Goal: Task Accomplishment & Management: Complete application form

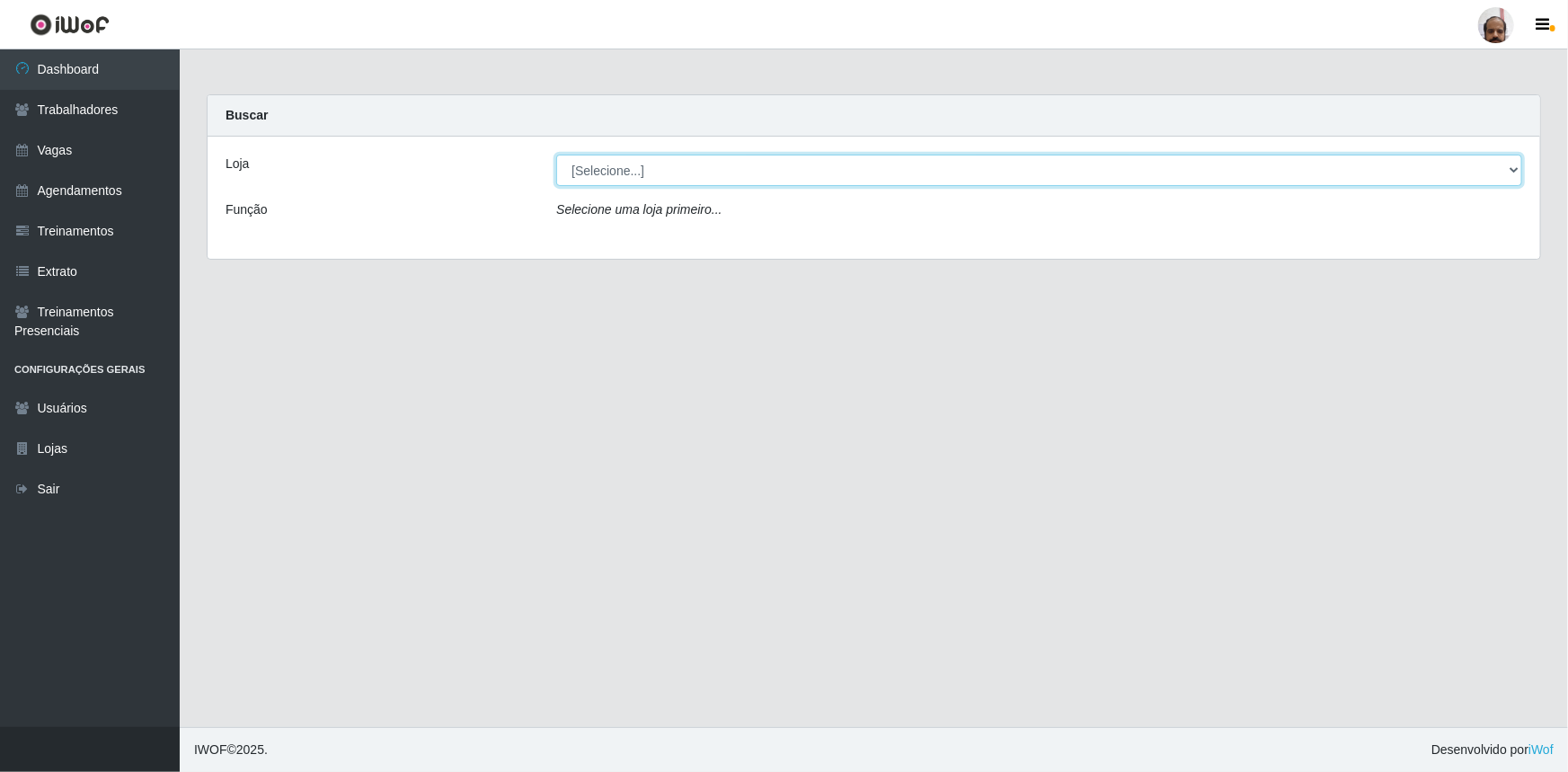
click at [1517, 168] on select "[Selecione...] Mar Vermelho - Loja 05" at bounding box center [1040, 170] width 967 height 32
select select "252"
click at [556, 155] on select "[Selecione...] Mar Vermelho - Loja 05" at bounding box center [1040, 170] width 967 height 32
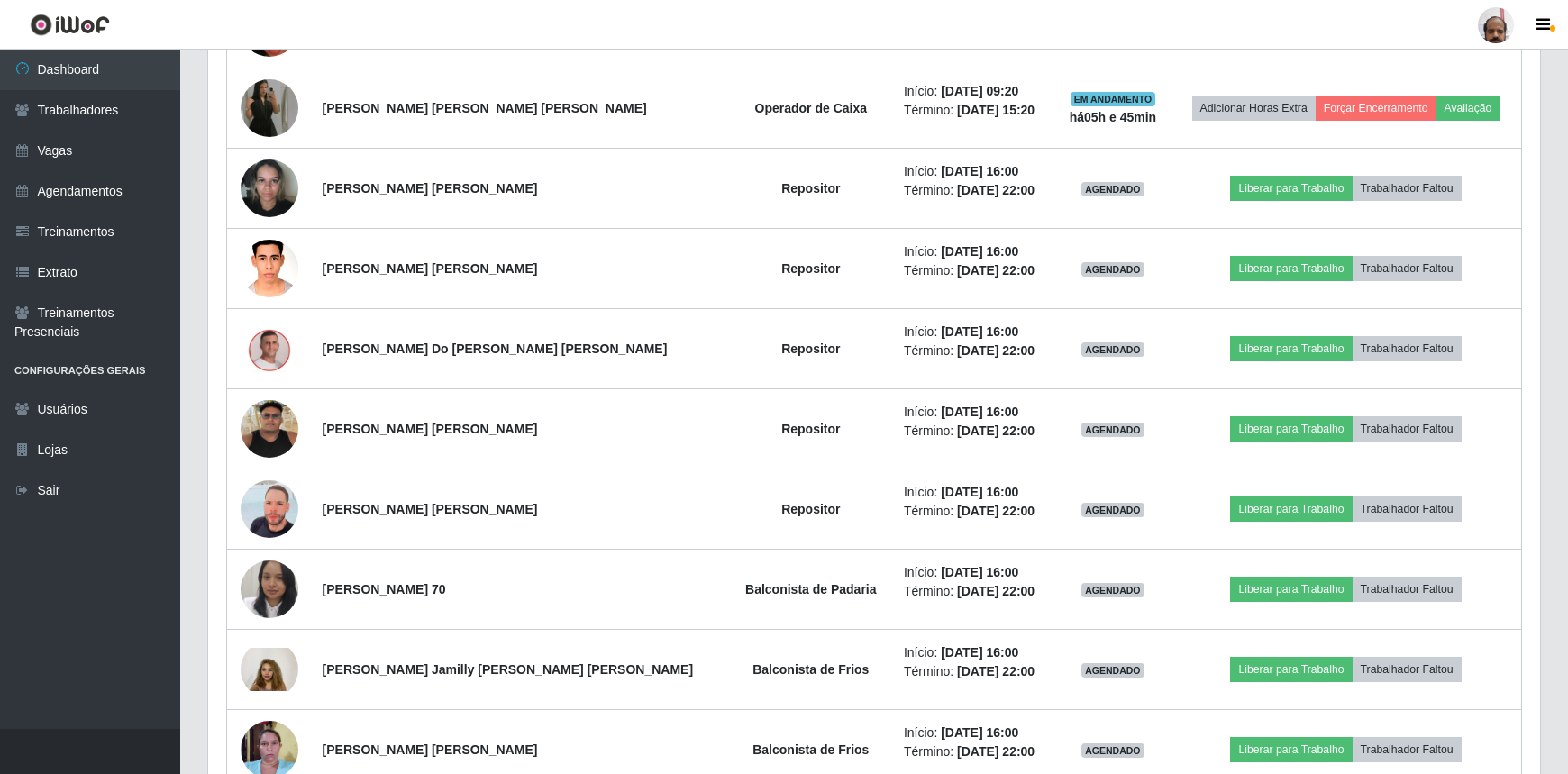
scroll to position [1064, 0]
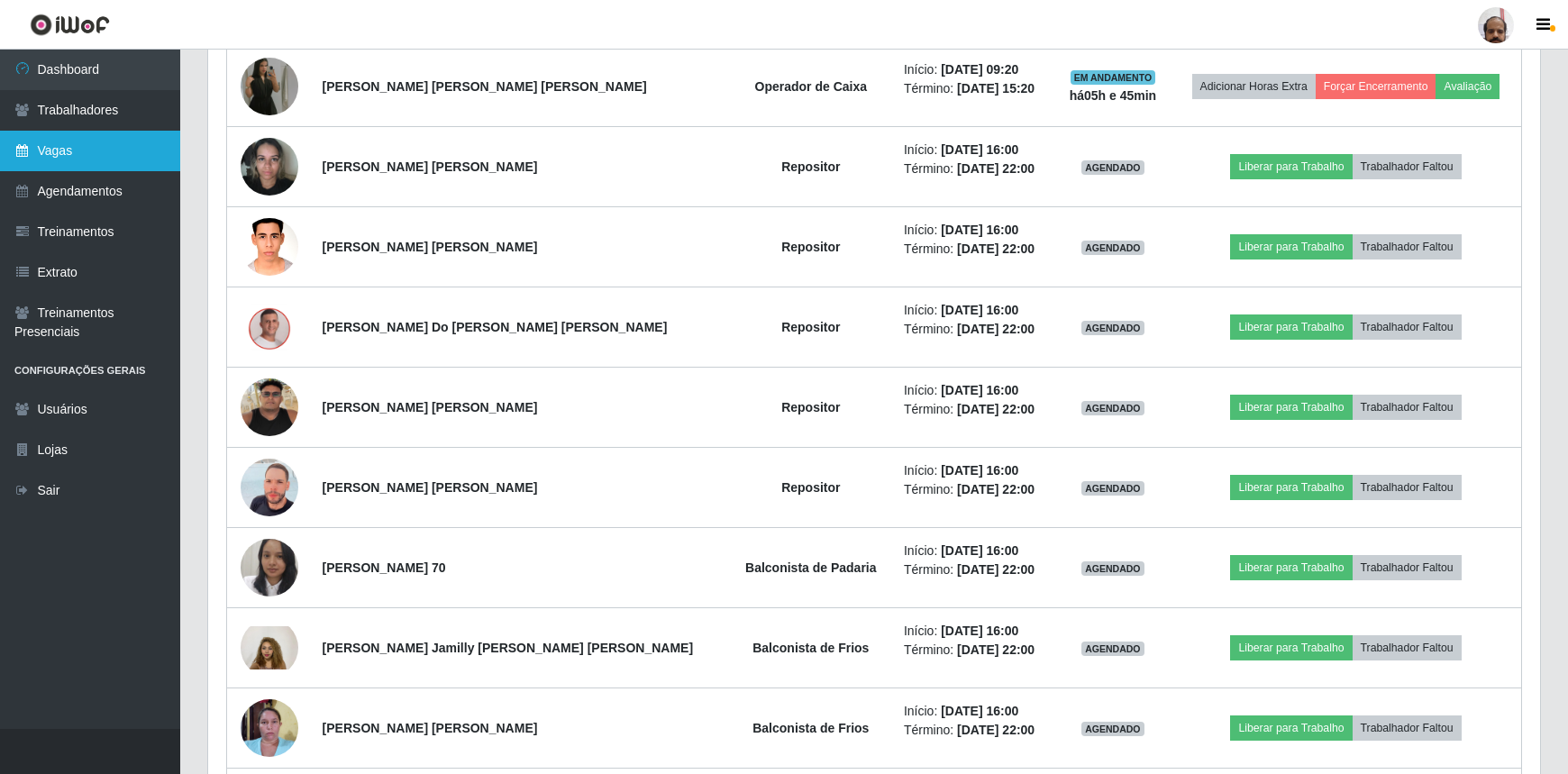
click at [85, 157] on link "Vagas" at bounding box center [90, 151] width 180 height 40
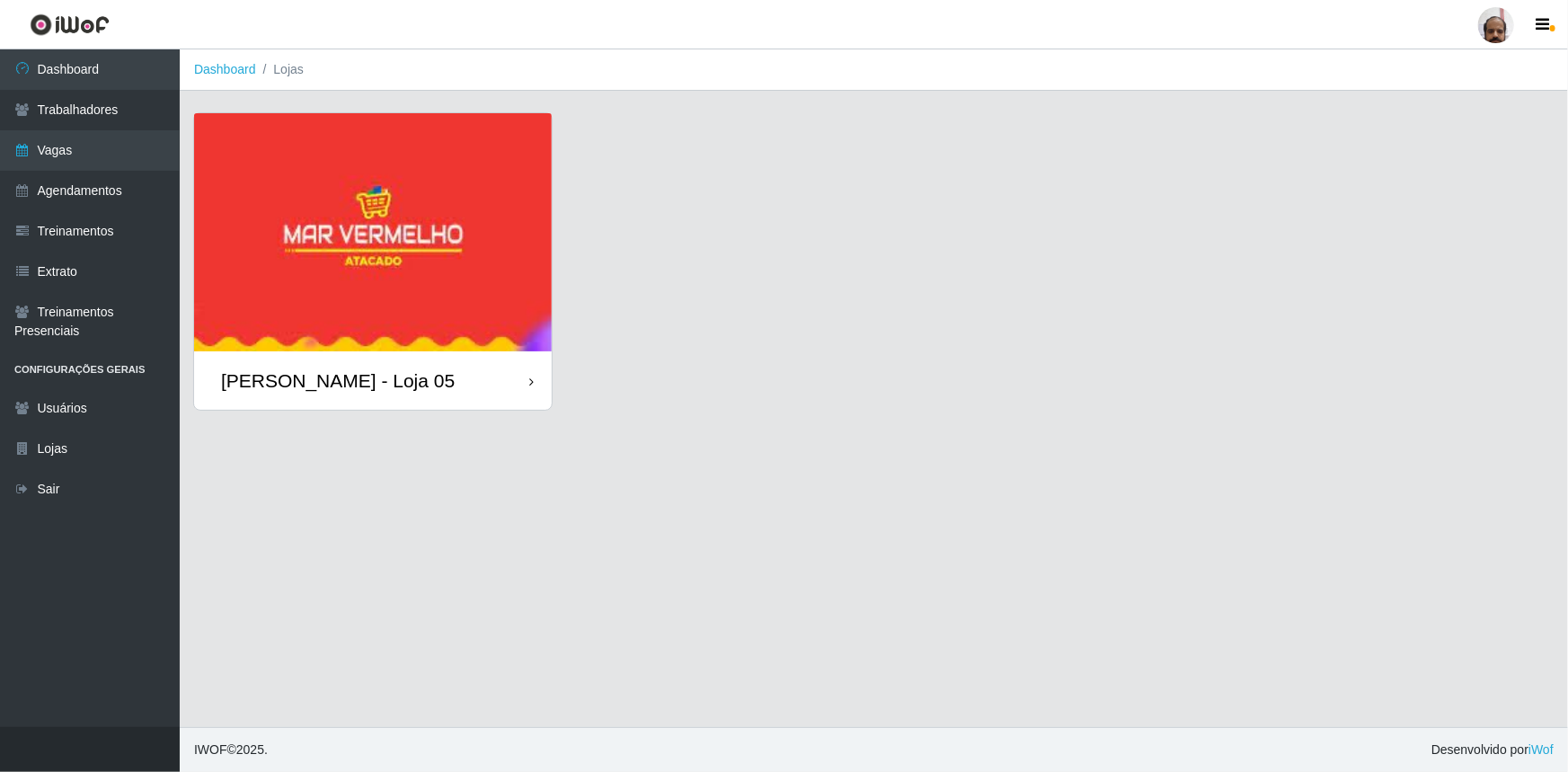
click at [370, 384] on div "[PERSON_NAME] - Loja 05" at bounding box center [337, 379] width 233 height 22
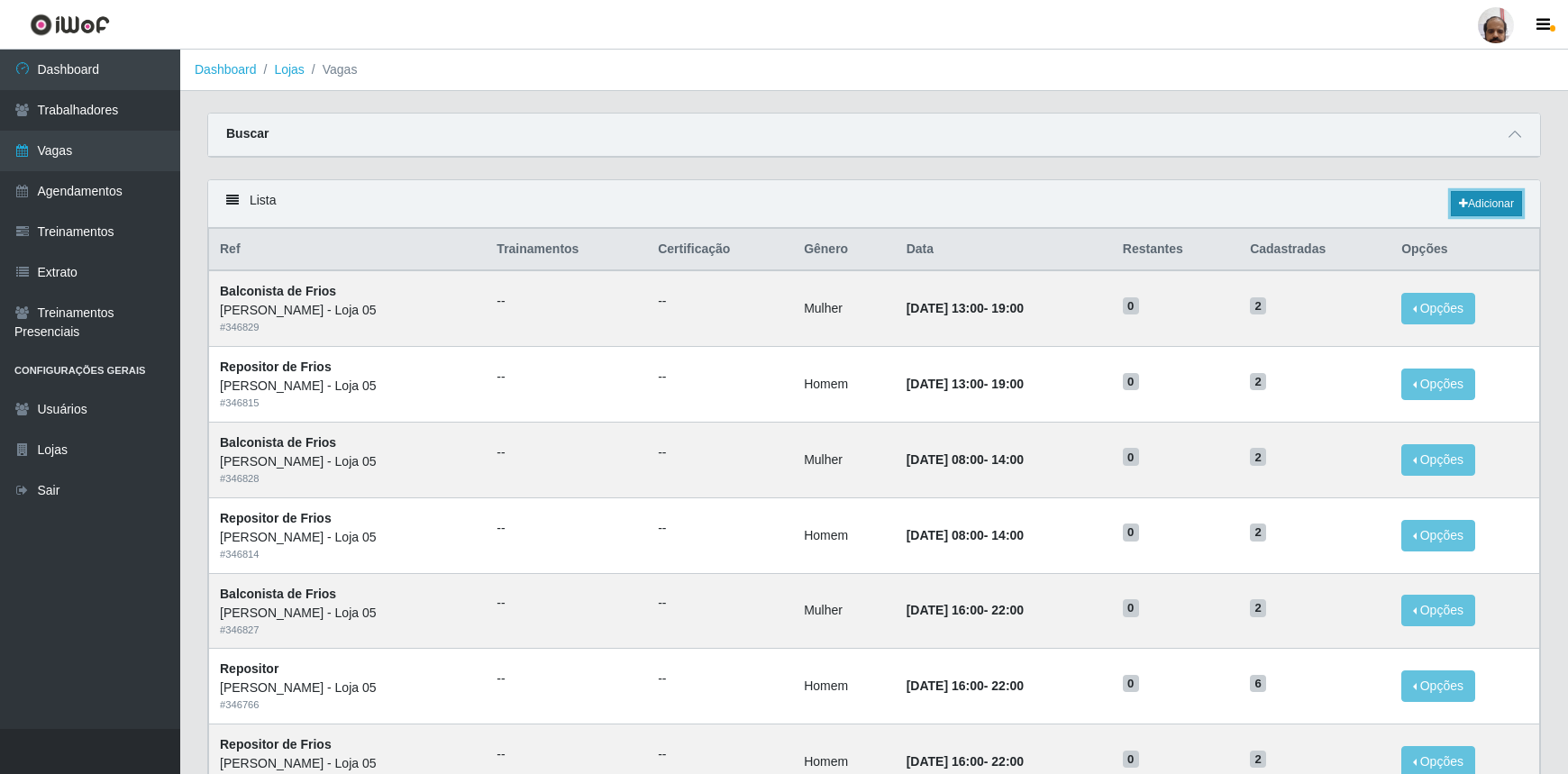
click at [1502, 206] on link "Adicionar" at bounding box center [1486, 203] width 71 height 25
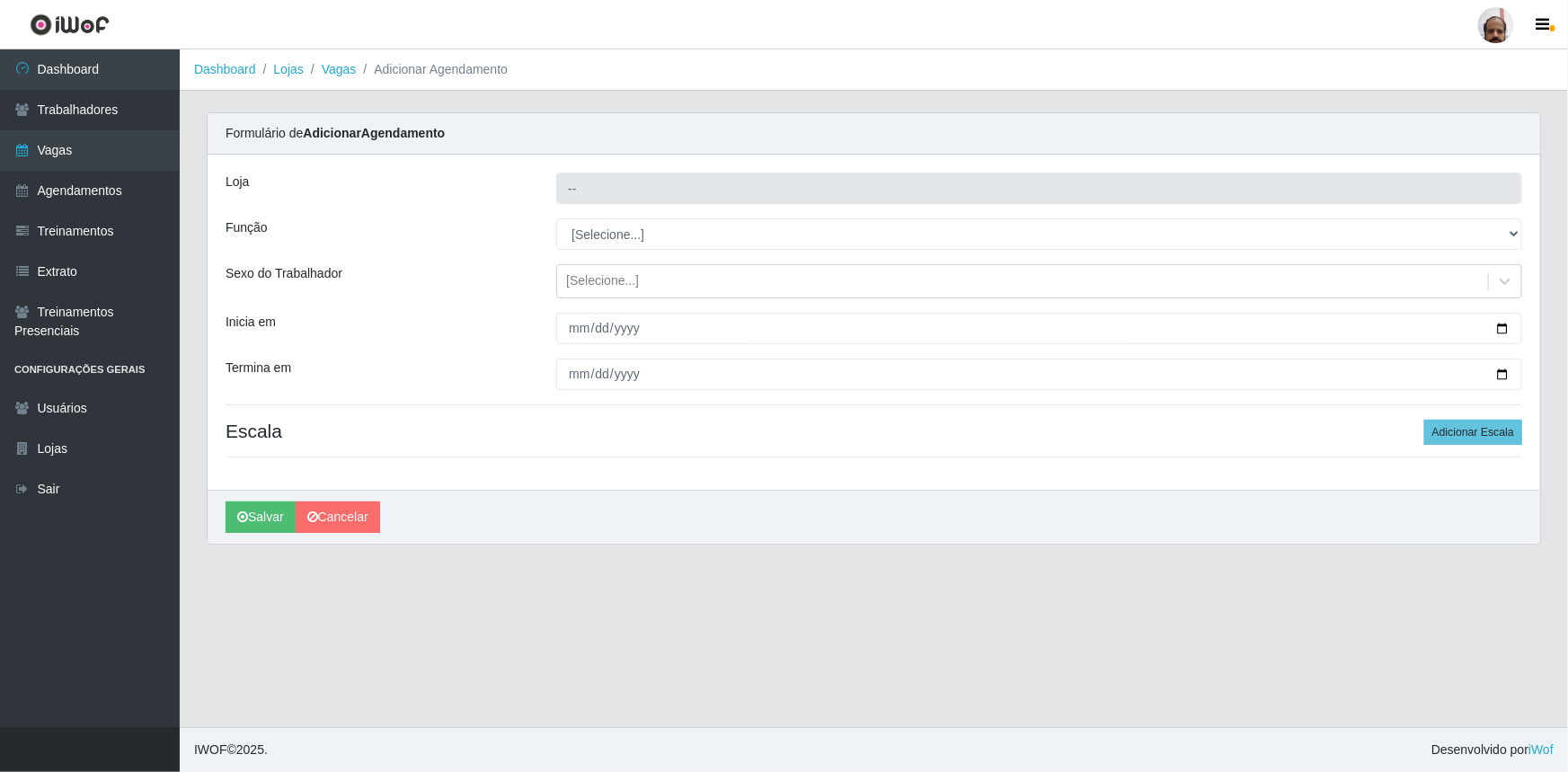
type input "[PERSON_NAME] - Loja 05"
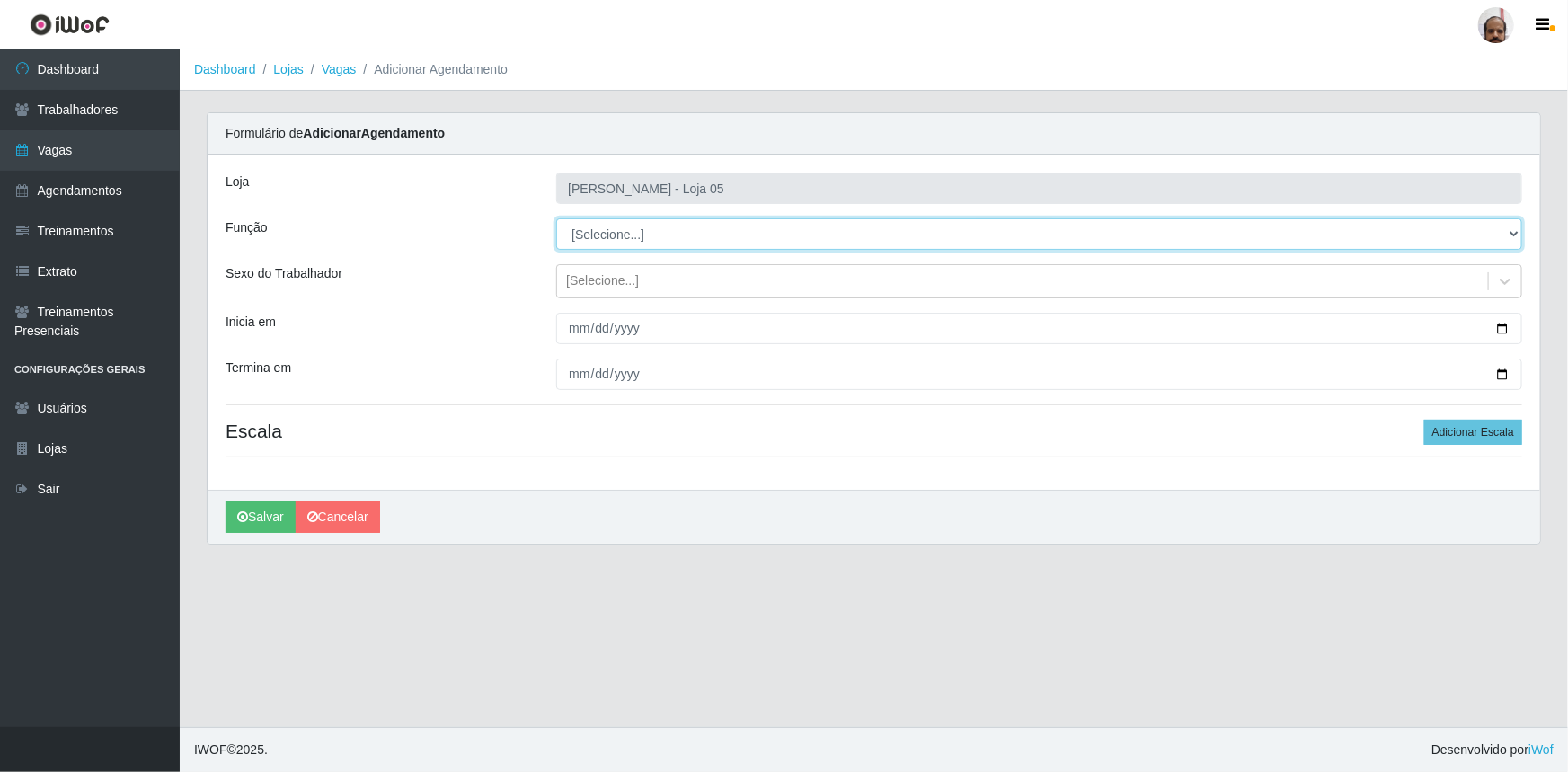
click at [1516, 233] on select "[Selecione...] ASG ASG + ASG ++ Auxiliar de Depósito Auxiliar de Depósito + Aux…" at bounding box center [1040, 233] width 967 height 32
select select "112"
click at [556, 218] on select "[Selecione...] ASG ASG + ASG ++ Auxiliar de Depósito Auxiliar de Depósito + Aux…" at bounding box center [1040, 233] width 967 height 32
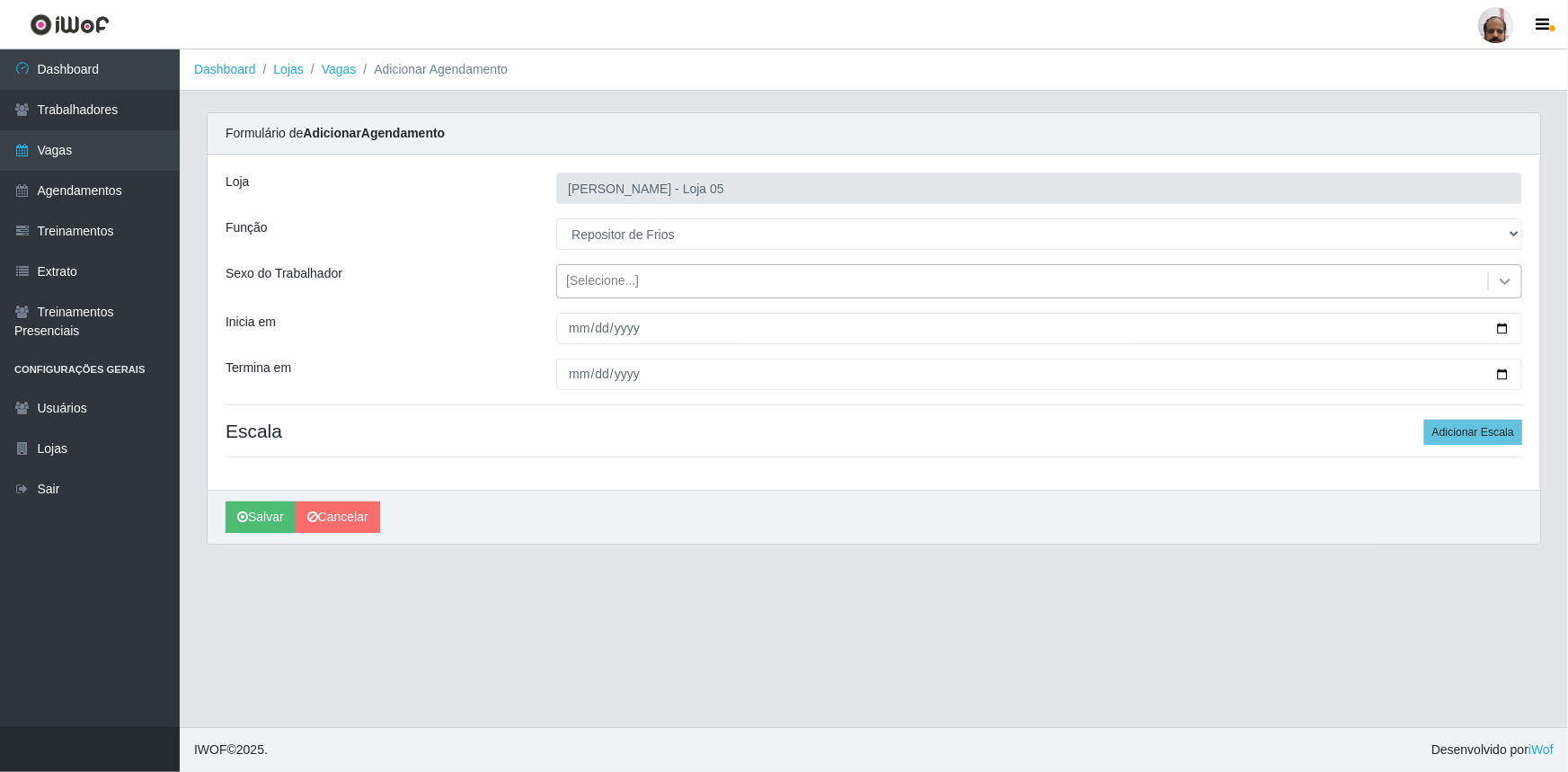
click at [1505, 284] on icon at bounding box center [1506, 280] width 18 height 18
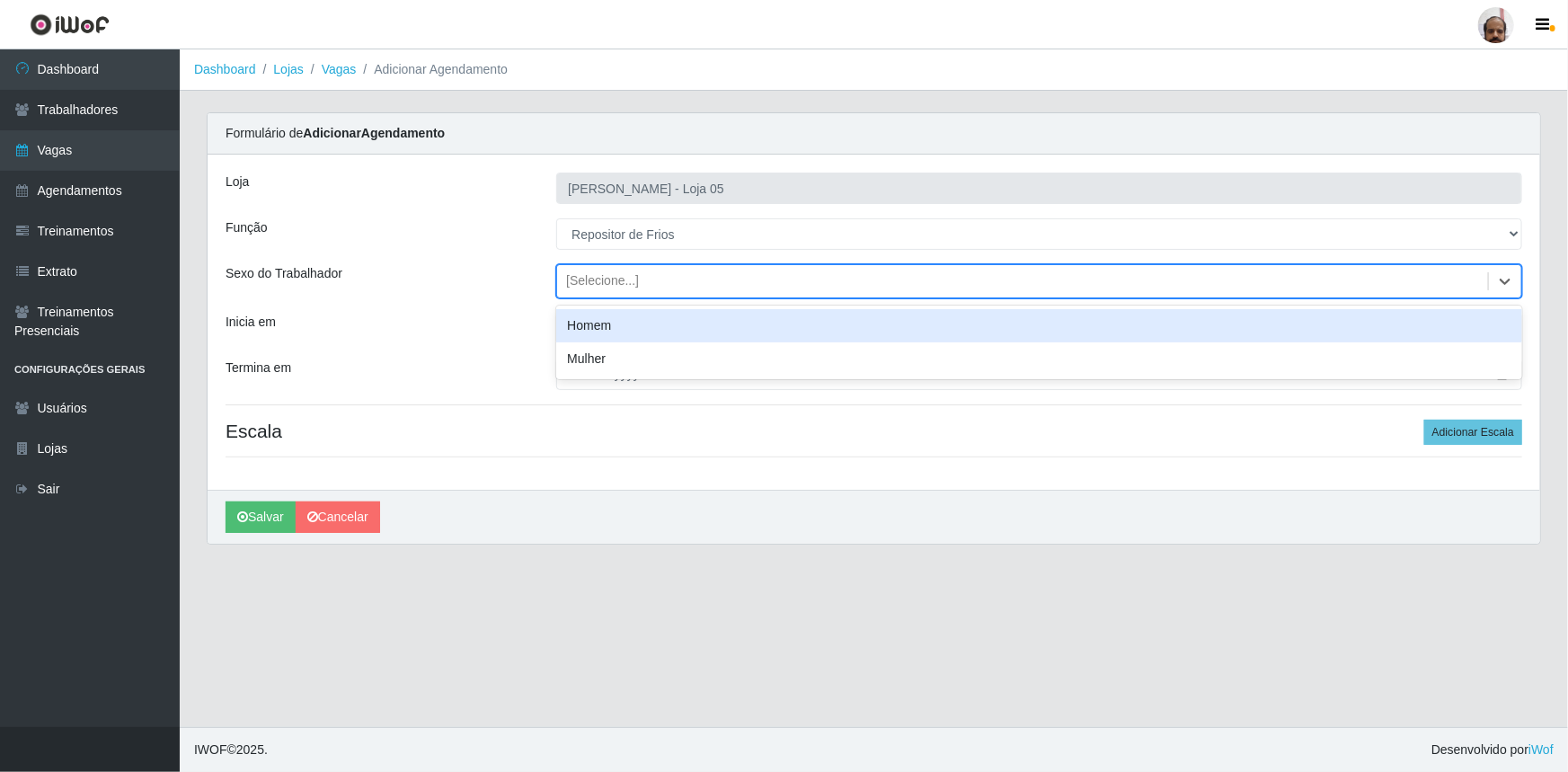
click at [624, 324] on div "Homem" at bounding box center [1040, 326] width 967 height 34
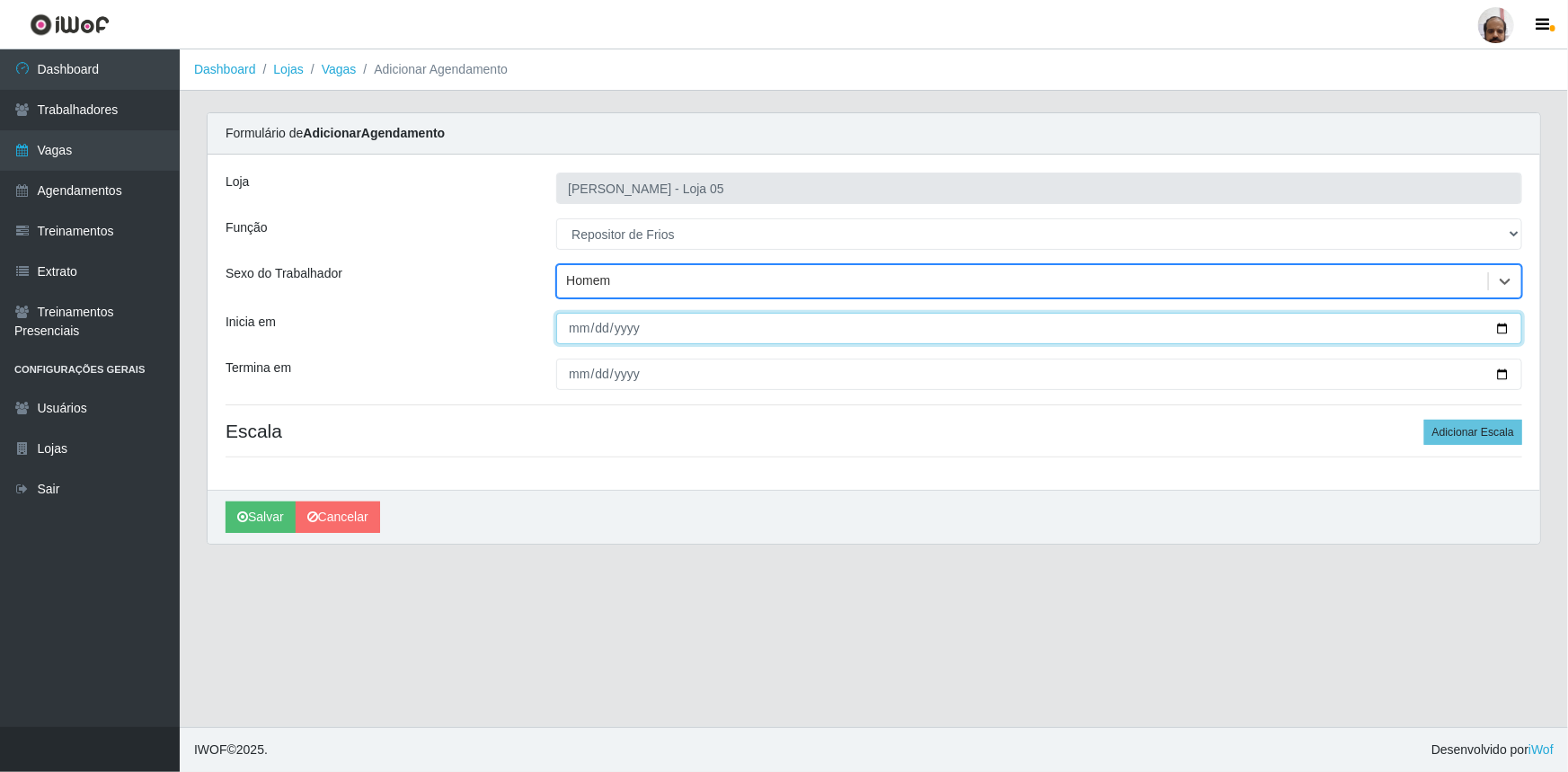
click at [1498, 322] on input "Inicia em" at bounding box center [1040, 328] width 967 height 32
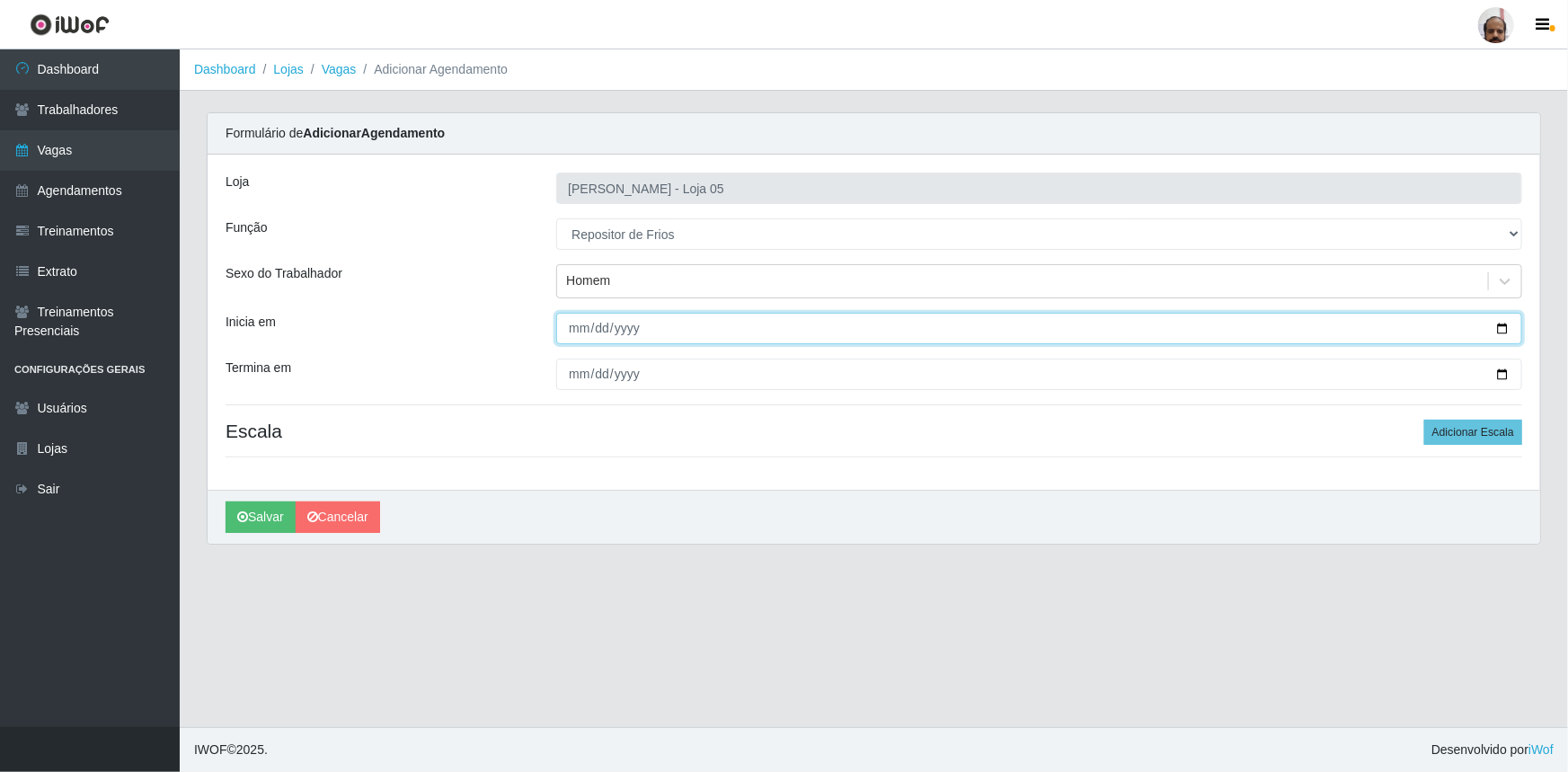
type input "[DATE]"
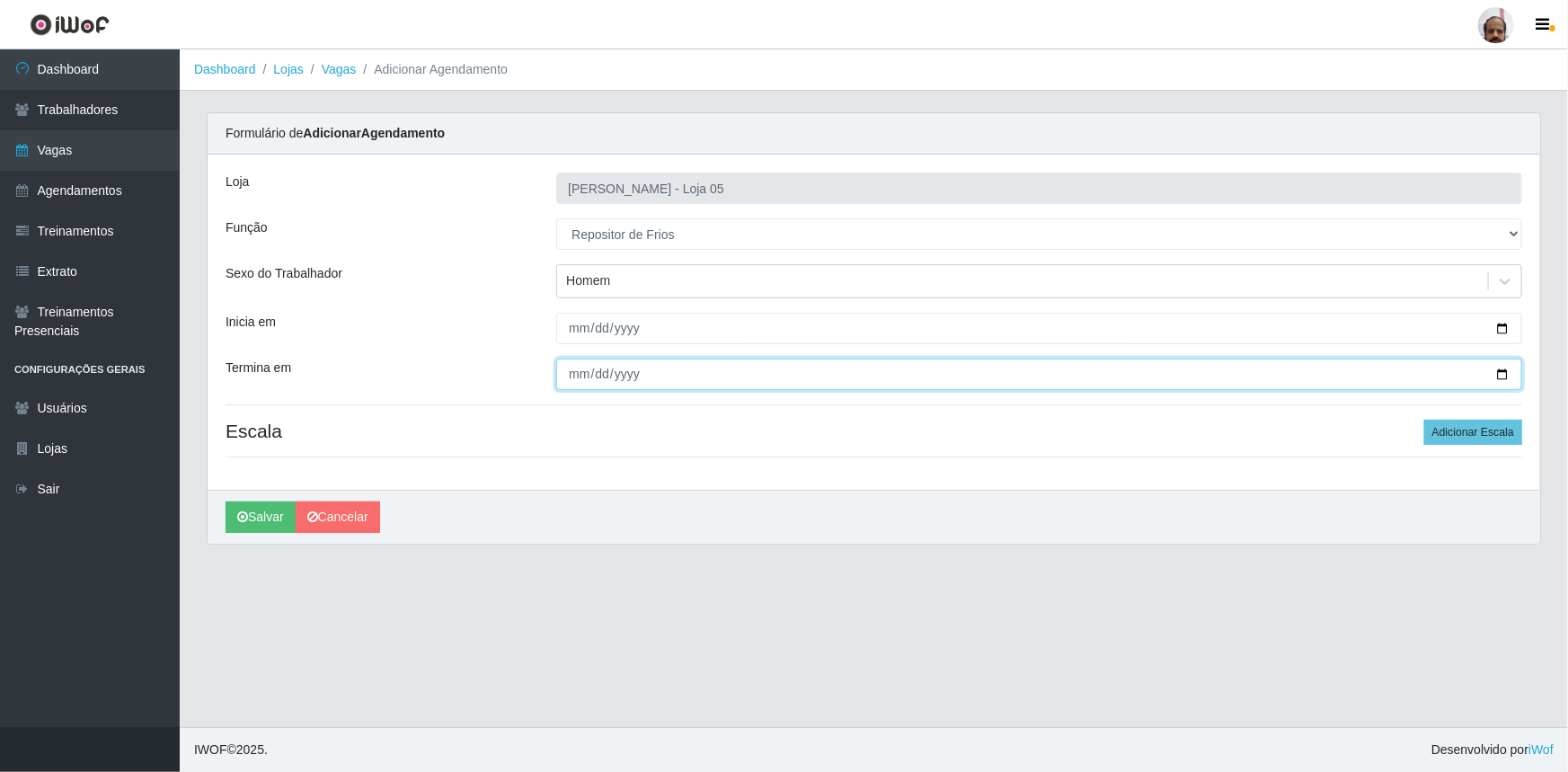
click at [1507, 370] on input "Termina em" at bounding box center [1040, 374] width 967 height 32
type input "[DATE]"
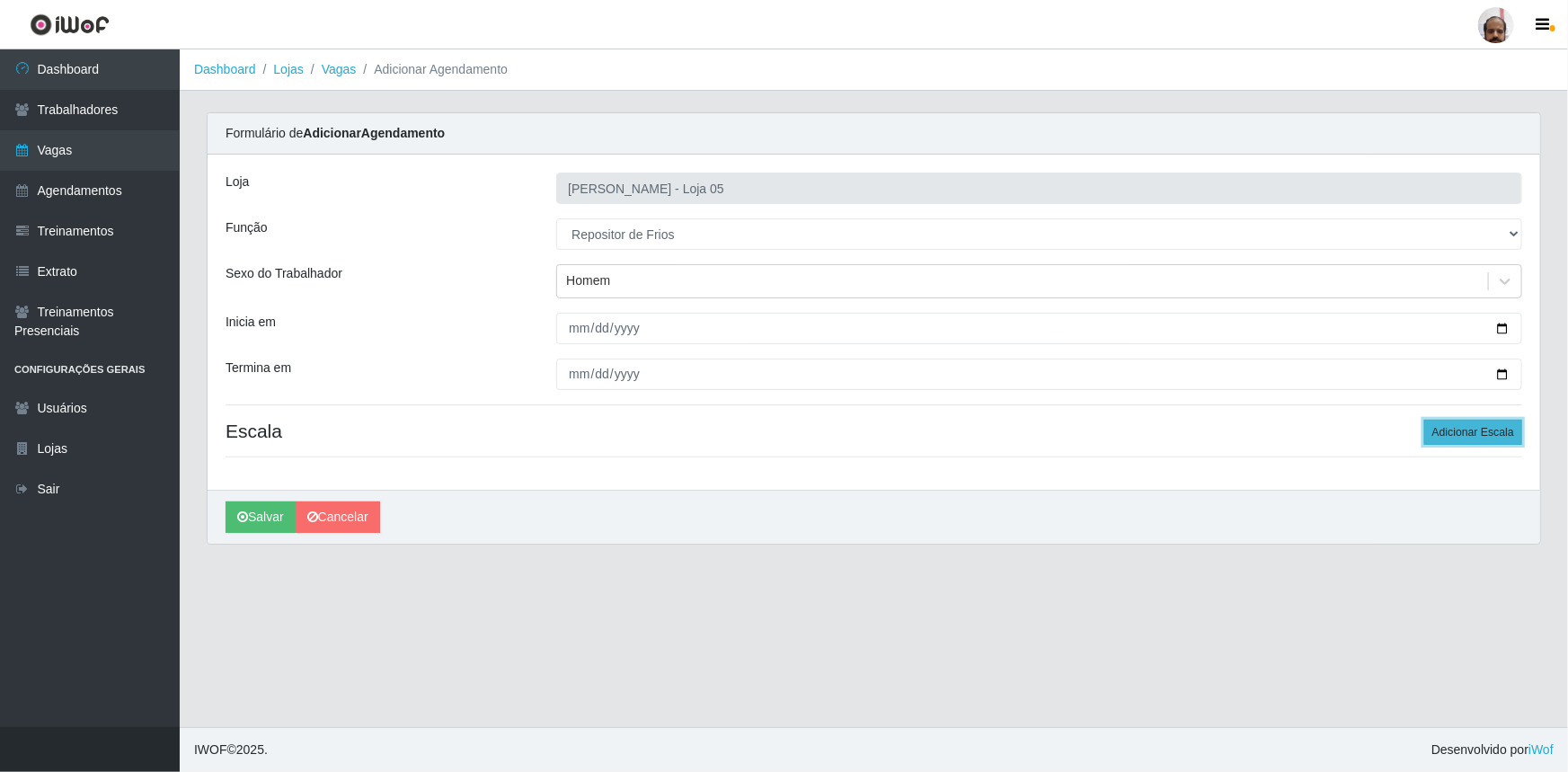
click at [1492, 433] on button "Adicionar Escala" at bounding box center [1474, 432] width 98 height 25
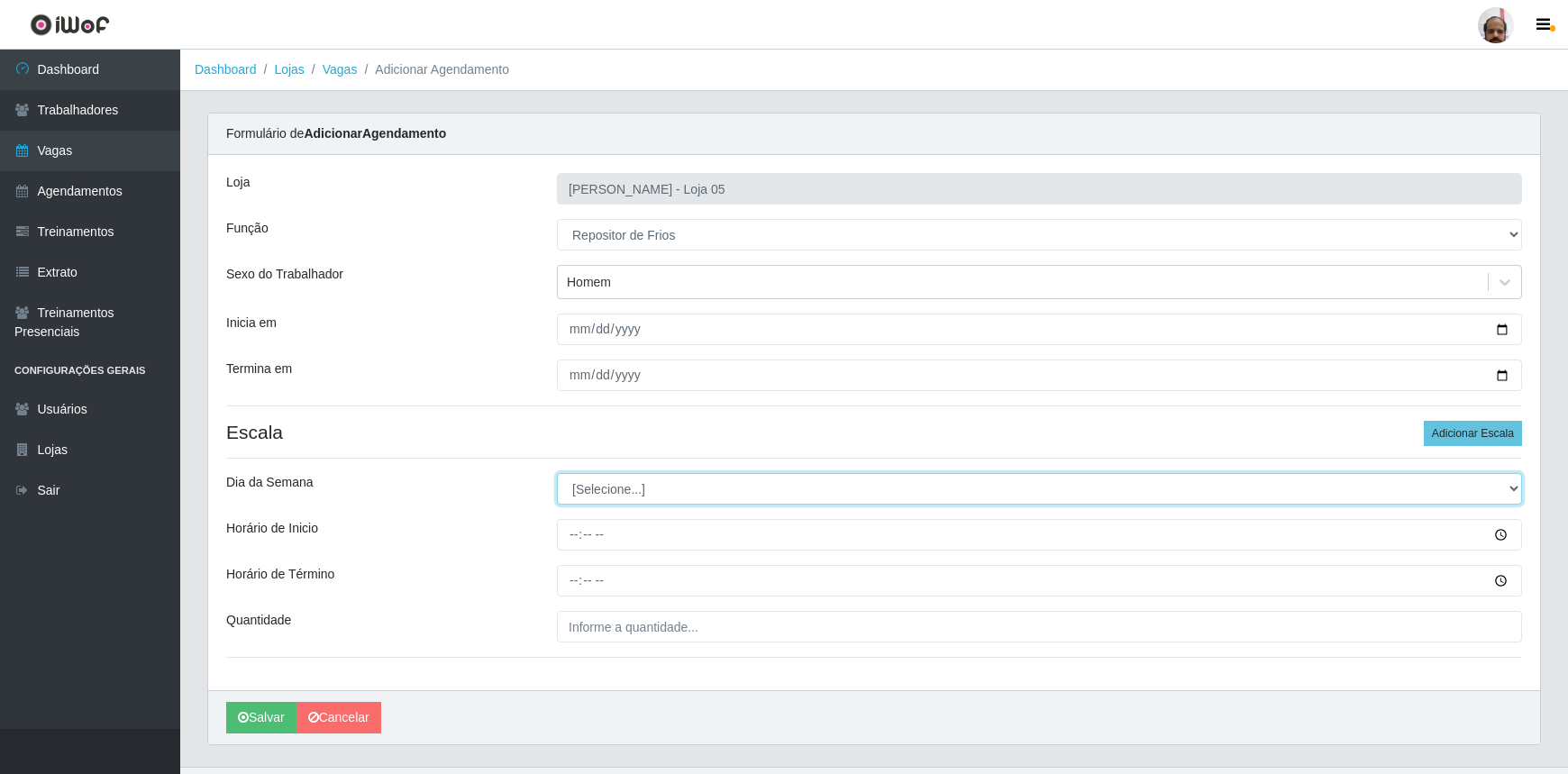
drag, startPoint x: 1514, startPoint y: 492, endPoint x: 1349, endPoint y: 499, distance: 165.1
click at [1514, 492] on select "[Selecione...] Segunda Terça Quarta Quinta Sexta Sábado Domingo" at bounding box center [1039, 488] width 965 height 32
select select "0"
click at [557, 473] on select "[Selecione...] Segunda Terça Quarta Quinta Sexta Sábado Domingo" at bounding box center [1039, 488] width 965 height 32
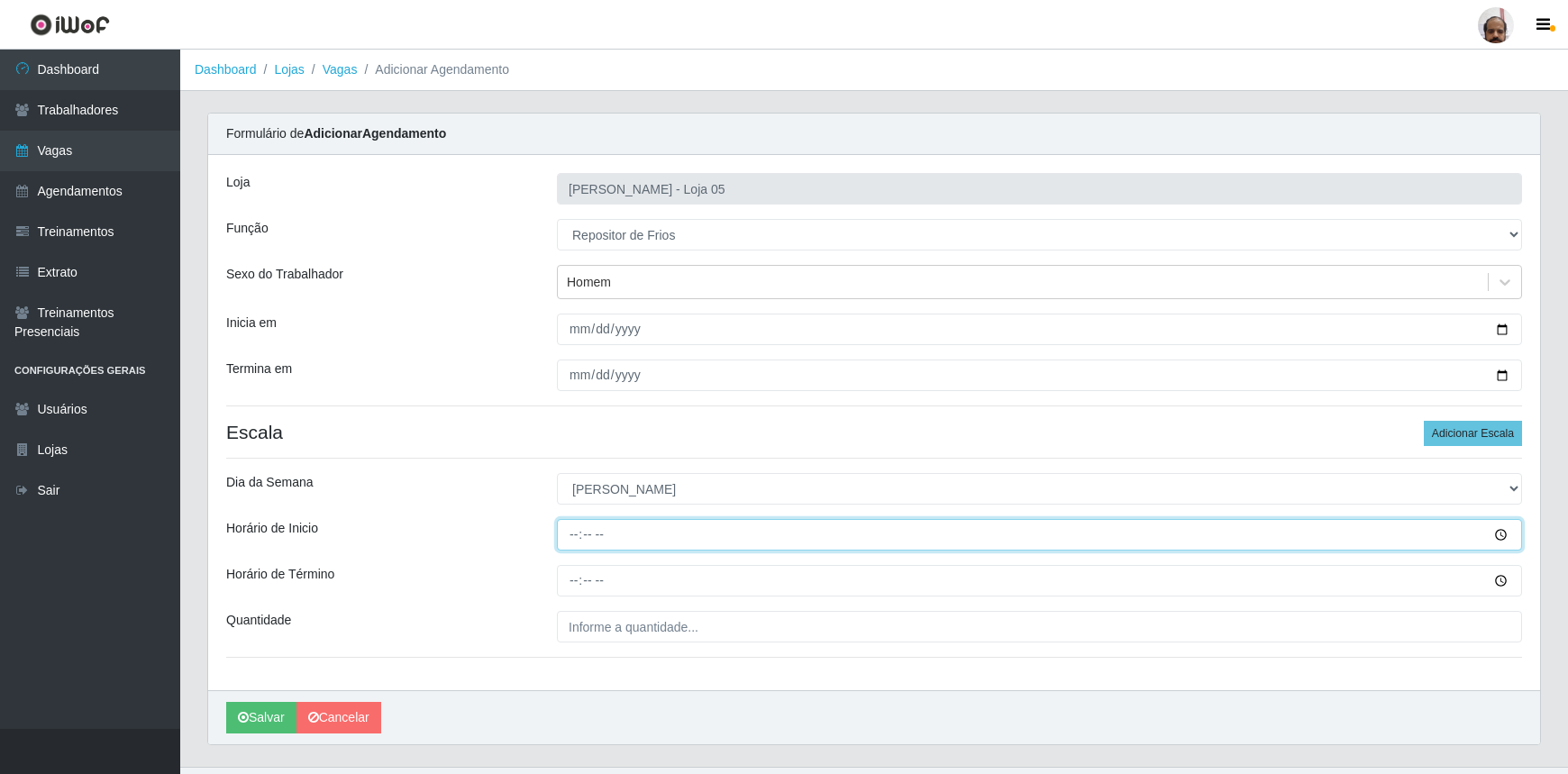
click at [571, 540] on input "Horário de Inicio" at bounding box center [1039, 534] width 965 height 32
type input "12:00"
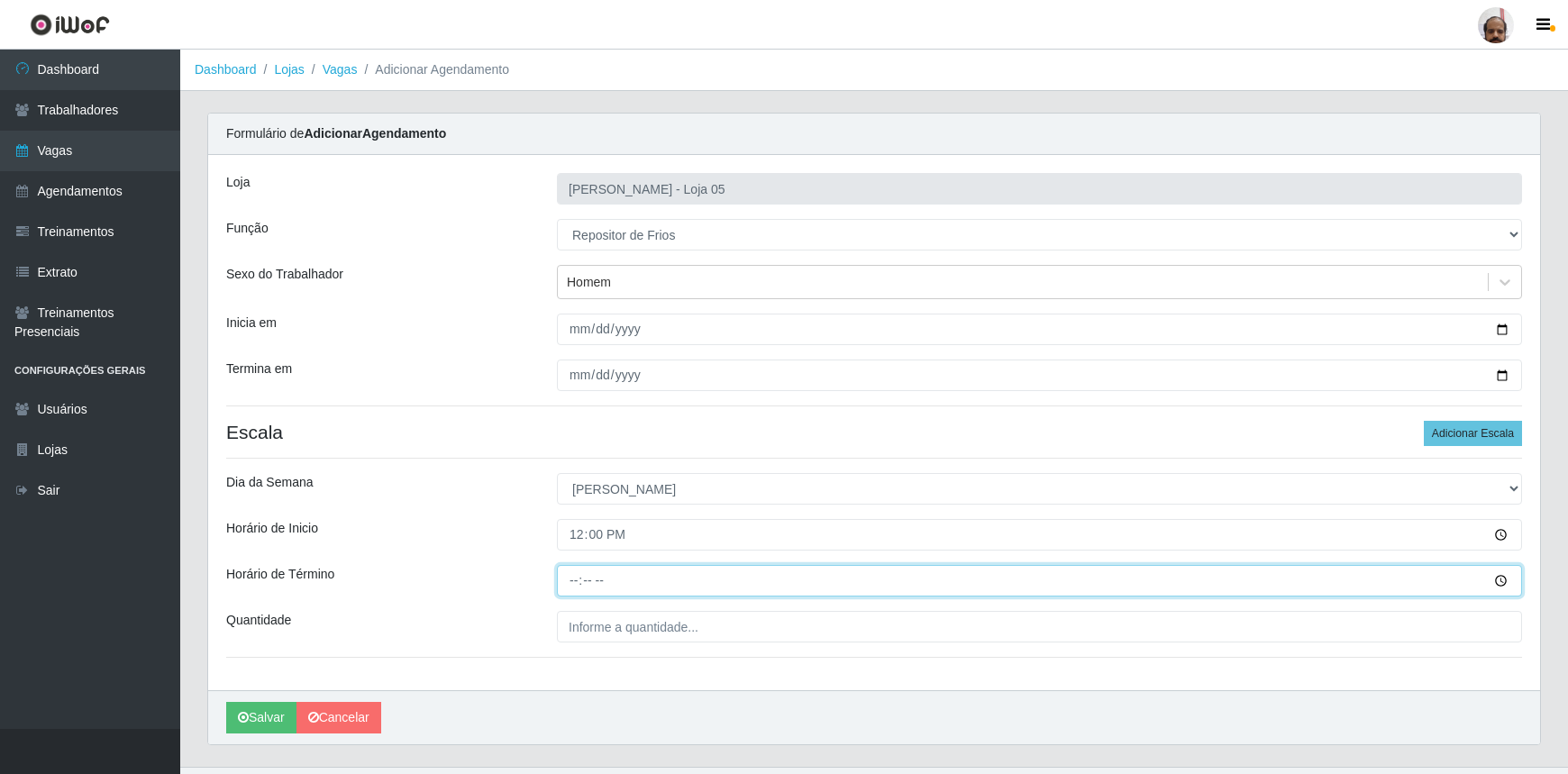
click at [566, 583] on input "Horário de Término" at bounding box center [1039, 580] width 965 height 32
type input "18:00"
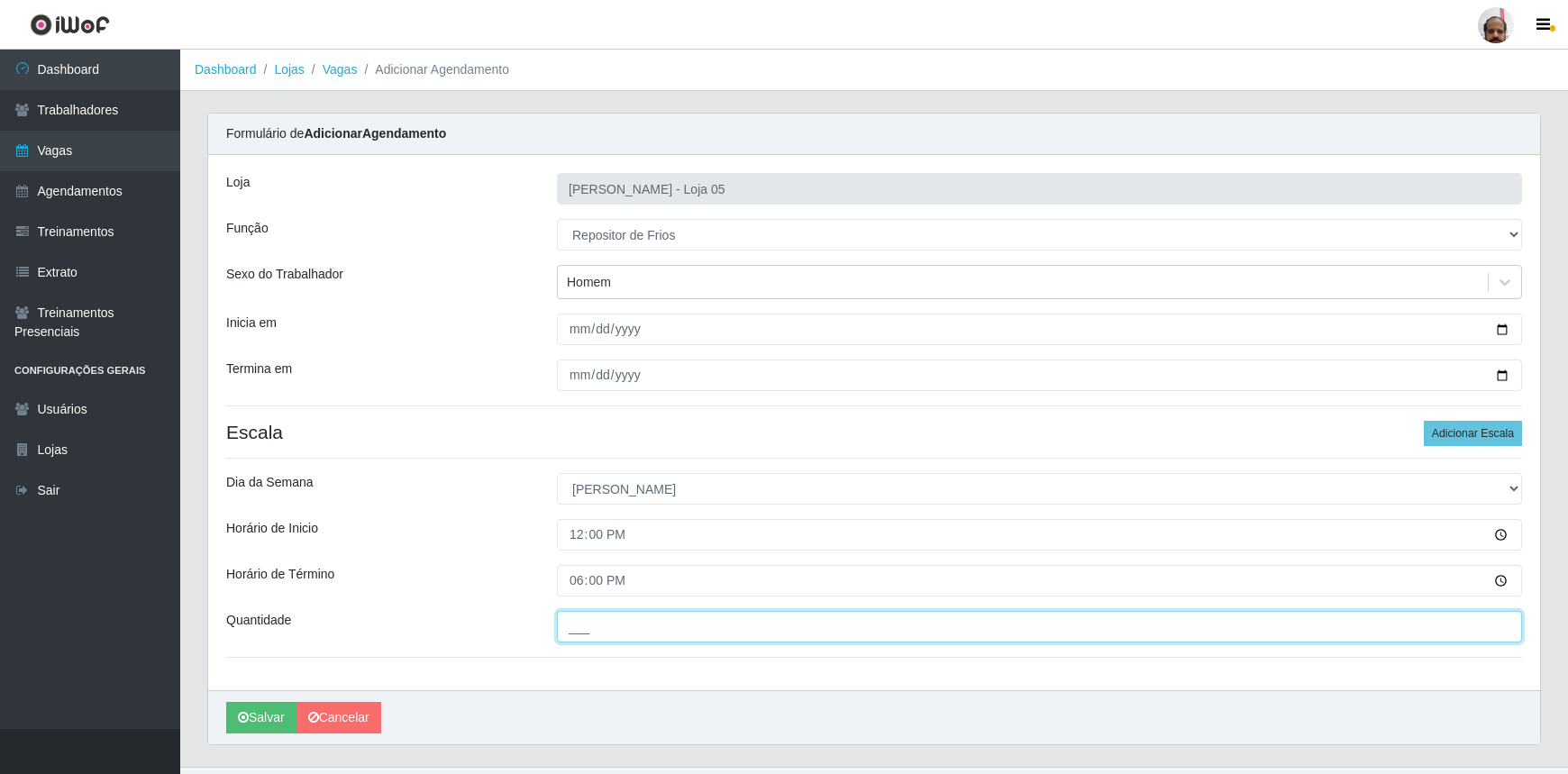
click at [576, 620] on input "___" at bounding box center [1039, 626] width 965 height 32
type input "1__"
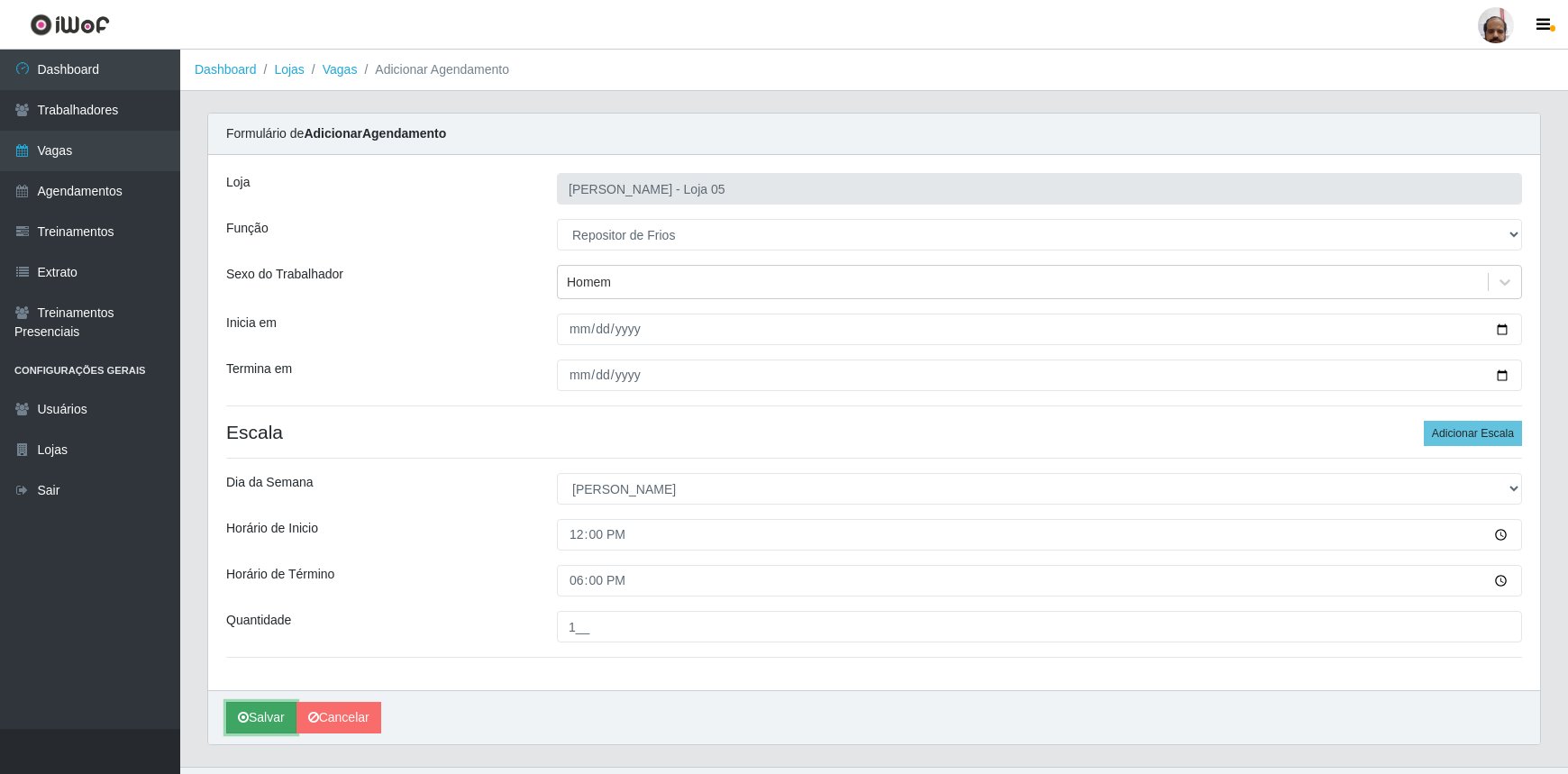
click at [273, 714] on button "Salvar" at bounding box center [261, 717] width 70 height 32
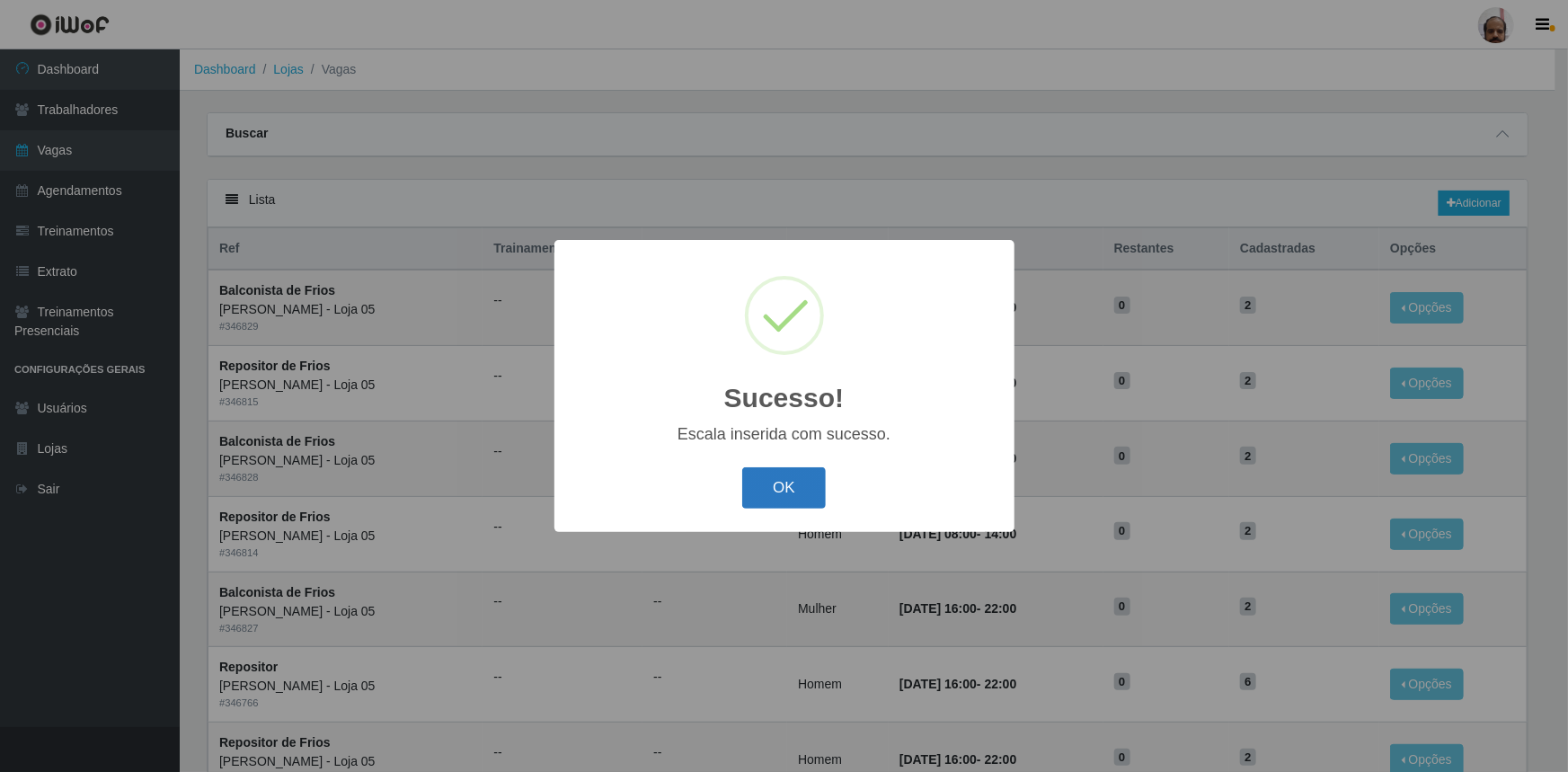
click at [799, 500] on button "OK" at bounding box center [784, 488] width 84 height 42
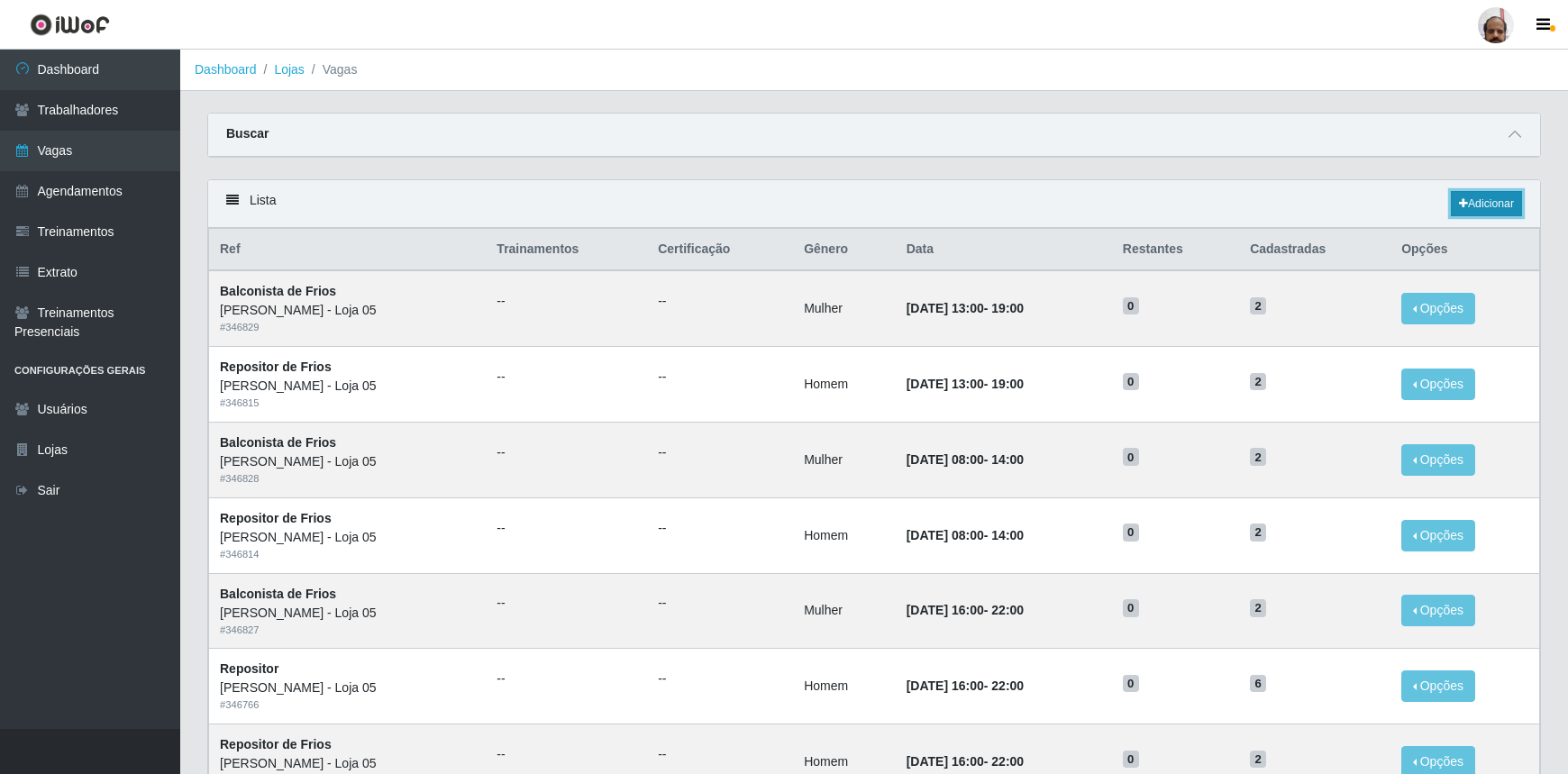
click at [1487, 202] on link "Adicionar" at bounding box center [1486, 203] width 71 height 25
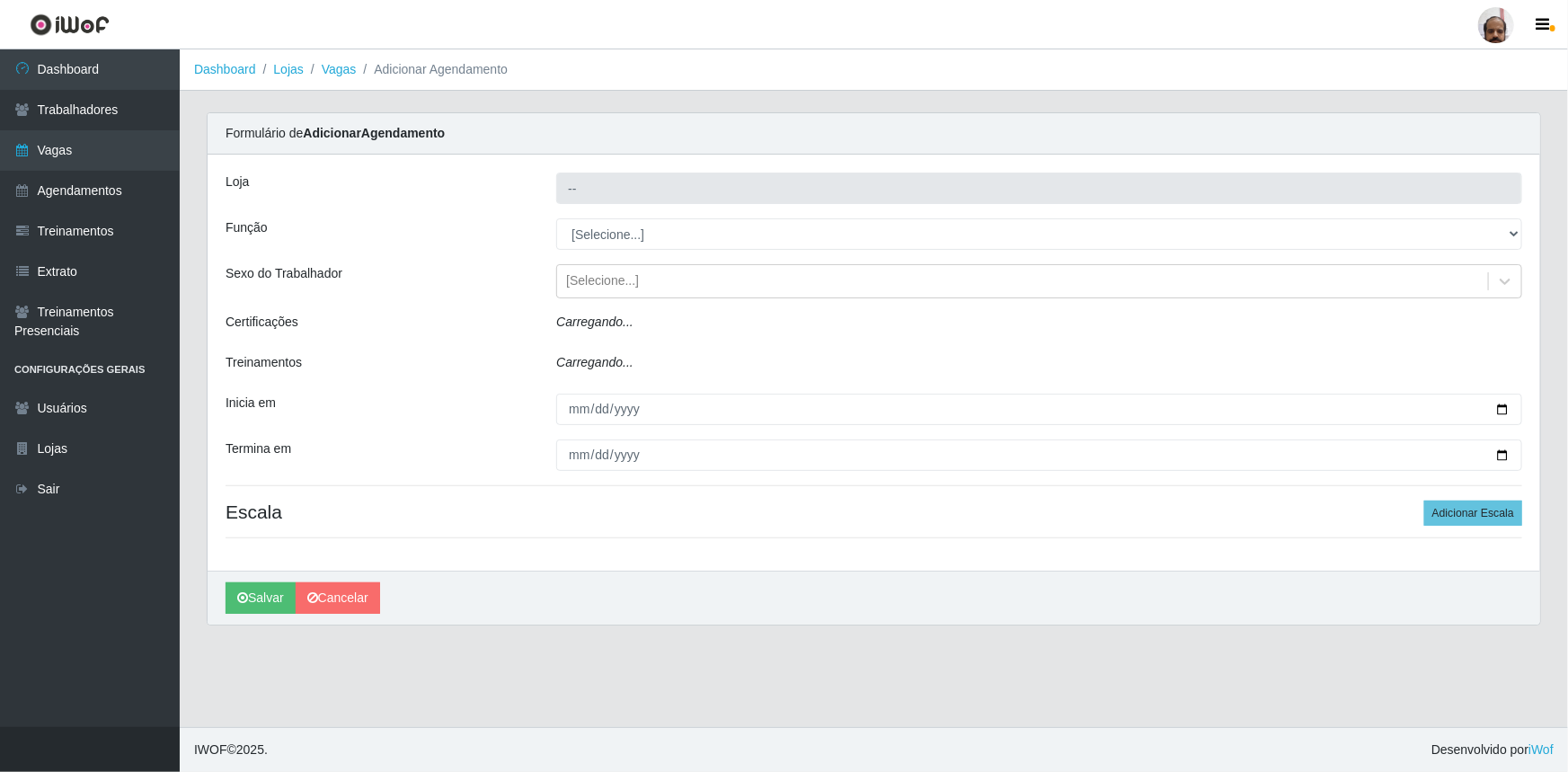
type input "[PERSON_NAME] - Loja 05"
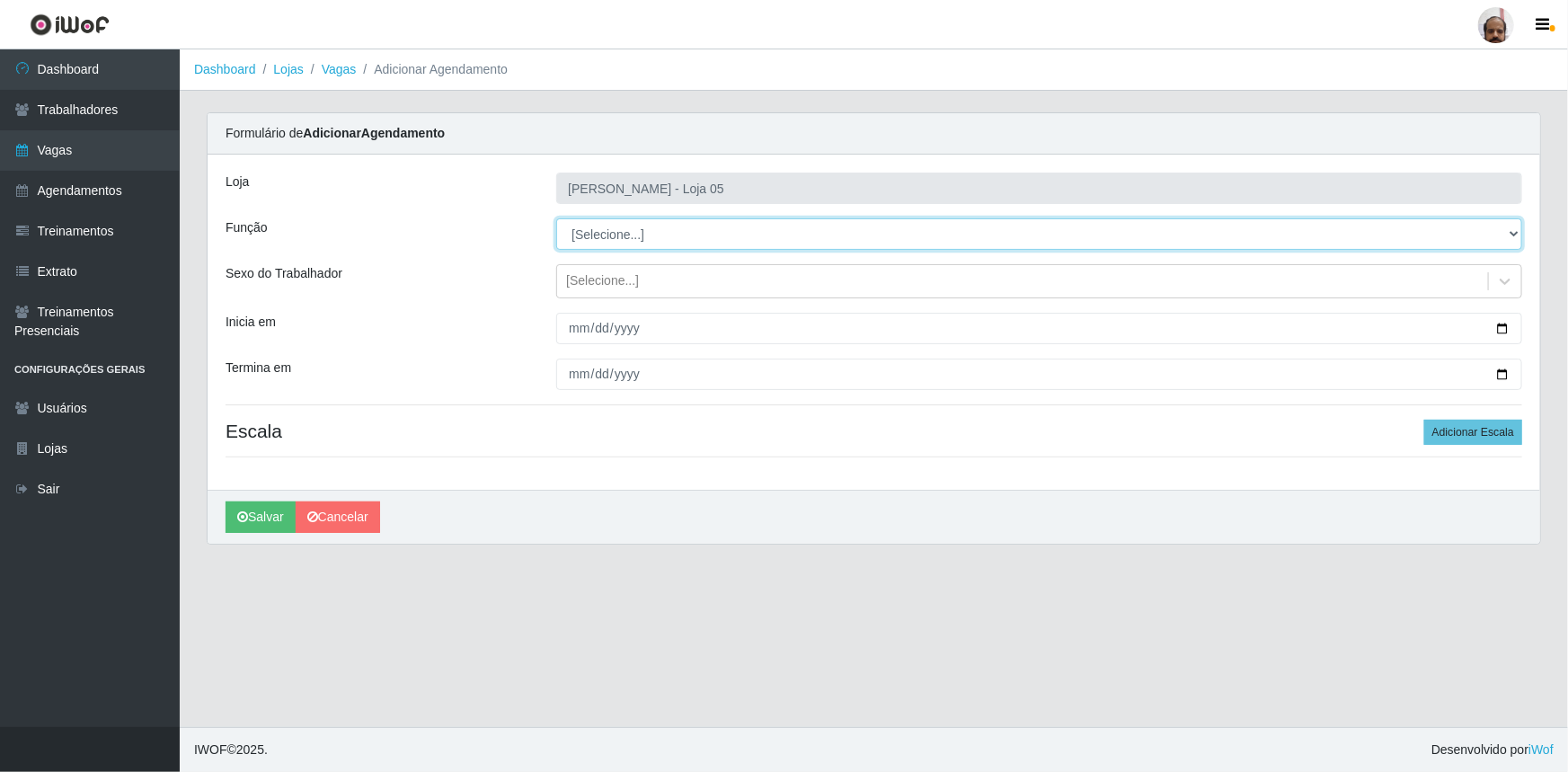
click at [1513, 229] on select "[Selecione...] ASG ASG + ASG ++ Auxiliar de Depósito Auxiliar de Depósito + Aux…" at bounding box center [1040, 233] width 967 height 32
select select "112"
click at [556, 218] on select "[Selecione...] ASG ASG + ASG ++ Auxiliar de Depósito Auxiliar de Depósito + Aux…" at bounding box center [1040, 233] width 967 height 32
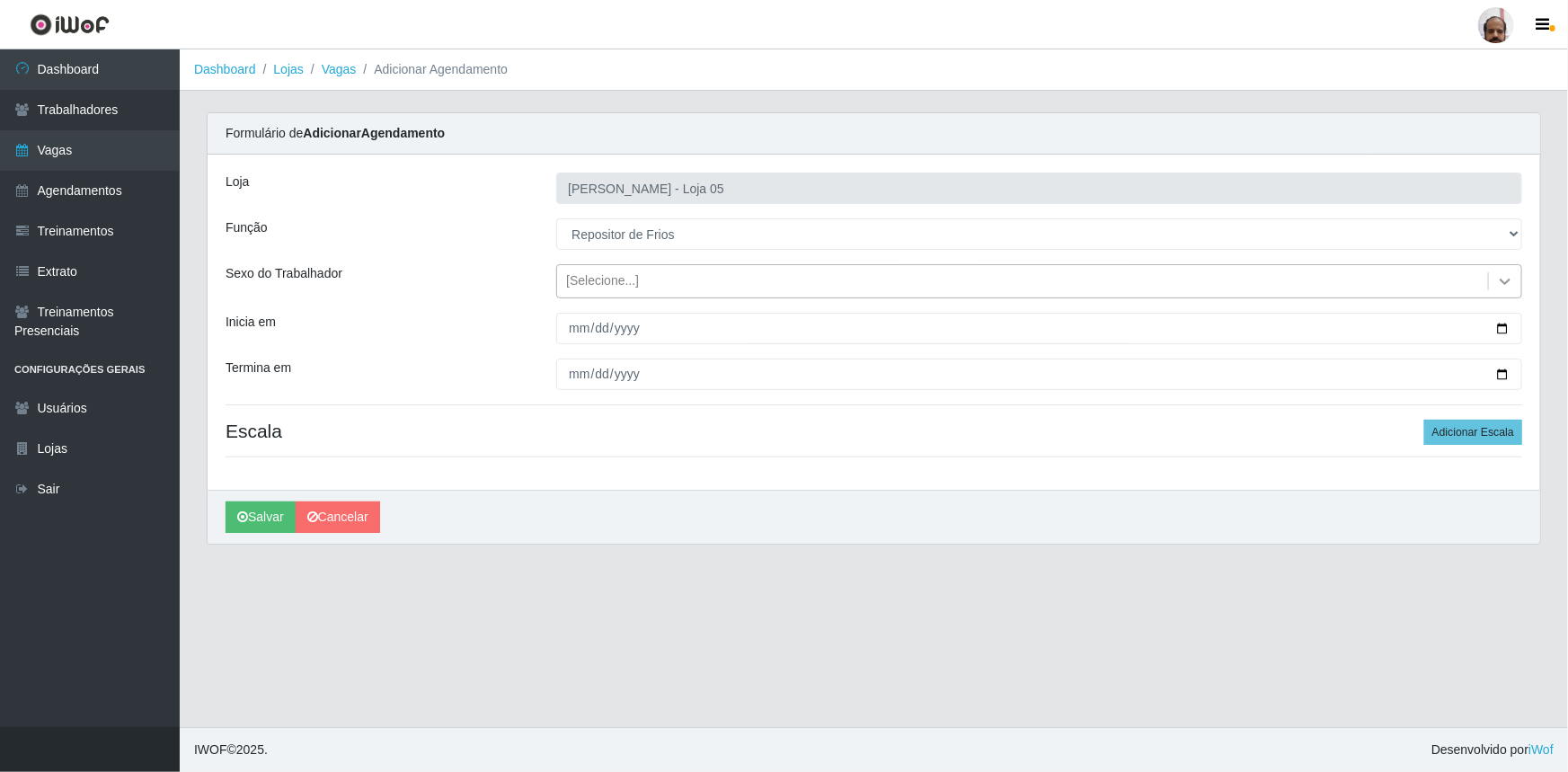
click at [1502, 282] on icon at bounding box center [1506, 280] width 18 height 18
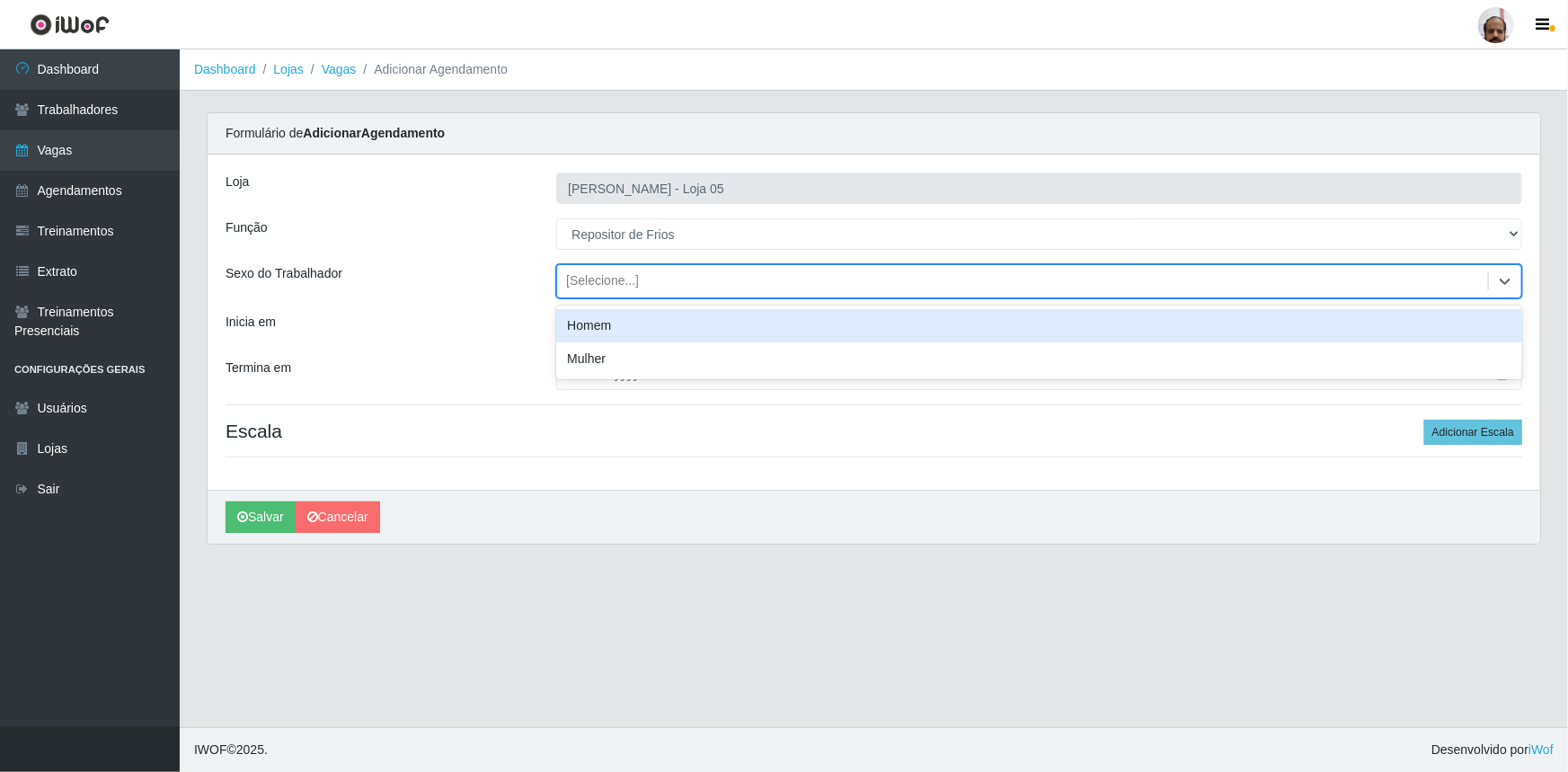
click at [615, 330] on div "Homem" at bounding box center [1040, 326] width 967 height 34
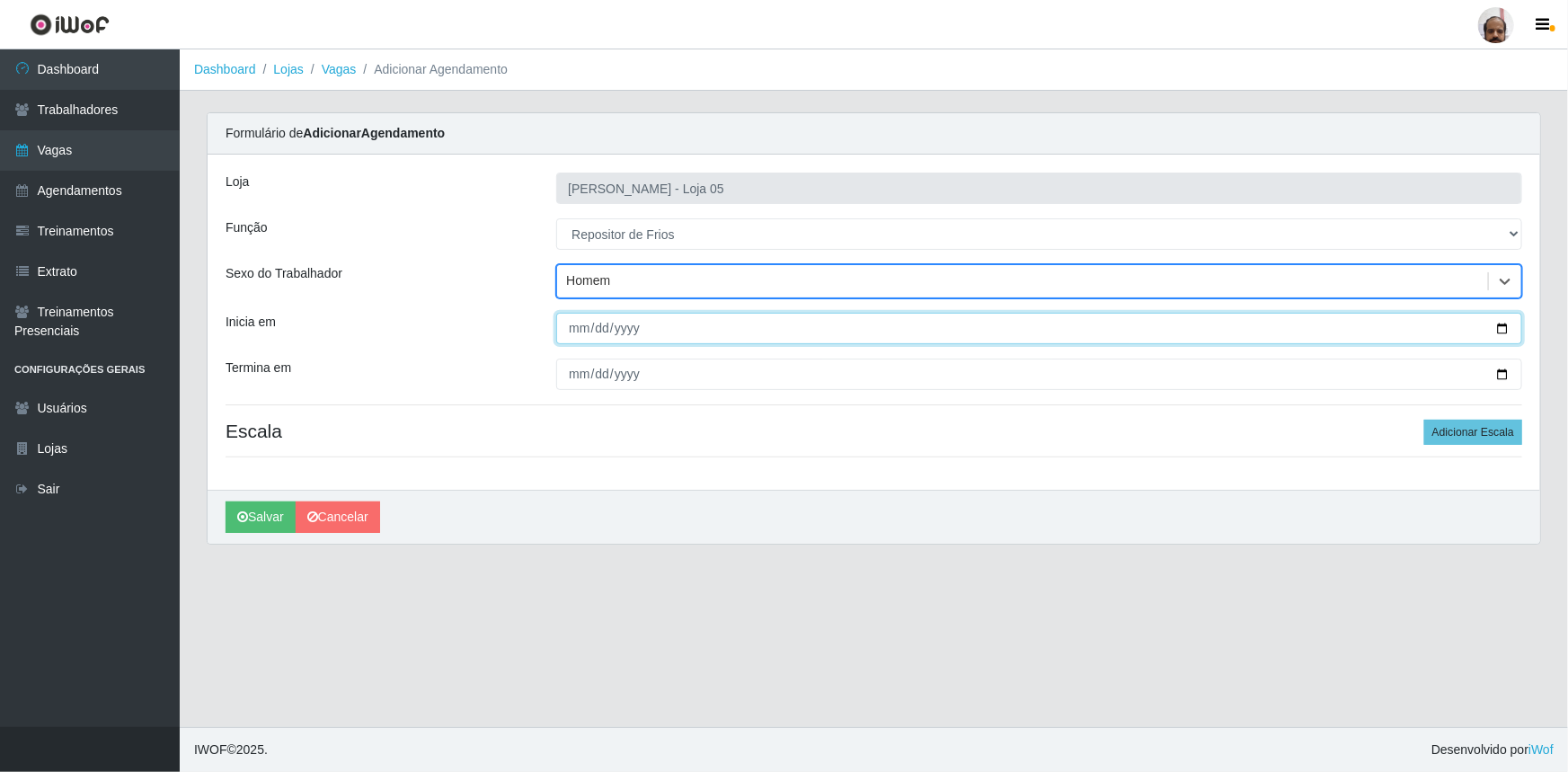
click at [1509, 326] on input "Inicia em" at bounding box center [1040, 328] width 967 height 32
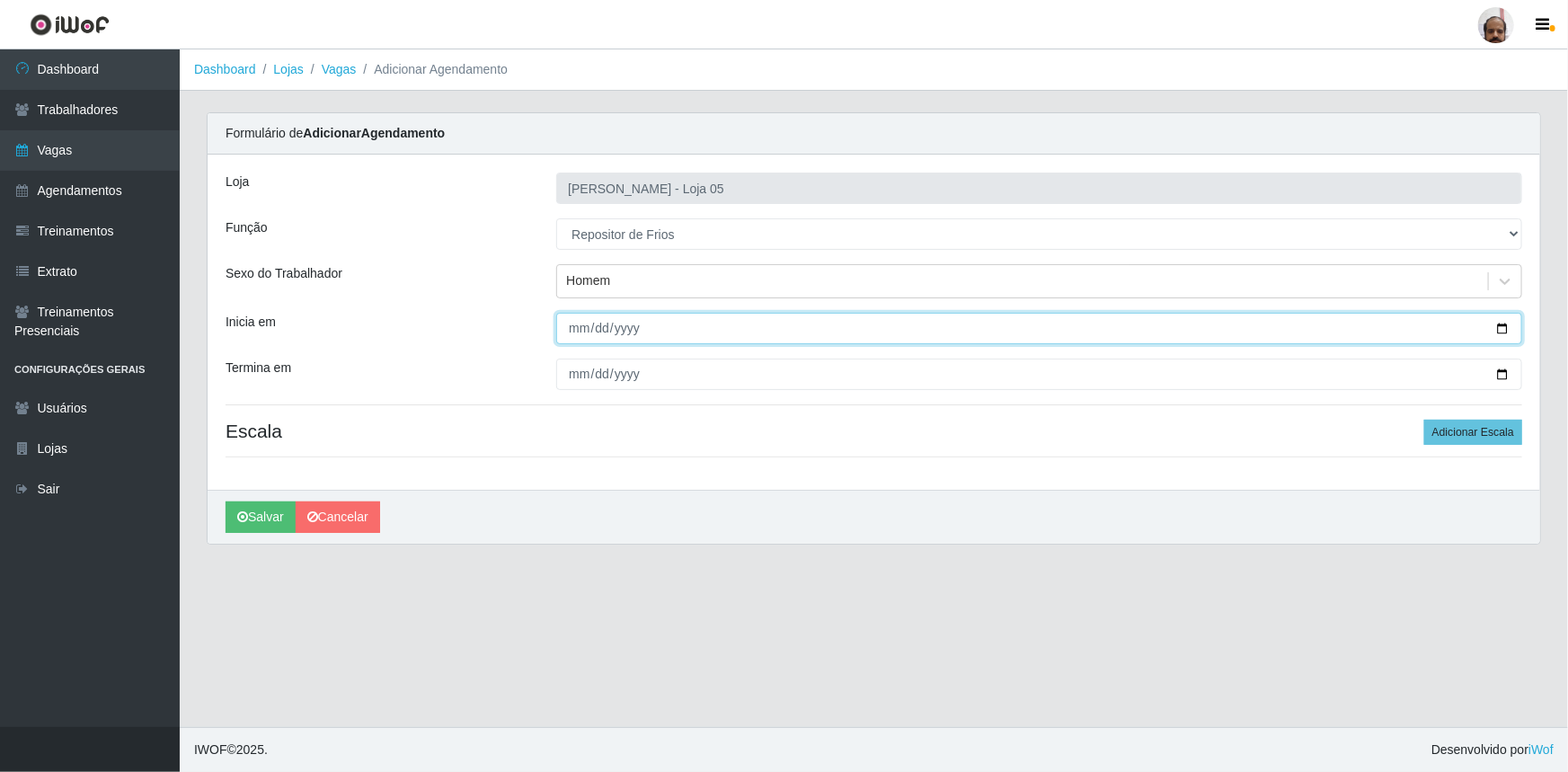
type input "[DATE]"
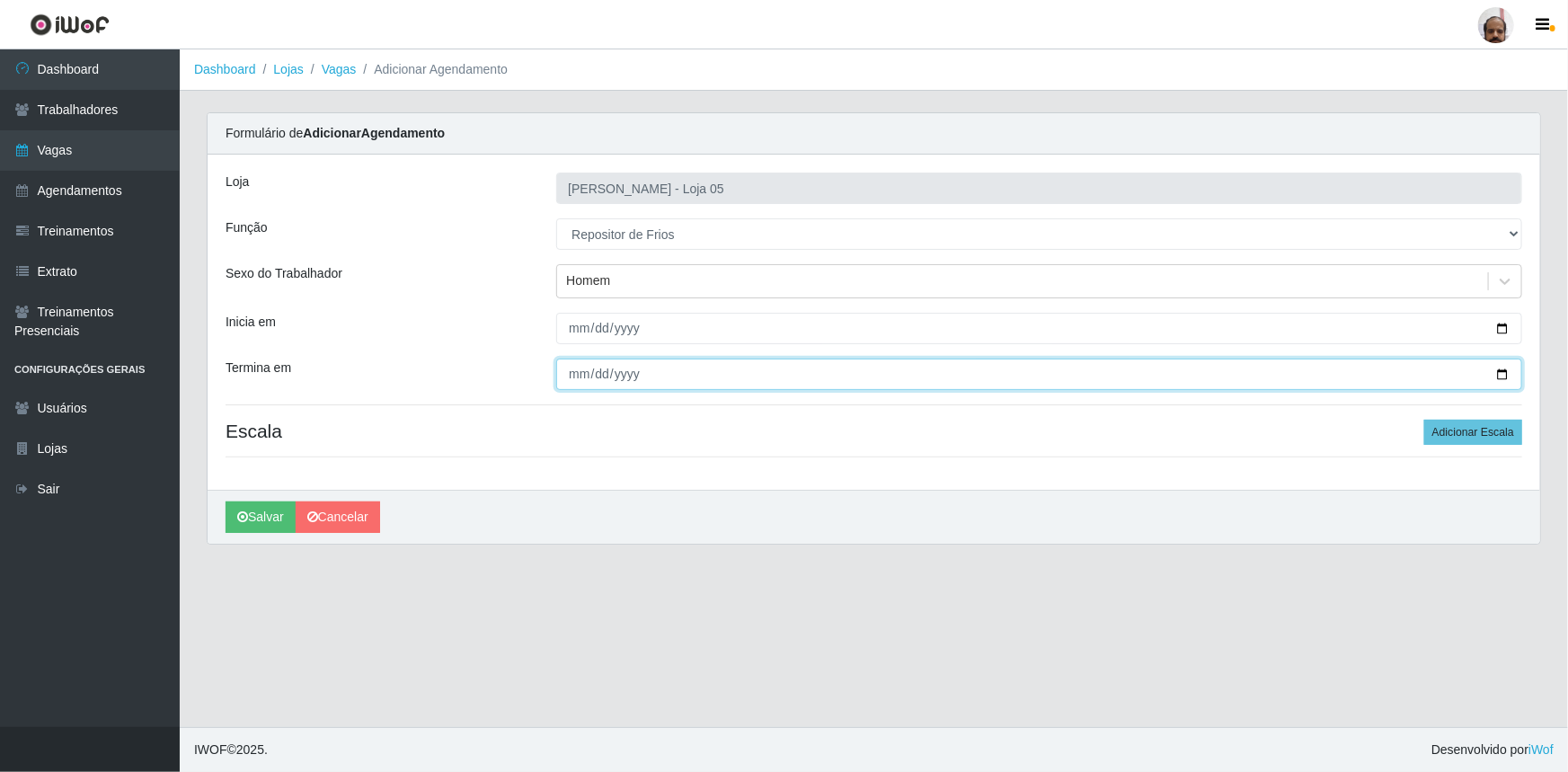
click at [1497, 372] on input "Termina em" at bounding box center [1040, 374] width 967 height 32
type input "[DATE]"
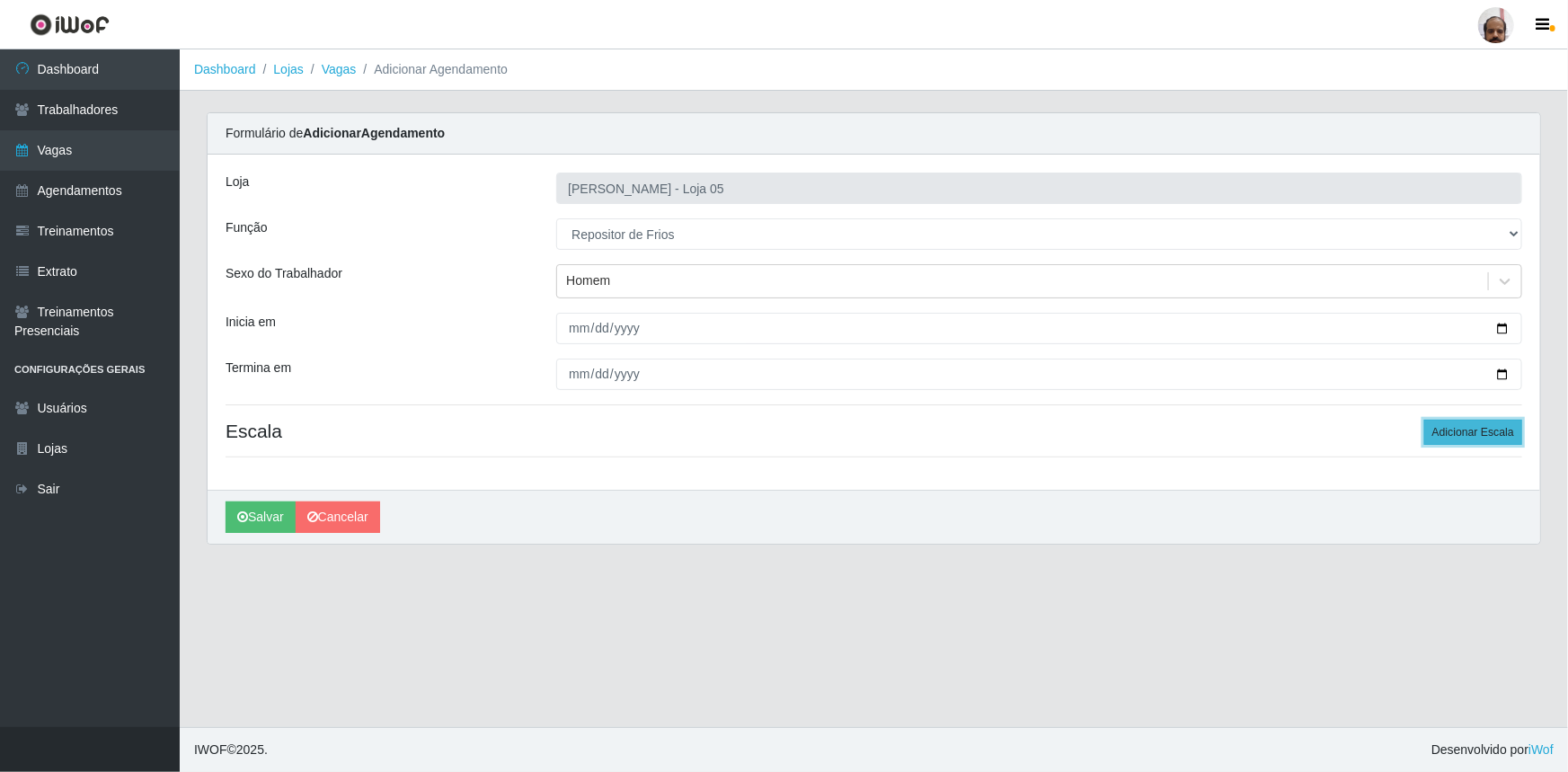
click at [1467, 443] on button "Adicionar Escala" at bounding box center [1474, 432] width 98 height 25
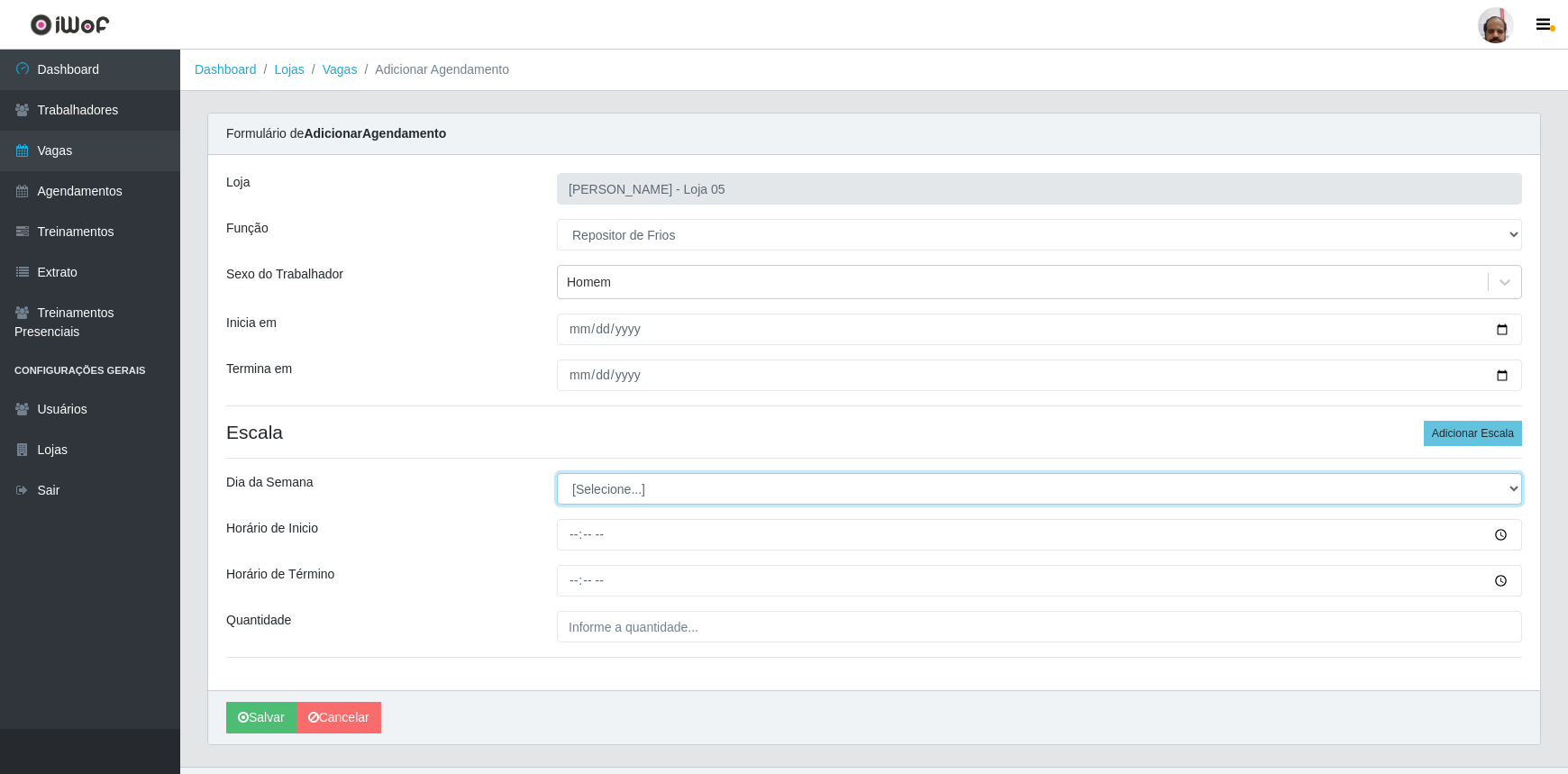
click at [1511, 482] on select "[Selecione...] Segunda Terça Quarta Quinta Sexta Sábado Domingo" at bounding box center [1039, 488] width 965 height 32
select select "1"
click at [557, 473] on select "[Selecione...] Segunda Terça Quarta Quinta Sexta Sábado Domingo" at bounding box center [1039, 488] width 965 height 32
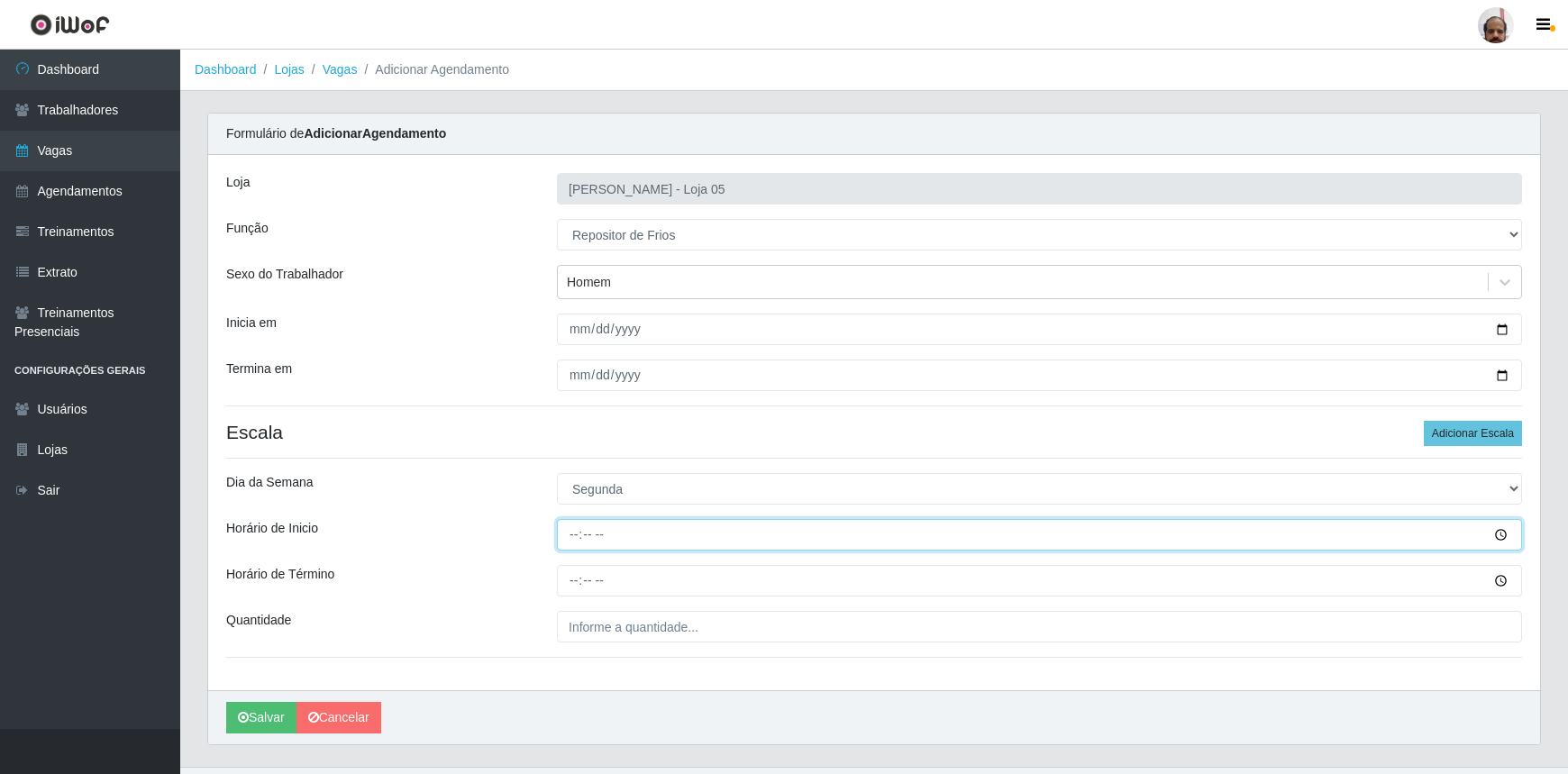
click at [567, 541] on input "Horário de Inicio" at bounding box center [1039, 534] width 965 height 32
type input "15:00"
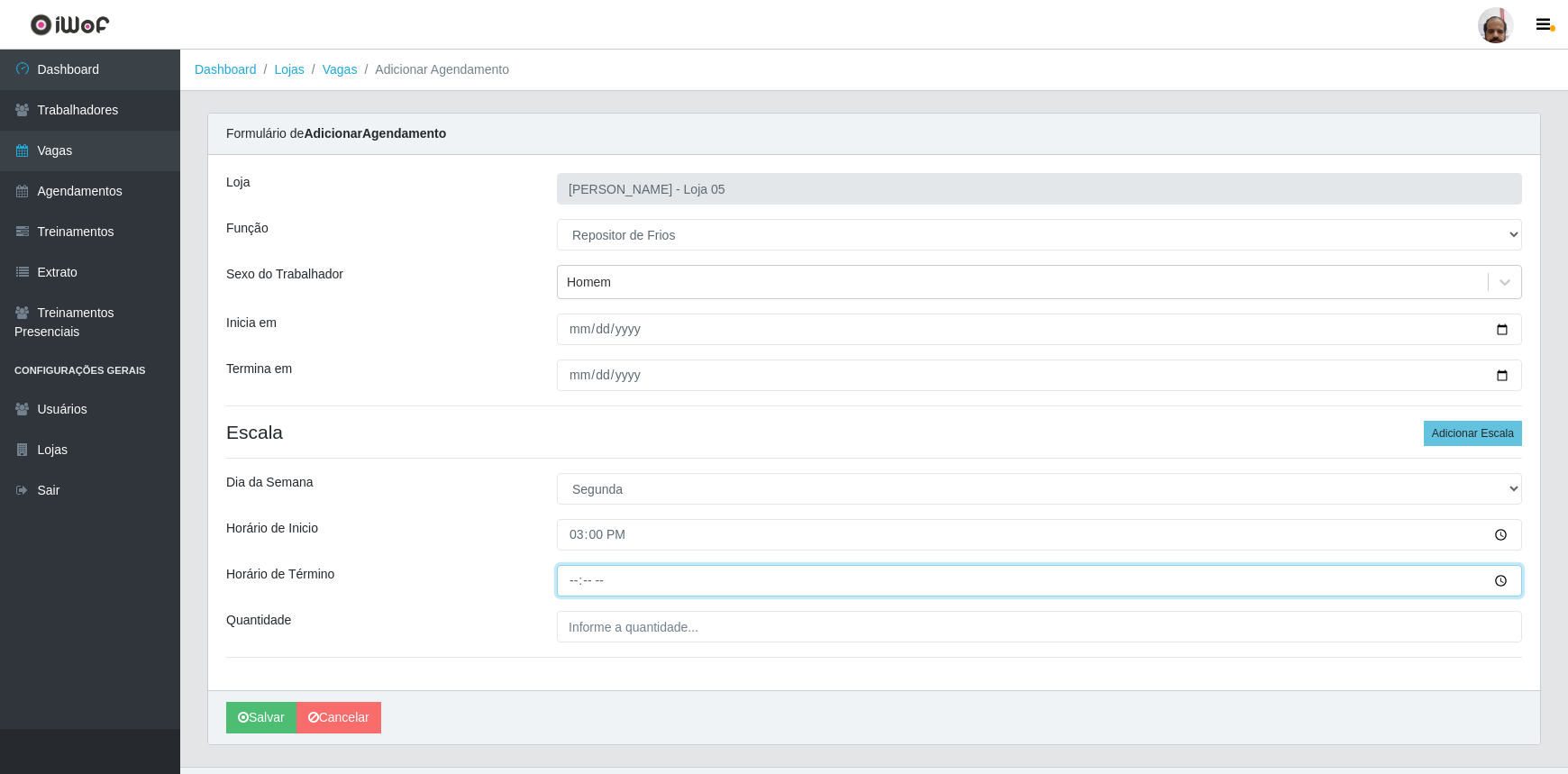
click at [566, 581] on input "Horário de Término" at bounding box center [1039, 580] width 965 height 32
type input "21:00"
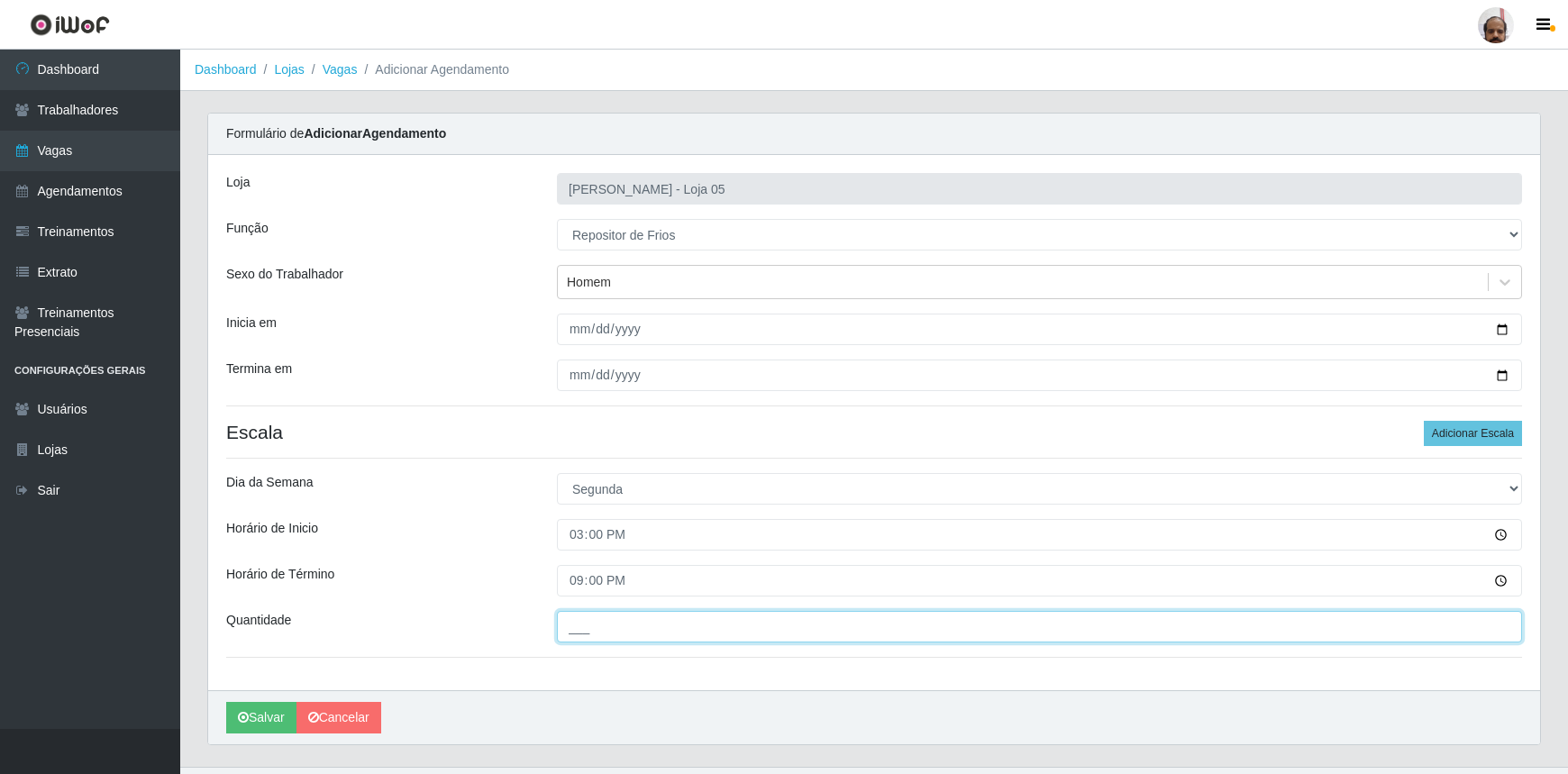
click at [577, 632] on input "___" at bounding box center [1039, 626] width 965 height 32
type input "1__"
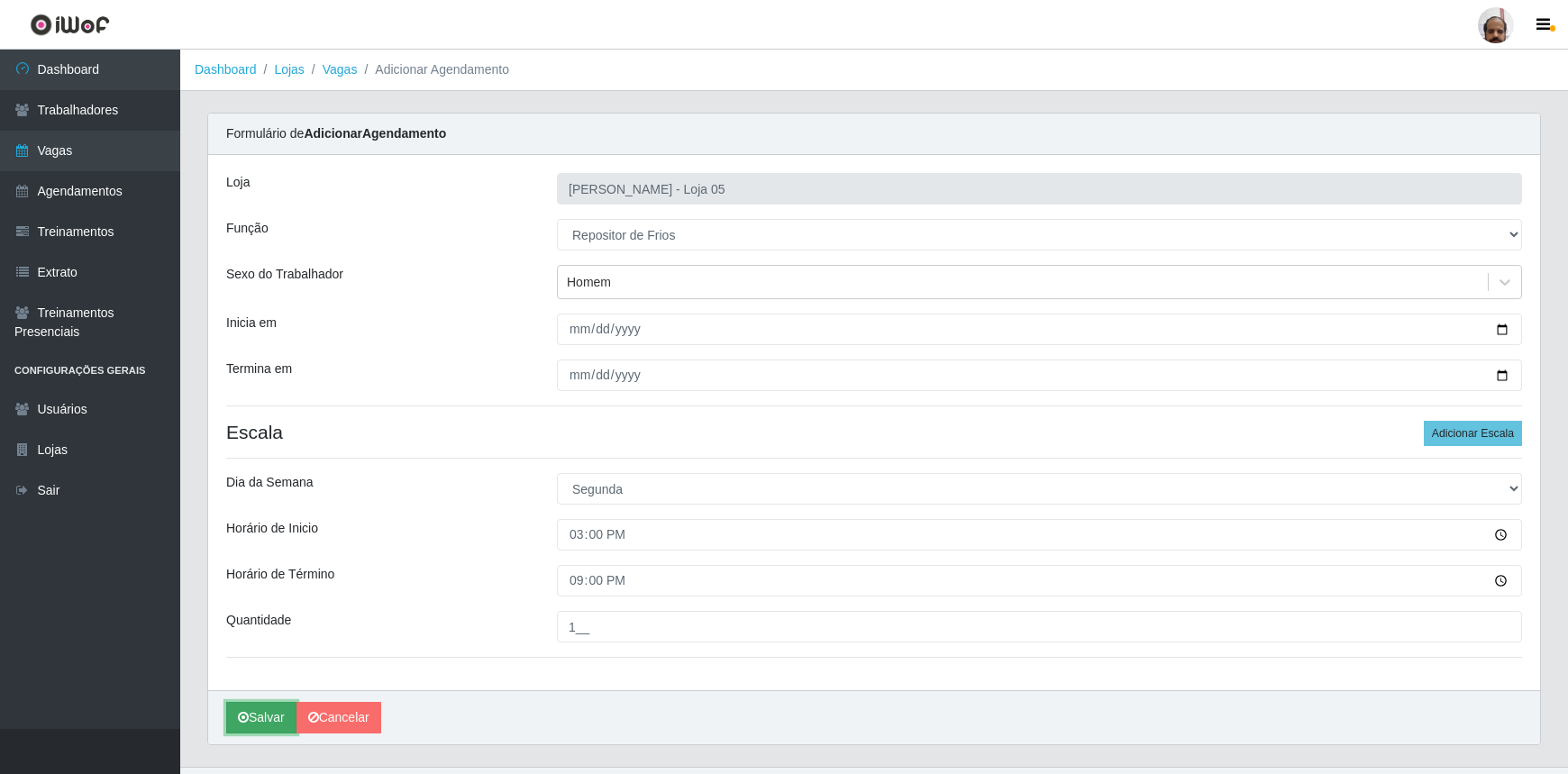
click at [273, 717] on button "Salvar" at bounding box center [261, 717] width 70 height 32
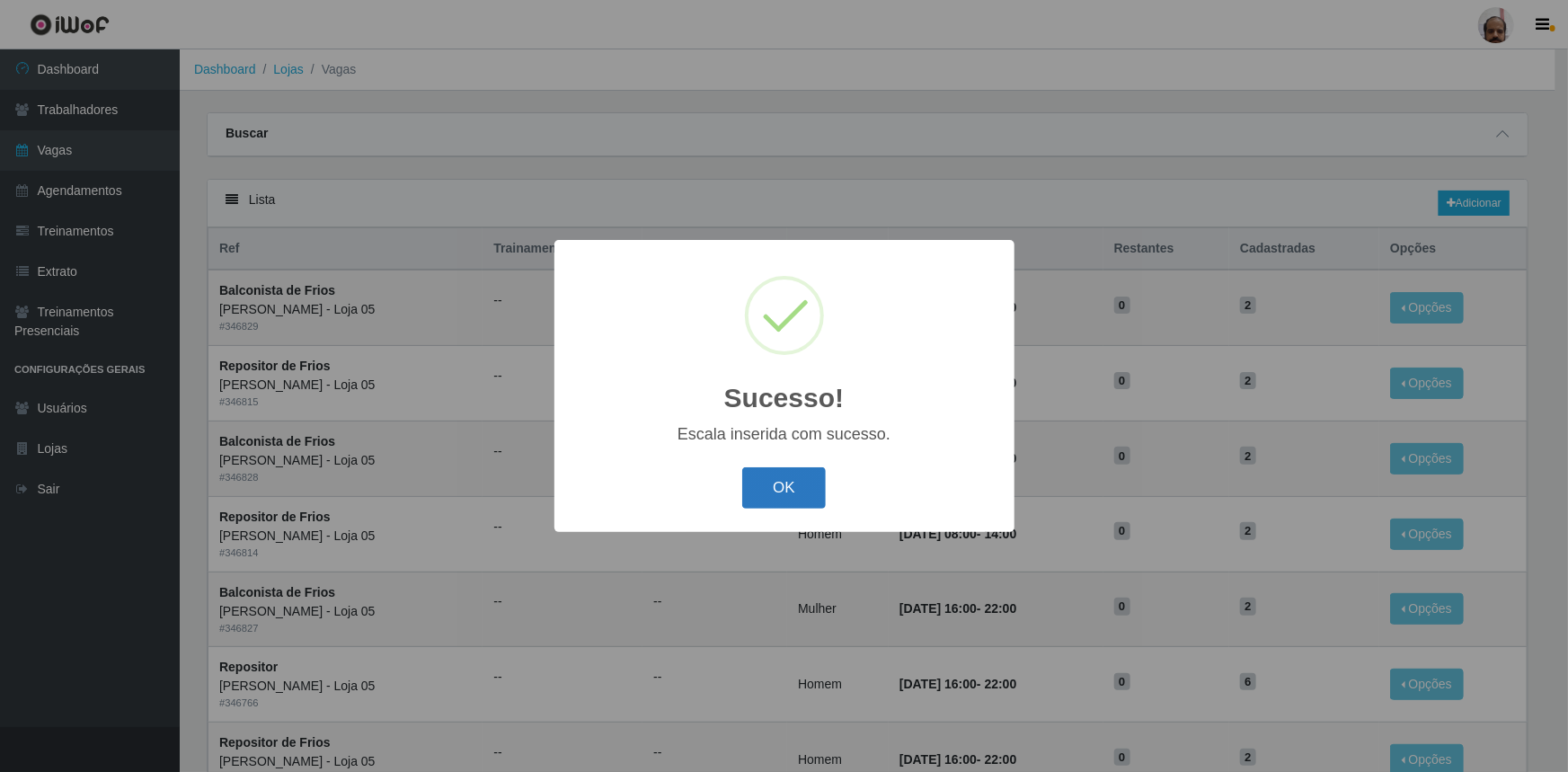
click at [806, 500] on button "OK" at bounding box center [784, 488] width 84 height 42
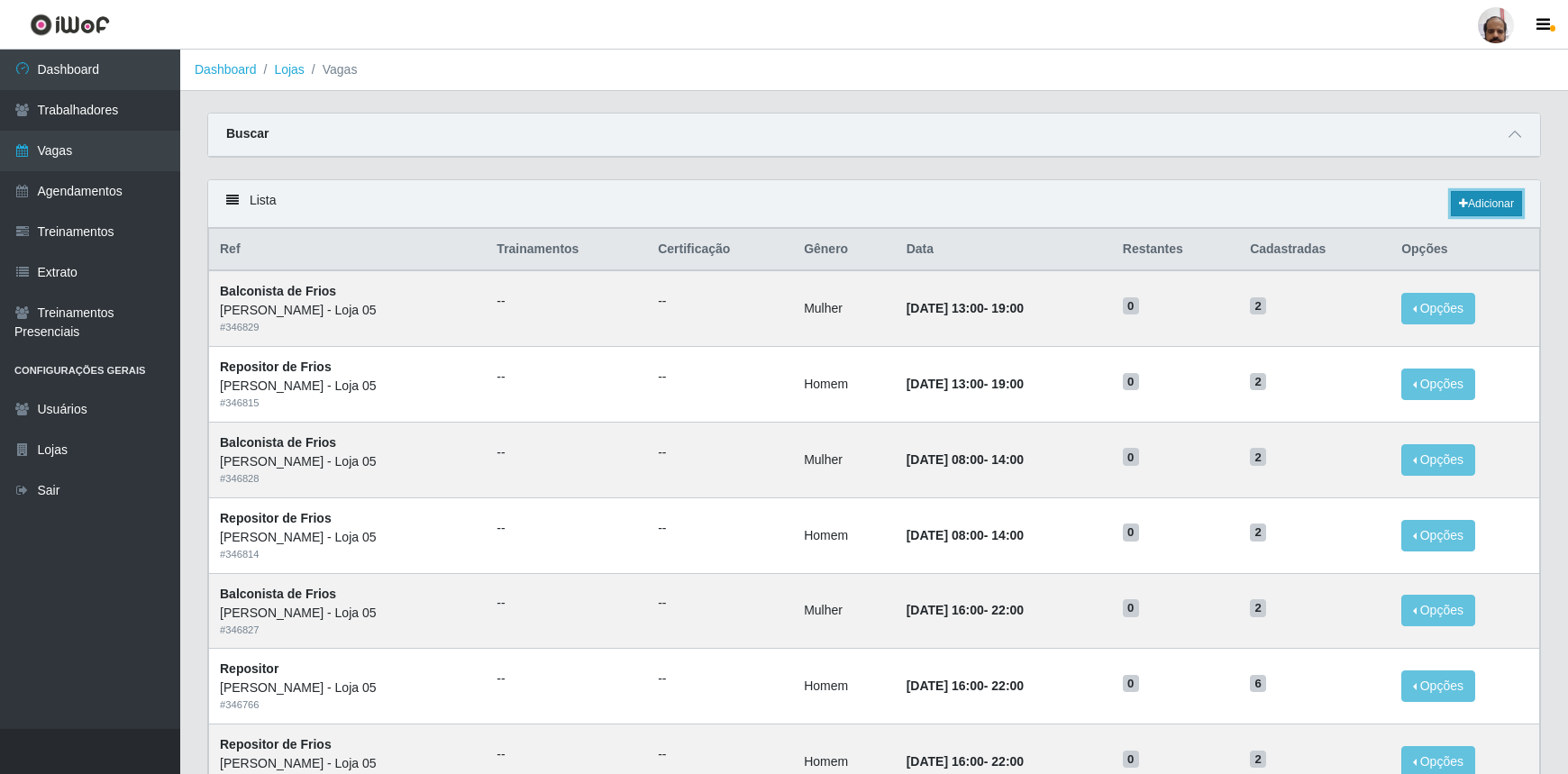
click at [1487, 206] on link "Adicionar" at bounding box center [1486, 203] width 71 height 25
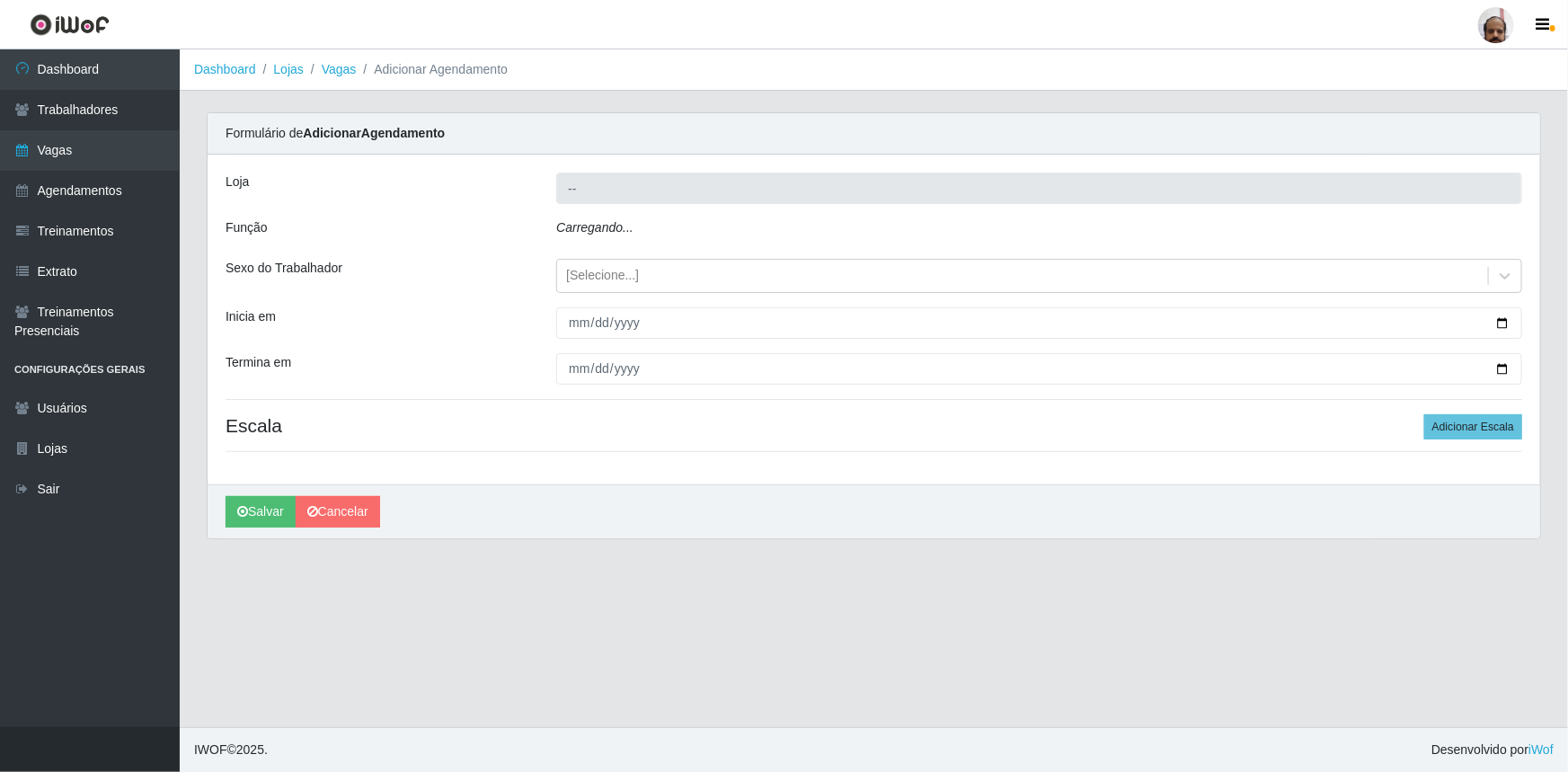
type input "[PERSON_NAME] - Loja 05"
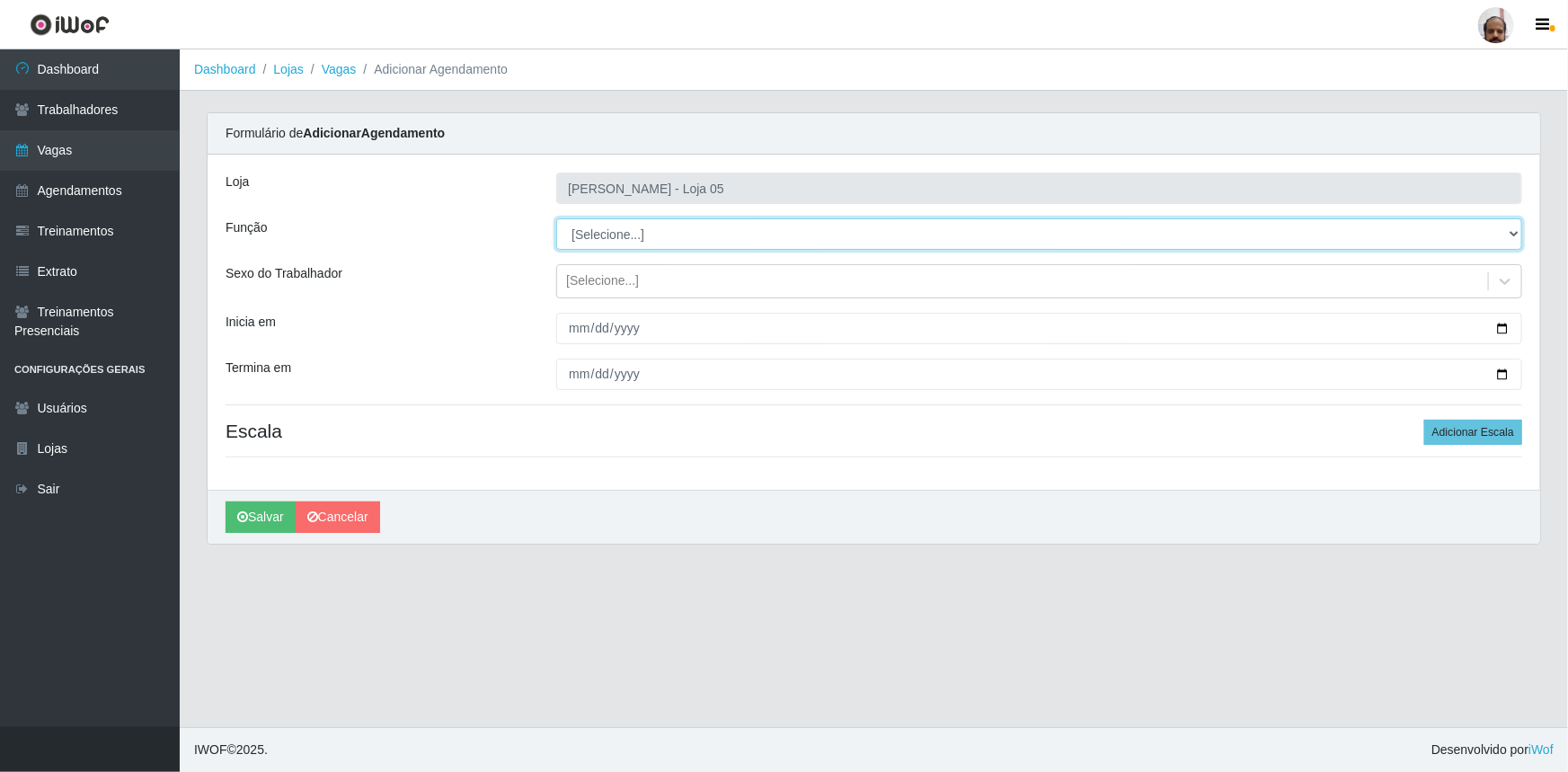
click at [1514, 236] on select "[Selecione...] ASG ASG + ASG ++ Auxiliar de Depósito Auxiliar de Depósito + Aux…" at bounding box center [1040, 233] width 967 height 32
select select "112"
click at [556, 218] on select "[Selecione...] ASG ASG + ASG ++ Auxiliar de Depósito Auxiliar de Depósito + Aux…" at bounding box center [1040, 233] width 967 height 32
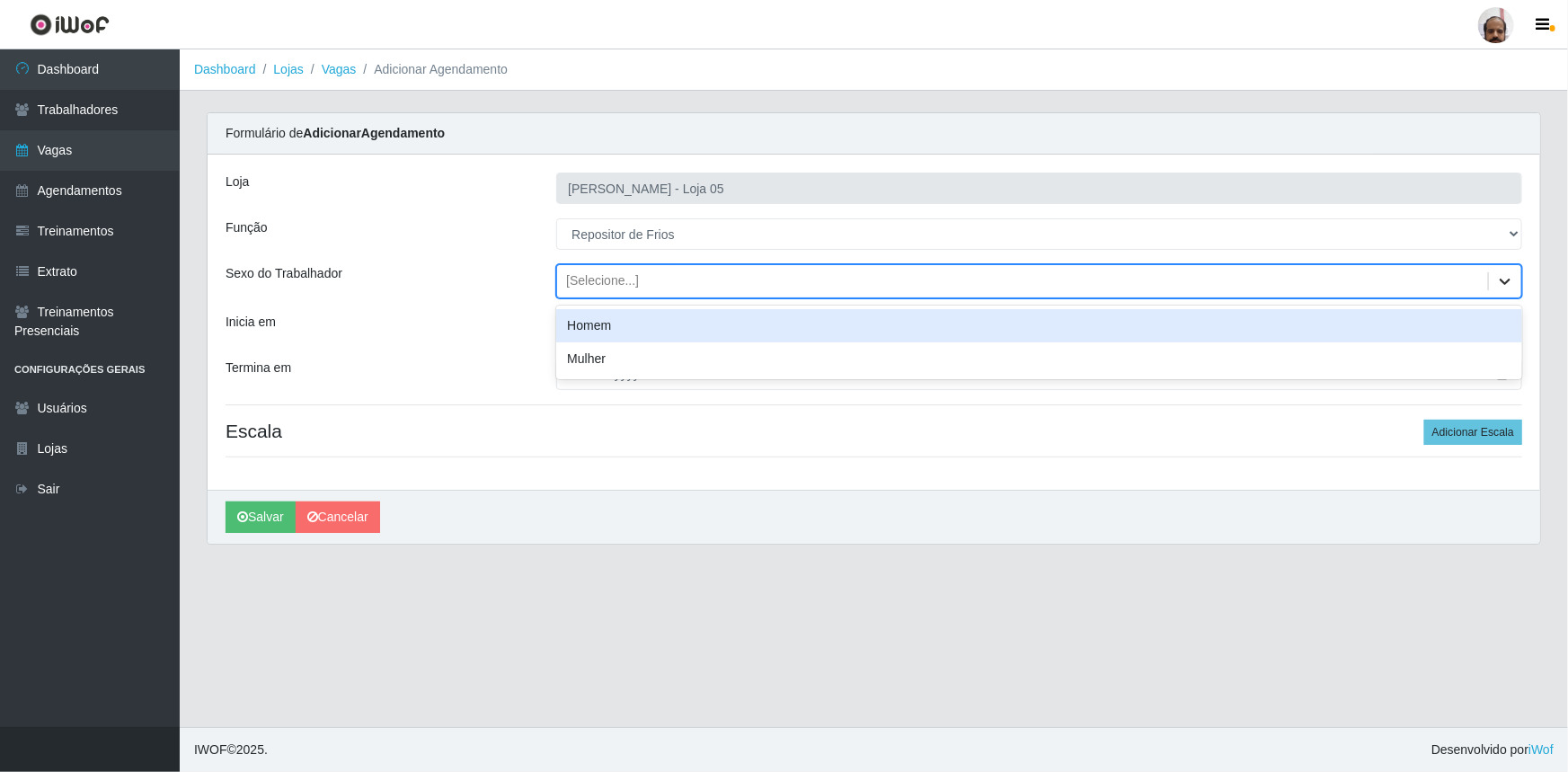
click at [1511, 283] on icon at bounding box center [1506, 280] width 18 height 18
click at [600, 330] on div "Homem" at bounding box center [1040, 326] width 967 height 34
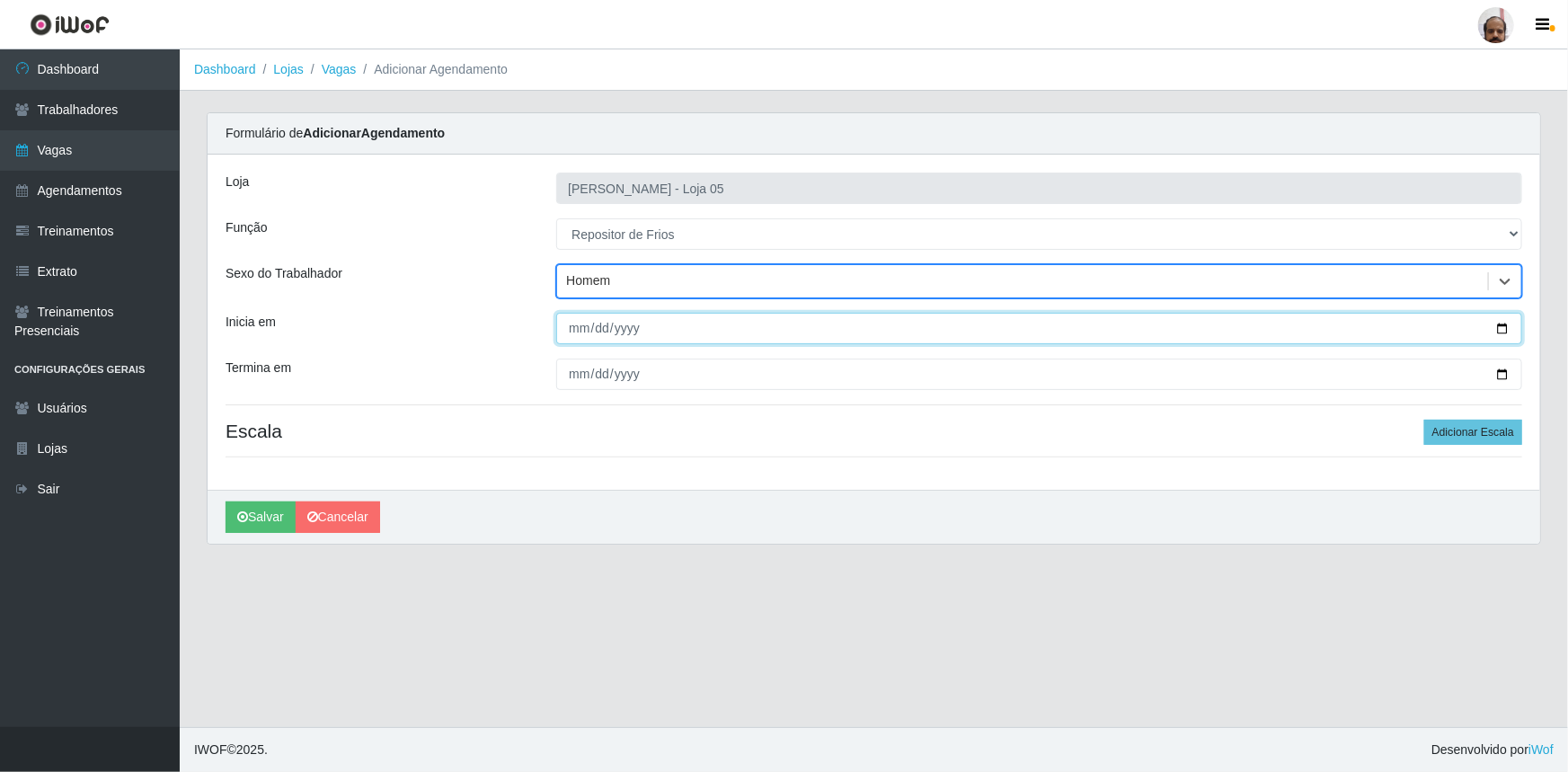
click at [1507, 330] on input "Inicia em" at bounding box center [1040, 328] width 967 height 32
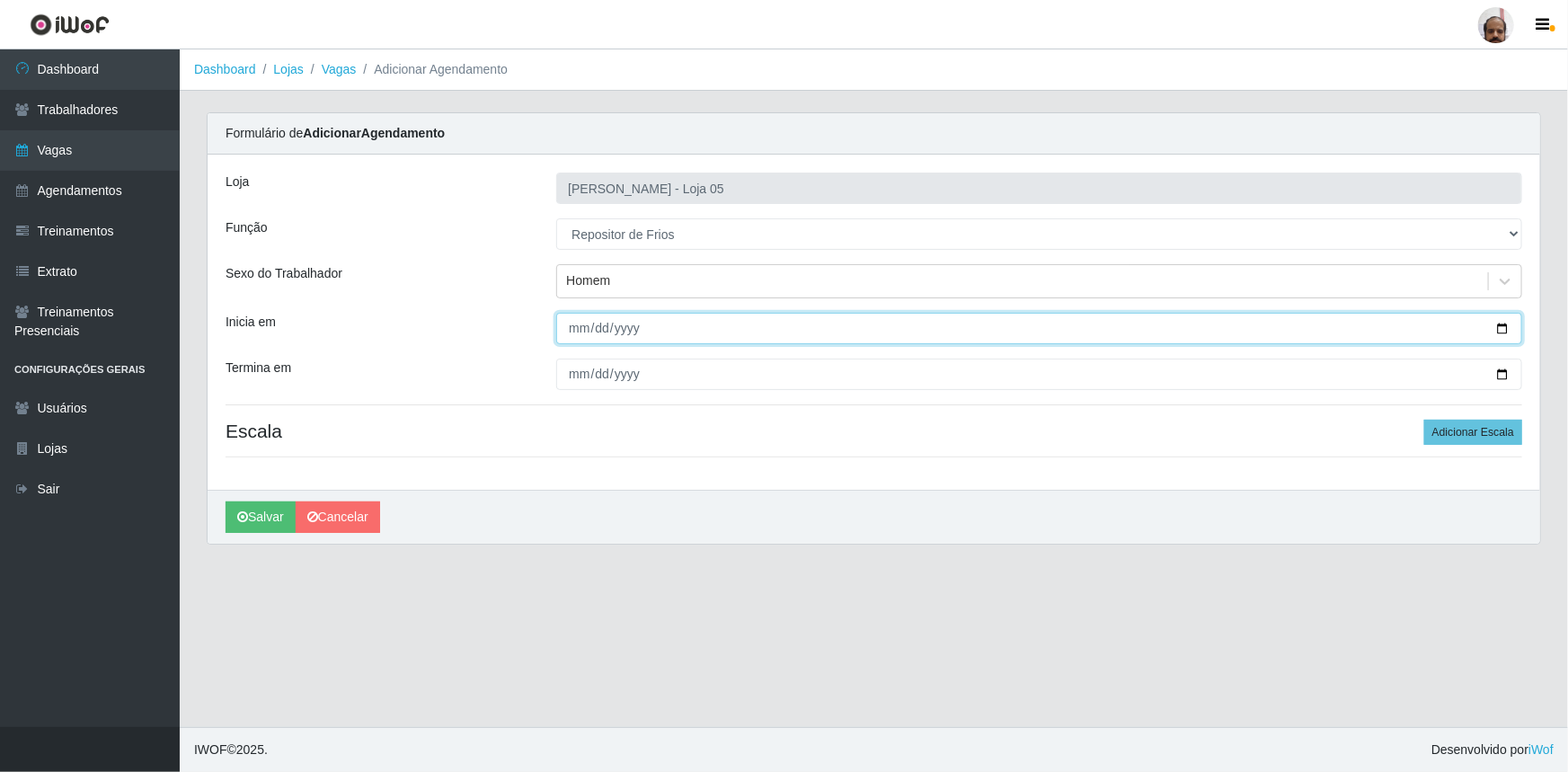
type input "[DATE]"
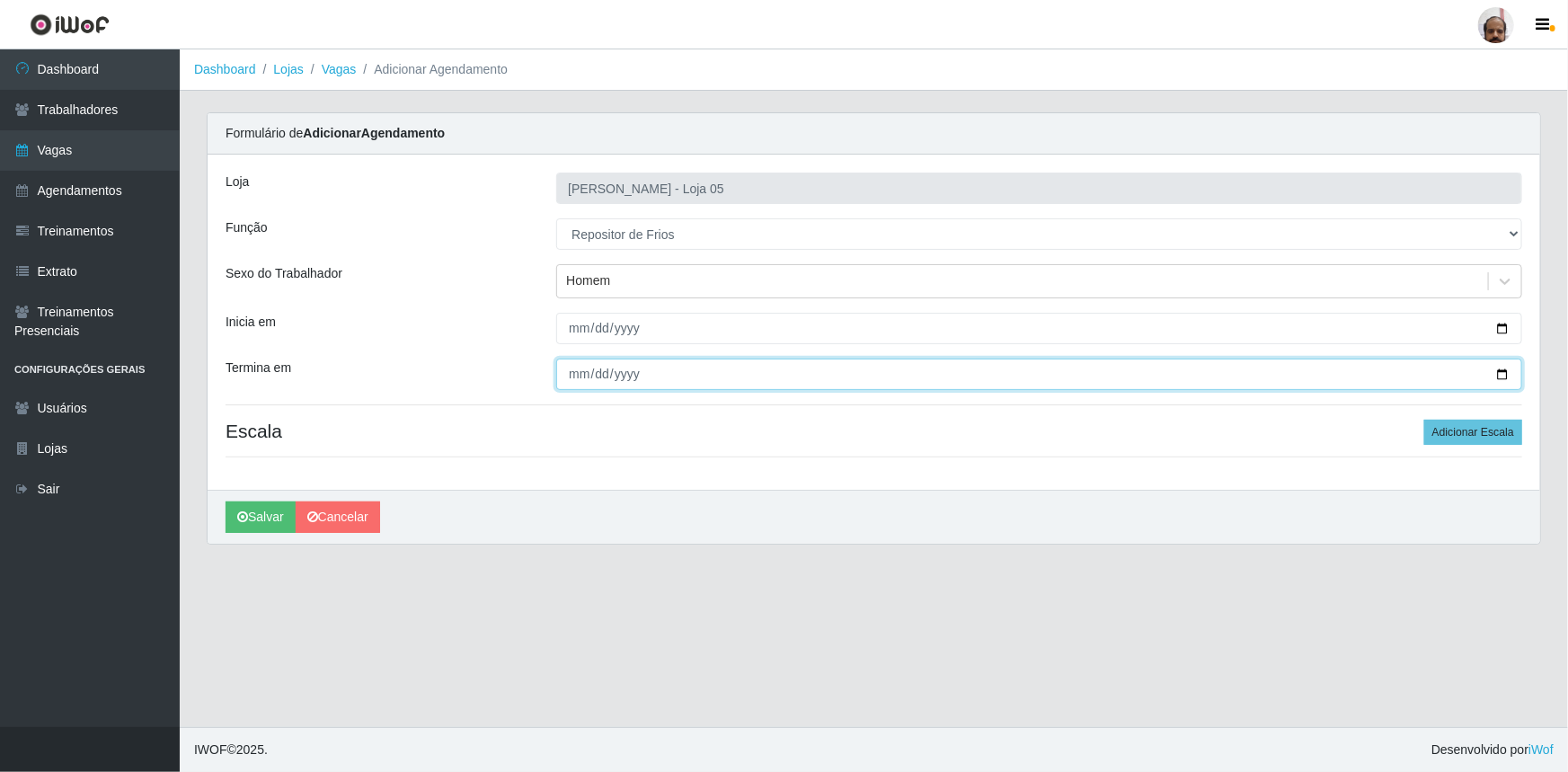
click at [1505, 375] on input "Termina em" at bounding box center [1040, 374] width 967 height 32
type input "[DATE]"
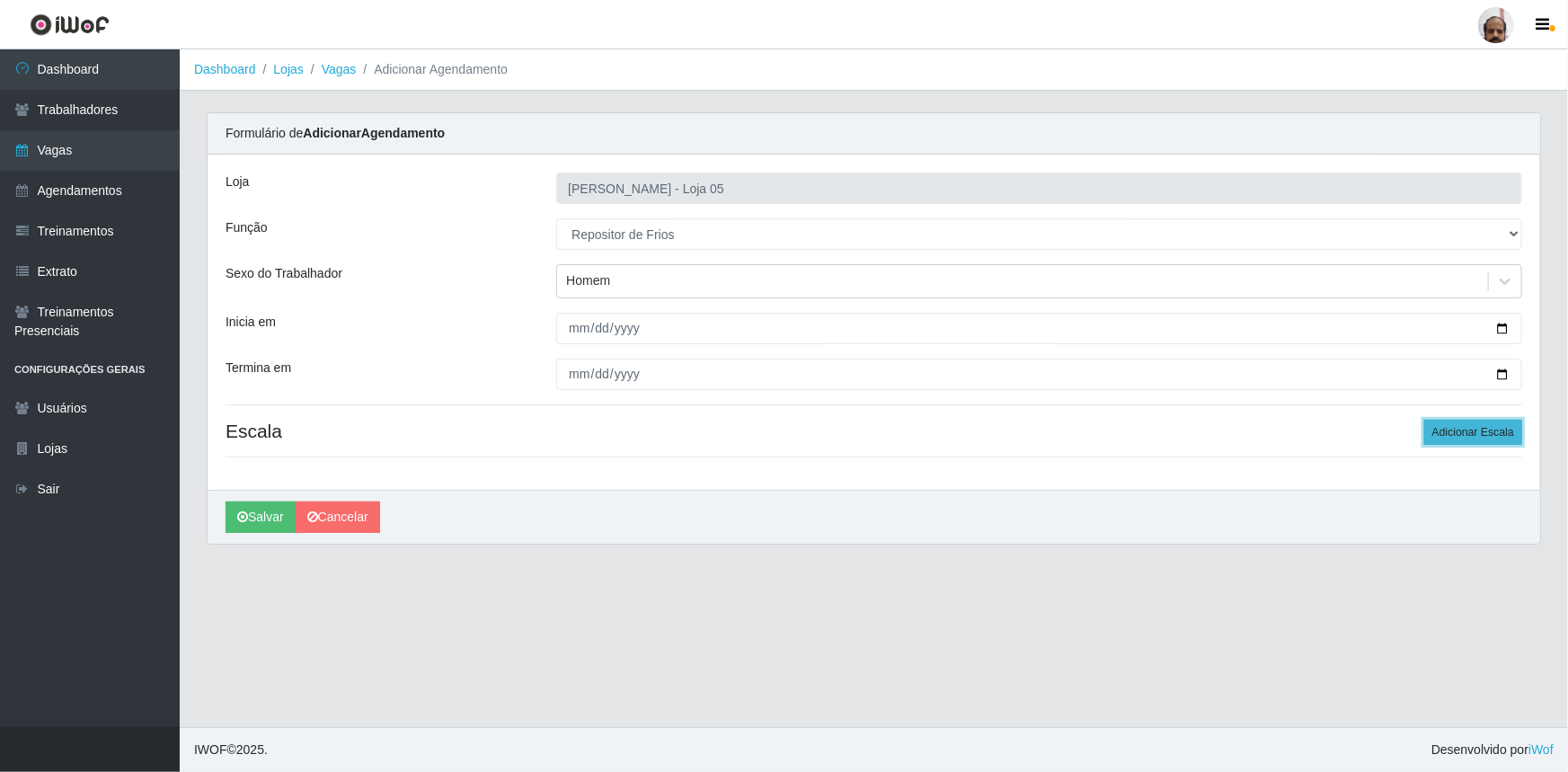
click at [1479, 430] on button "Adicionar Escala" at bounding box center [1474, 432] width 98 height 25
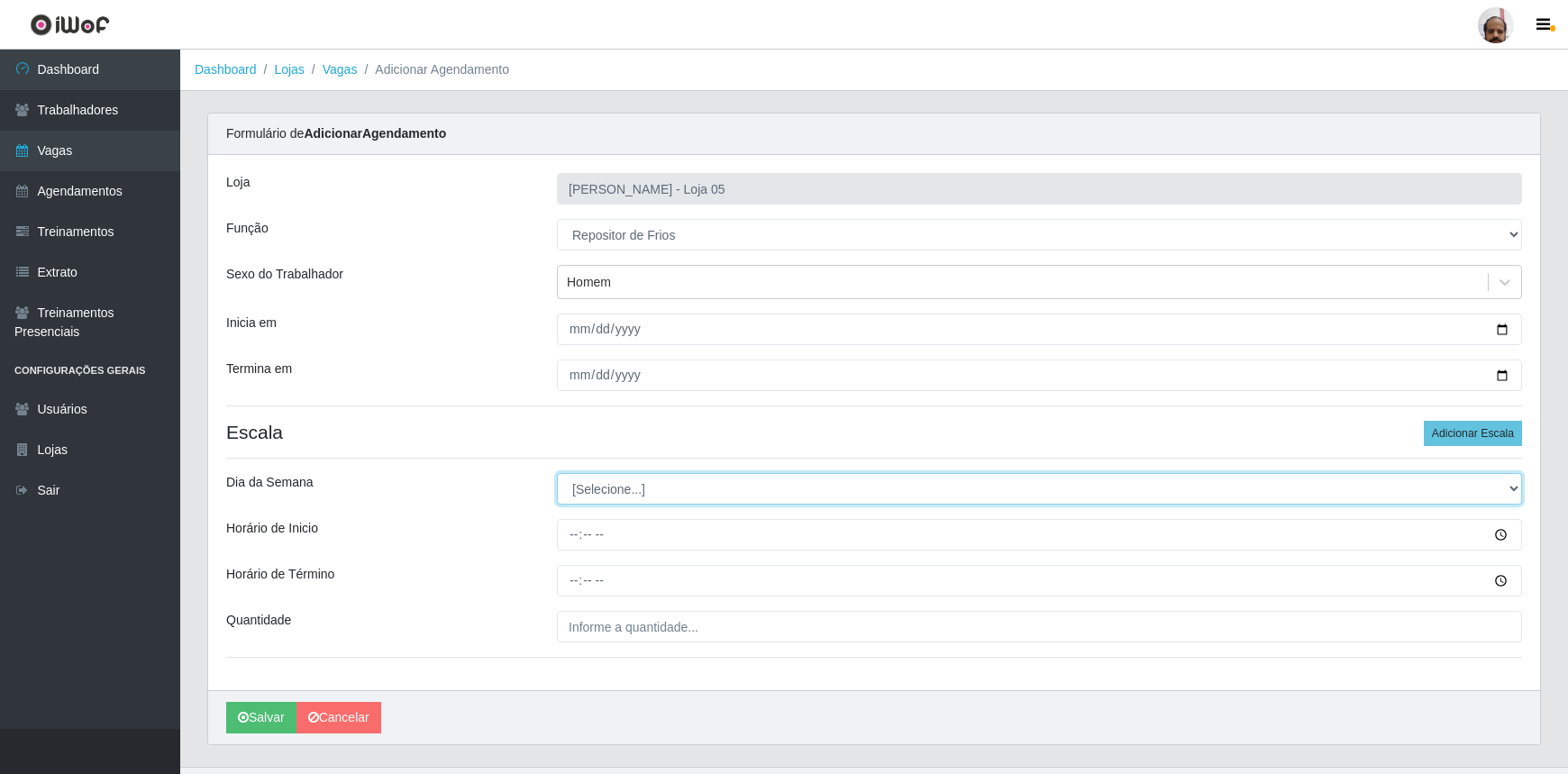
drag, startPoint x: 1511, startPoint y: 488, endPoint x: 1506, endPoint y: 502, distance: 14.9
click at [1511, 488] on select "[Selecione...] Segunda Terça Quarta Quinta Sexta Sábado Domingo" at bounding box center [1039, 488] width 965 height 32
select select "2"
click at [557, 473] on select "[Selecione...] Segunda Terça Quarta Quinta Sexta Sábado Domingo" at bounding box center [1039, 488] width 965 height 32
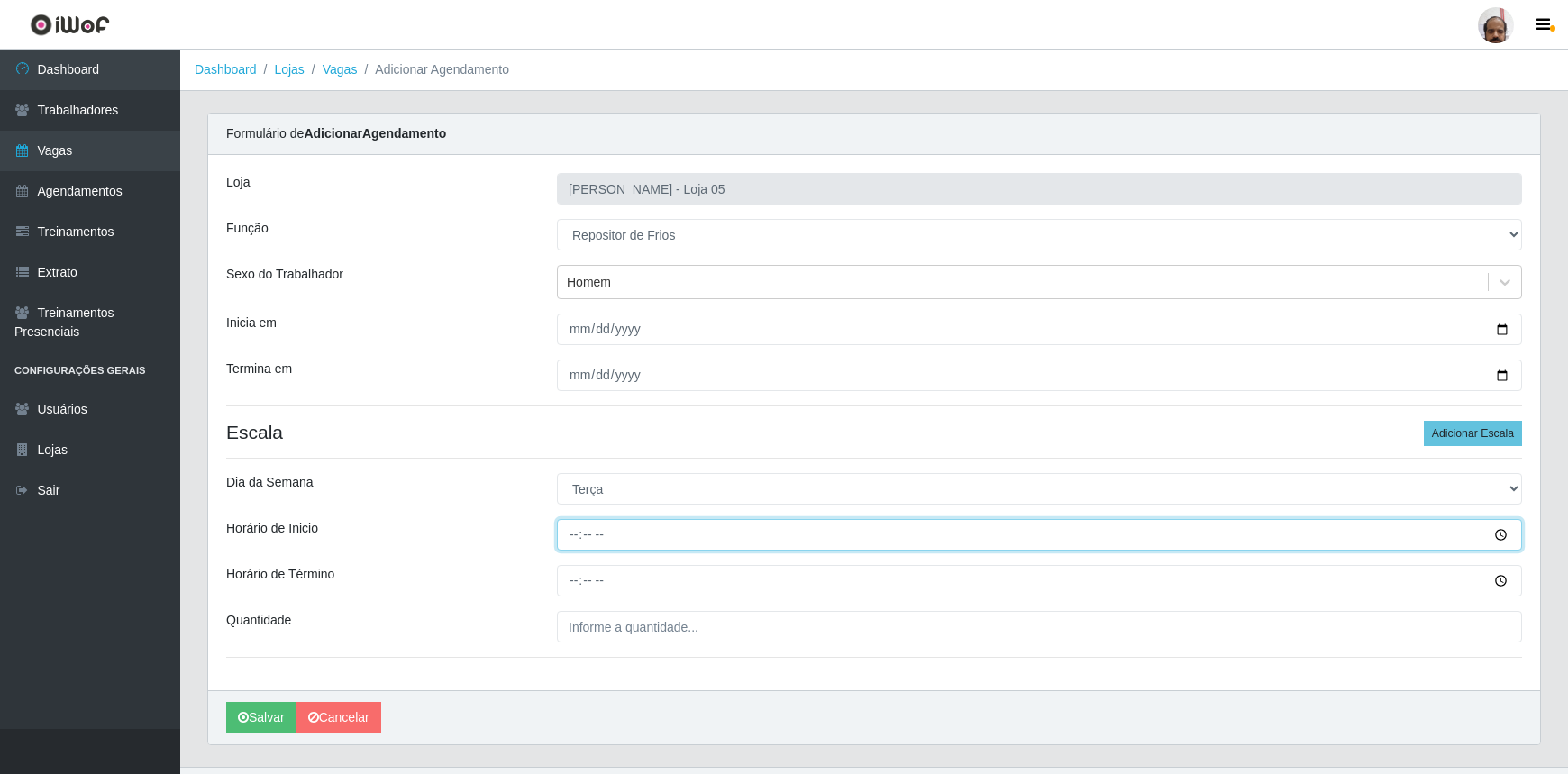
click at [566, 529] on input "Horário de Inicio" at bounding box center [1039, 534] width 965 height 32
type input "15:00"
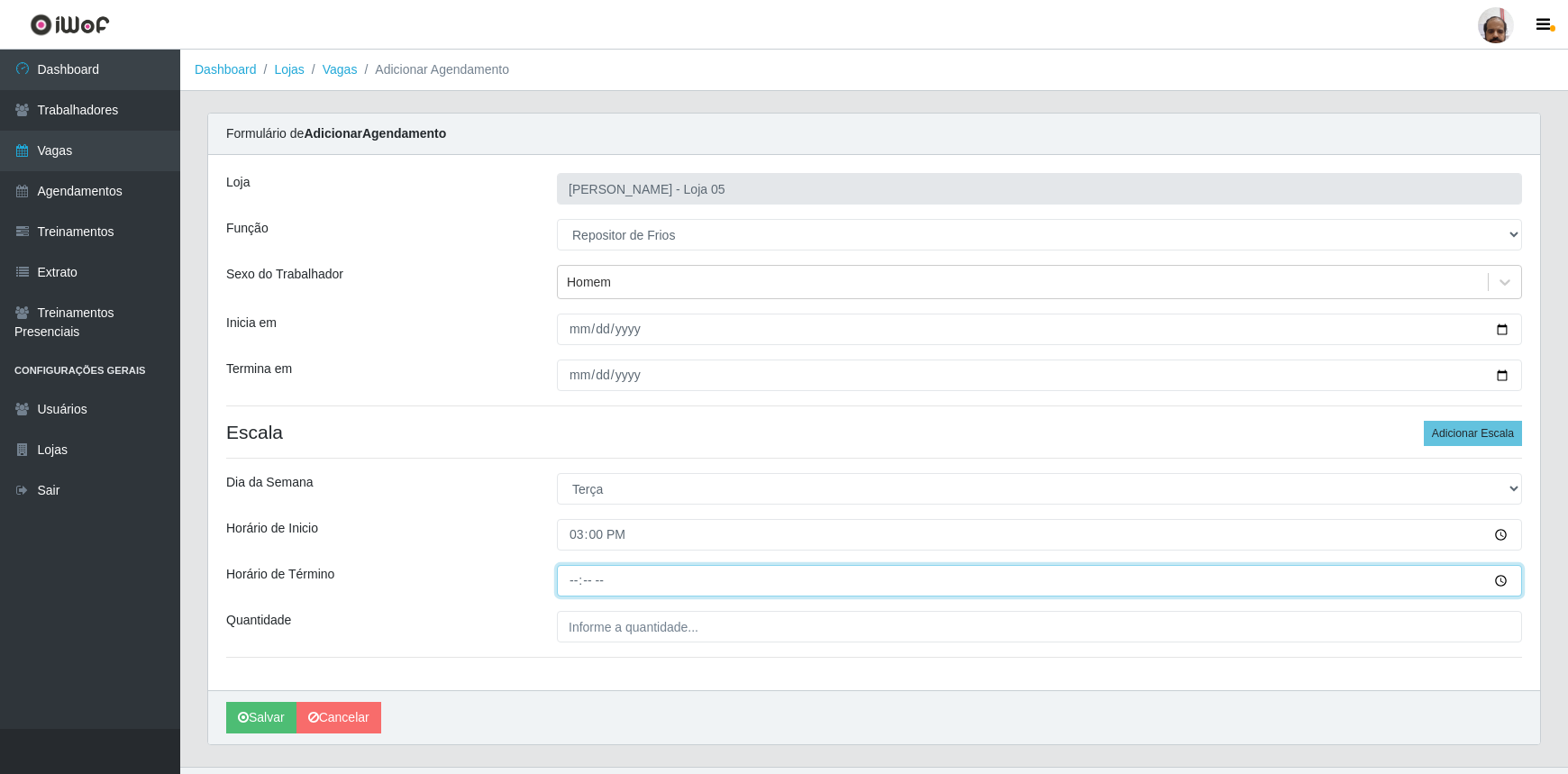
click at [574, 585] on input "Horário de Término" at bounding box center [1039, 580] width 965 height 32
type input "21:00"
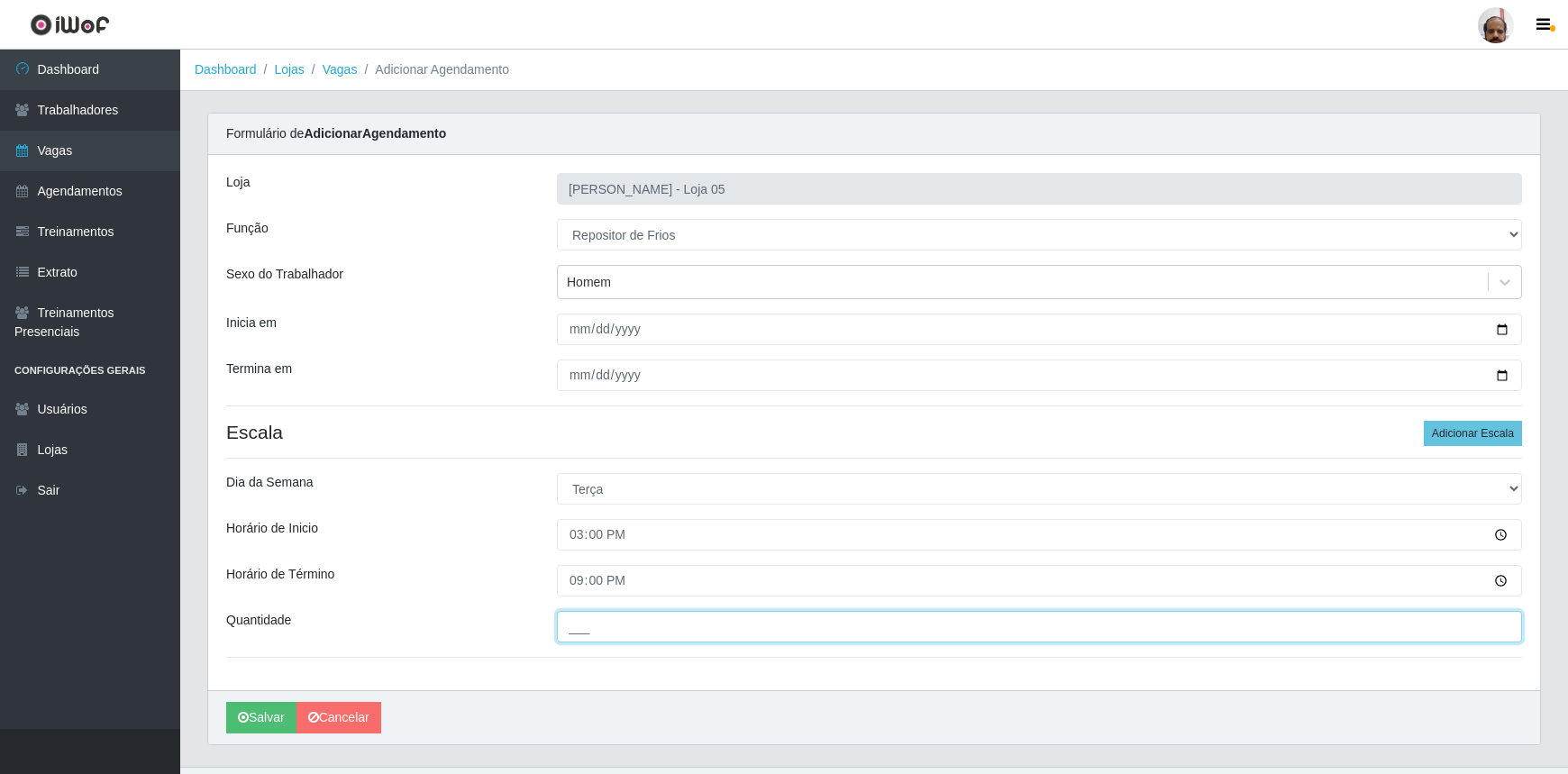
click at [575, 633] on input "___" at bounding box center [1039, 626] width 965 height 32
type input "1__"
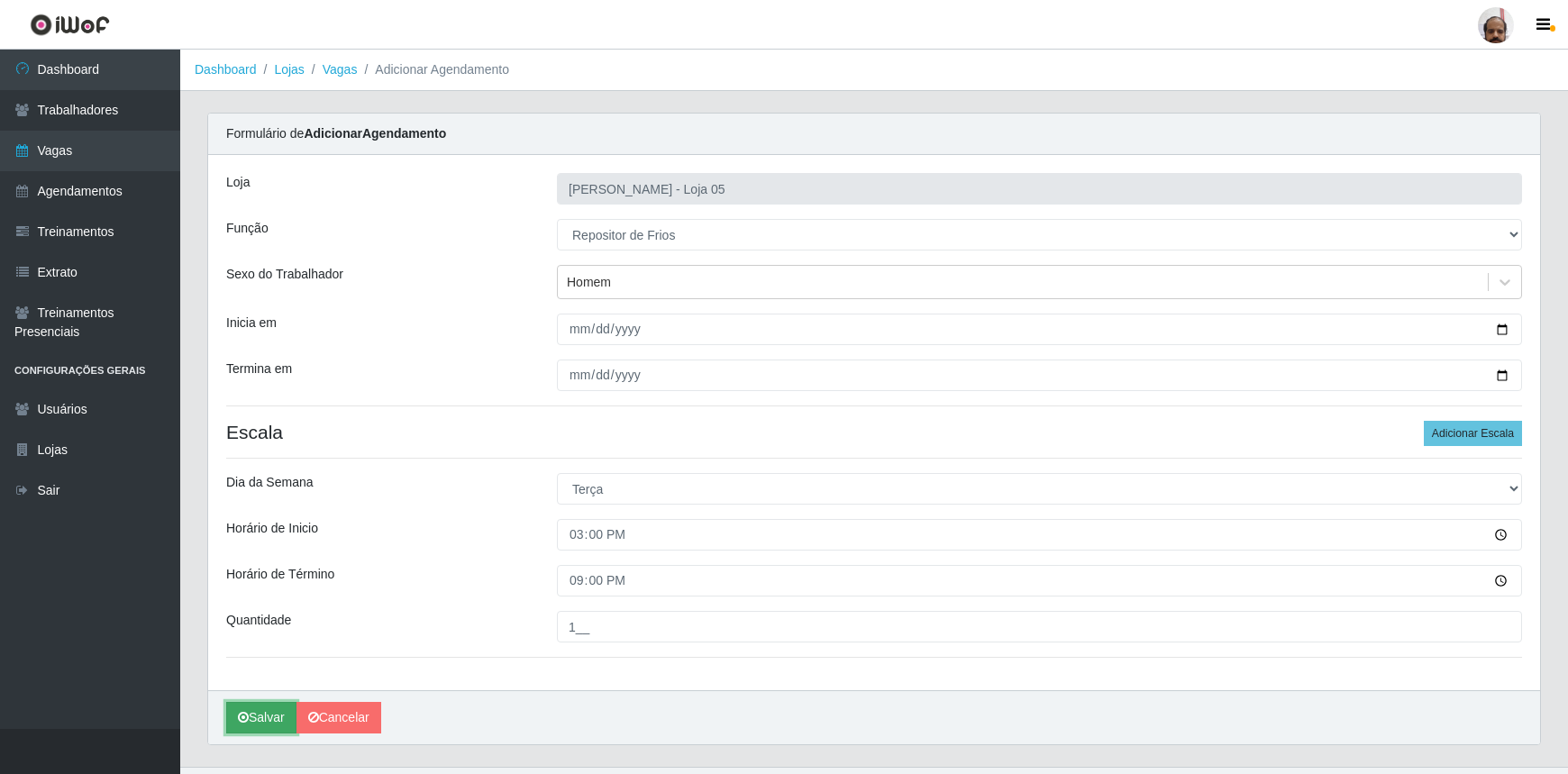
click at [261, 715] on button "Salvar" at bounding box center [261, 717] width 70 height 32
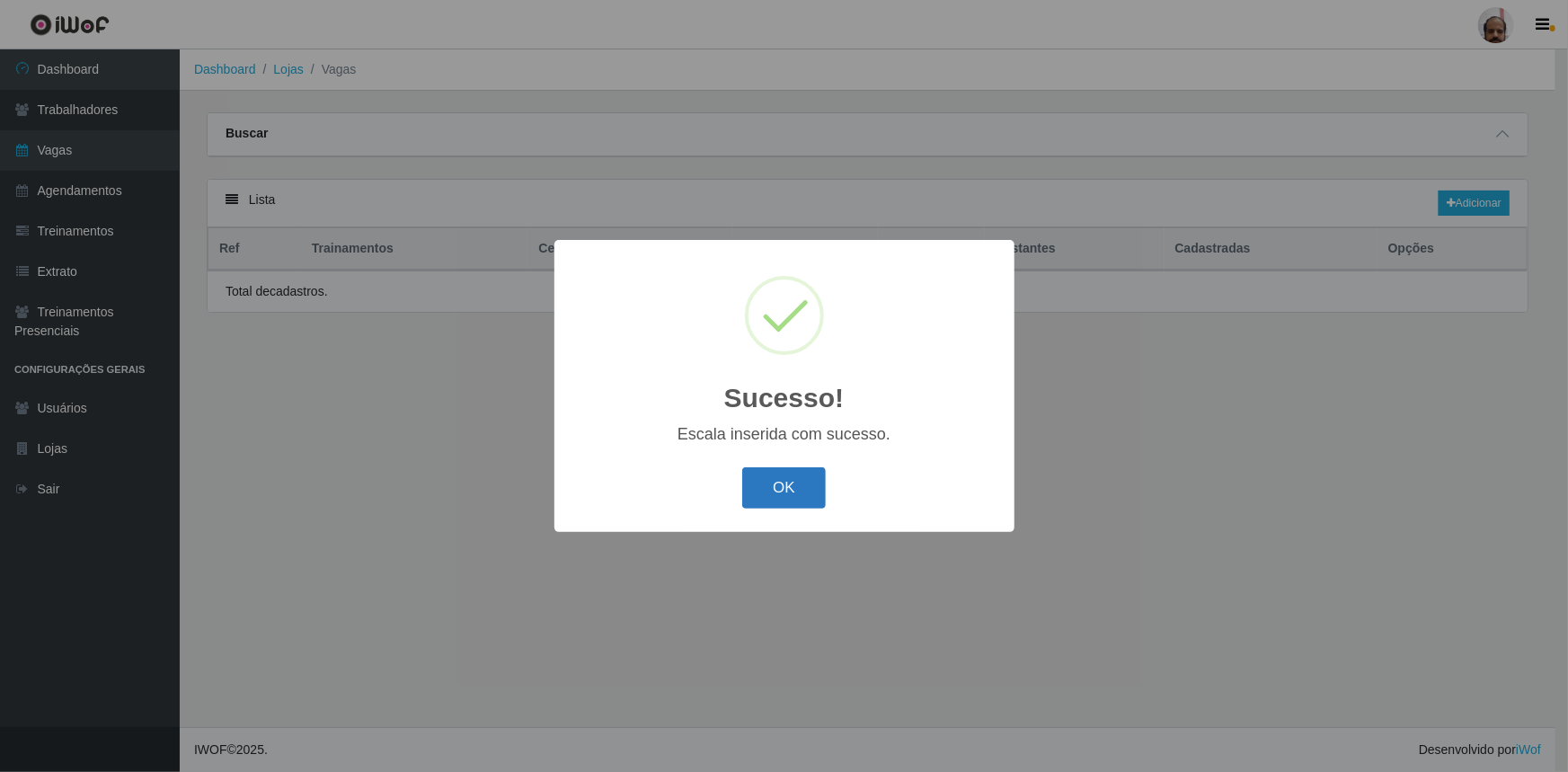
click at [810, 495] on button "OK" at bounding box center [784, 488] width 84 height 42
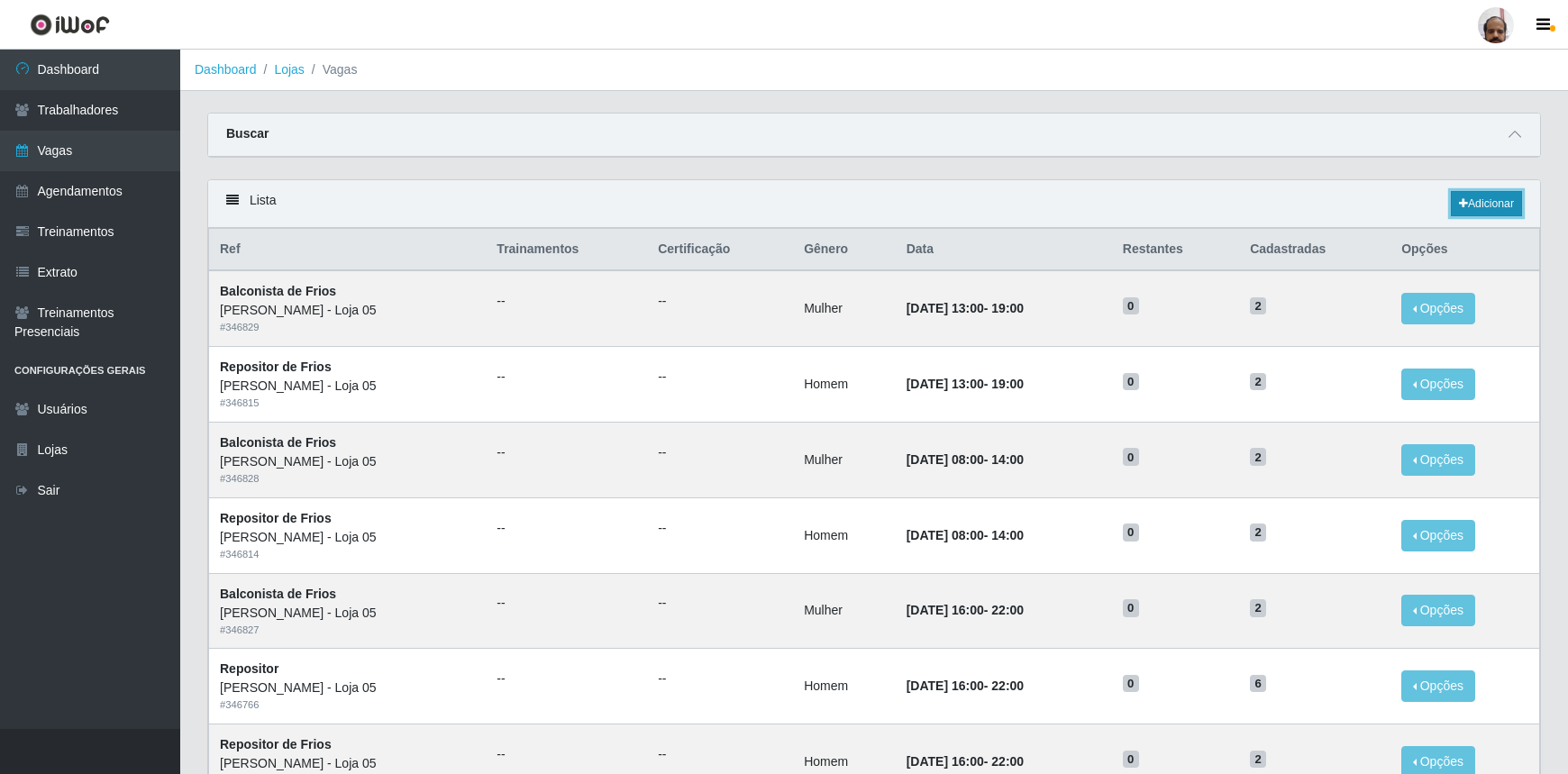
click at [1511, 201] on link "Adicionar" at bounding box center [1486, 203] width 71 height 25
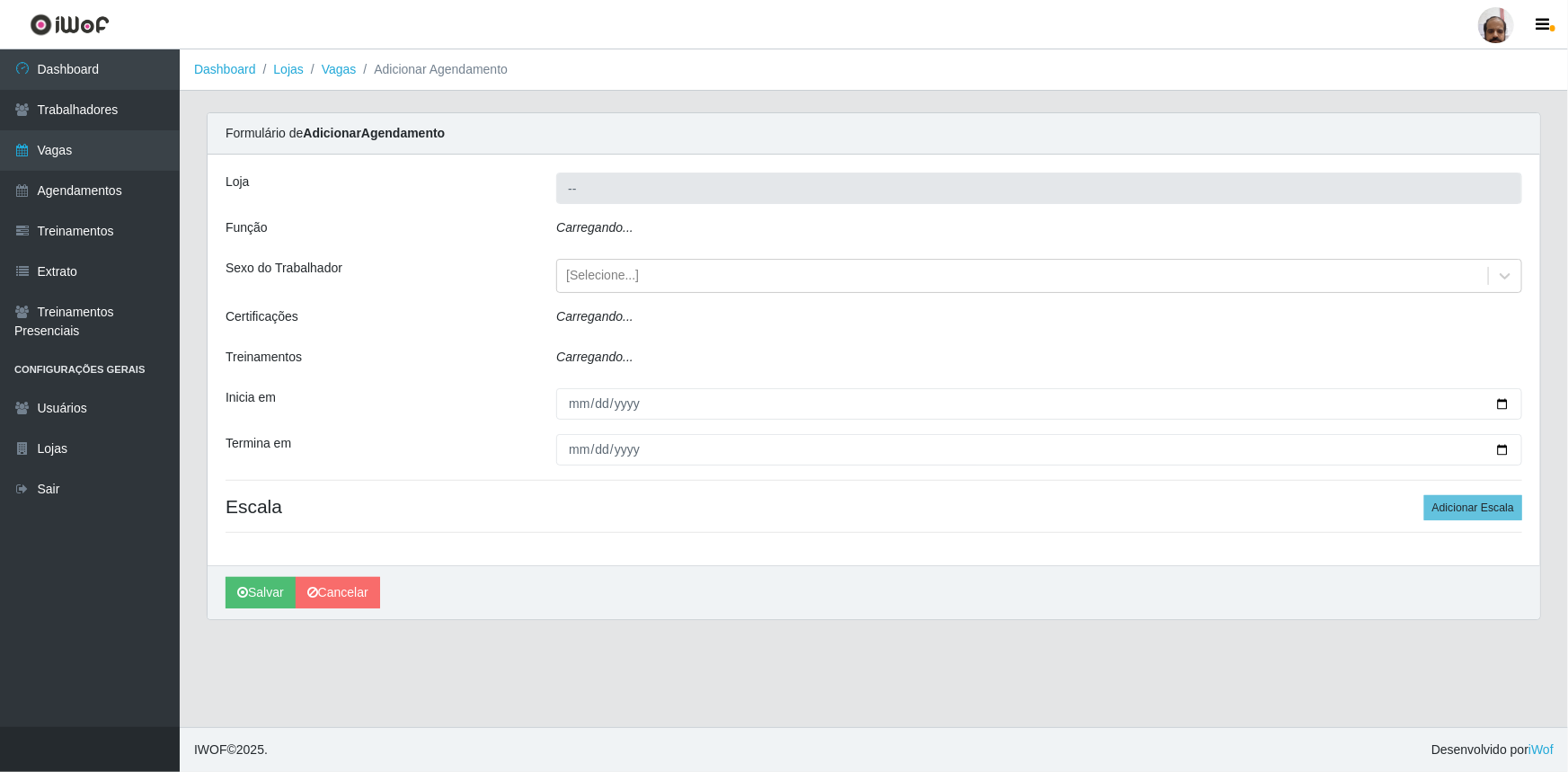
type input "[PERSON_NAME] - Loja 05"
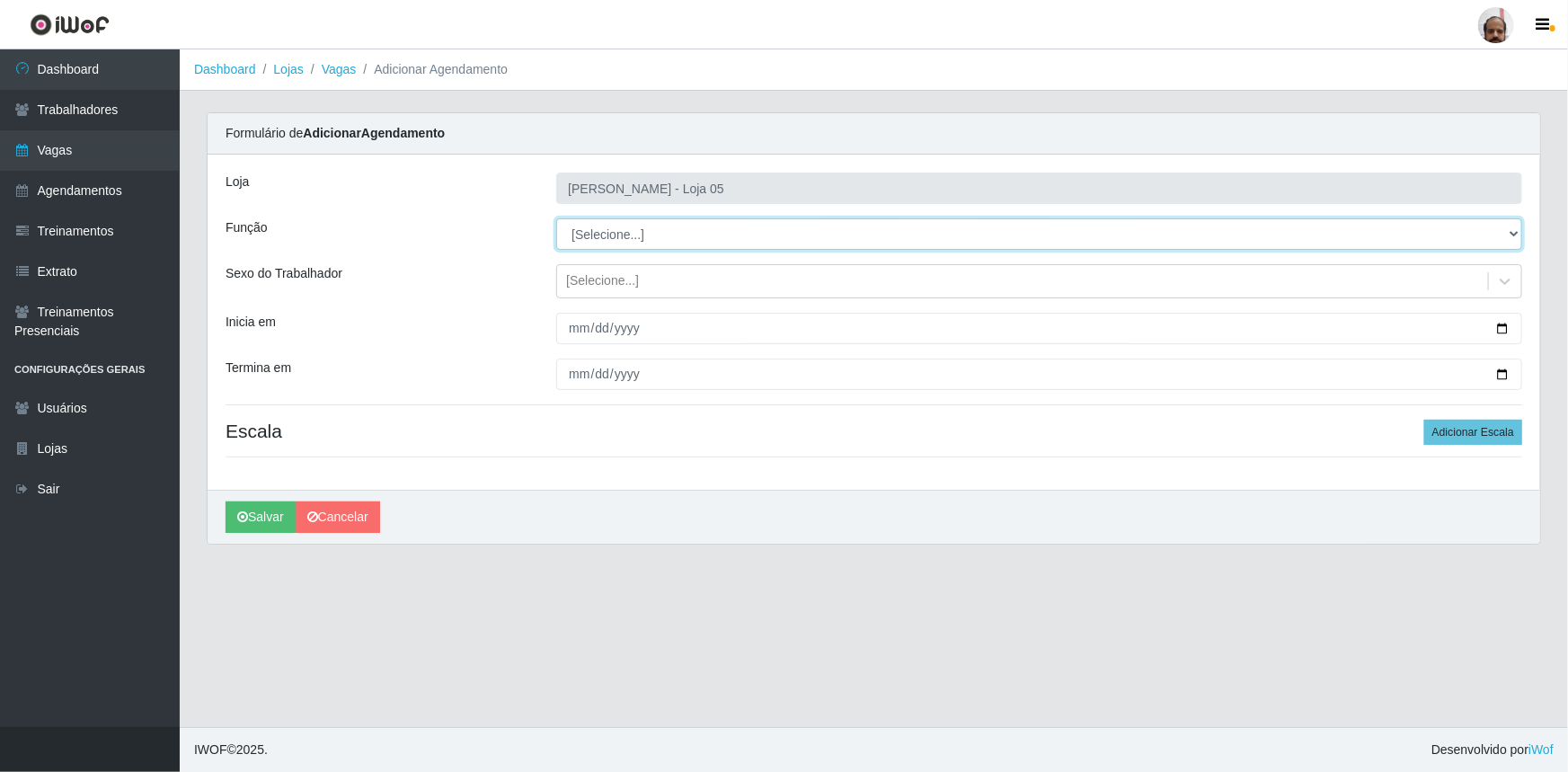
click at [1511, 234] on select "[Selecione...] ASG ASG + ASG ++ Auxiliar de Depósito Auxiliar de Depósito + Aux…" at bounding box center [1040, 233] width 967 height 32
select select "112"
click at [556, 218] on select "[Selecione...] ASG ASG + ASG ++ Auxiliar de Depósito Auxiliar de Depósito + Aux…" at bounding box center [1040, 233] width 967 height 32
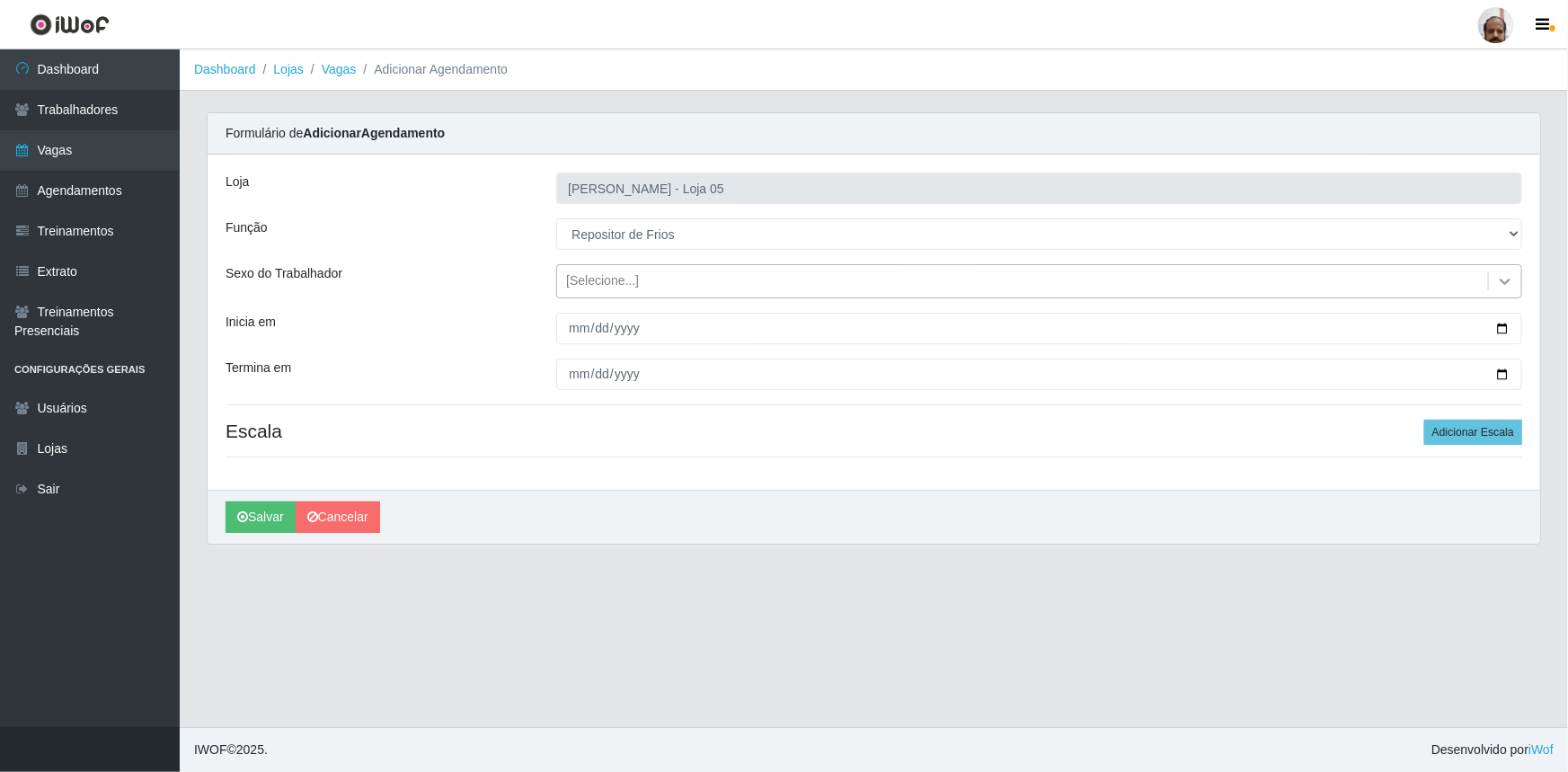
click at [1506, 279] on icon at bounding box center [1506, 280] width 18 height 18
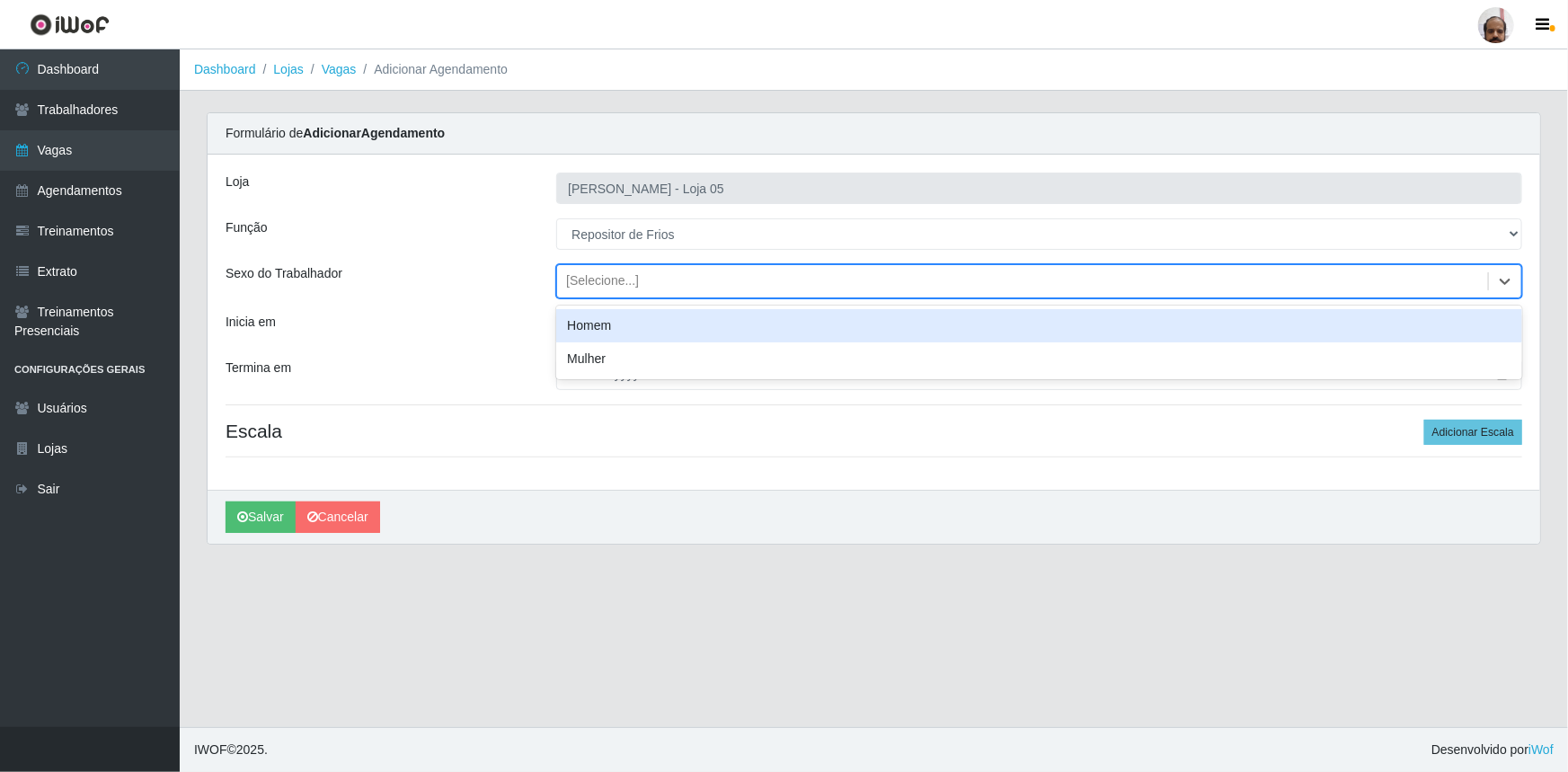
click at [584, 322] on div "Homem" at bounding box center [1040, 326] width 967 height 34
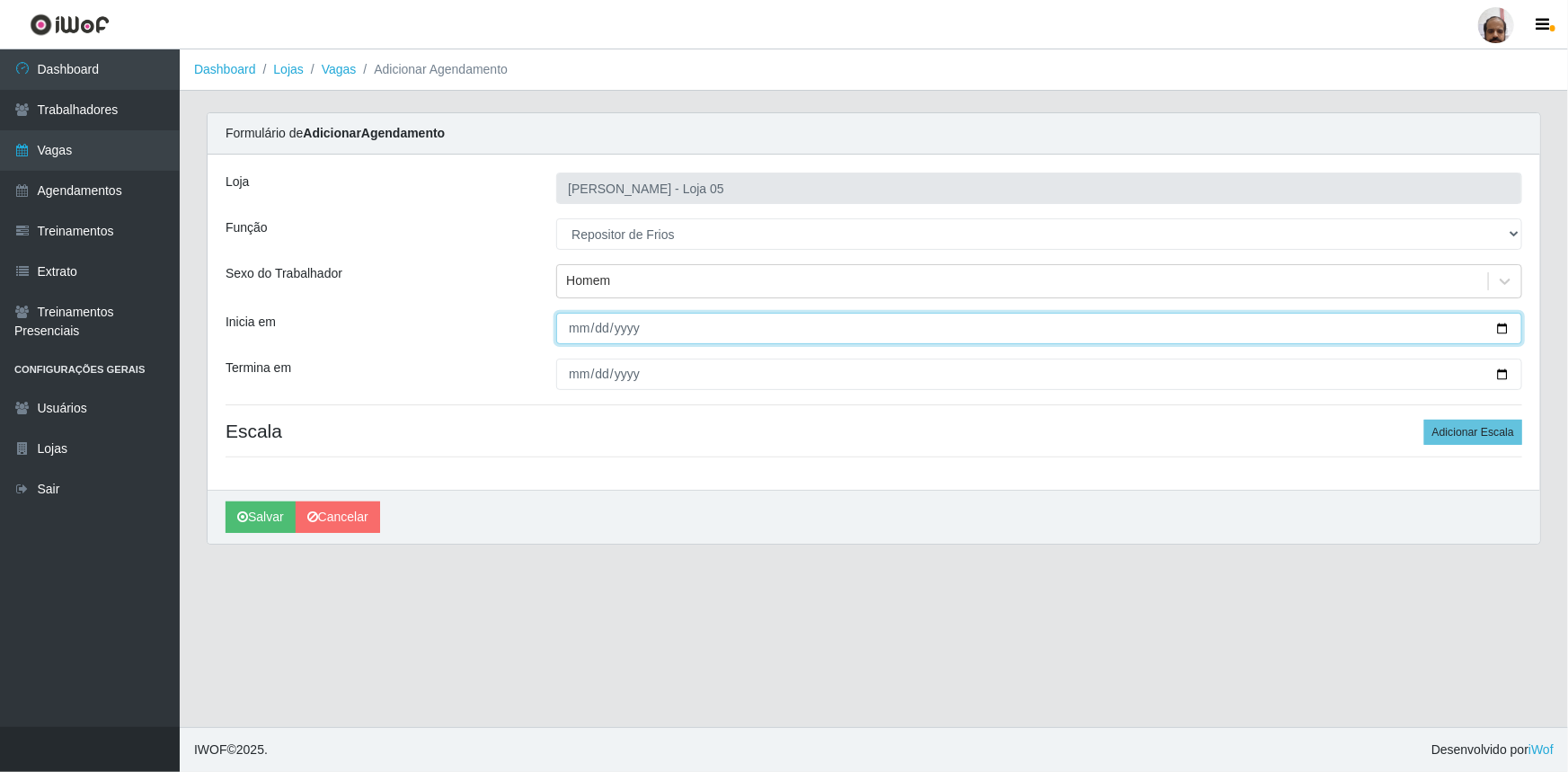
click at [1501, 331] on input "Inicia em" at bounding box center [1040, 328] width 967 height 32
type input "[DATE]"
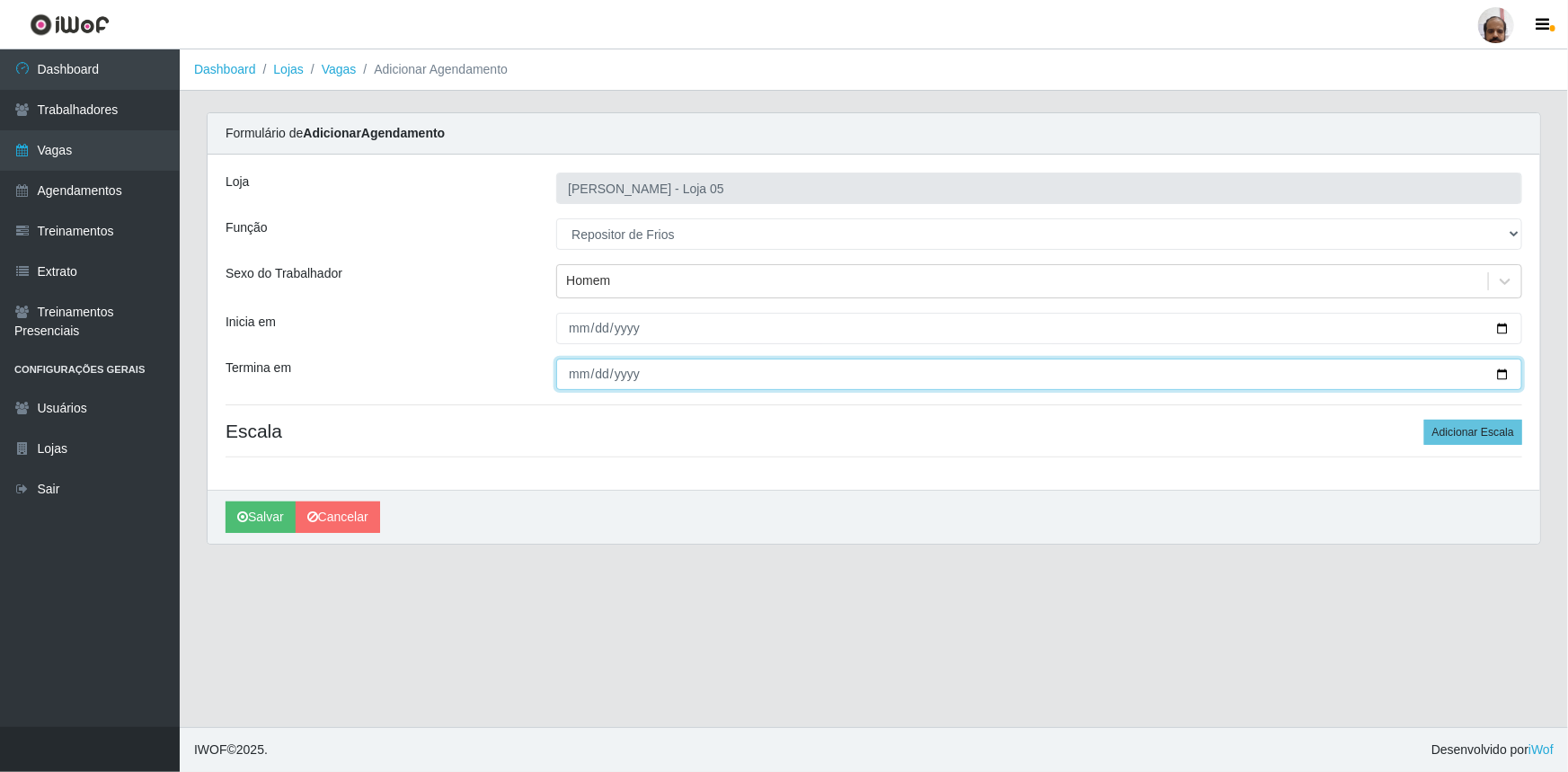
click at [1501, 374] on input "Termina em" at bounding box center [1040, 374] width 967 height 32
type input "[DATE]"
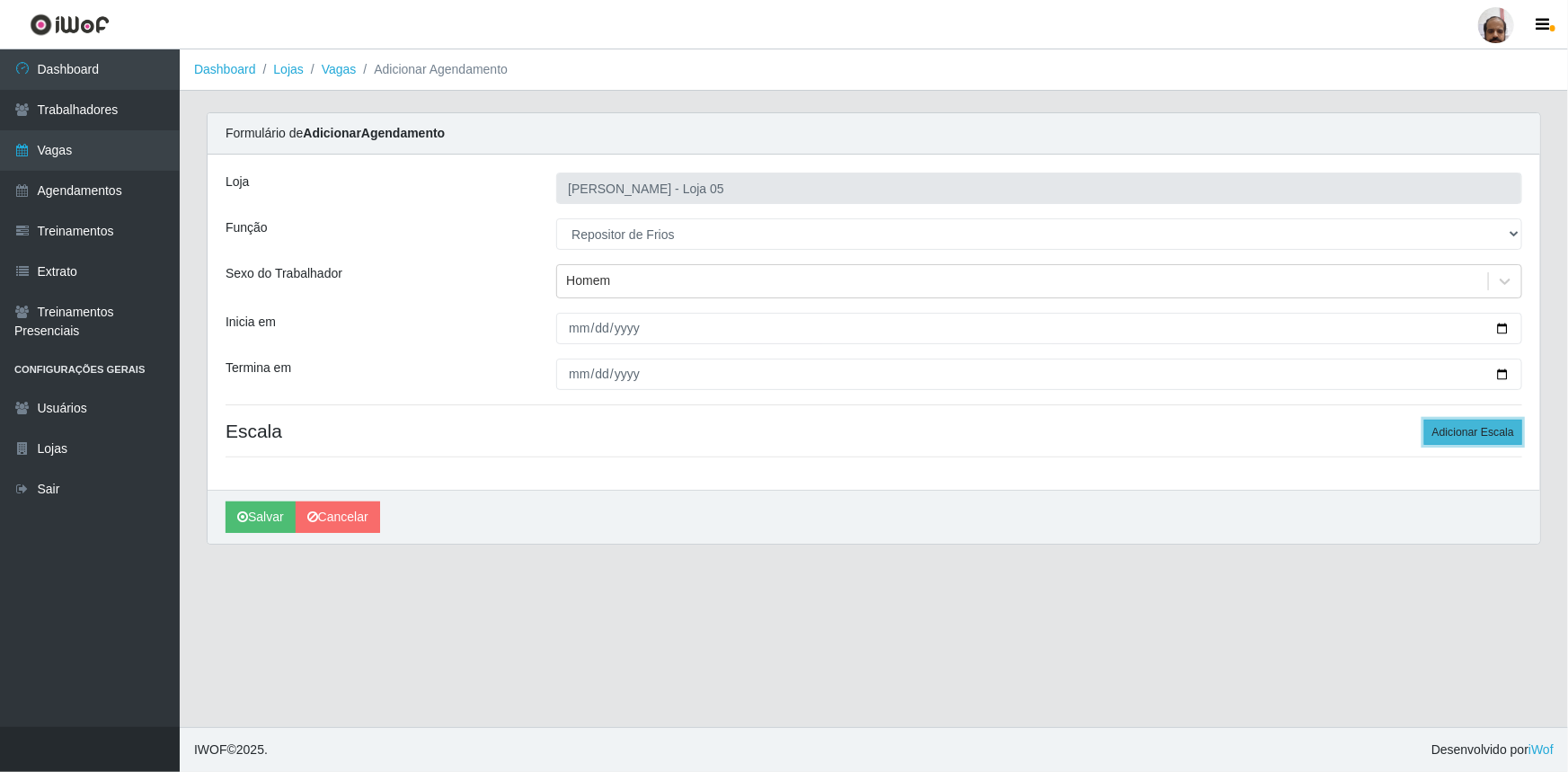
click at [1504, 436] on button "Adicionar Escala" at bounding box center [1474, 432] width 98 height 25
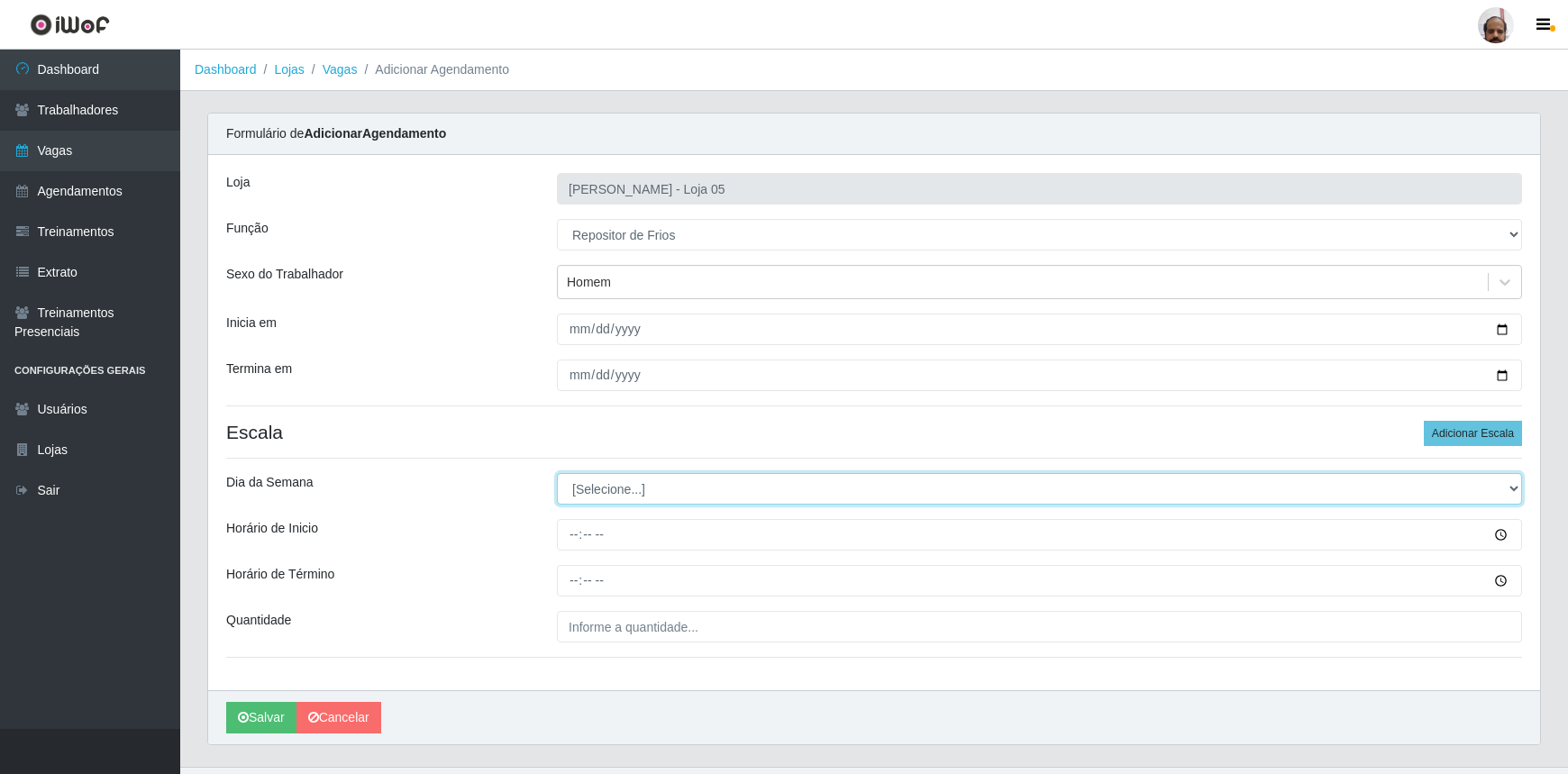
click at [1507, 484] on select "[Selecione...] Segunda Terça Quarta Quinta Sexta Sábado Domingo" at bounding box center [1039, 488] width 965 height 32
select select "3"
click at [557, 473] on select "[Selecione...] Segunda Terça Quarta Quinta Sexta Sábado Domingo" at bounding box center [1039, 488] width 965 height 32
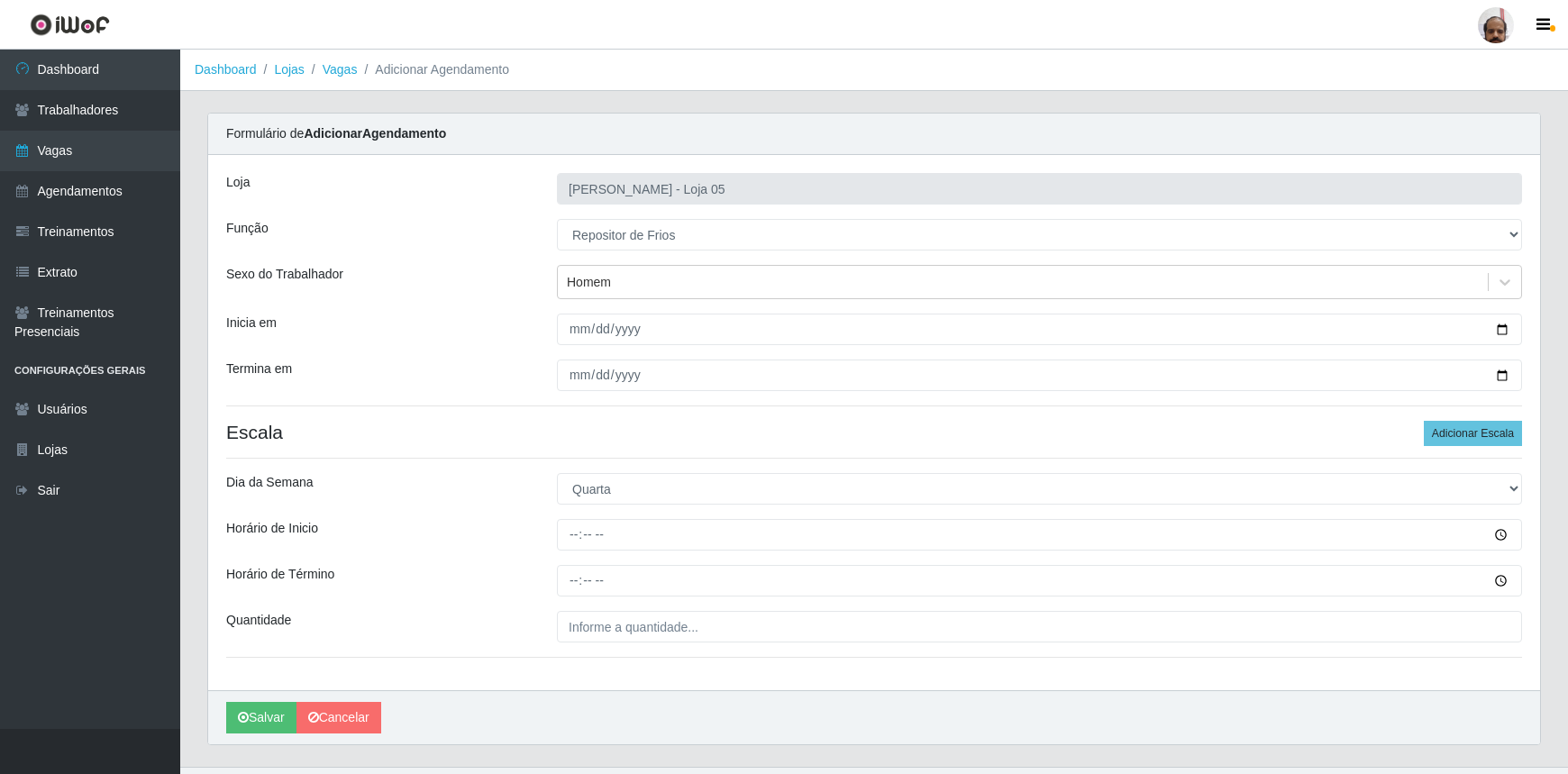
click at [549, 537] on div at bounding box center [1039, 534] width 992 height 32
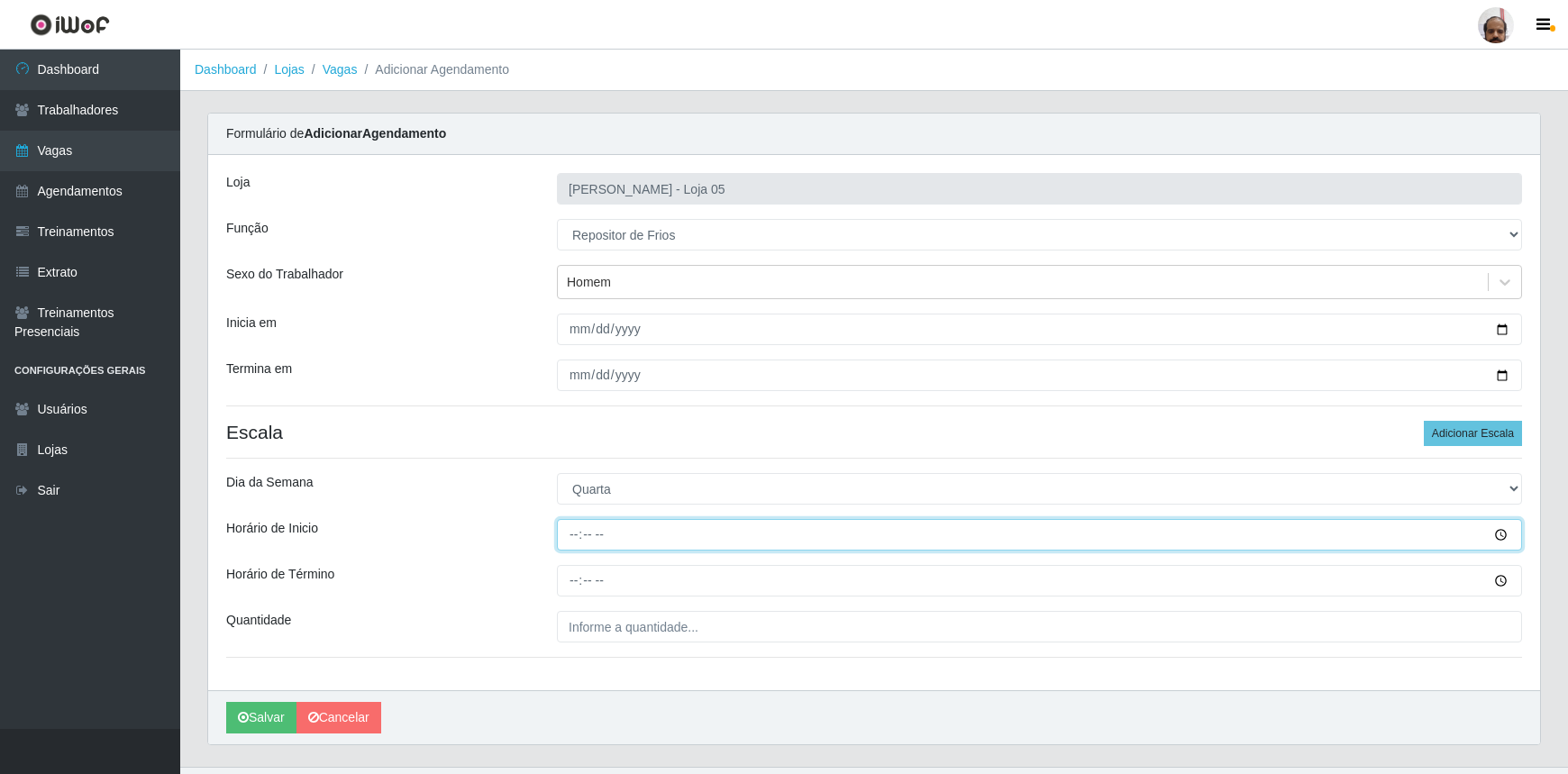
click at [574, 534] on input "Horário de Inicio" at bounding box center [1039, 534] width 965 height 32
type input "15:00"
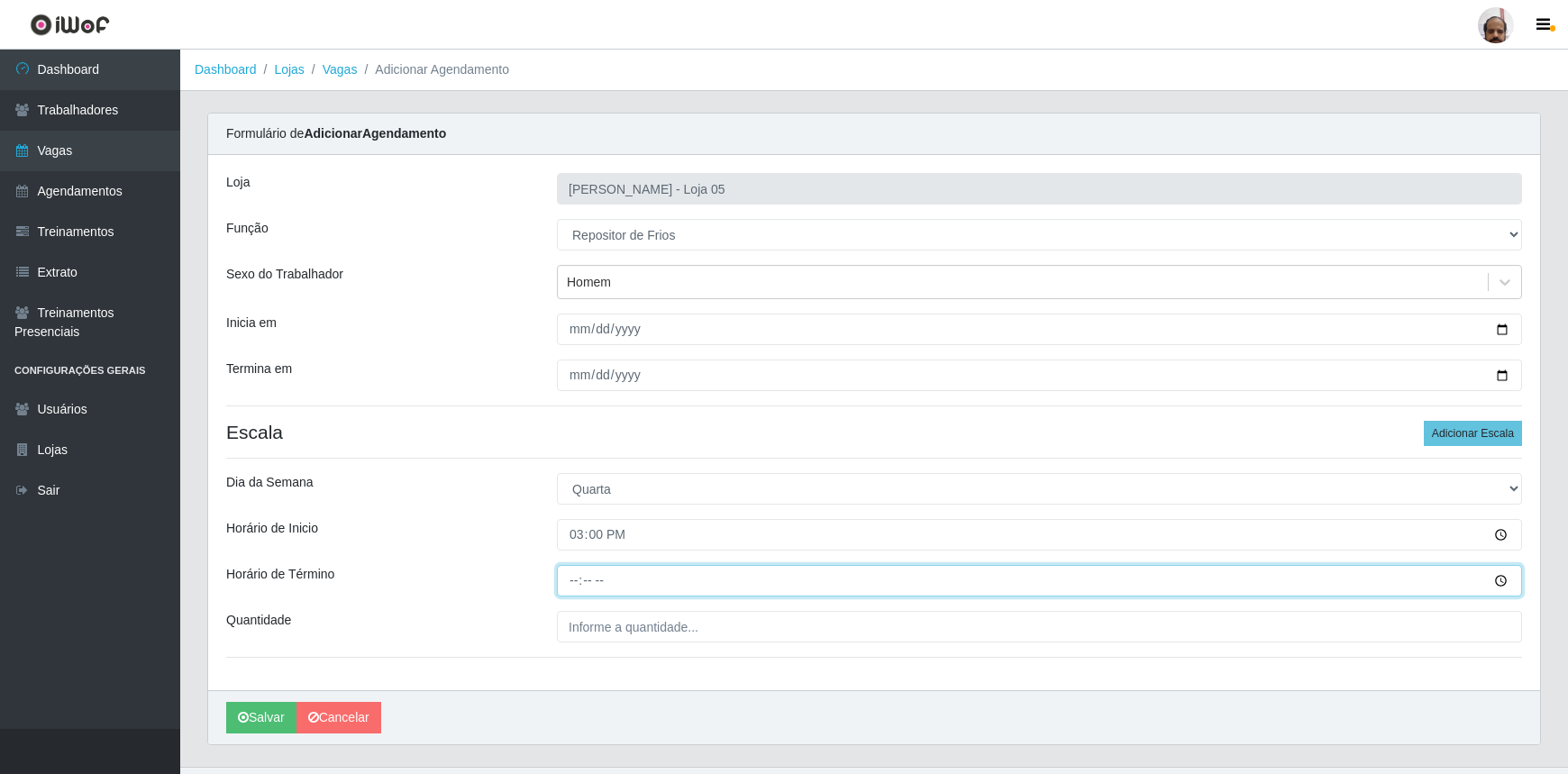
click at [571, 584] on input "Horário de Término" at bounding box center [1039, 580] width 965 height 32
type input "21:00"
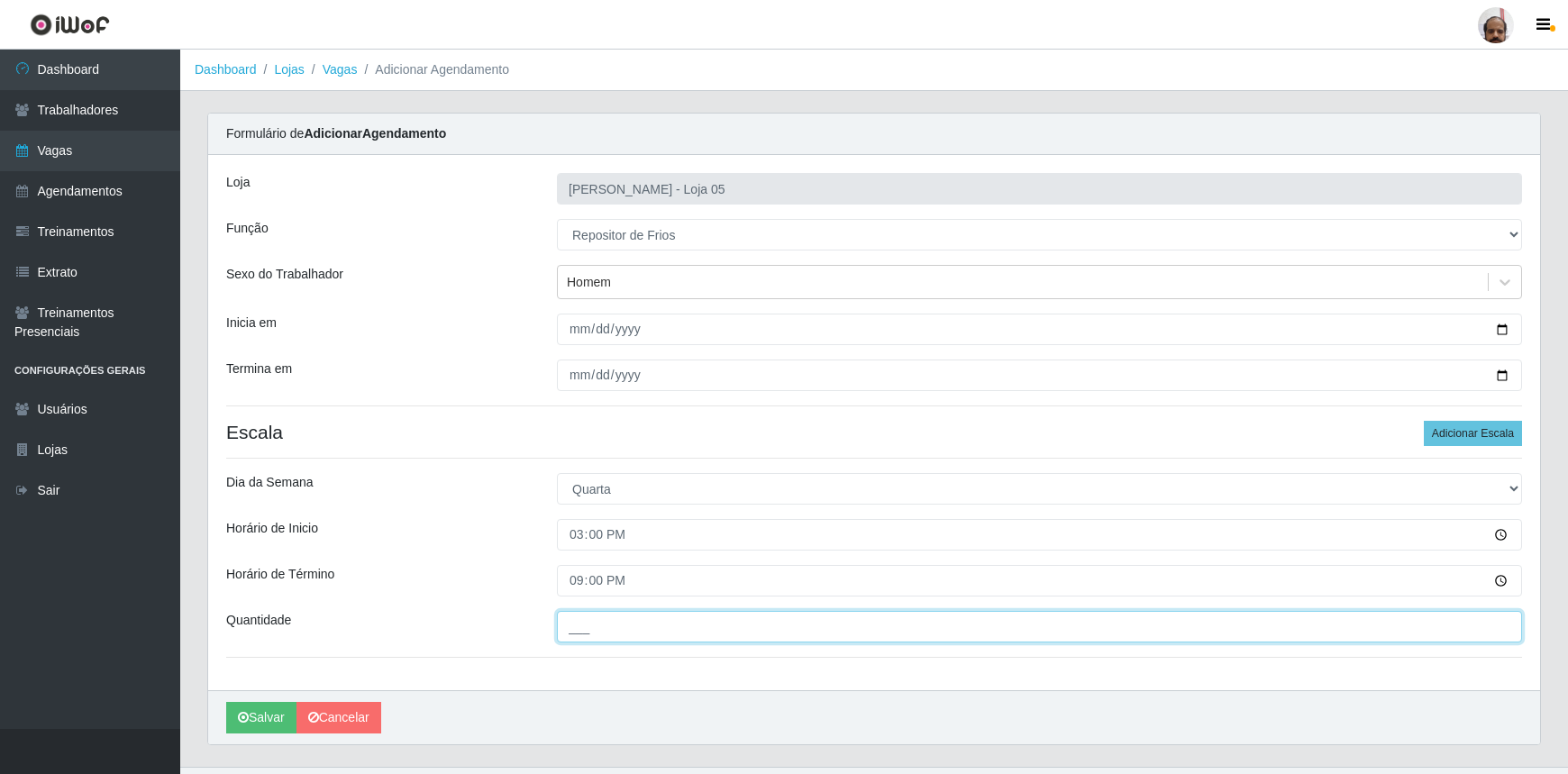
click at [572, 616] on input "___" at bounding box center [1039, 626] width 965 height 32
type input "1__"
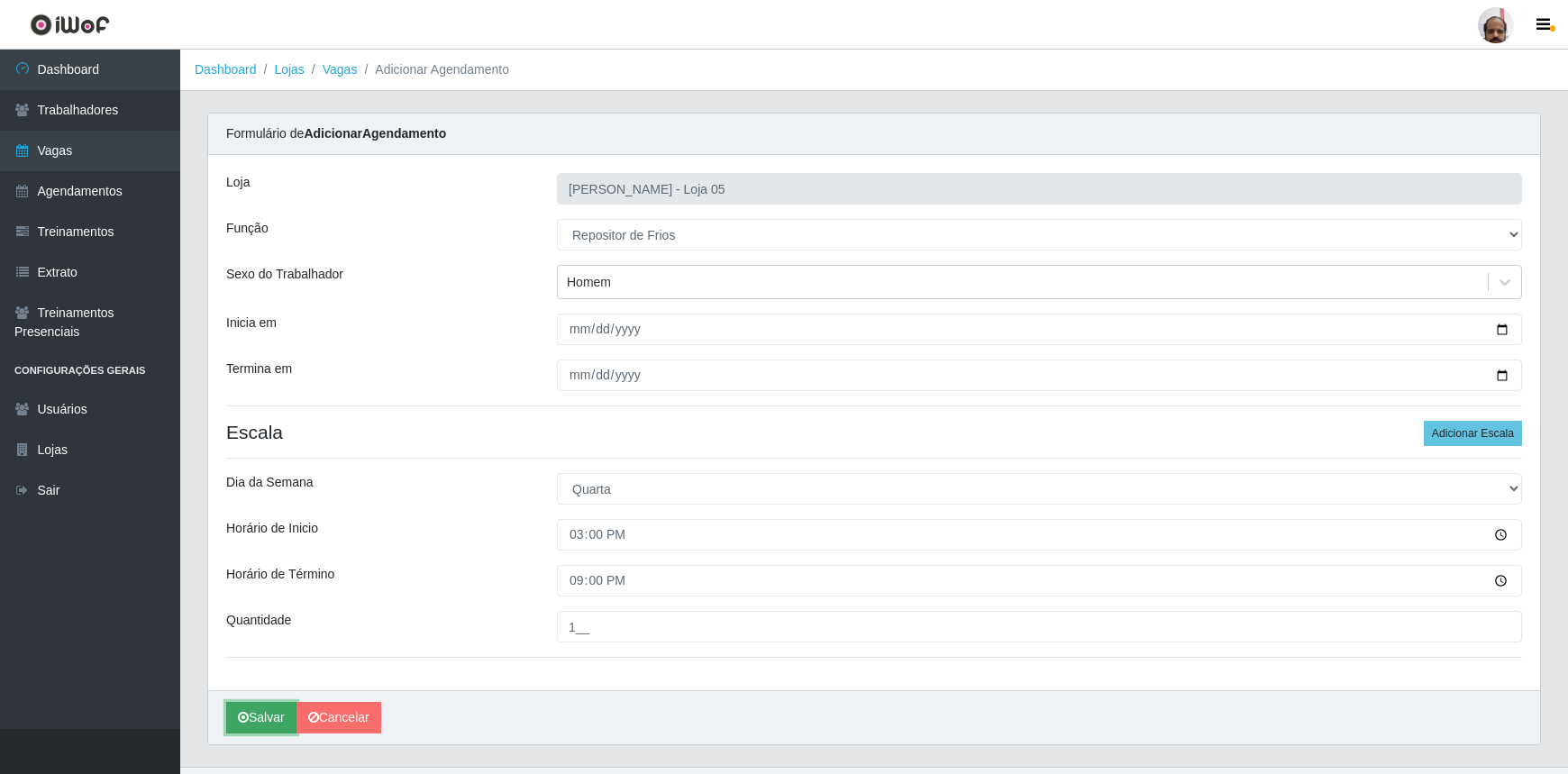
click at [262, 716] on button "Salvar" at bounding box center [261, 717] width 70 height 32
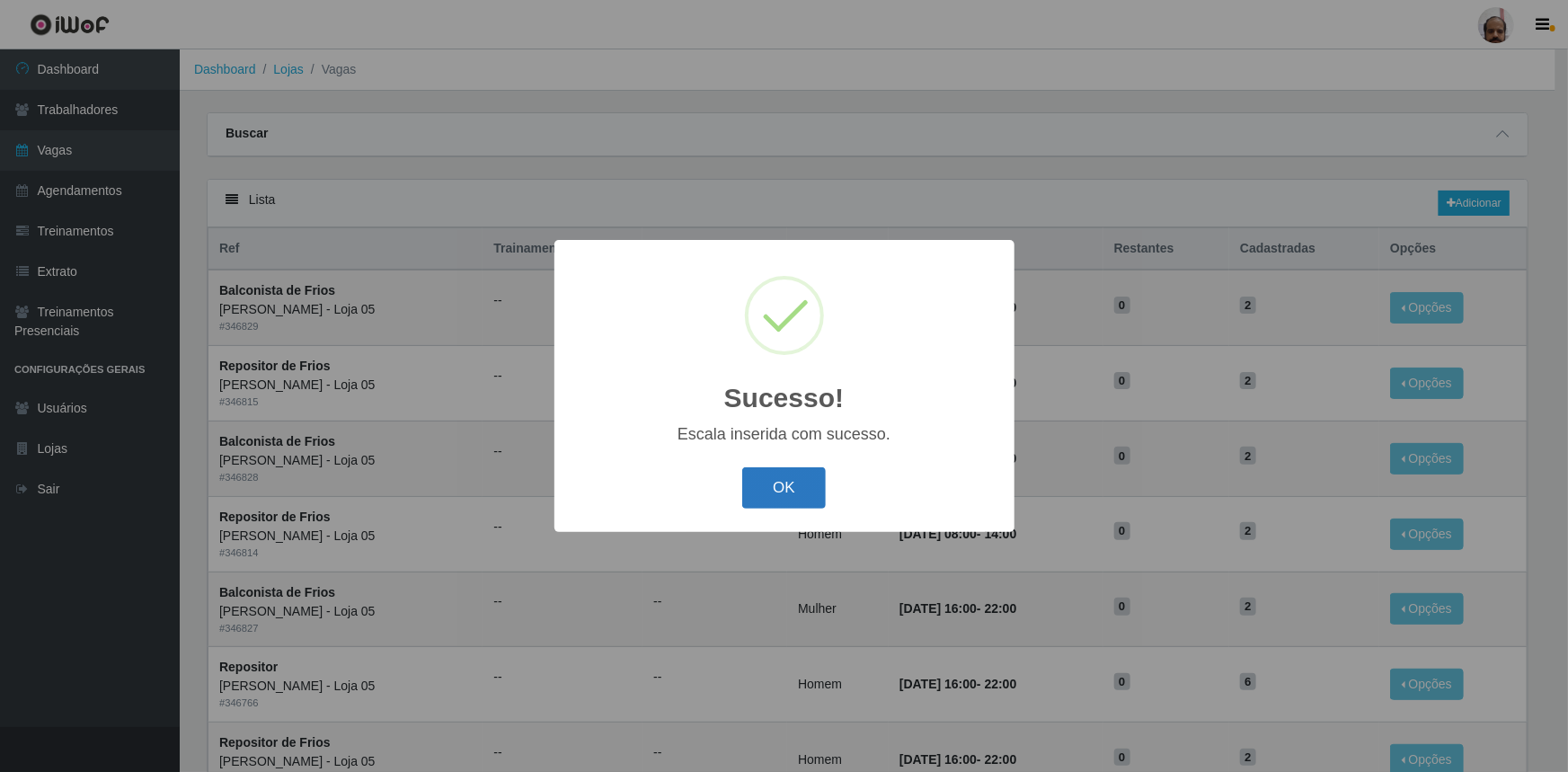
click at [796, 488] on button "OK" at bounding box center [784, 488] width 84 height 42
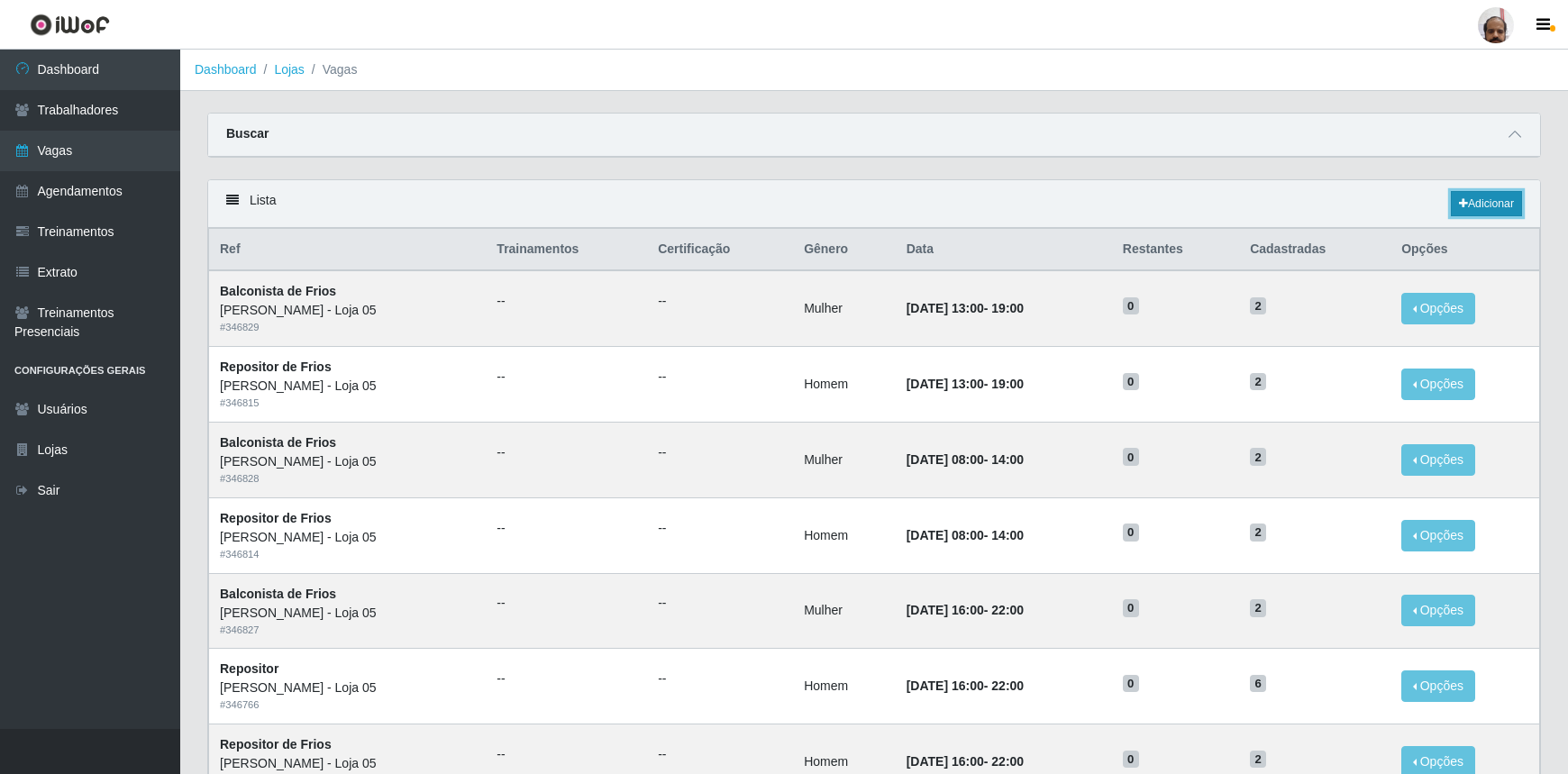
click at [1509, 201] on link "Adicionar" at bounding box center [1486, 203] width 71 height 25
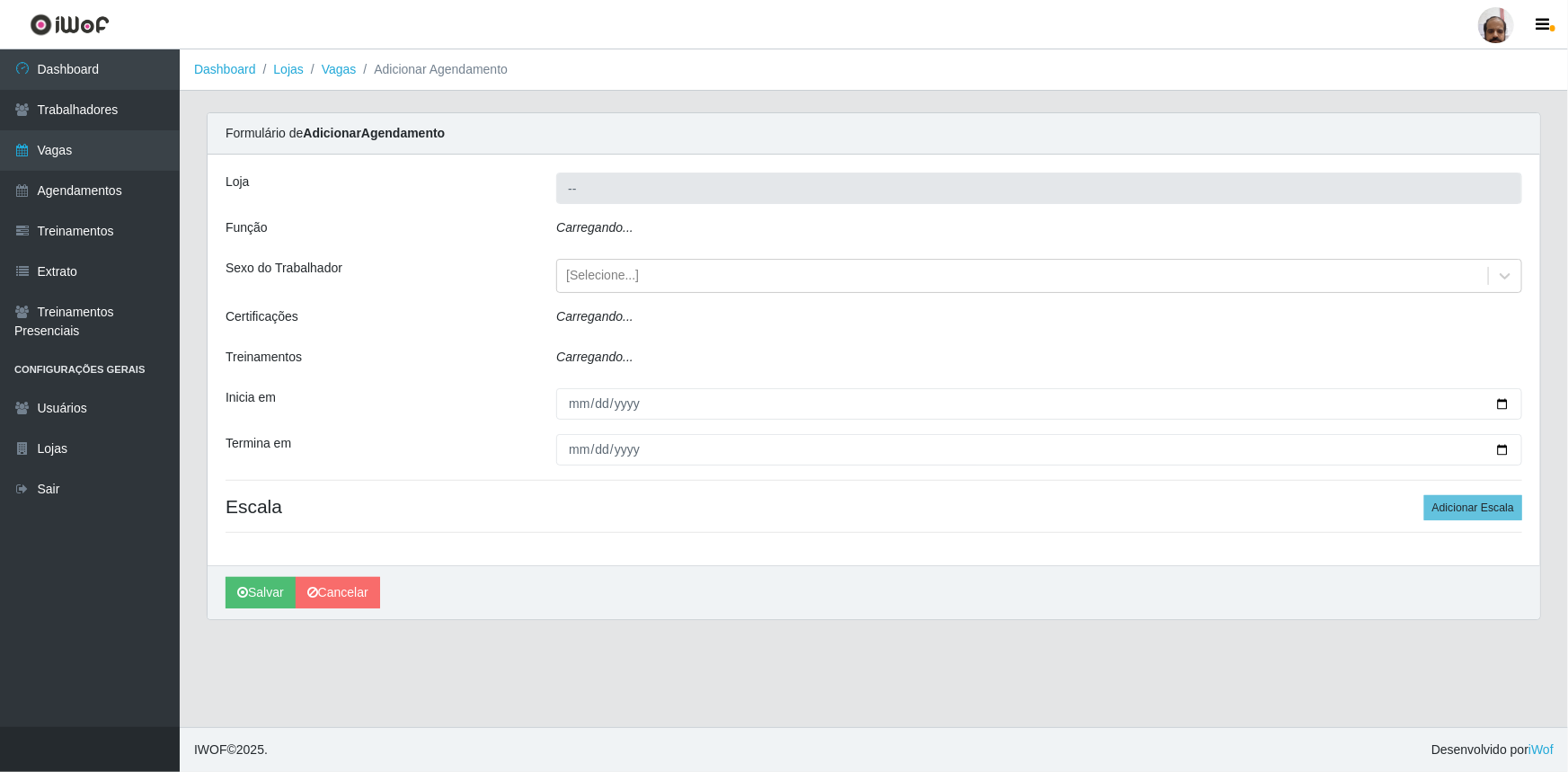
type input "[PERSON_NAME] - Loja 05"
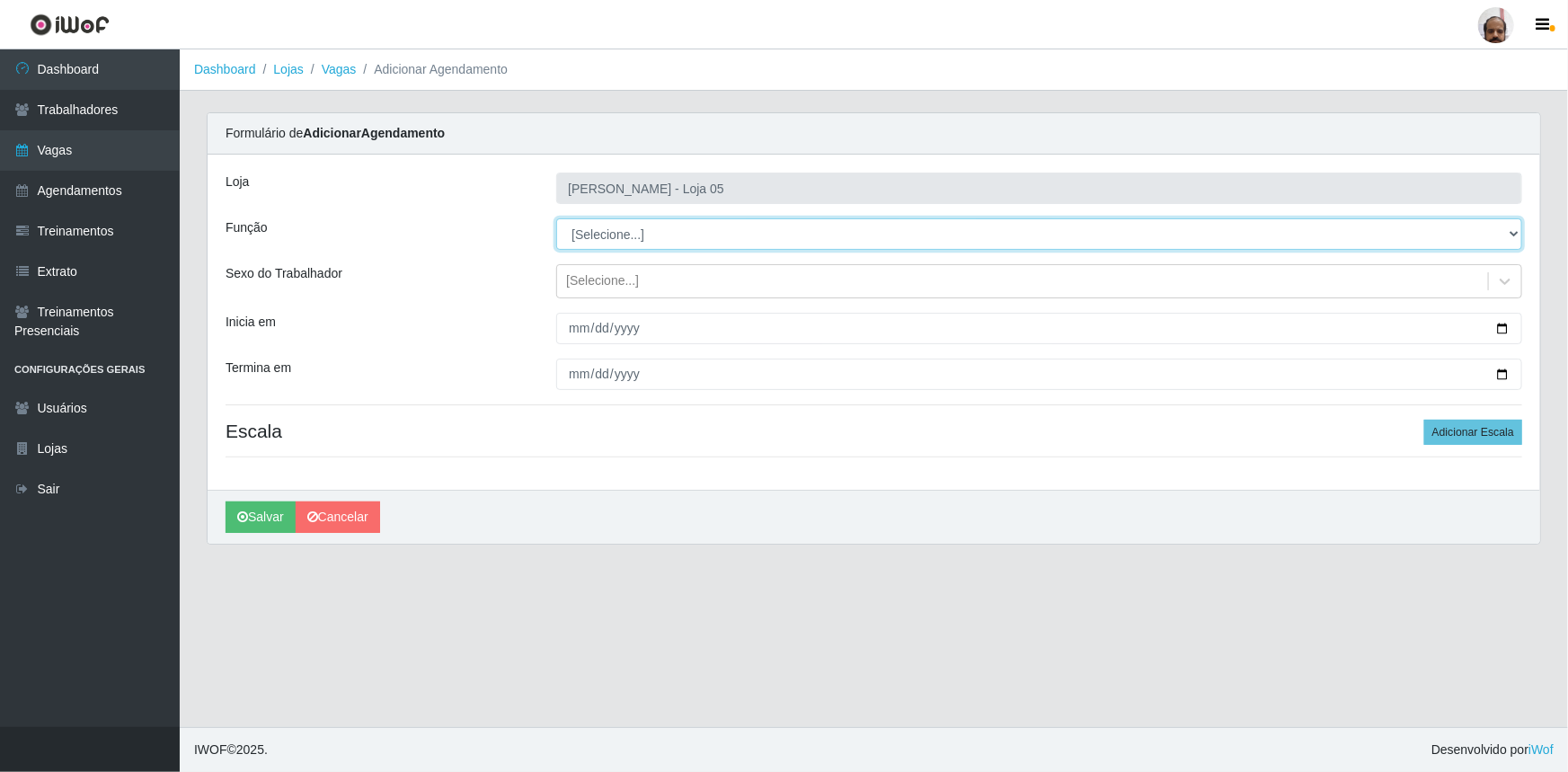
click at [1513, 235] on select "[Selecione...] ASG ASG + ASG ++ Auxiliar de Depósito Auxiliar de Depósito + Aux…" at bounding box center [1040, 233] width 967 height 32
select select "112"
click at [556, 218] on select "[Selecione...] ASG ASG + ASG ++ Auxiliar de Depósito Auxiliar de Depósito + Aux…" at bounding box center [1040, 233] width 967 height 32
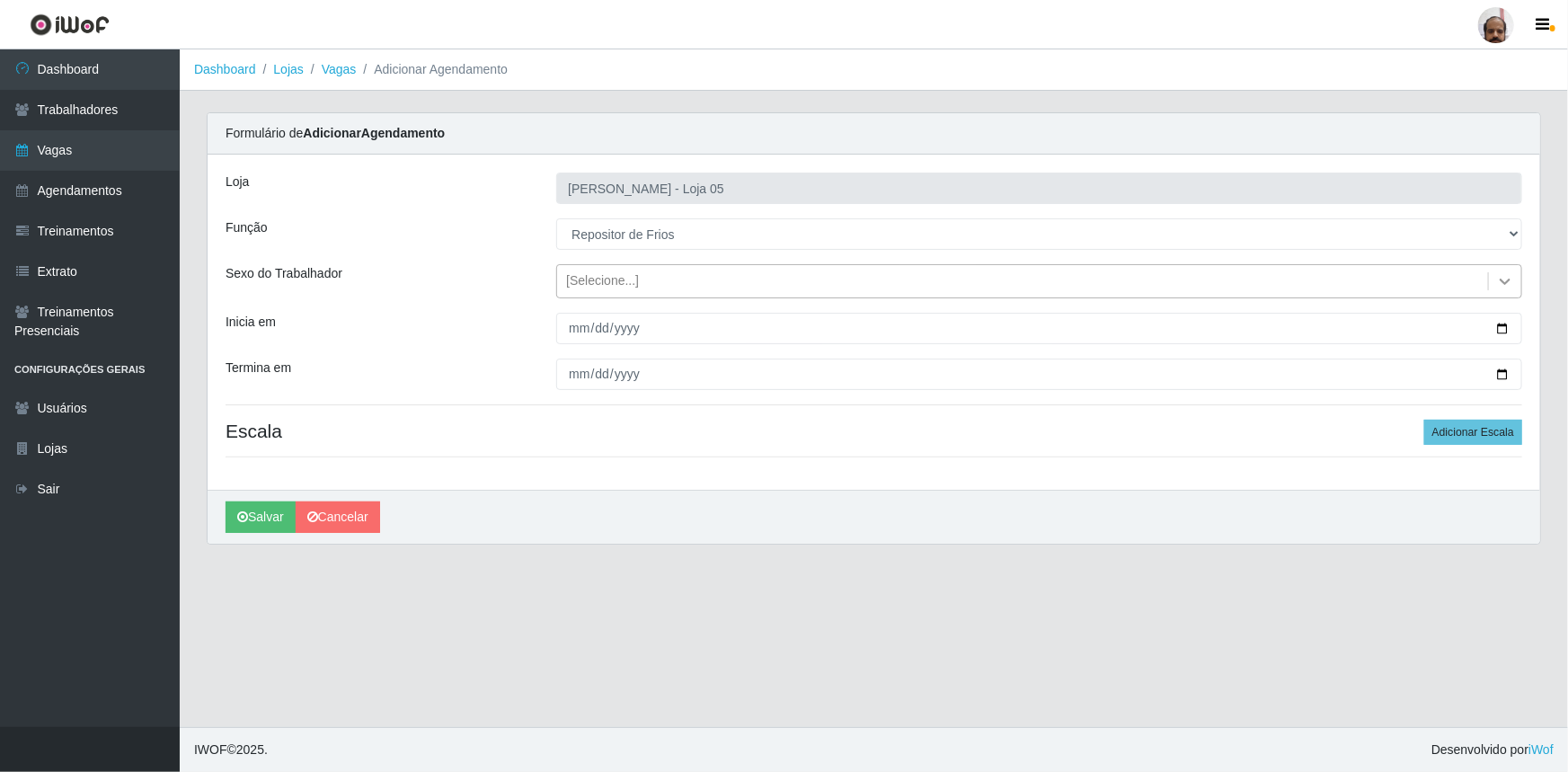
click at [1502, 278] on icon at bounding box center [1505, 281] width 11 height 7
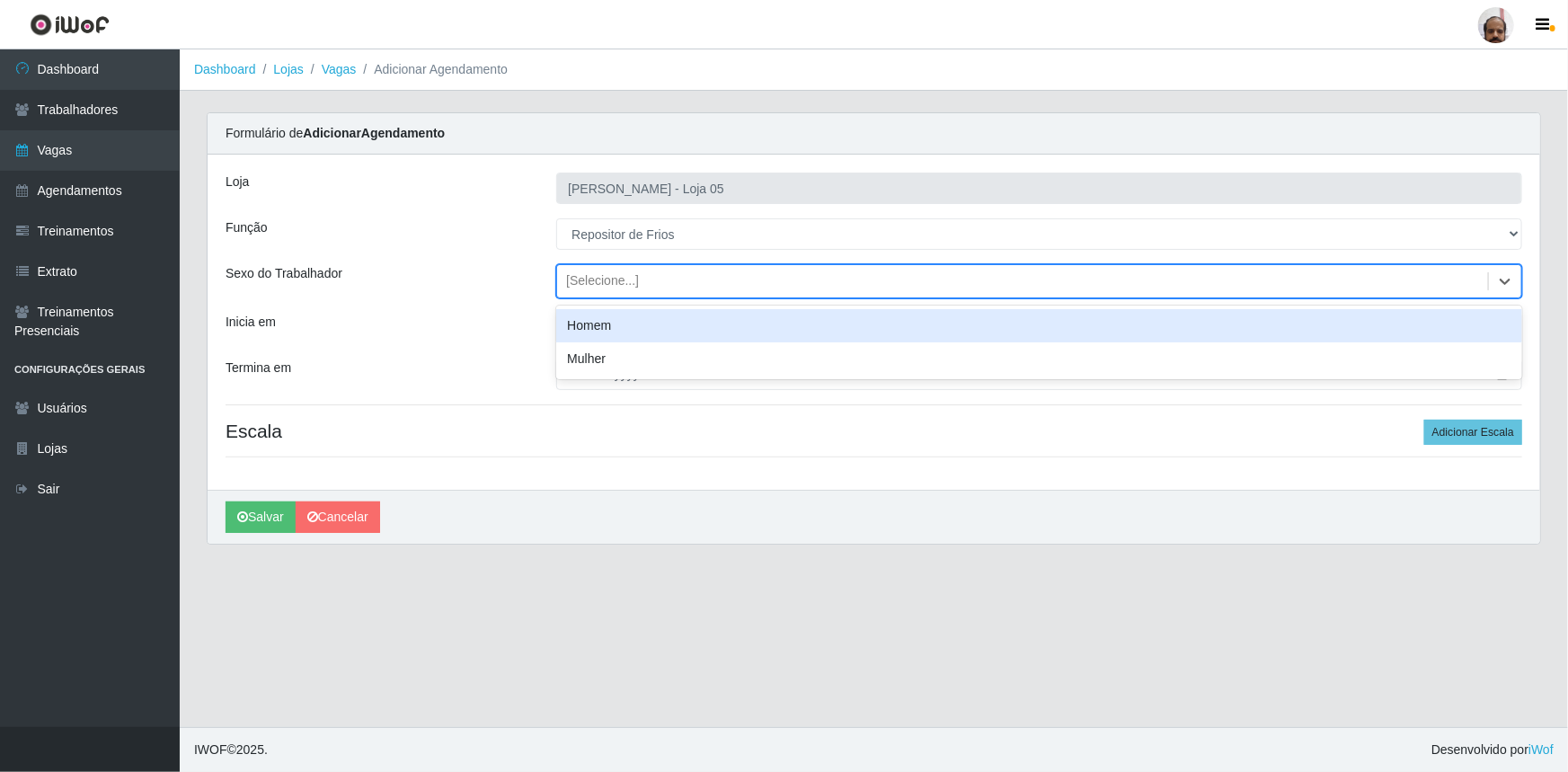
click at [644, 330] on div "Homem" at bounding box center [1040, 326] width 967 height 34
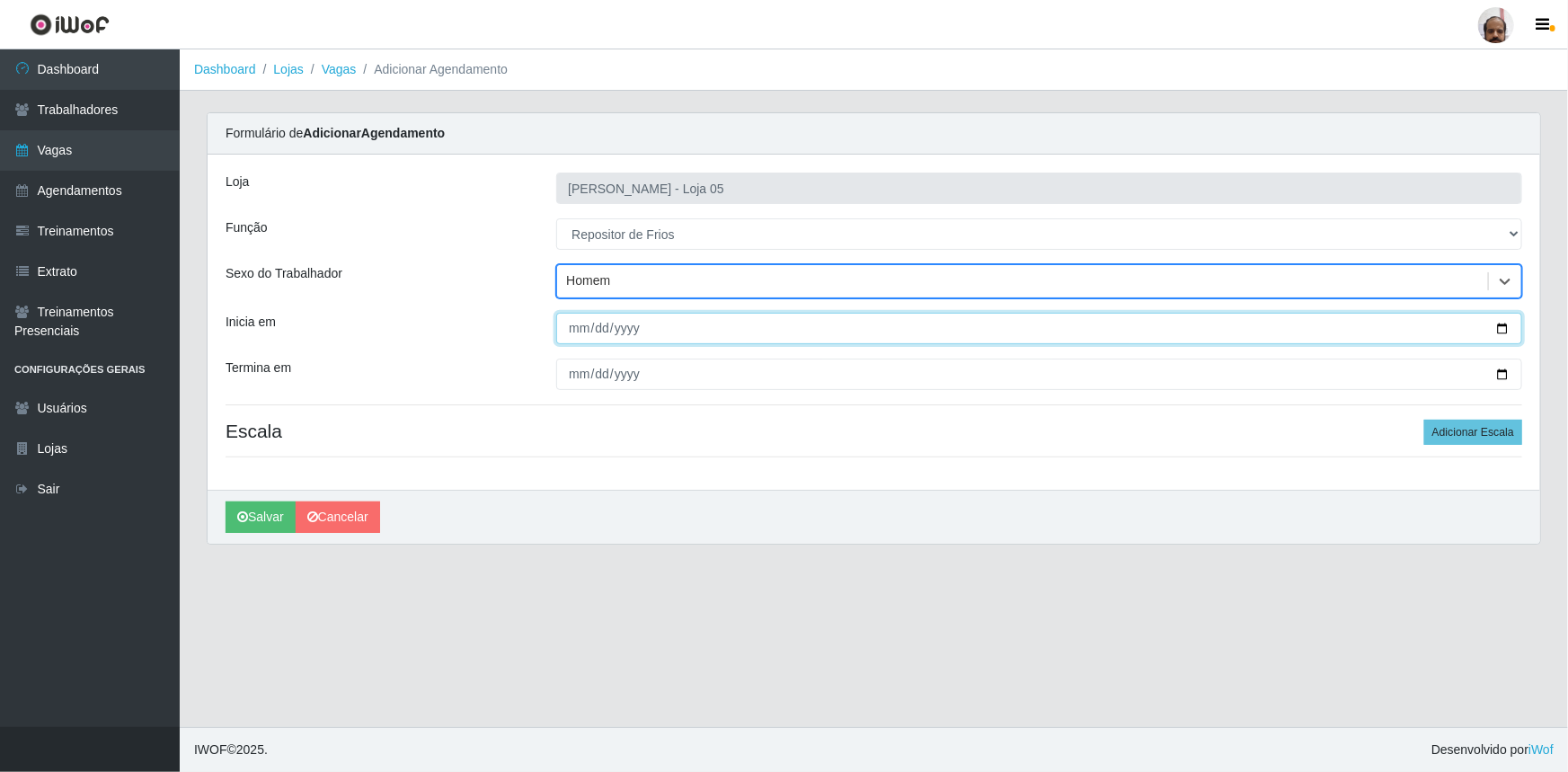
click at [1503, 319] on input "Inicia em" at bounding box center [1040, 328] width 967 height 32
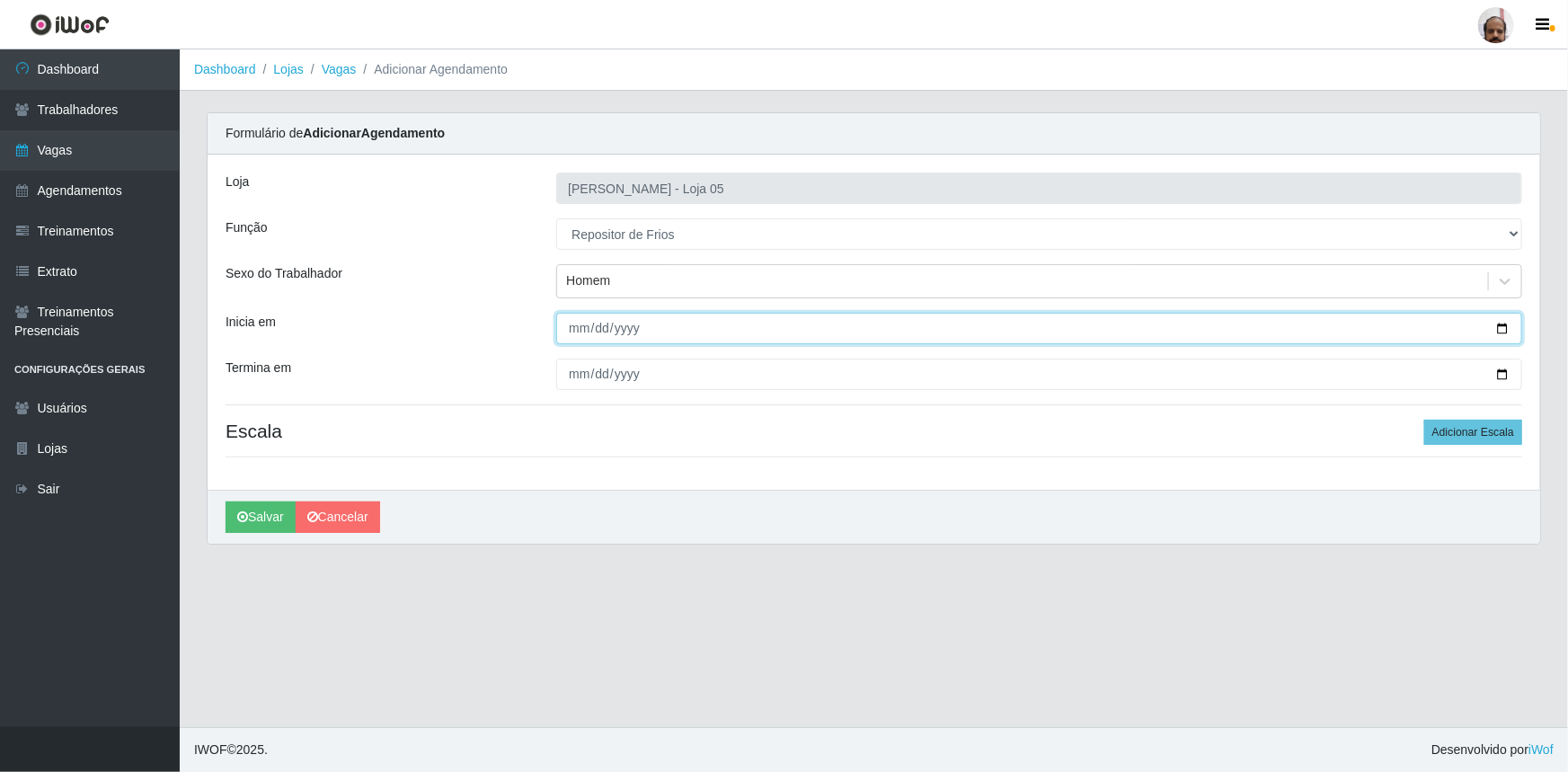
type input "[DATE]"
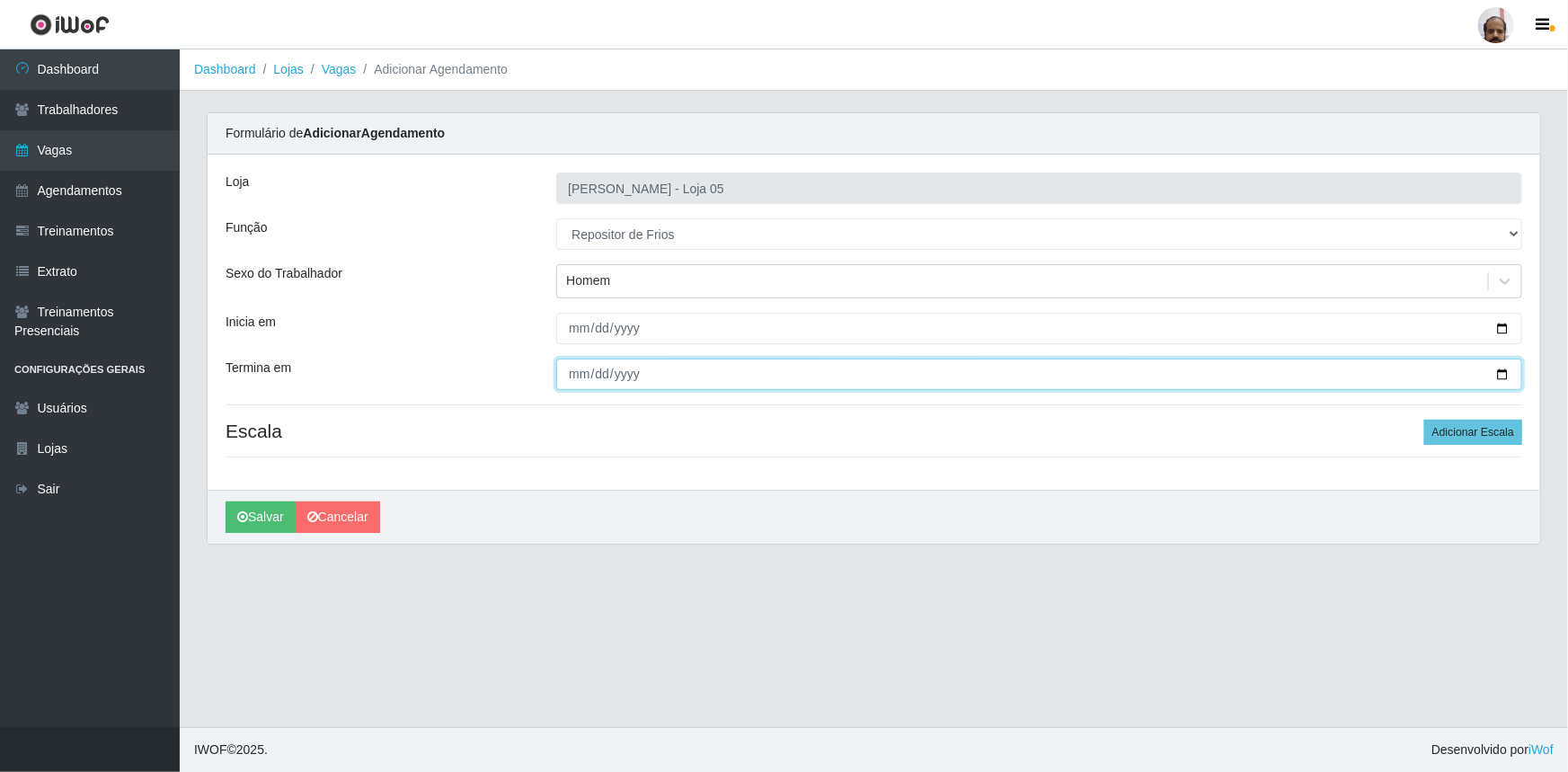
click at [1503, 375] on input "Termina em" at bounding box center [1040, 374] width 967 height 32
type input "[DATE]"
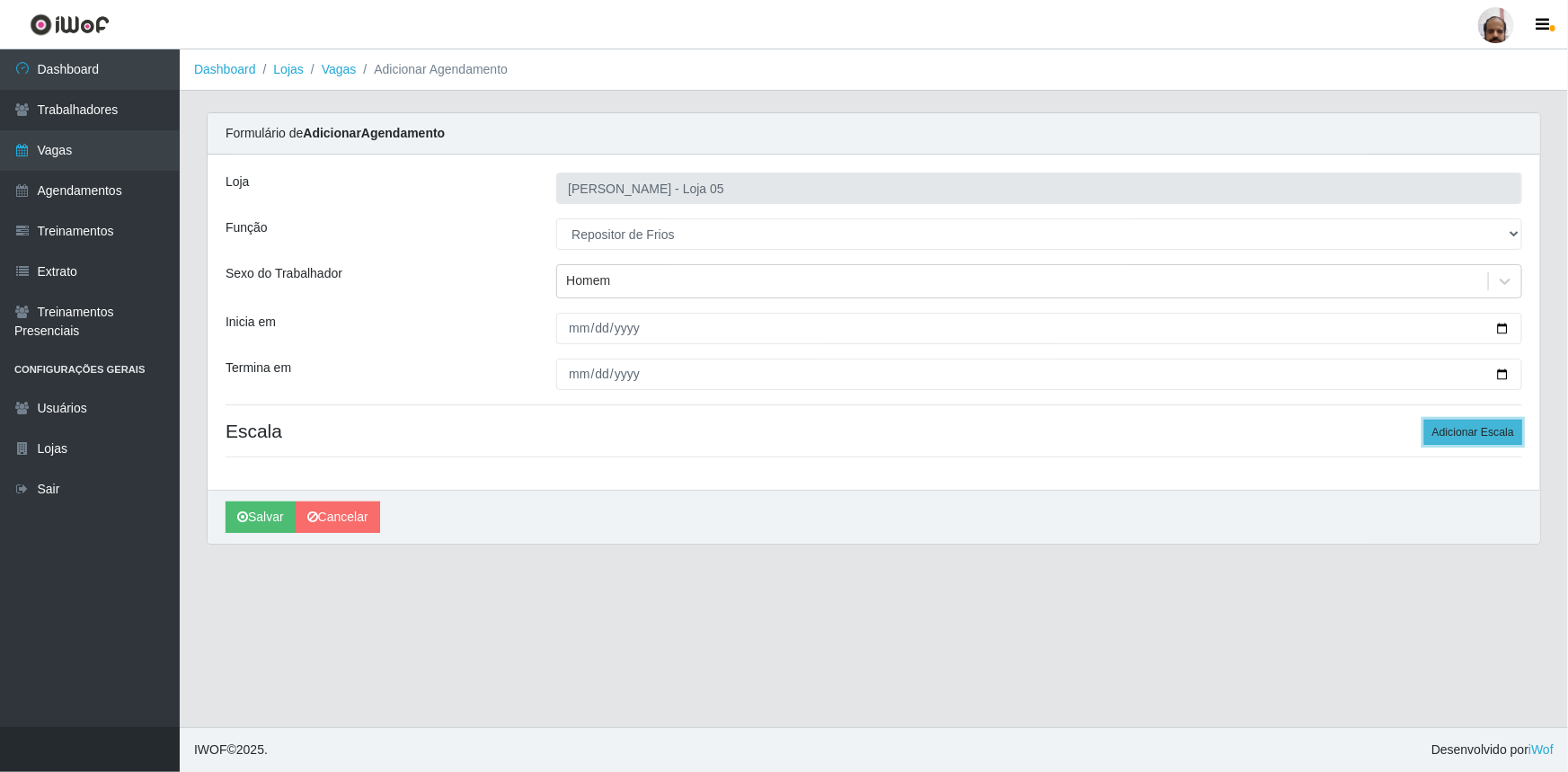
click at [1496, 438] on button "Adicionar Escala" at bounding box center [1474, 432] width 98 height 25
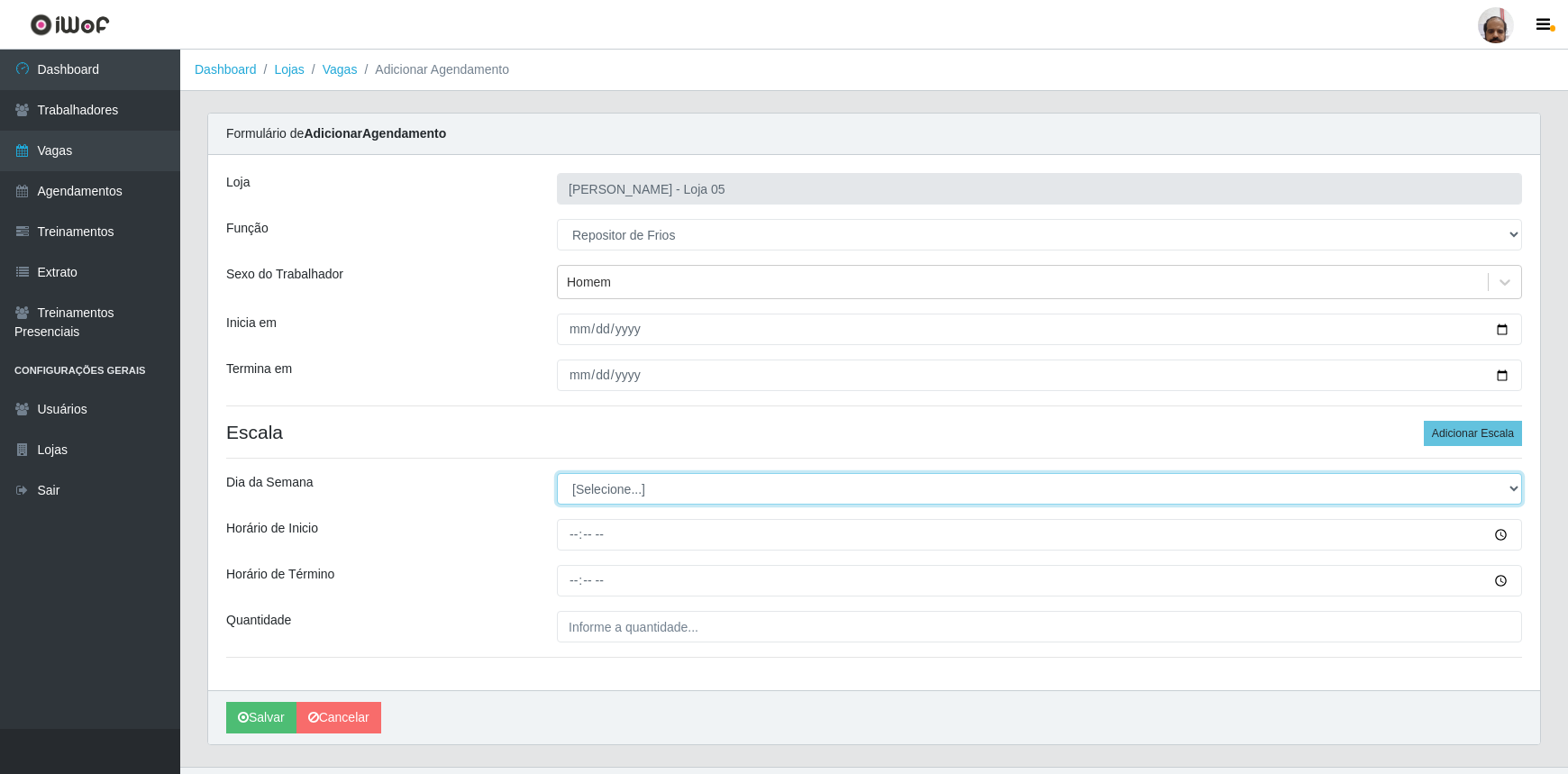
click at [1509, 485] on select "[Selecione...] Segunda Terça Quarta Quinta Sexta Sábado Domingo" at bounding box center [1039, 488] width 965 height 32
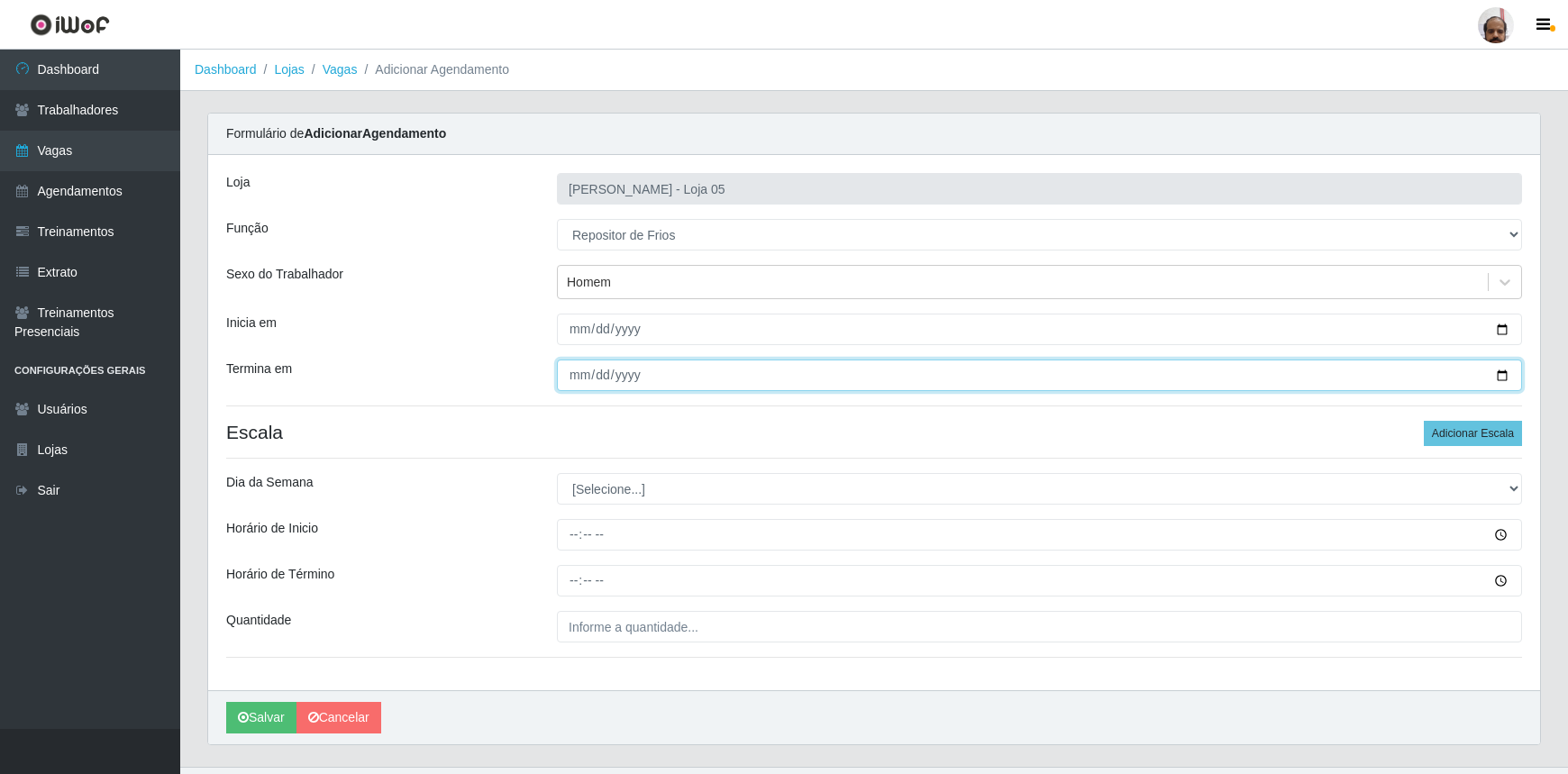
click at [1501, 373] on input "[DATE]" at bounding box center [1039, 374] width 965 height 32
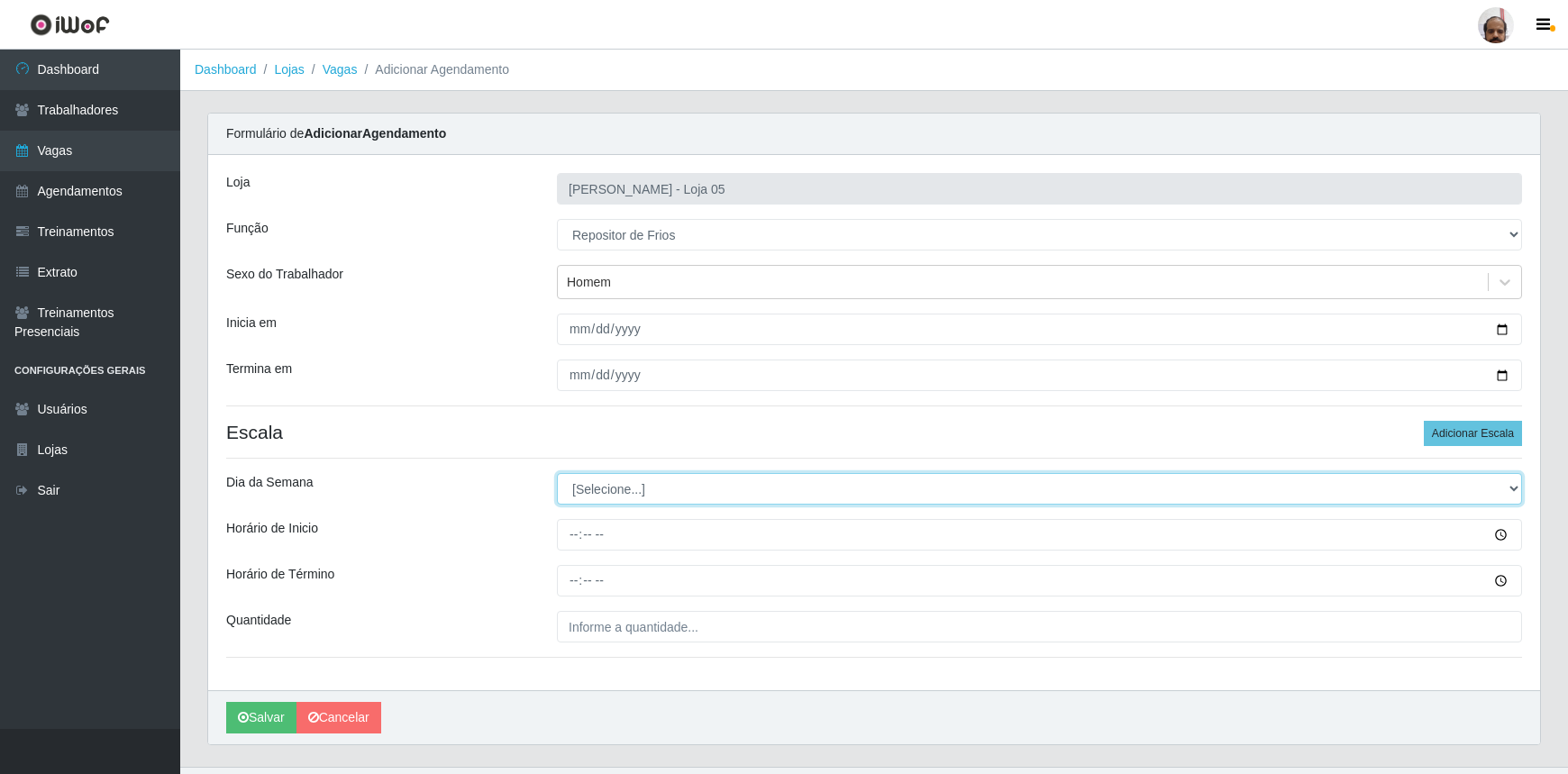
drag, startPoint x: 1511, startPoint y: 489, endPoint x: 1492, endPoint y: 503, distance: 23.6
click at [1511, 489] on select "[Selecione...] Segunda Terça Quarta Quinta Sexta Sábado Domingo" at bounding box center [1039, 488] width 965 height 32
select select "4"
click at [557, 473] on select "[Selecione...] Segunda Terça Quarta Quinta Sexta Sábado Domingo" at bounding box center [1039, 488] width 965 height 32
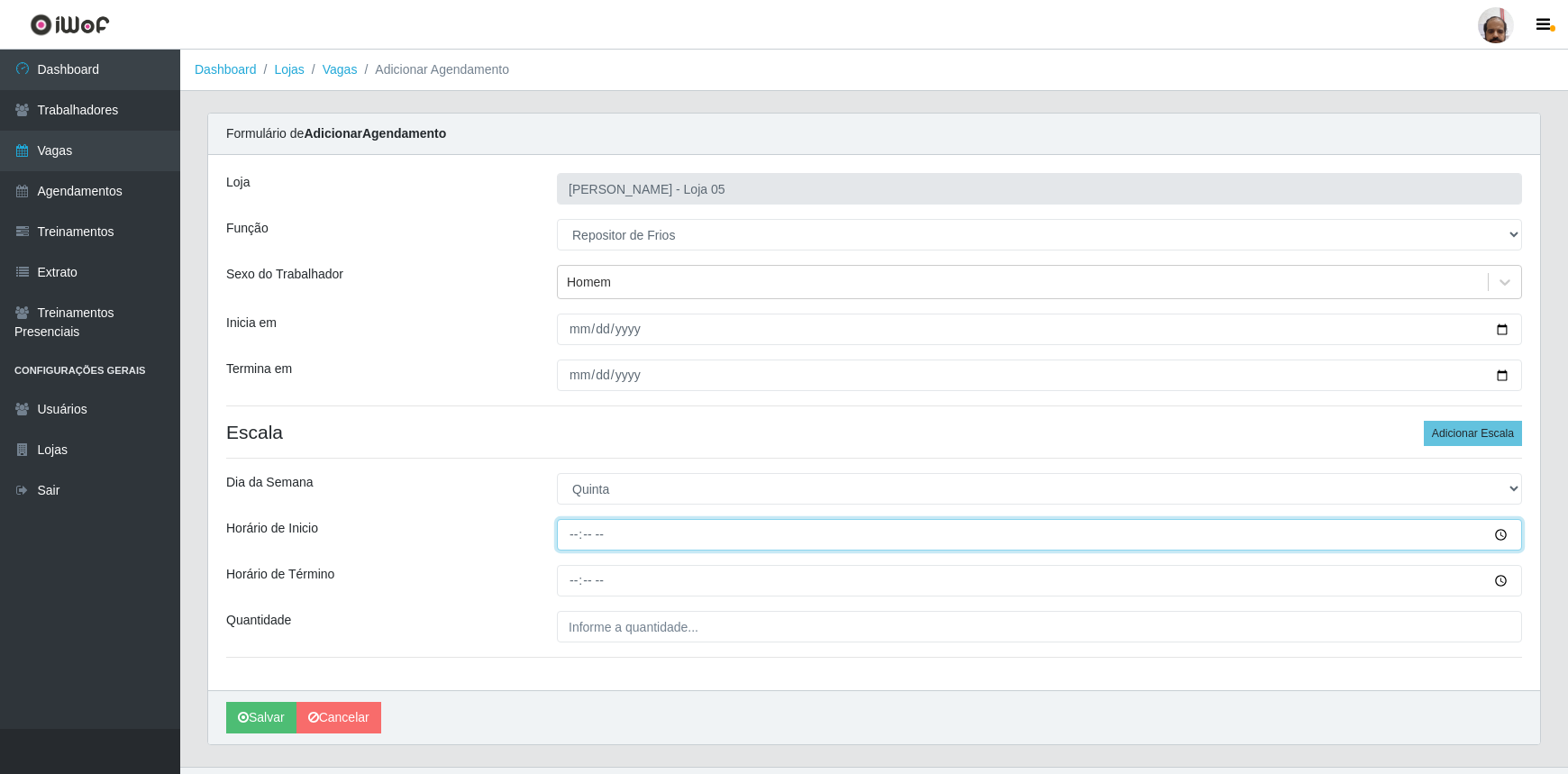
click at [565, 536] on input "Horário de Inicio" at bounding box center [1039, 534] width 965 height 32
type input "15:00"
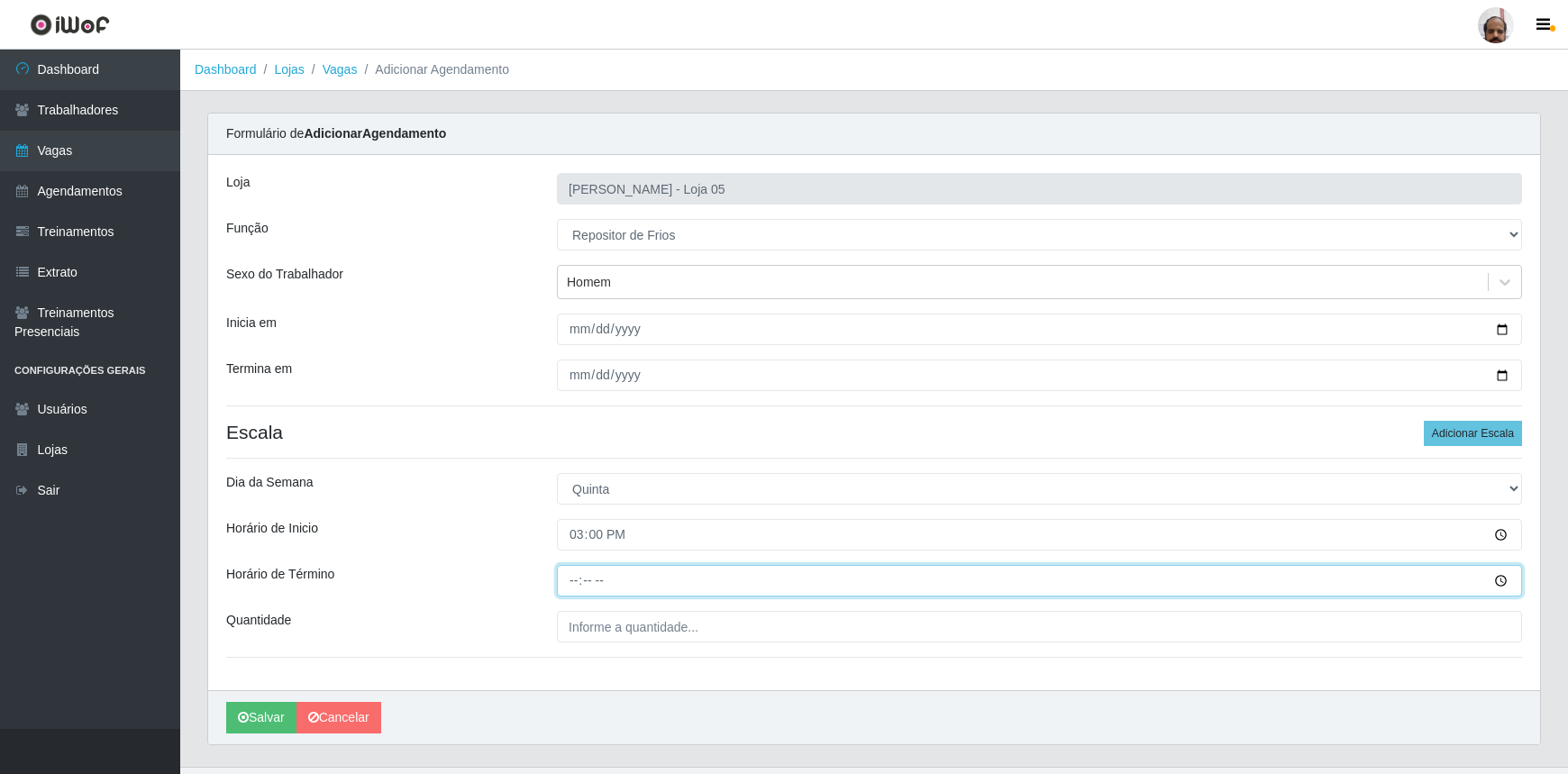
click at [569, 580] on input "Horário de Término" at bounding box center [1039, 580] width 965 height 32
type input "21:00"
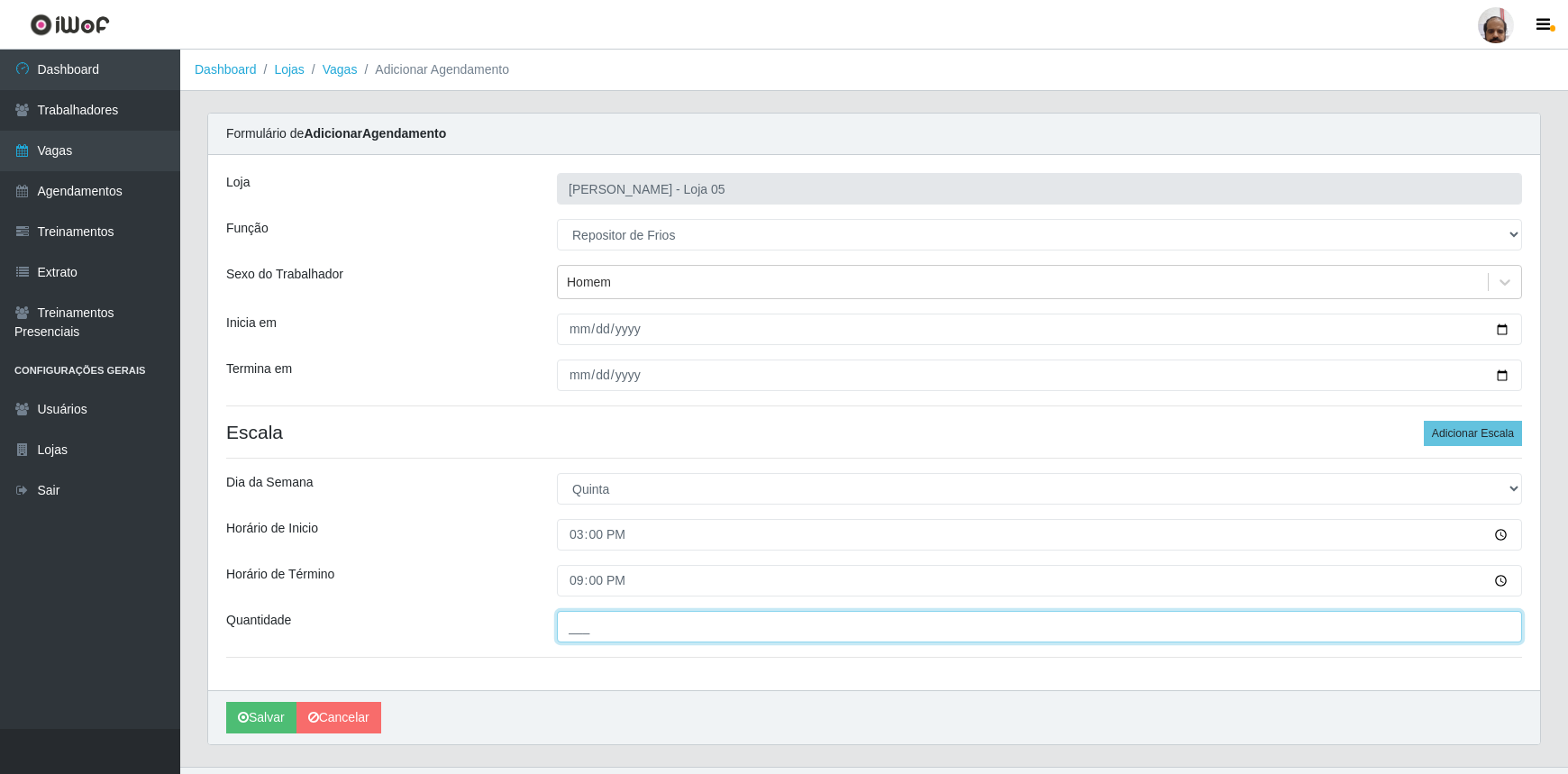
click at [572, 621] on input "___" at bounding box center [1039, 626] width 965 height 32
type input "1__"
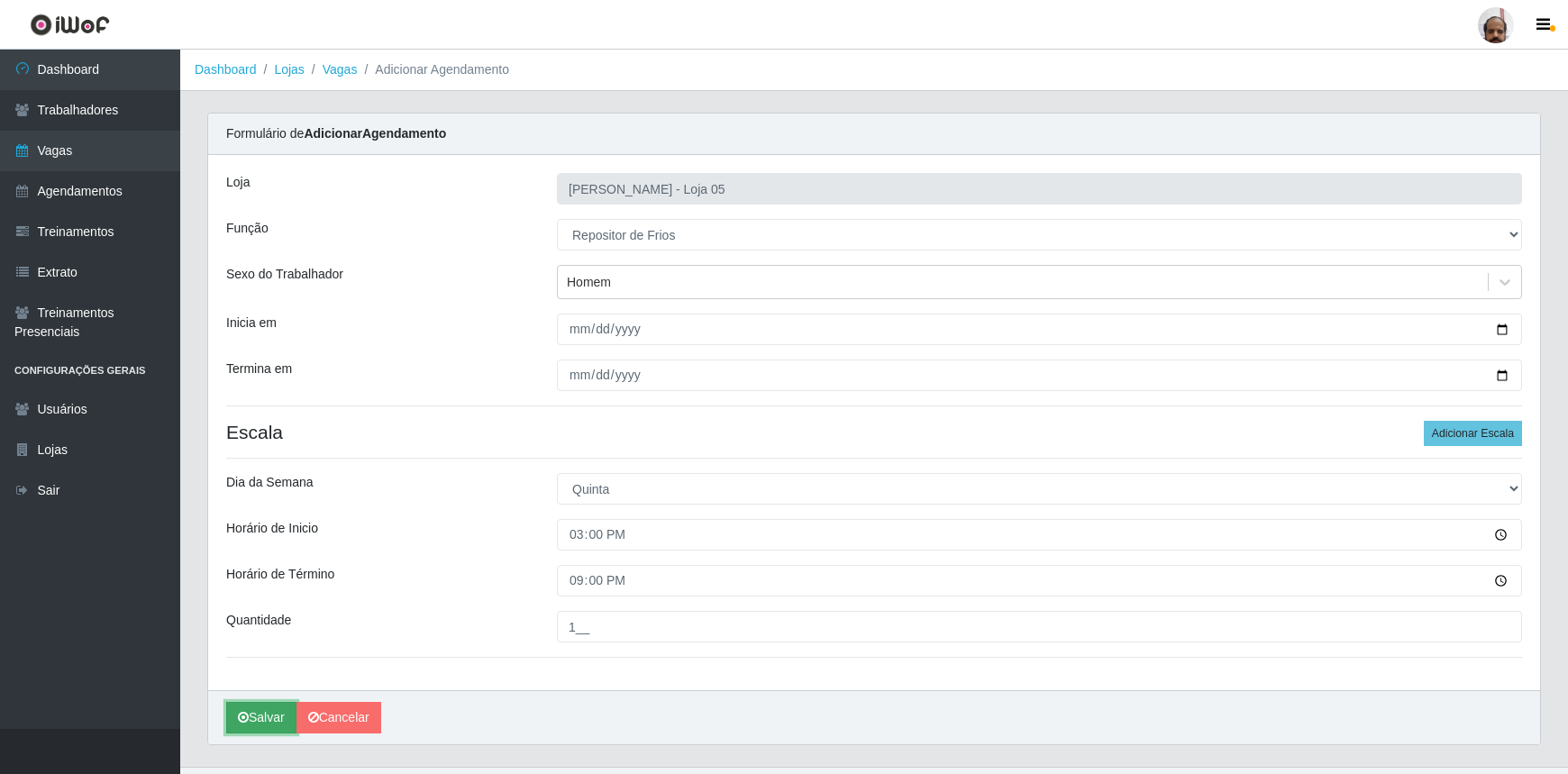
click at [271, 709] on button "Salvar" at bounding box center [261, 717] width 70 height 32
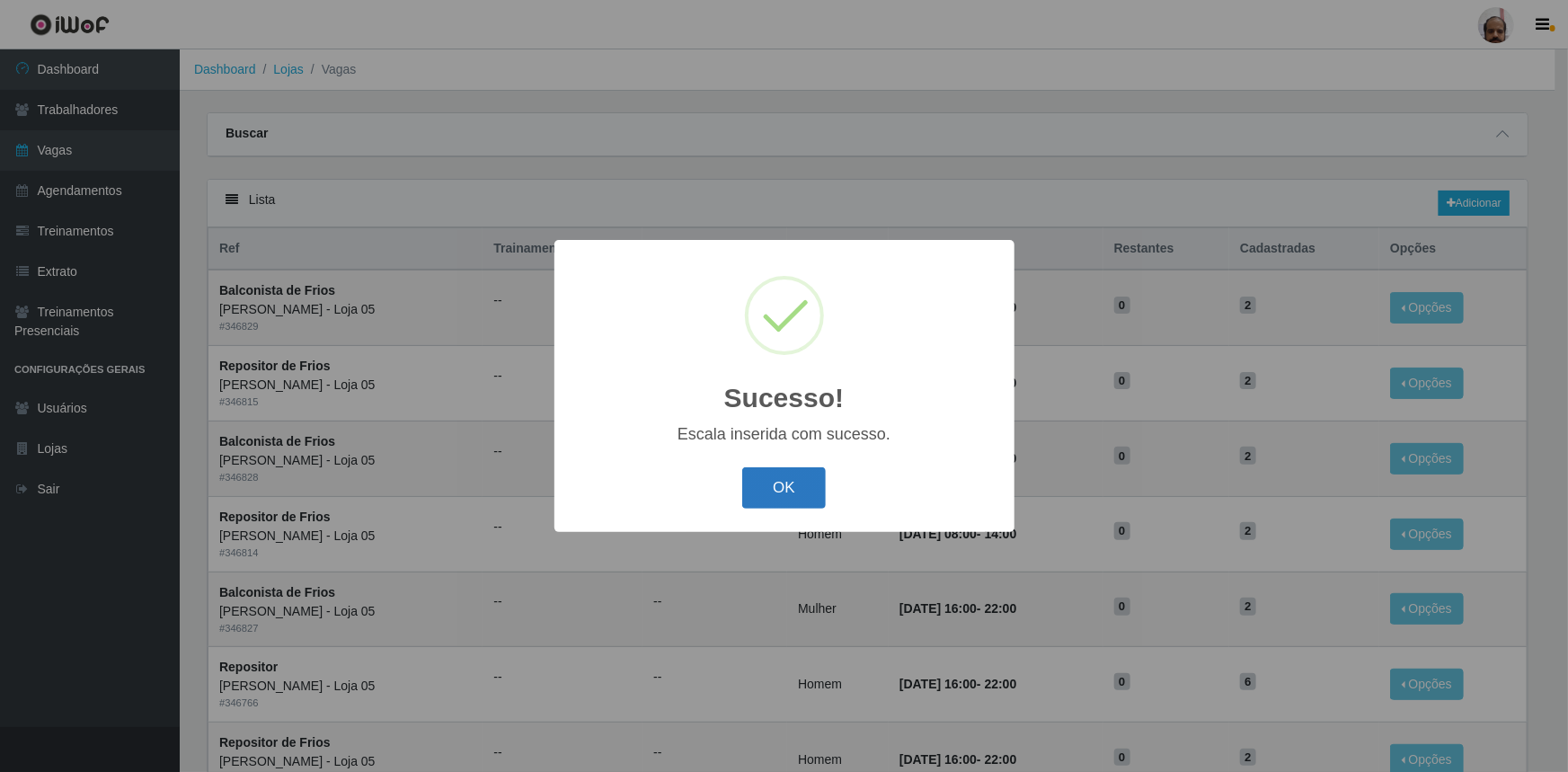
click at [797, 495] on button "OK" at bounding box center [784, 488] width 84 height 42
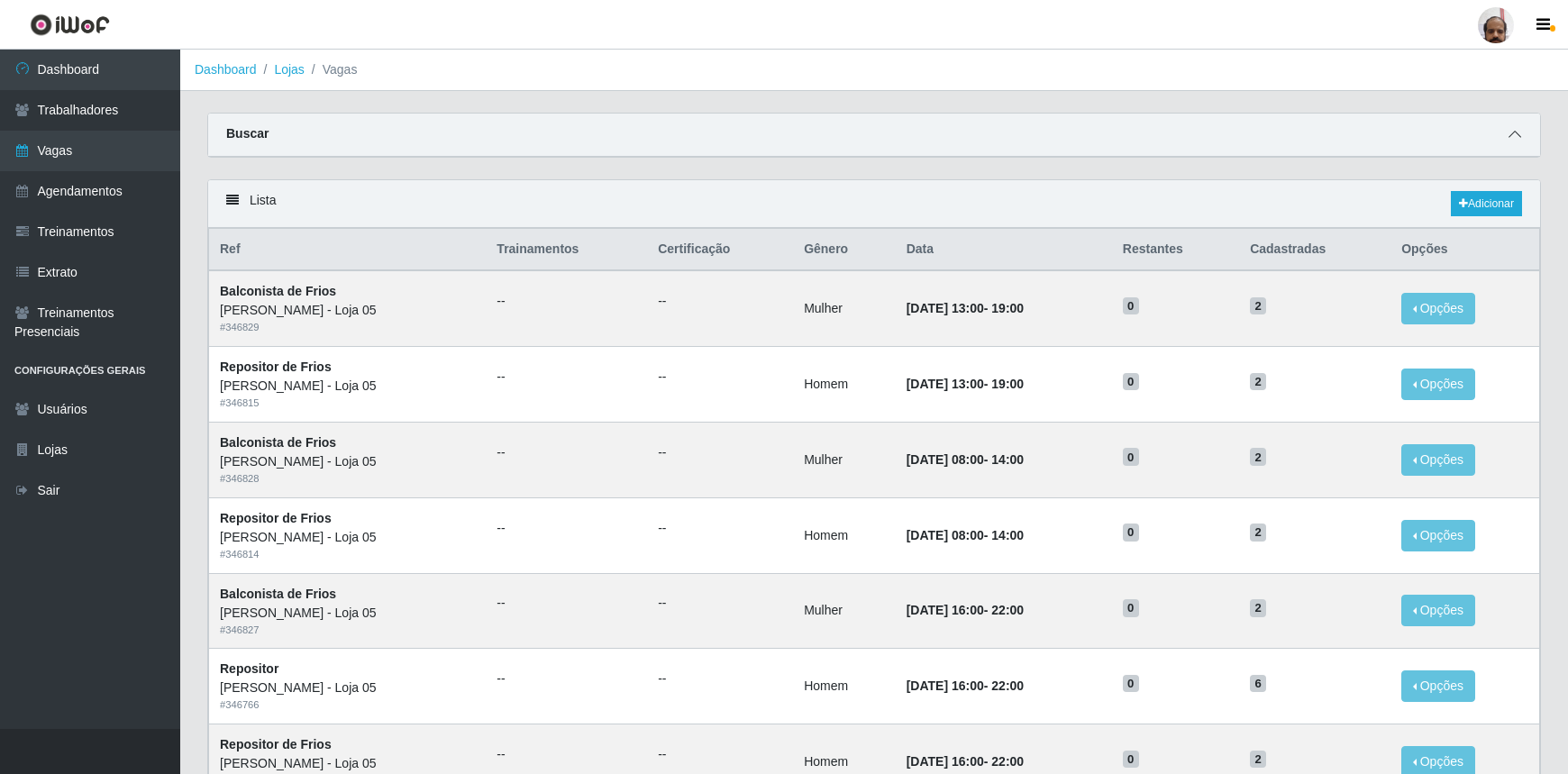
click at [1514, 134] on icon at bounding box center [1514, 134] width 13 height 13
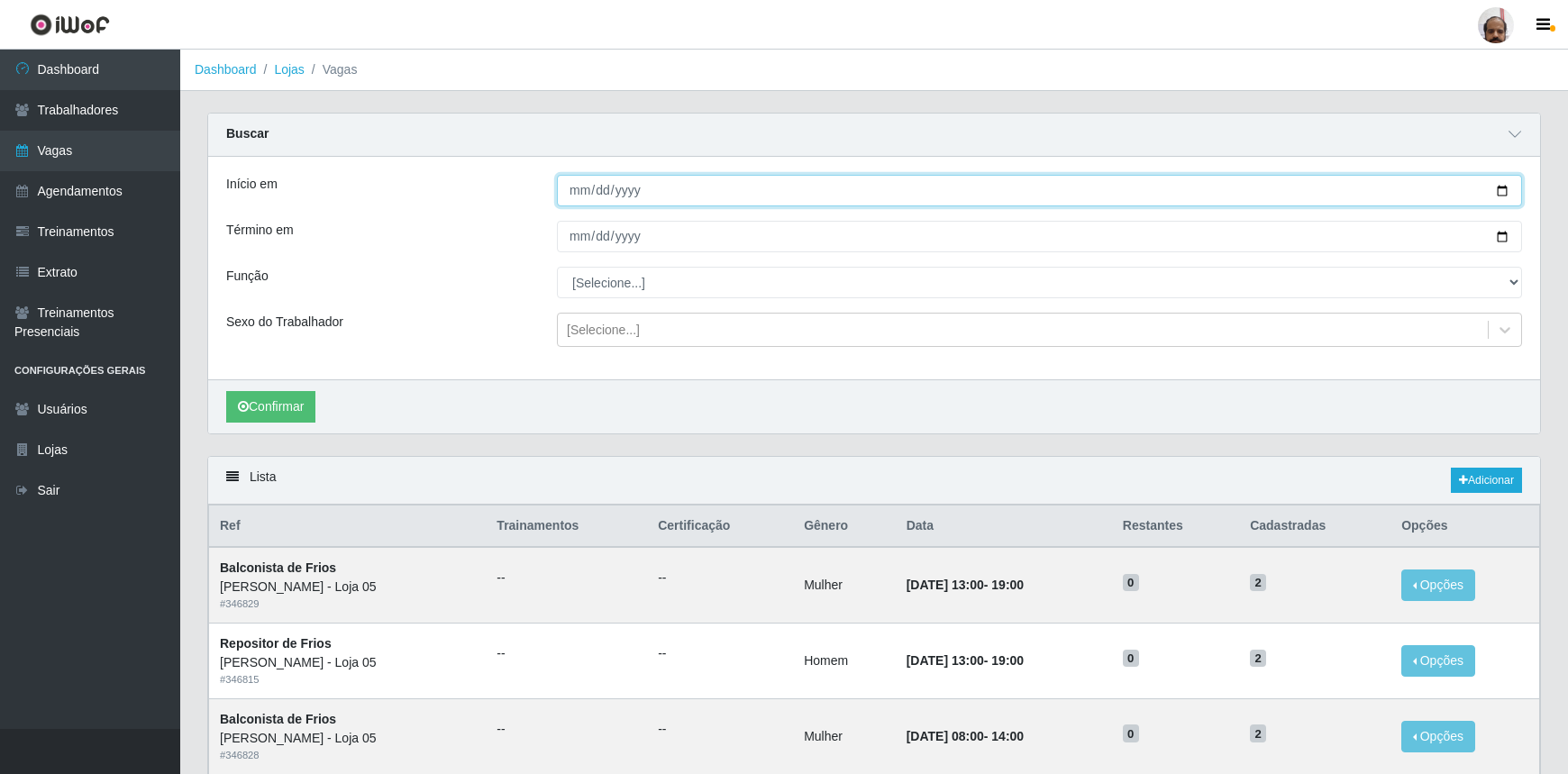
click at [1507, 194] on input "Início em" at bounding box center [1039, 190] width 965 height 32
type input "[DATE]"
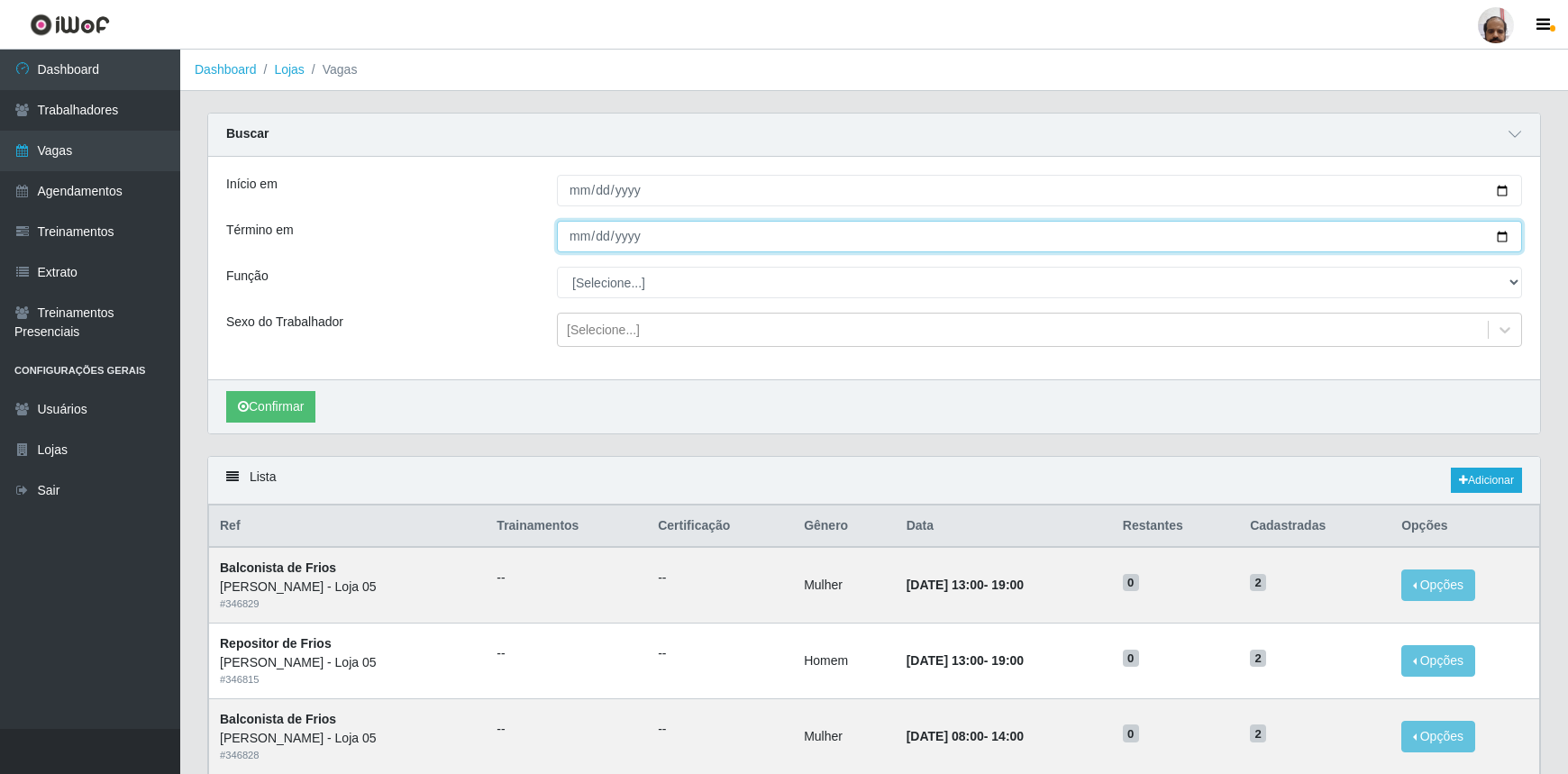
click at [1495, 238] on input "Término em" at bounding box center [1039, 236] width 965 height 32
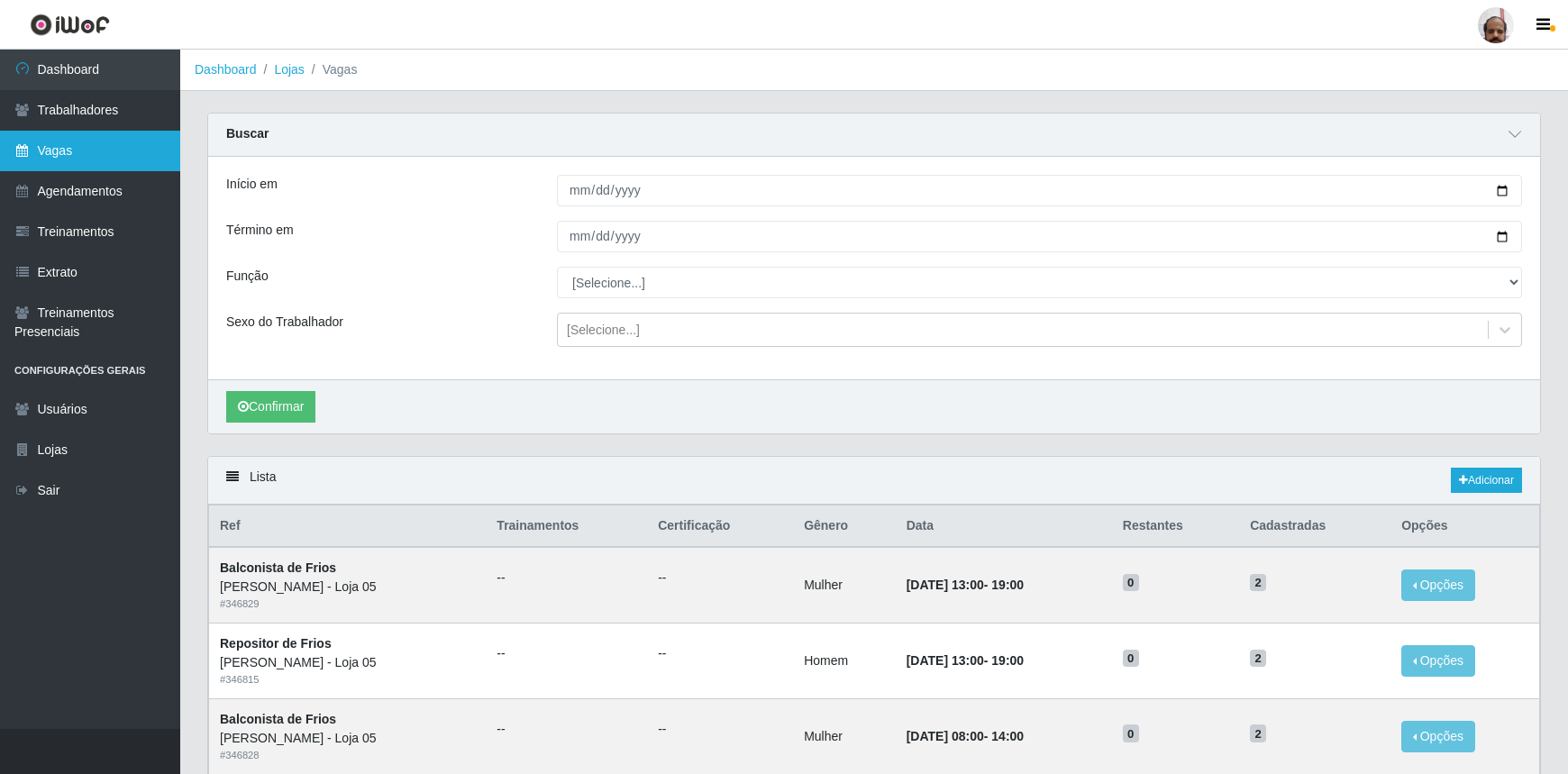
click at [89, 143] on link "Vagas" at bounding box center [90, 151] width 180 height 40
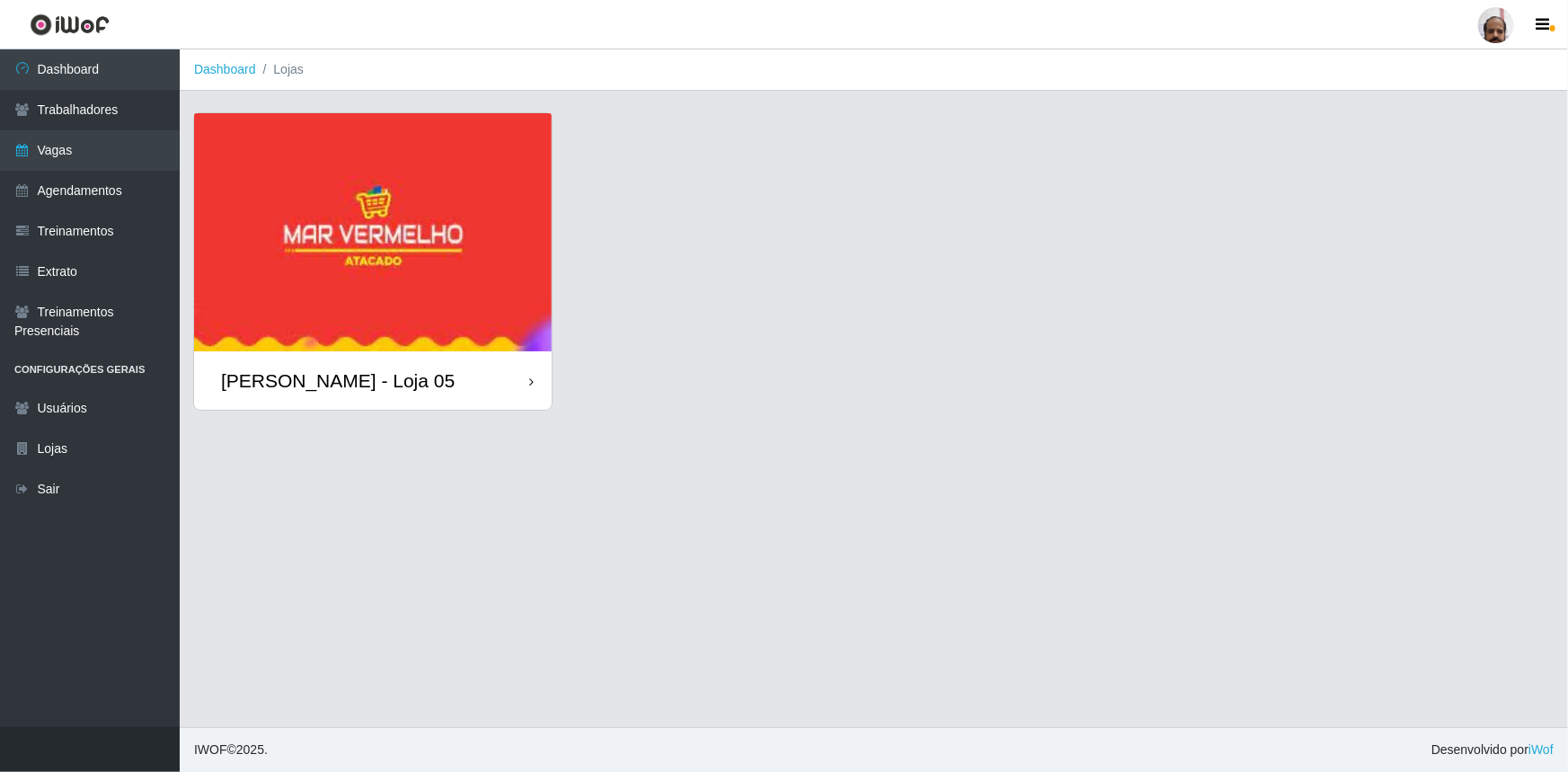
click at [358, 398] on div "[PERSON_NAME] - Loja 05" at bounding box center [373, 380] width 357 height 59
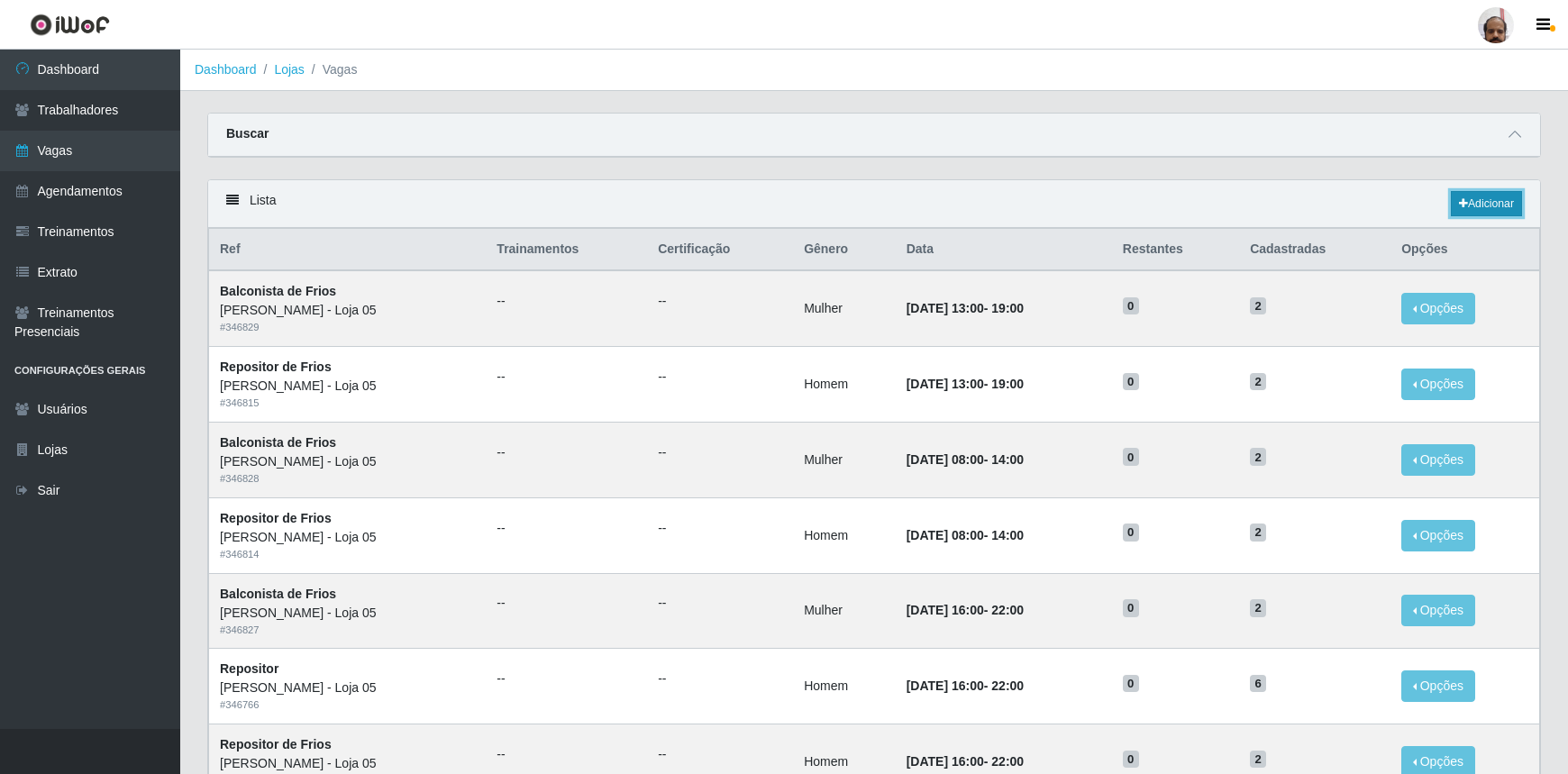
click at [1508, 205] on link "Adicionar" at bounding box center [1486, 203] width 71 height 25
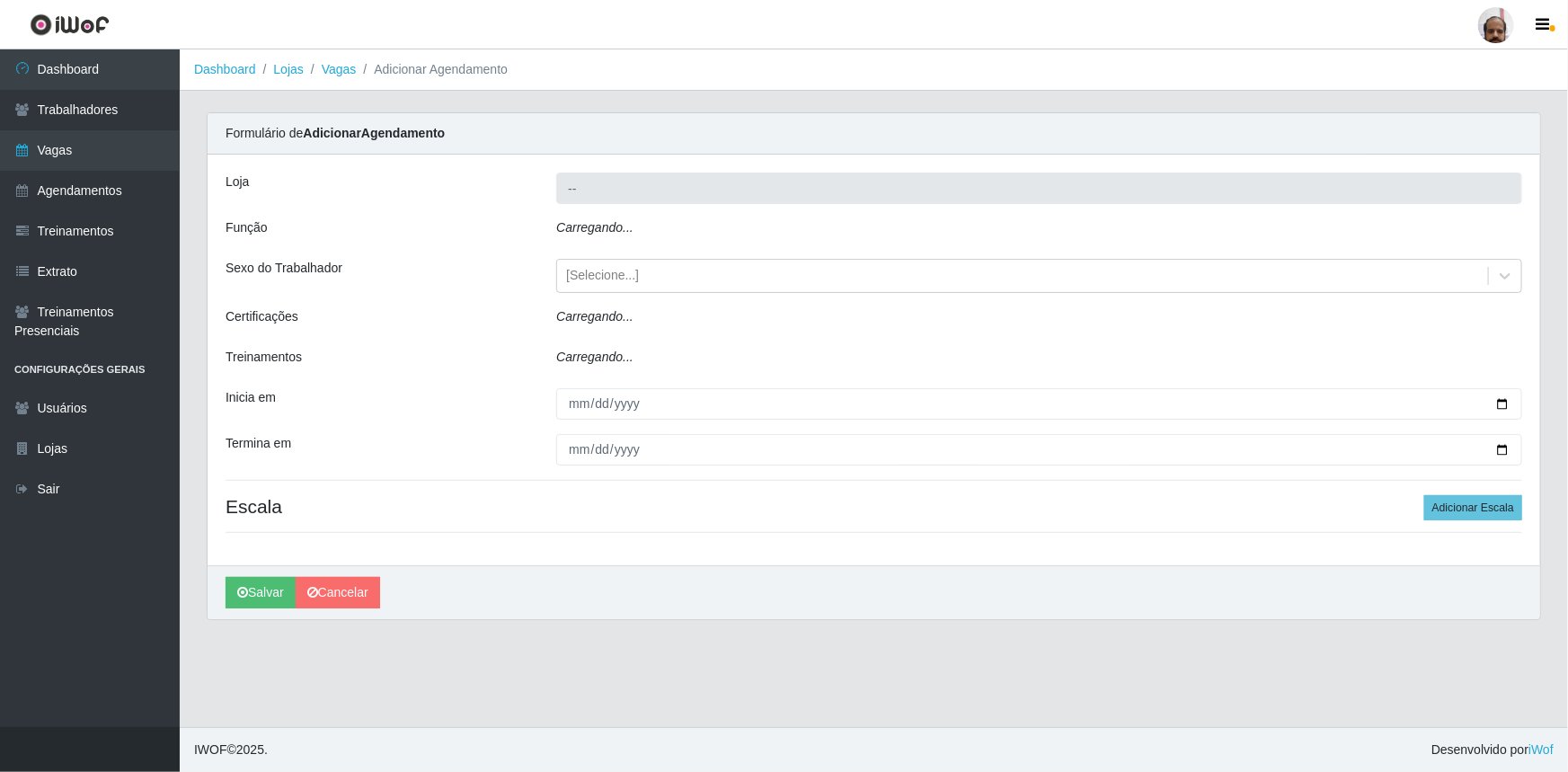
type input "[PERSON_NAME] - Loja 05"
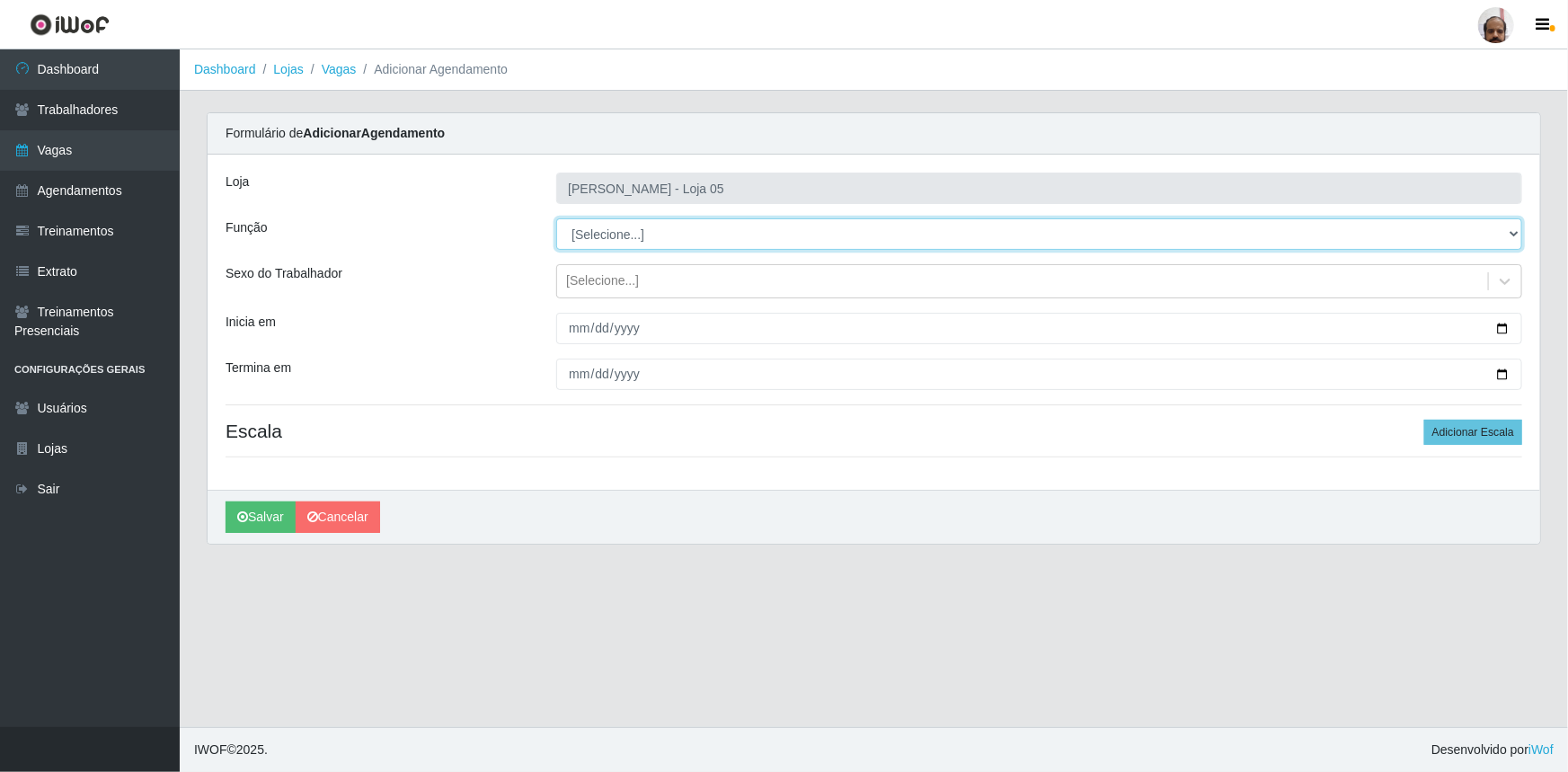
click at [1510, 230] on select "[Selecione...] ASG ASG + ASG ++ Auxiliar de Depósito Auxiliar de Depósito + Aux…" at bounding box center [1040, 233] width 967 height 32
select select "112"
click at [556, 218] on select "[Selecione...] ASG ASG + ASG ++ Auxiliar de Depósito Auxiliar de Depósito + Aux…" at bounding box center [1040, 233] width 967 height 32
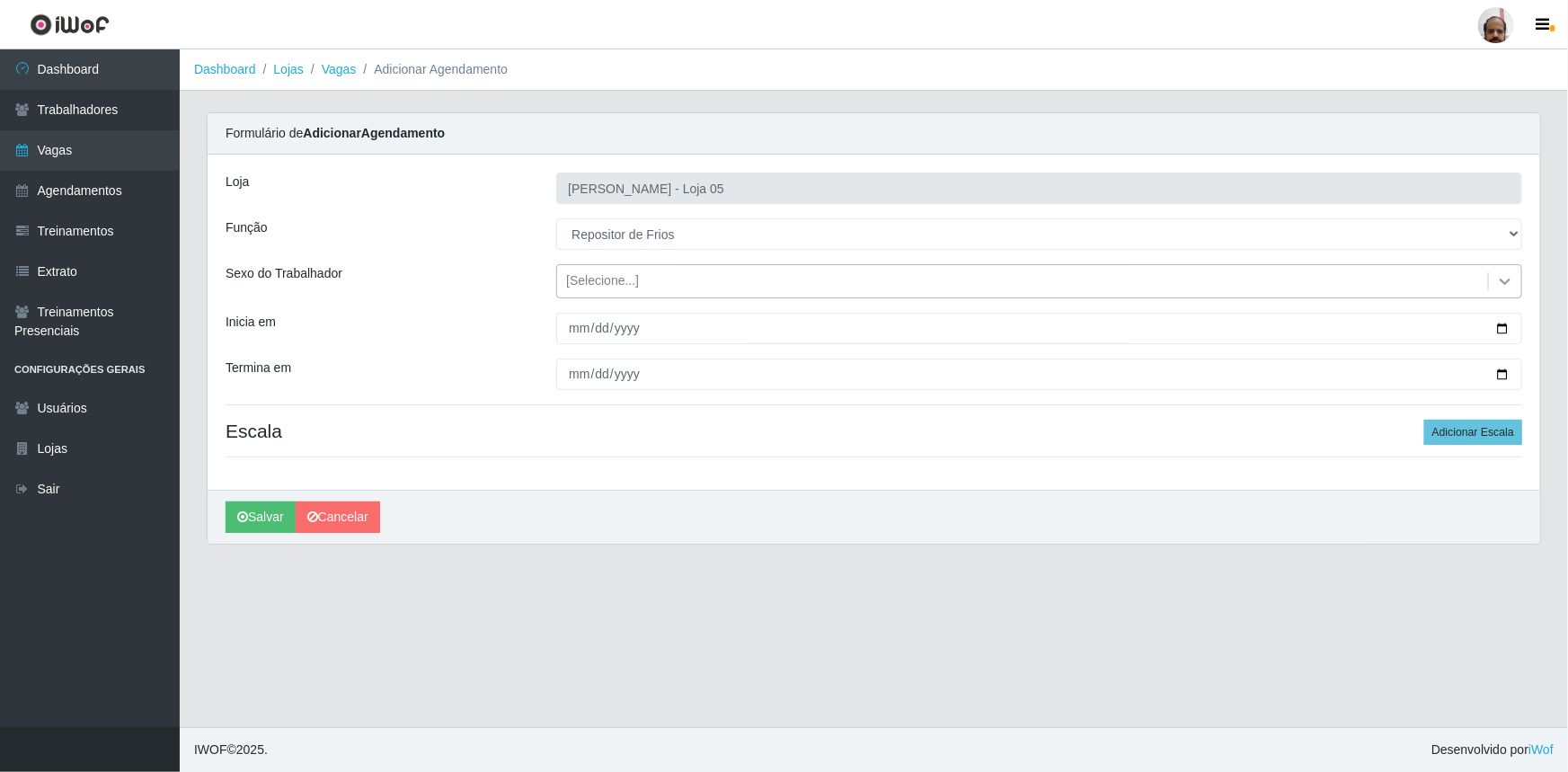
click at [1499, 277] on icon at bounding box center [1506, 280] width 18 height 18
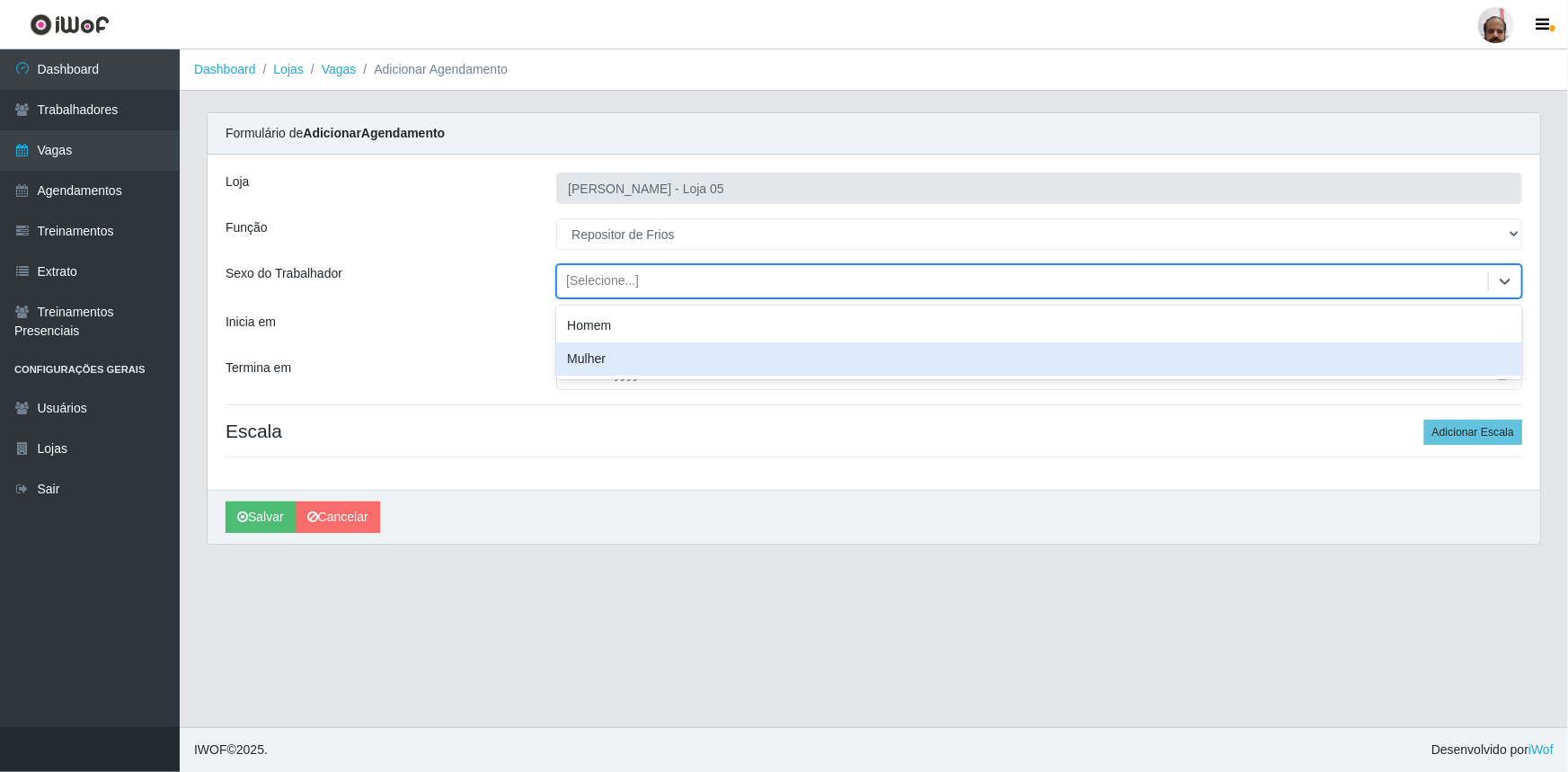
click at [629, 332] on div "Homem" at bounding box center [1040, 326] width 967 height 34
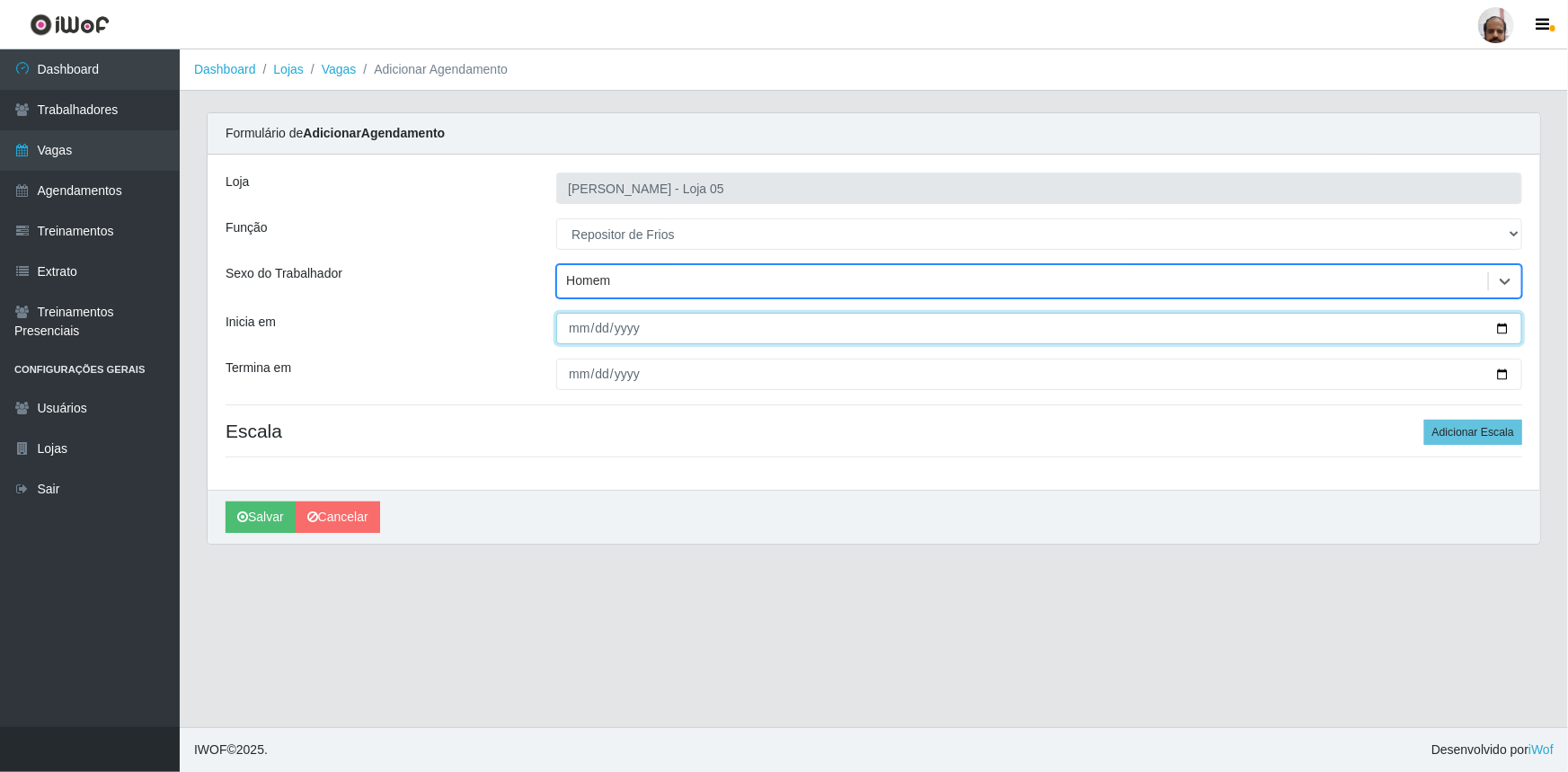
click at [1508, 327] on input "Inicia em" at bounding box center [1040, 328] width 967 height 32
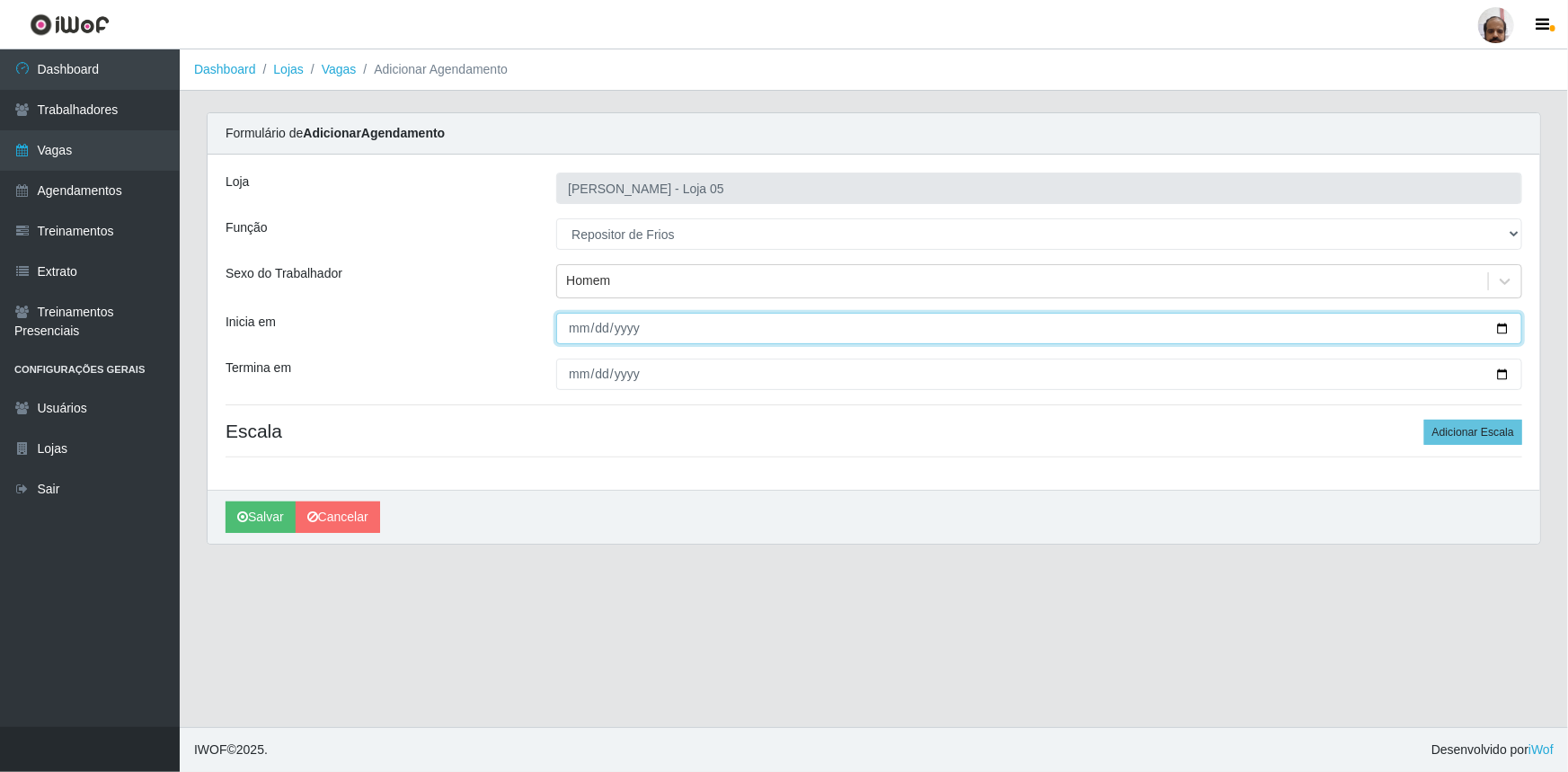
type input "[DATE]"
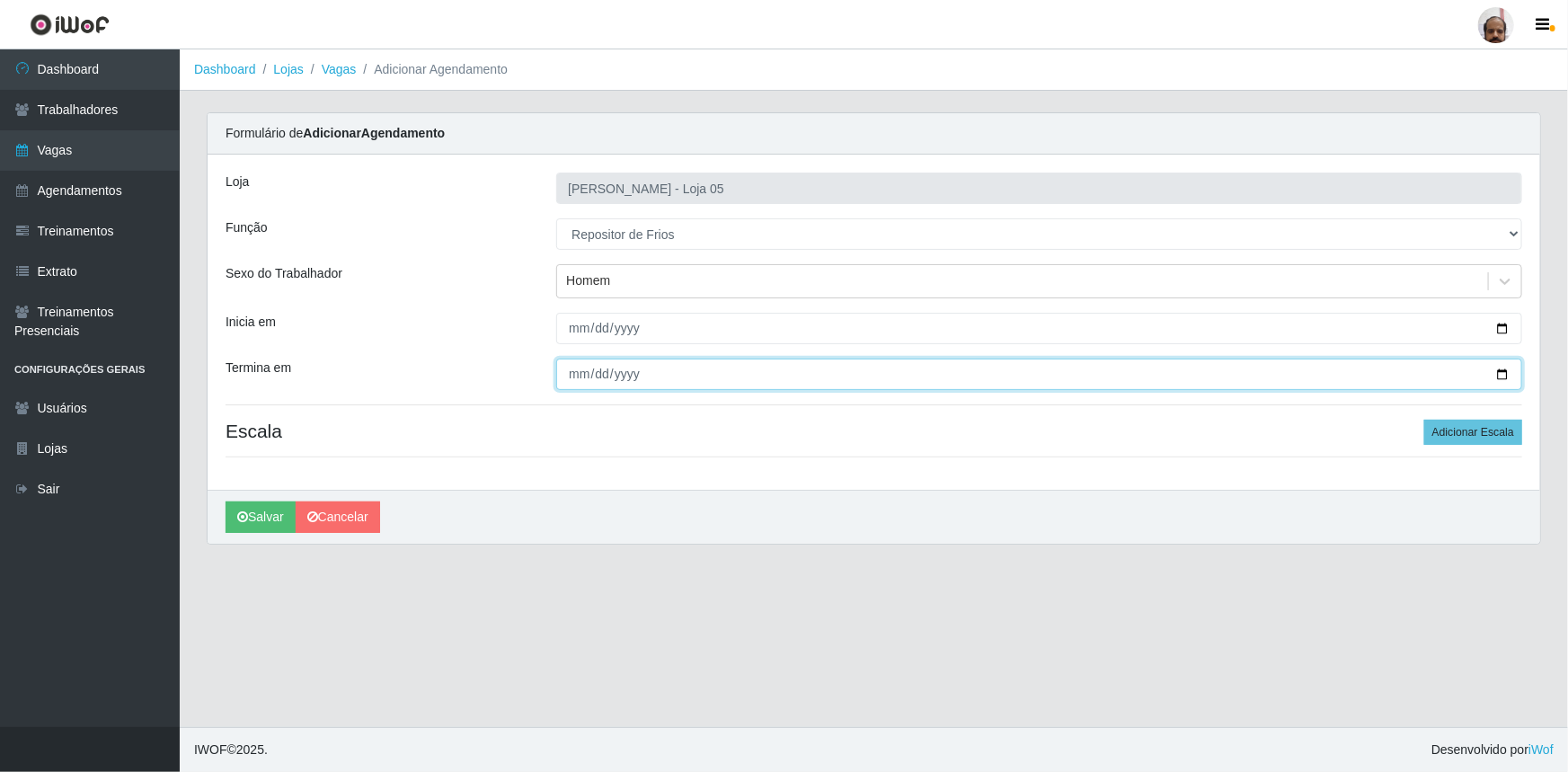
click at [1506, 375] on input "Termina em" at bounding box center [1040, 374] width 967 height 32
type input "[DATE]"
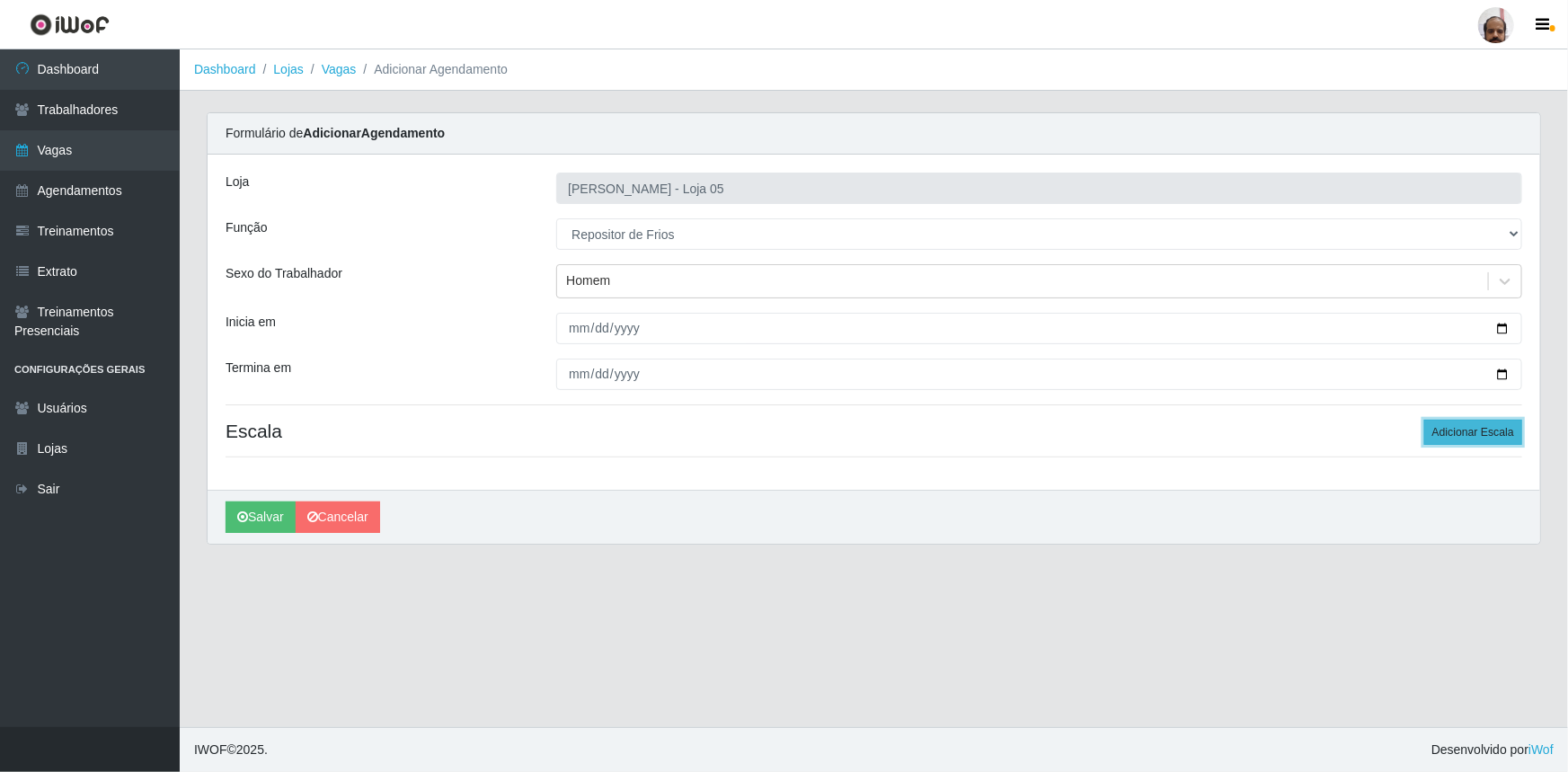
click at [1465, 429] on button "Adicionar Escala" at bounding box center [1474, 432] width 98 height 25
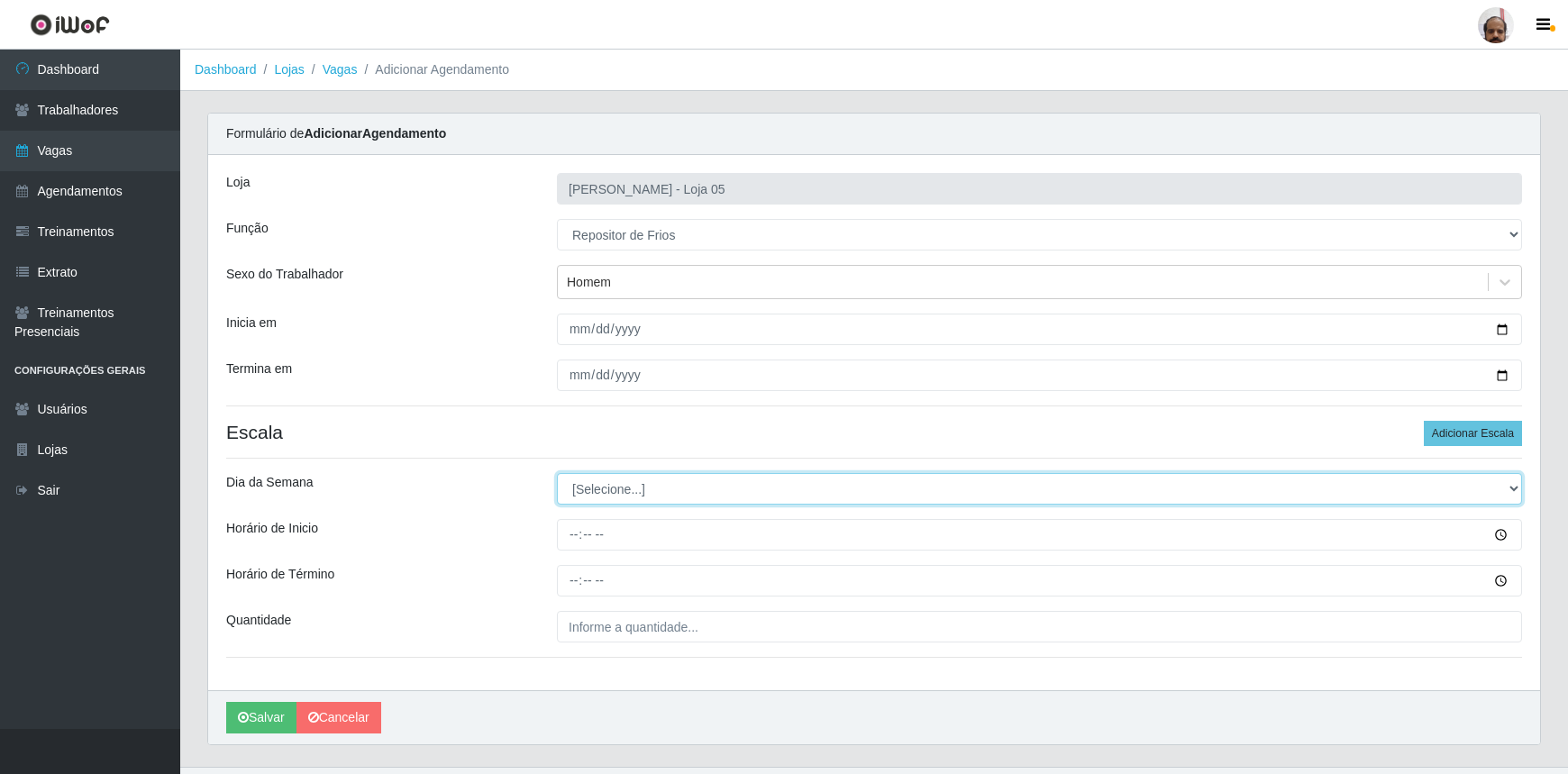
drag, startPoint x: 1509, startPoint y: 487, endPoint x: 1428, endPoint y: 496, distance: 81.5
click at [1509, 487] on select "[Selecione...] Segunda Terça Quarta Quinta Sexta Sábado Domingo" at bounding box center [1039, 488] width 965 height 32
select select "5"
click at [557, 473] on select "[Selecione...] Segunda Terça Quarta Quinta Sexta Sábado Domingo" at bounding box center [1039, 488] width 965 height 32
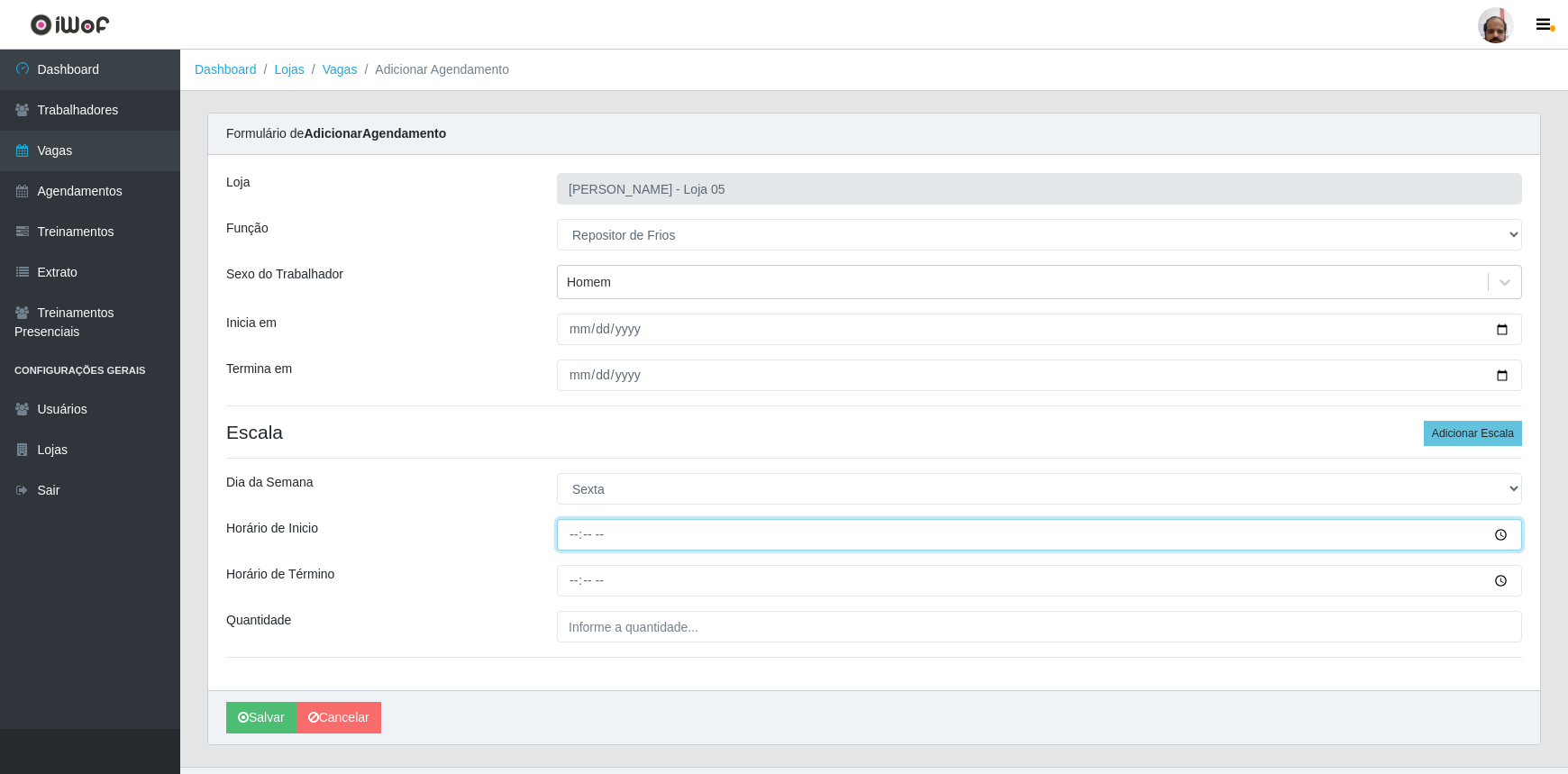
click at [559, 531] on input "Horário de Inicio" at bounding box center [1039, 534] width 965 height 32
type input "15:00"
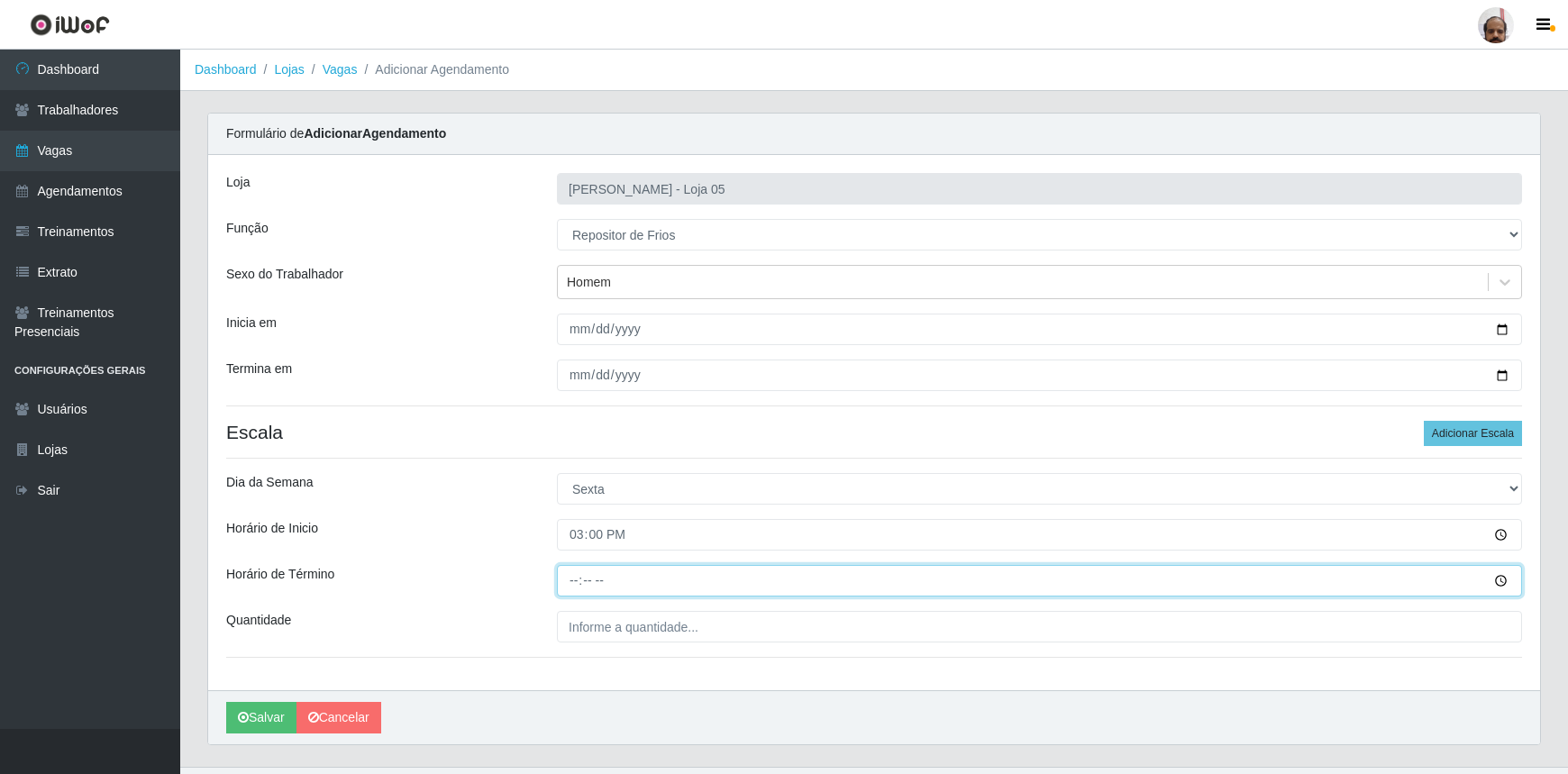
click at [578, 580] on input "Horário de Término" at bounding box center [1039, 580] width 965 height 32
type input "21:00"
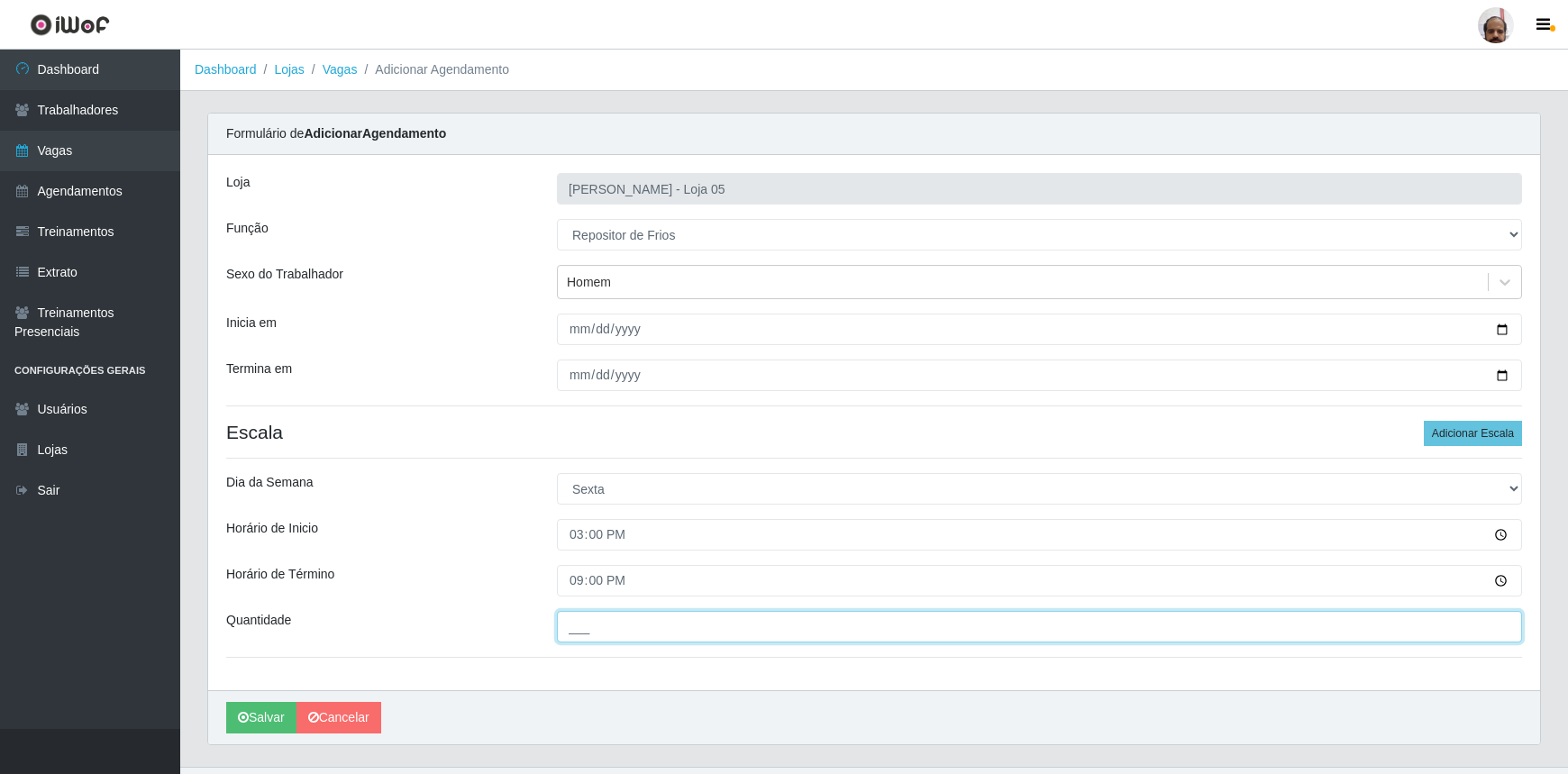
click at [579, 636] on input "___" at bounding box center [1039, 626] width 965 height 32
type input "1__"
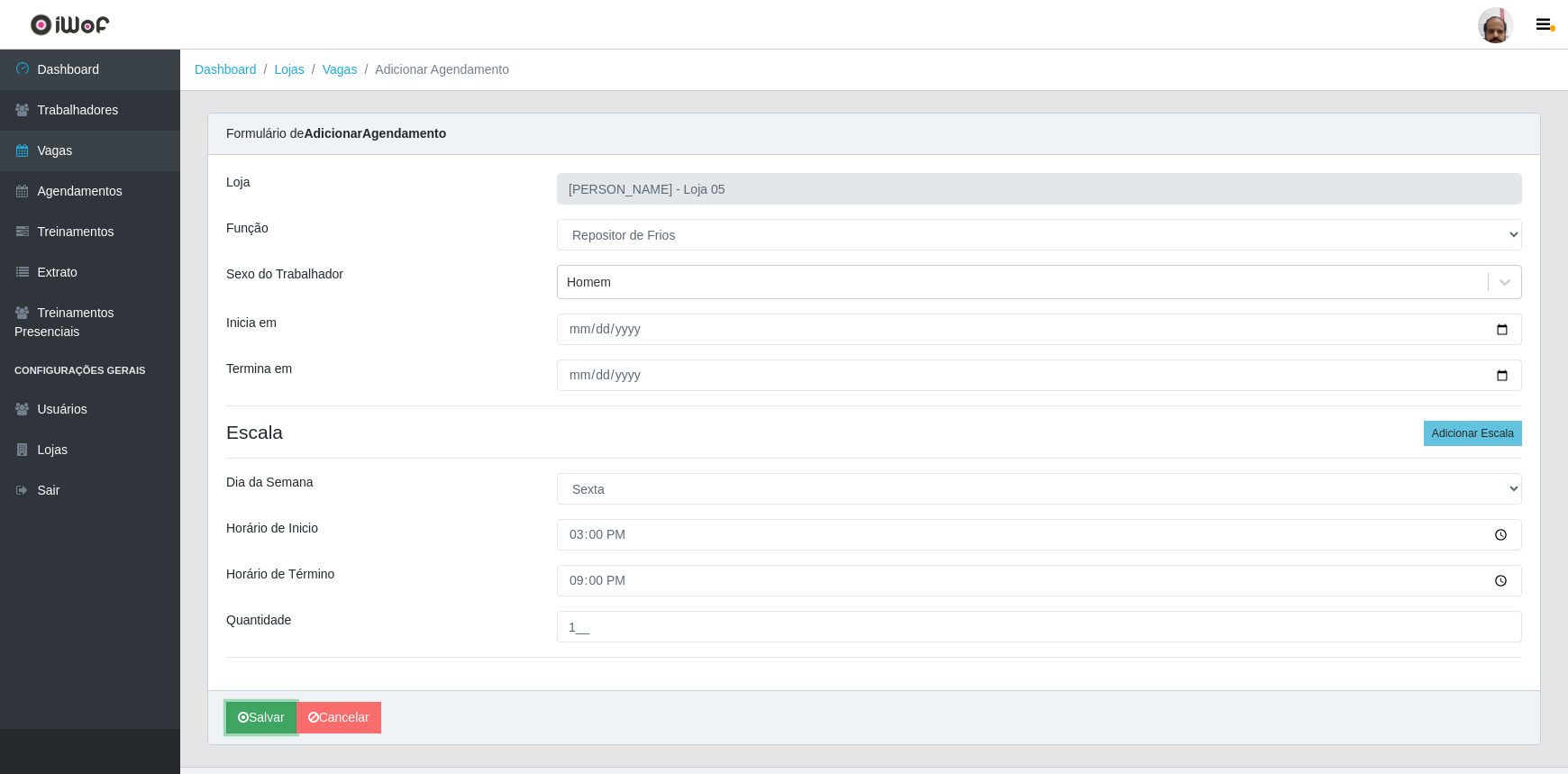
click at [254, 718] on button "Salvar" at bounding box center [261, 717] width 70 height 32
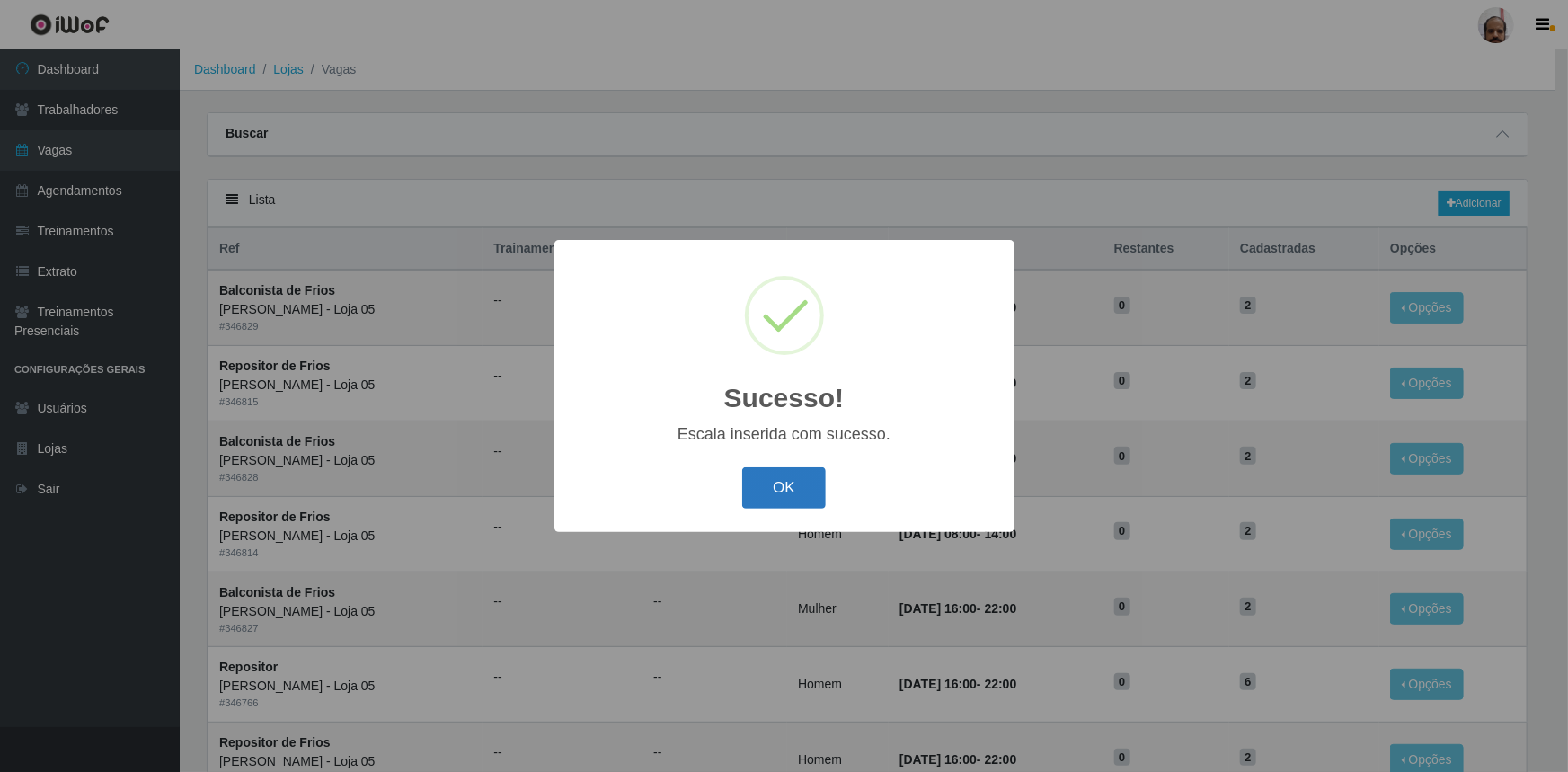
click at [801, 508] on button "OK" at bounding box center [784, 488] width 84 height 42
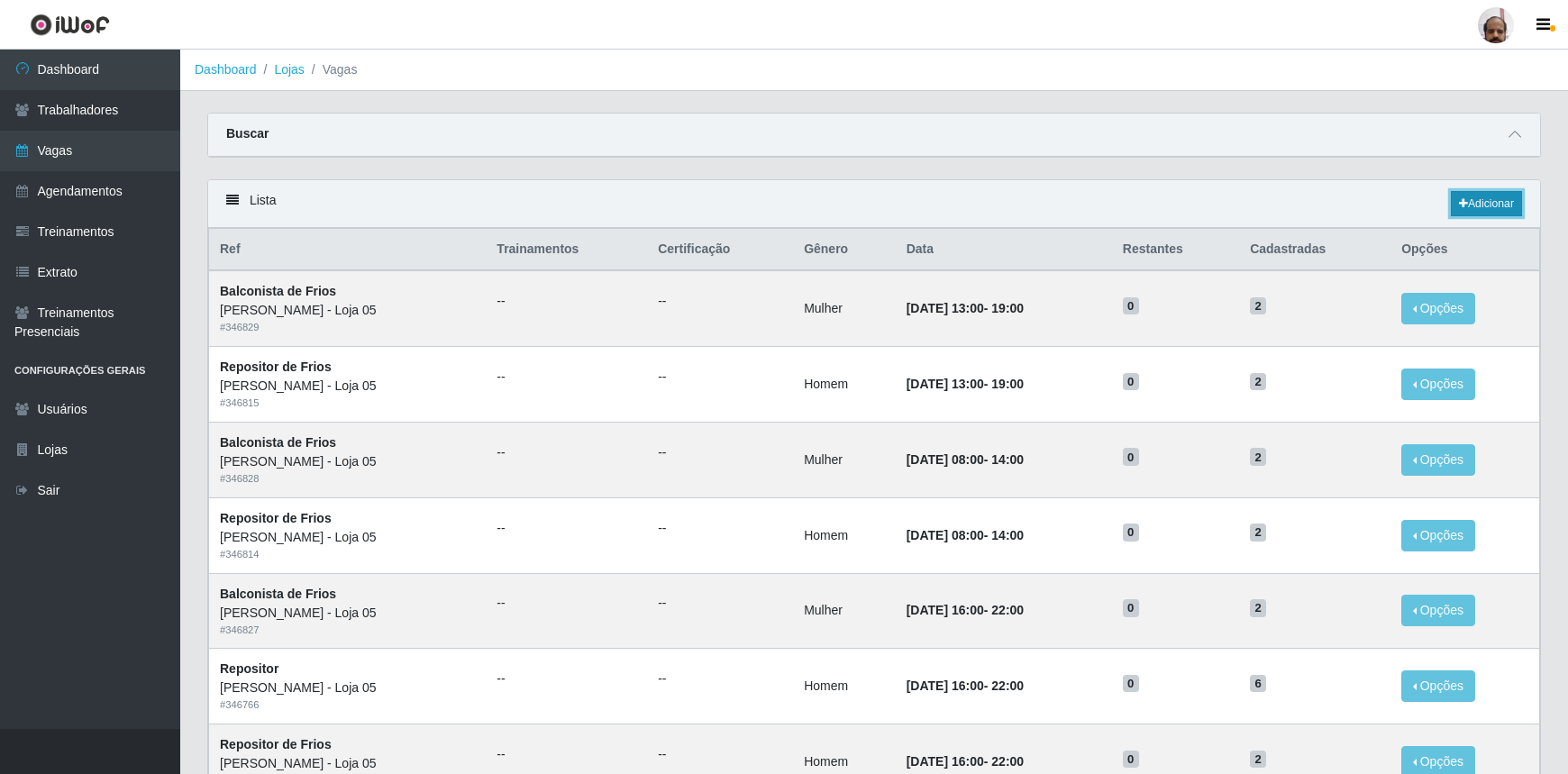
click at [1496, 203] on link "Adicionar" at bounding box center [1486, 203] width 71 height 25
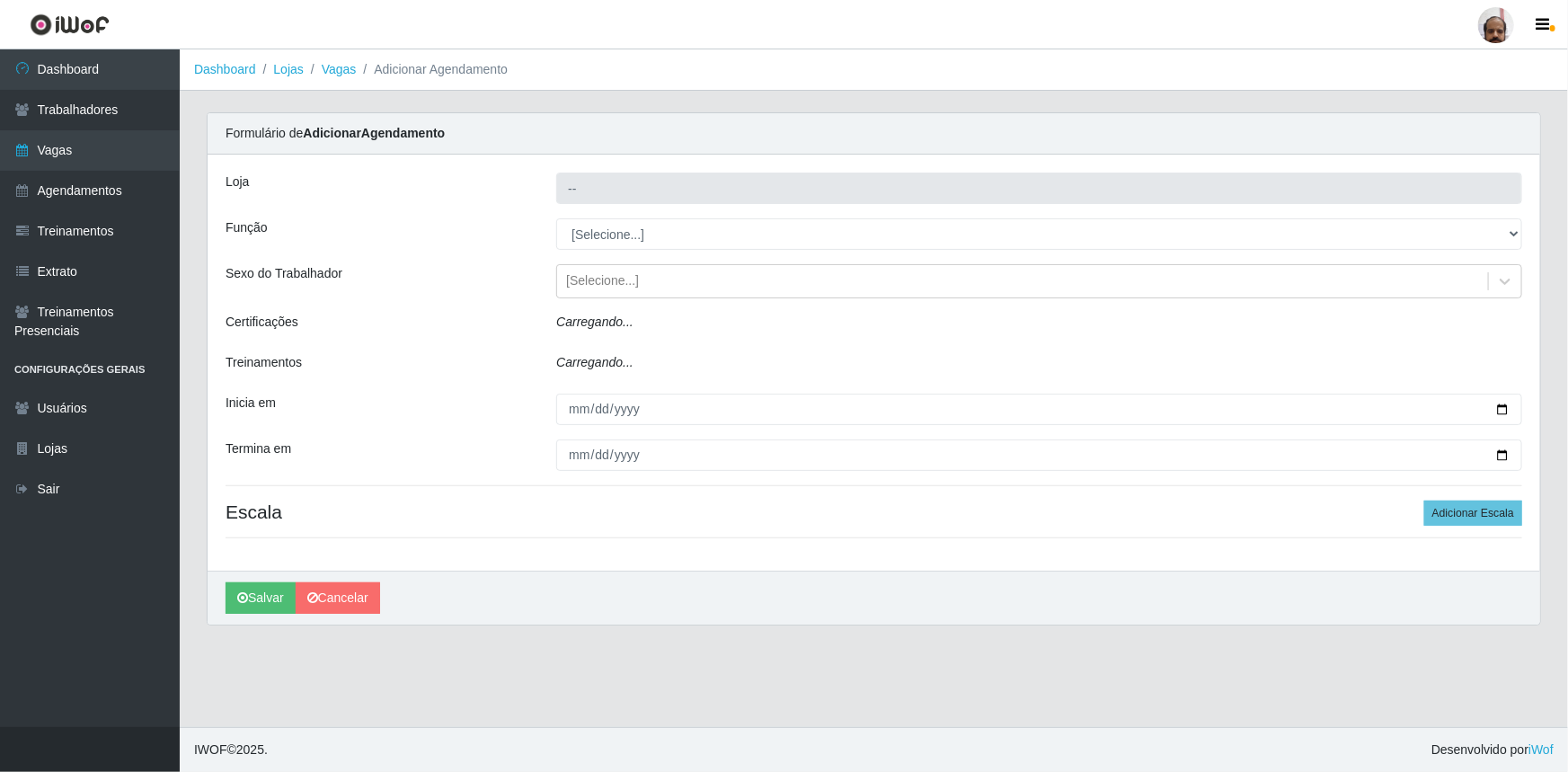
type input "[PERSON_NAME] - Loja 05"
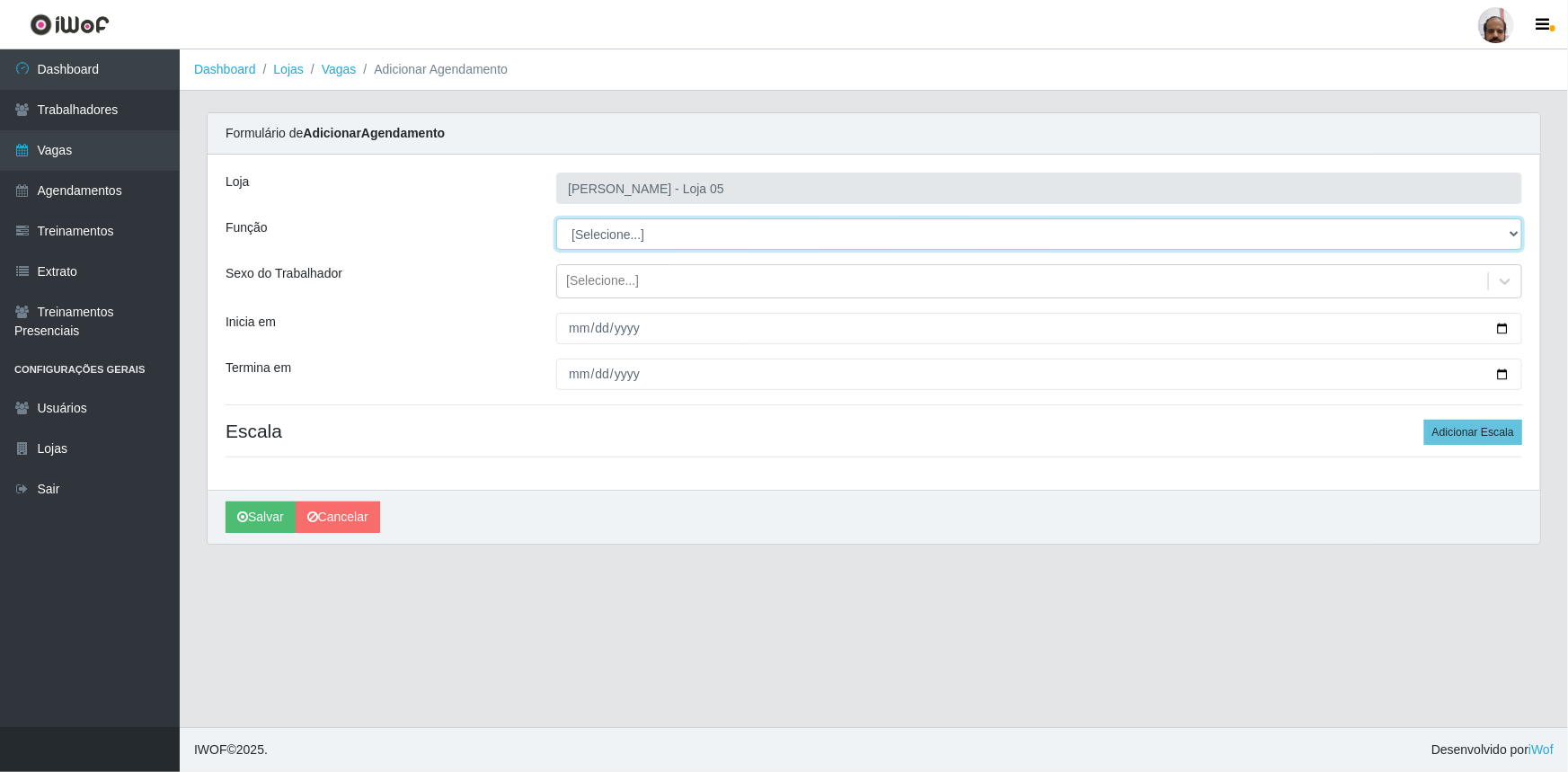
click at [1510, 226] on select "[Selecione...] ASG ASG + ASG ++ Auxiliar de Depósito Auxiliar de Depósito + Aux…" at bounding box center [1040, 233] width 967 height 32
select select "112"
click at [556, 218] on select "[Selecione...] ASG ASG + ASG ++ Auxiliar de Depósito Auxiliar de Depósito + Aux…" at bounding box center [1040, 233] width 967 height 32
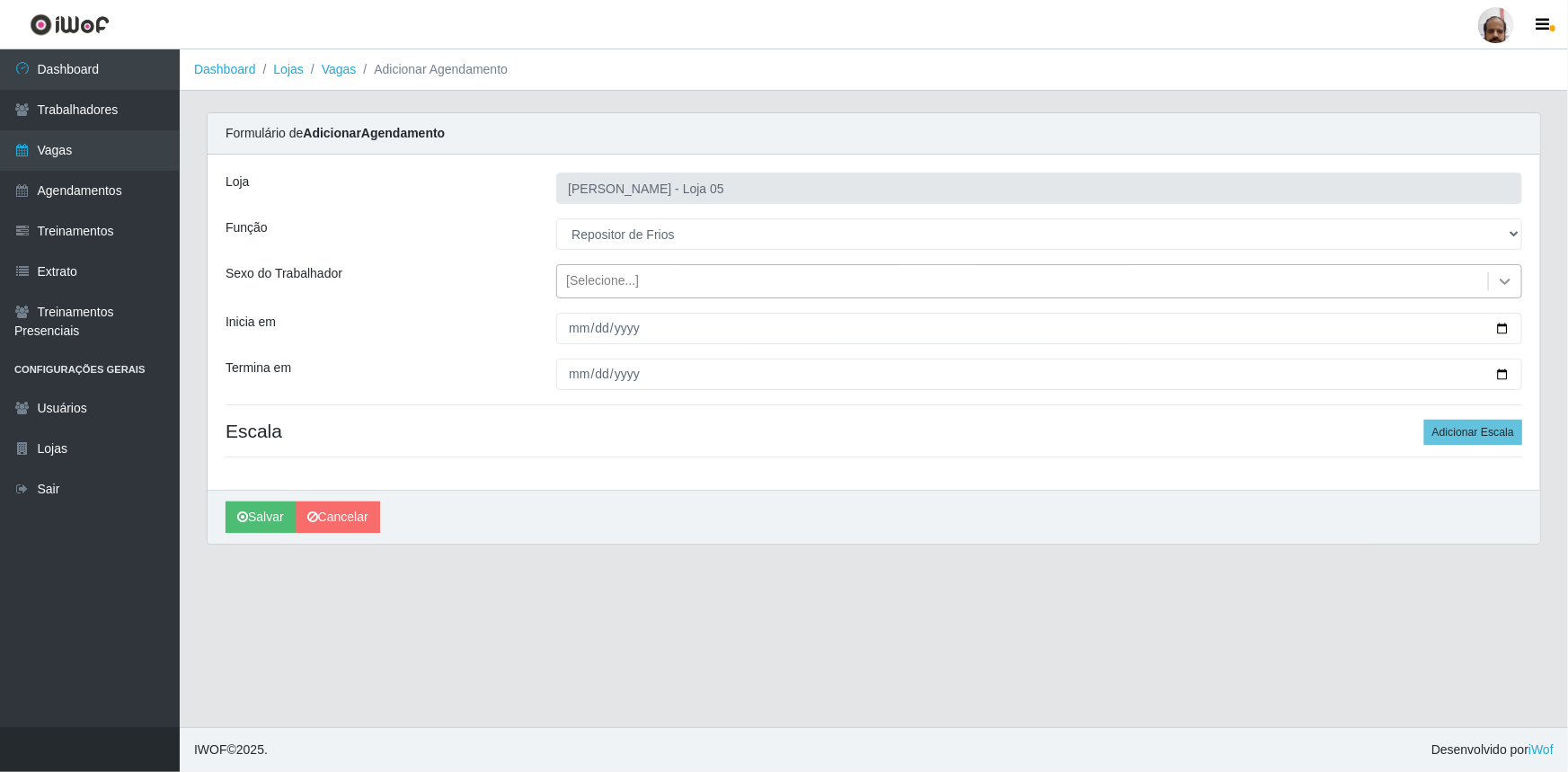
click at [1506, 280] on icon at bounding box center [1506, 280] width 18 height 18
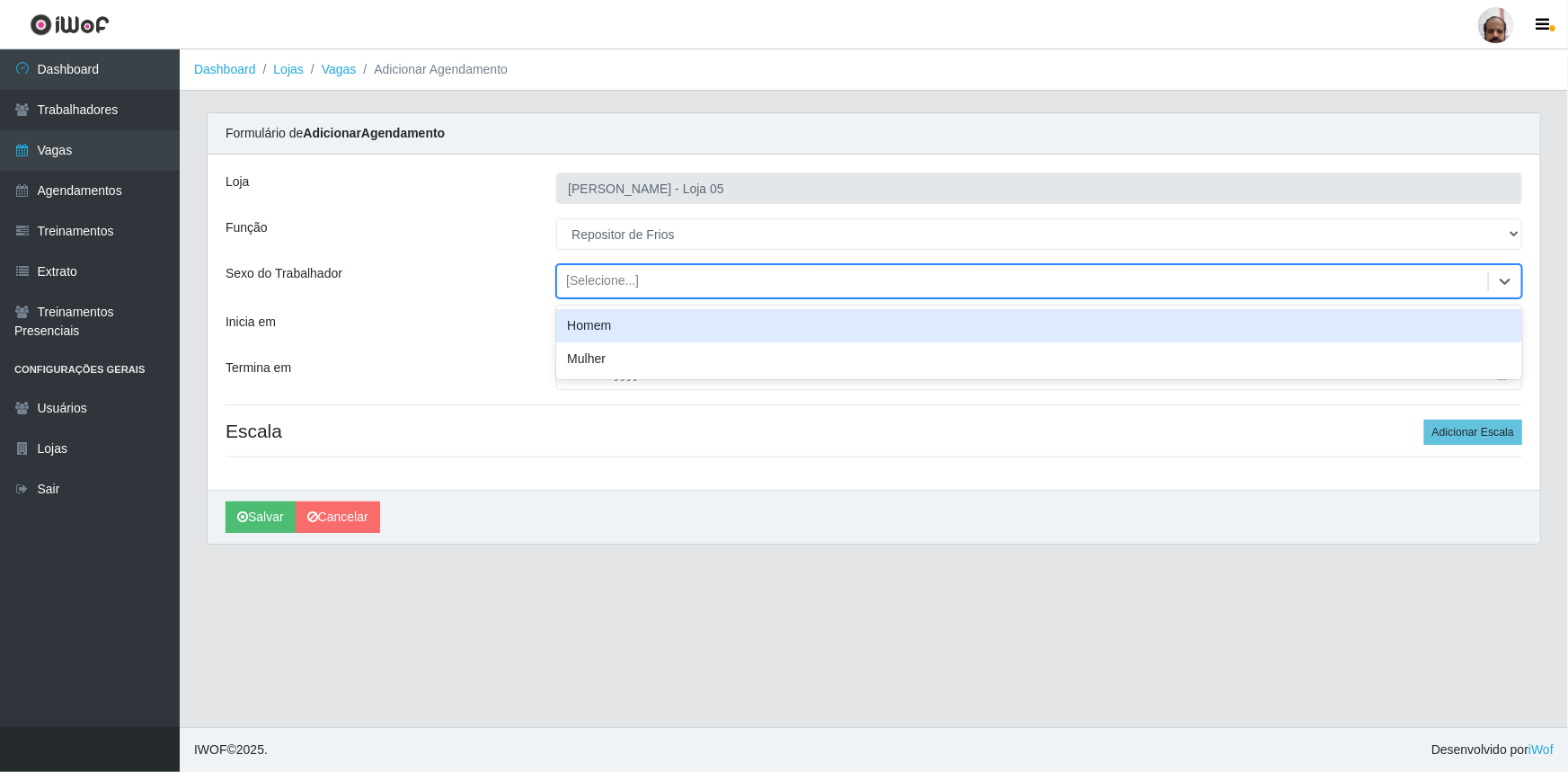
click at [723, 340] on div "Homem" at bounding box center [1040, 326] width 967 height 34
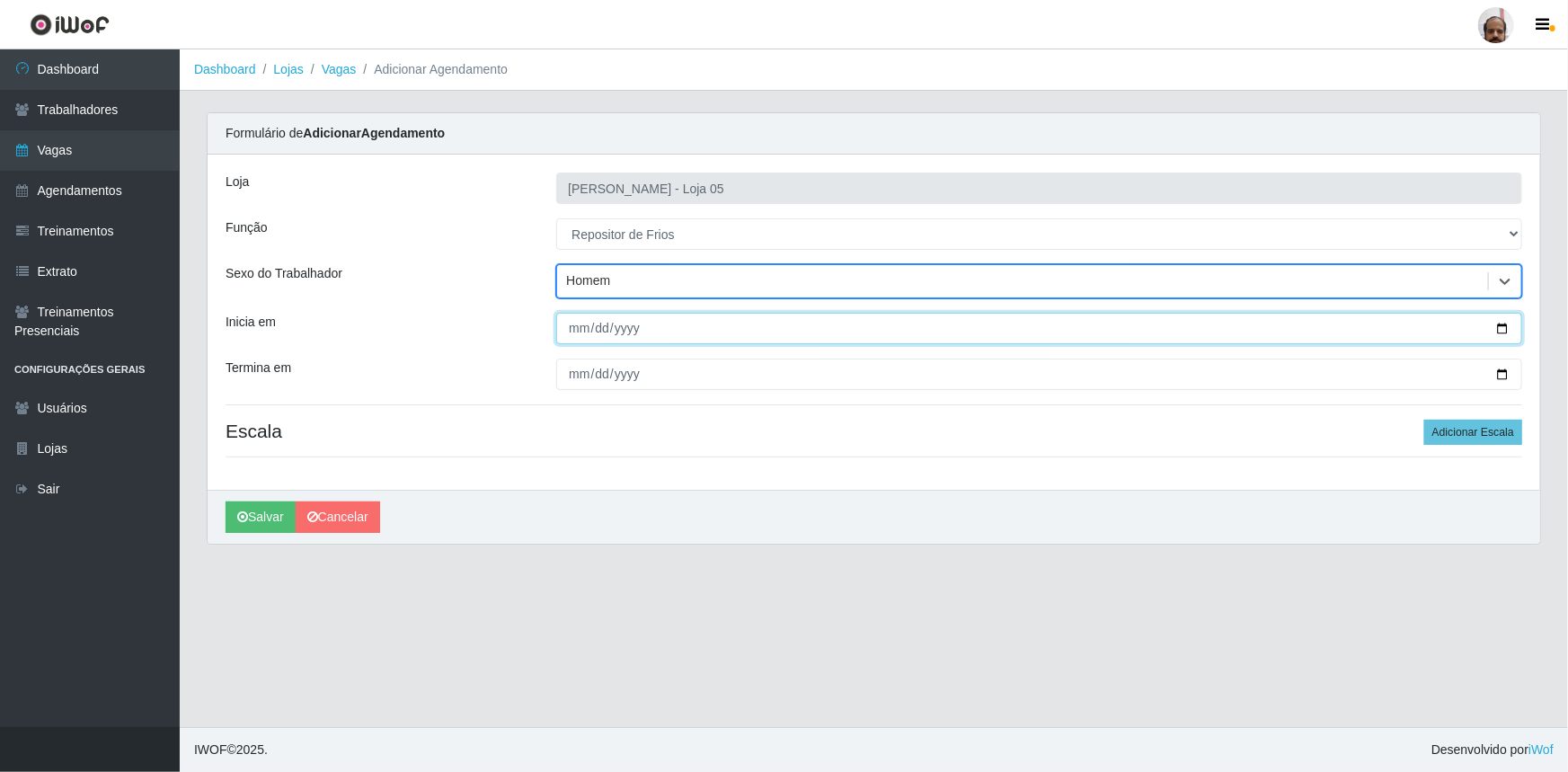
click at [1507, 327] on input "Inicia em" at bounding box center [1040, 328] width 967 height 32
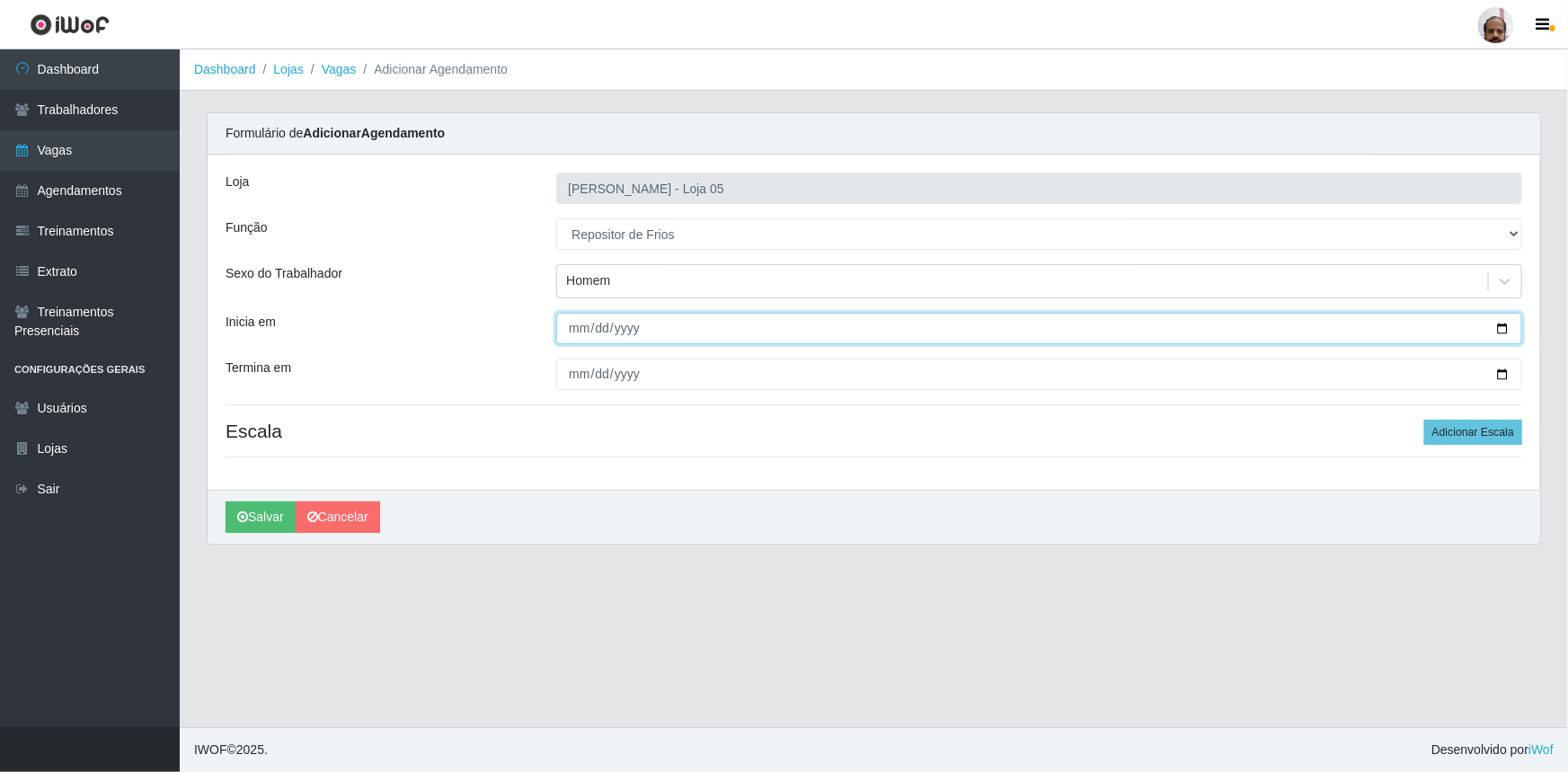
type input "[DATE]"
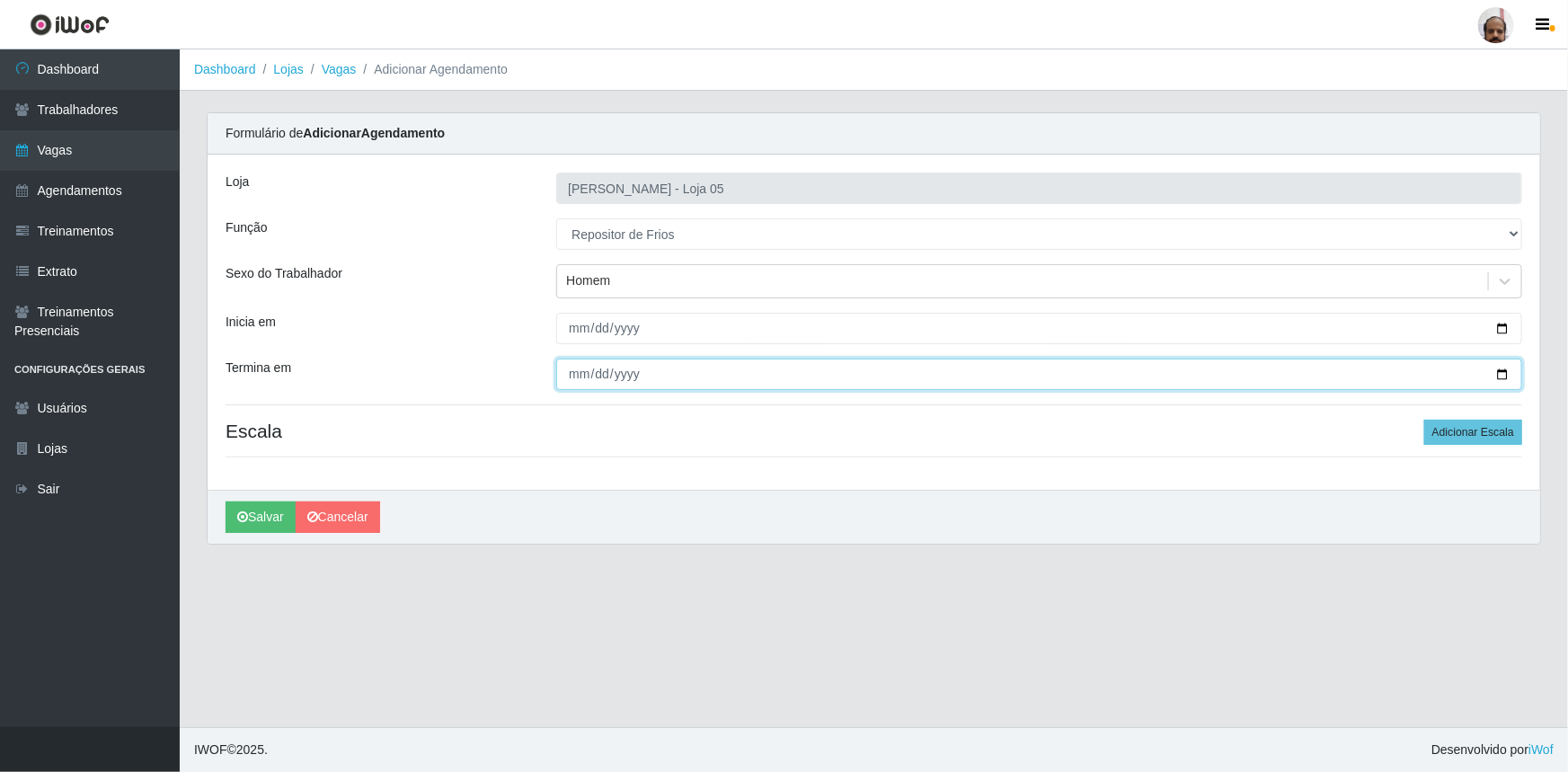
click at [1503, 373] on input "Termina em" at bounding box center [1040, 374] width 967 height 32
type input "[DATE]"
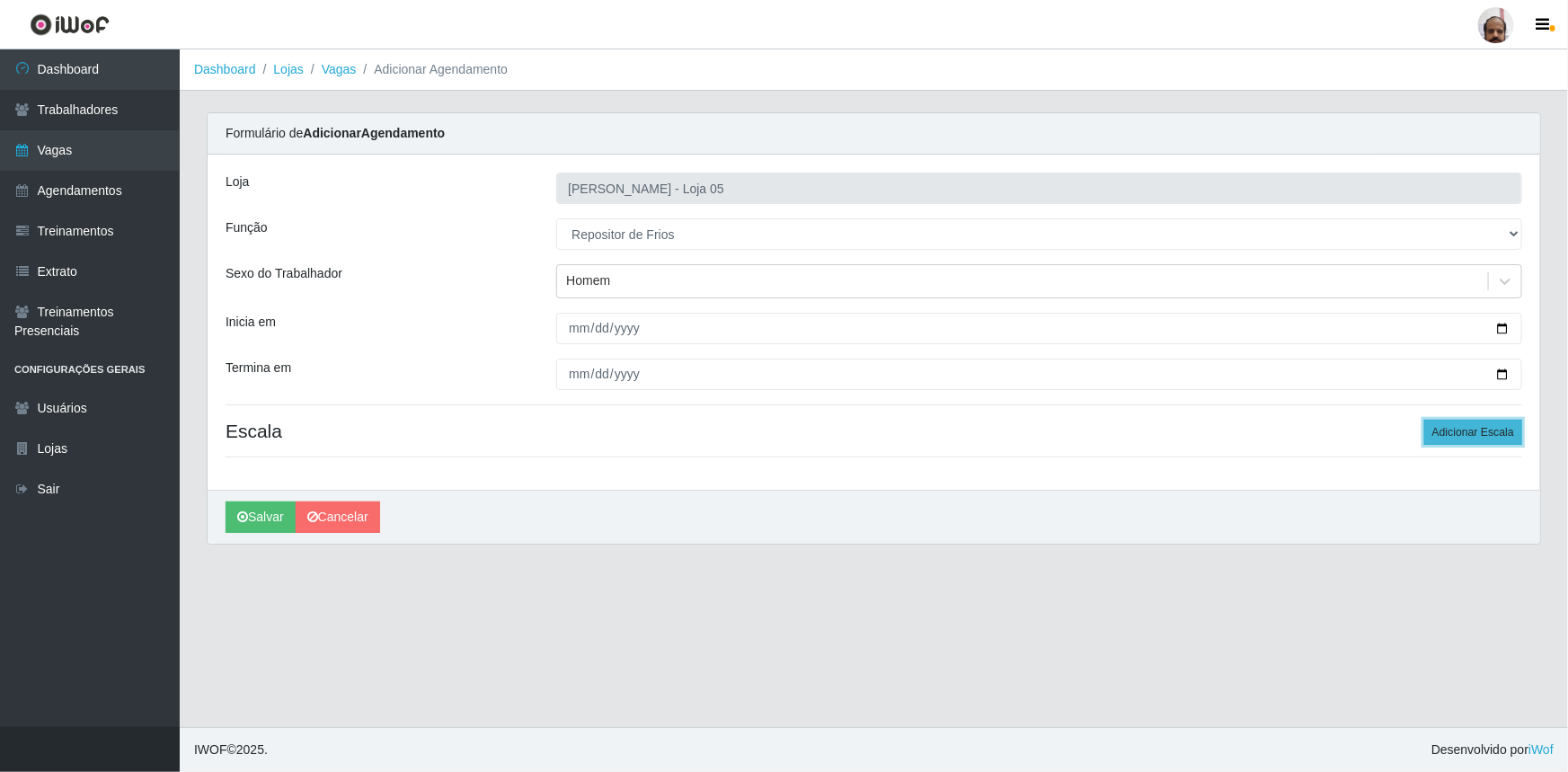
click at [1499, 439] on button "Adicionar Escala" at bounding box center [1474, 432] width 98 height 25
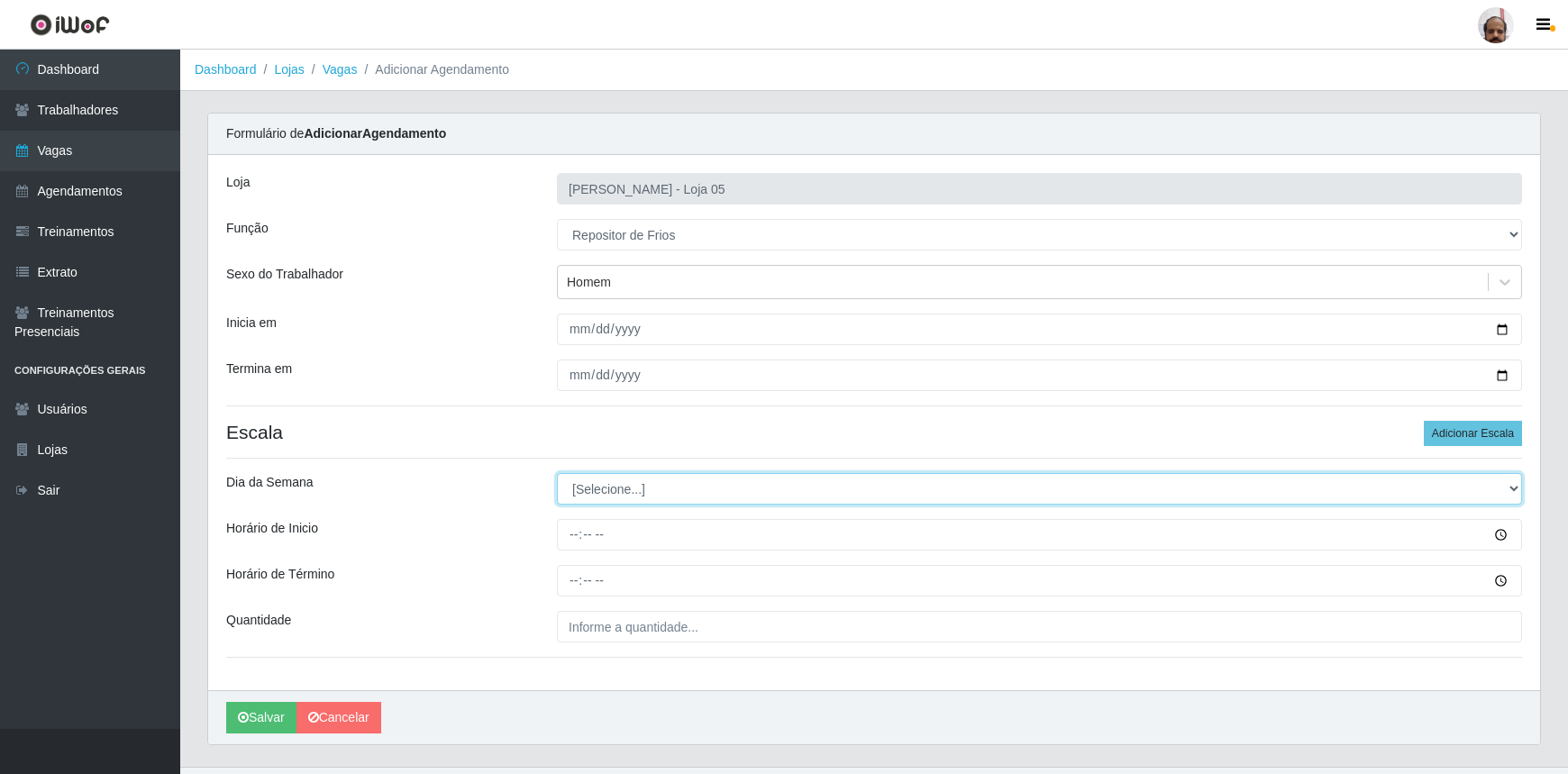
drag, startPoint x: 1514, startPoint y: 491, endPoint x: 1430, endPoint y: 496, distance: 84.1
click at [1514, 491] on select "[Selecione...] Segunda Terça Quarta Quinta Sexta Sábado Domingo" at bounding box center [1039, 488] width 965 height 32
select select "6"
click at [557, 473] on select "[Selecione...] Segunda Terça Quarta Quinta Sexta Sábado Domingo" at bounding box center [1039, 488] width 965 height 32
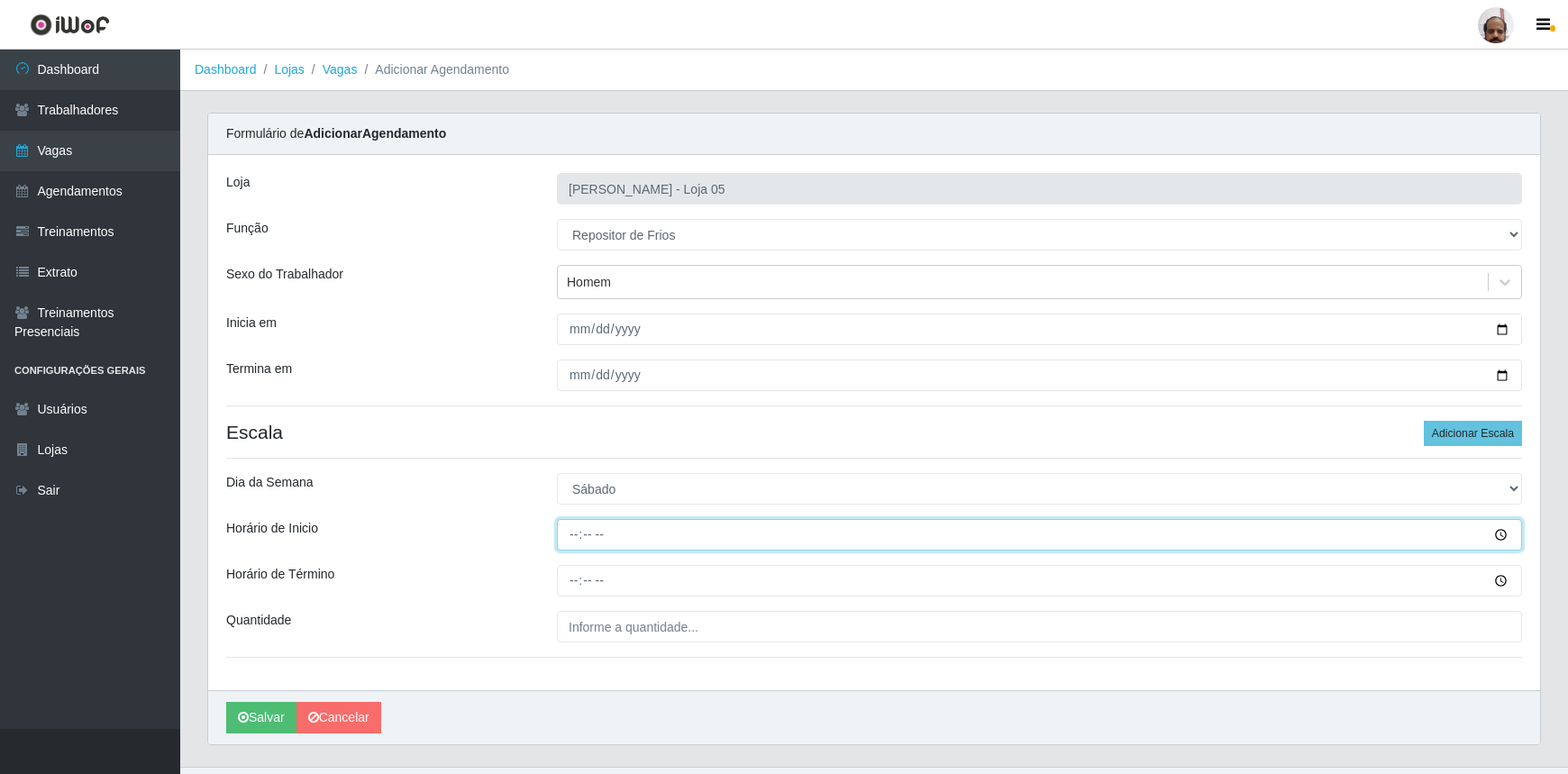
click at [577, 537] on input "Horário de Inicio" at bounding box center [1039, 534] width 965 height 32
type input "15:00"
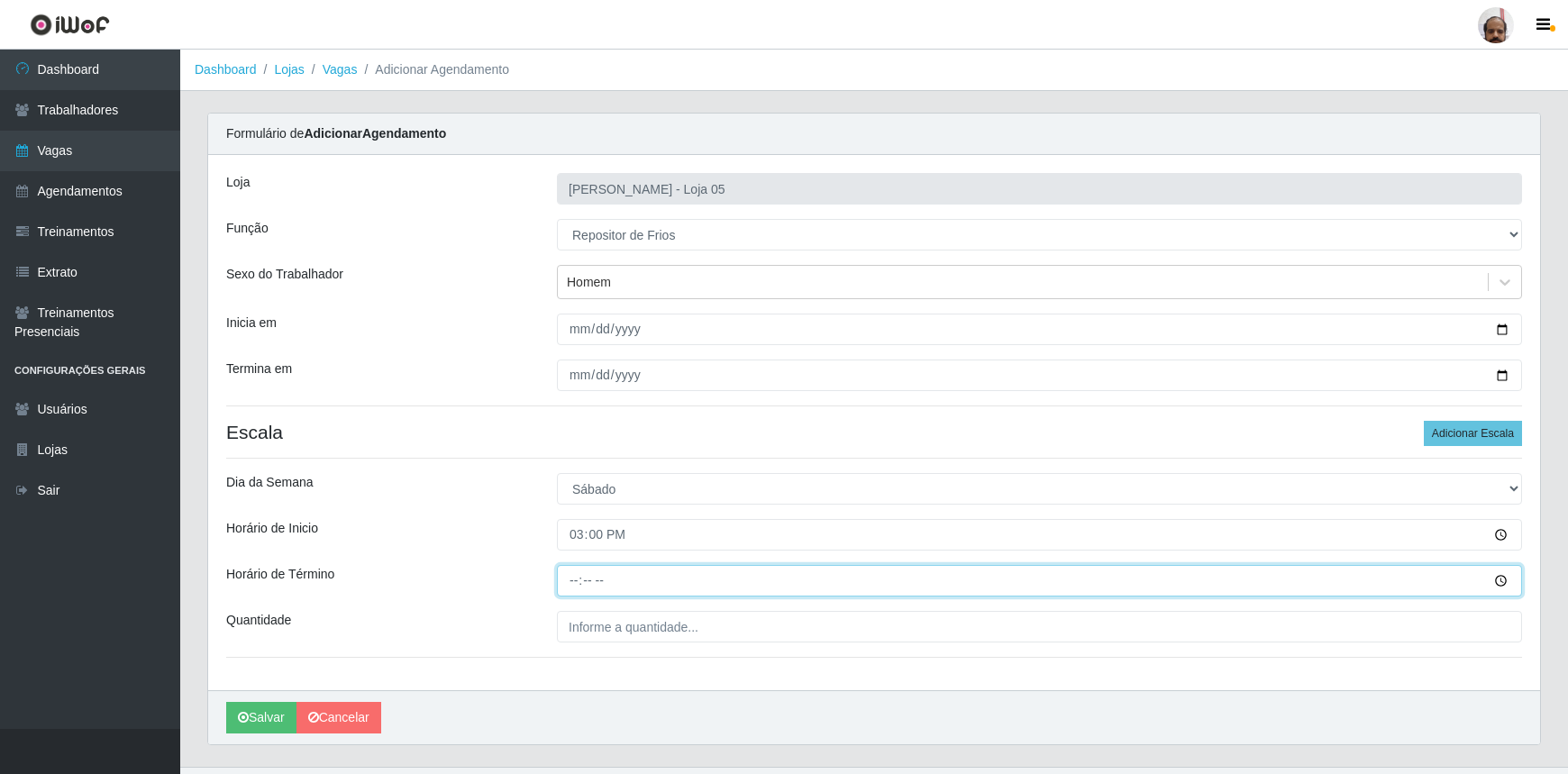
click at [579, 583] on input "Horário de Término" at bounding box center [1039, 580] width 965 height 32
type input "21:00"
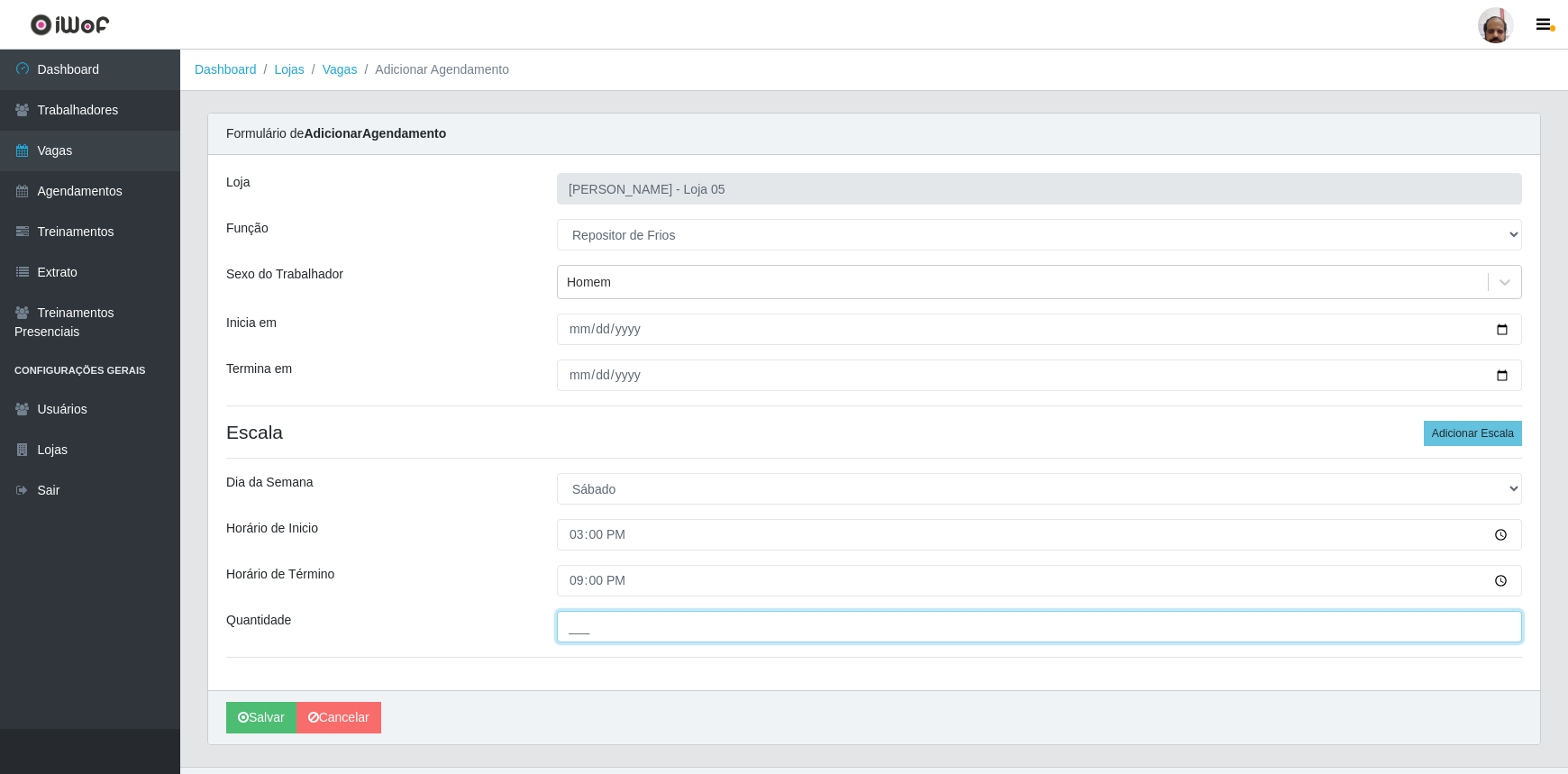
click at [567, 630] on input "___" at bounding box center [1039, 626] width 965 height 32
type input "1__"
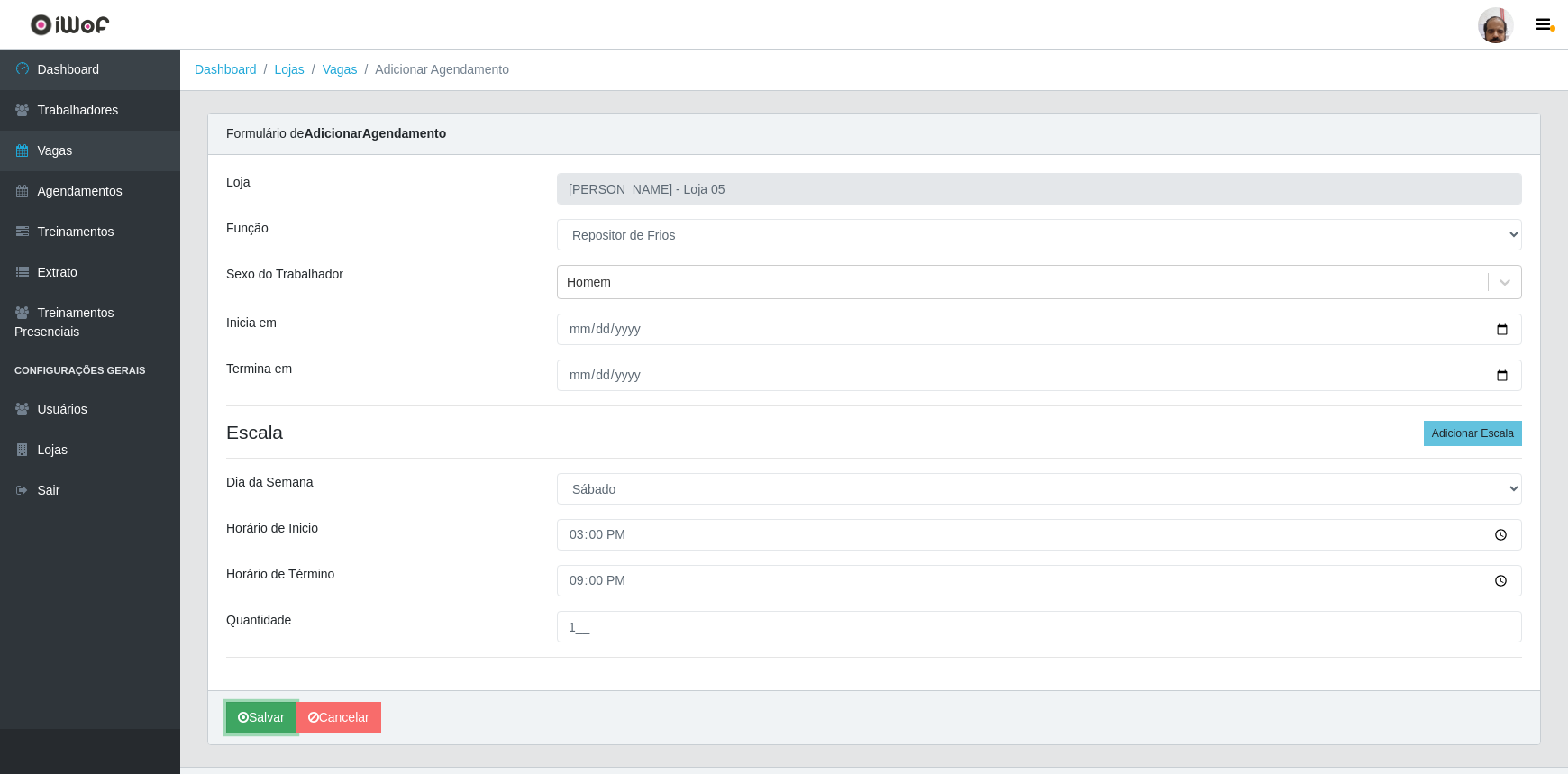
click at [252, 714] on button "Salvar" at bounding box center [261, 717] width 70 height 32
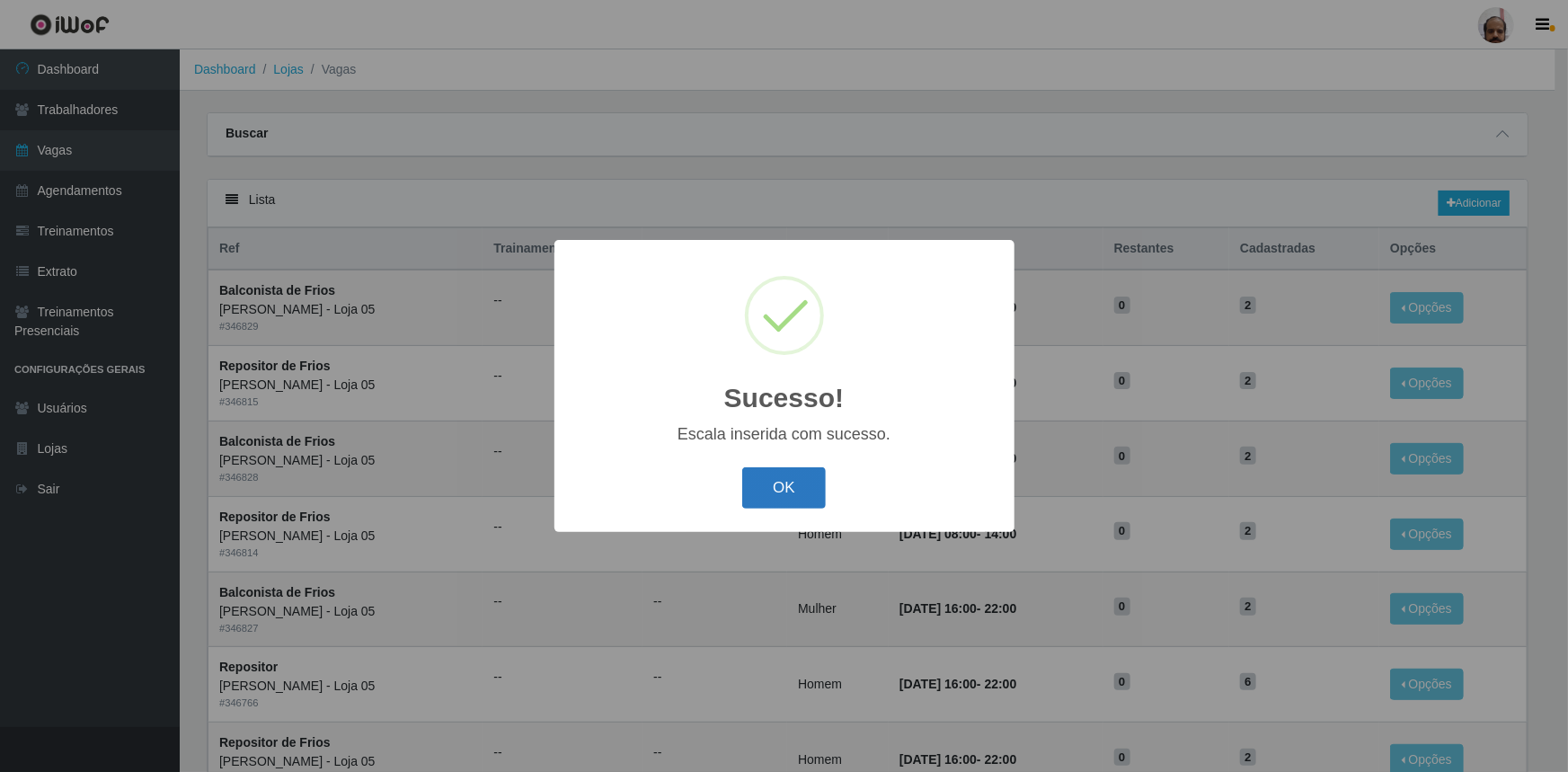
click at [788, 495] on button "OK" at bounding box center [784, 488] width 84 height 42
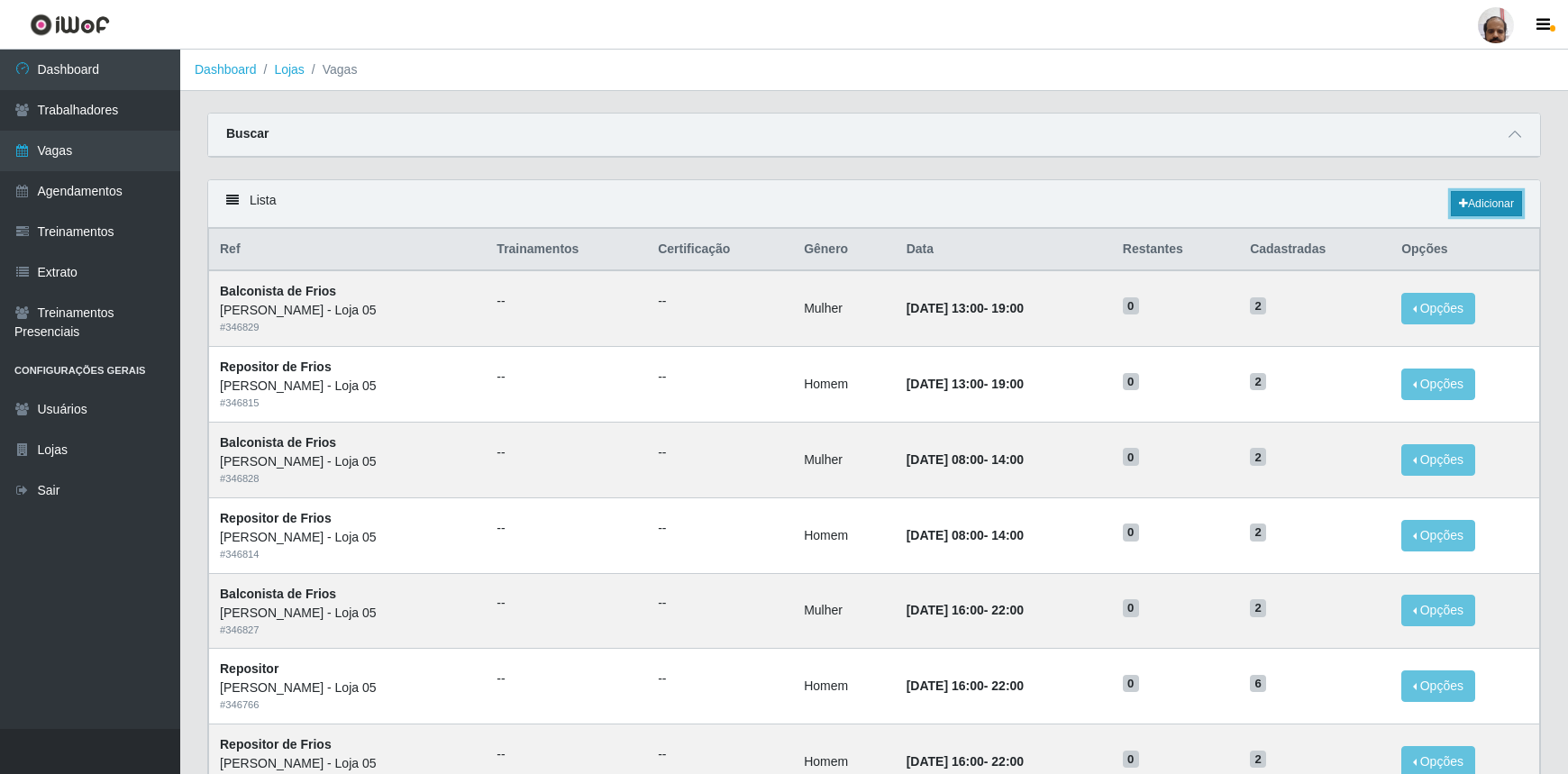
click at [1496, 202] on link "Adicionar" at bounding box center [1486, 203] width 71 height 25
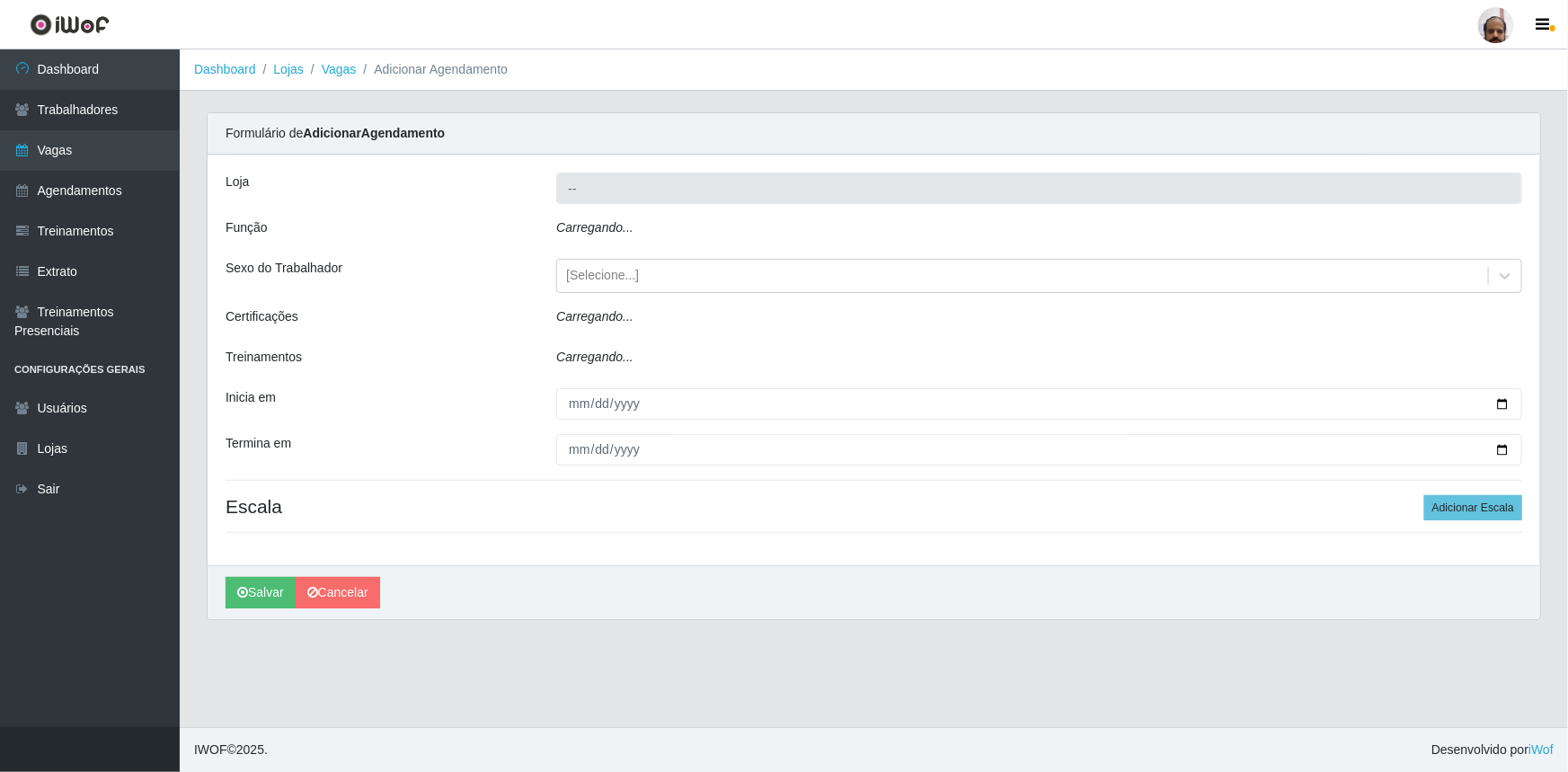
type input "[PERSON_NAME] - Loja 05"
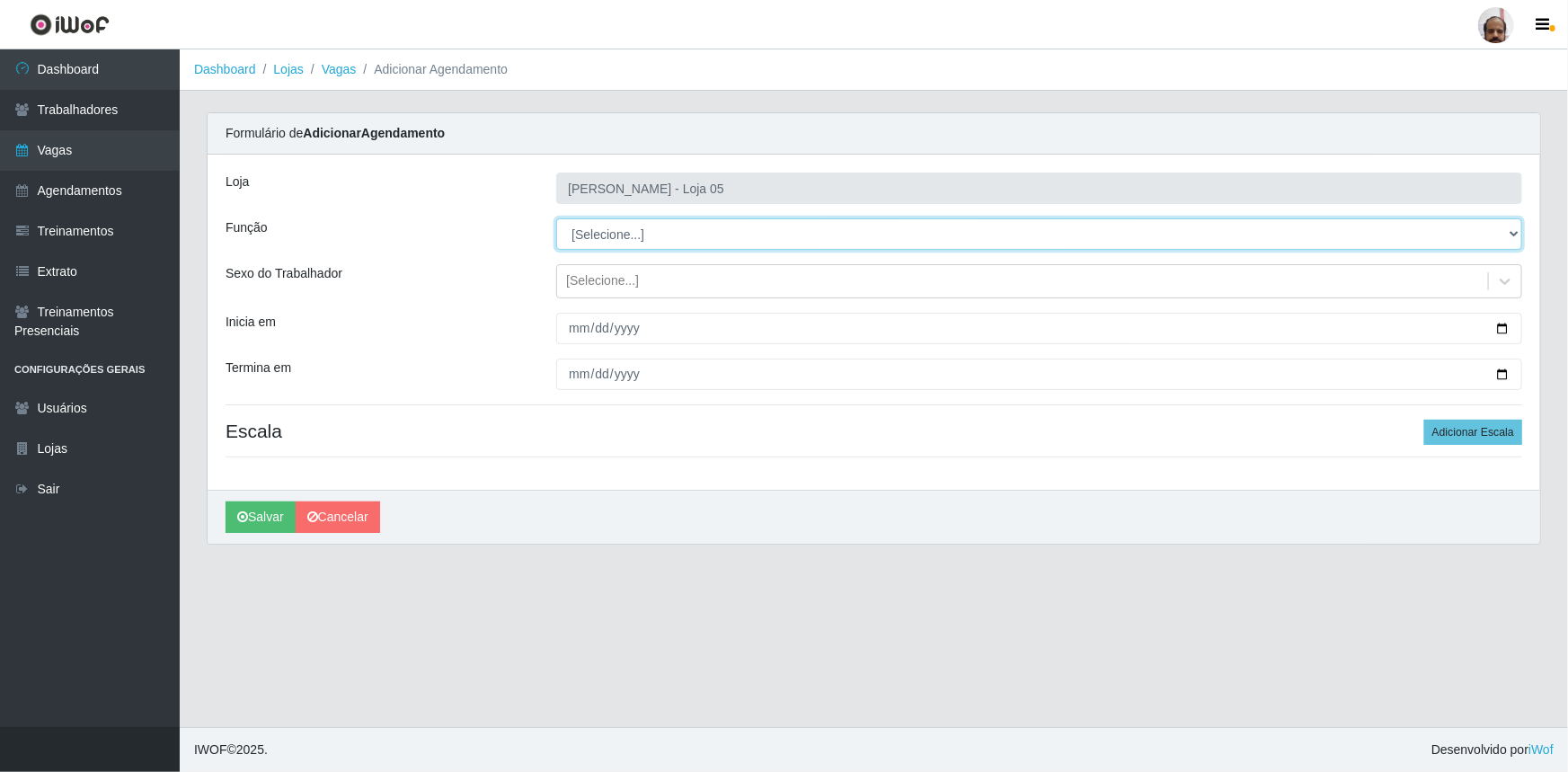
drag, startPoint x: 1510, startPoint y: 238, endPoint x: 1482, endPoint y: 247, distance: 29.4
click at [1510, 238] on select "[Selecione...] ASG ASG + ASG ++ Auxiliar de Depósito Auxiliar de Depósito + Aux…" at bounding box center [1040, 233] width 967 height 32
select select "107"
click at [556, 218] on select "[Selecione...] ASG ASG + ASG ++ Auxiliar de Depósito Auxiliar de Depósito + Aux…" at bounding box center [1040, 233] width 967 height 32
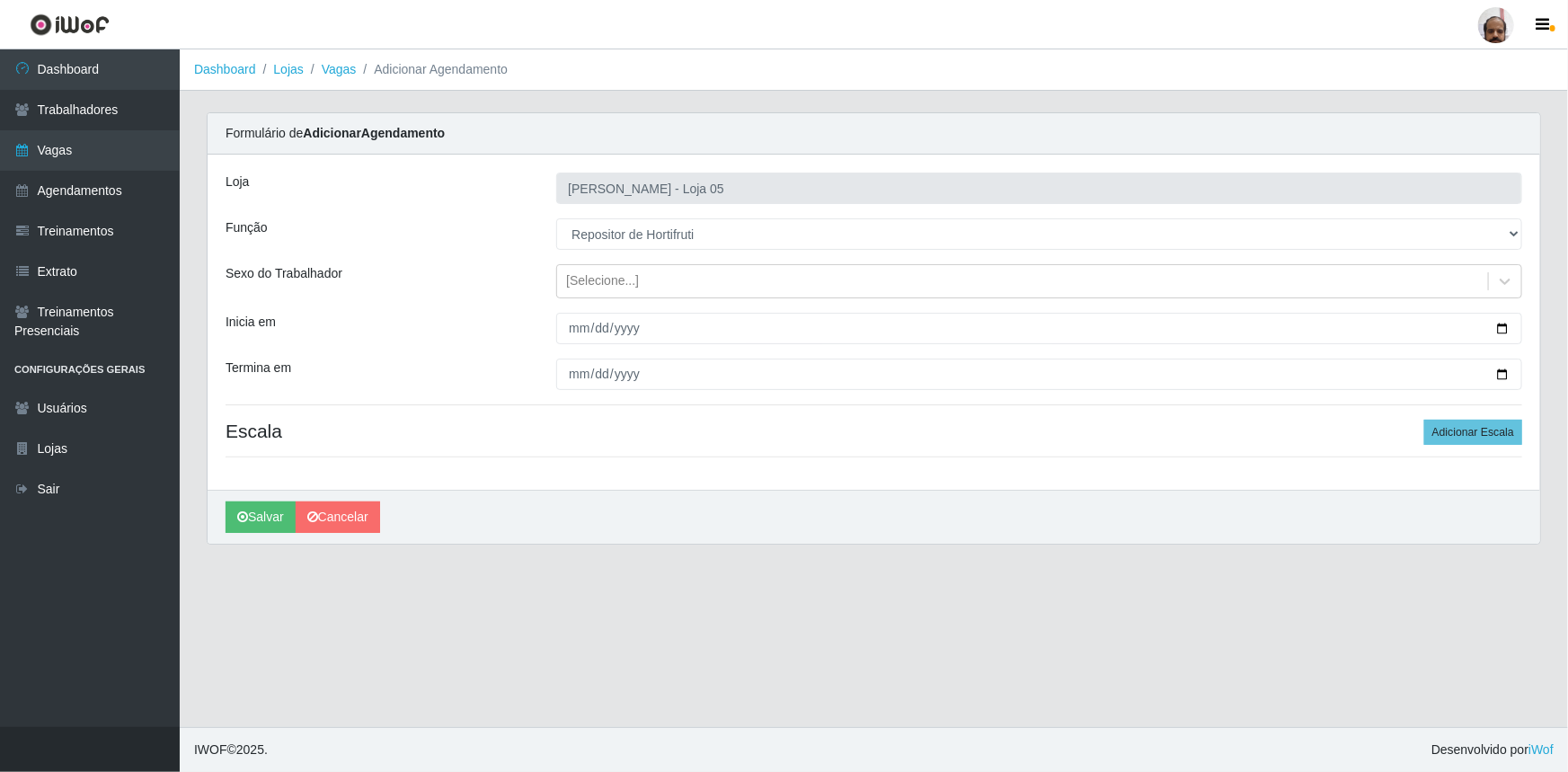
click at [1529, 294] on div "[Selecione...]" at bounding box center [1040, 281] width 993 height 35
click at [1505, 281] on icon at bounding box center [1505, 281] width 11 height 7
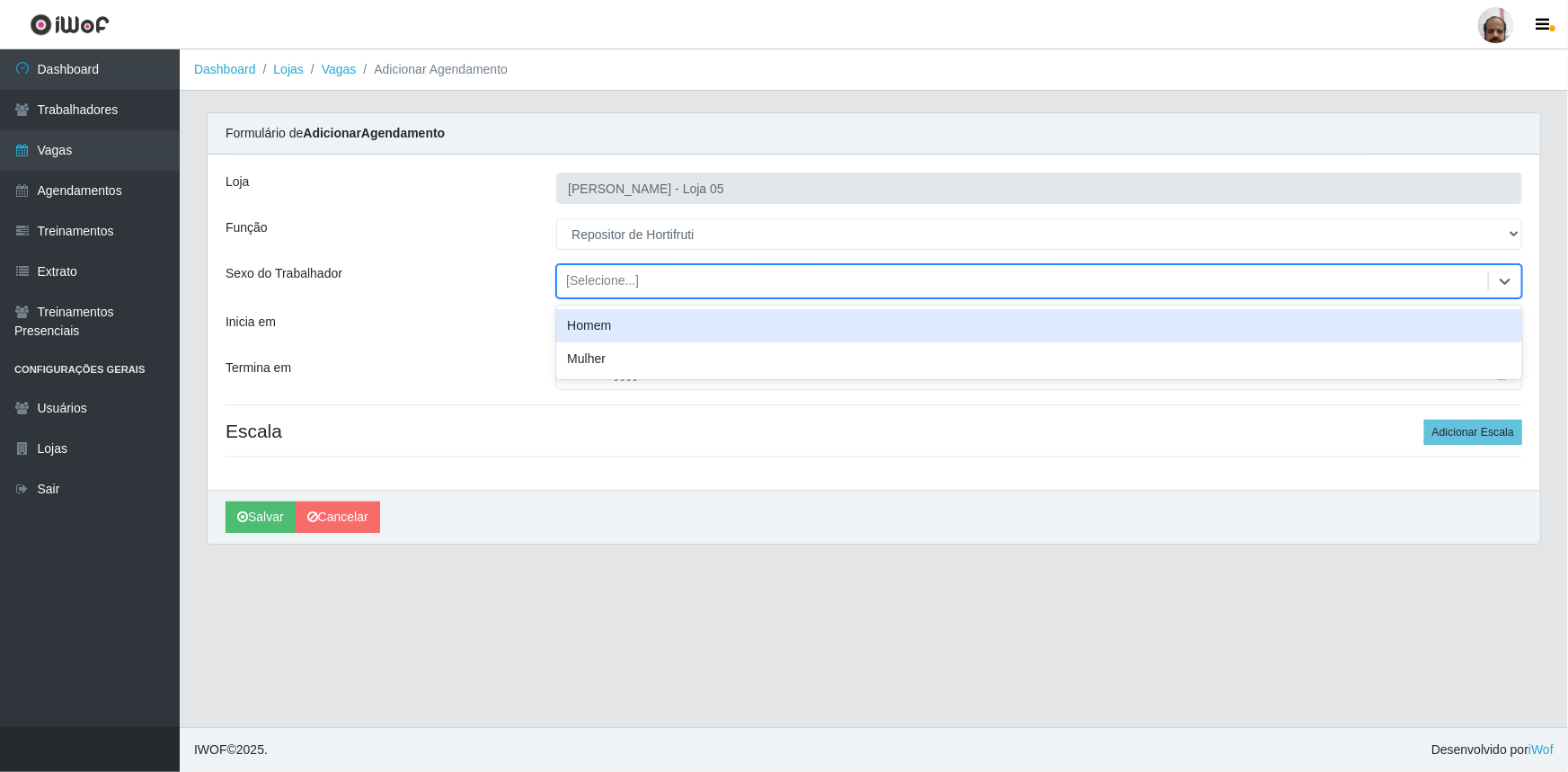
click at [685, 330] on div "Homem" at bounding box center [1040, 326] width 967 height 34
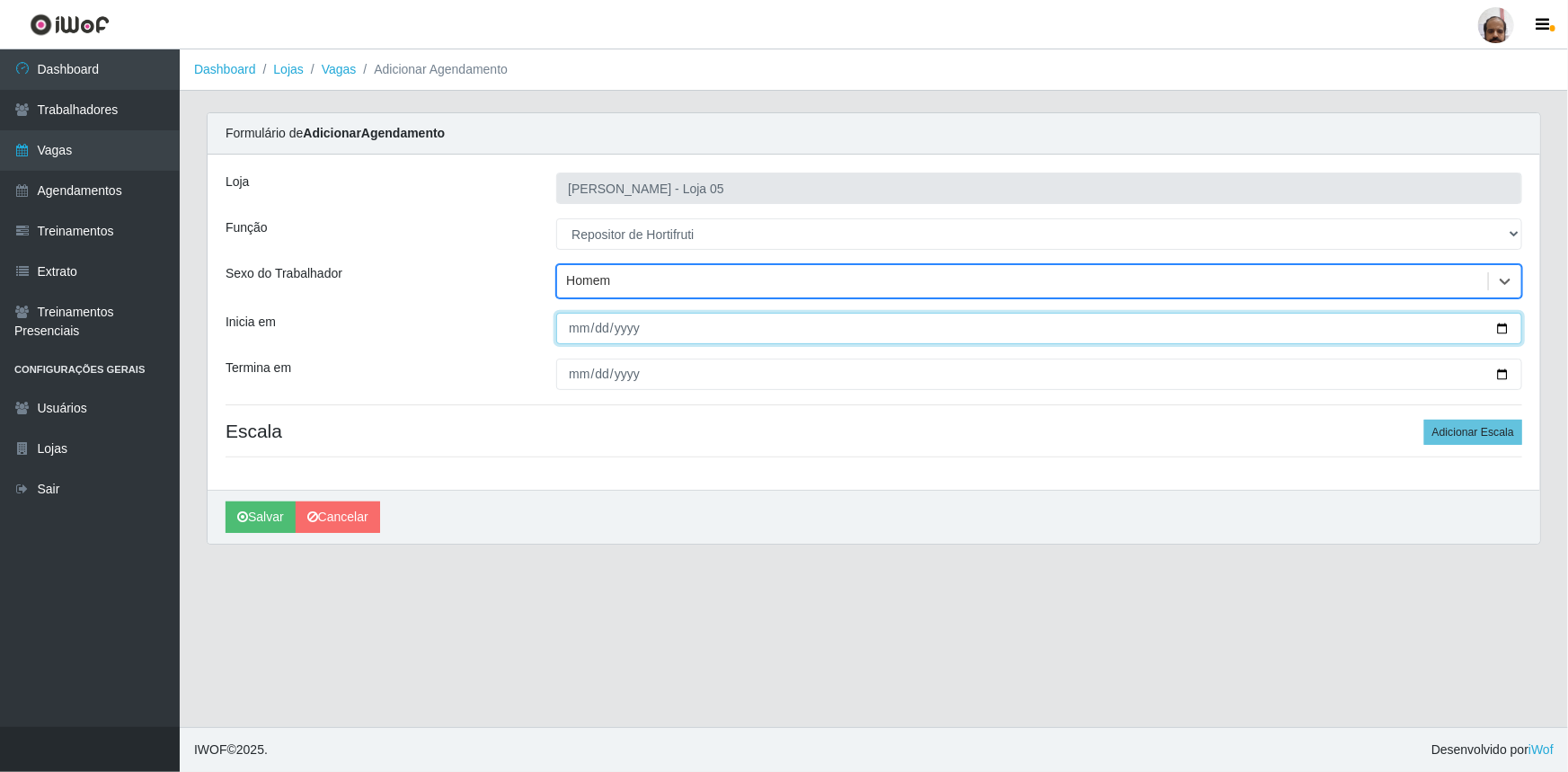
click at [1501, 326] on input "Inicia em" at bounding box center [1040, 328] width 967 height 32
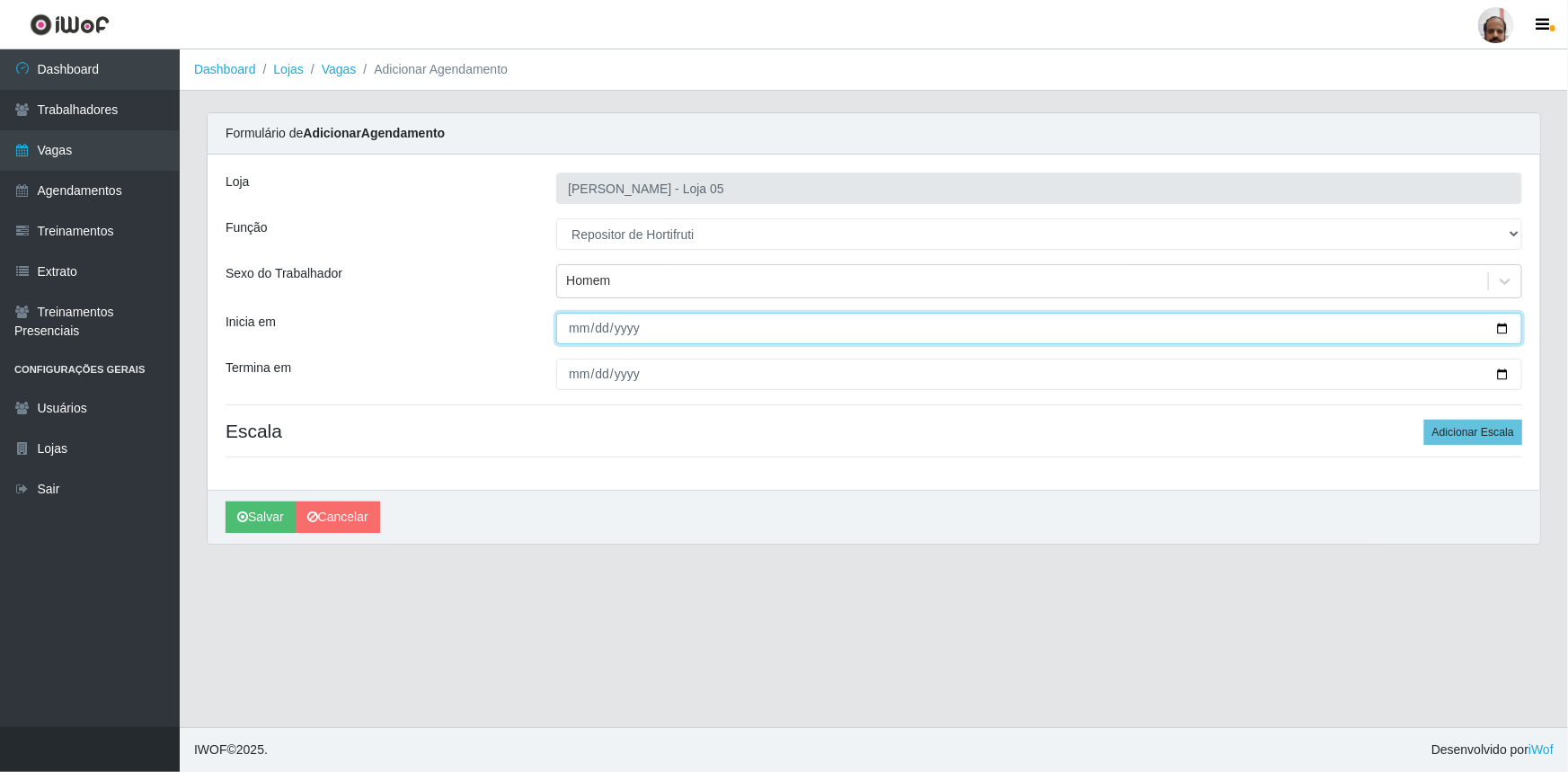
type input "[DATE]"
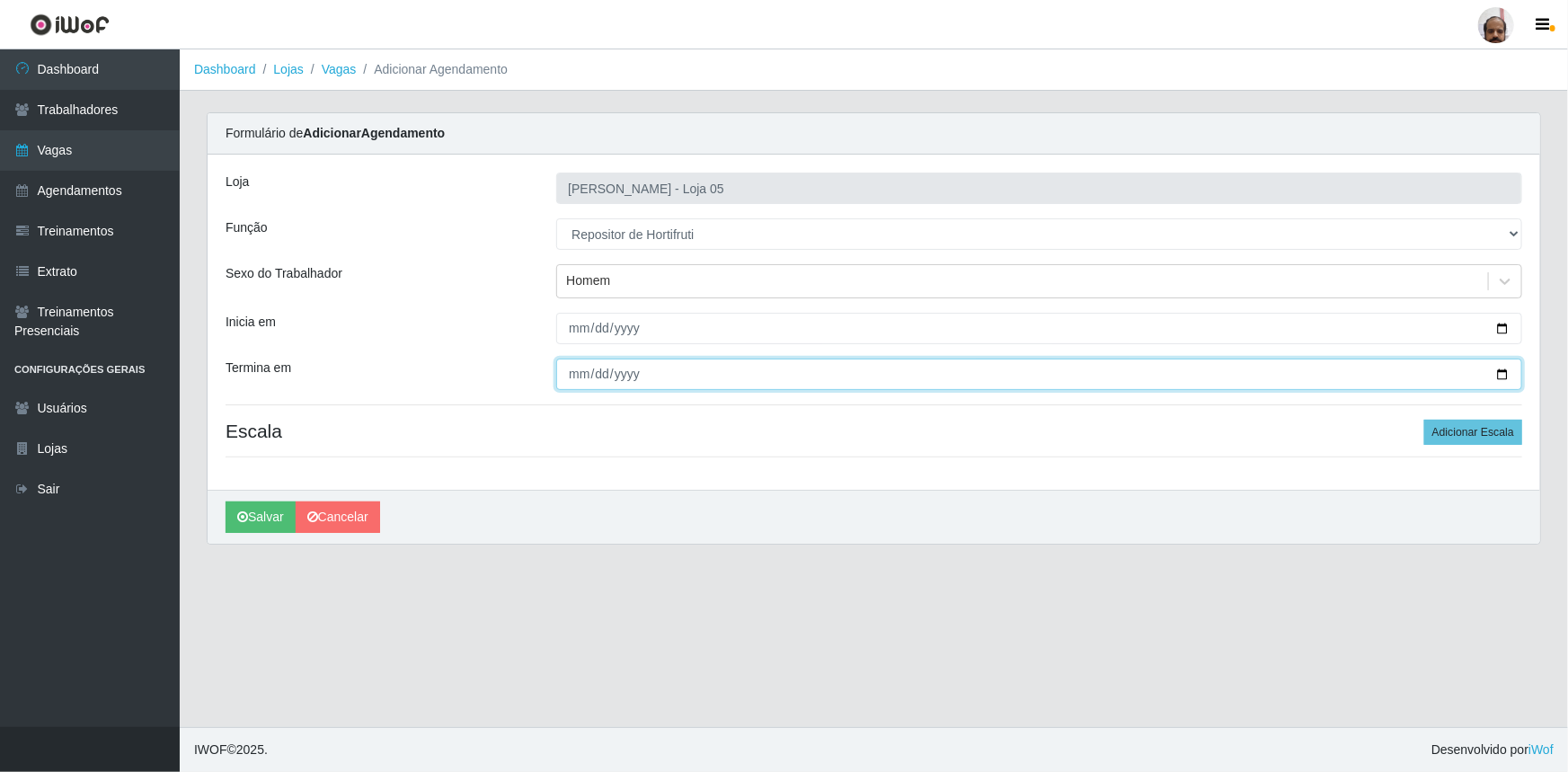
click at [1502, 372] on input "Termina em" at bounding box center [1040, 374] width 967 height 32
type input "[DATE]"
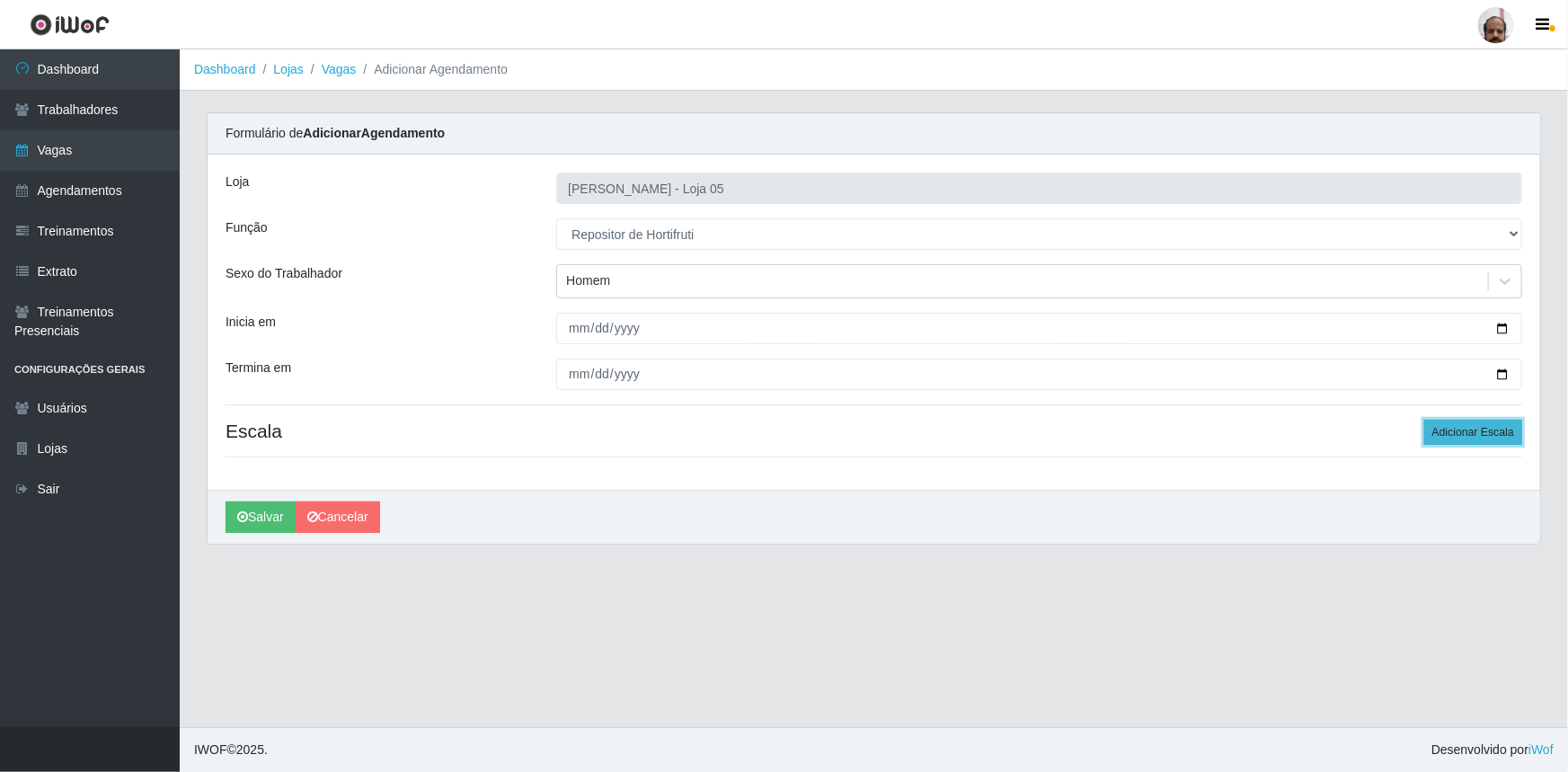
click at [1497, 430] on button "Adicionar Escala" at bounding box center [1474, 432] width 98 height 25
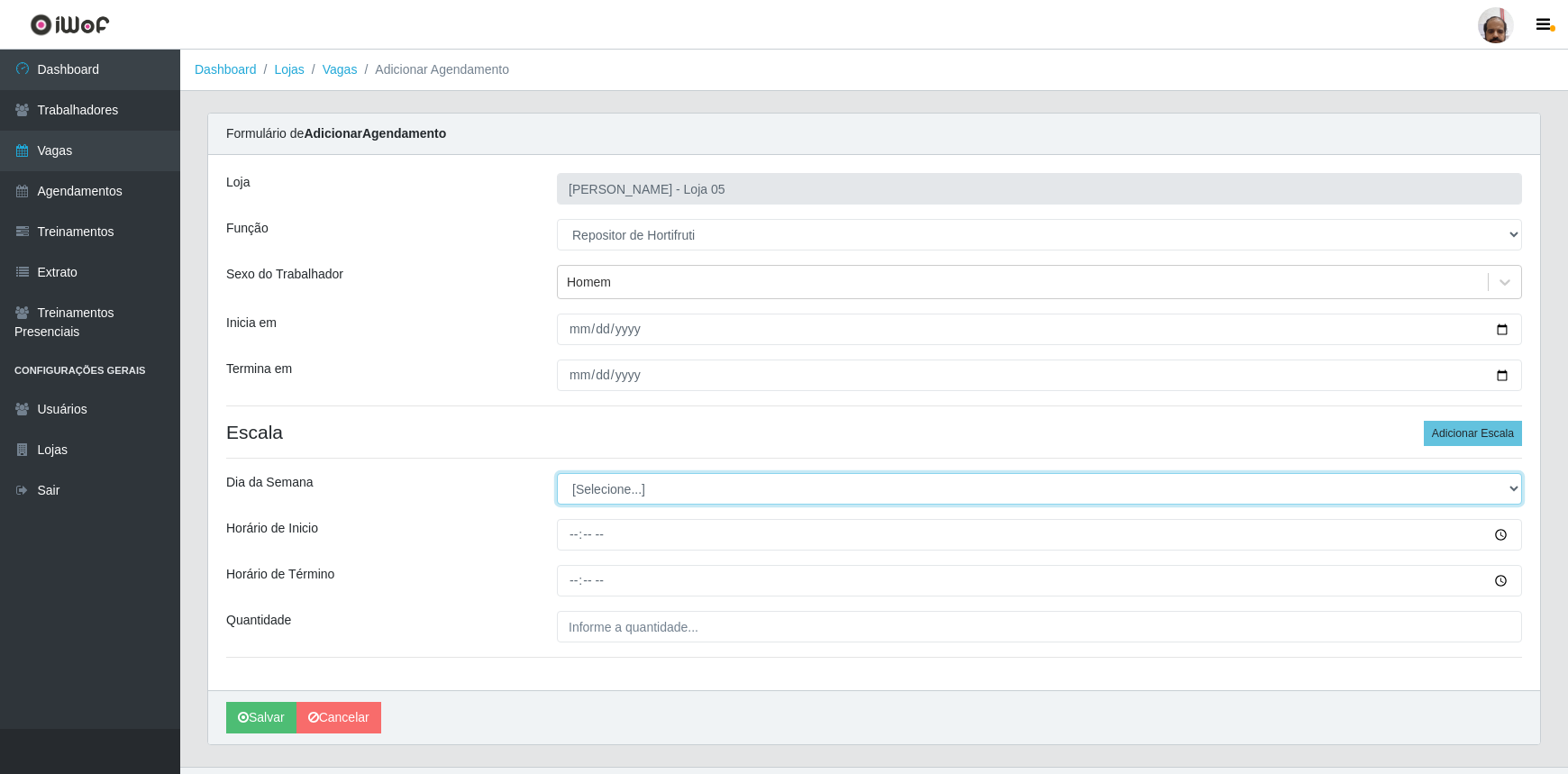
click at [1514, 486] on select "[Selecione...] Segunda Terça Quarta Quinta Sexta Sábado Domingo" at bounding box center [1039, 488] width 965 height 32
select select "1"
click at [557, 473] on select "[Selecione...] Segunda Terça Quarta Quinta Sexta Sábado Domingo" at bounding box center [1039, 488] width 965 height 32
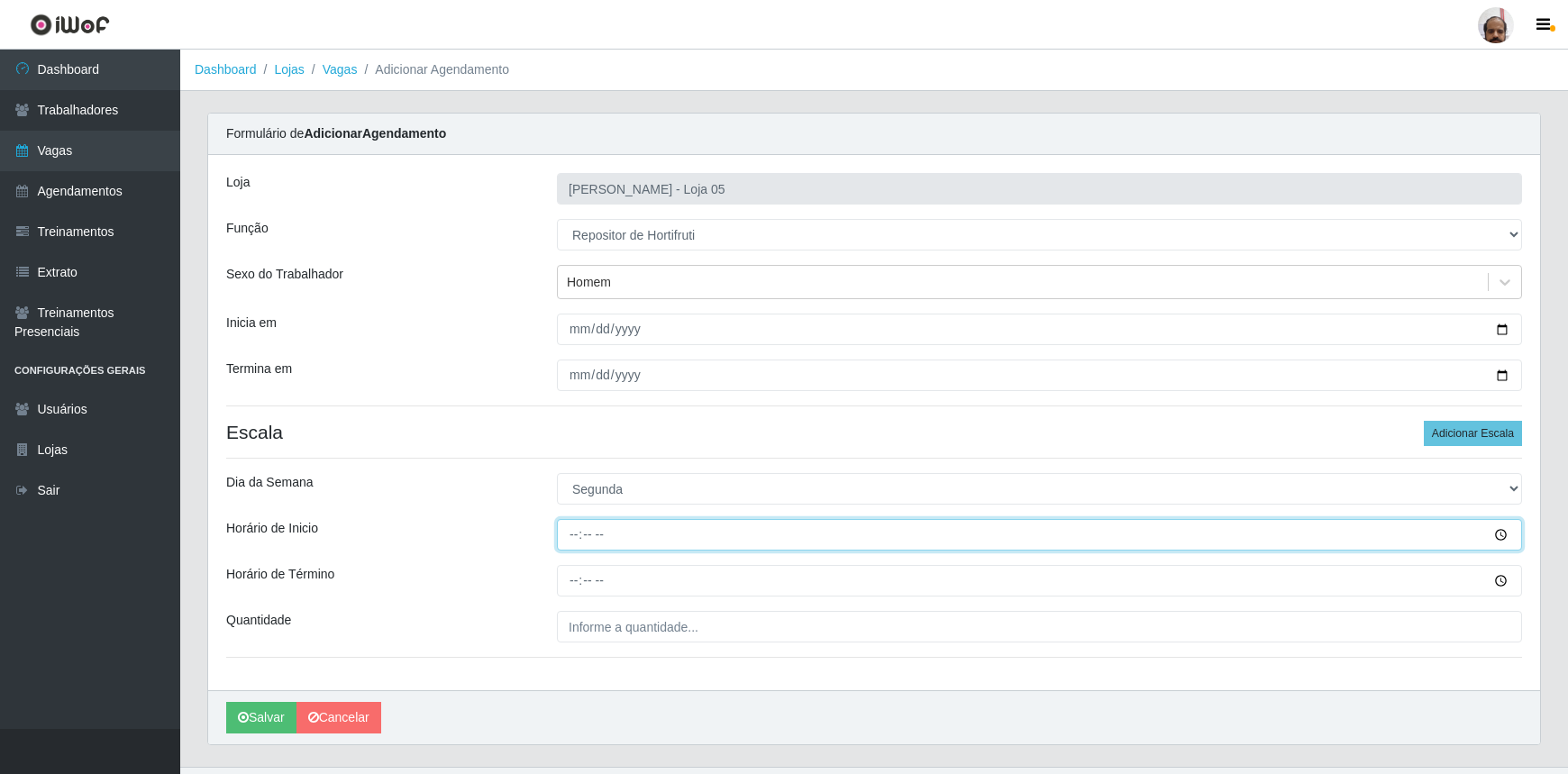
click at [576, 531] on input "Horário de Inicio" at bounding box center [1039, 534] width 965 height 32
type input "08:00"
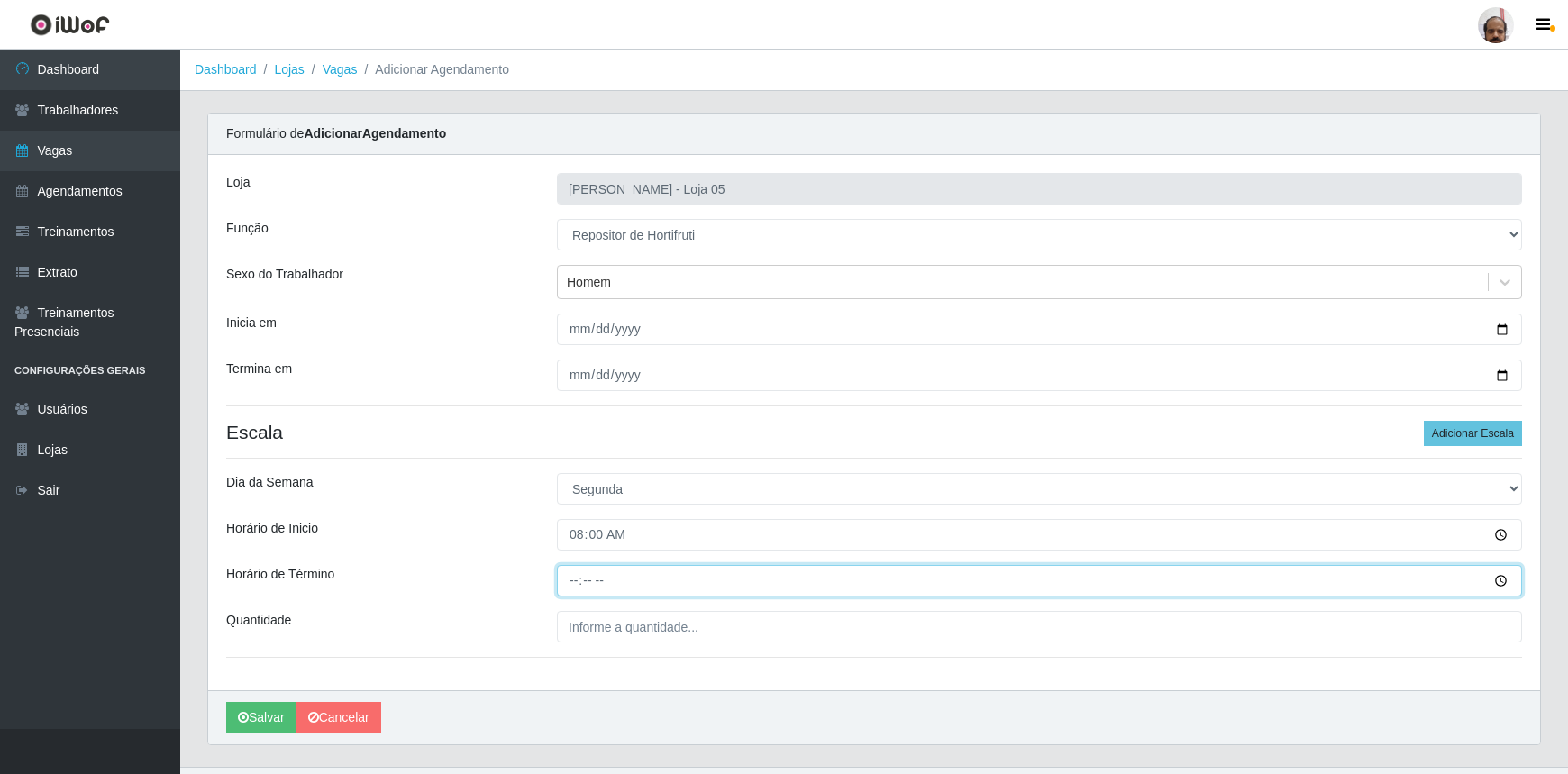
click at [578, 579] on input "Horário de Término" at bounding box center [1039, 580] width 965 height 32
type input "14:00"
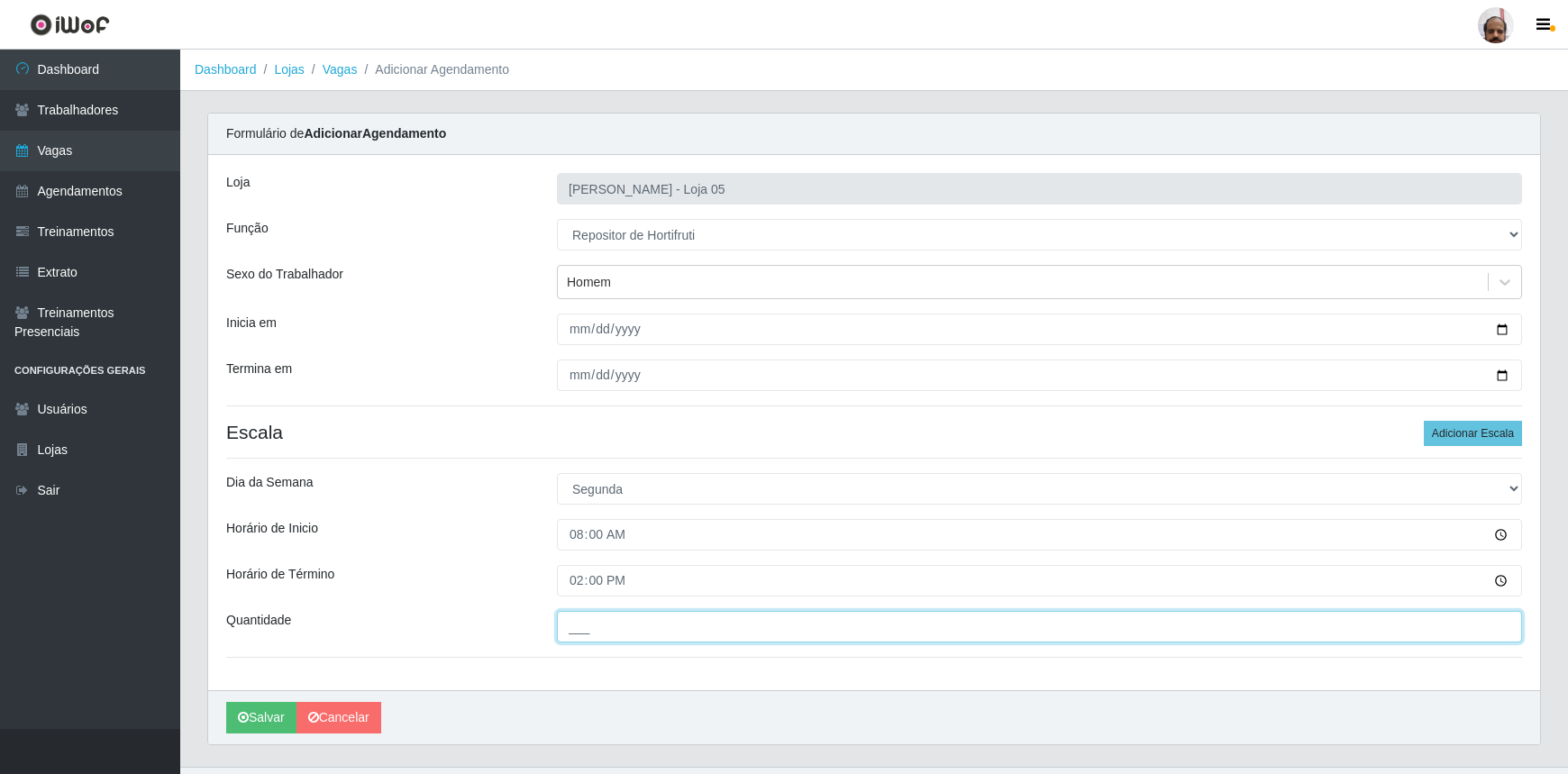
drag, startPoint x: 573, startPoint y: 626, endPoint x: 814, endPoint y: 643, distance: 241.6
click at [573, 626] on input "___" at bounding box center [1039, 626] width 965 height 32
type input "2__"
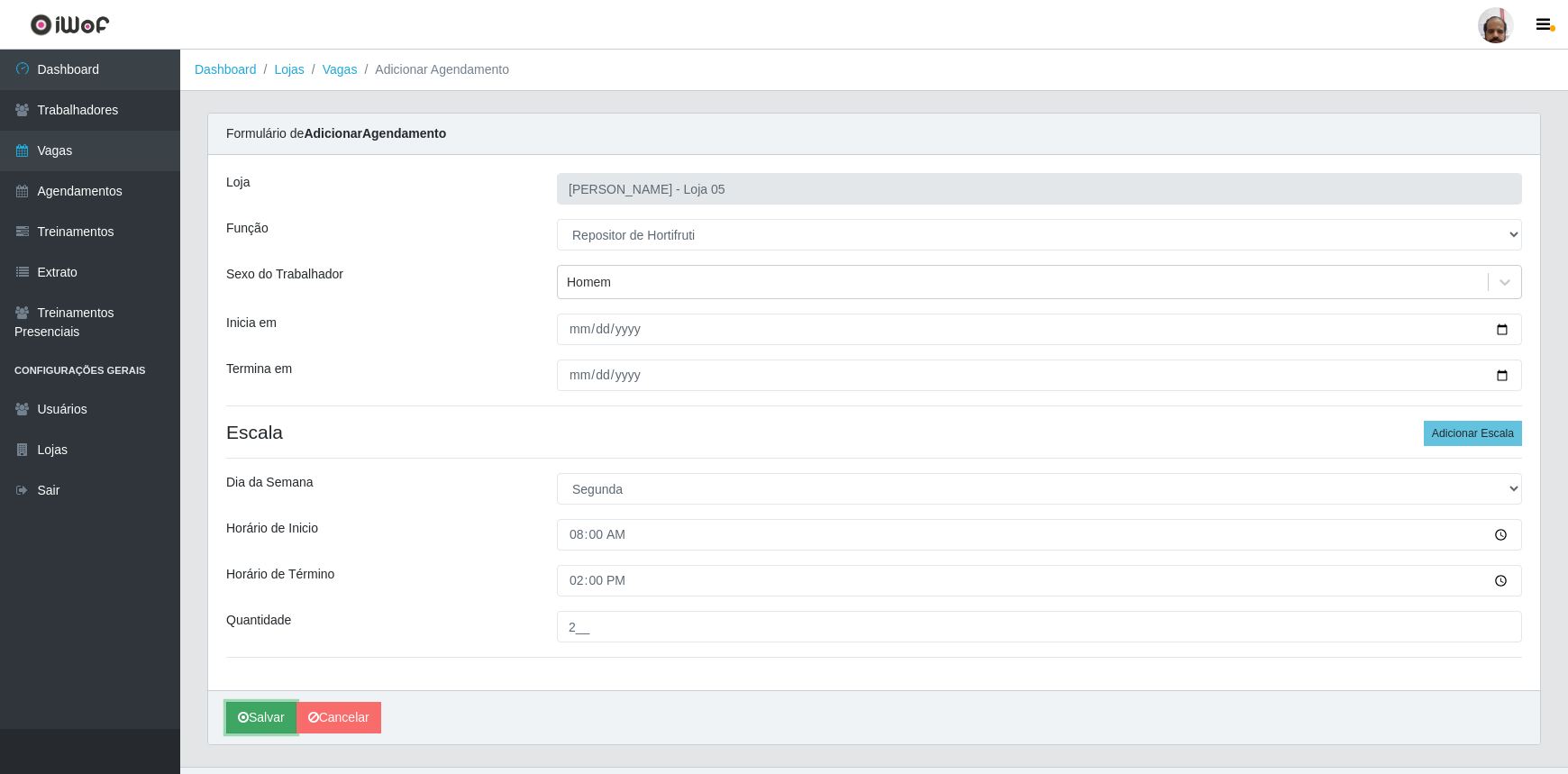
click at [257, 728] on button "Salvar" at bounding box center [261, 717] width 70 height 32
click at [276, 722] on button "Salvar" at bounding box center [261, 717] width 70 height 32
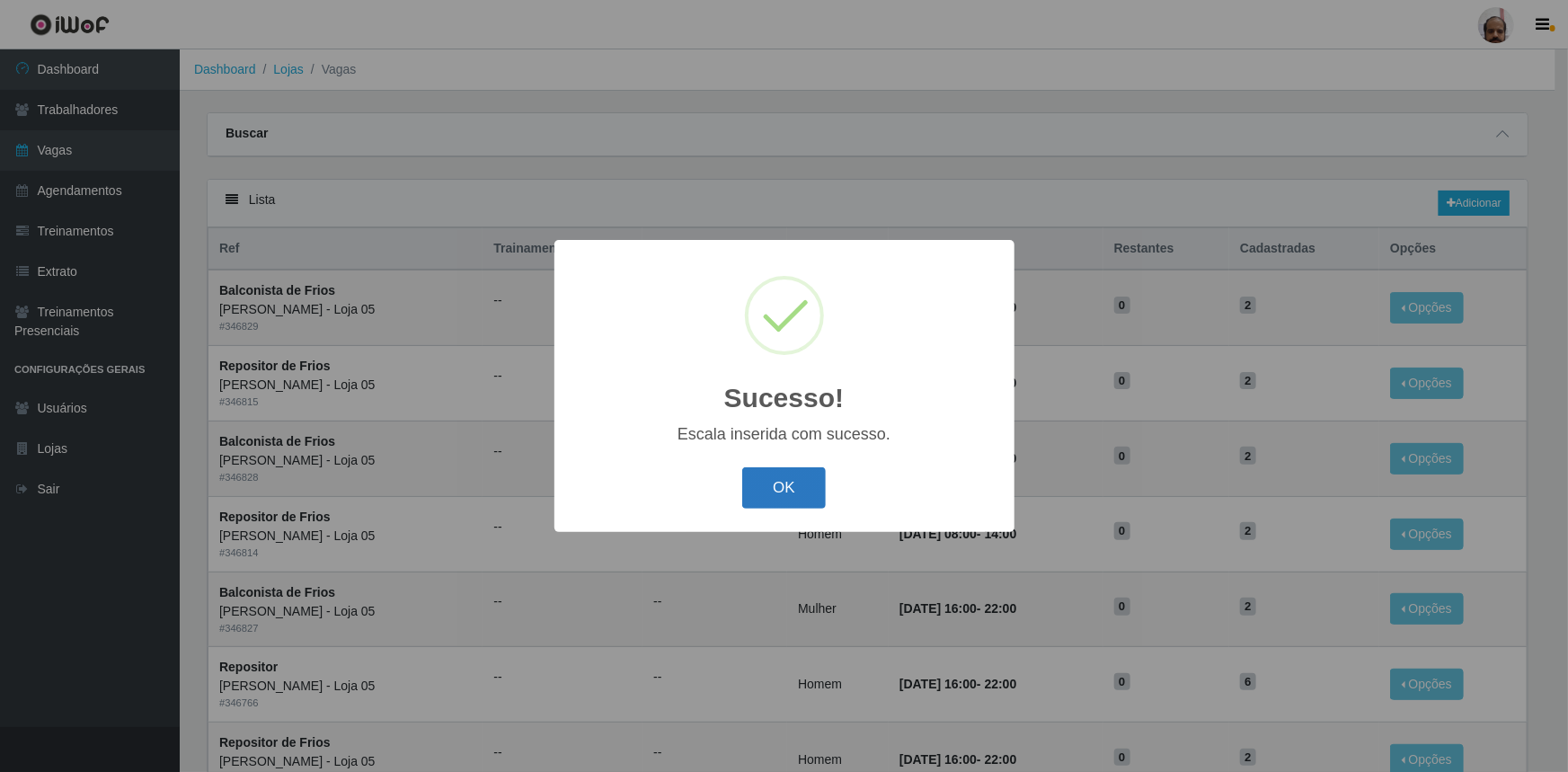
click at [813, 485] on button "OK" at bounding box center [784, 488] width 84 height 42
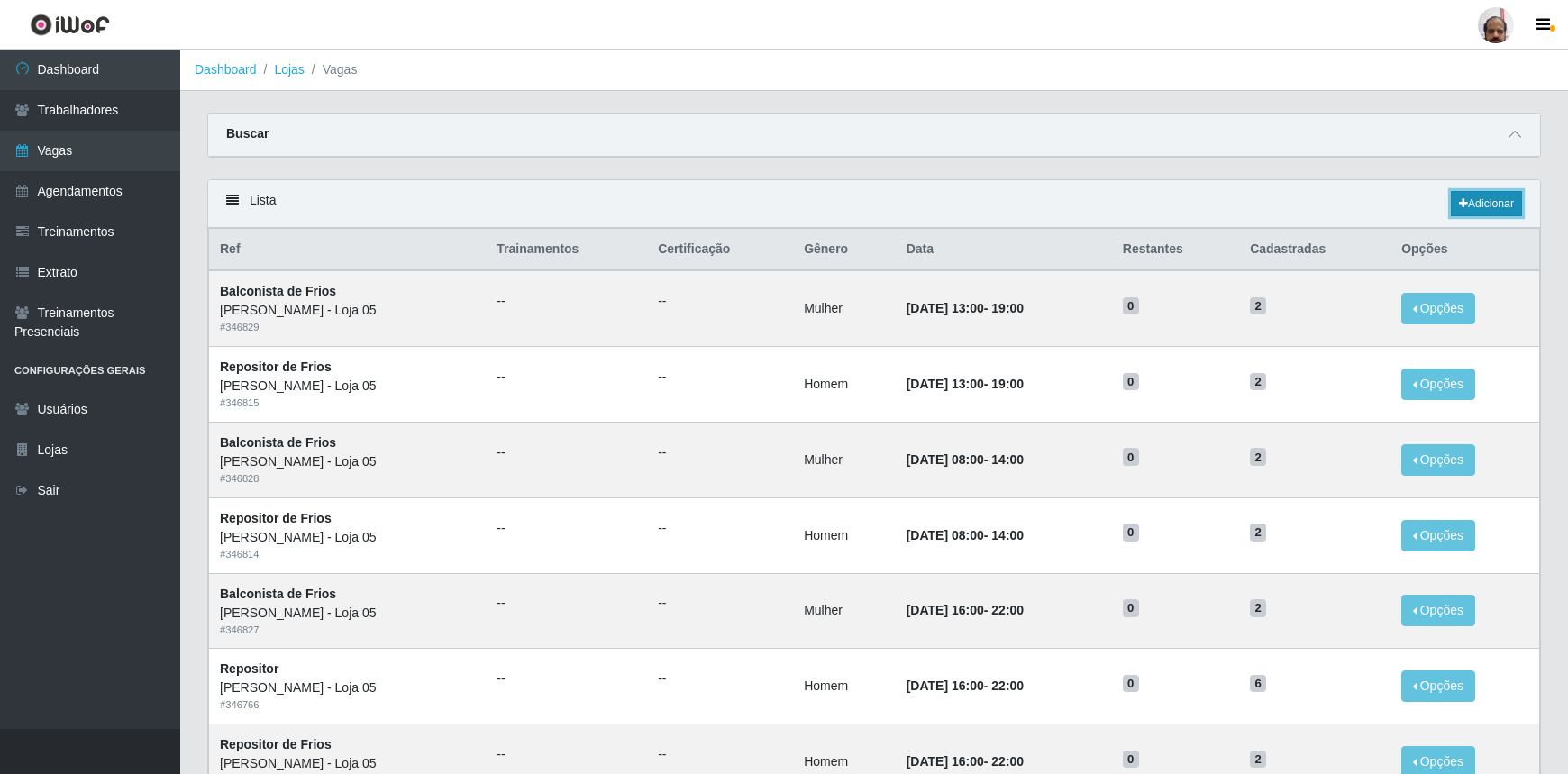
click at [1515, 200] on link "Adicionar" at bounding box center [1486, 203] width 71 height 25
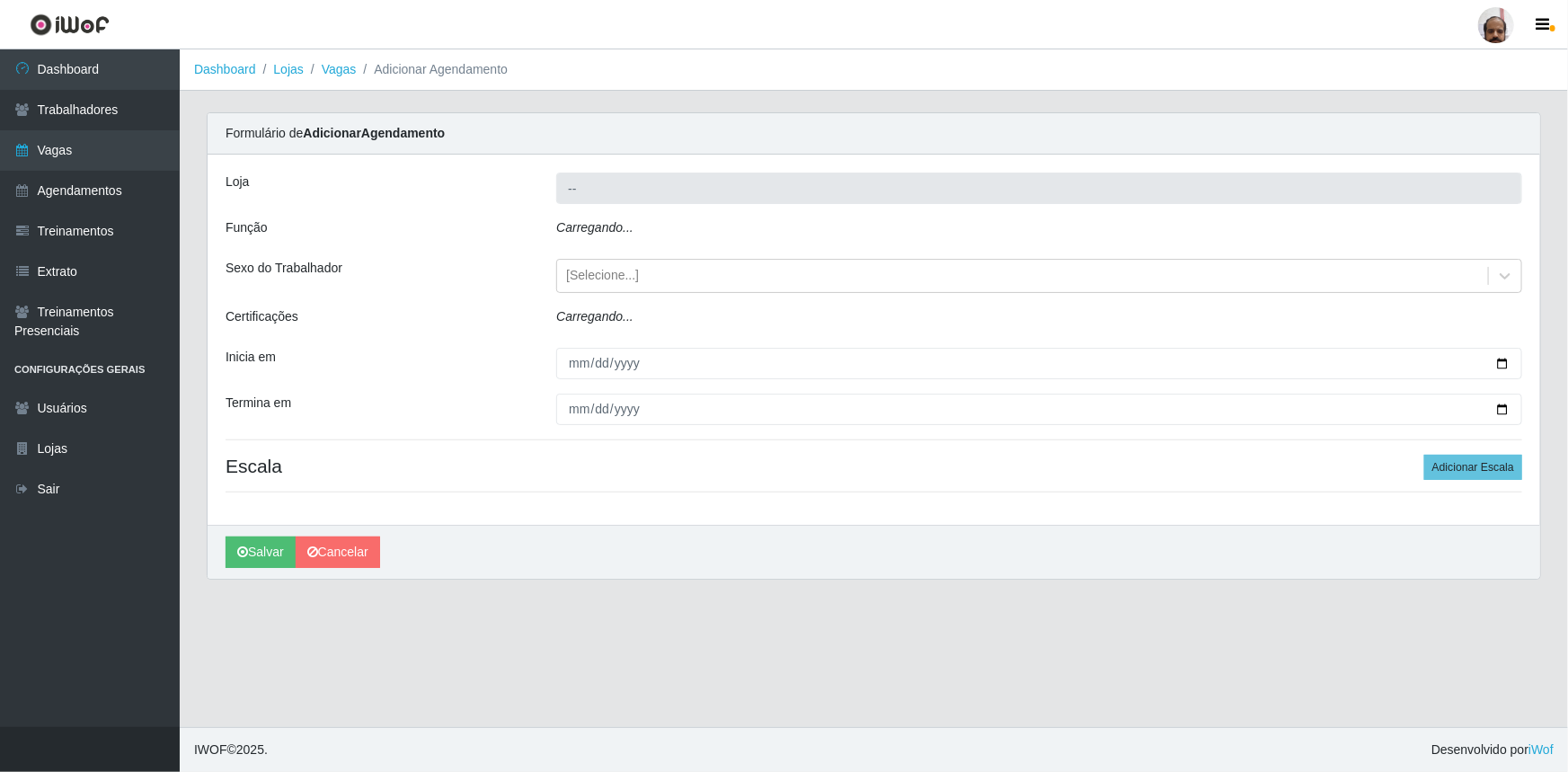
type input "[PERSON_NAME] - Loja 05"
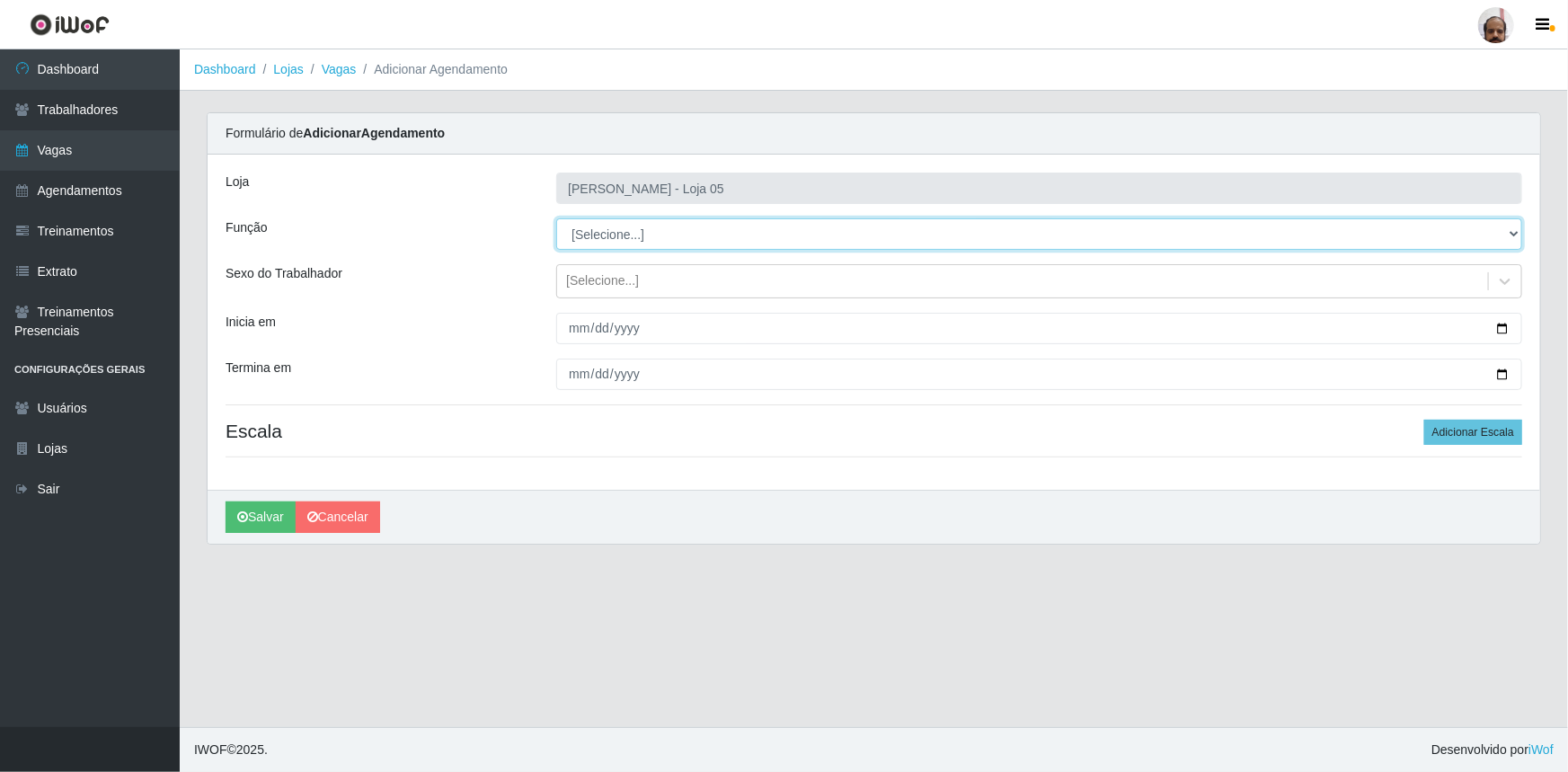
click at [1512, 230] on select "[Selecione...] ASG ASG + ASG ++ Auxiliar de Depósito Auxiliar de Depósito + Aux…" at bounding box center [1040, 233] width 967 height 32
select select "107"
click at [556, 218] on select "[Selecione...] ASG ASG + ASG ++ Auxiliar de Depósito Auxiliar de Depósito + Aux…" at bounding box center [1040, 233] width 967 height 32
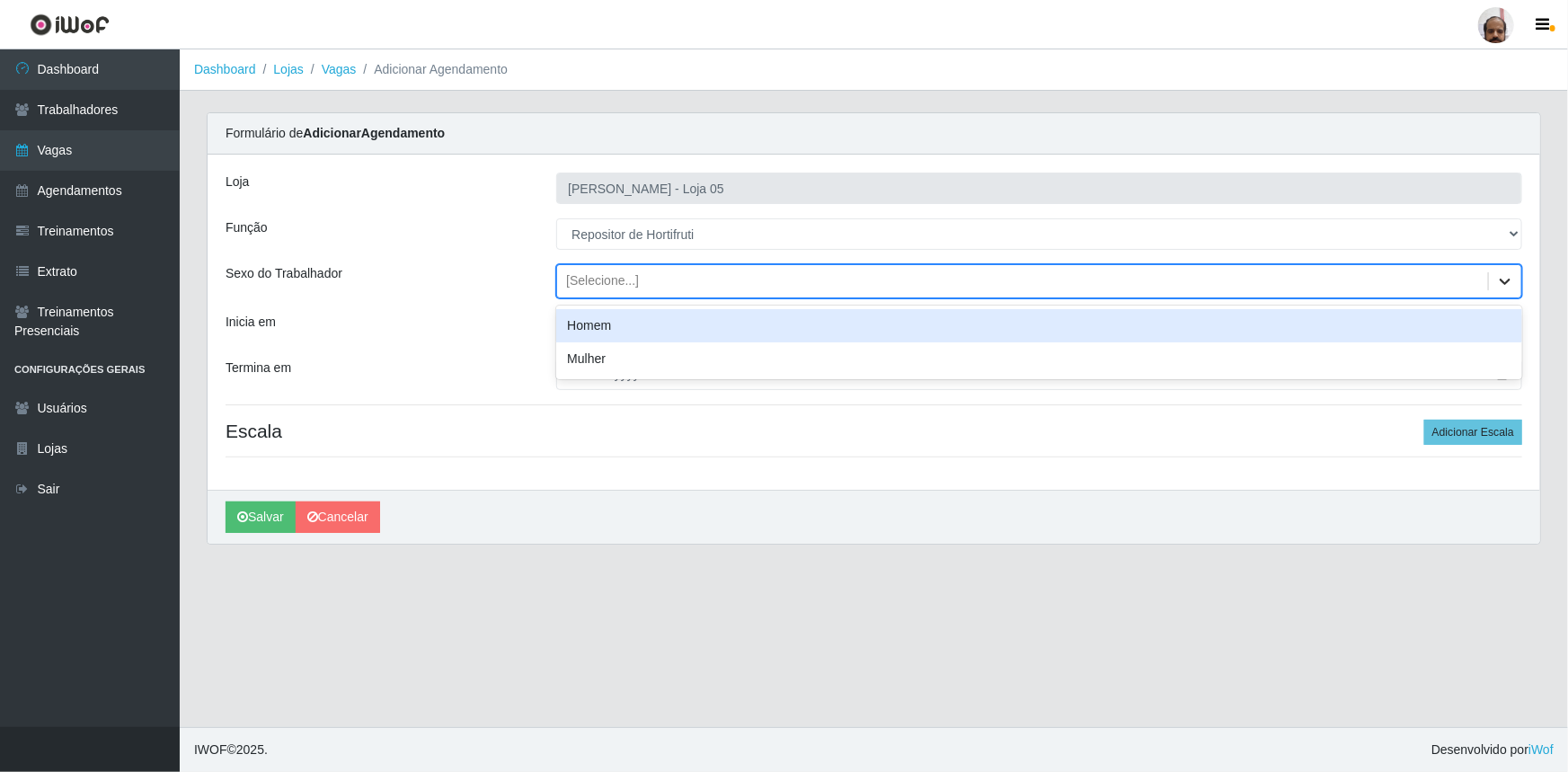
click at [1501, 278] on icon at bounding box center [1505, 281] width 11 height 7
click at [615, 327] on div "Homem" at bounding box center [1040, 326] width 967 height 34
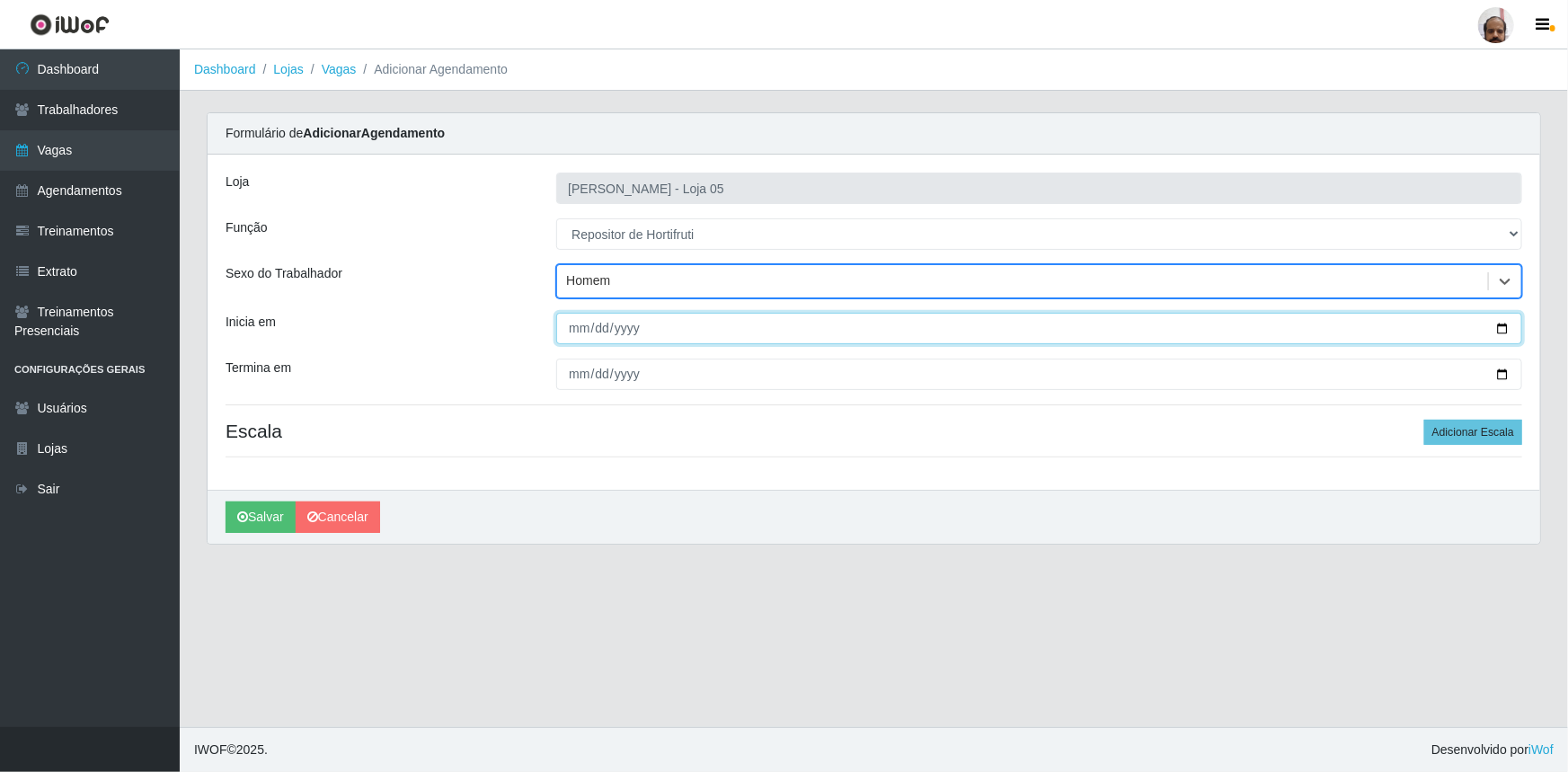
click at [1503, 324] on input "Inicia em" at bounding box center [1040, 328] width 967 height 32
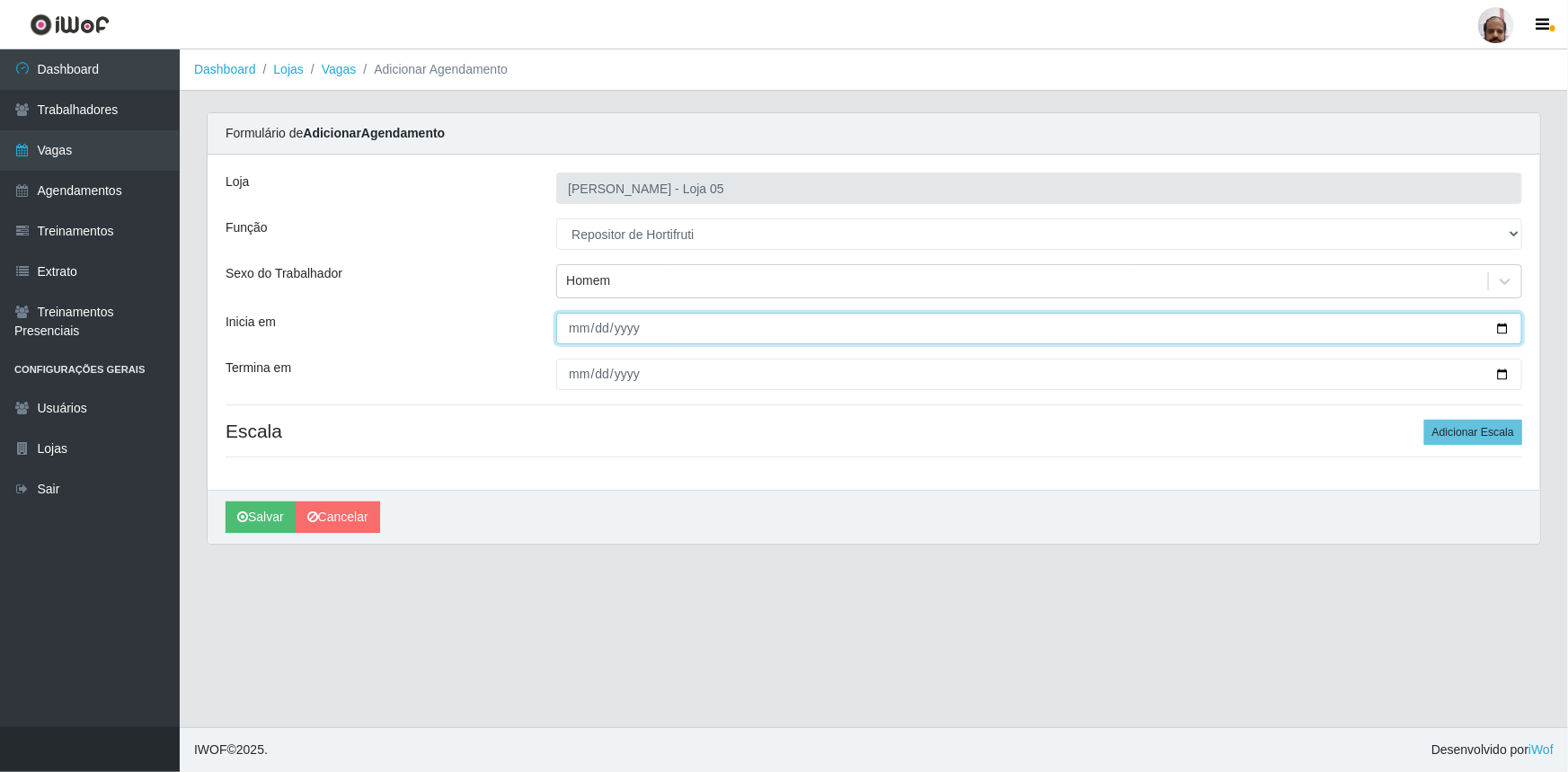
type input "[DATE]"
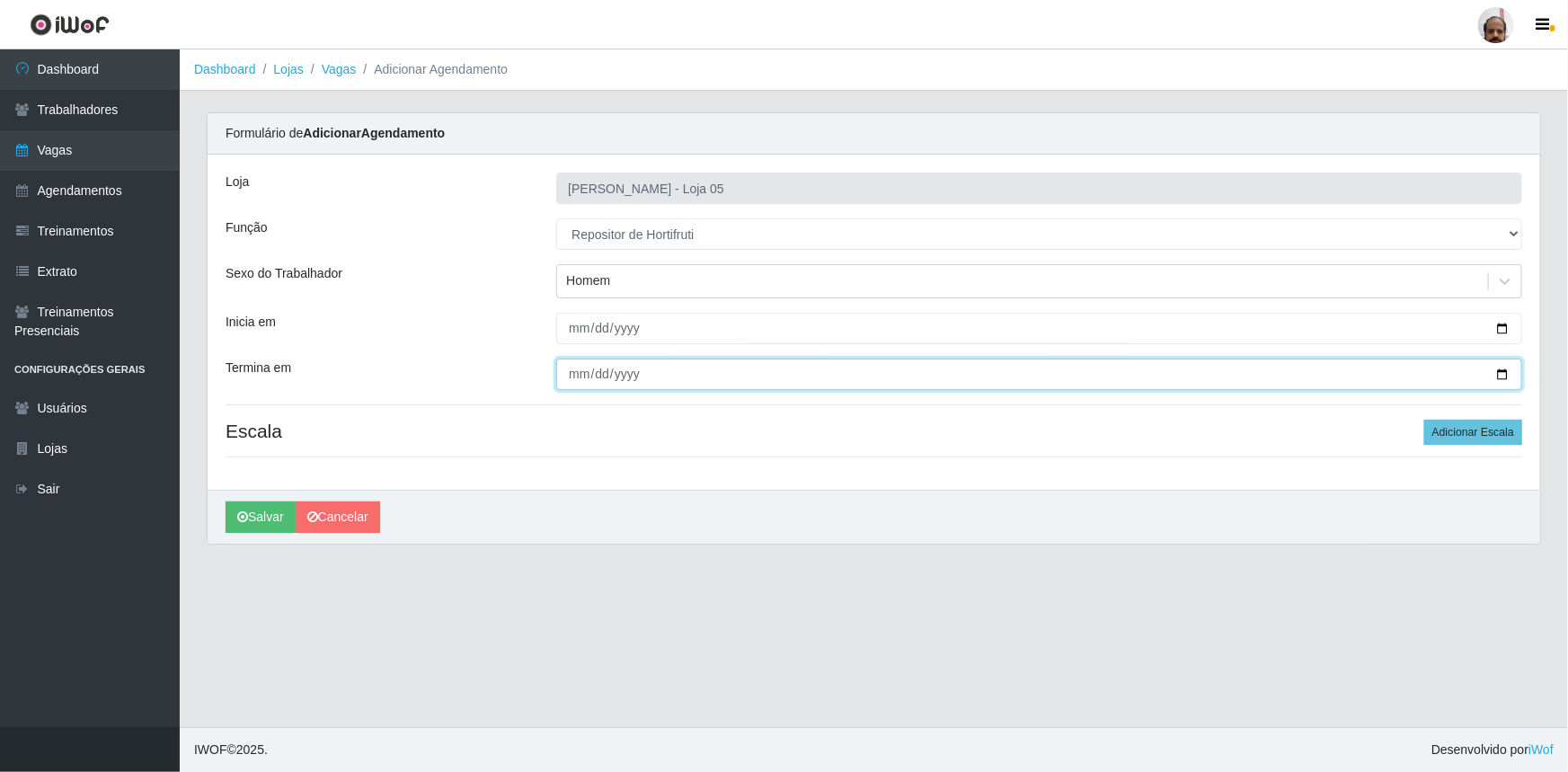
click at [1498, 375] on input "Termina em" at bounding box center [1040, 374] width 967 height 32
type input "[DATE]"
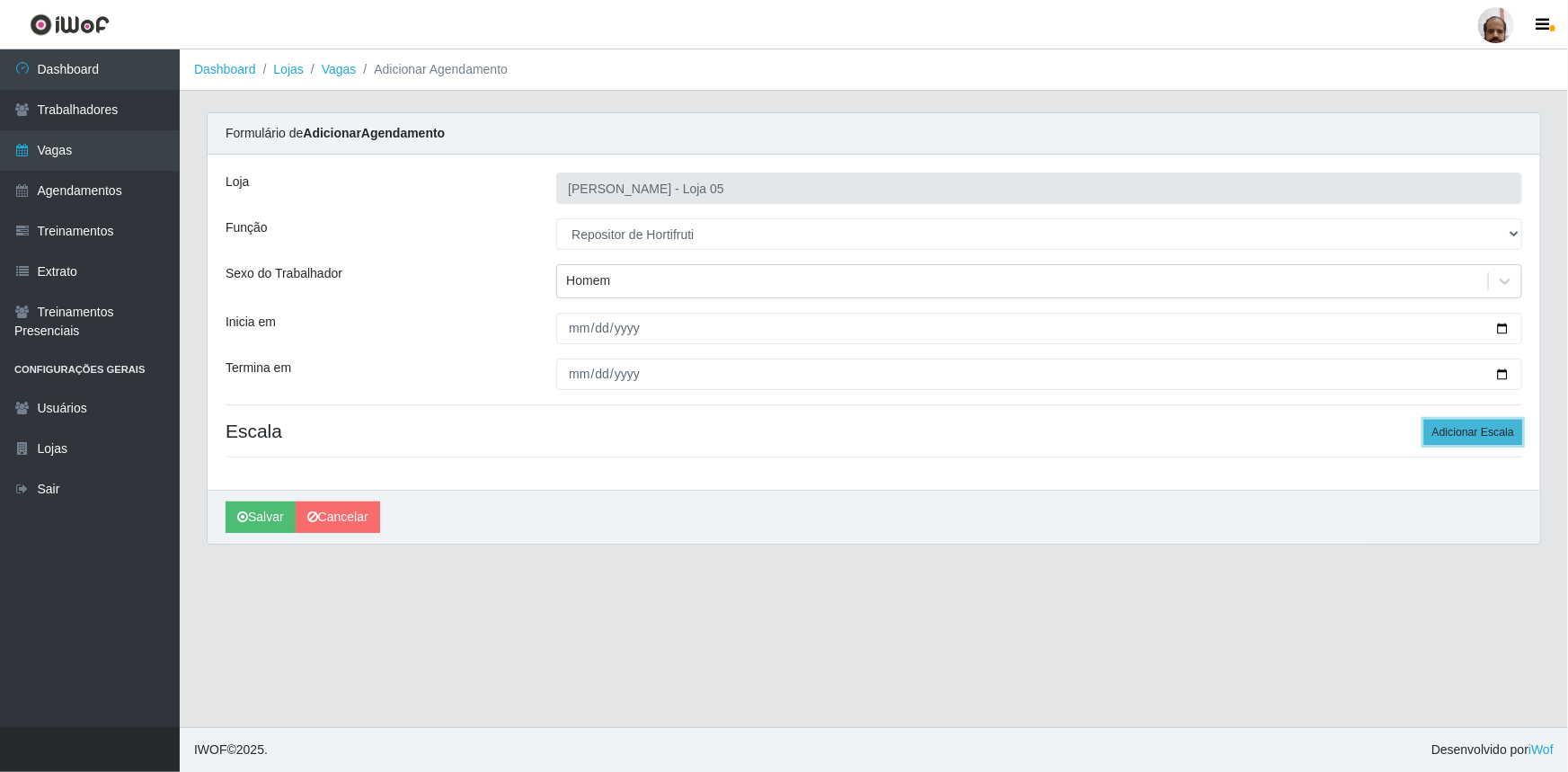
click at [1488, 434] on button "Adicionar Escala" at bounding box center [1474, 432] width 98 height 25
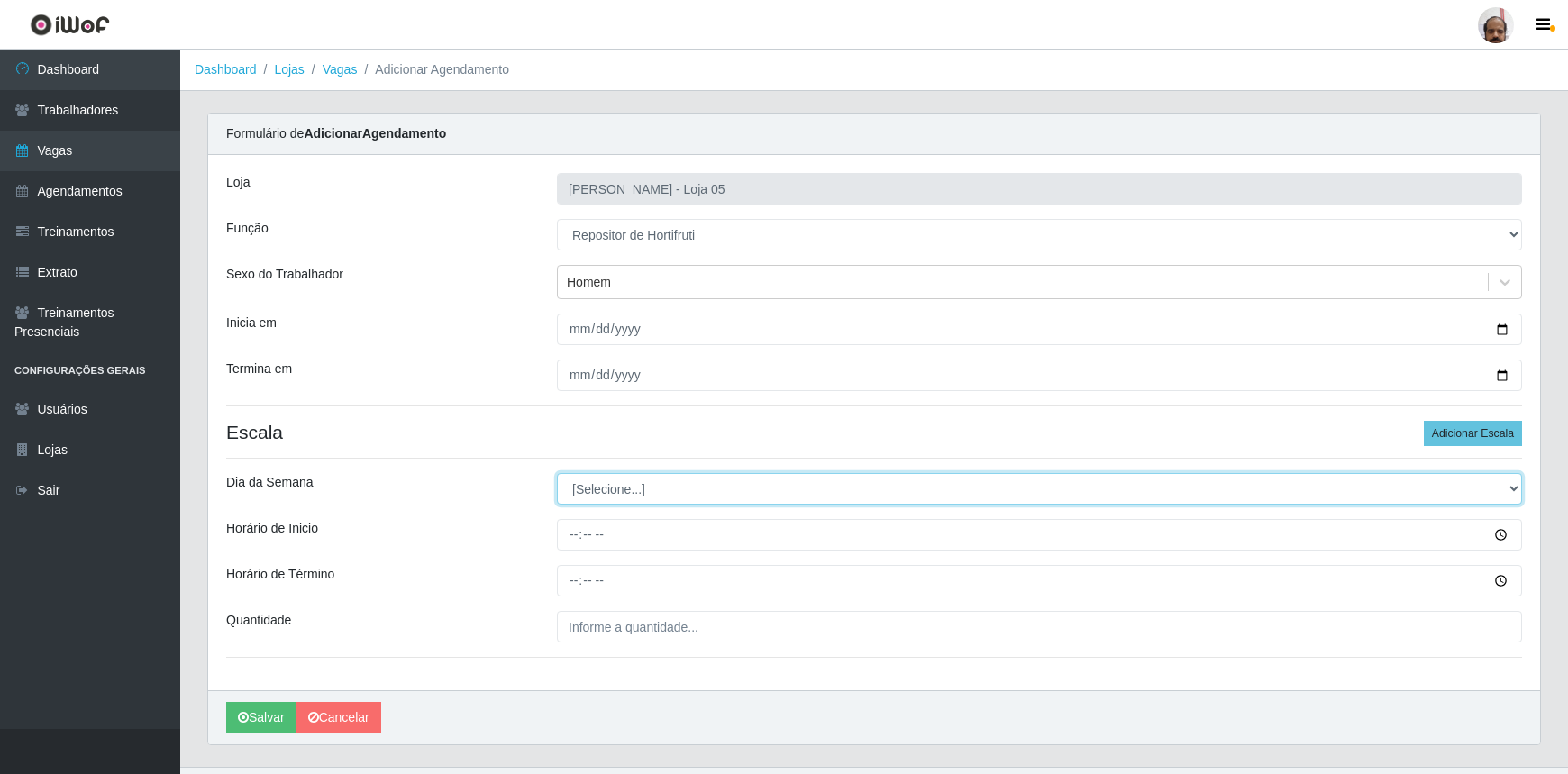
click at [1510, 486] on select "[Selecione...] Segunda Terça Quarta Quinta Sexta Sábado Domingo" at bounding box center [1039, 488] width 965 height 32
select select "1"
click at [557, 473] on select "[Selecione...] Segunda Terça Quarta Quinta Sexta Sábado Domingo" at bounding box center [1039, 488] width 965 height 32
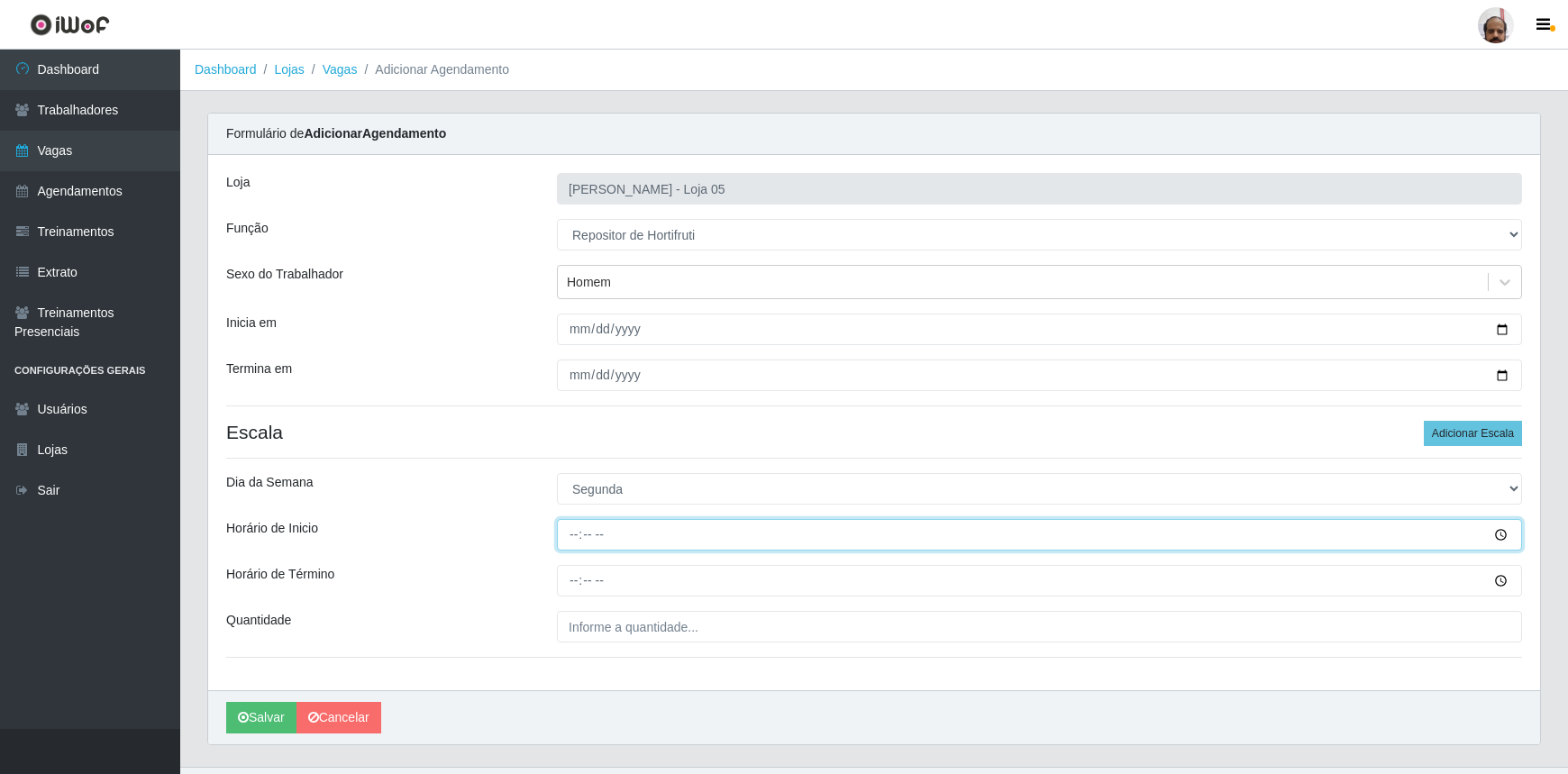
click at [569, 539] on input "Horário de Inicio" at bounding box center [1039, 534] width 965 height 32
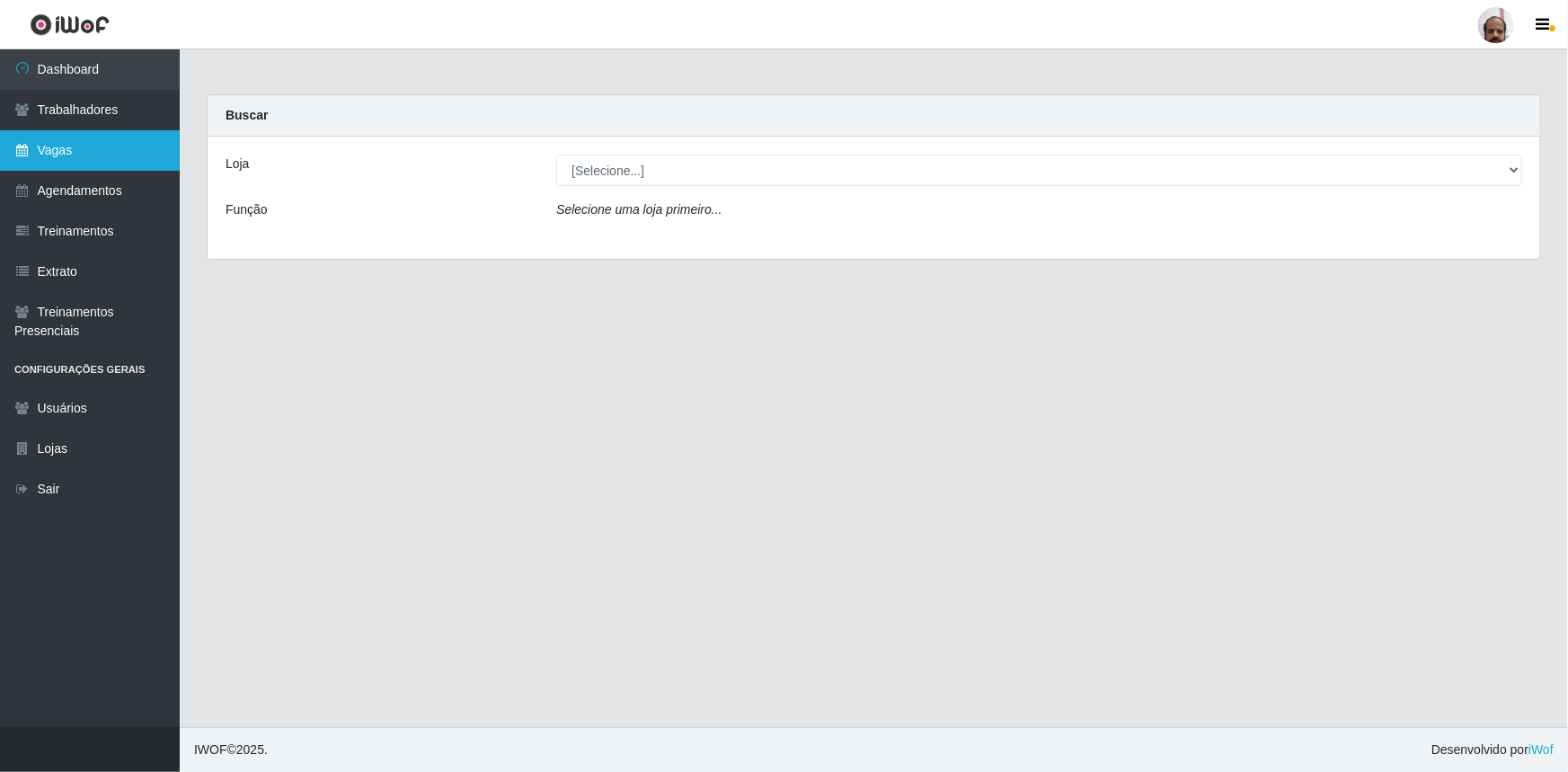
click at [62, 153] on link "Vagas" at bounding box center [89, 151] width 180 height 40
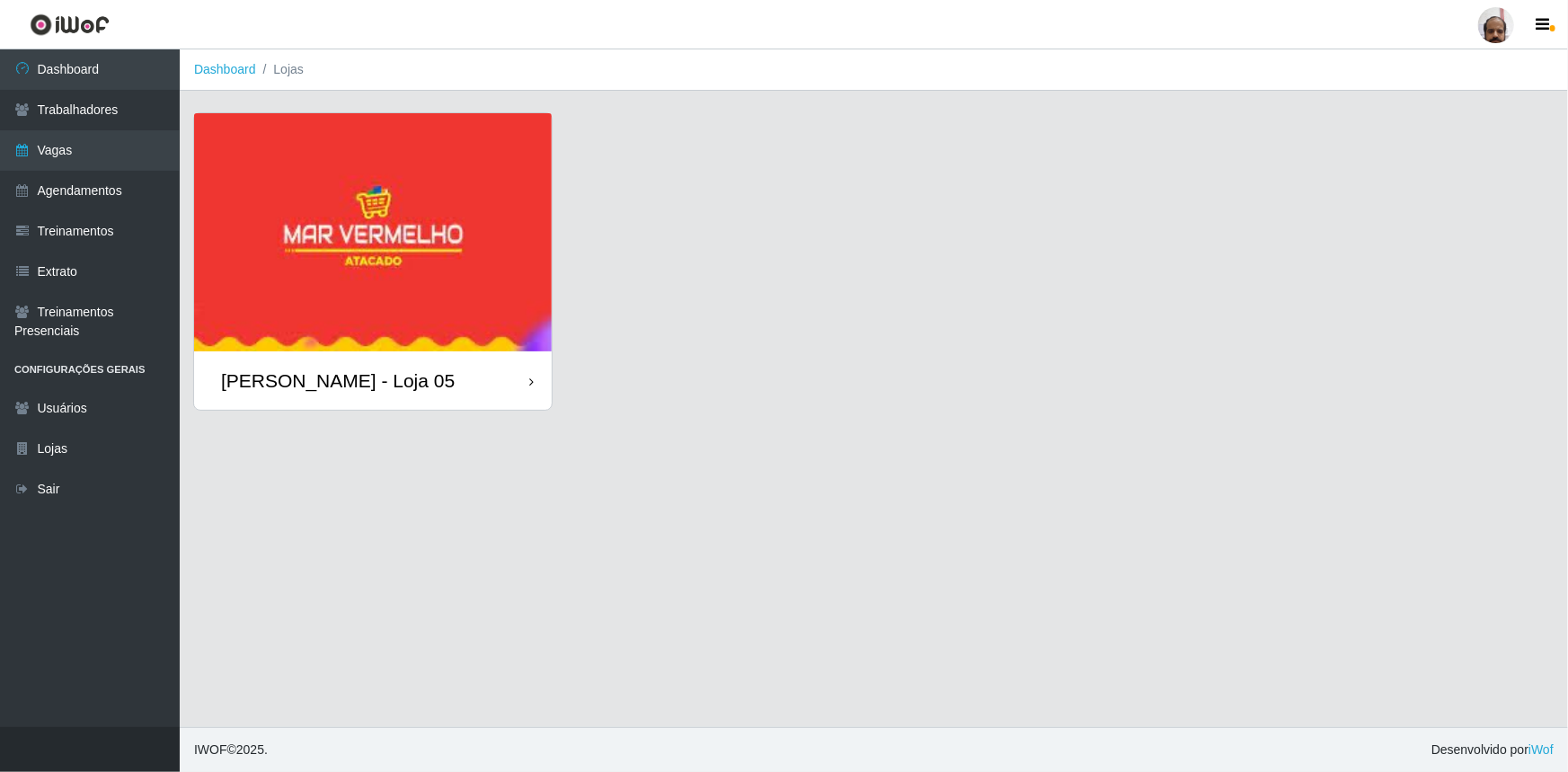
click at [368, 387] on div "[PERSON_NAME] - Loja 05" at bounding box center [337, 379] width 233 height 22
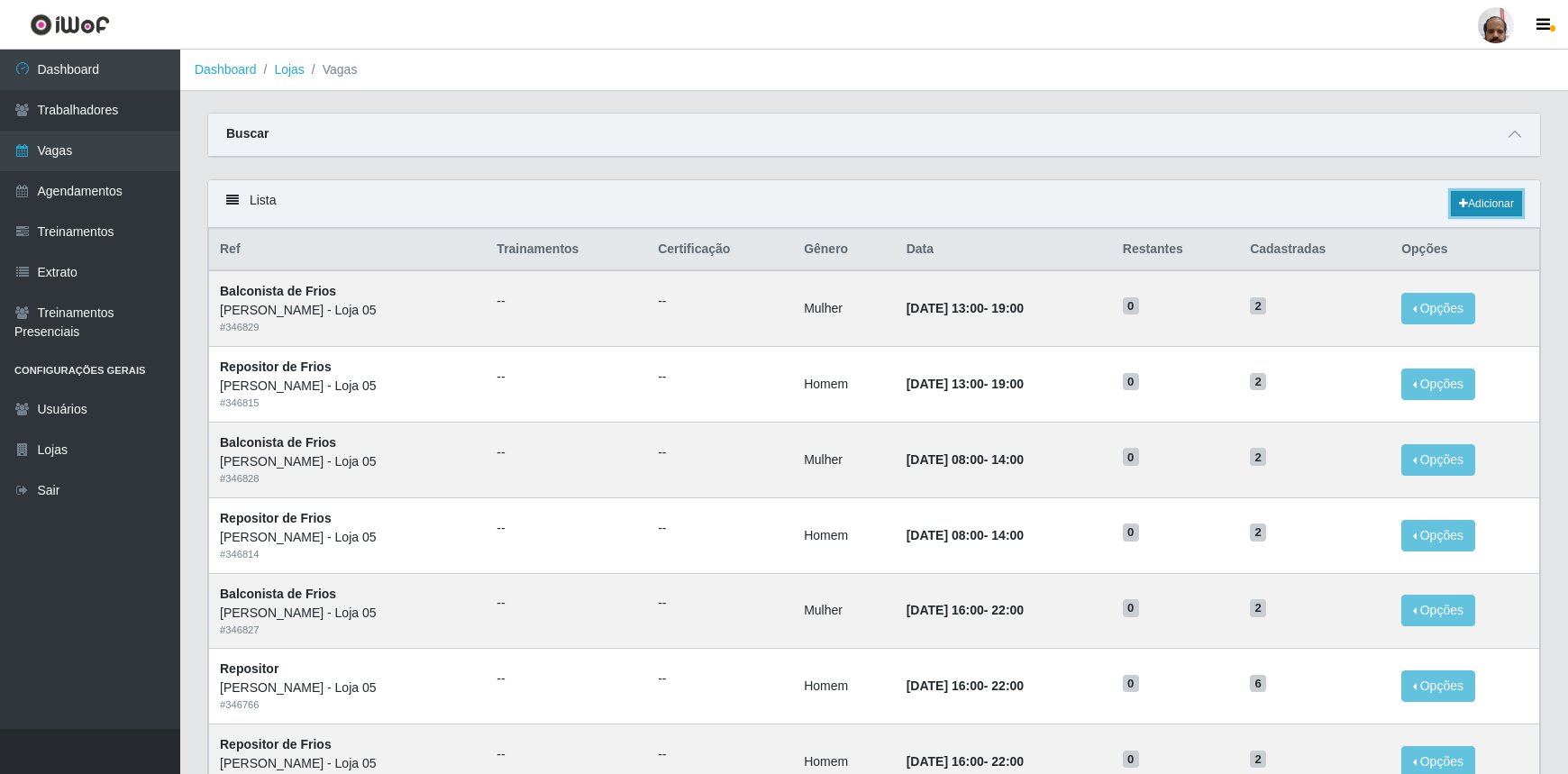
click at [1481, 198] on link "Adicionar" at bounding box center [1486, 203] width 71 height 25
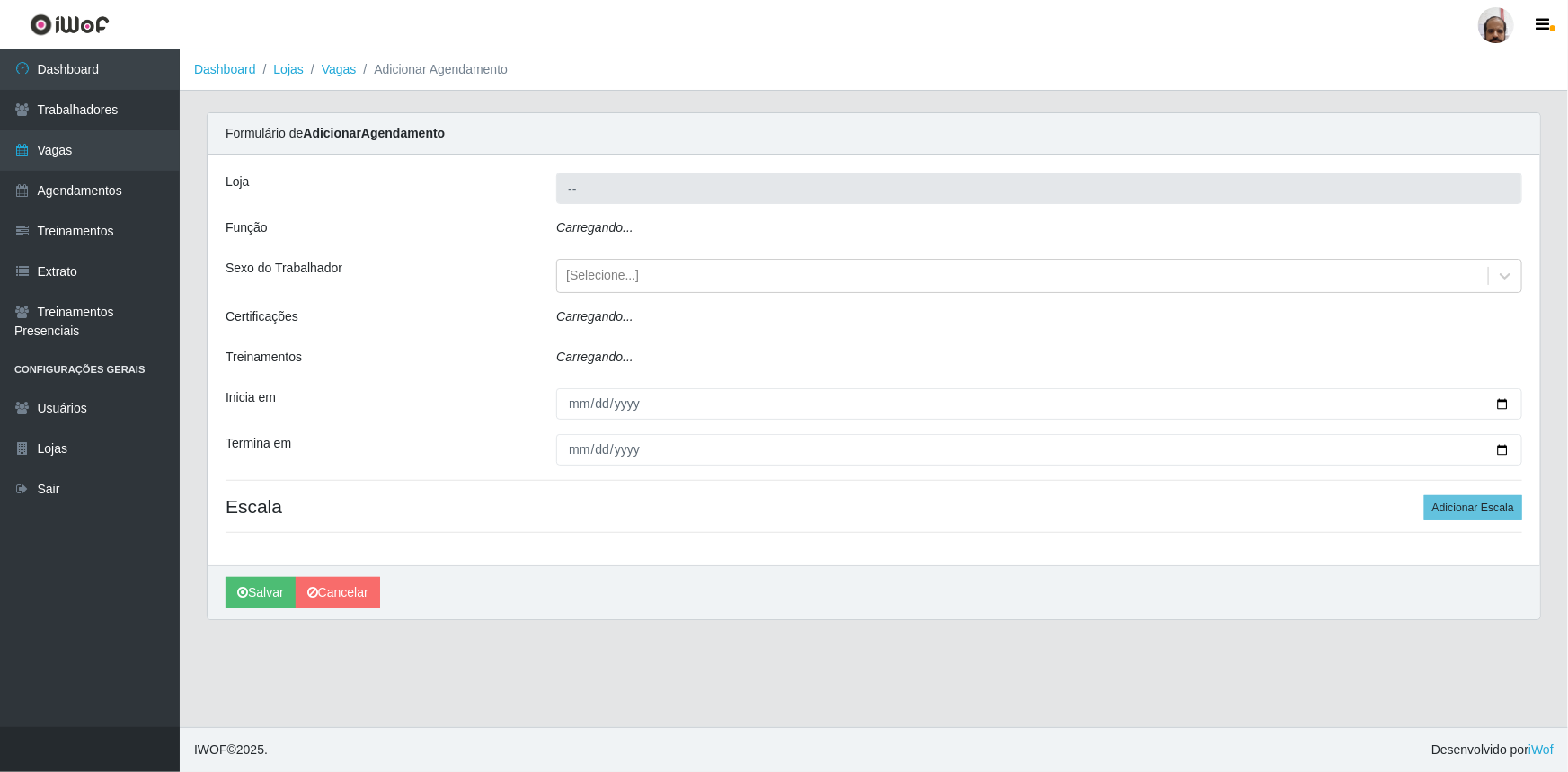
type input "[PERSON_NAME] - Loja 05"
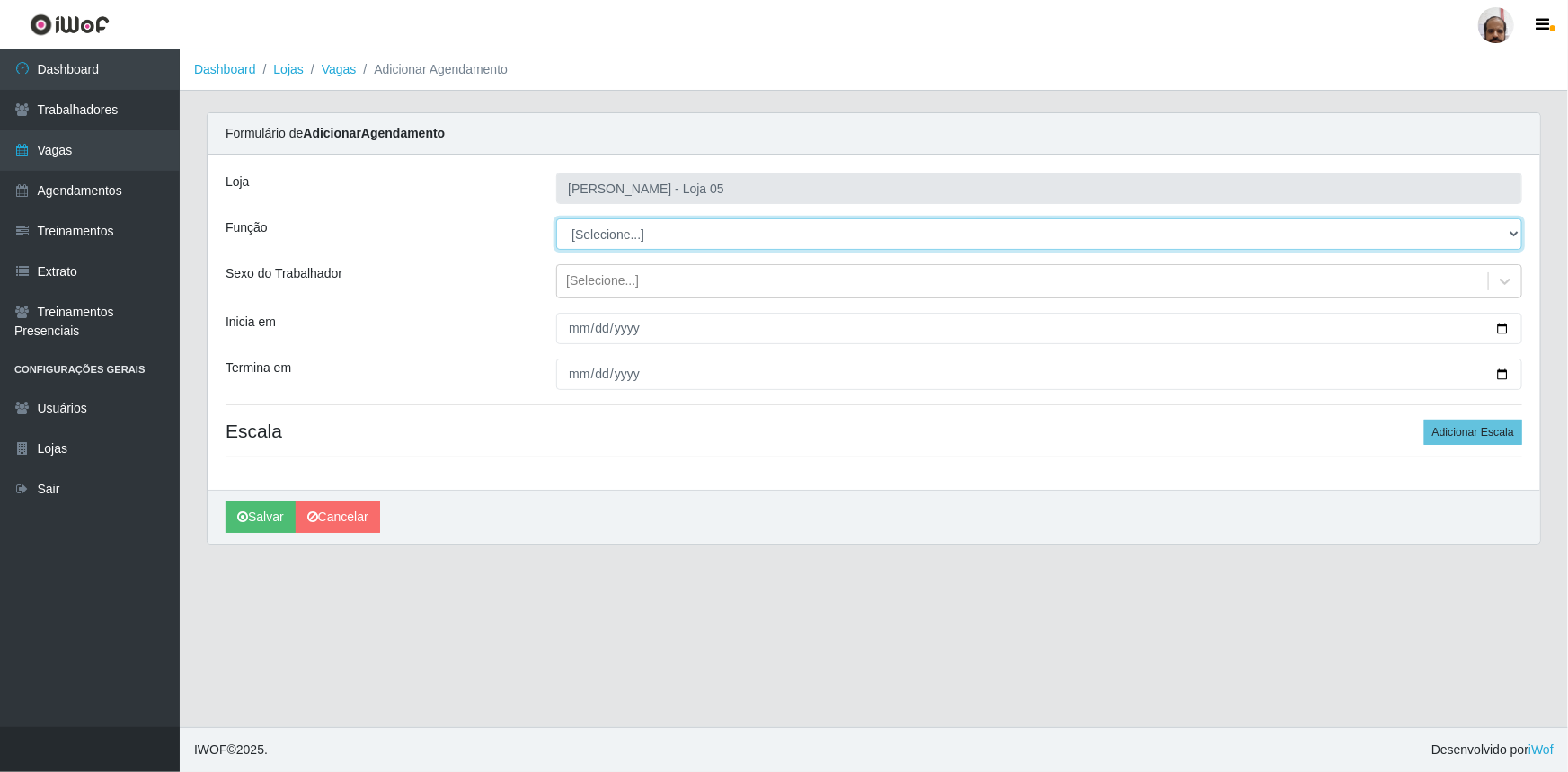
drag, startPoint x: 1519, startPoint y: 232, endPoint x: 1473, endPoint y: 245, distance: 47.8
click at [1519, 232] on select "[Selecione...] ASG ASG + ASG ++ Auxiliar de Depósito Auxiliar de Depósito + Aux…" at bounding box center [1040, 233] width 967 height 32
select select "107"
click at [556, 218] on select "[Selecione...] ASG ASG + ASG ++ Auxiliar de Depósito Auxiliar de Depósito + Aux…" at bounding box center [1040, 233] width 967 height 32
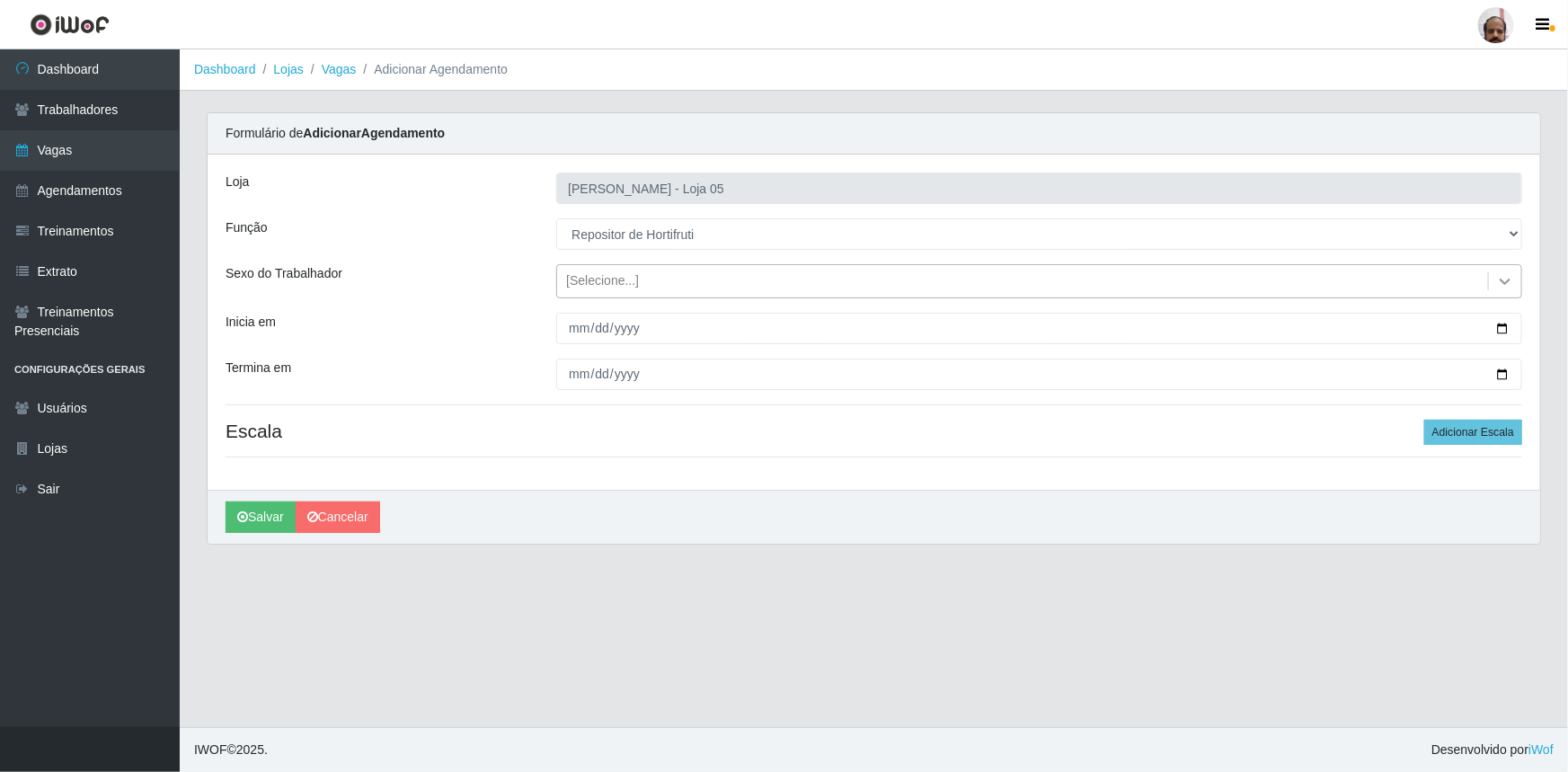
click at [1504, 279] on icon at bounding box center [1506, 280] width 18 height 18
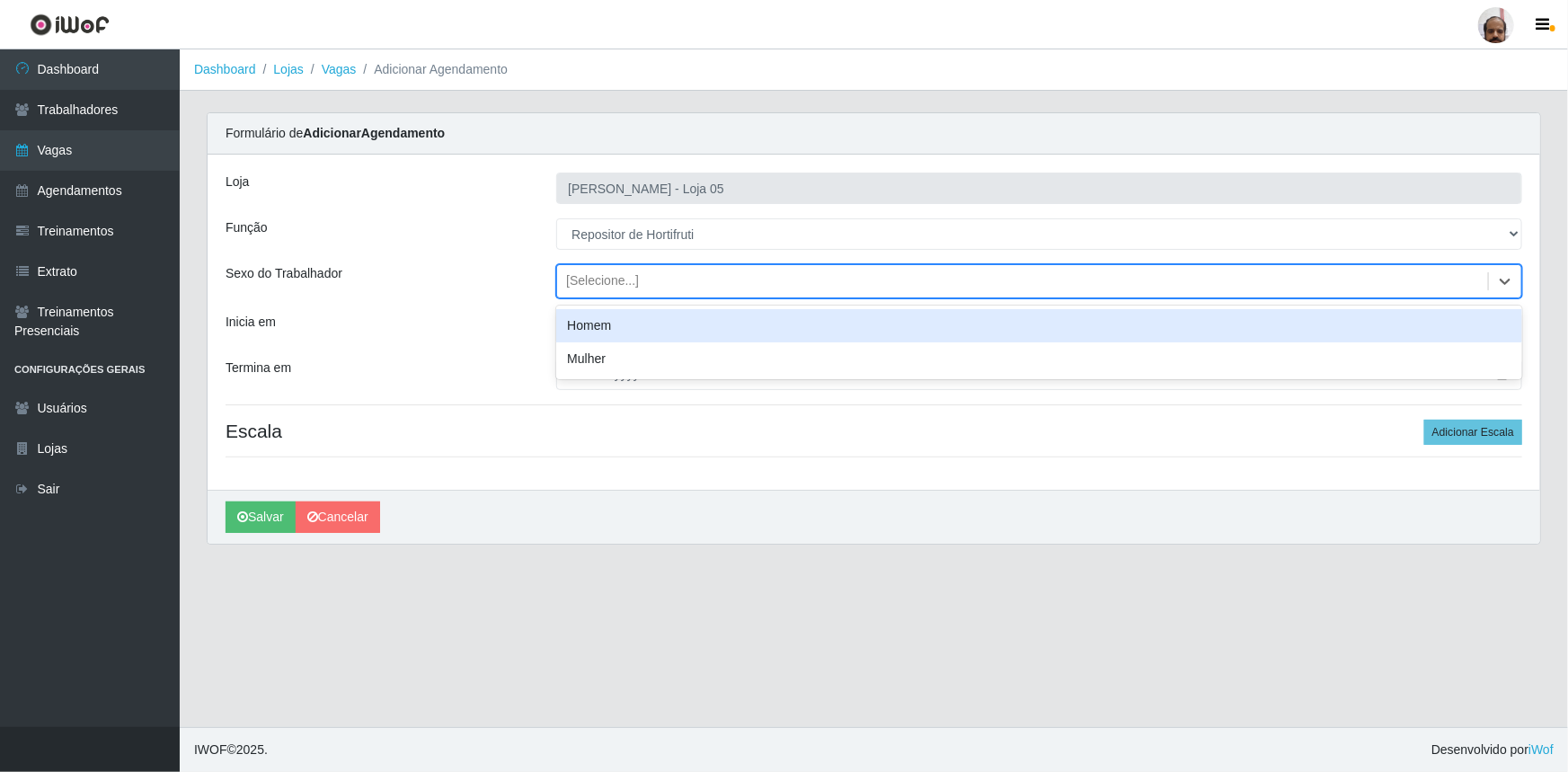
click at [599, 333] on div "Homem" at bounding box center [1040, 326] width 967 height 34
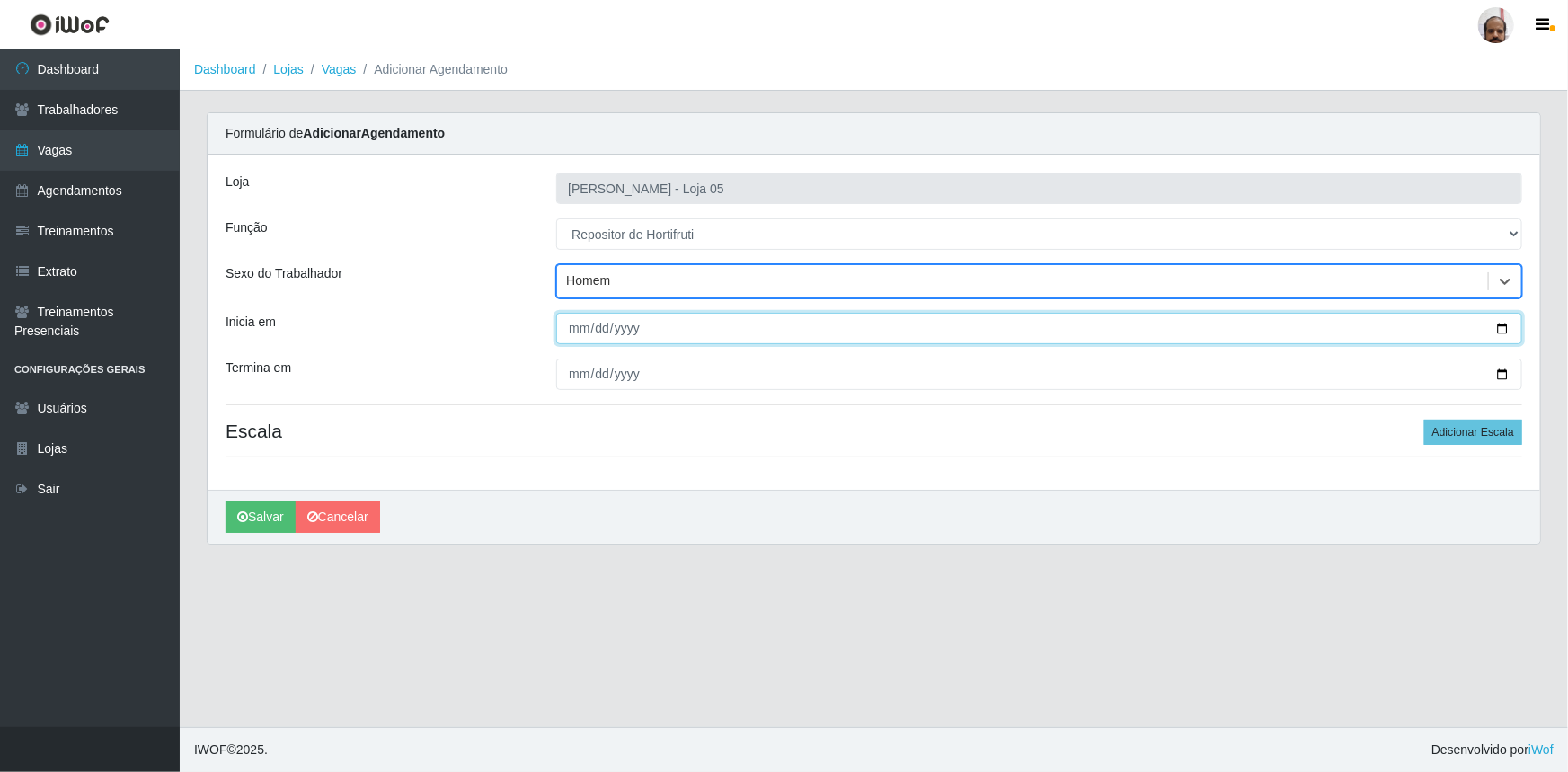
click at [1505, 329] on input "Inicia em" at bounding box center [1040, 328] width 967 height 32
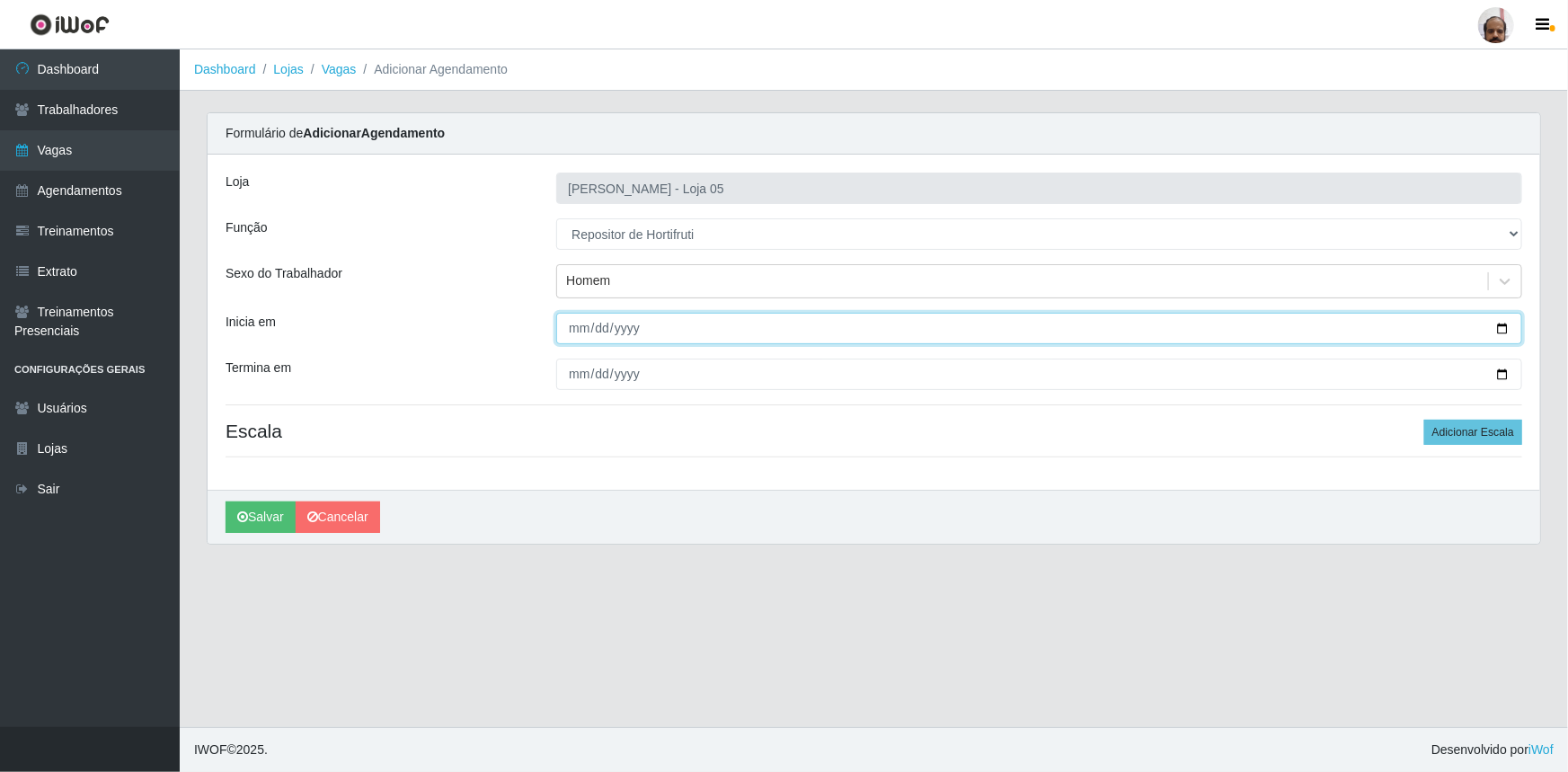
type input "[DATE]"
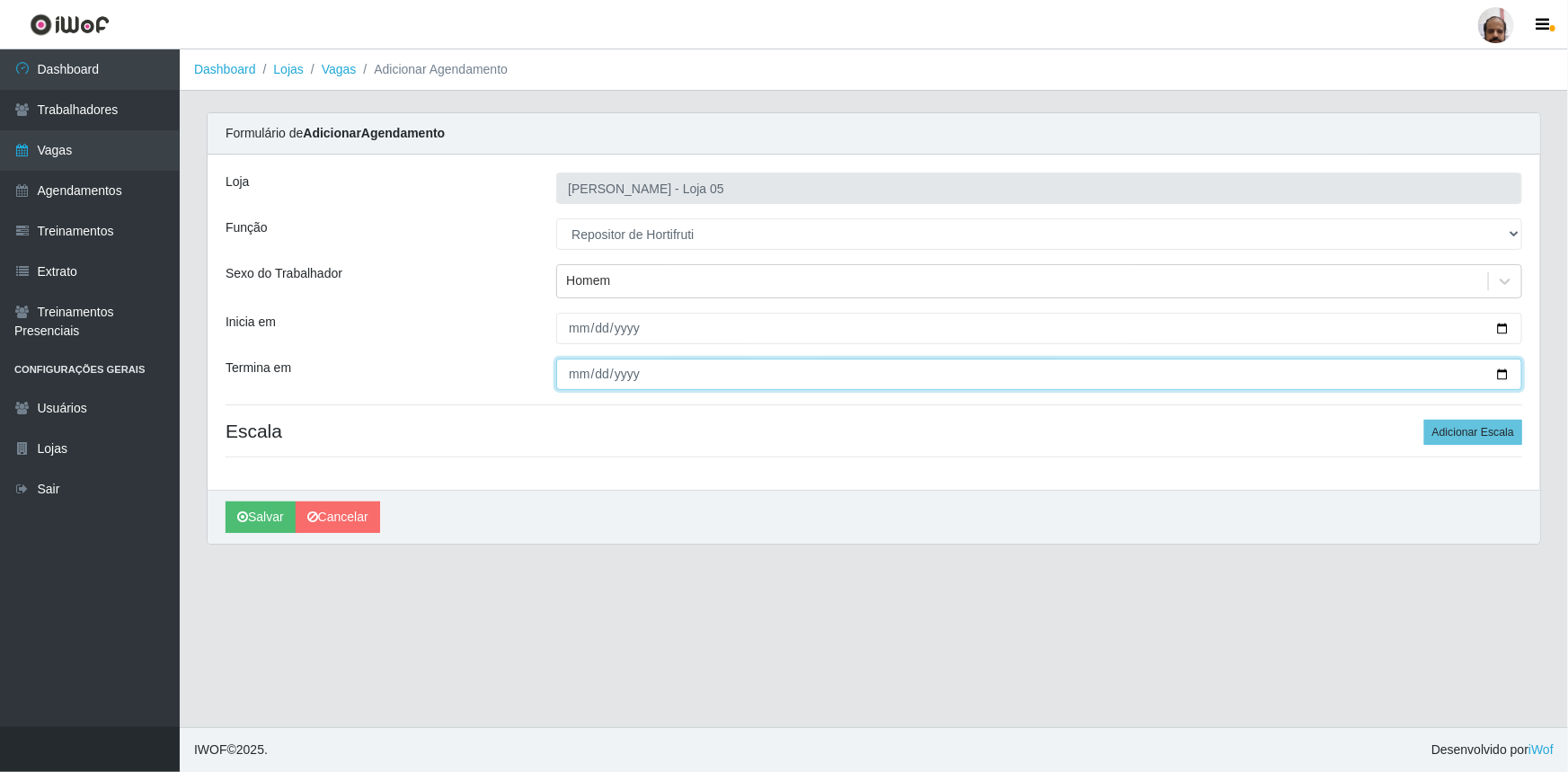
drag, startPoint x: 1502, startPoint y: 377, endPoint x: 1488, endPoint y: 383, distance: 15.2
click at [1502, 377] on input "Termina em" at bounding box center [1040, 374] width 967 height 32
type input "[DATE]"
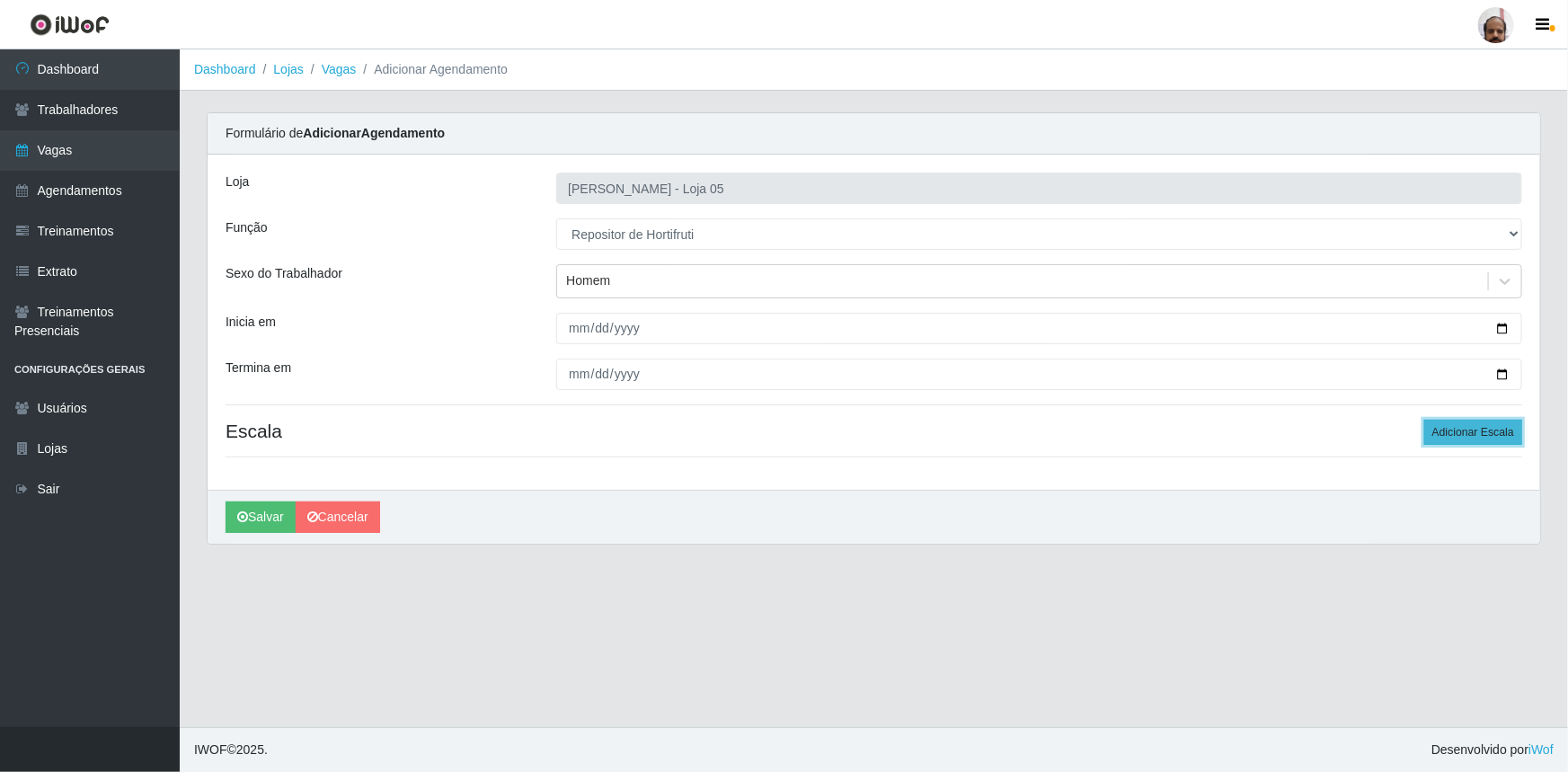
click at [1475, 426] on button "Adicionar Escala" at bounding box center [1474, 432] width 98 height 25
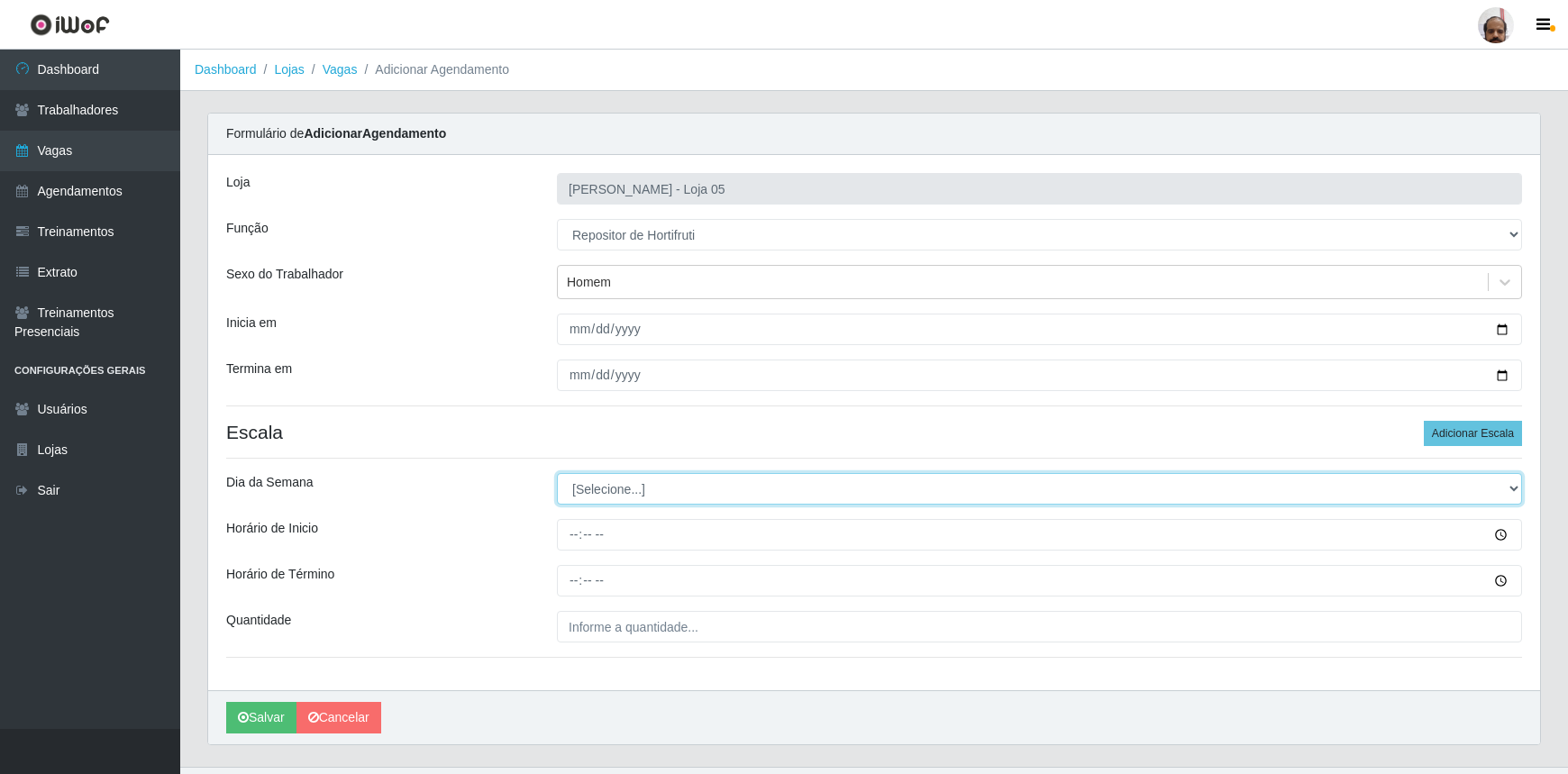
drag, startPoint x: 1511, startPoint y: 483, endPoint x: 1477, endPoint y: 503, distance: 39.4
click at [1511, 483] on select "[Selecione...] Segunda Terça Quarta Quinta Sexta Sábado Domingo" at bounding box center [1039, 488] width 965 height 32
select select "1"
click at [557, 473] on select "[Selecione...] Segunda Terça Quarta Quinta Sexta Sábado Domingo" at bounding box center [1039, 488] width 965 height 32
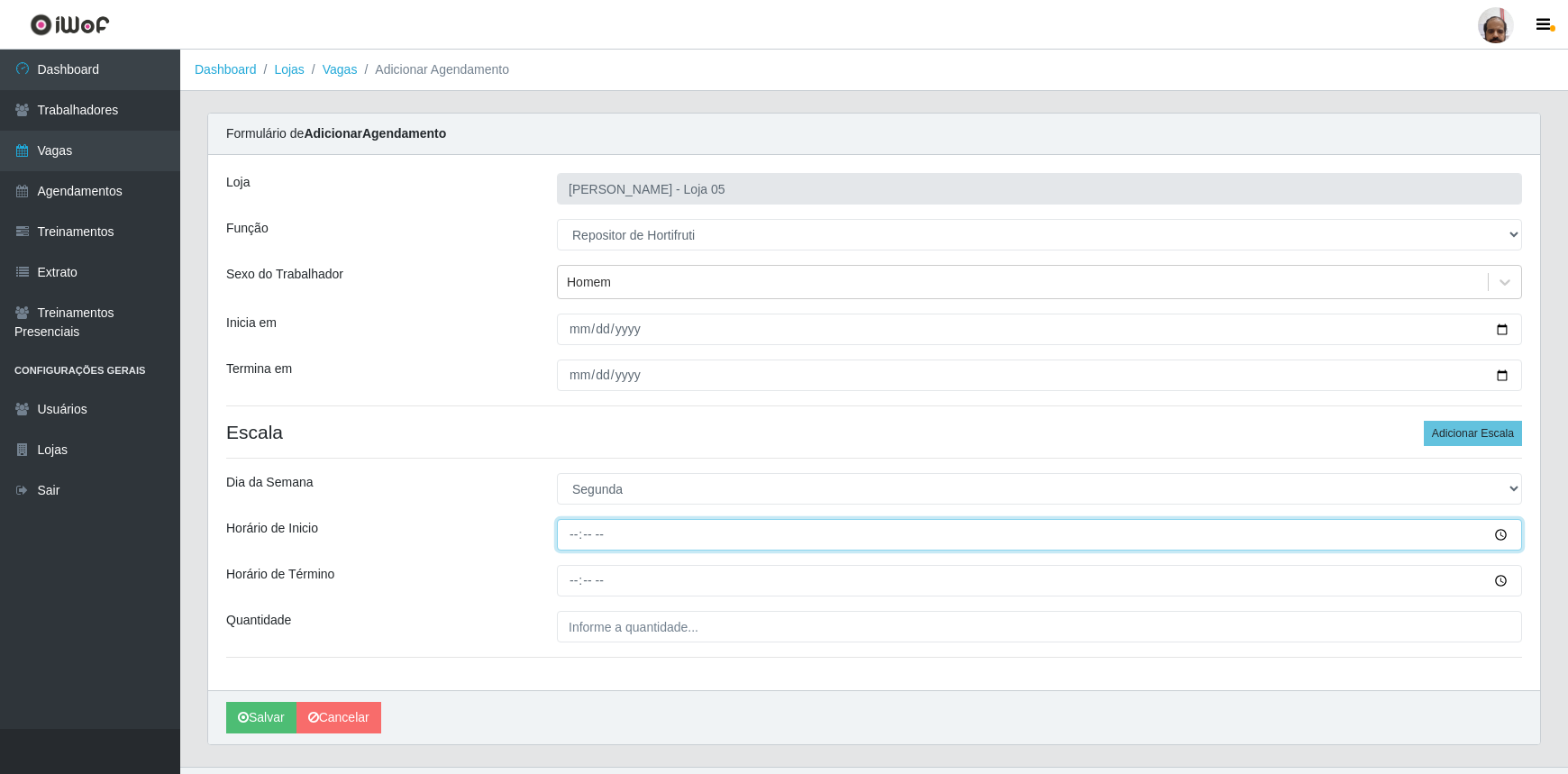
click at [577, 535] on input "Horário de Inicio" at bounding box center [1039, 534] width 965 height 32
type input "16:00"
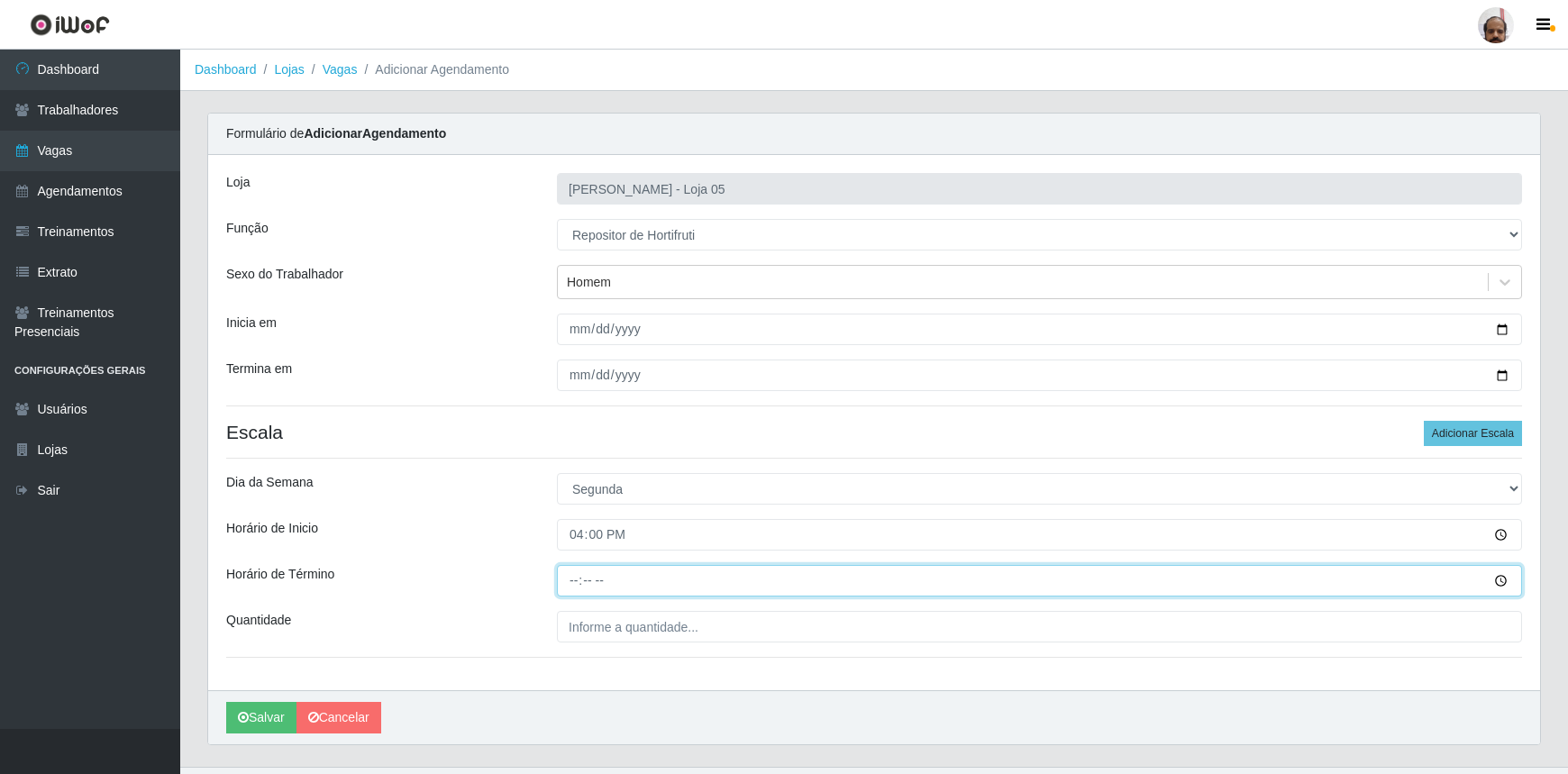
click at [570, 580] on input "Horário de Término" at bounding box center [1039, 580] width 965 height 32
type input "22:00"
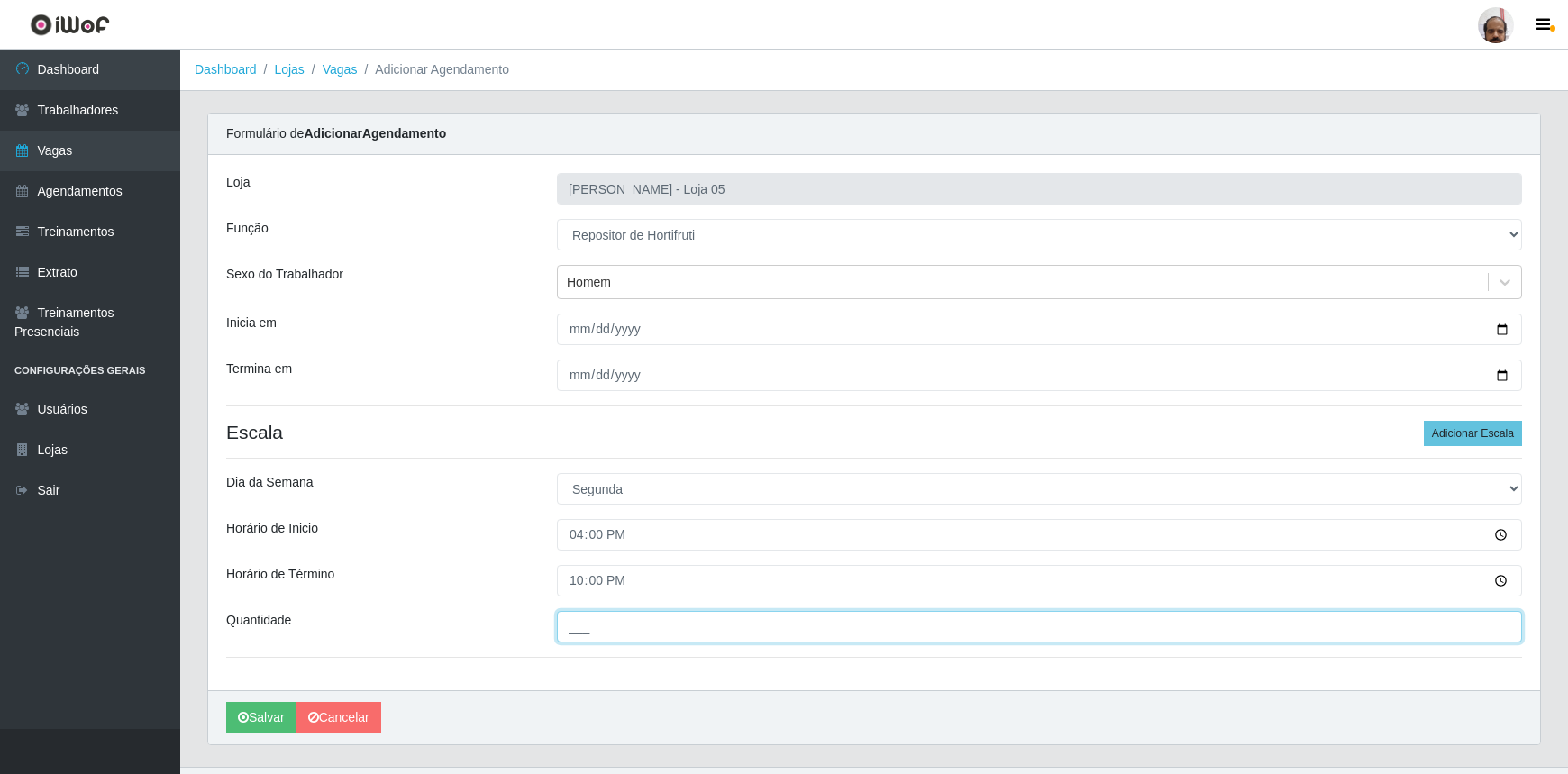
click at [586, 630] on input "___" at bounding box center [1039, 626] width 965 height 32
type input "1__"
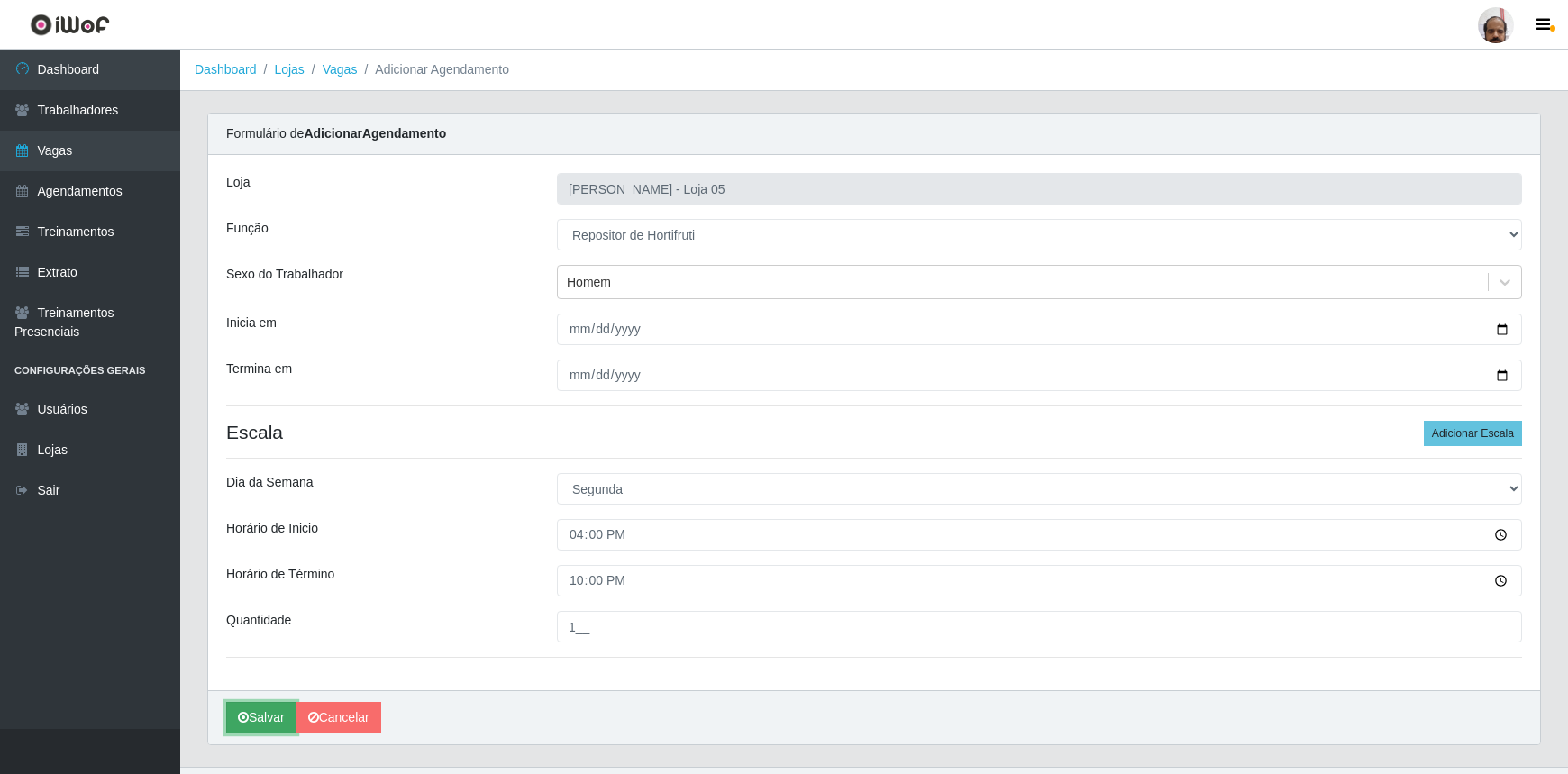
click at [263, 710] on button "Salvar" at bounding box center [261, 717] width 70 height 32
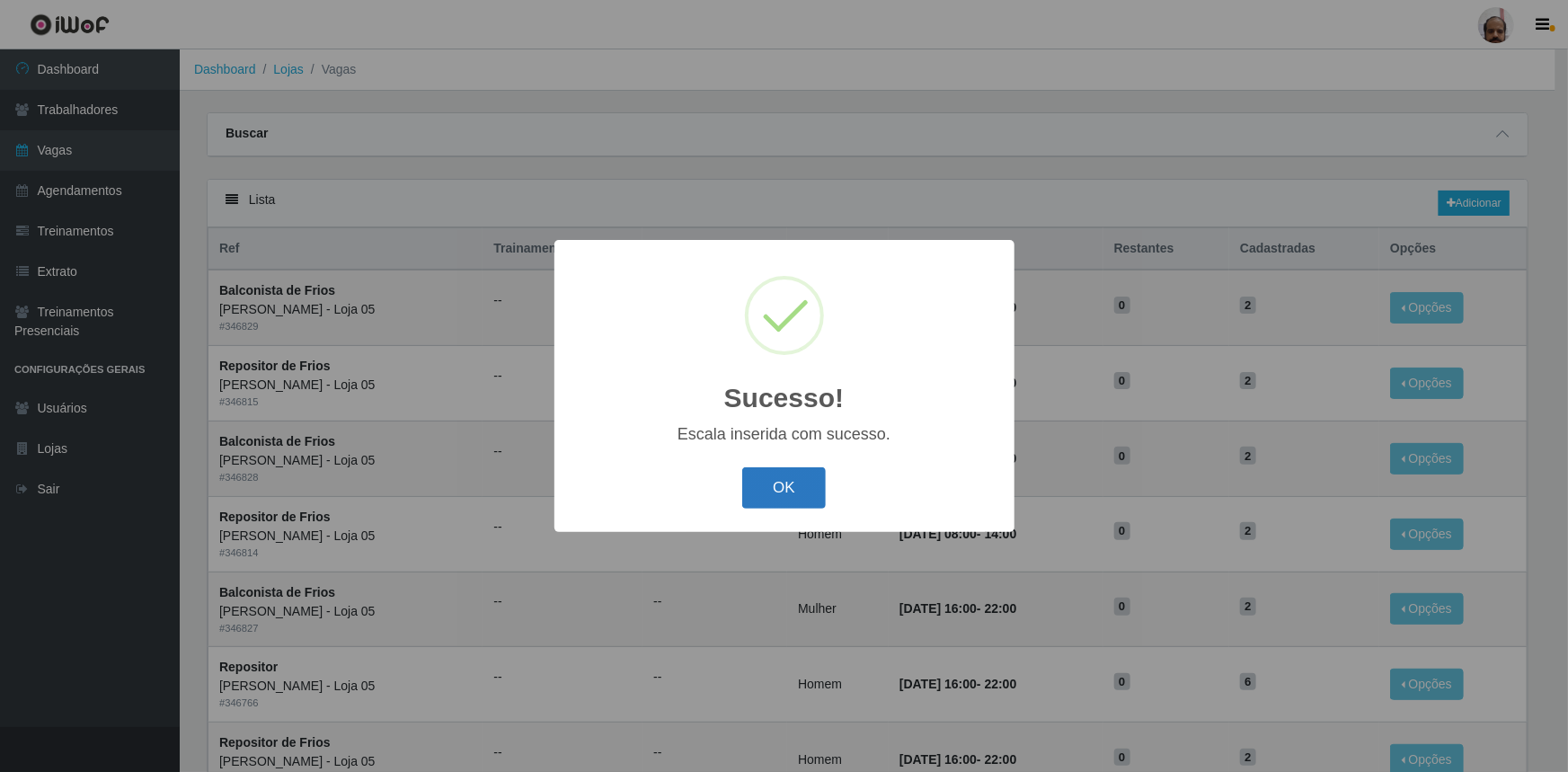
click at [793, 497] on button "OK" at bounding box center [784, 488] width 84 height 42
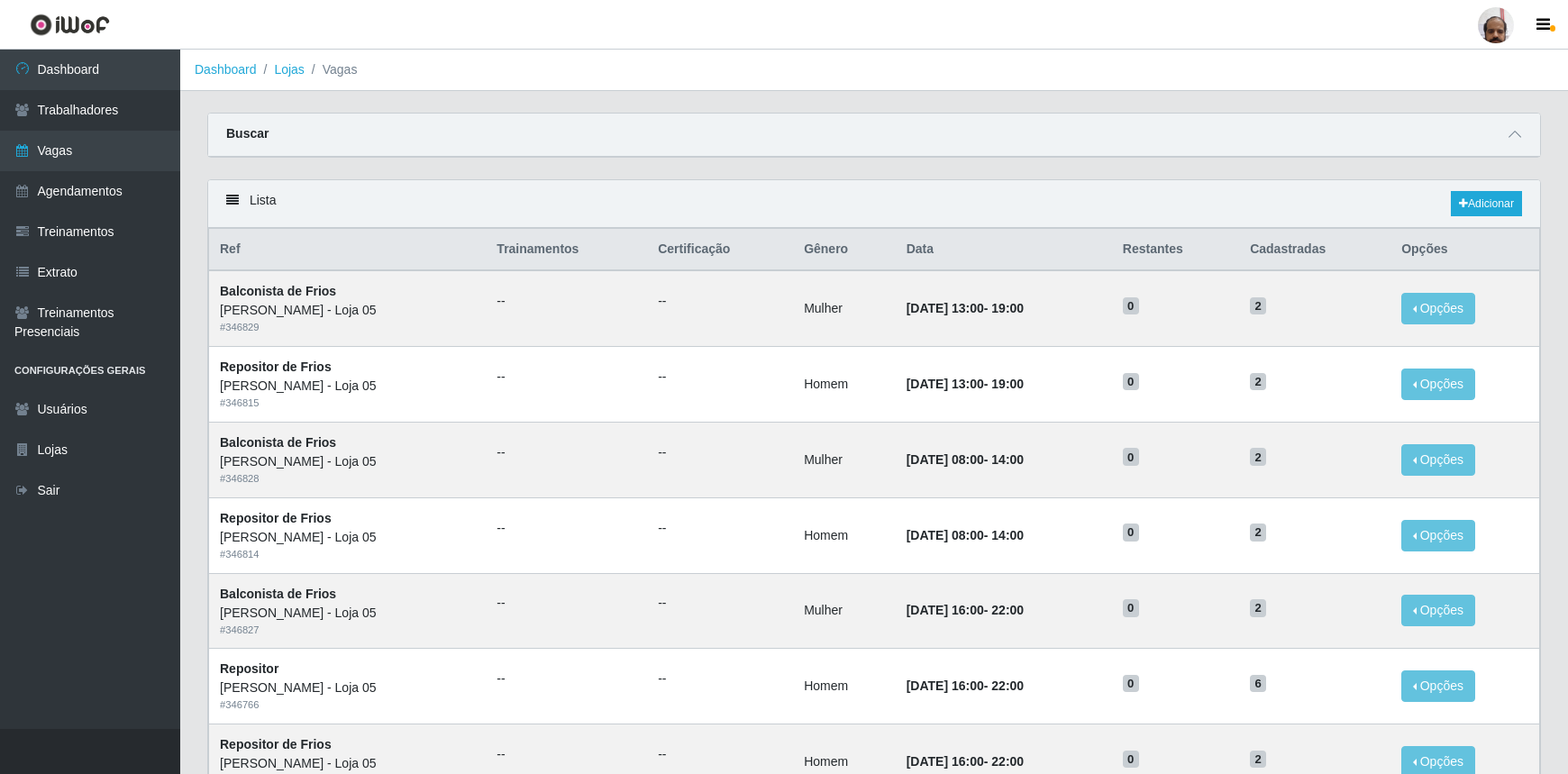
click at [1487, 189] on div "Lista Adicionar" at bounding box center [874, 204] width 1332 height 48
click at [1489, 202] on link "Adicionar" at bounding box center [1486, 203] width 71 height 25
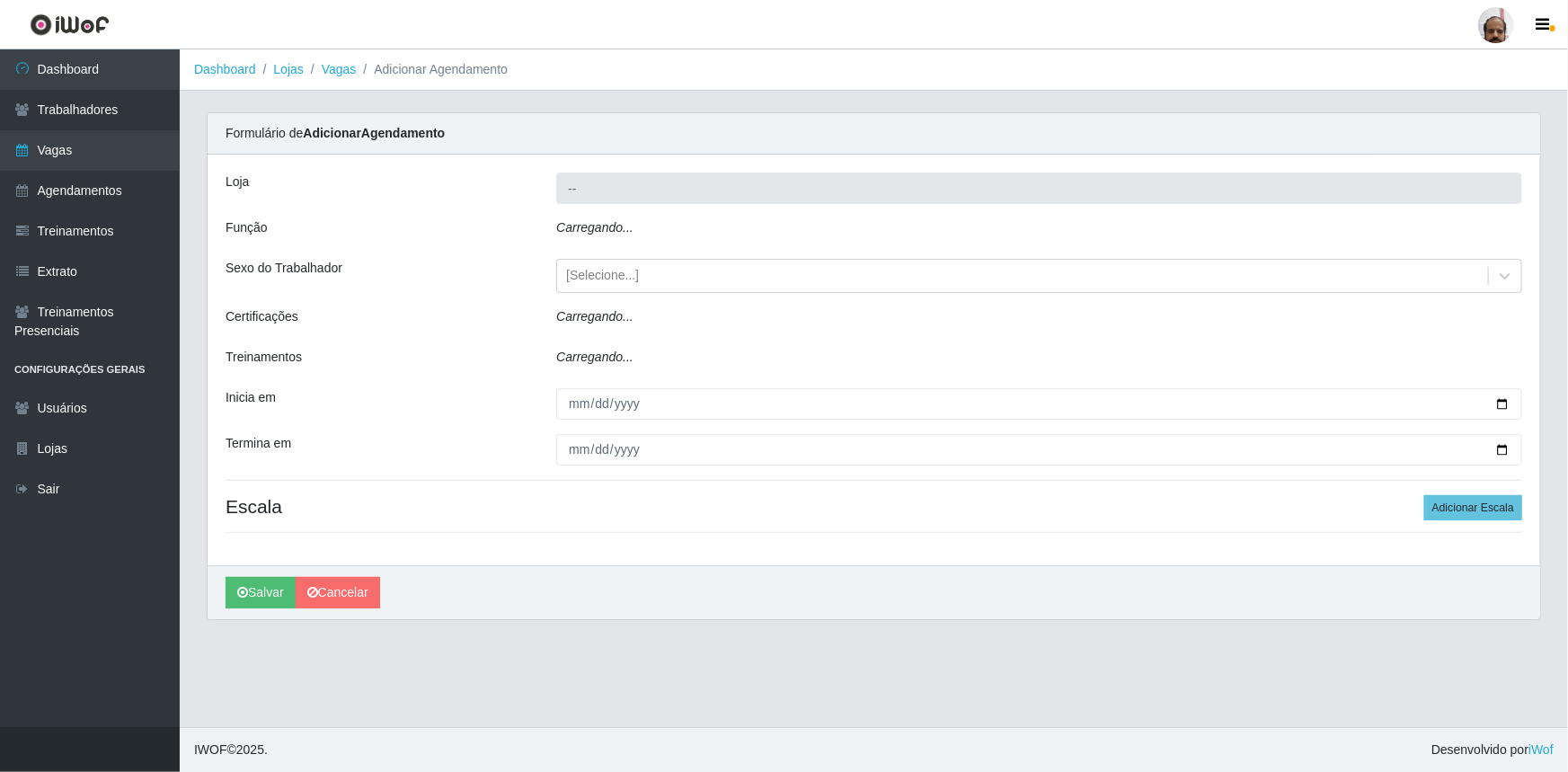
type input "[PERSON_NAME] - Loja 05"
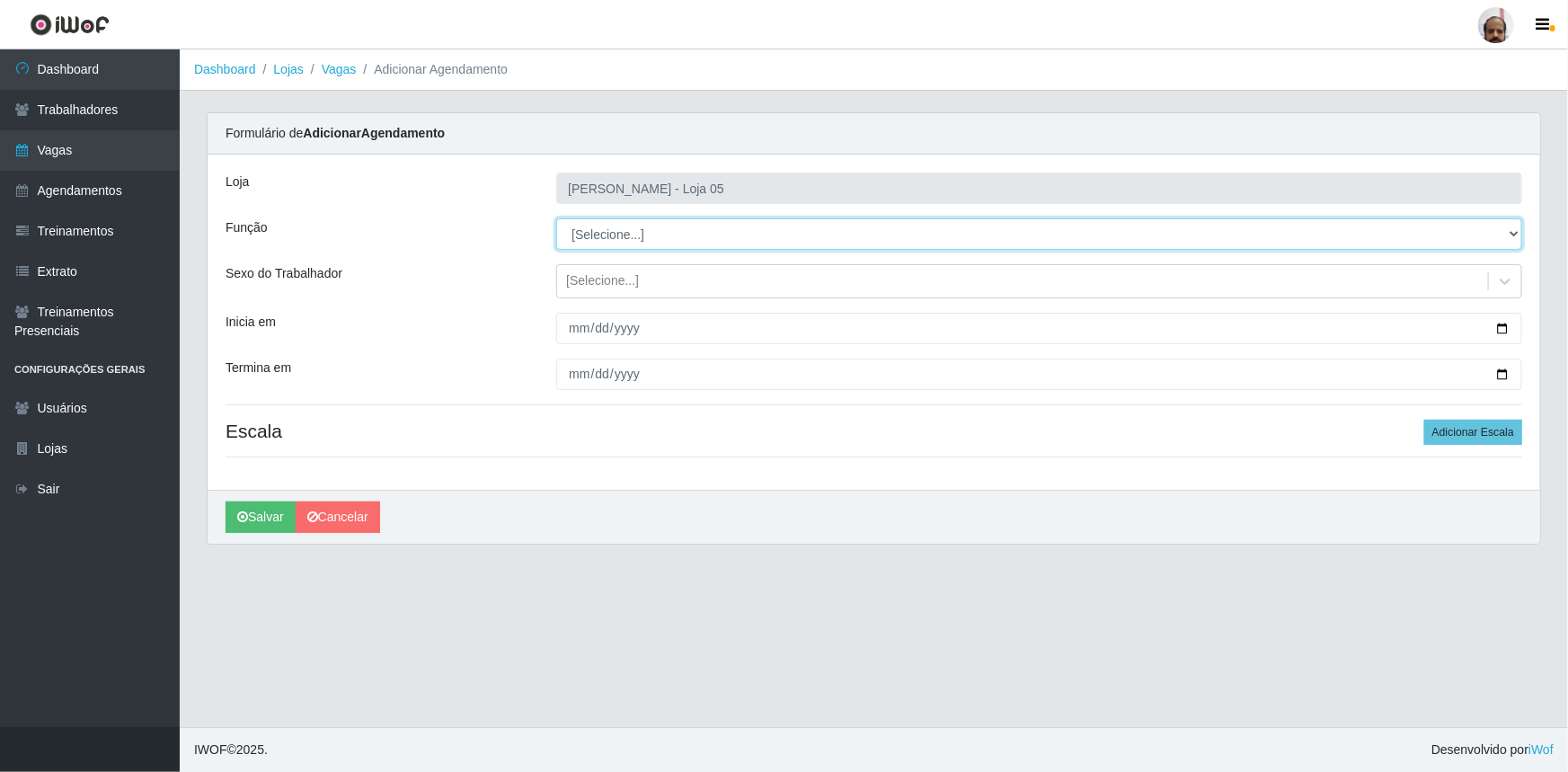
drag, startPoint x: 1511, startPoint y: 229, endPoint x: 1504, endPoint y: 244, distance: 16.6
click at [1511, 229] on select "[Selecione...] ASG ASG + ASG ++ Auxiliar de Depósito Auxiliar de Depósito + Aux…" at bounding box center [1040, 233] width 967 height 32
select select "107"
click at [556, 218] on select "[Selecione...] ASG ASG + ASG ++ Auxiliar de Depósito Auxiliar de Depósito + Aux…" at bounding box center [1040, 233] width 967 height 32
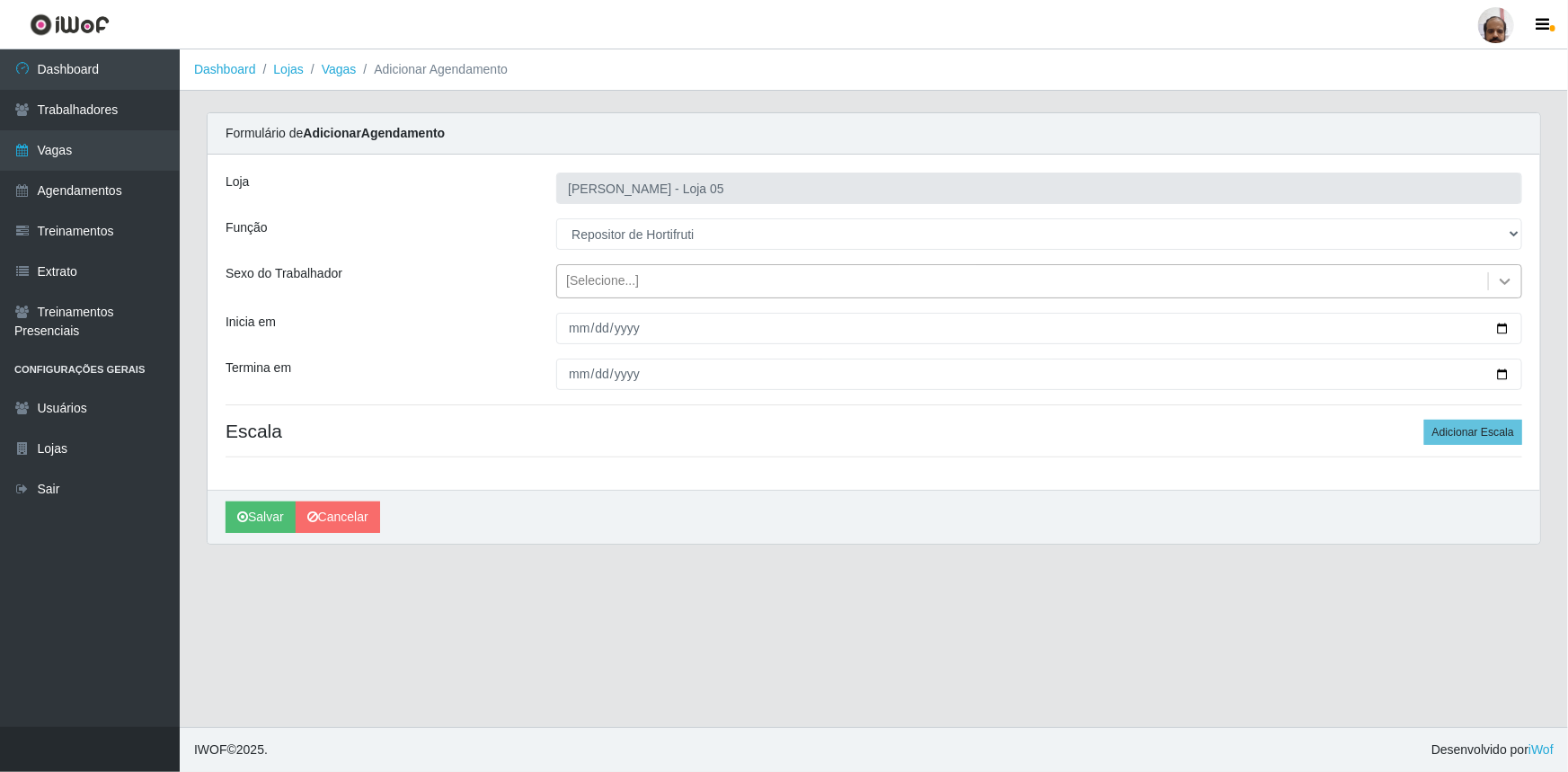
click at [1501, 277] on icon at bounding box center [1506, 280] width 18 height 18
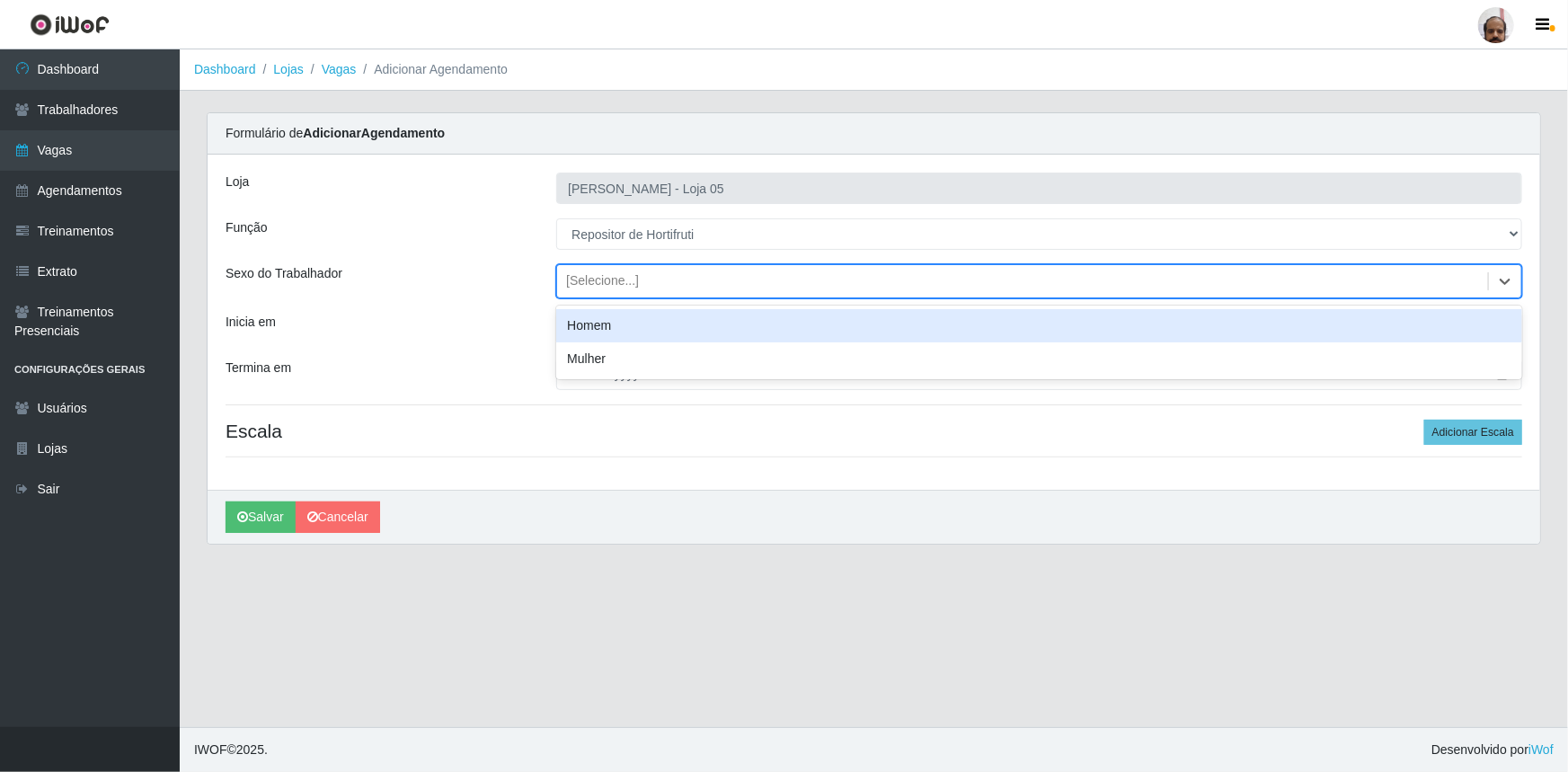
click at [655, 329] on div "Homem" at bounding box center [1040, 326] width 967 height 34
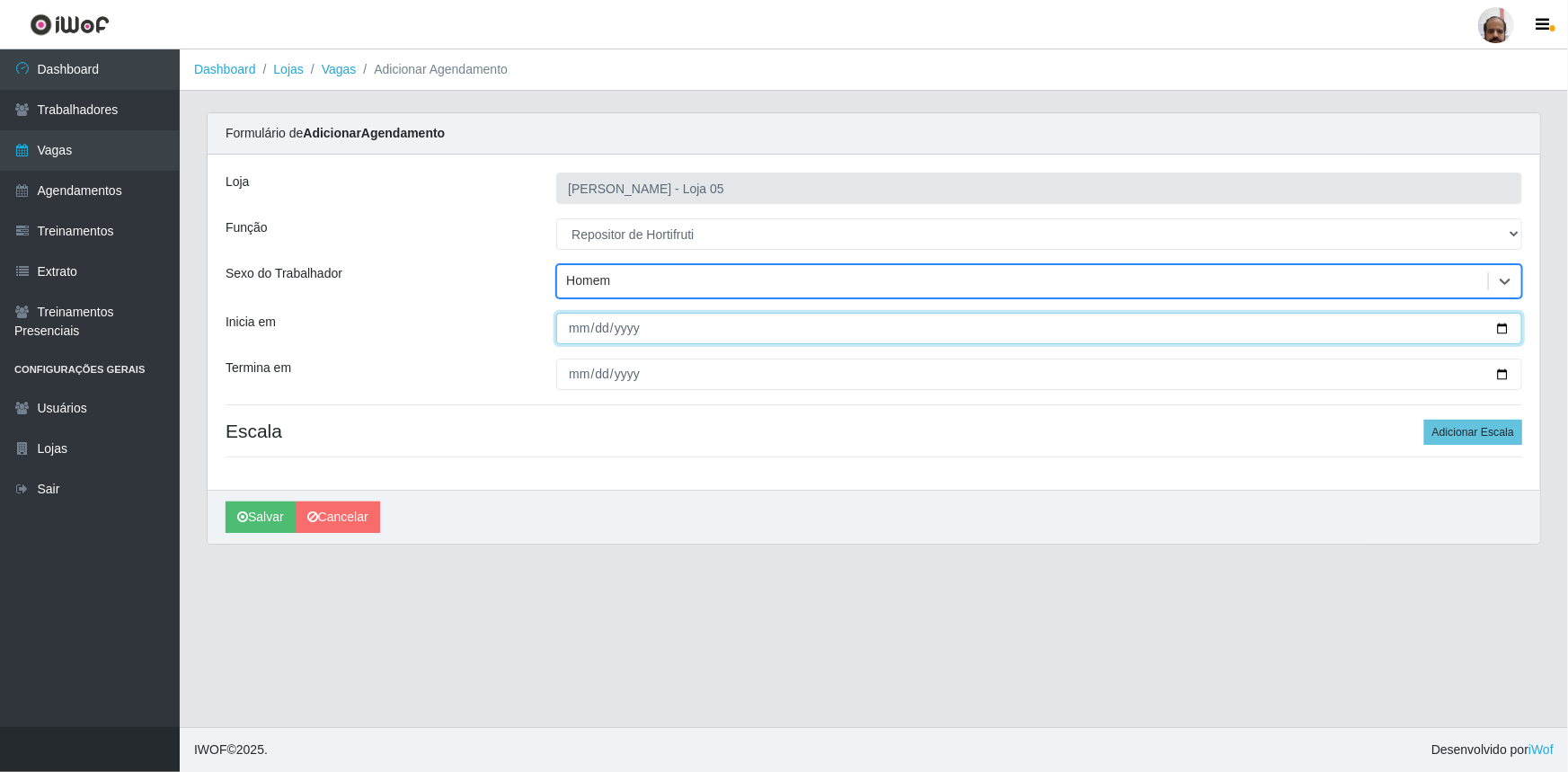
click at [1508, 325] on input "Inicia em" at bounding box center [1040, 328] width 967 height 32
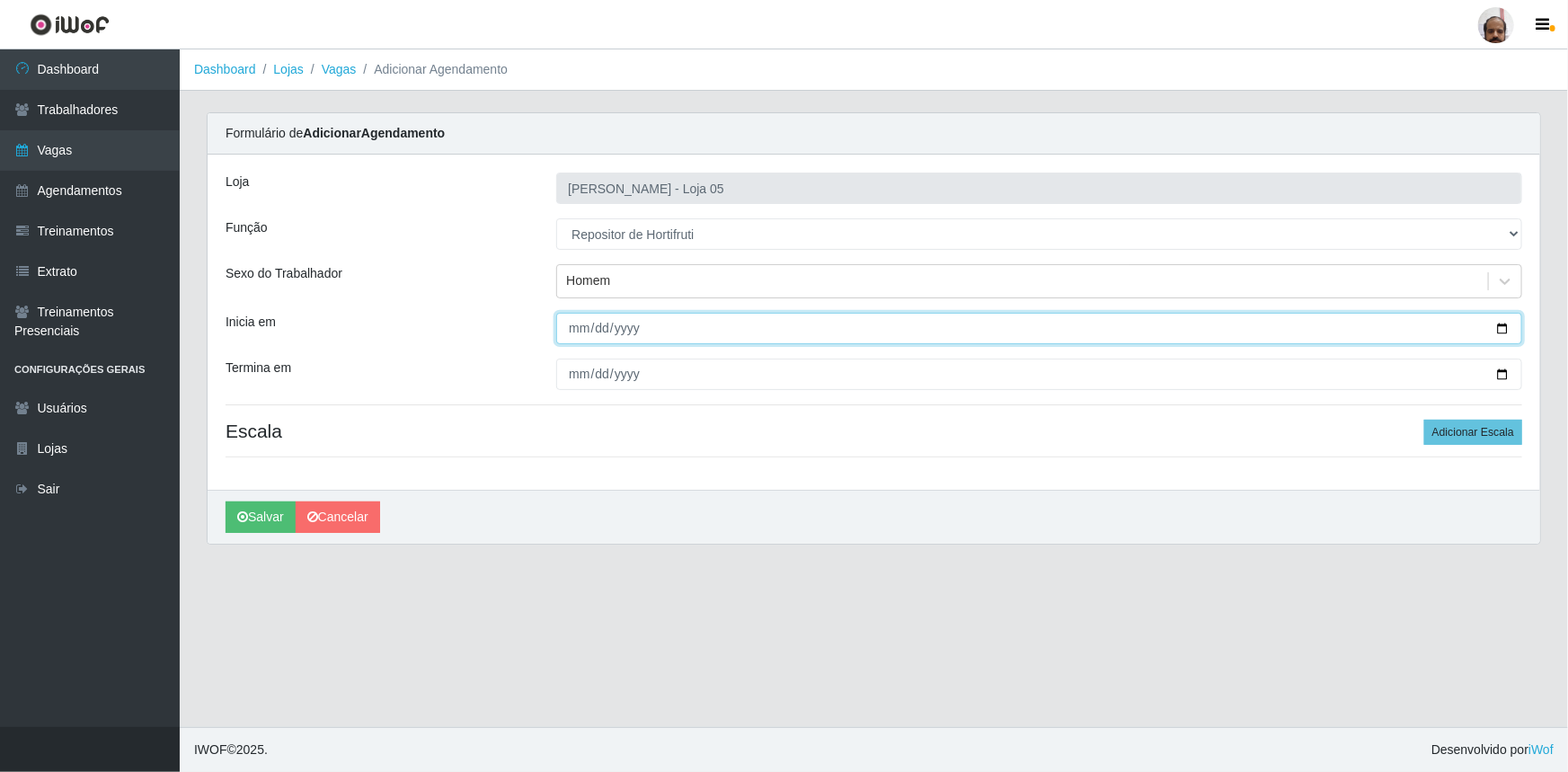
type input "[DATE]"
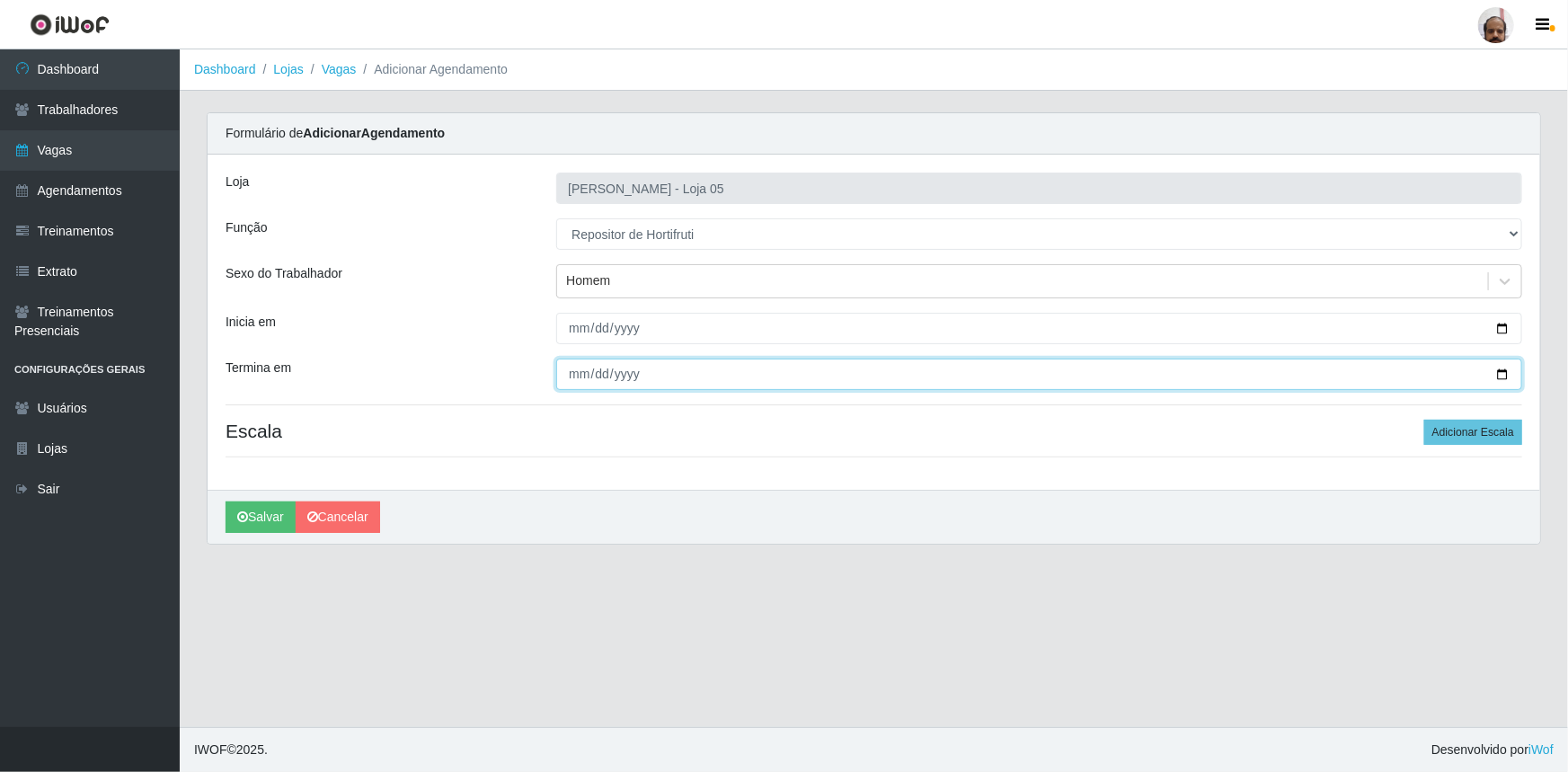
click at [1502, 377] on input "Termina em" at bounding box center [1040, 374] width 967 height 32
type input "[DATE]"
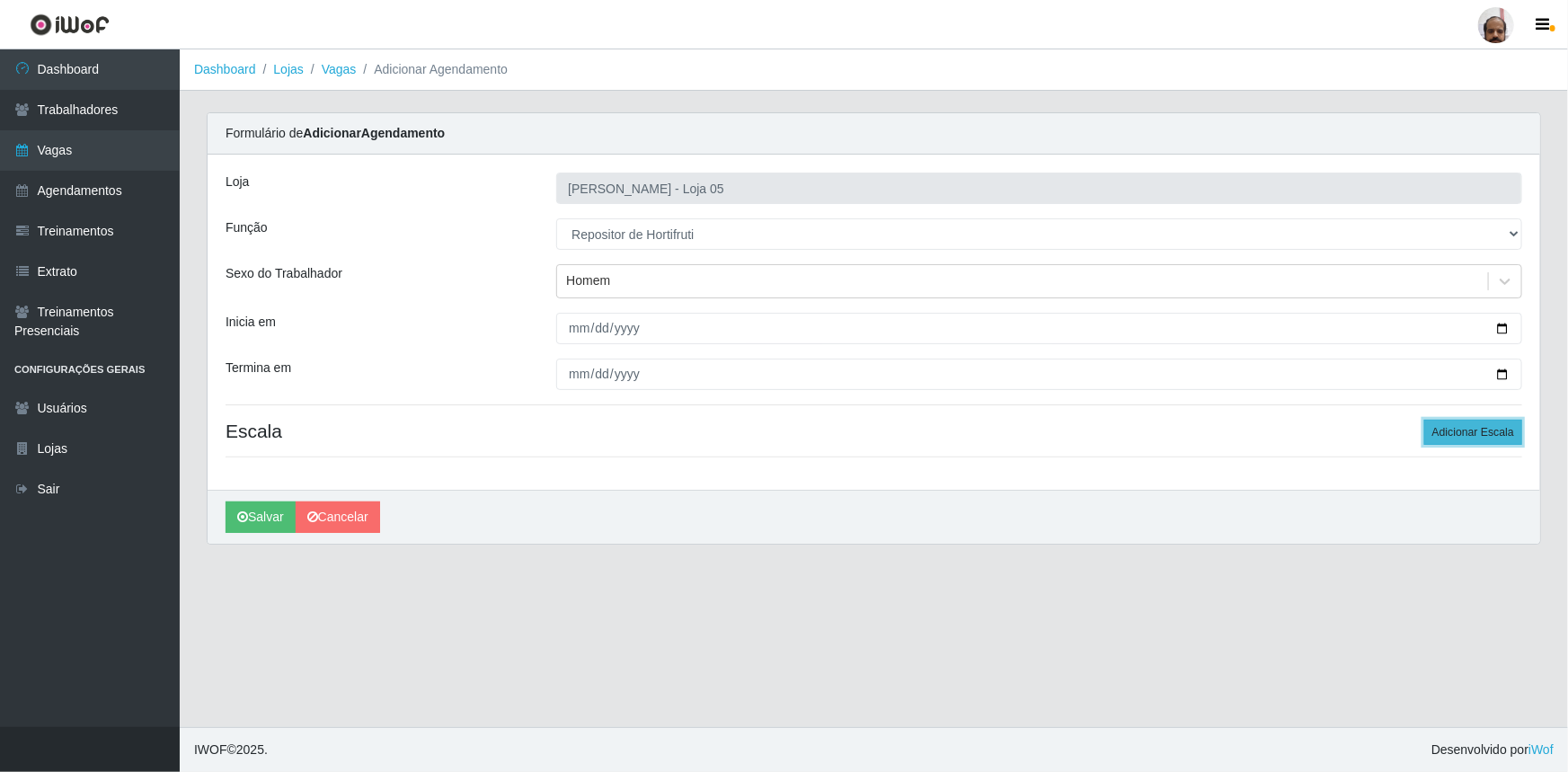
click at [1513, 433] on button "Adicionar Escala" at bounding box center [1474, 432] width 98 height 25
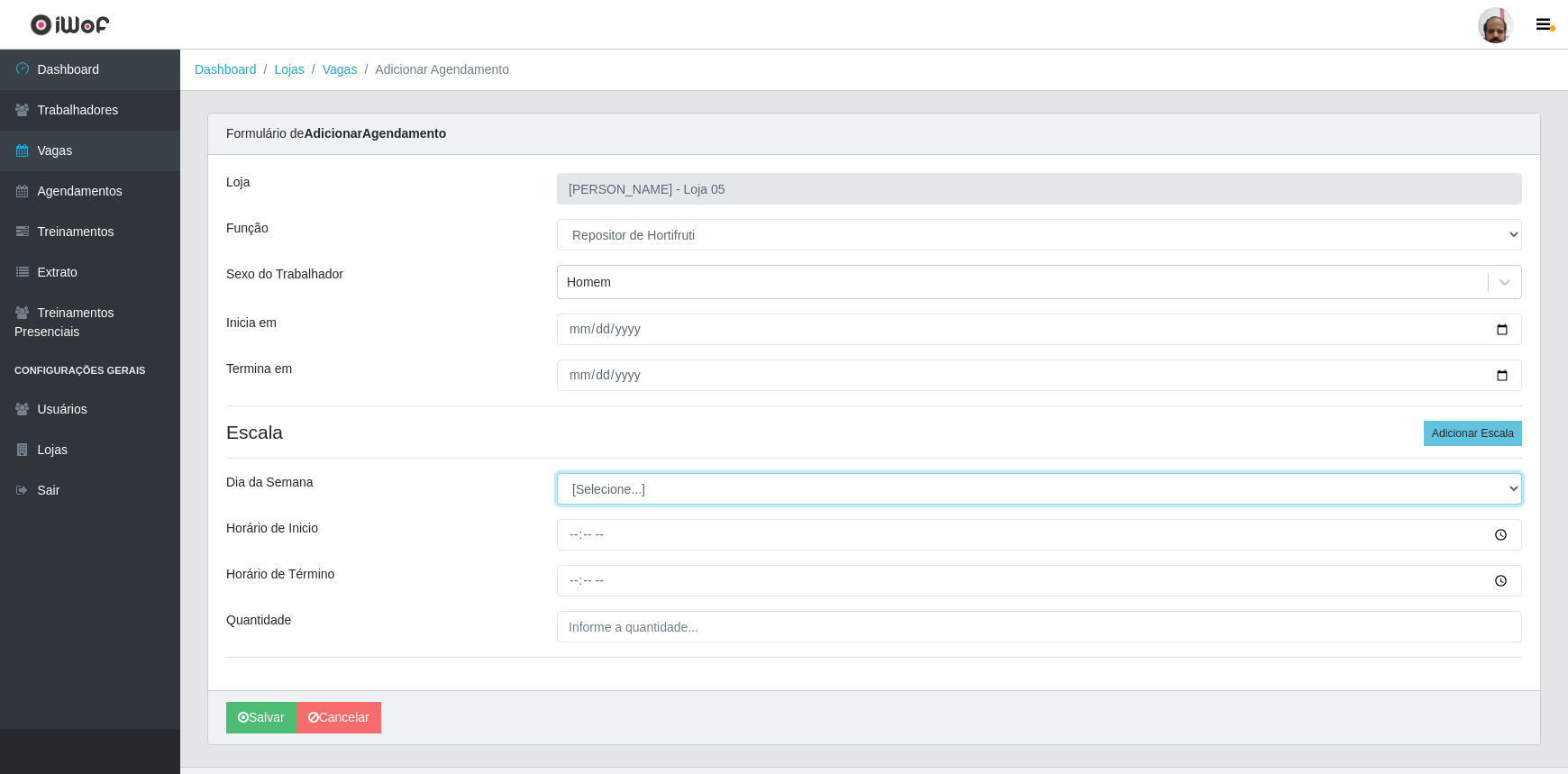
drag, startPoint x: 1511, startPoint y: 486, endPoint x: 1502, endPoint y: 490, distance: 9.8
click at [1511, 486] on select "[Selecione...] Segunda Terça Quarta Quinta Sexta Sábado Domingo" at bounding box center [1039, 488] width 965 height 32
select select "2"
click at [557, 473] on select "[Selecione...] Segunda Terça Quarta Quinta Sexta Sábado Domingo" at bounding box center [1039, 488] width 965 height 32
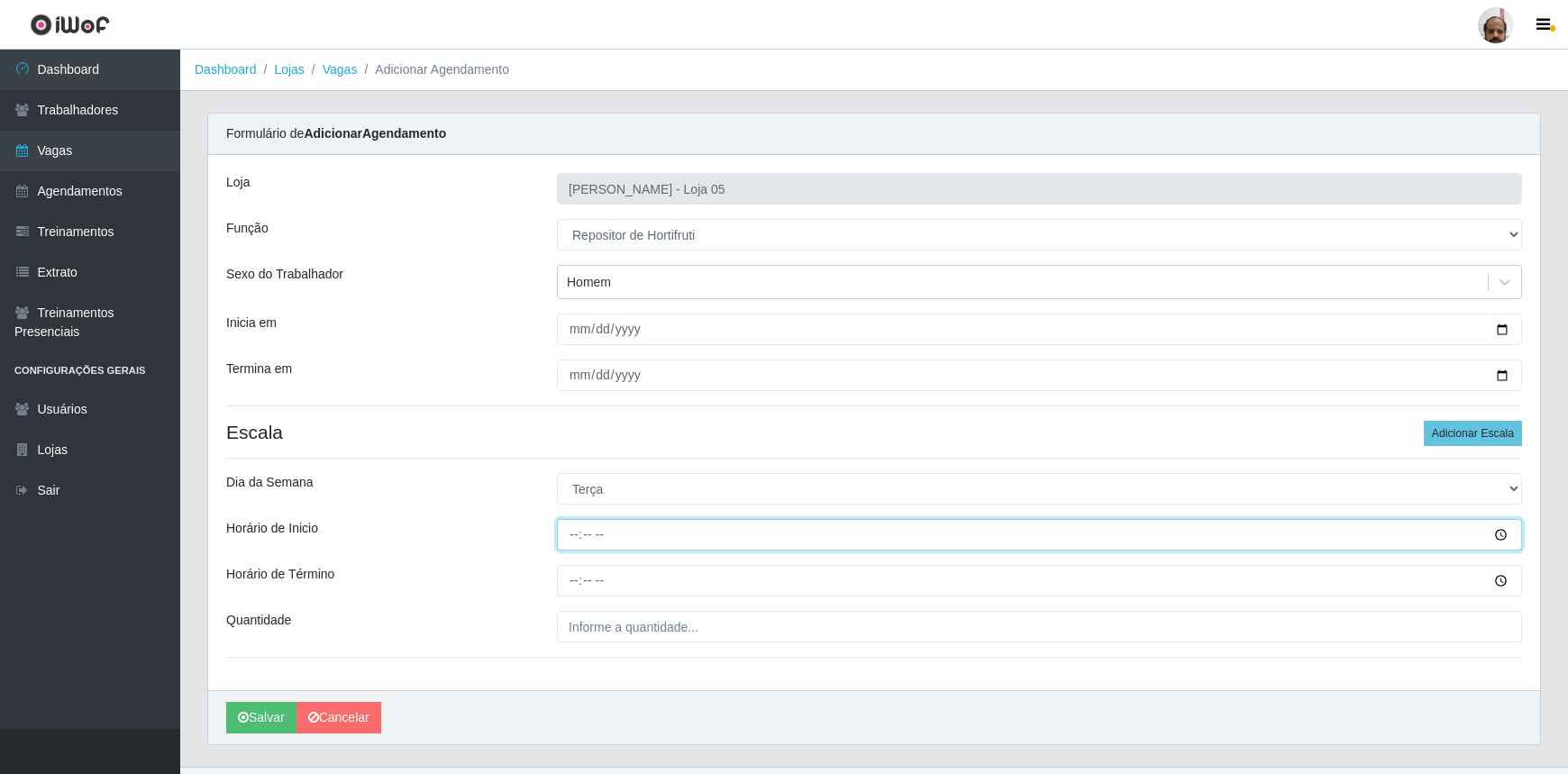
click at [575, 537] on input "Horário de Inicio" at bounding box center [1039, 534] width 965 height 32
type input "08:00"
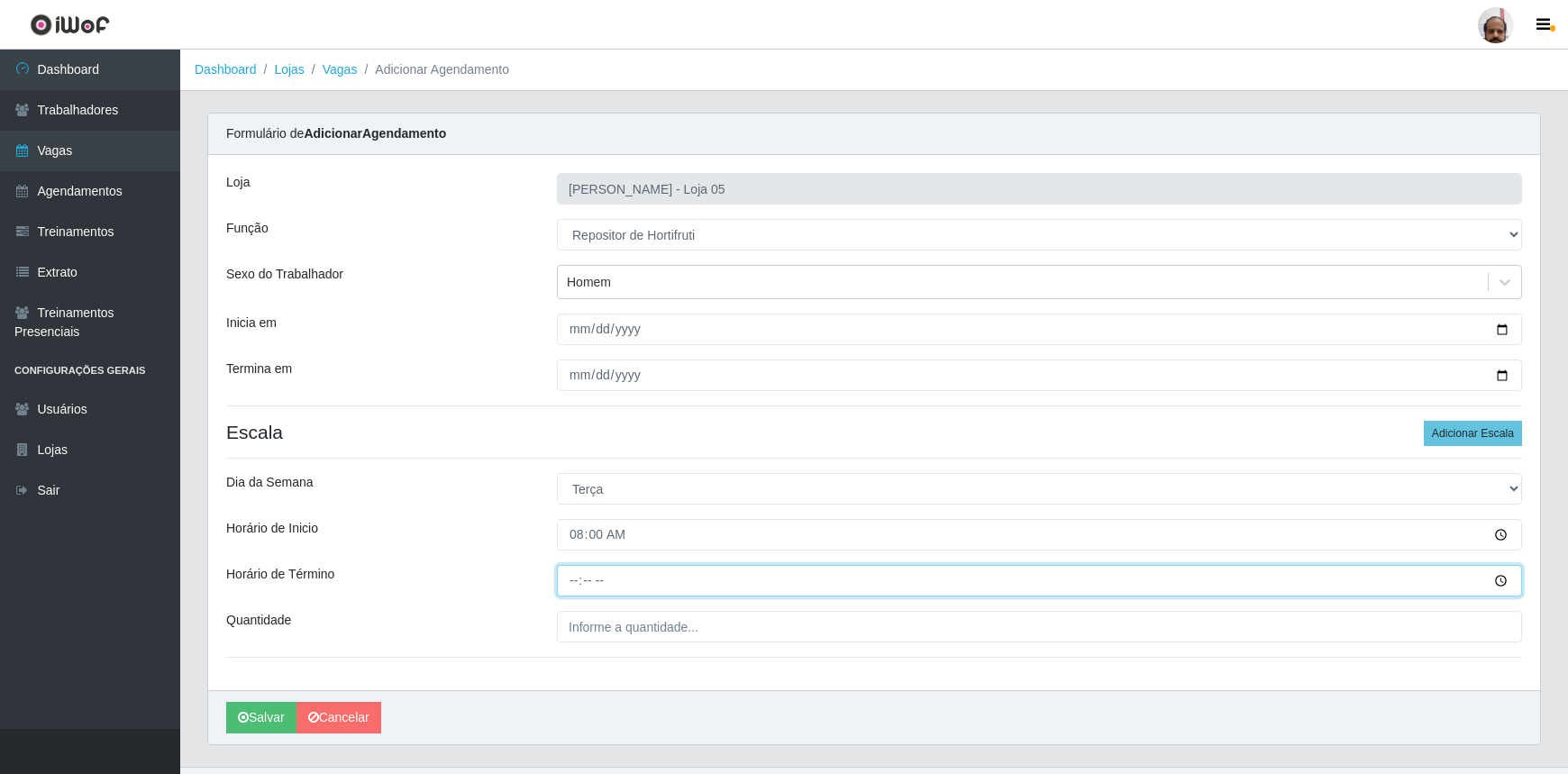
click at [586, 579] on input "Horário de Término" at bounding box center [1039, 580] width 965 height 32
type input "14:00"
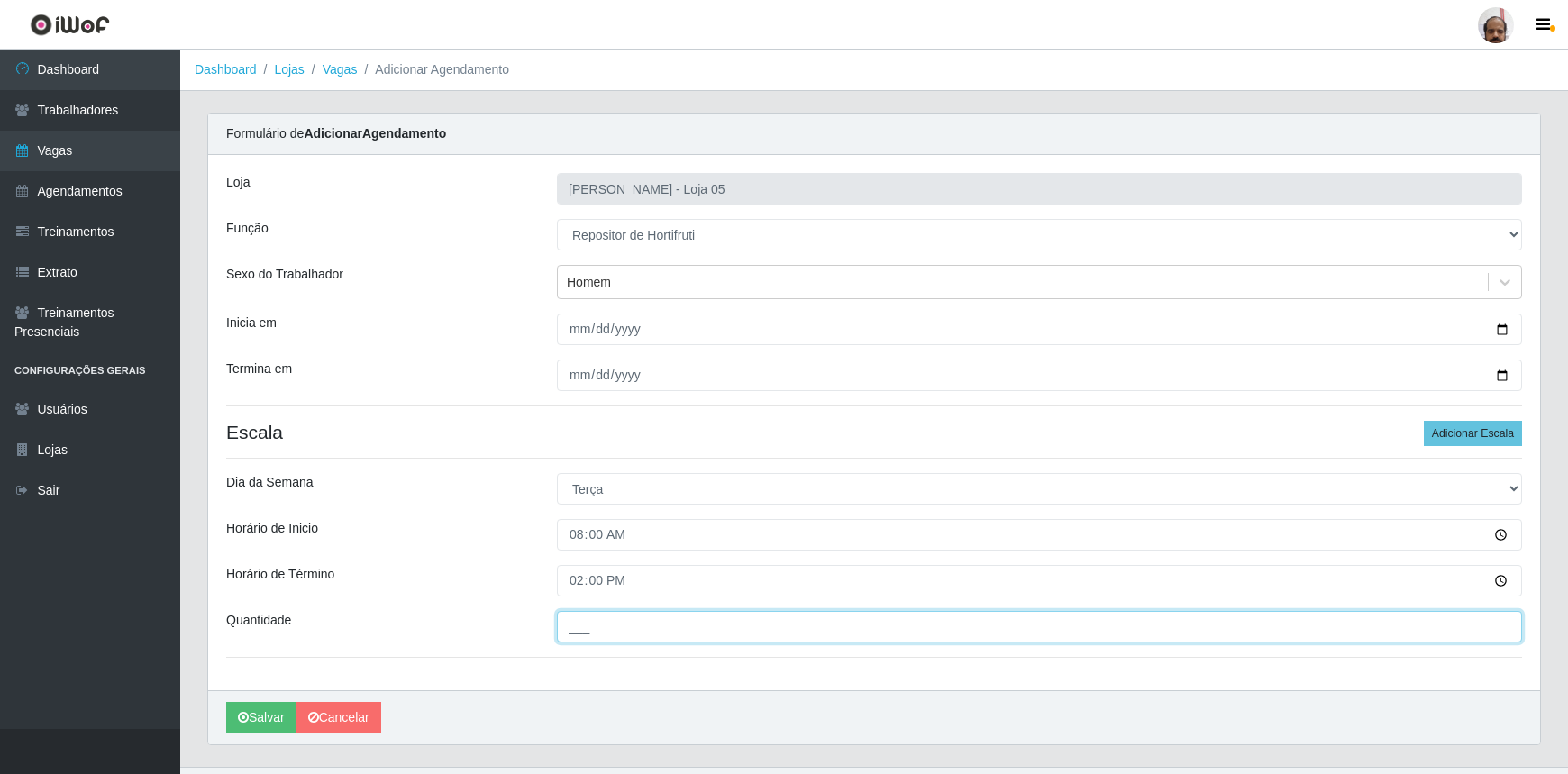
click at [623, 626] on input "___" at bounding box center [1039, 626] width 965 height 32
type input "2__"
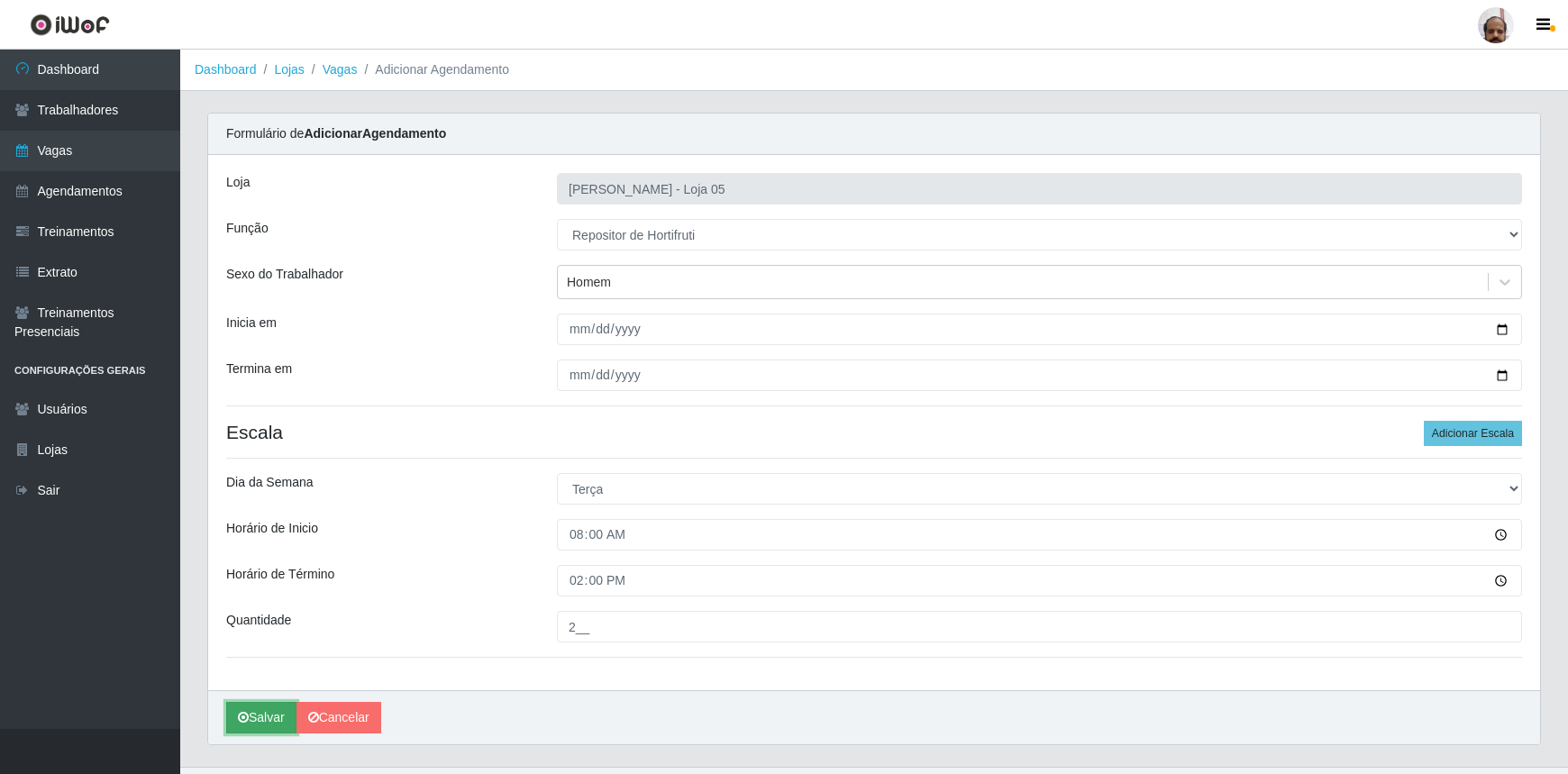
click at [263, 711] on button "Salvar" at bounding box center [261, 717] width 70 height 32
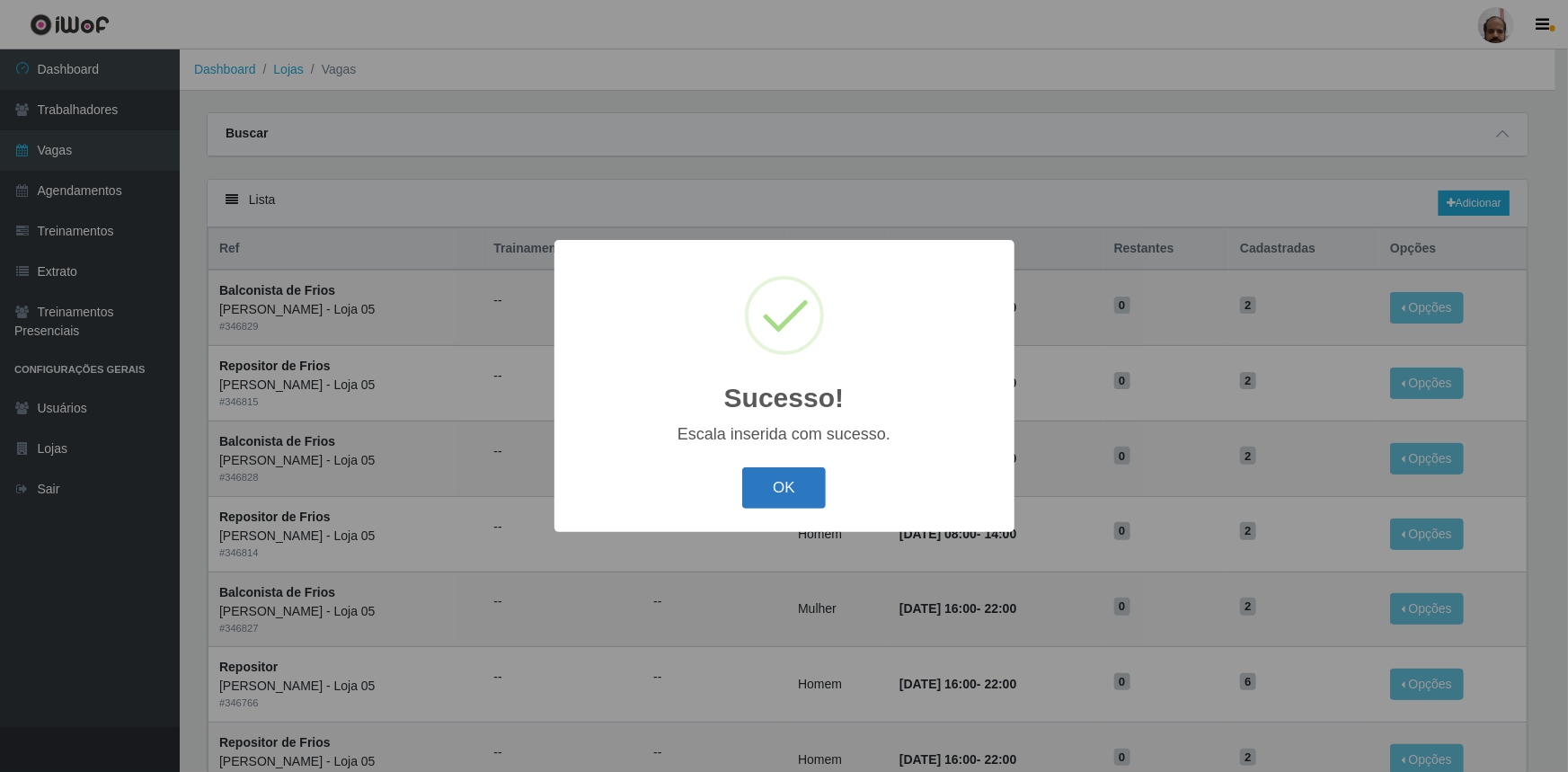
click at [781, 504] on button "OK" at bounding box center [784, 488] width 84 height 42
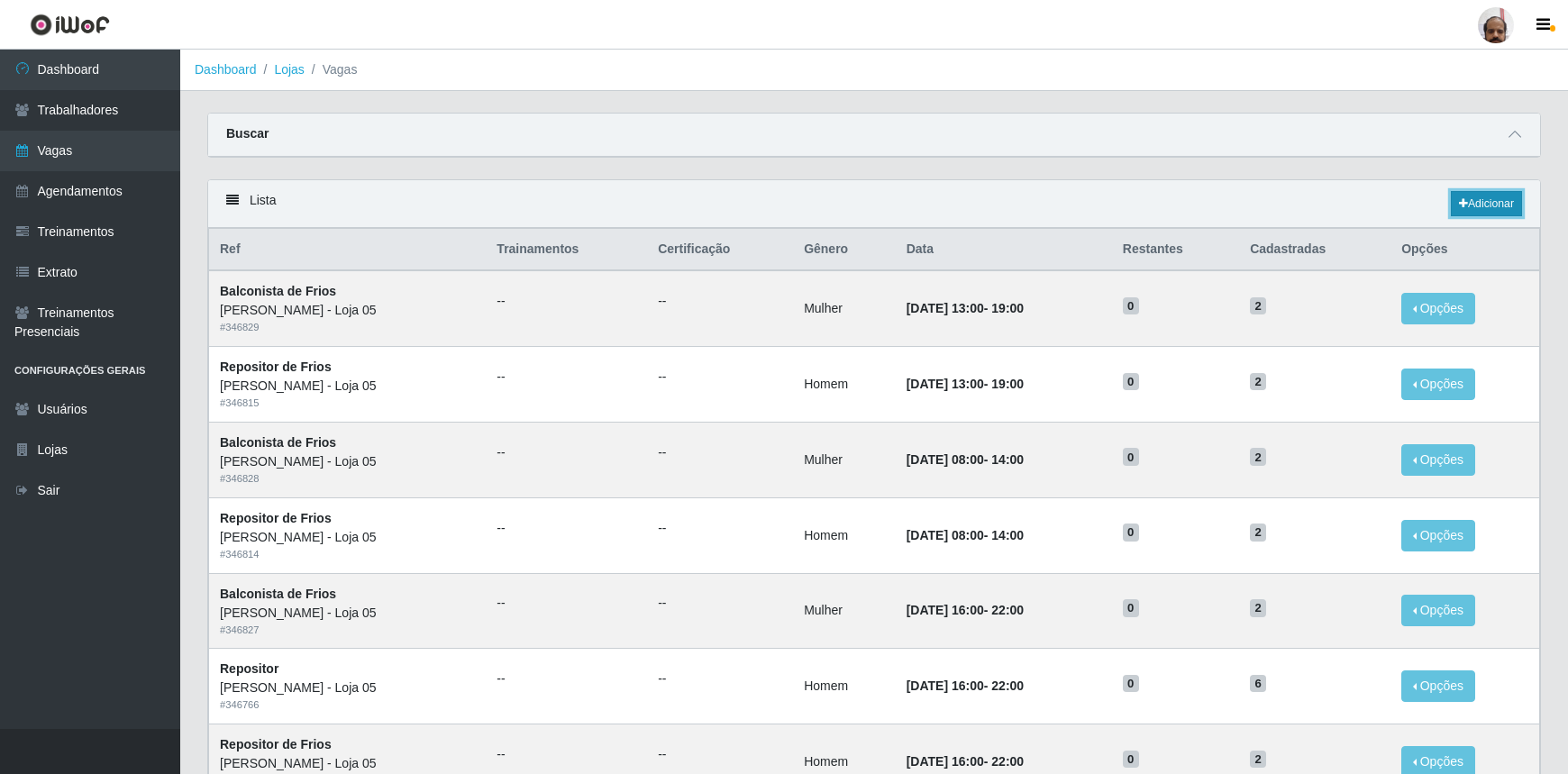
click at [1487, 203] on link "Adicionar" at bounding box center [1486, 203] width 71 height 25
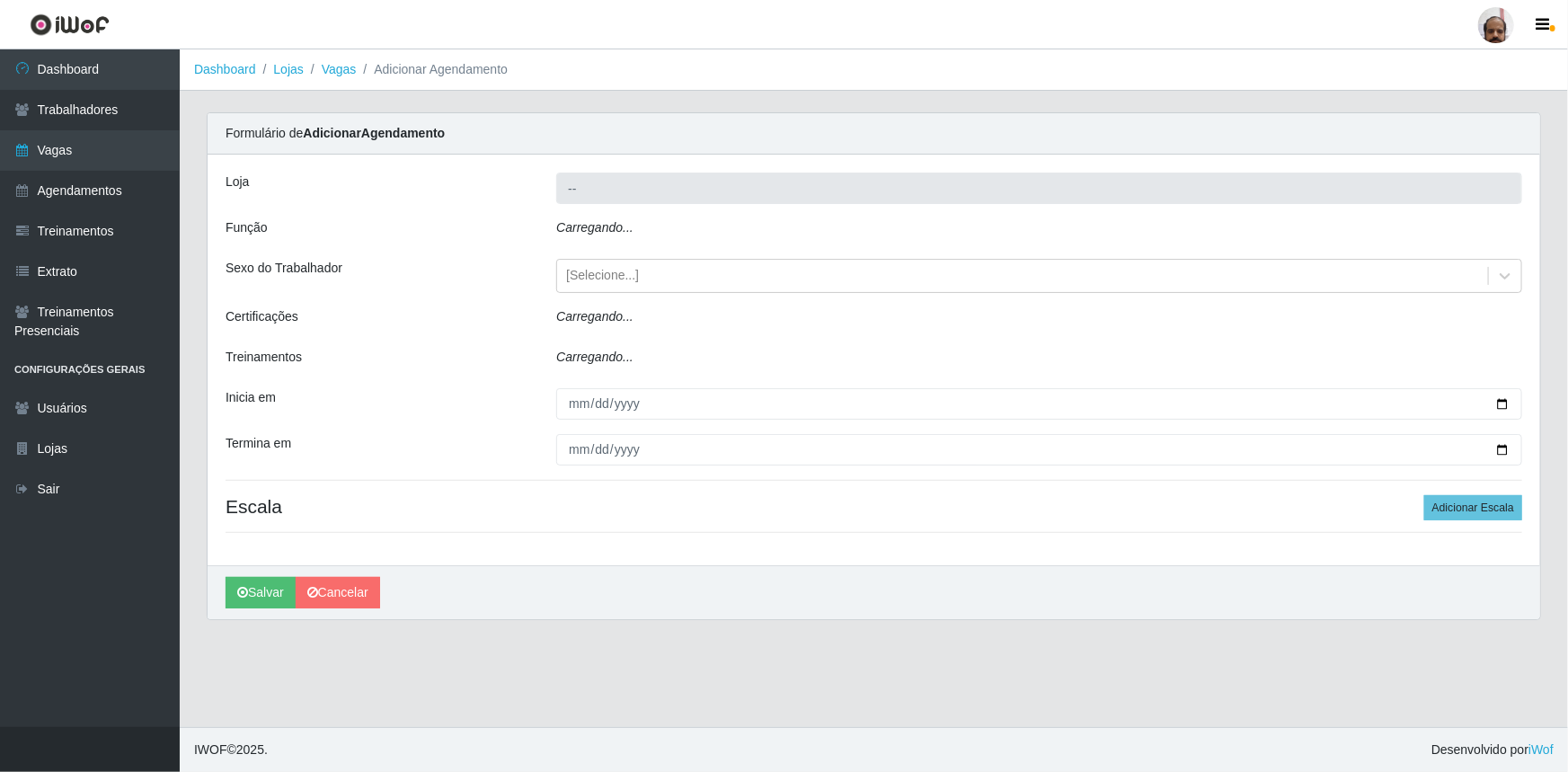
type input "[PERSON_NAME] - Loja 05"
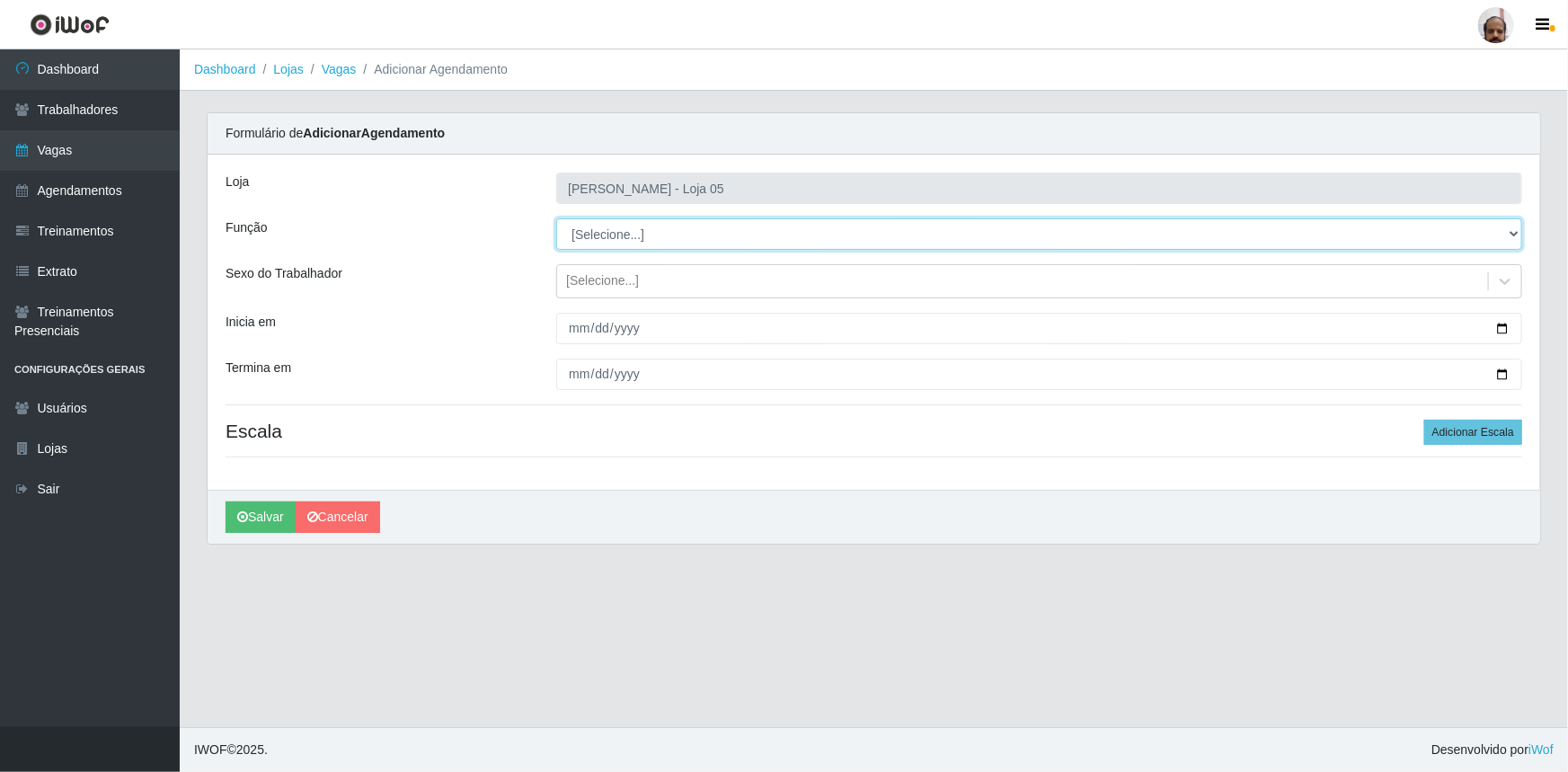
click at [1516, 234] on select "[Selecione...] ASG ASG + ASG ++ Auxiliar de Depósito Auxiliar de Depósito + Aux…" at bounding box center [1040, 233] width 967 height 32
select select "107"
click at [556, 218] on select "[Selecione...] ASG ASG + ASG ++ Auxiliar de Depósito Auxiliar de Depósito + Aux…" at bounding box center [1040, 233] width 967 height 32
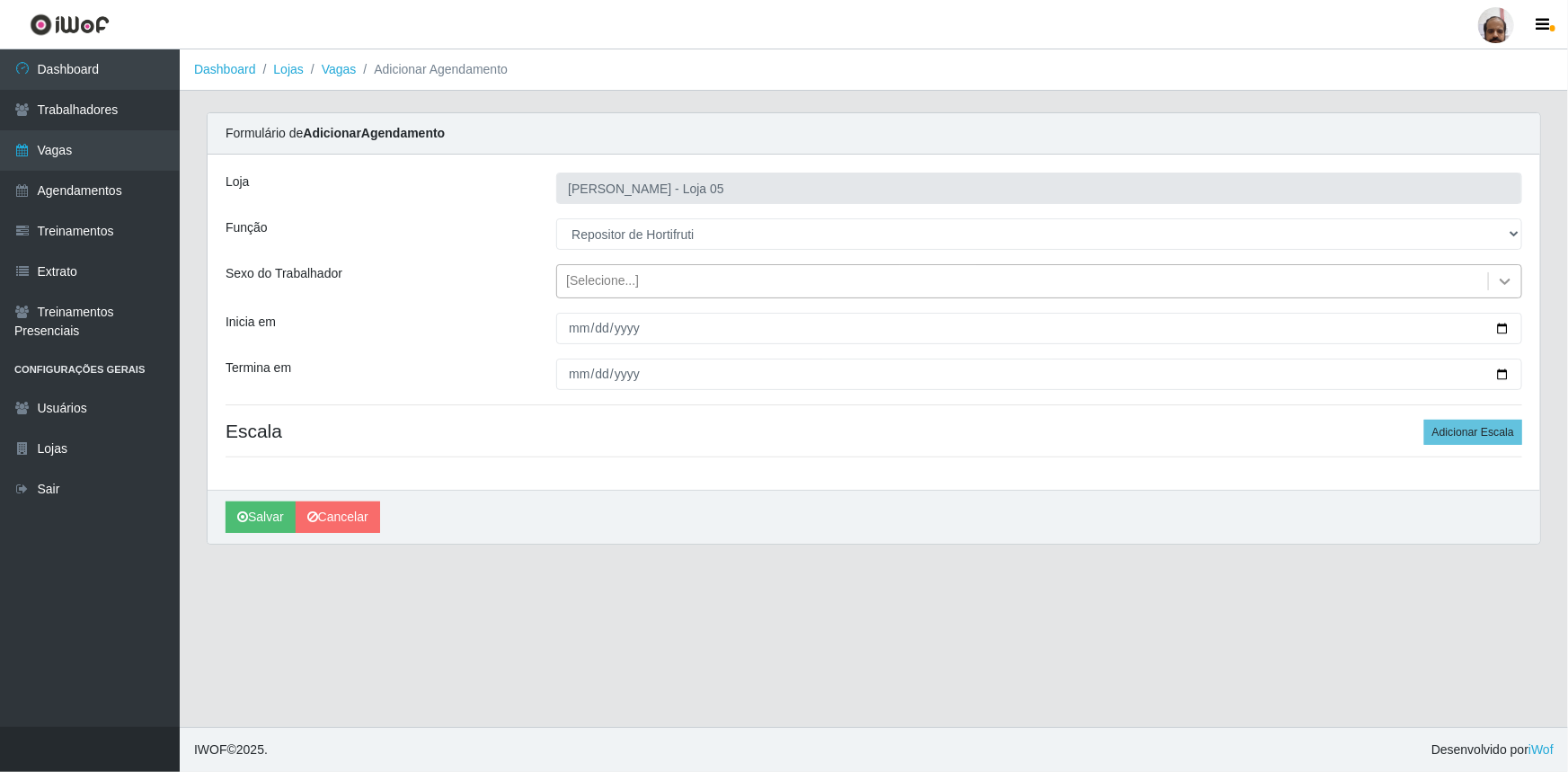
click at [1502, 278] on icon at bounding box center [1505, 281] width 11 height 7
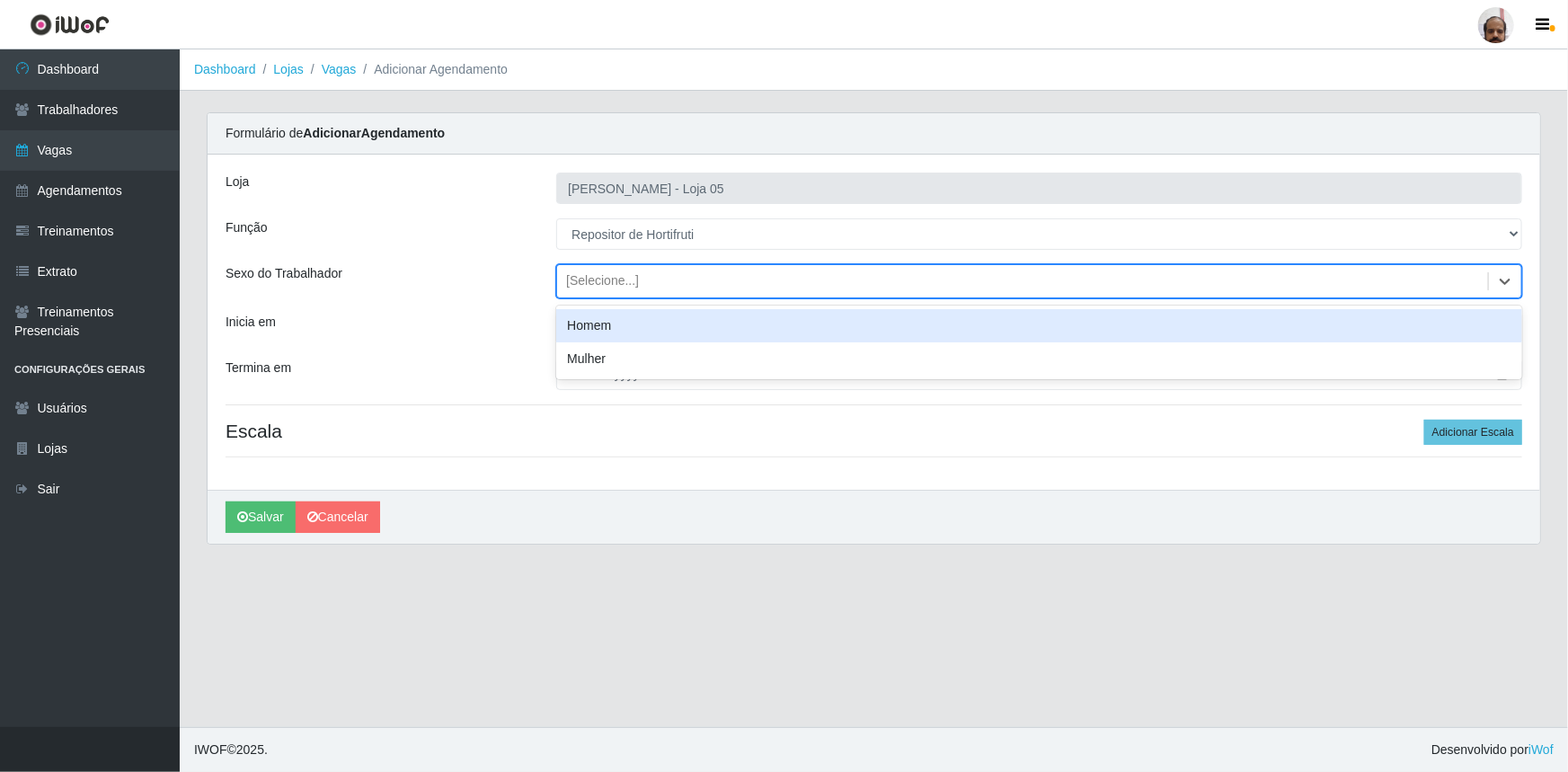
click at [618, 327] on div "Homem" at bounding box center [1040, 326] width 967 height 34
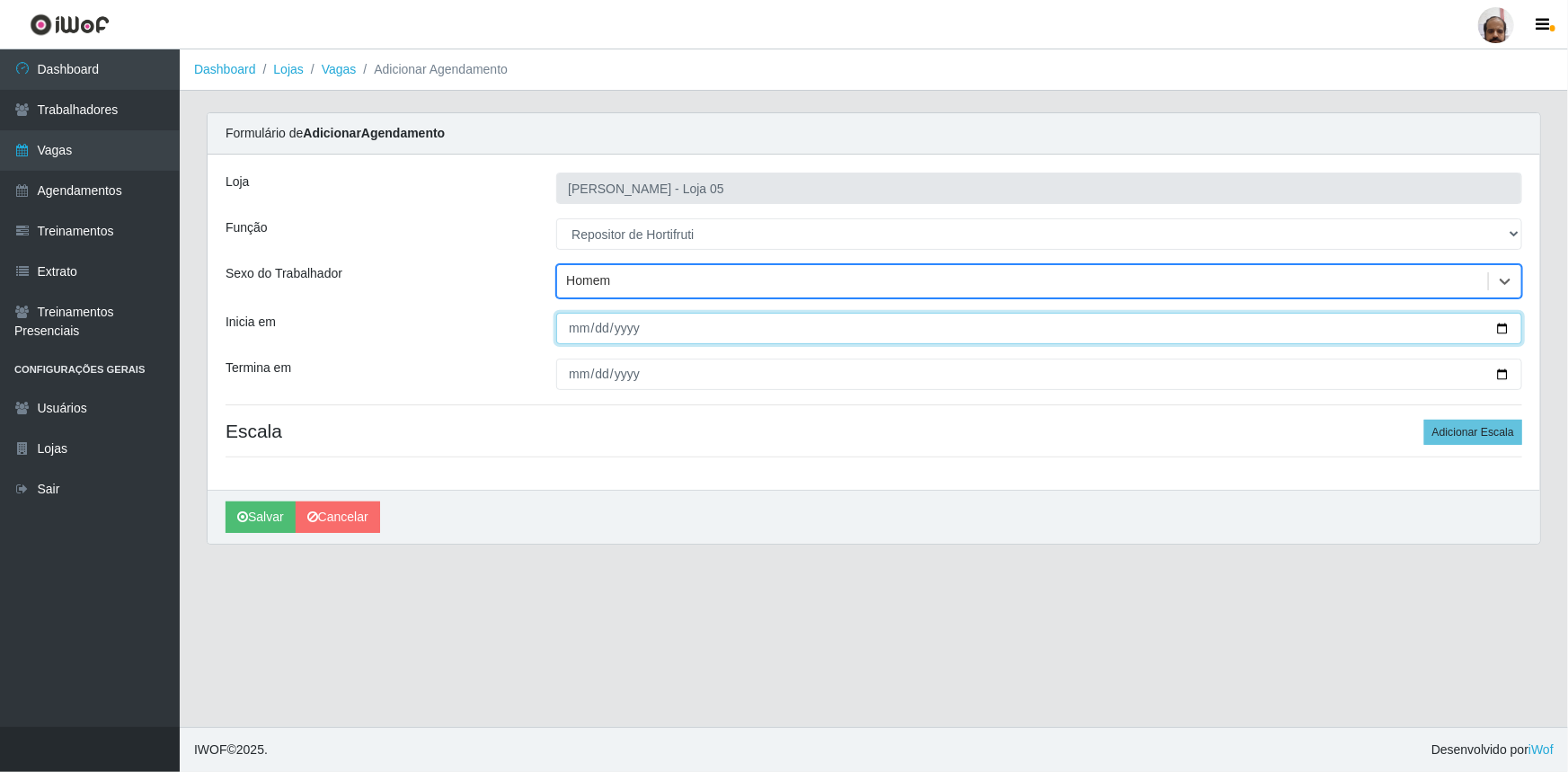
click at [1496, 334] on input "Inicia em" at bounding box center [1040, 328] width 967 height 32
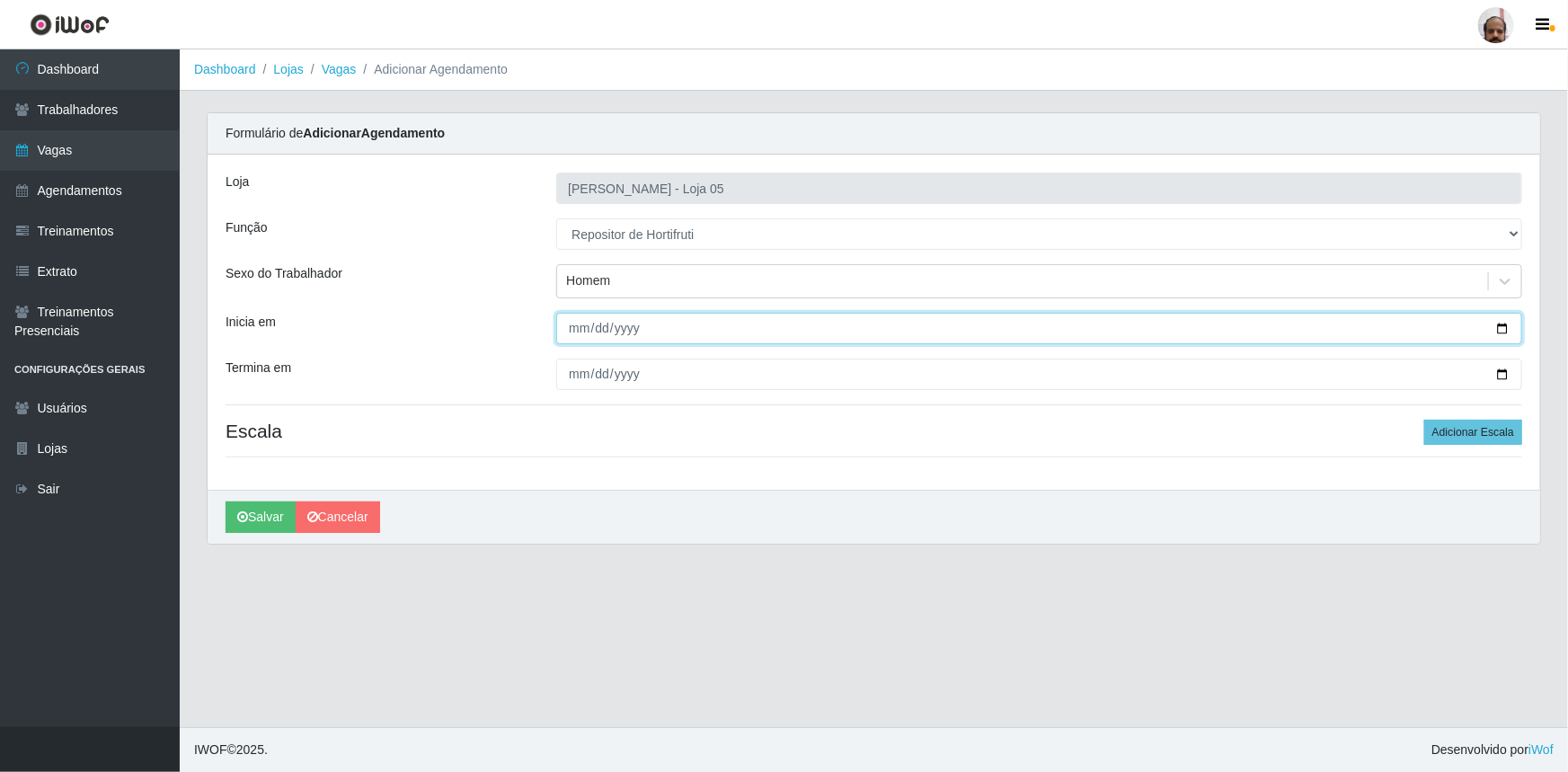
type input "[DATE]"
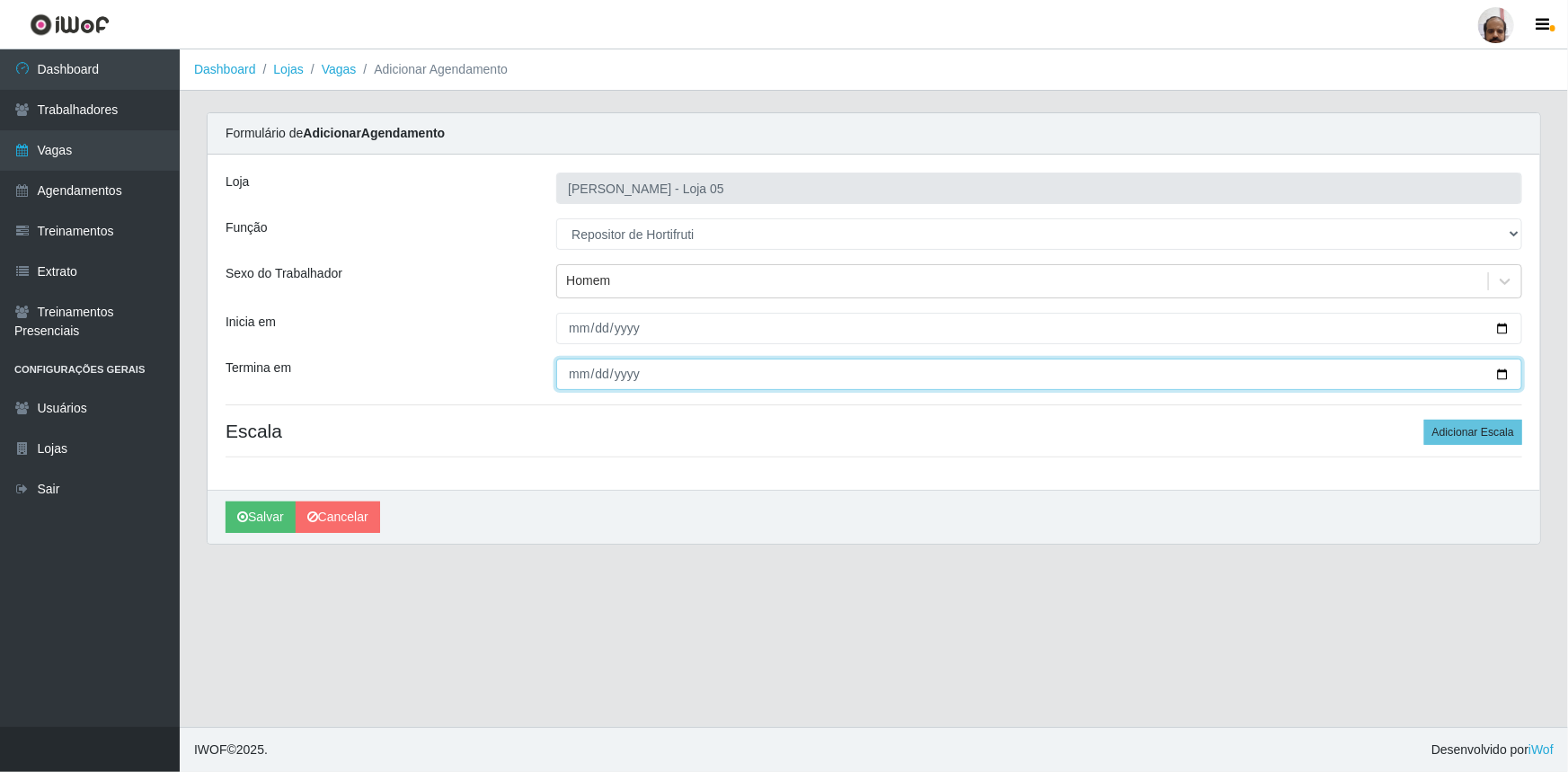
drag, startPoint x: 1505, startPoint y: 371, endPoint x: 1473, endPoint y: 381, distance: 33.5
click at [1504, 371] on input "Termina em" at bounding box center [1040, 374] width 967 height 32
type input "[DATE]"
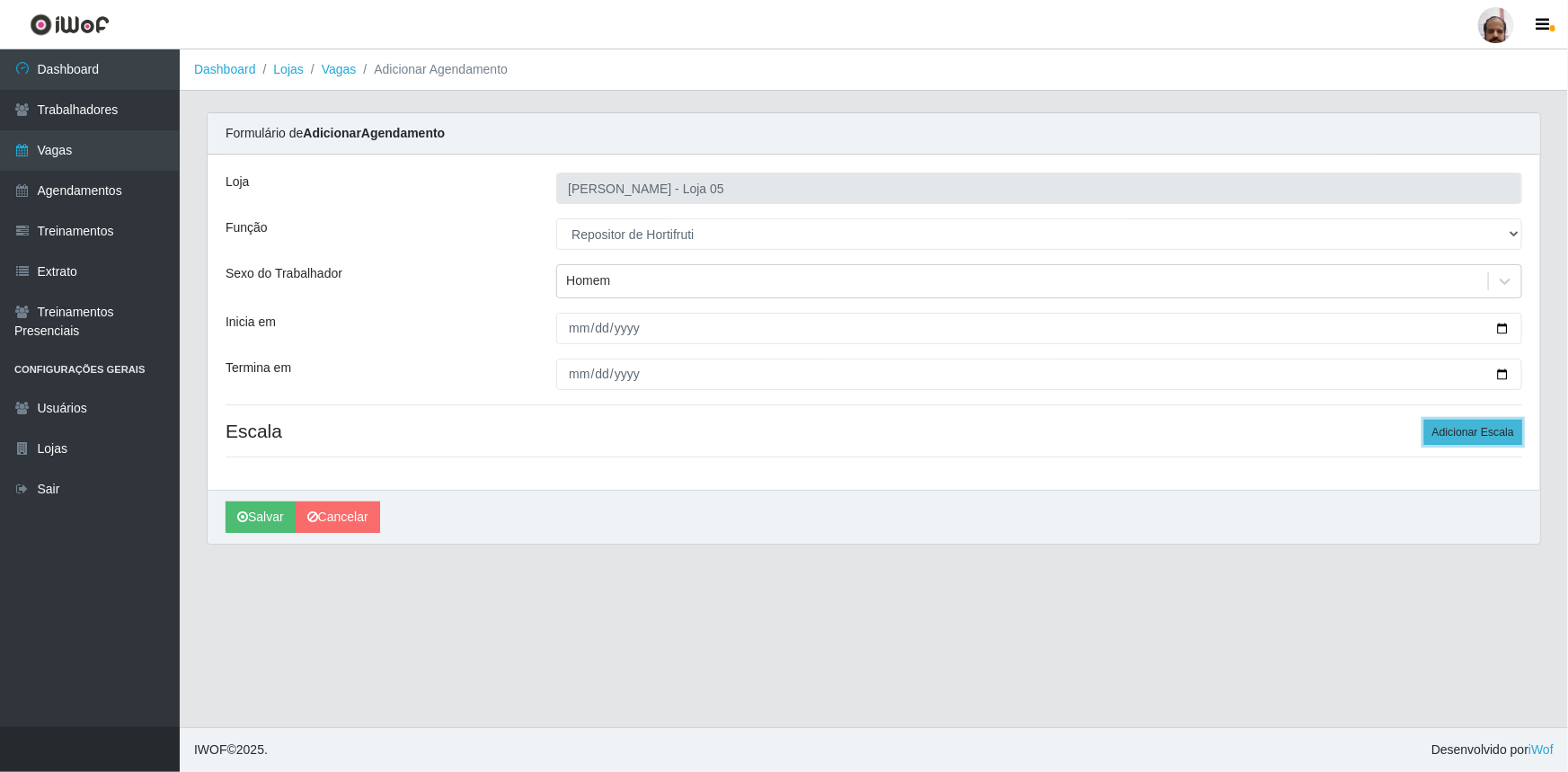
click at [1471, 439] on button "Adicionar Escala" at bounding box center [1474, 432] width 98 height 25
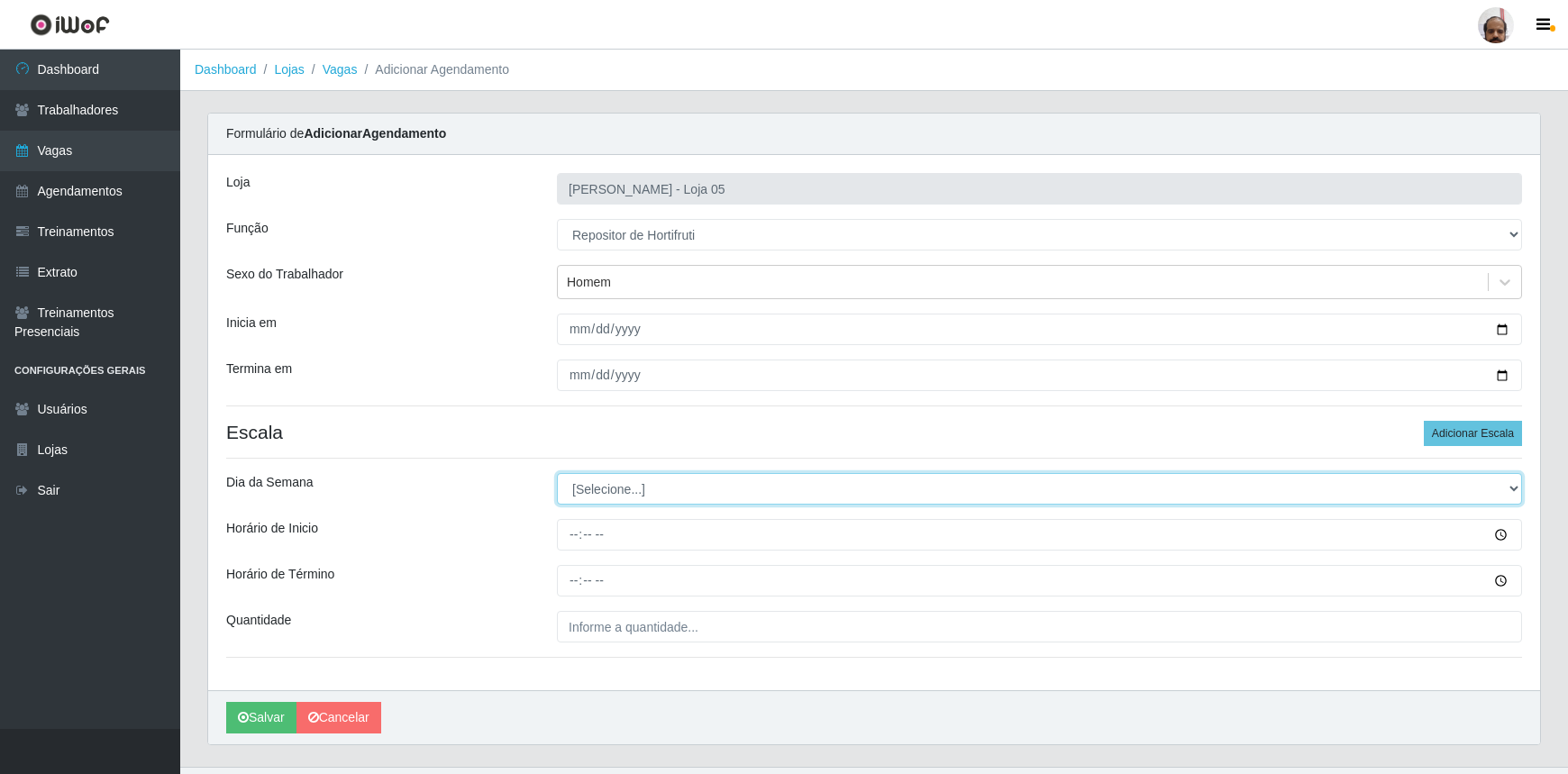
click at [1512, 488] on select "[Selecione...] Segunda Terça Quarta Quinta Sexta Sábado Domingo" at bounding box center [1039, 488] width 965 height 32
select select "2"
click at [557, 473] on select "[Selecione...] Segunda Terça Quarta Quinta Sexta Sábado Domingo" at bounding box center [1039, 488] width 965 height 32
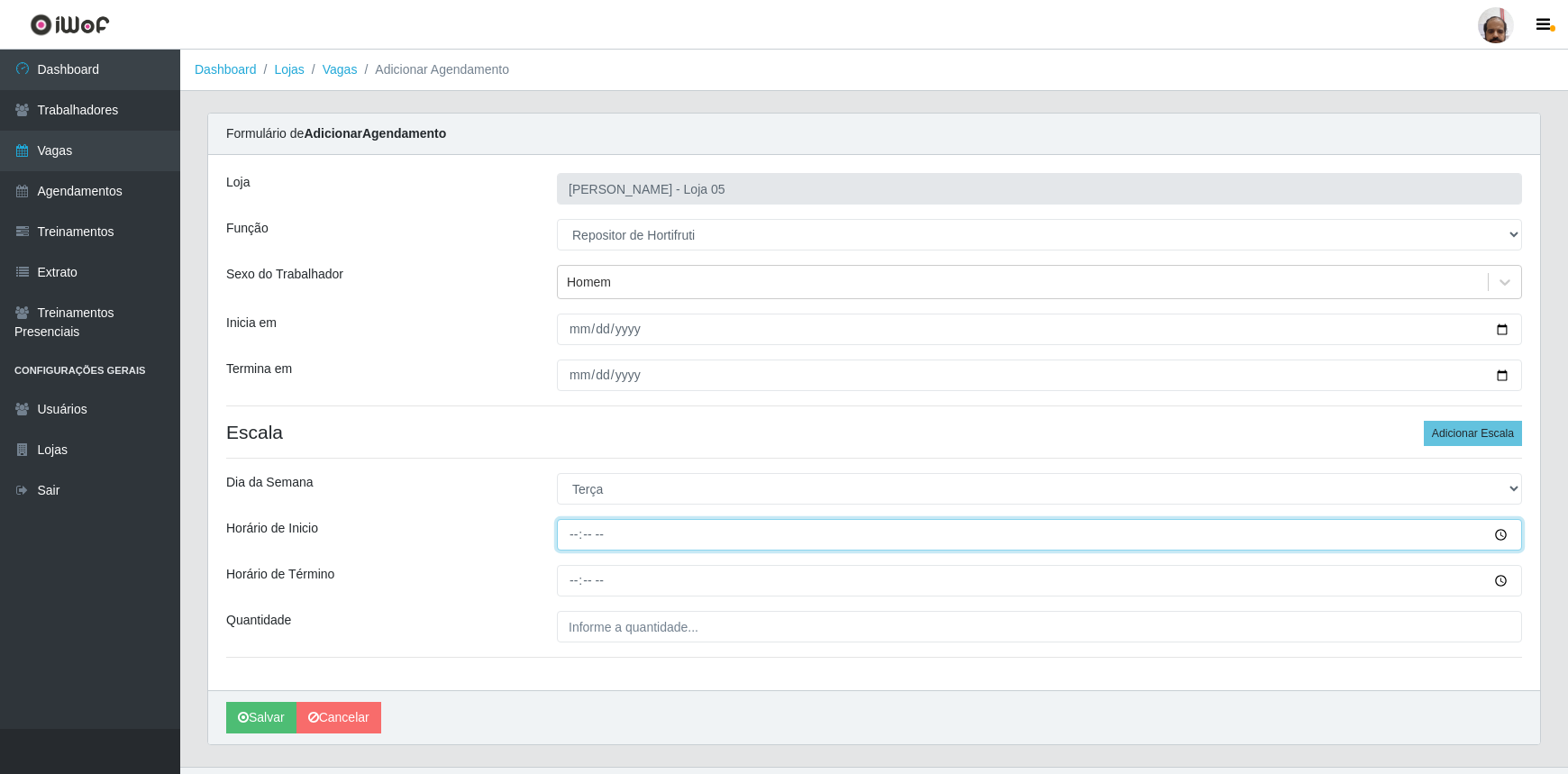
click at [569, 539] on input "Horário de Inicio" at bounding box center [1039, 534] width 965 height 32
click at [576, 530] on input "01:00" at bounding box center [1039, 534] width 965 height 32
type input "16:00"
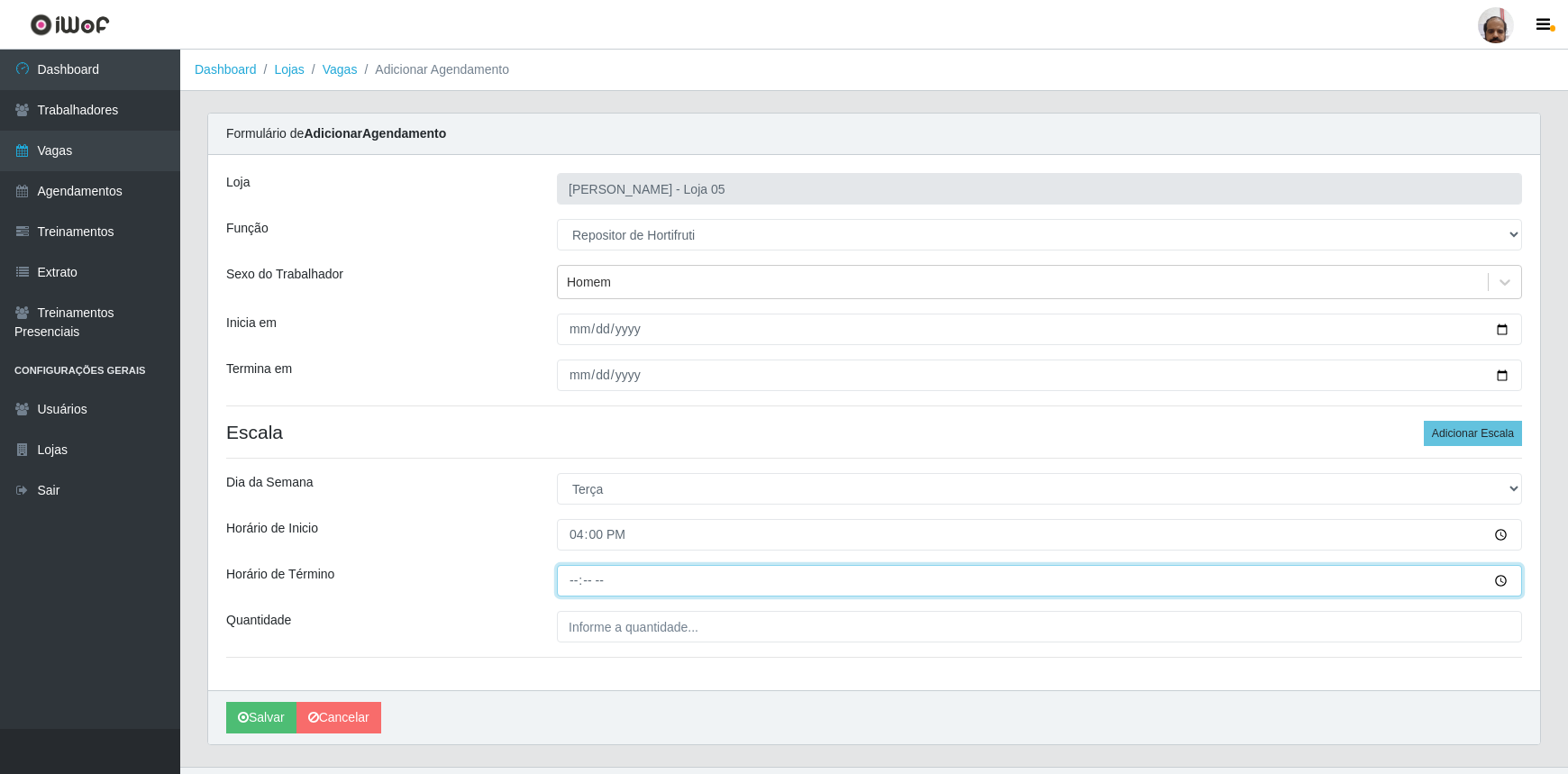
click at [572, 575] on input "Horário de Término" at bounding box center [1039, 580] width 965 height 32
type input "22:00"
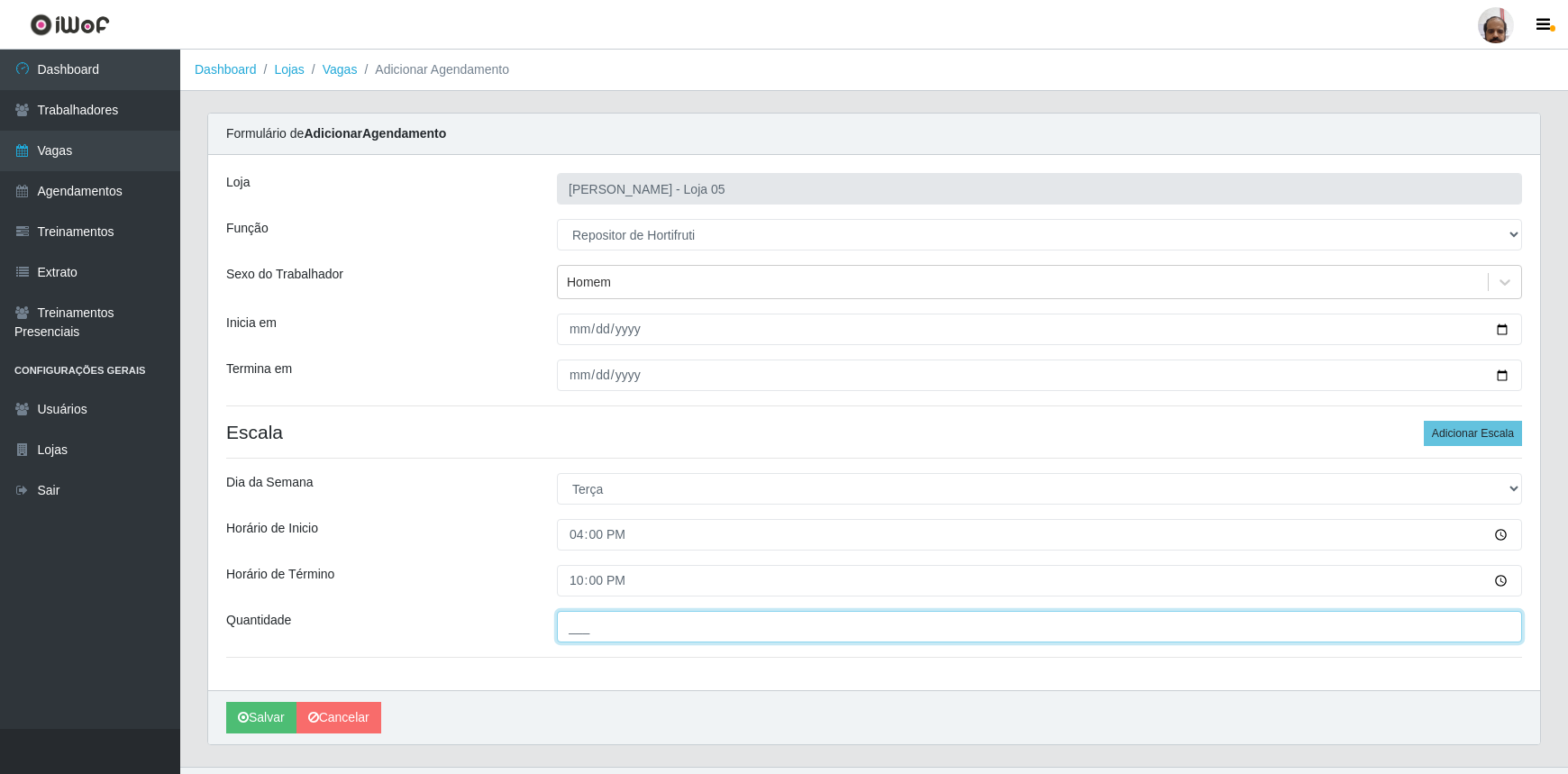
click at [575, 619] on input "___" at bounding box center [1039, 626] width 965 height 32
type input "1__"
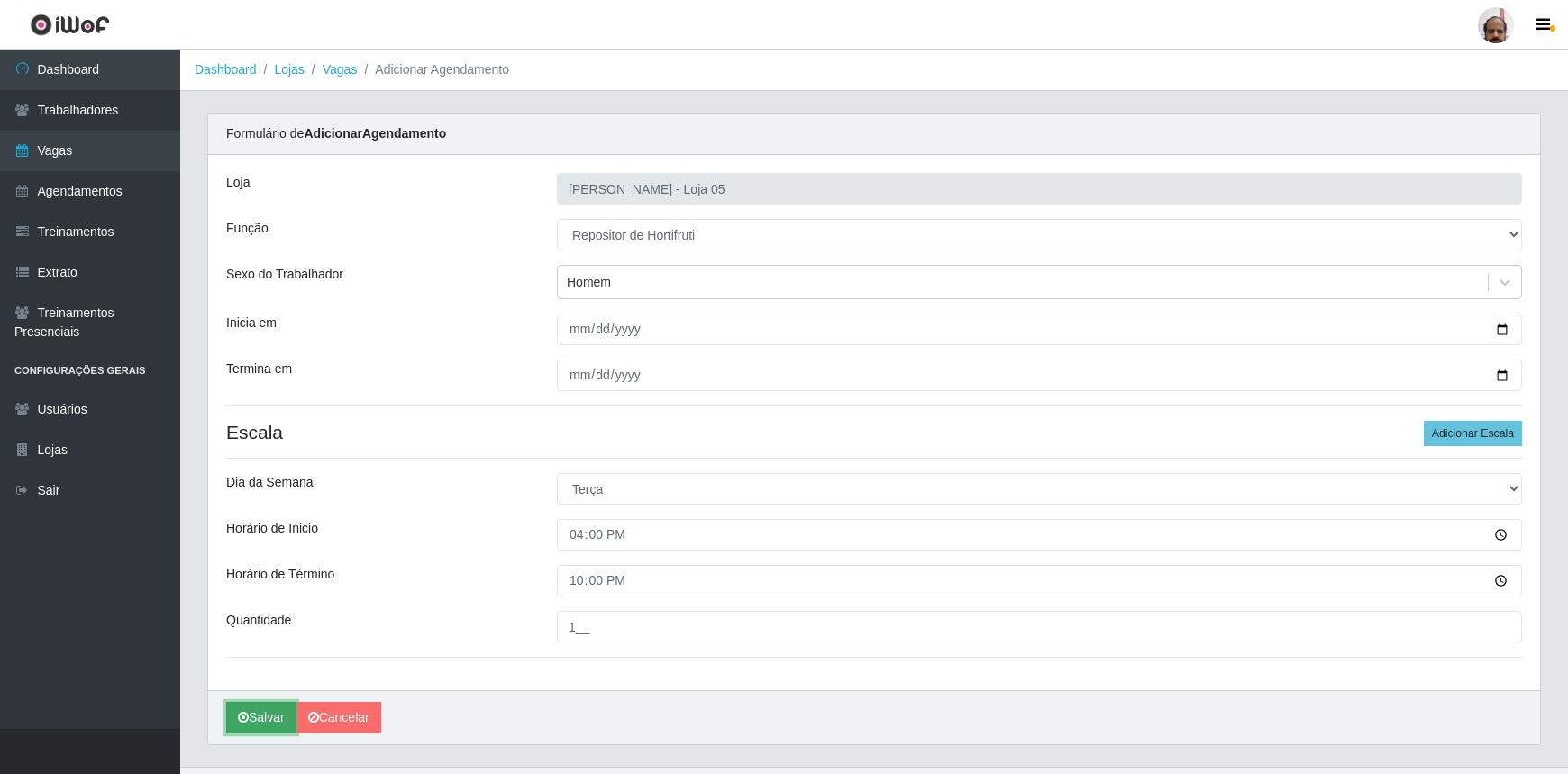
click at [273, 709] on button "Salvar" at bounding box center [261, 717] width 70 height 32
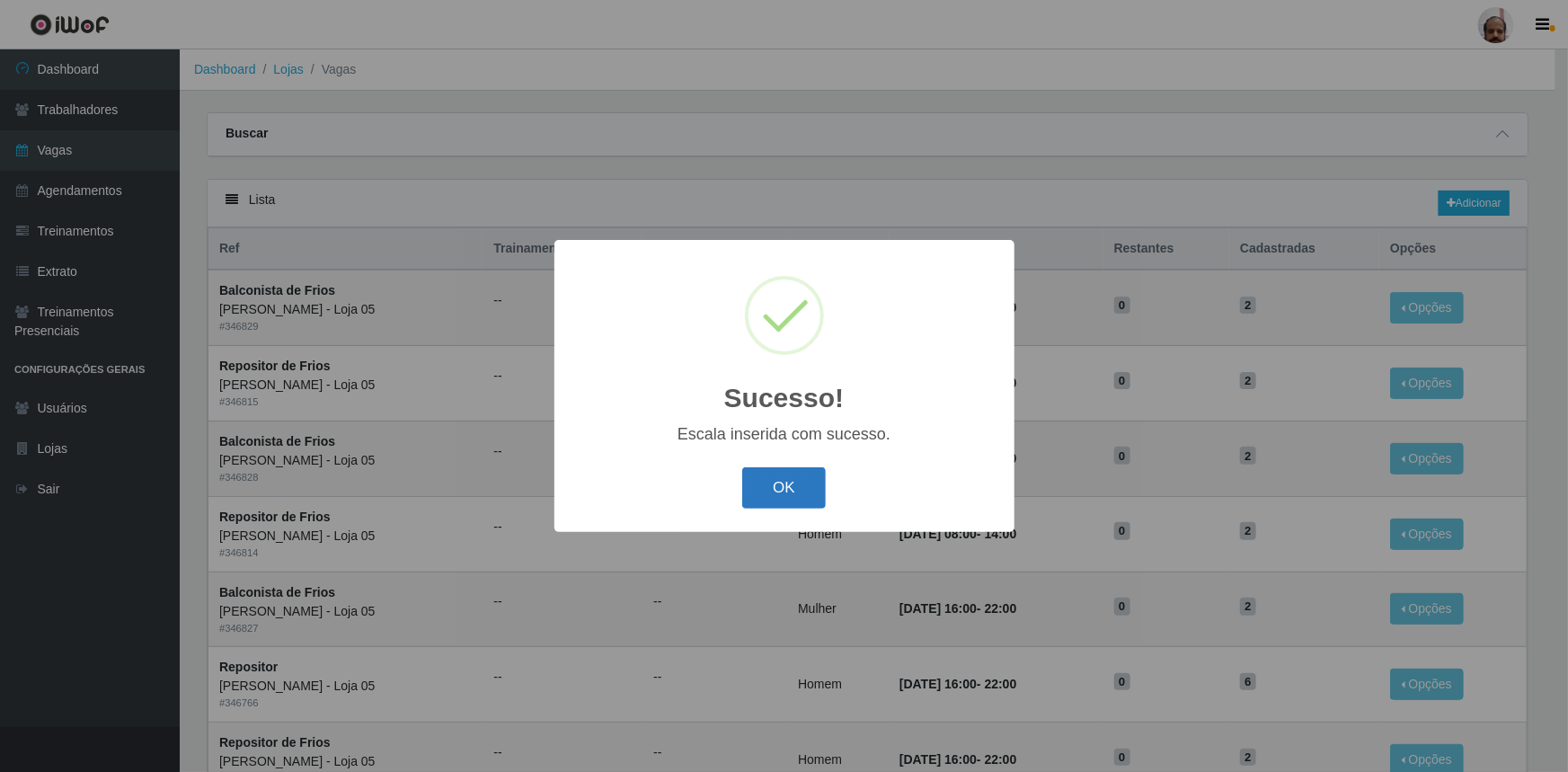
click at [804, 484] on button "OK" at bounding box center [784, 488] width 84 height 42
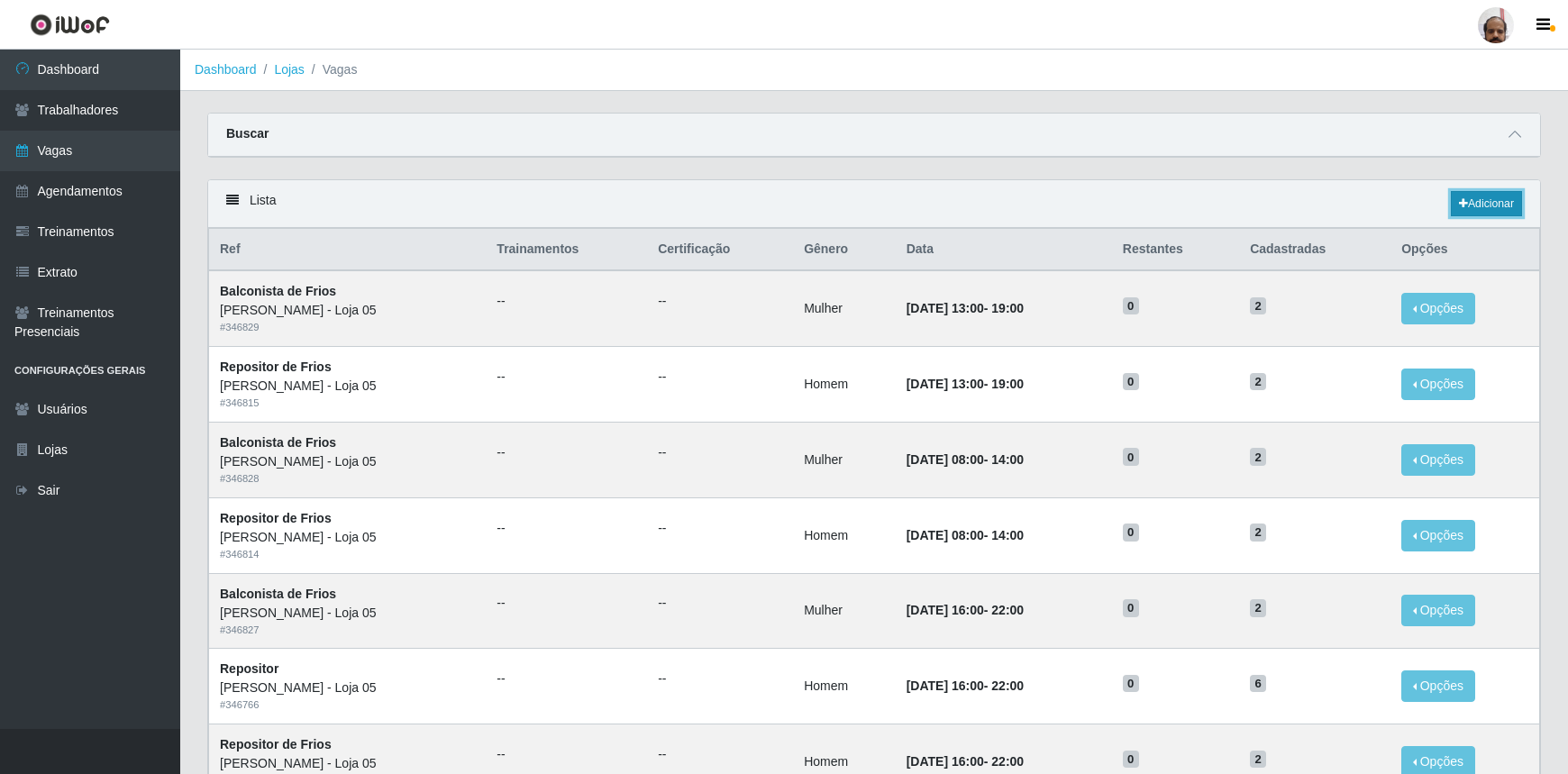
click at [1507, 197] on link "Adicionar" at bounding box center [1486, 203] width 71 height 25
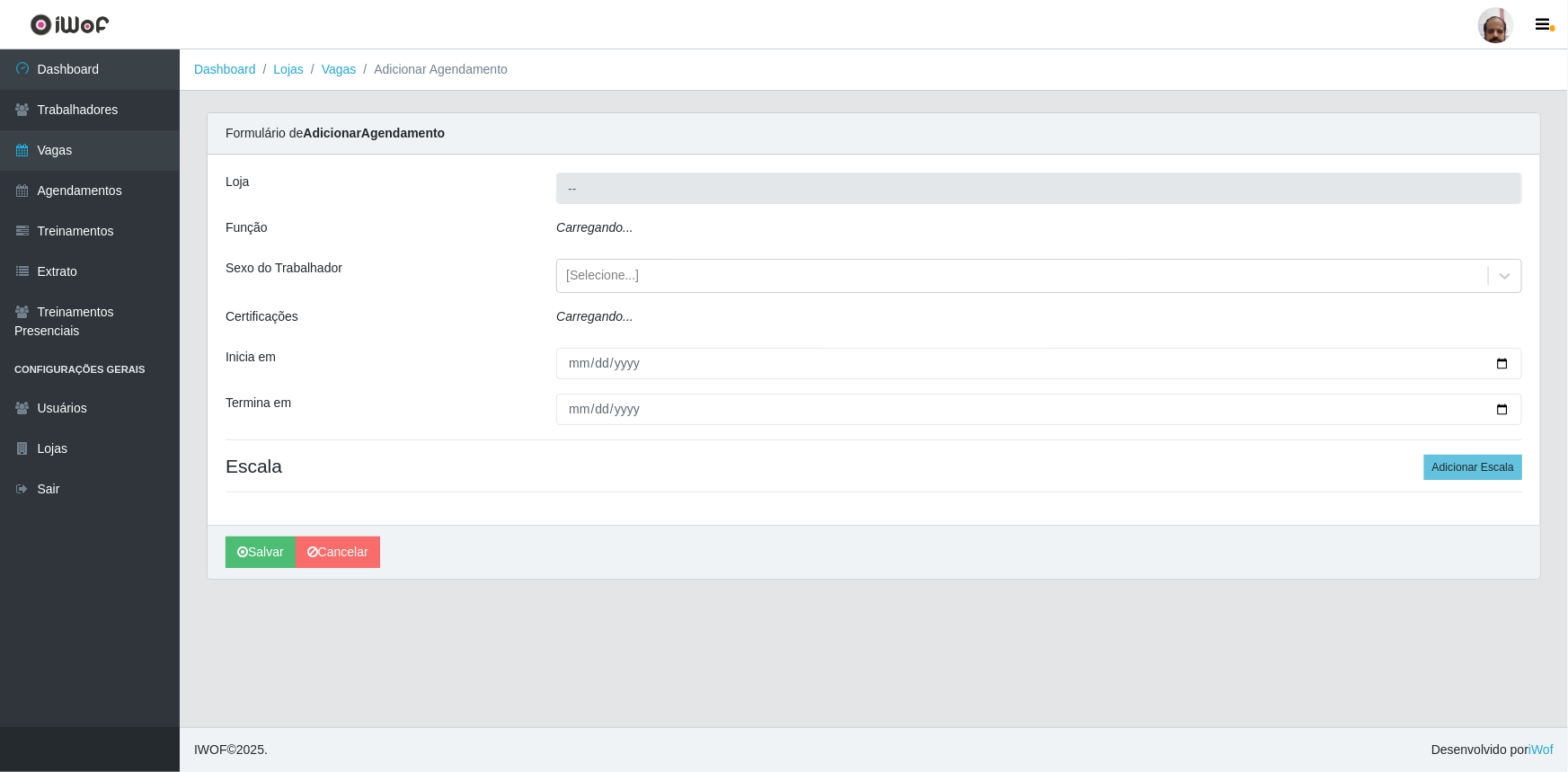
type input "[PERSON_NAME] - Loja 05"
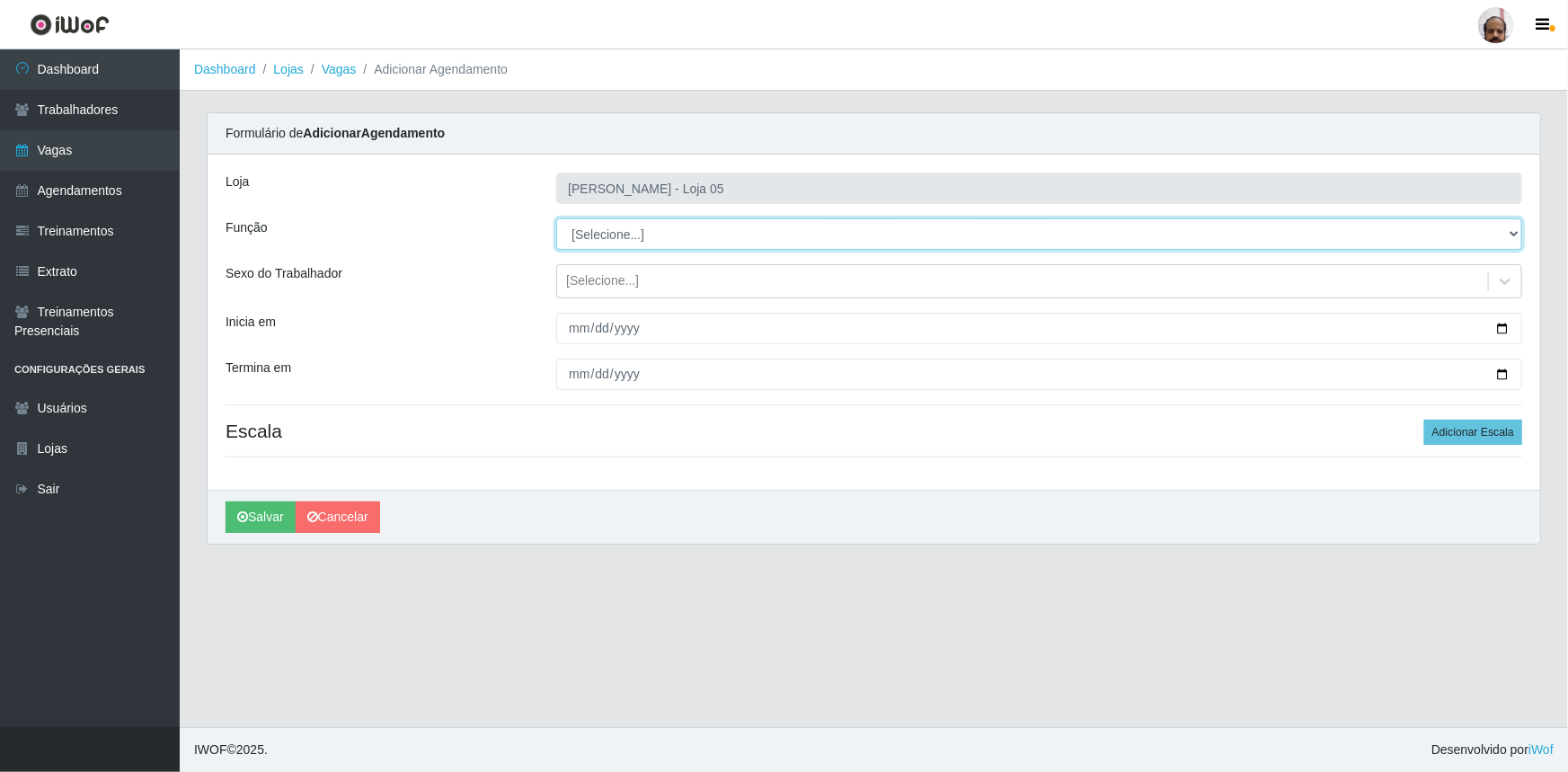
click at [1510, 231] on select "[Selecione...] ASG ASG + ASG ++ Auxiliar de Depósito Auxiliar de Depósito + Aux…" at bounding box center [1040, 233] width 967 height 32
select select "107"
click at [556, 218] on select "[Selecione...] ASG ASG + ASG ++ Auxiliar de Depósito Auxiliar de Depósito + Aux…" at bounding box center [1040, 233] width 967 height 32
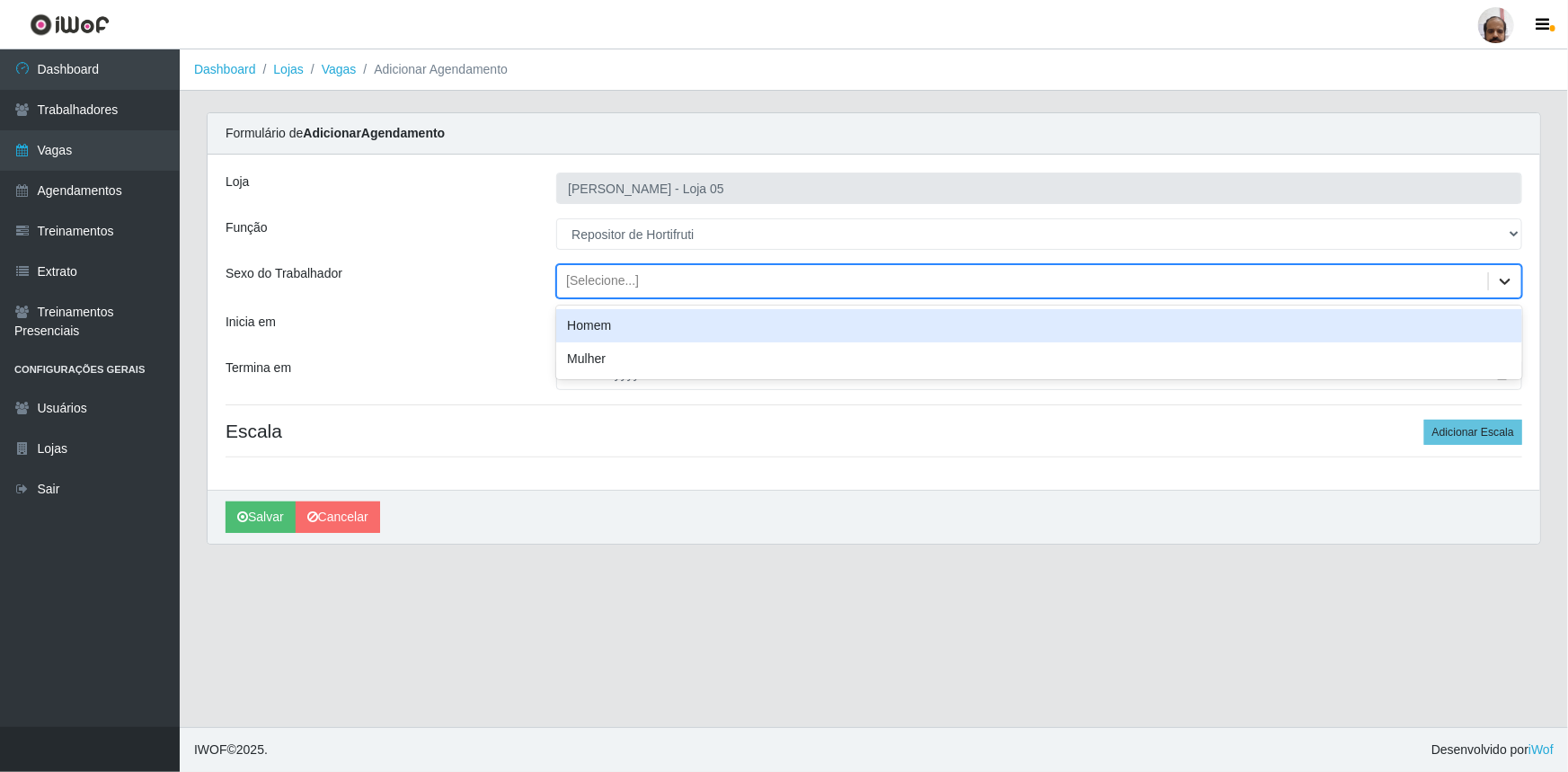
click at [1508, 272] on icon at bounding box center [1506, 280] width 18 height 18
click at [663, 329] on div "Homem" at bounding box center [1040, 326] width 967 height 34
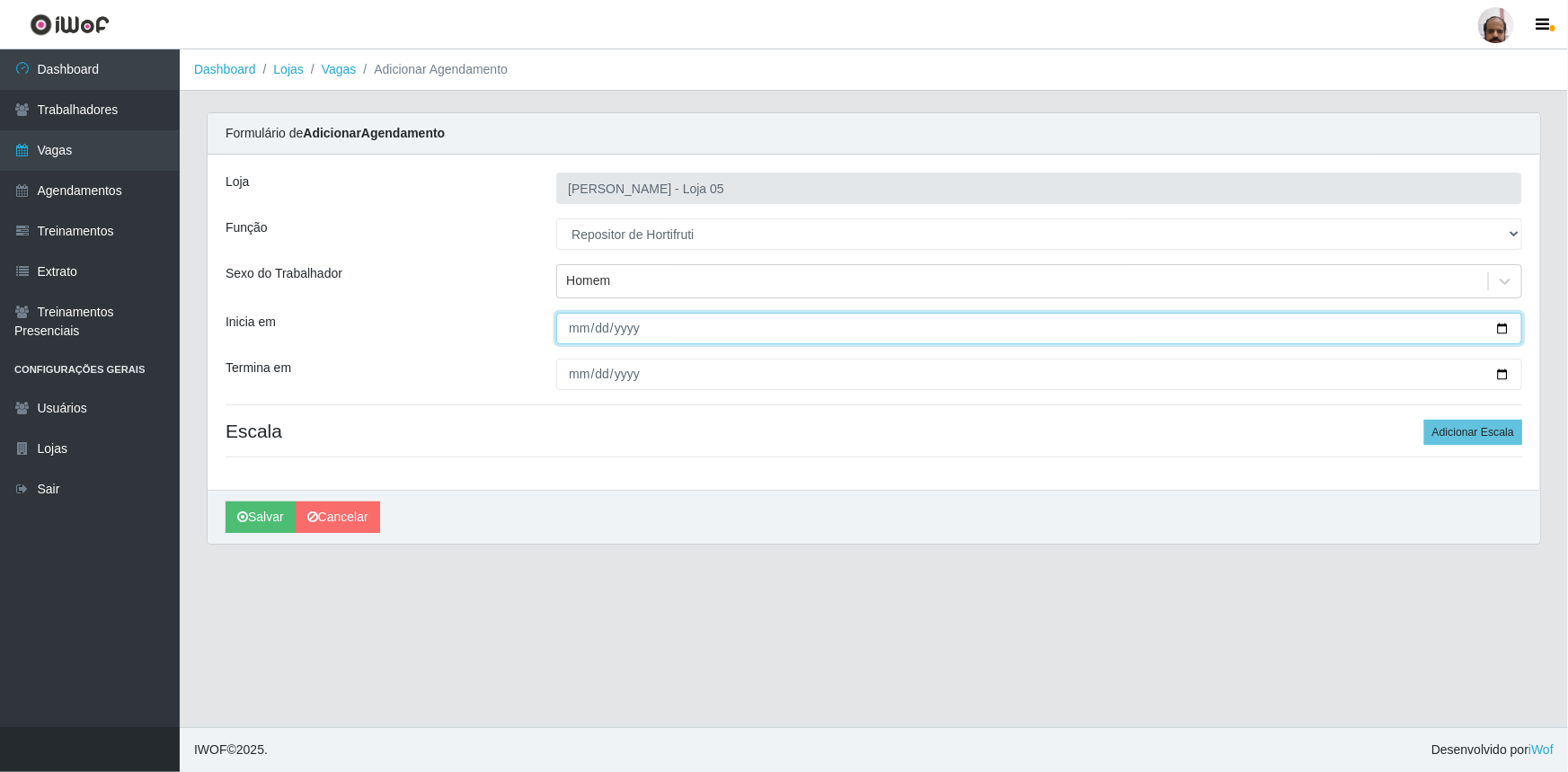
click at [1508, 331] on input "Inicia em" at bounding box center [1040, 328] width 967 height 32
type input "[DATE]"
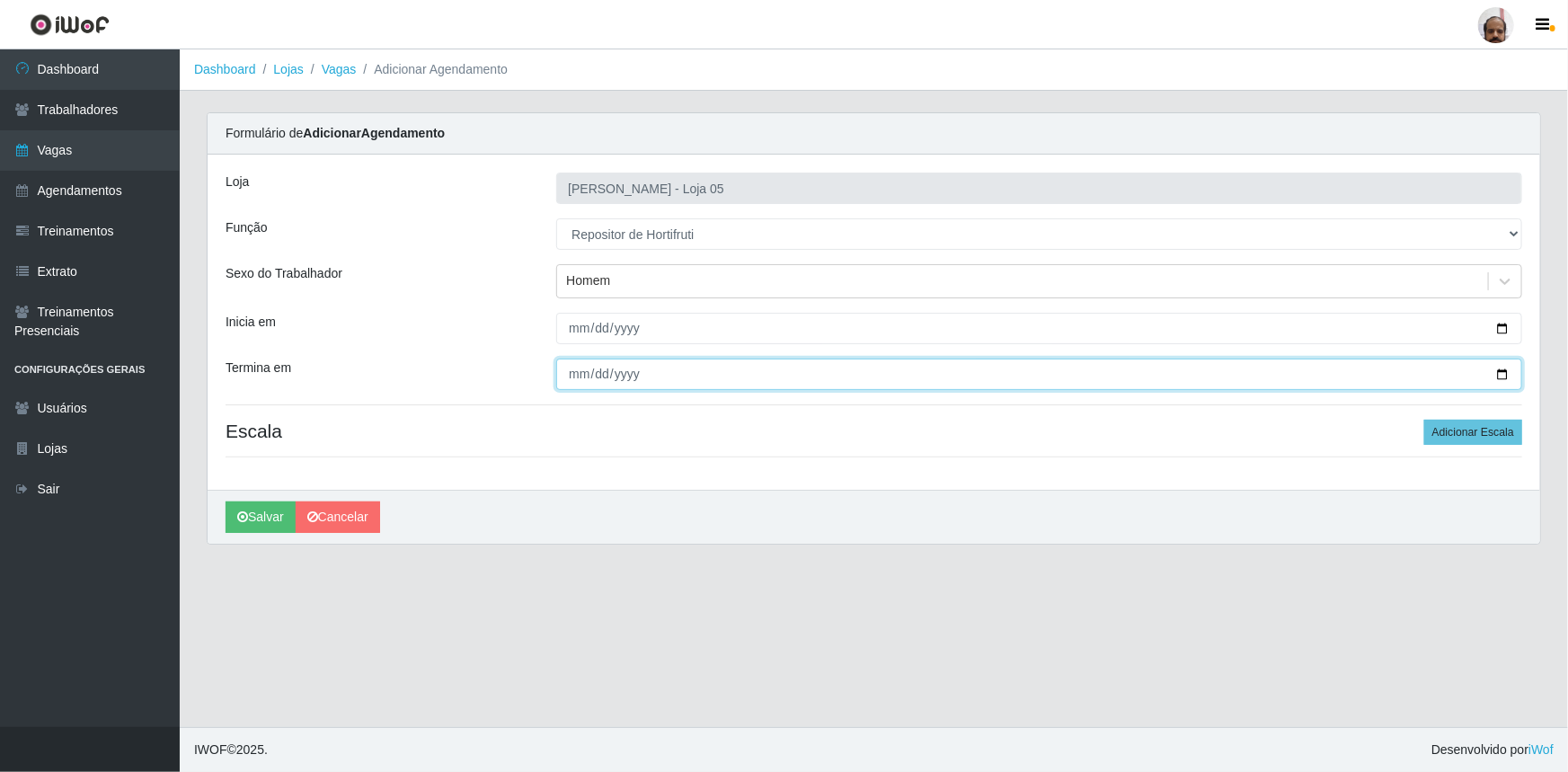
click at [1507, 375] on input "Termina em" at bounding box center [1040, 374] width 967 height 32
type input "[DATE]"
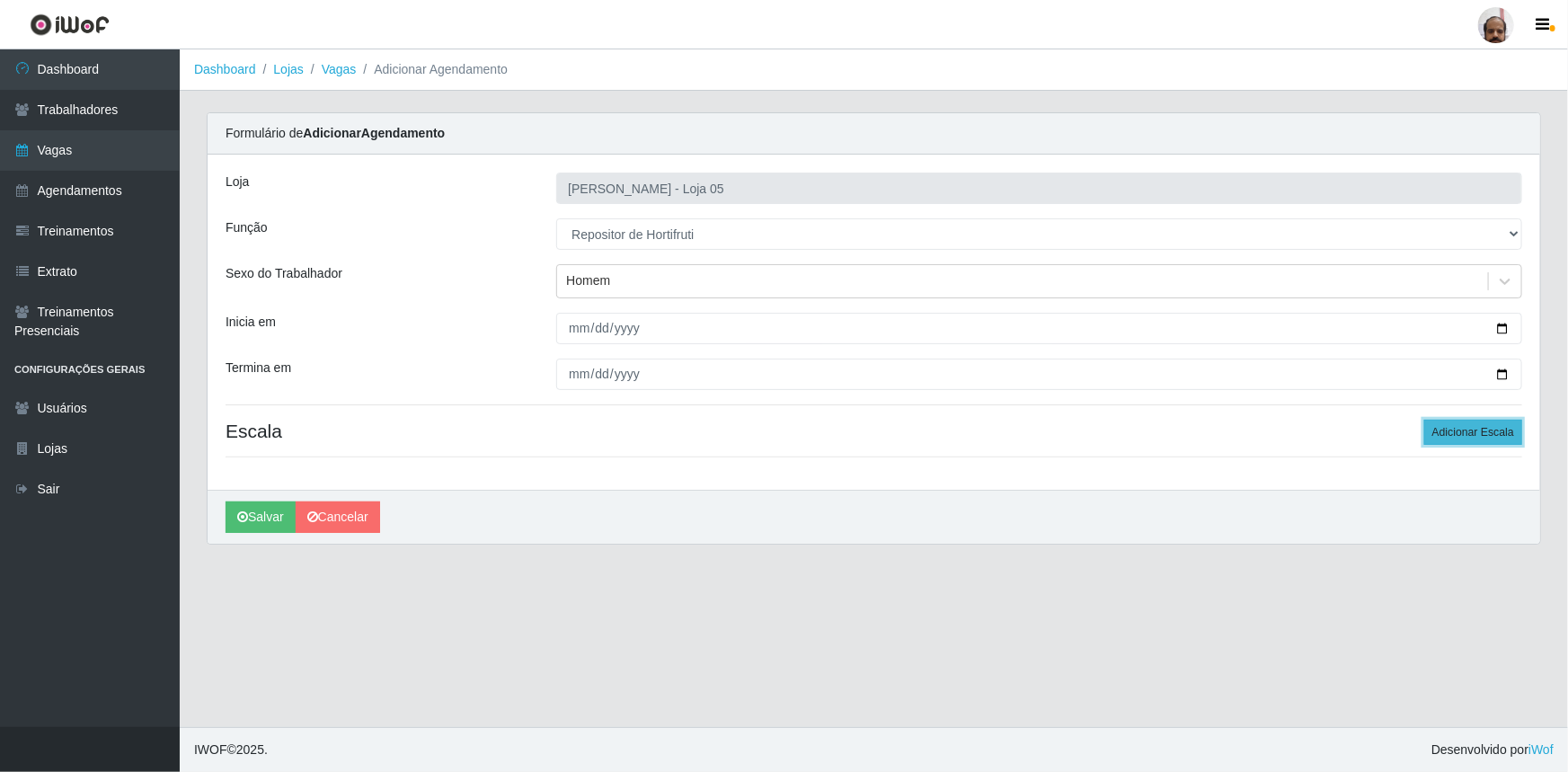
click at [1481, 439] on button "Adicionar Escala" at bounding box center [1474, 432] width 98 height 25
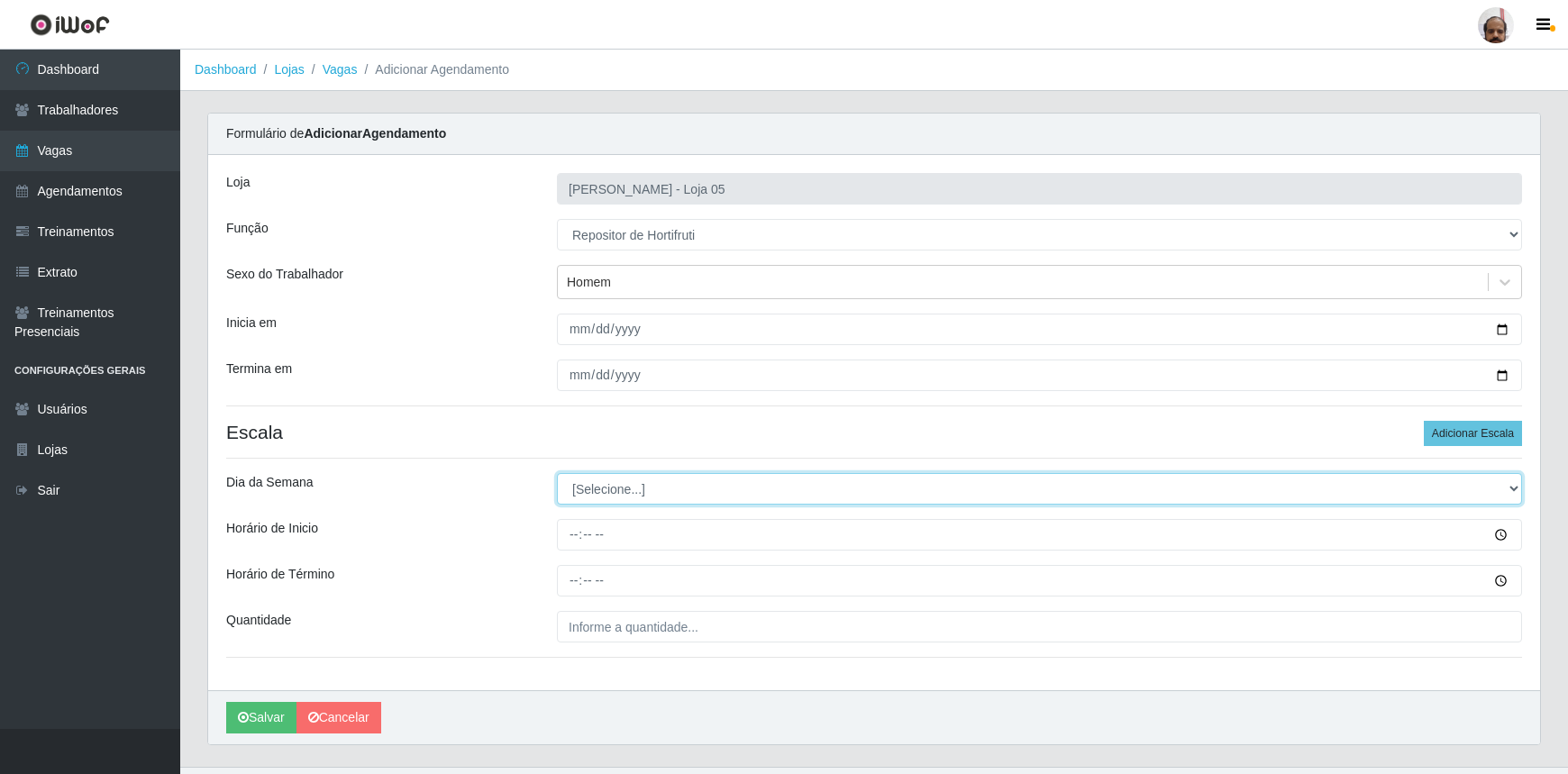
click at [1511, 486] on select "[Selecione...] Segunda Terça Quarta Quinta Sexta Sábado Domingo" at bounding box center [1039, 488] width 965 height 32
select select "3"
click at [557, 473] on select "[Selecione...] Segunda Terça Quarta Quinta Sexta Sábado Domingo" at bounding box center [1039, 488] width 965 height 32
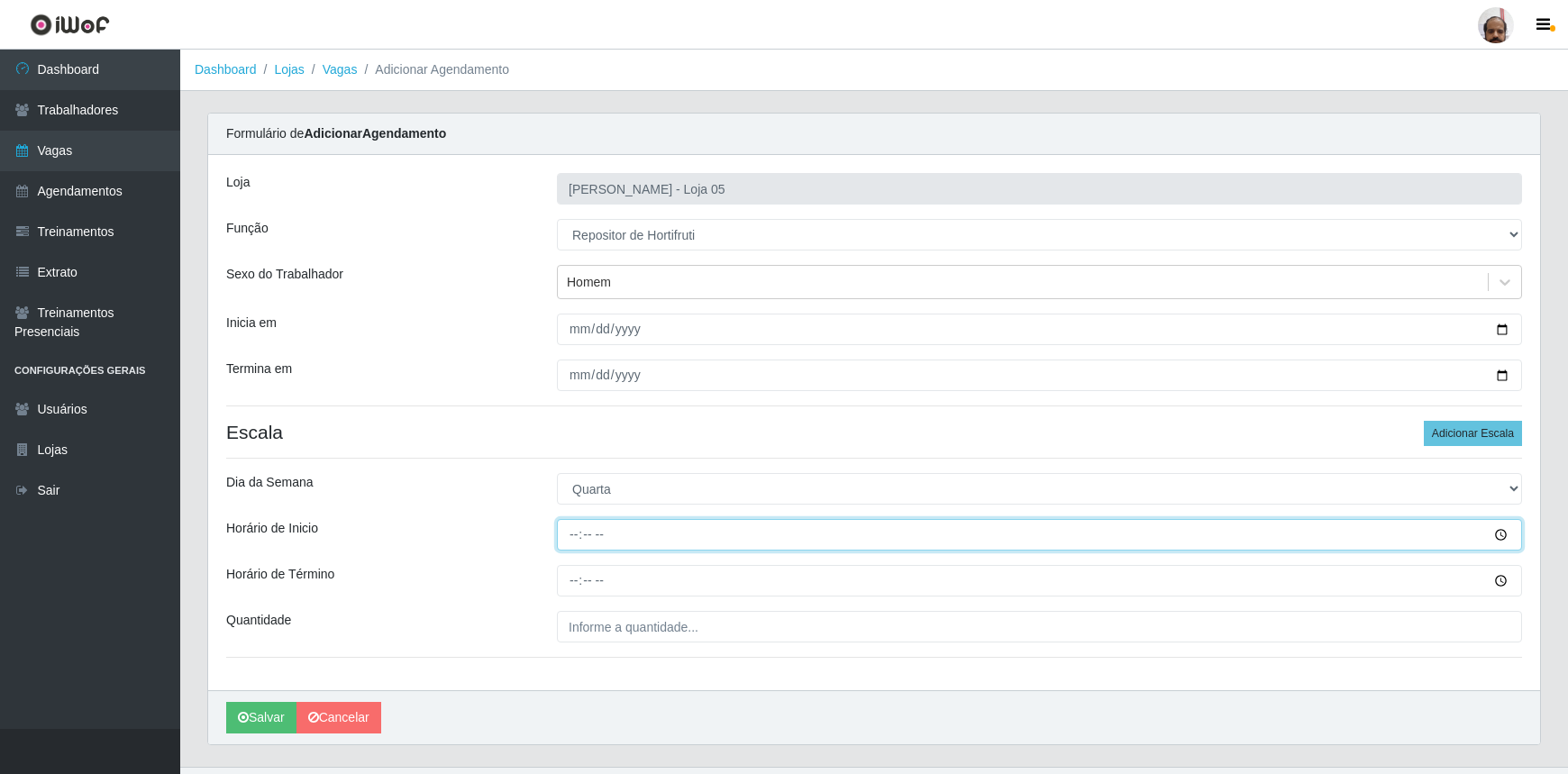
click at [566, 535] on input "Horário de Inicio" at bounding box center [1039, 534] width 965 height 32
type input "08:00"
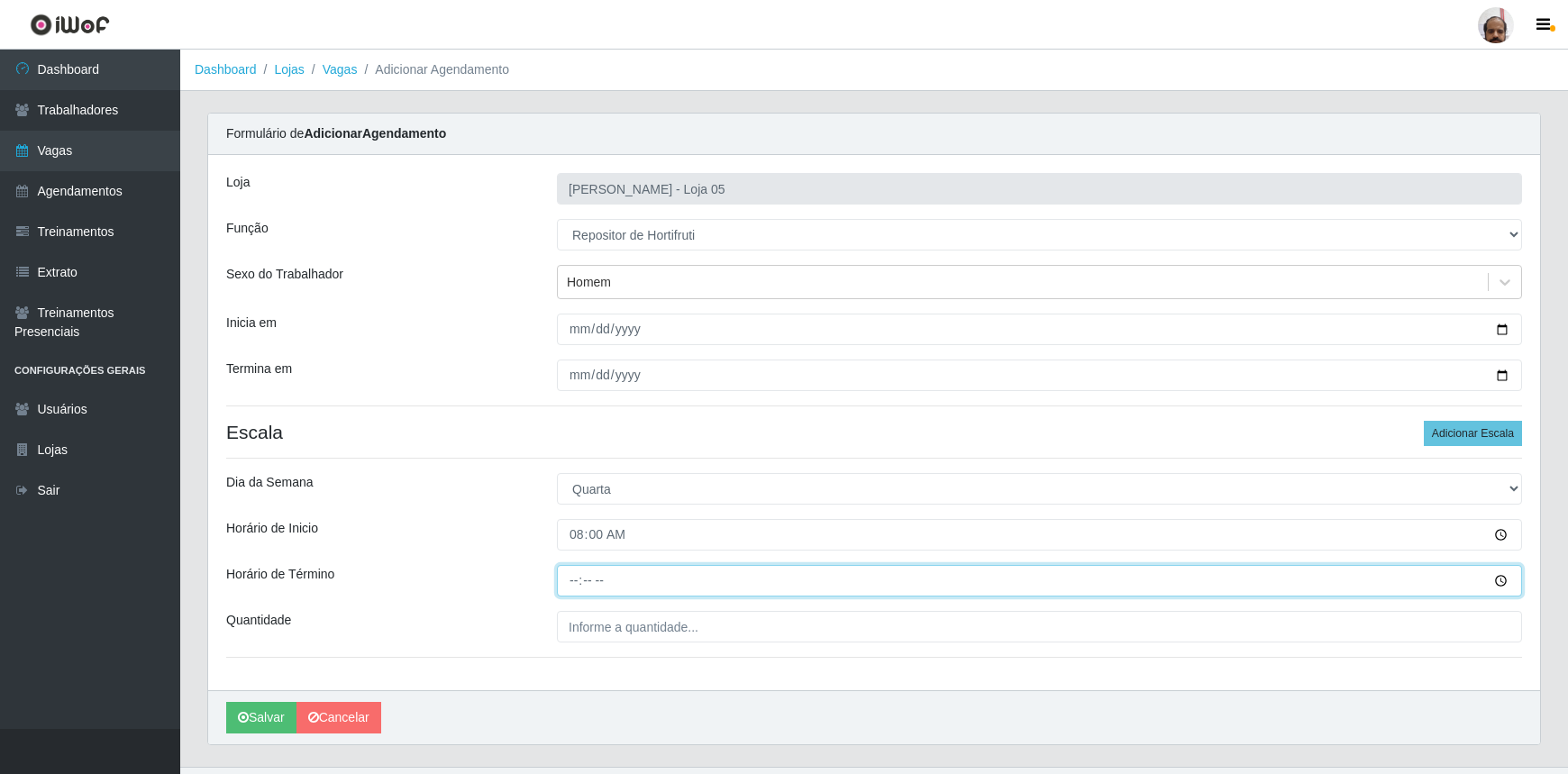
click at [573, 580] on input "Horário de Término" at bounding box center [1039, 580] width 965 height 32
type input "14:00"
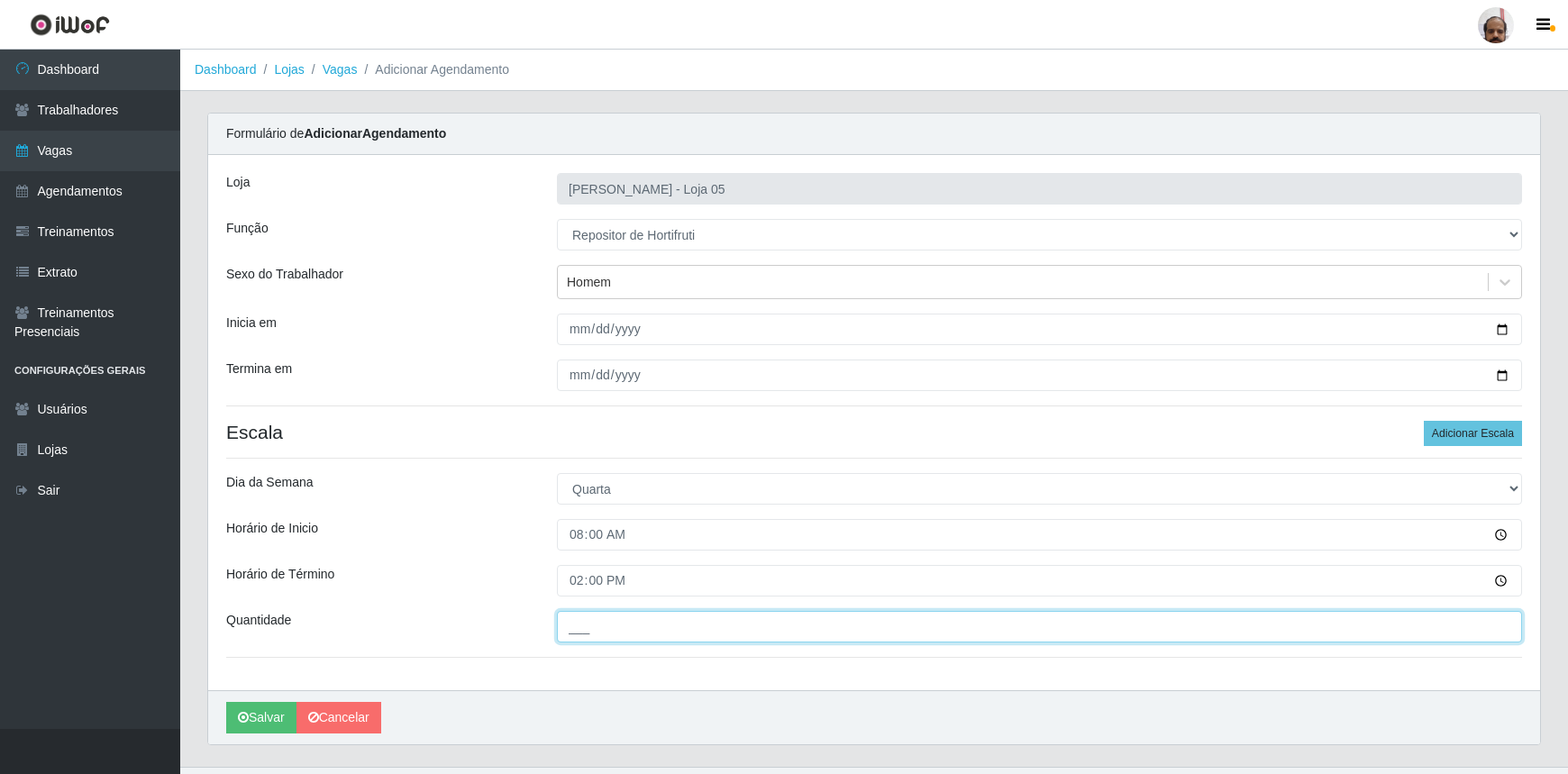
click at [578, 623] on input "___" at bounding box center [1039, 626] width 965 height 32
type input "1__"
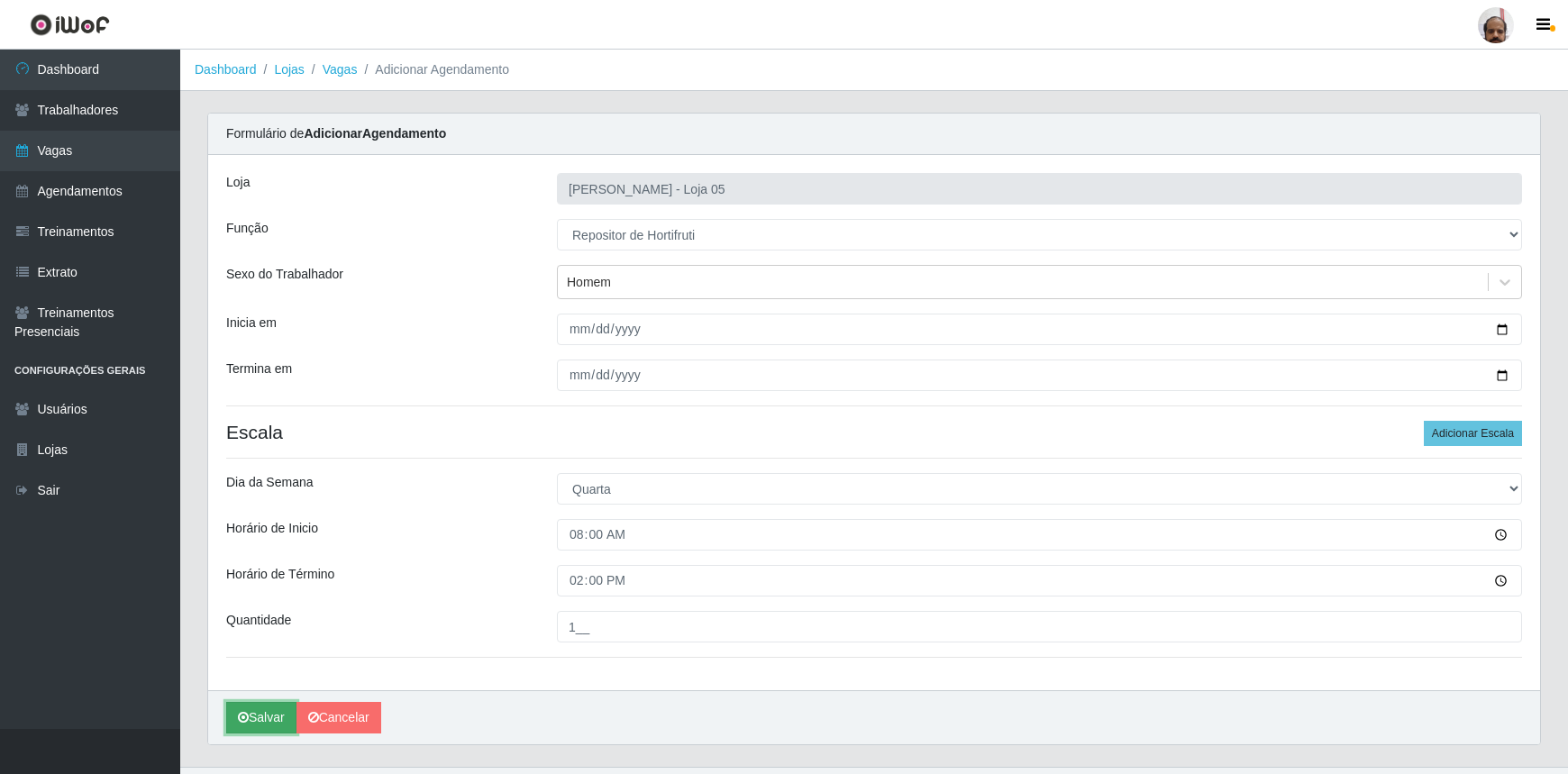
click at [263, 724] on button "Salvar" at bounding box center [261, 717] width 70 height 32
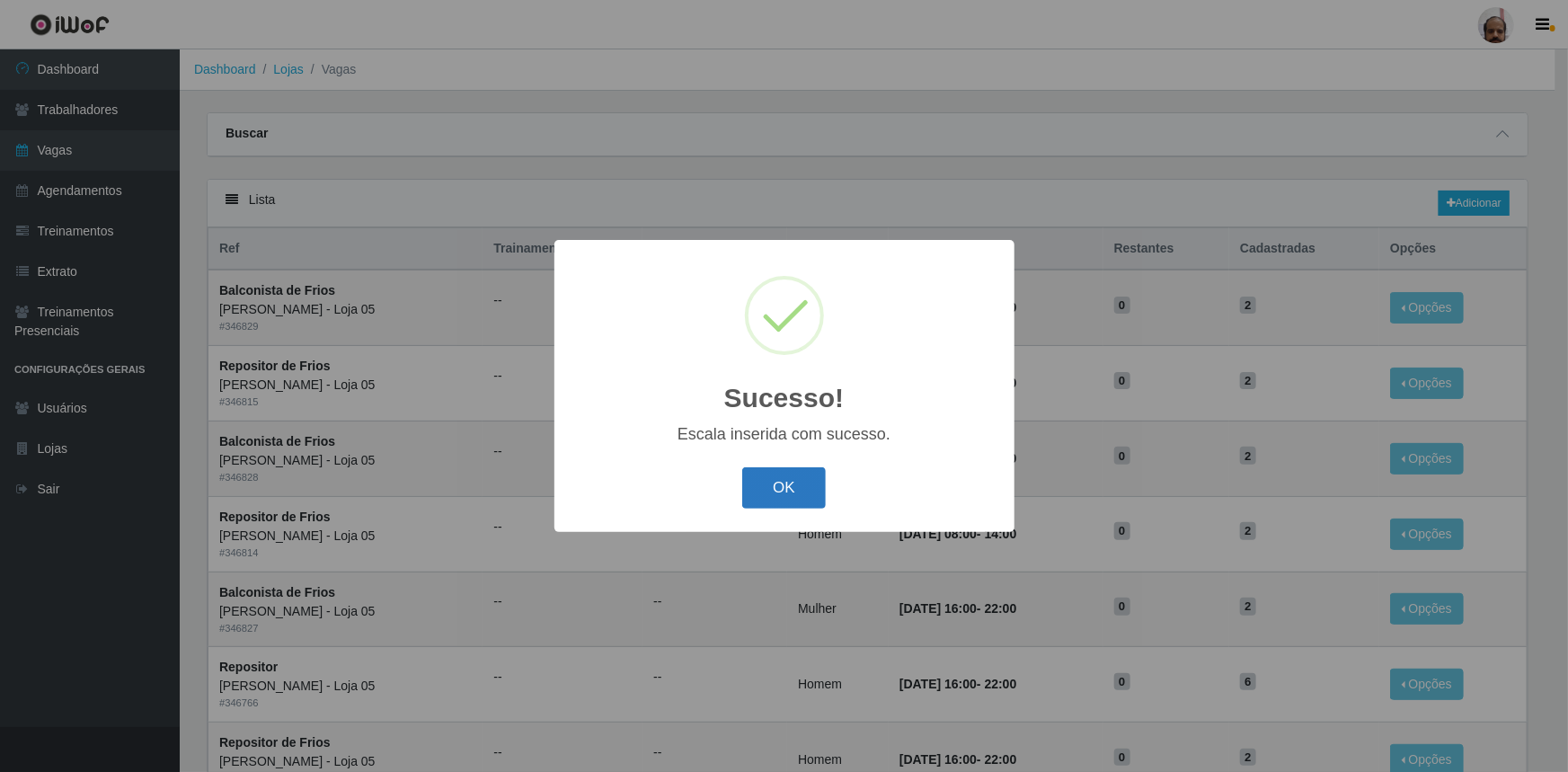
click at [796, 485] on button "OK" at bounding box center [784, 488] width 84 height 42
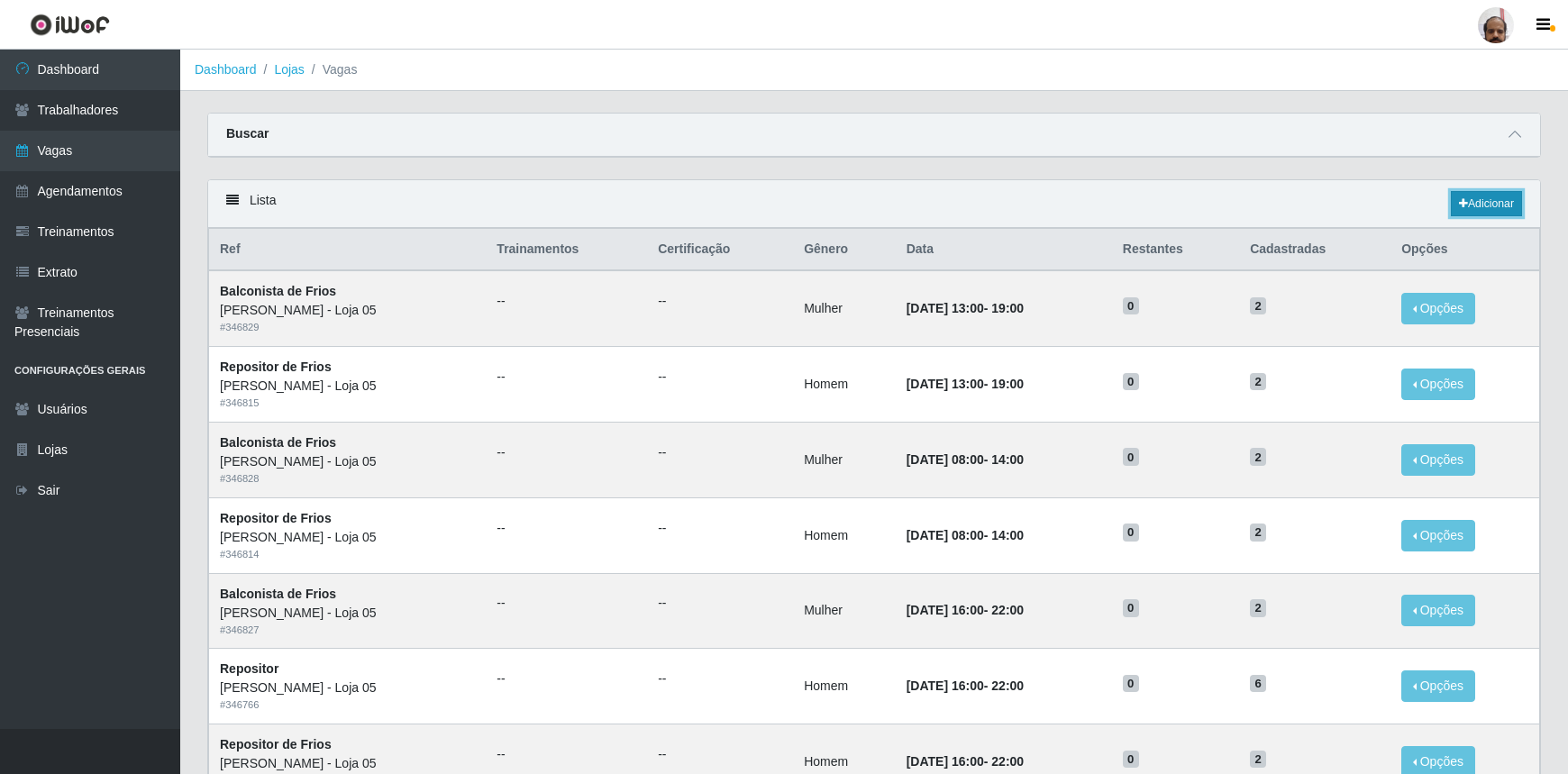
click at [1515, 199] on link "Adicionar" at bounding box center [1486, 203] width 71 height 25
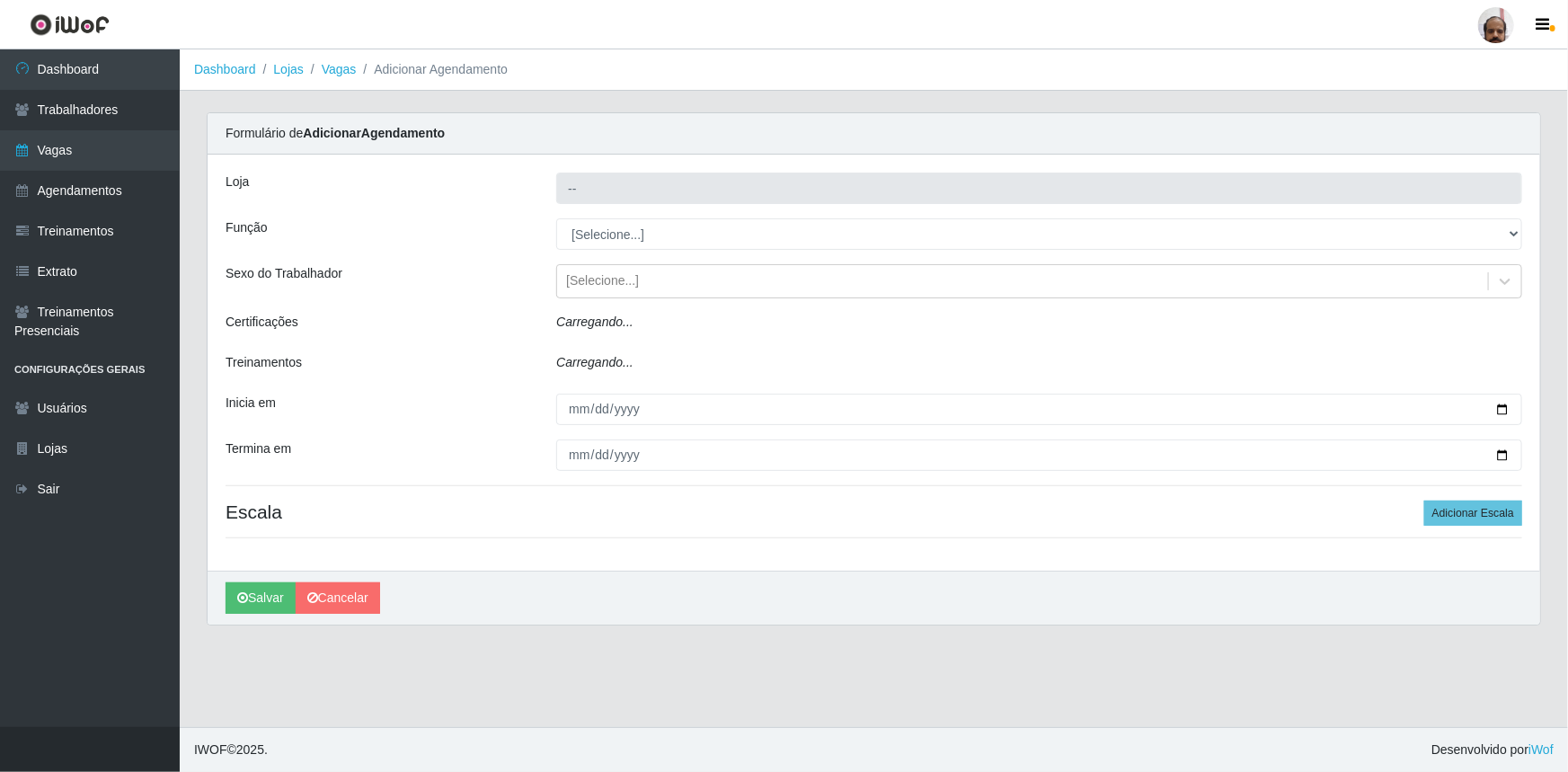
type input "[PERSON_NAME] - Loja 05"
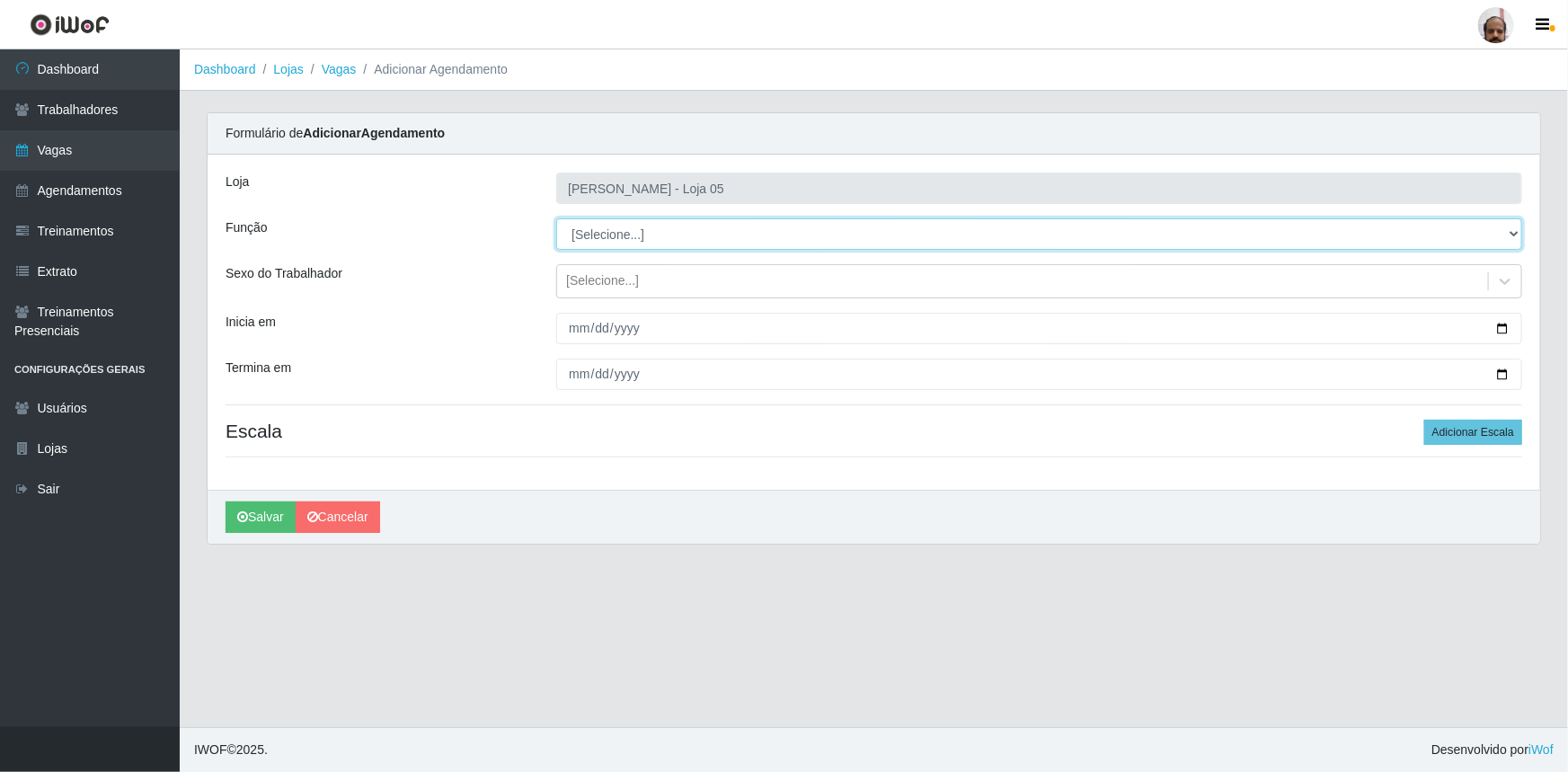
drag, startPoint x: 1515, startPoint y: 232, endPoint x: 1499, endPoint y: 240, distance: 17.9
click at [1515, 232] on select "[Selecione...] ASG ASG + ASG ++ Auxiliar de Depósito Auxiliar de Depósito + Aux…" at bounding box center [1040, 233] width 967 height 32
select select "107"
click at [556, 218] on select "[Selecione...] ASG ASG + ASG ++ Auxiliar de Depósito Auxiliar de Depósito + Aux…" at bounding box center [1040, 233] width 967 height 32
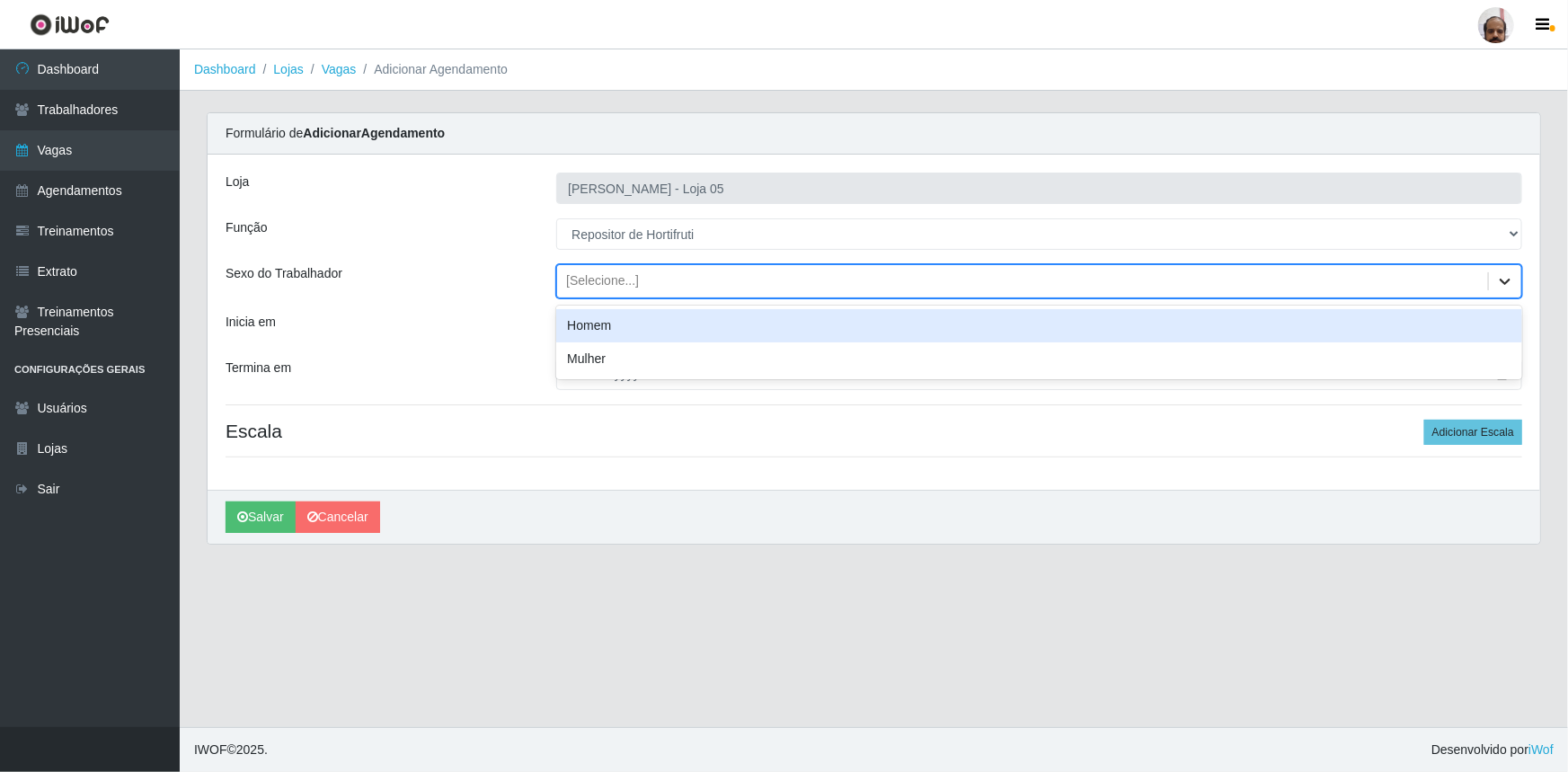
click at [1513, 279] on icon at bounding box center [1506, 280] width 18 height 18
click at [703, 327] on div "Homem" at bounding box center [1040, 326] width 967 height 34
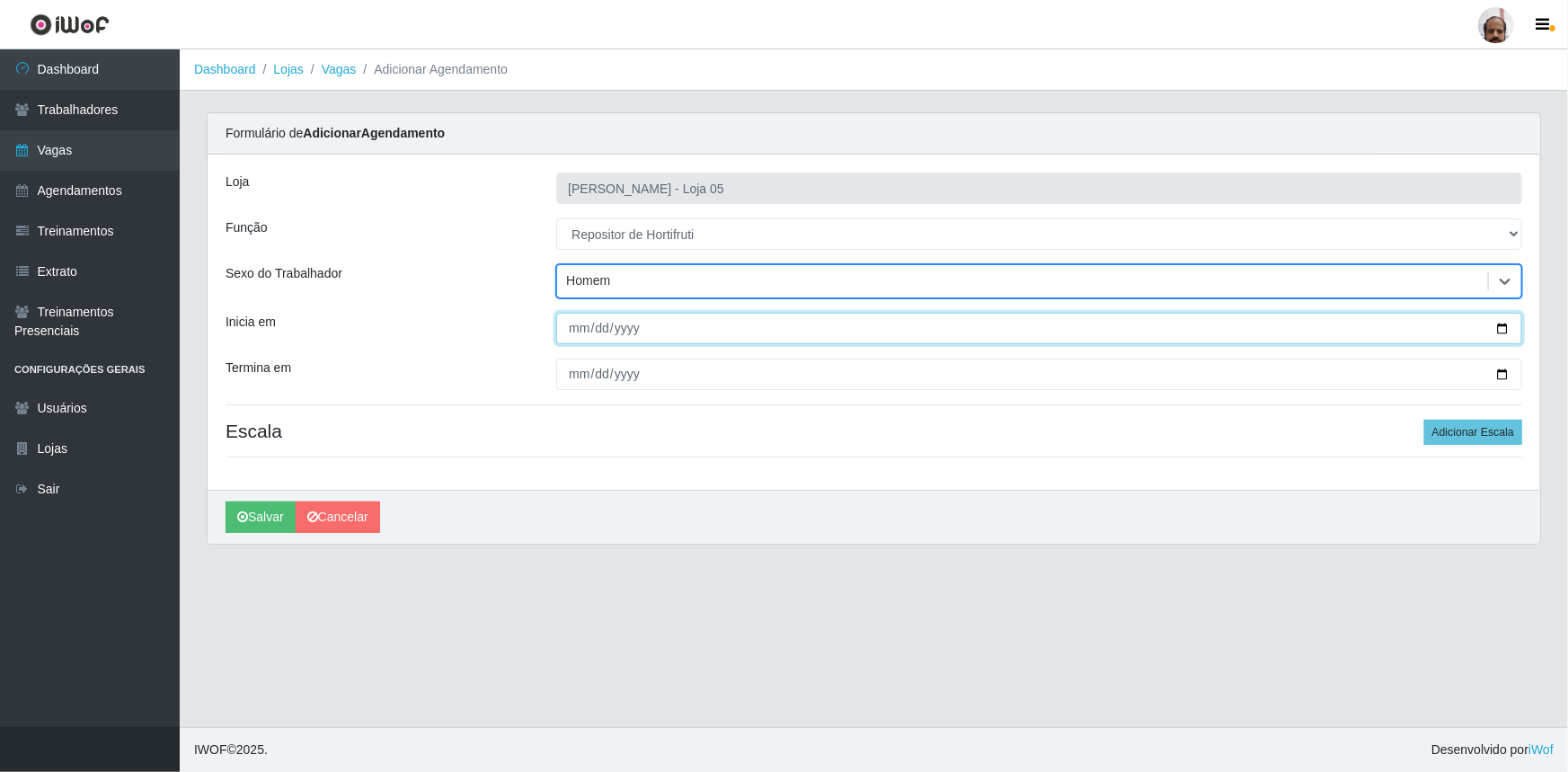
click at [1500, 331] on input "Inicia em" at bounding box center [1040, 328] width 967 height 32
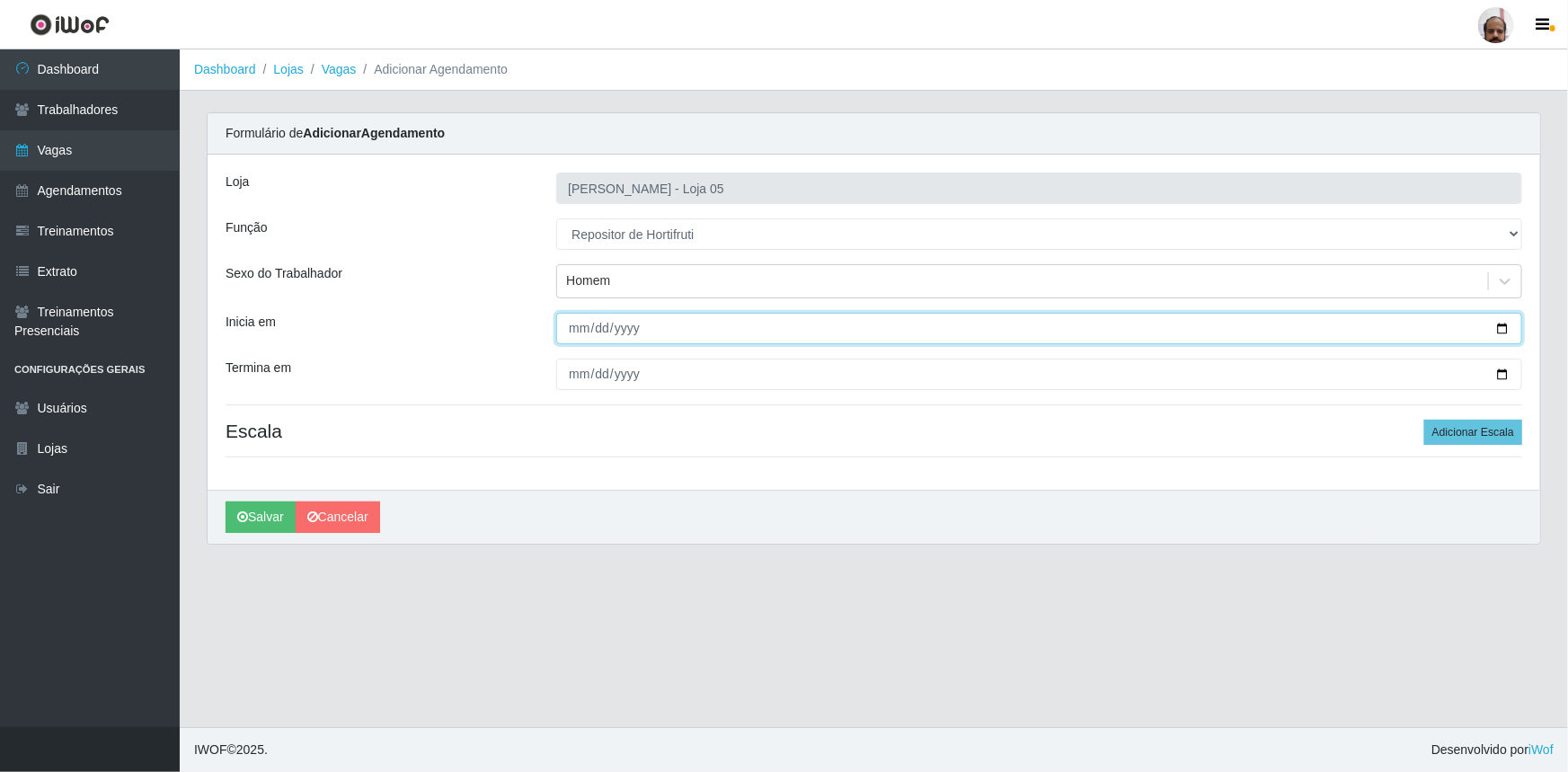
type input "[DATE]"
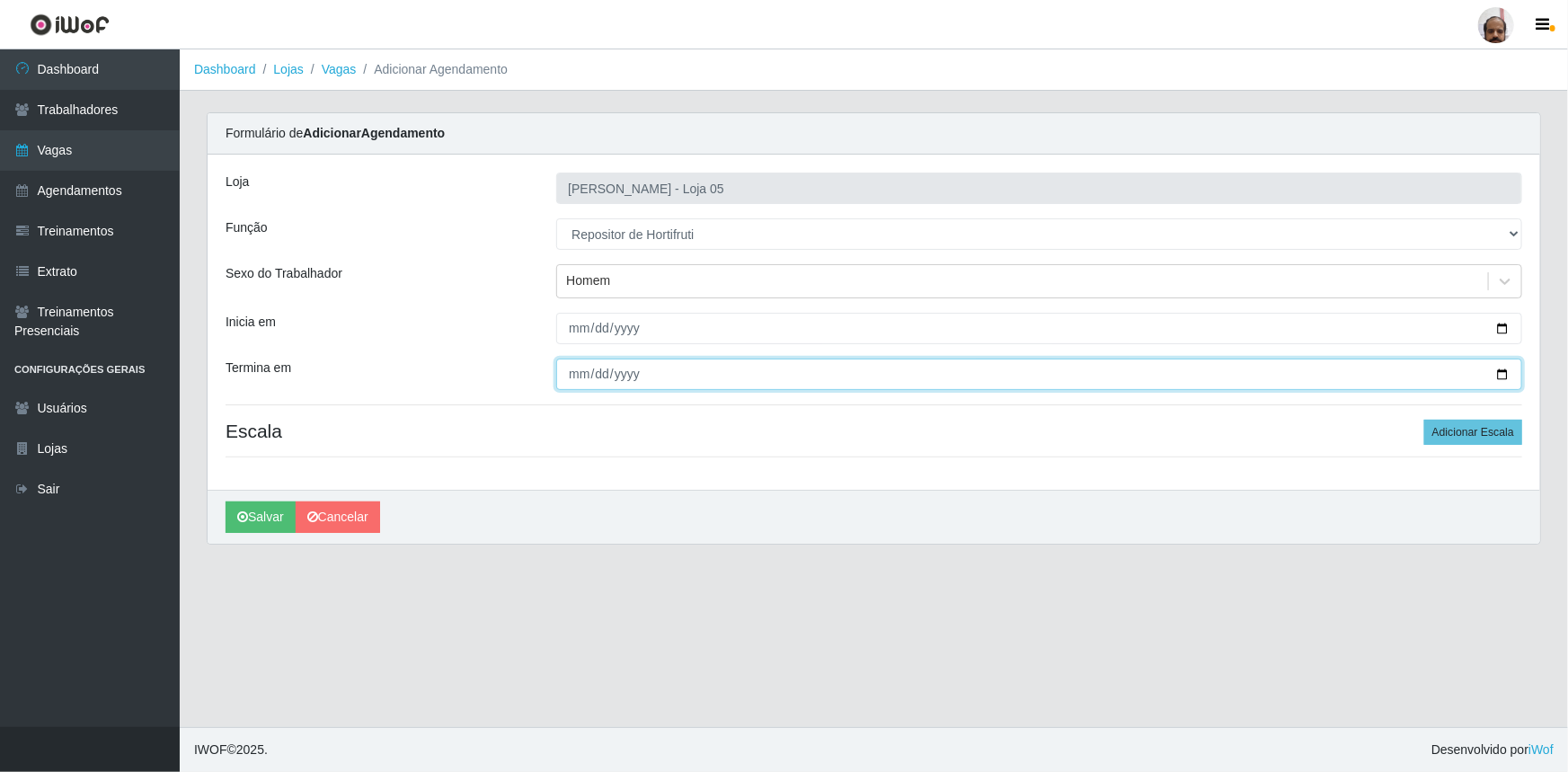
click at [1504, 375] on input "Termina em" at bounding box center [1040, 374] width 967 height 32
type input "[DATE]"
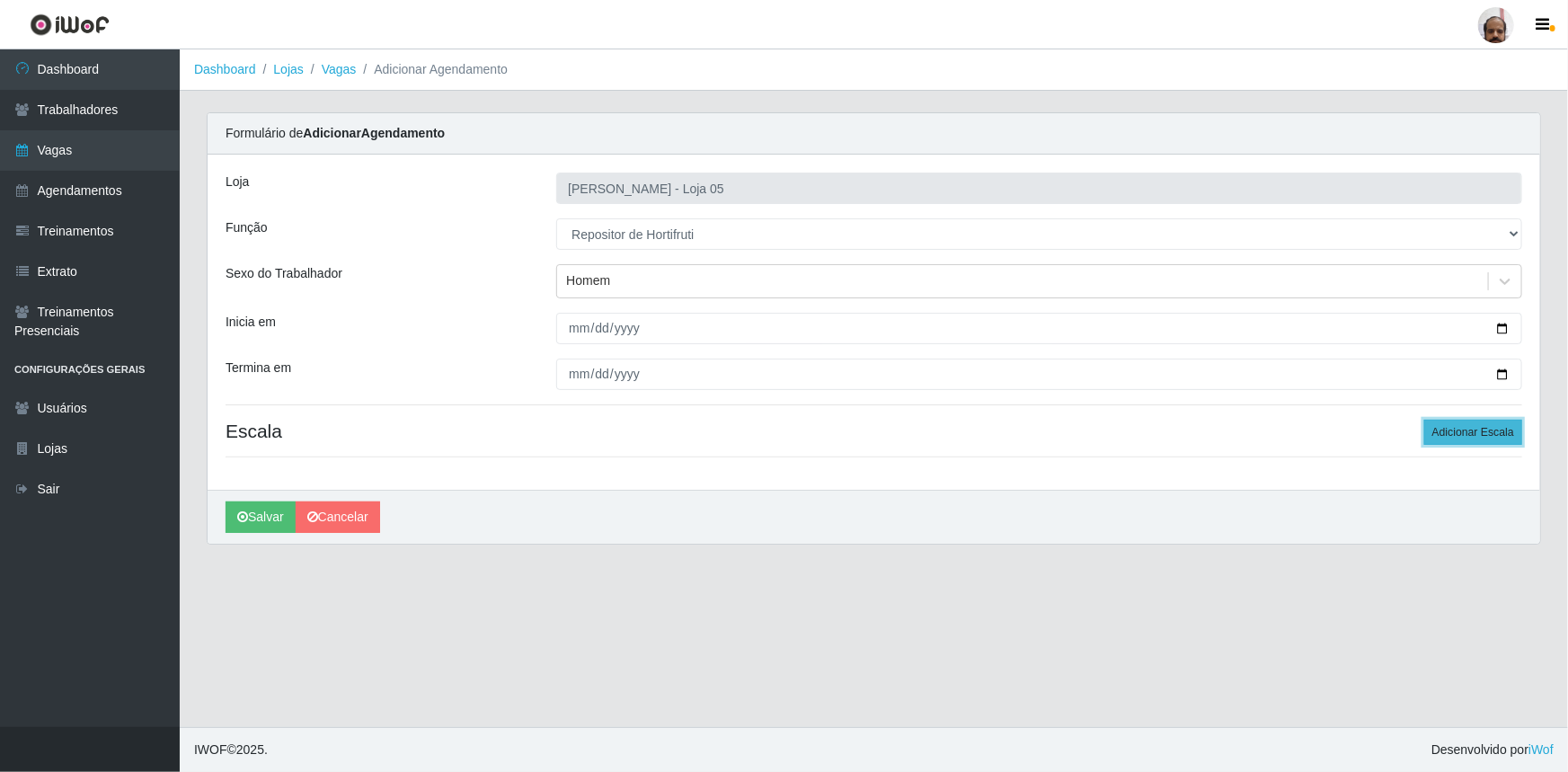
click at [1505, 434] on button "Adicionar Escala" at bounding box center [1474, 432] width 98 height 25
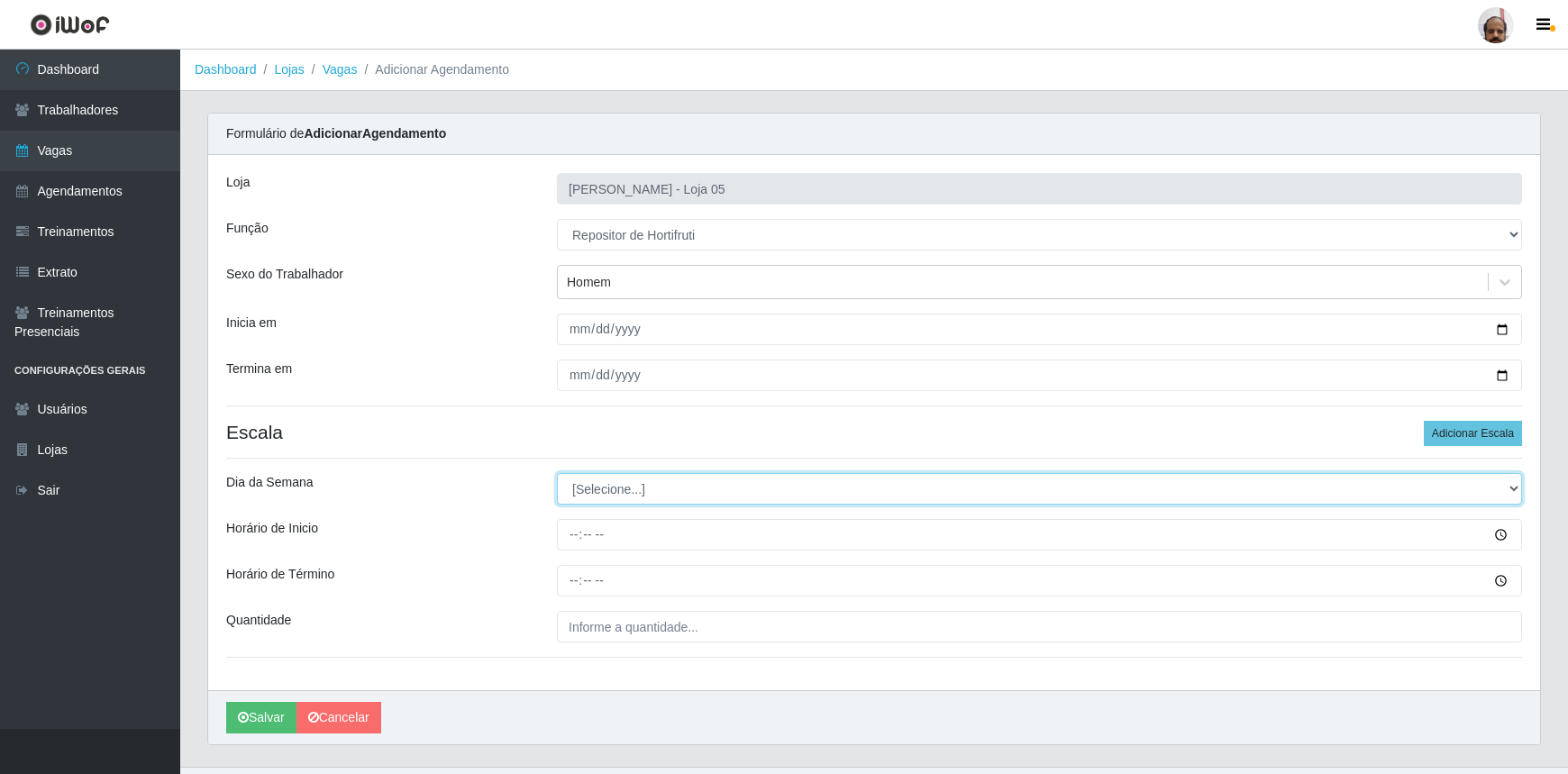
click at [1512, 486] on select "[Selecione...] Segunda Terça Quarta Quinta Sexta Sábado Domingo" at bounding box center [1039, 488] width 965 height 32
select select "3"
click at [557, 473] on select "[Selecione...] Segunda Terça Quarta Quinta Sexta Sábado Domingo" at bounding box center [1039, 488] width 965 height 32
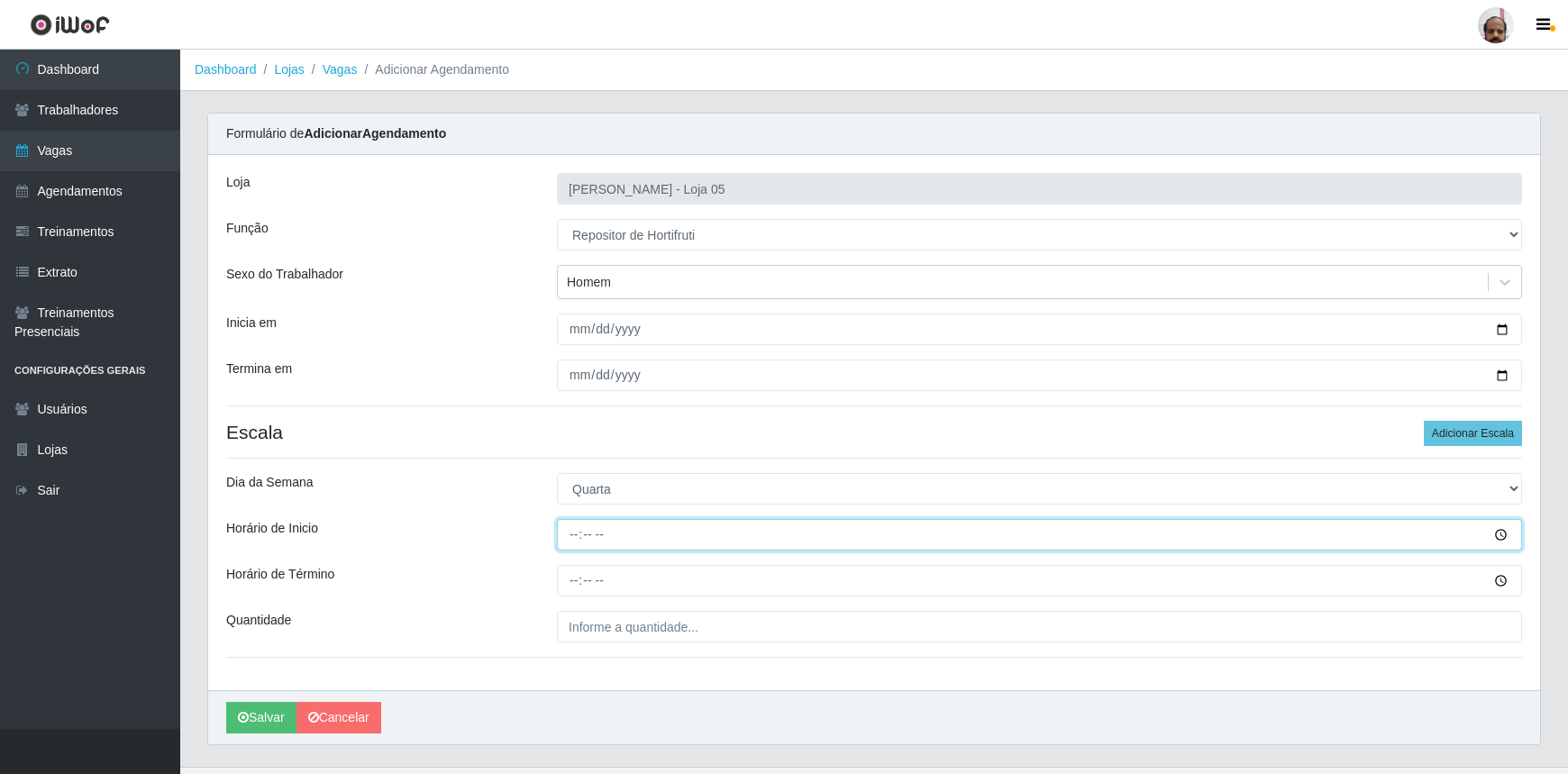
click at [566, 535] on input "Horário de Inicio" at bounding box center [1039, 534] width 965 height 32
type input "16:00"
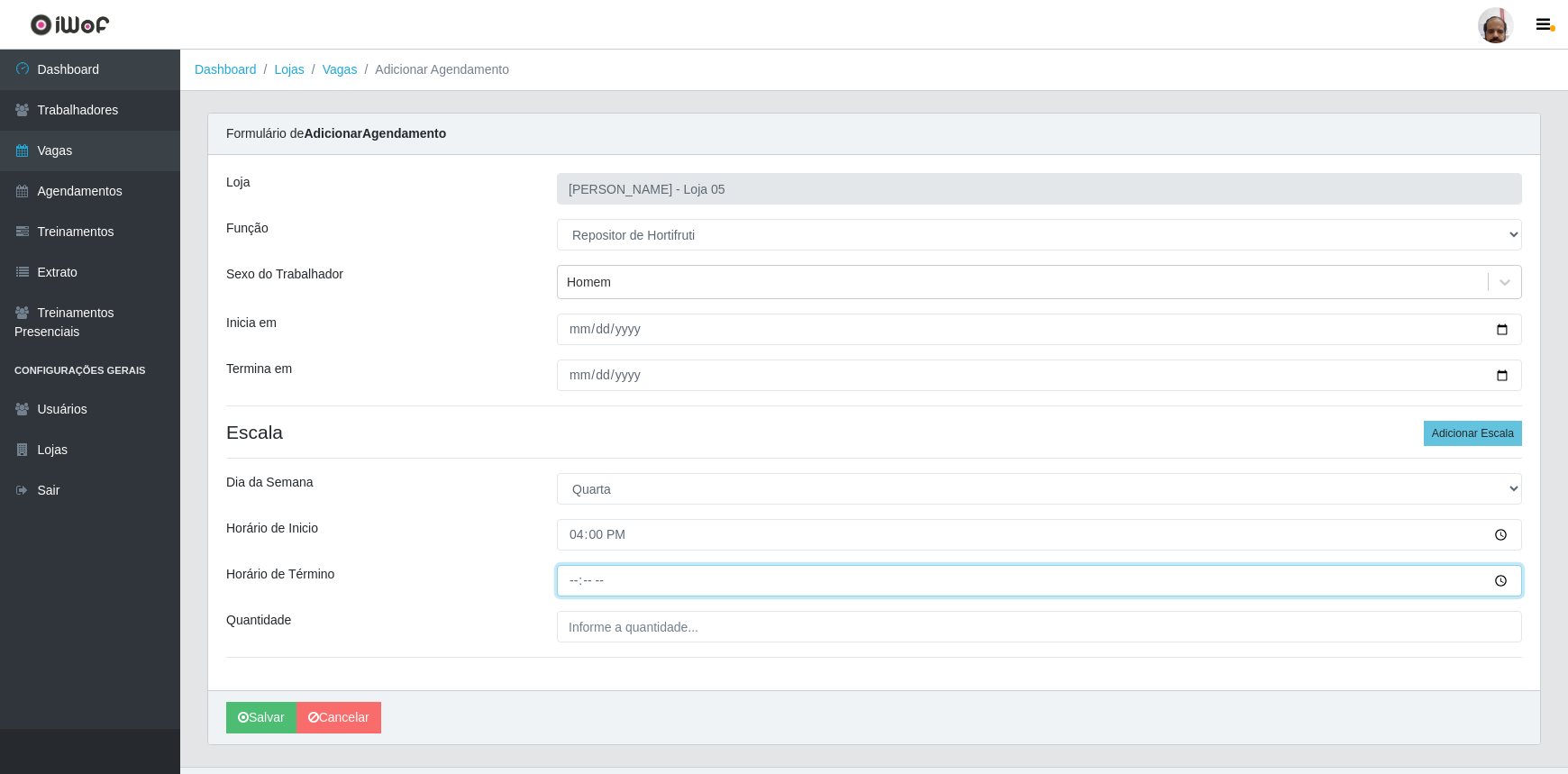
click at [574, 584] on input "Horário de Término" at bounding box center [1039, 580] width 965 height 32
type input "22:00"
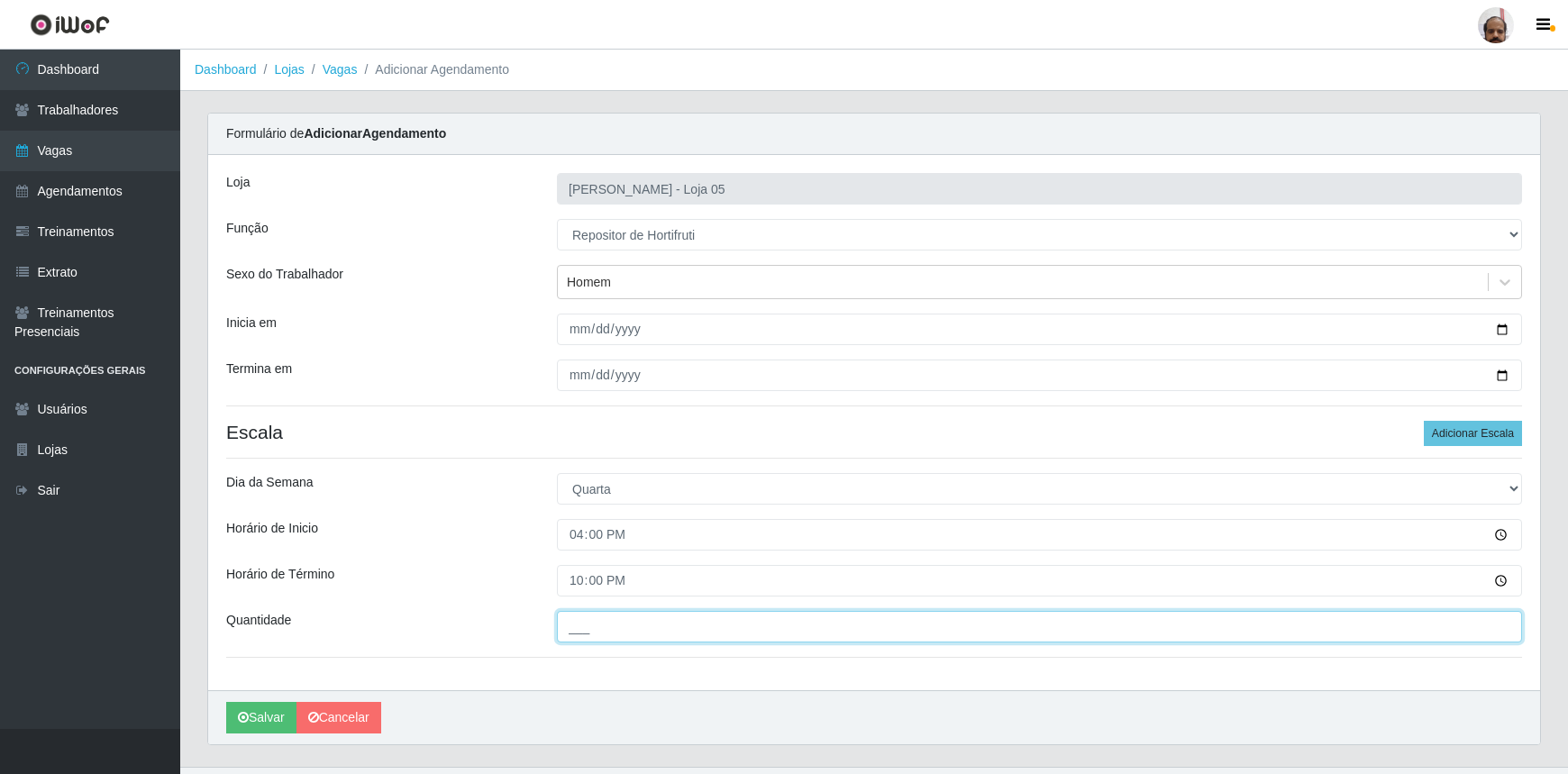
click at [578, 632] on input "___" at bounding box center [1039, 626] width 965 height 32
type input "2__"
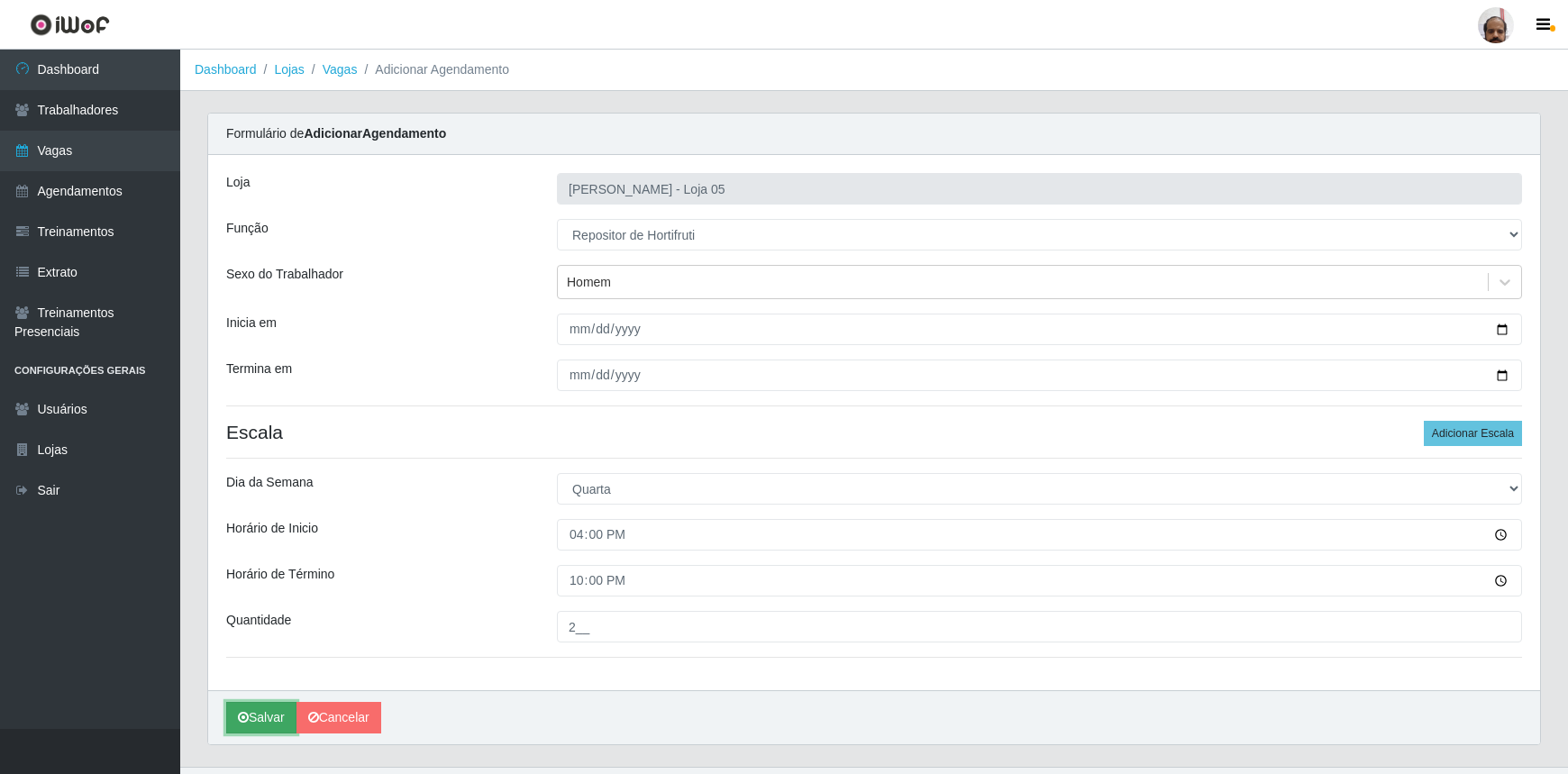
click at [261, 719] on button "Salvar" at bounding box center [261, 717] width 70 height 32
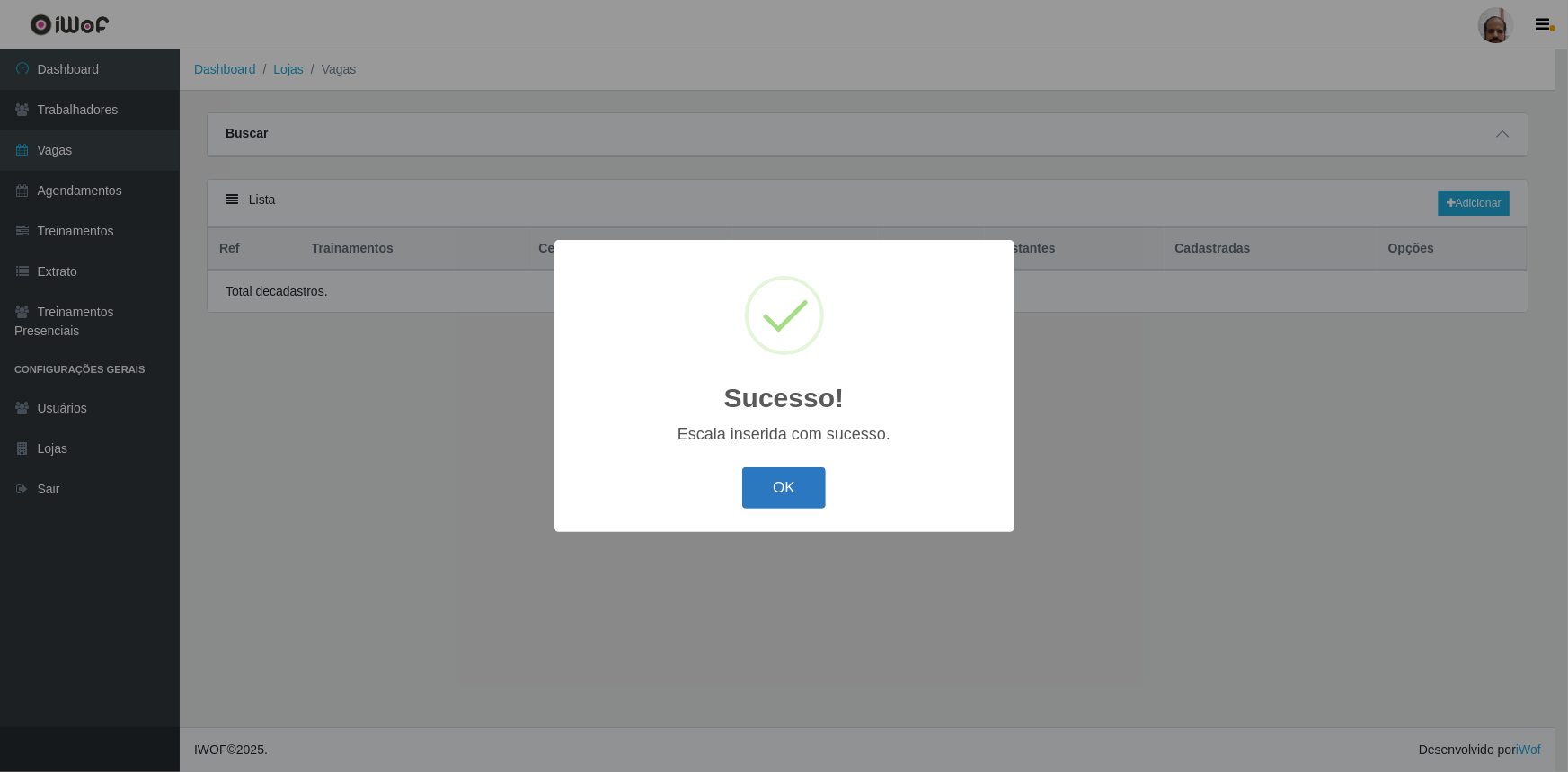
click at [798, 496] on button "OK" at bounding box center [784, 488] width 84 height 42
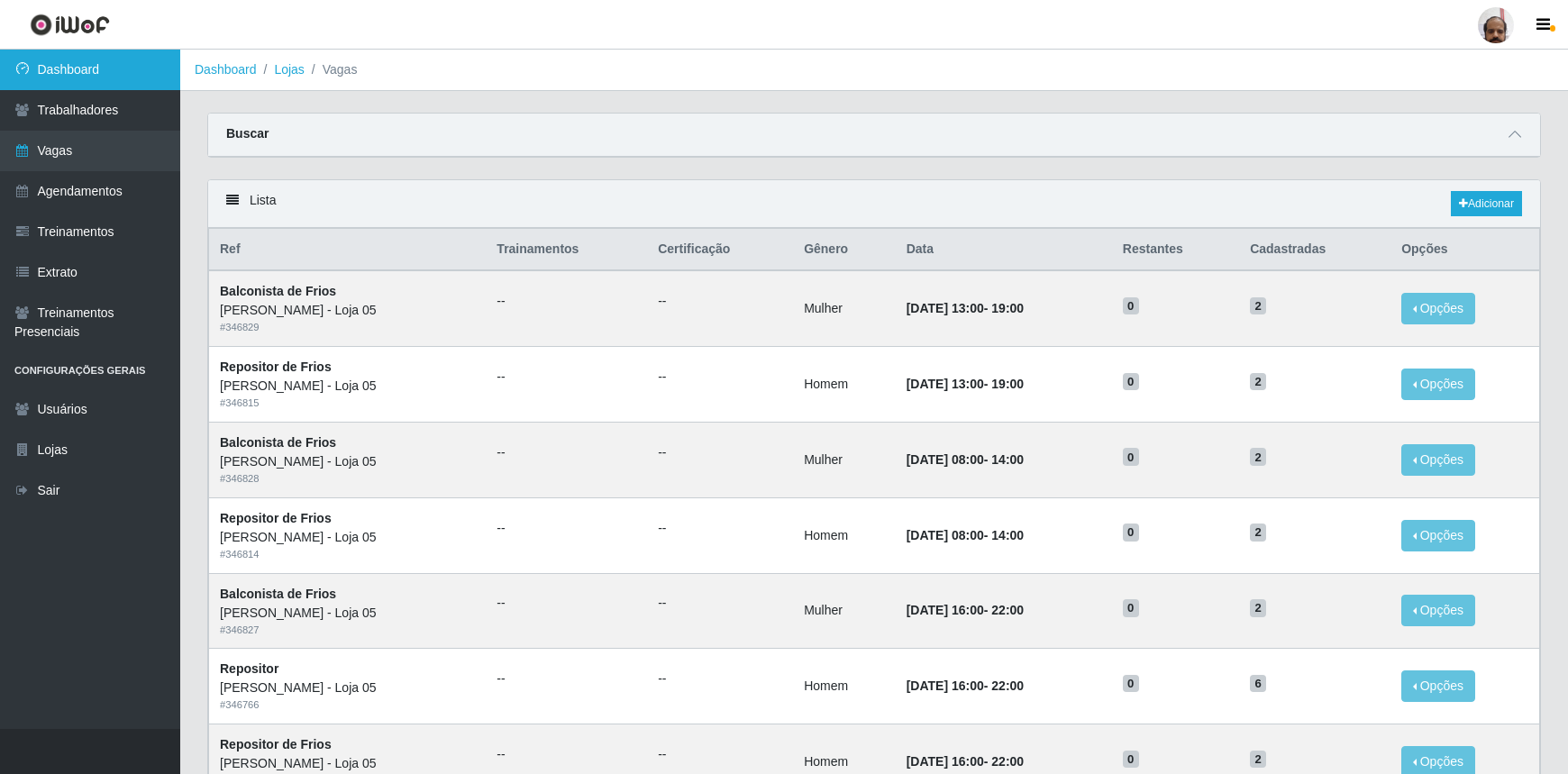
click at [123, 70] on link "Dashboard" at bounding box center [90, 69] width 180 height 40
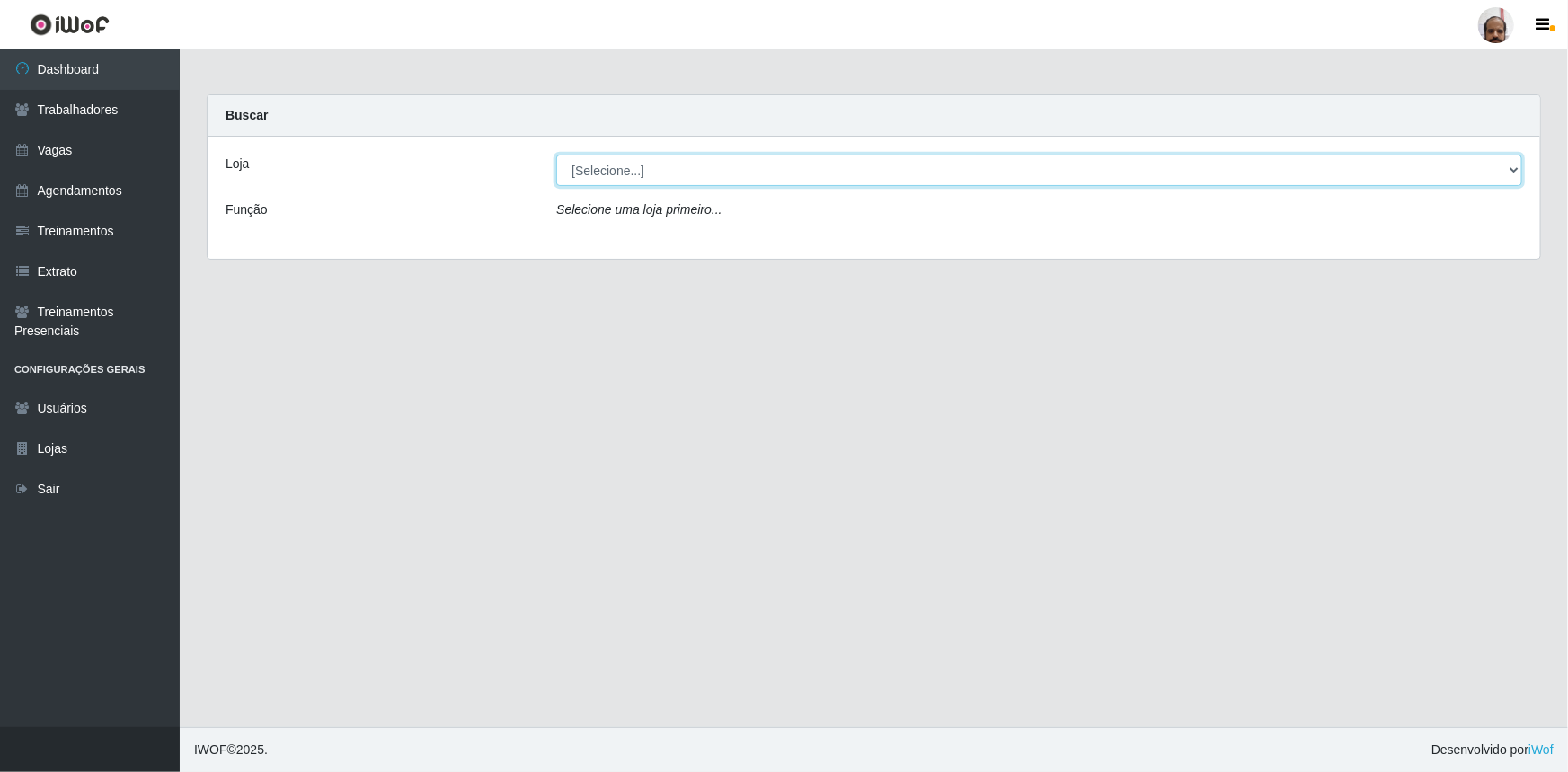
click at [1514, 176] on select "[Selecione...] Mar Vermelho - Loja 05" at bounding box center [1040, 170] width 967 height 32
select select "252"
click at [556, 155] on select "[Selecione...] Mar Vermelho - Loja 05" at bounding box center [1040, 170] width 967 height 32
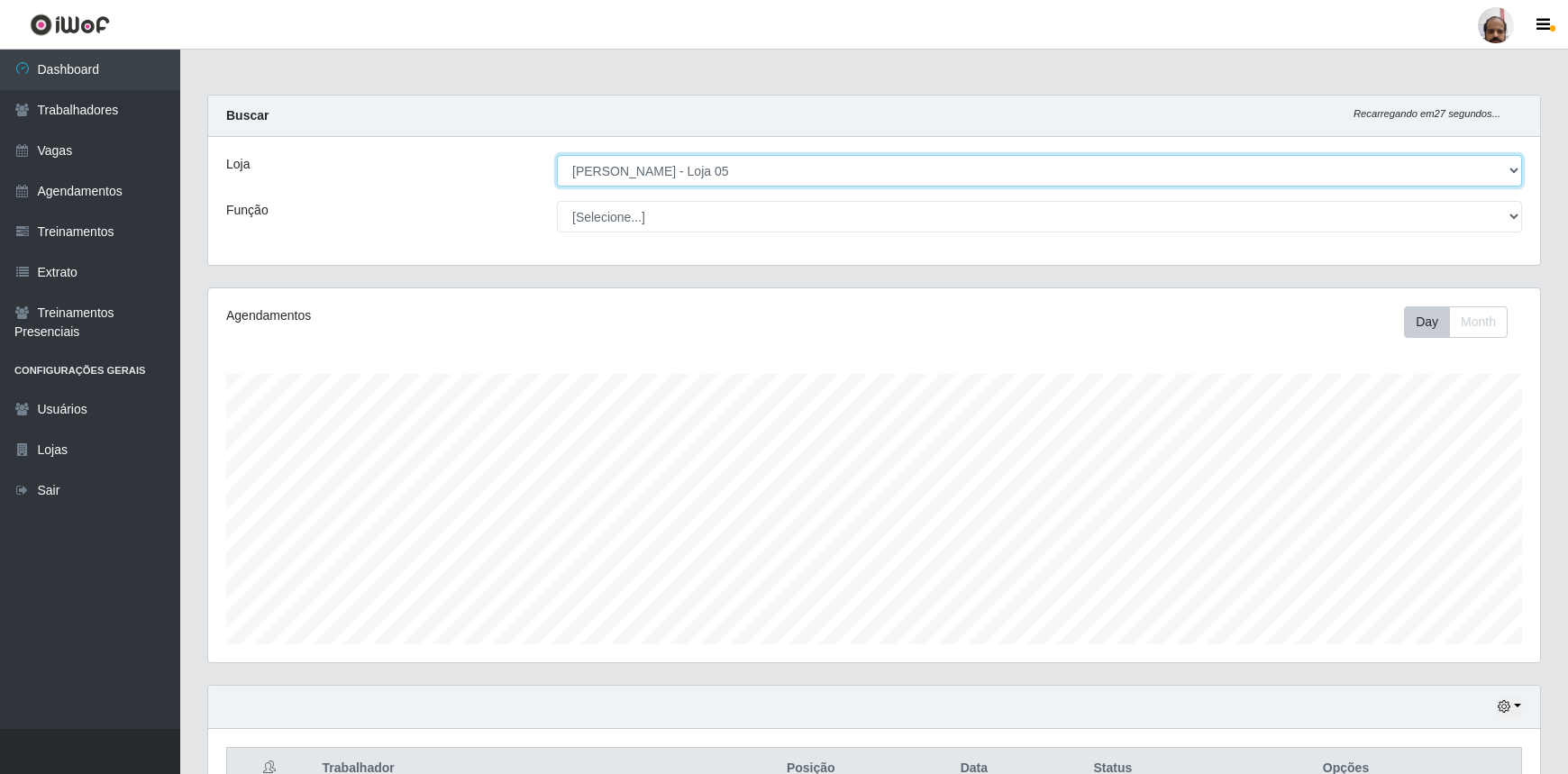
scroll to position [374, 1332]
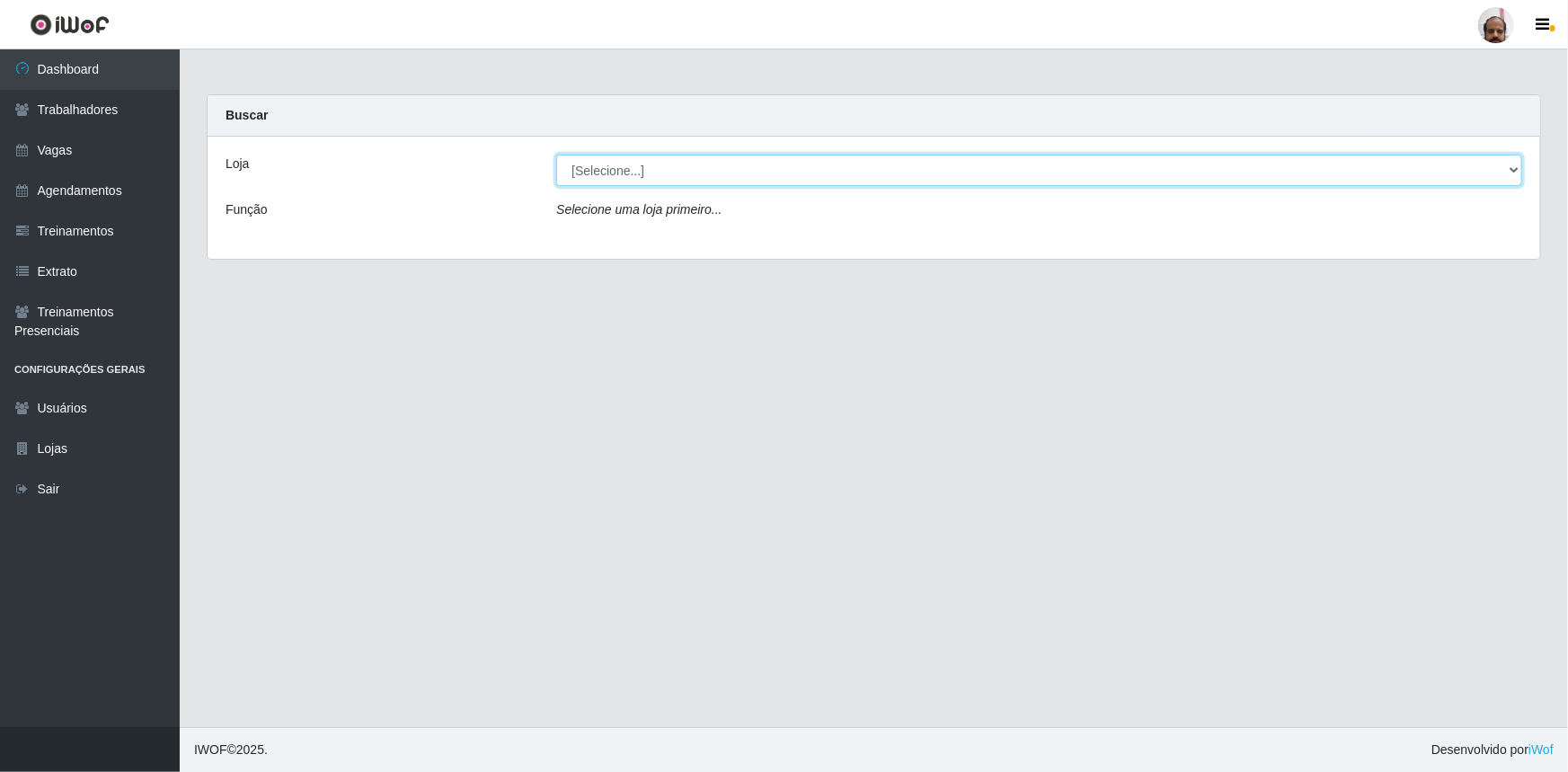
click at [1506, 171] on select "[Selecione...] Mar Vermelho - Loja 05" at bounding box center [1040, 170] width 967 height 32
select select "252"
click at [556, 155] on select "[Selecione...] Mar Vermelho - Loja 05" at bounding box center [1040, 170] width 967 height 32
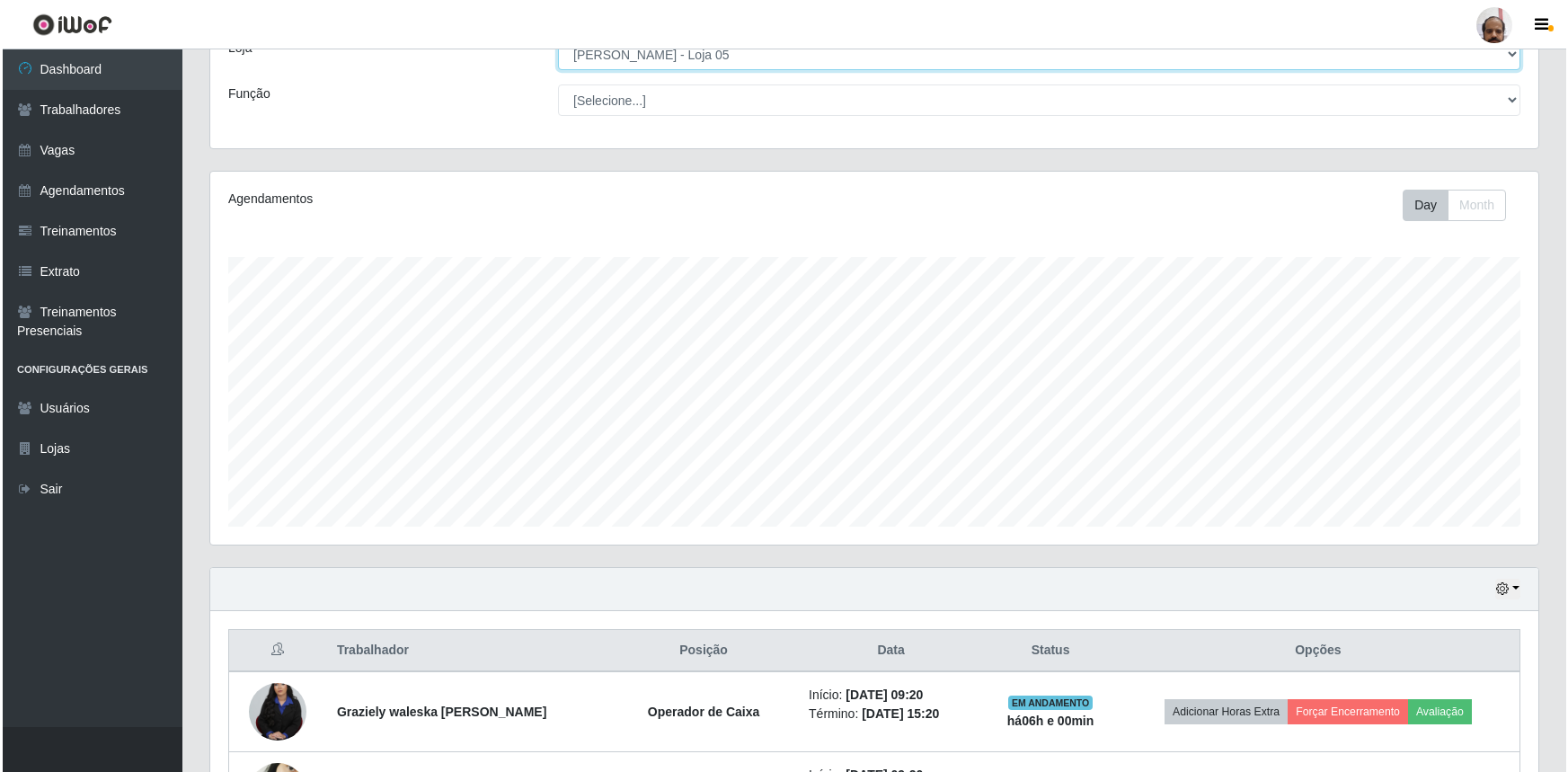
scroll to position [408, 0]
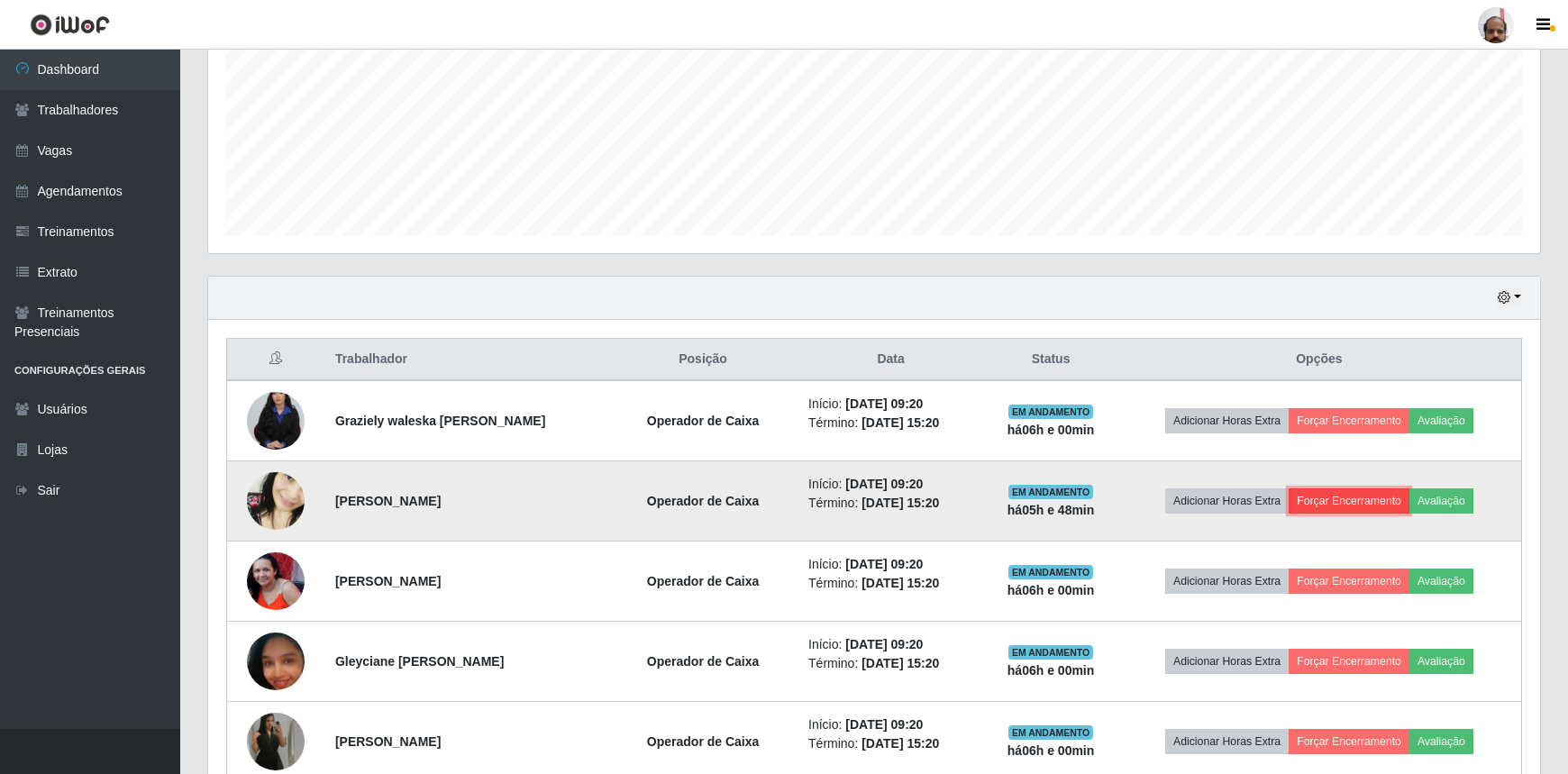
click at [1364, 505] on button "Forçar Encerramento" at bounding box center [1348, 501] width 120 height 25
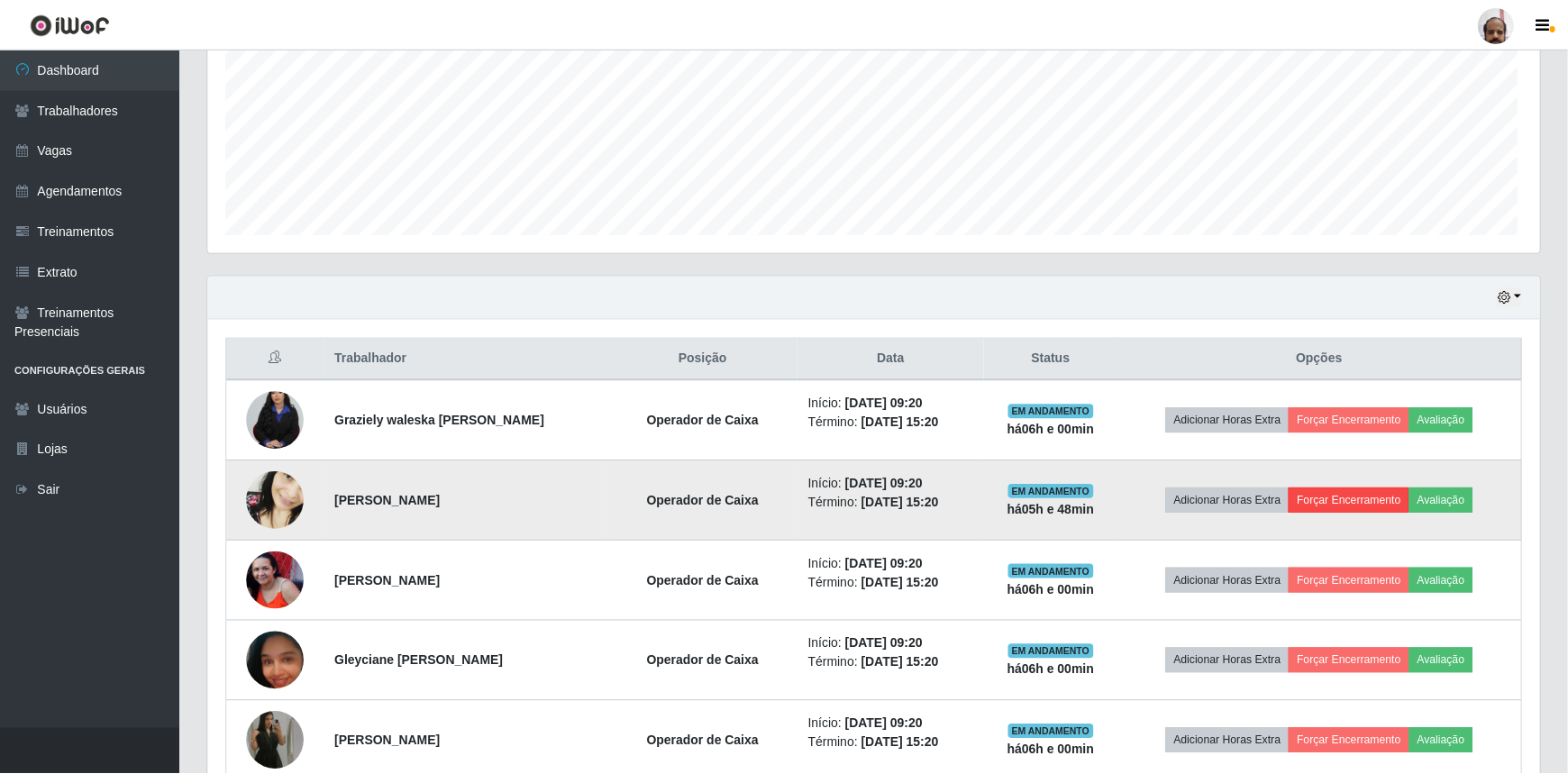
scroll to position [374, 1323]
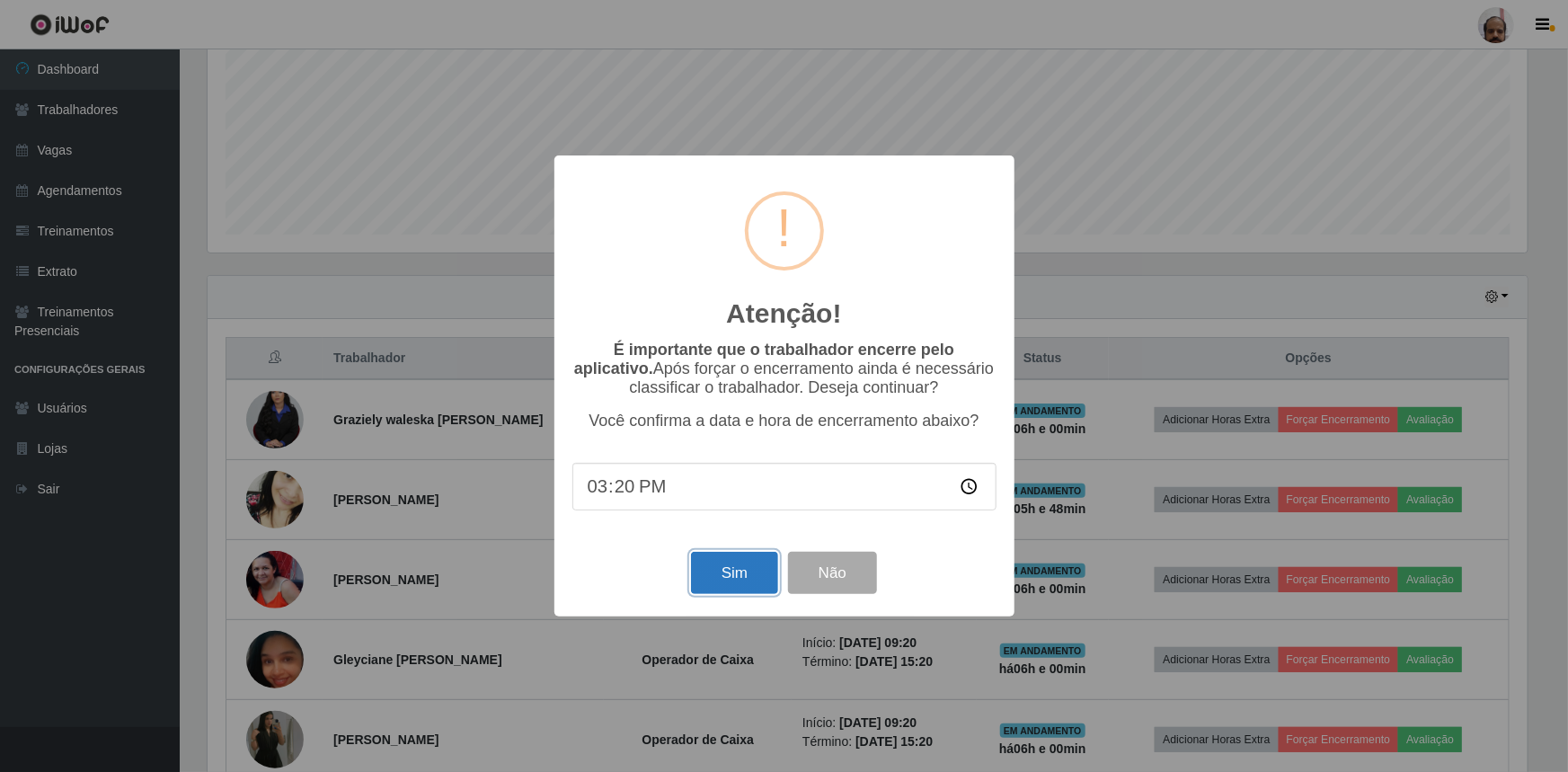
click at [747, 578] on button "Sim" at bounding box center [734, 572] width 87 height 42
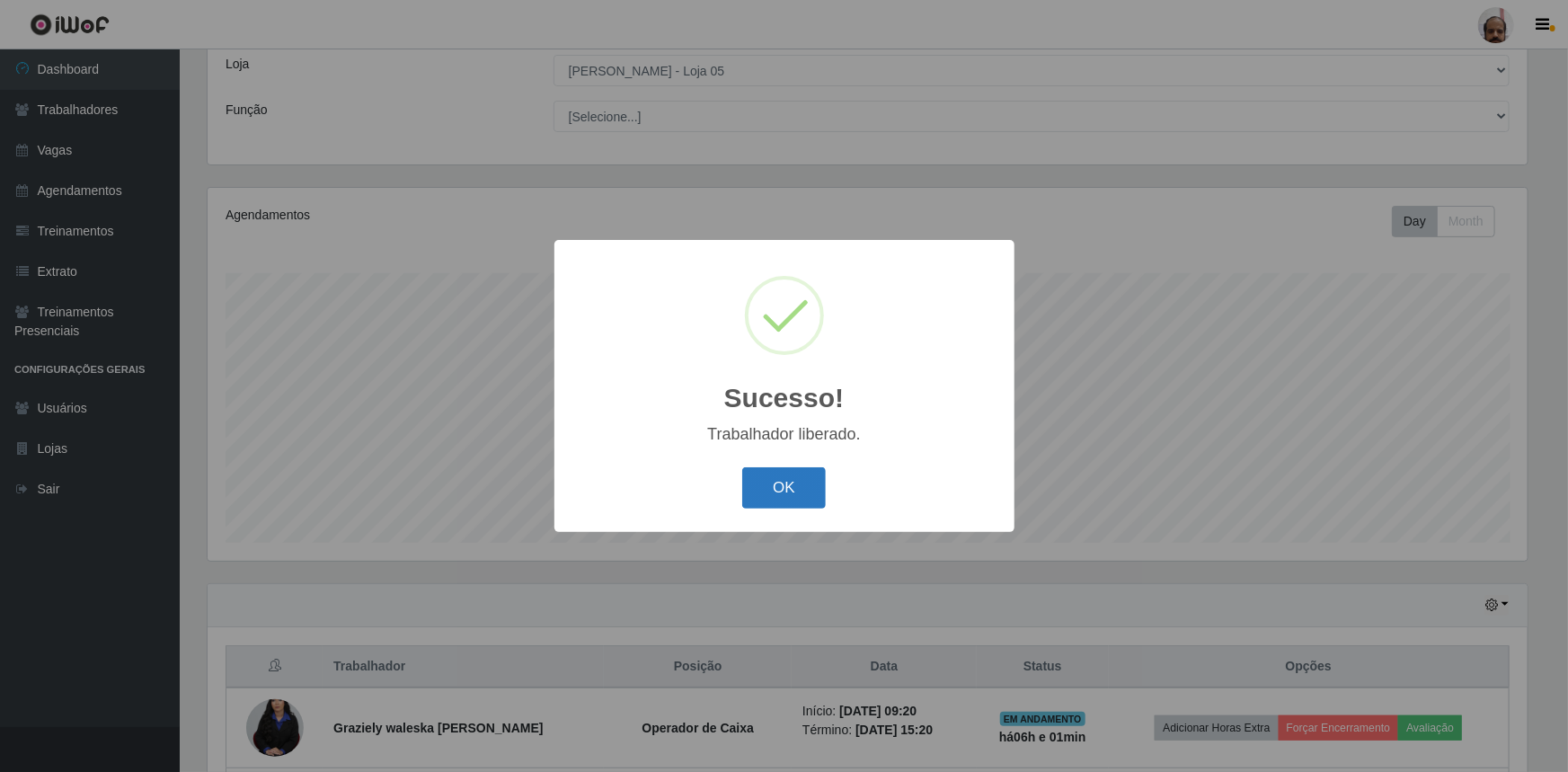
click at [781, 499] on button "OK" at bounding box center [784, 488] width 84 height 42
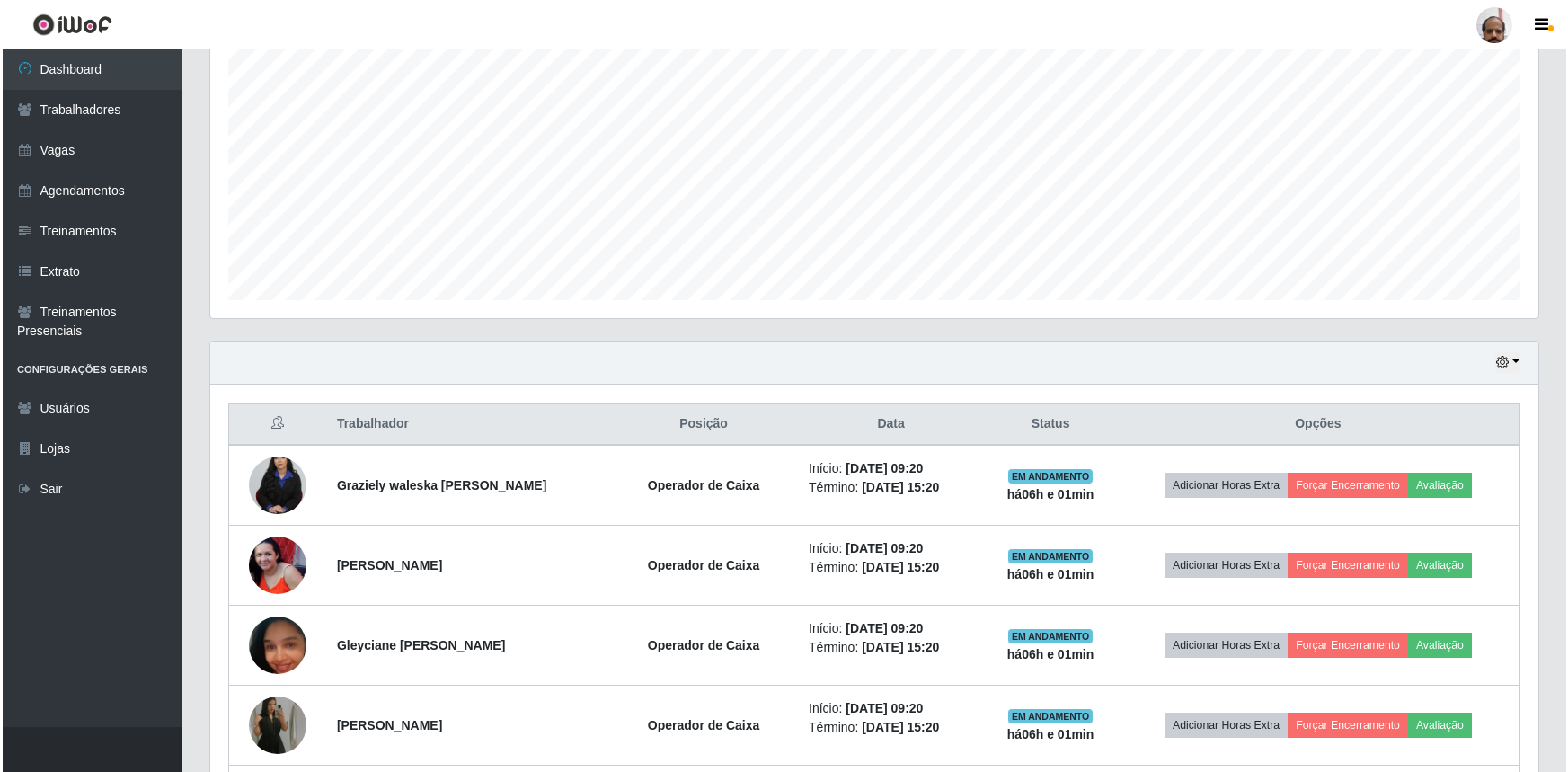
scroll to position [426, 0]
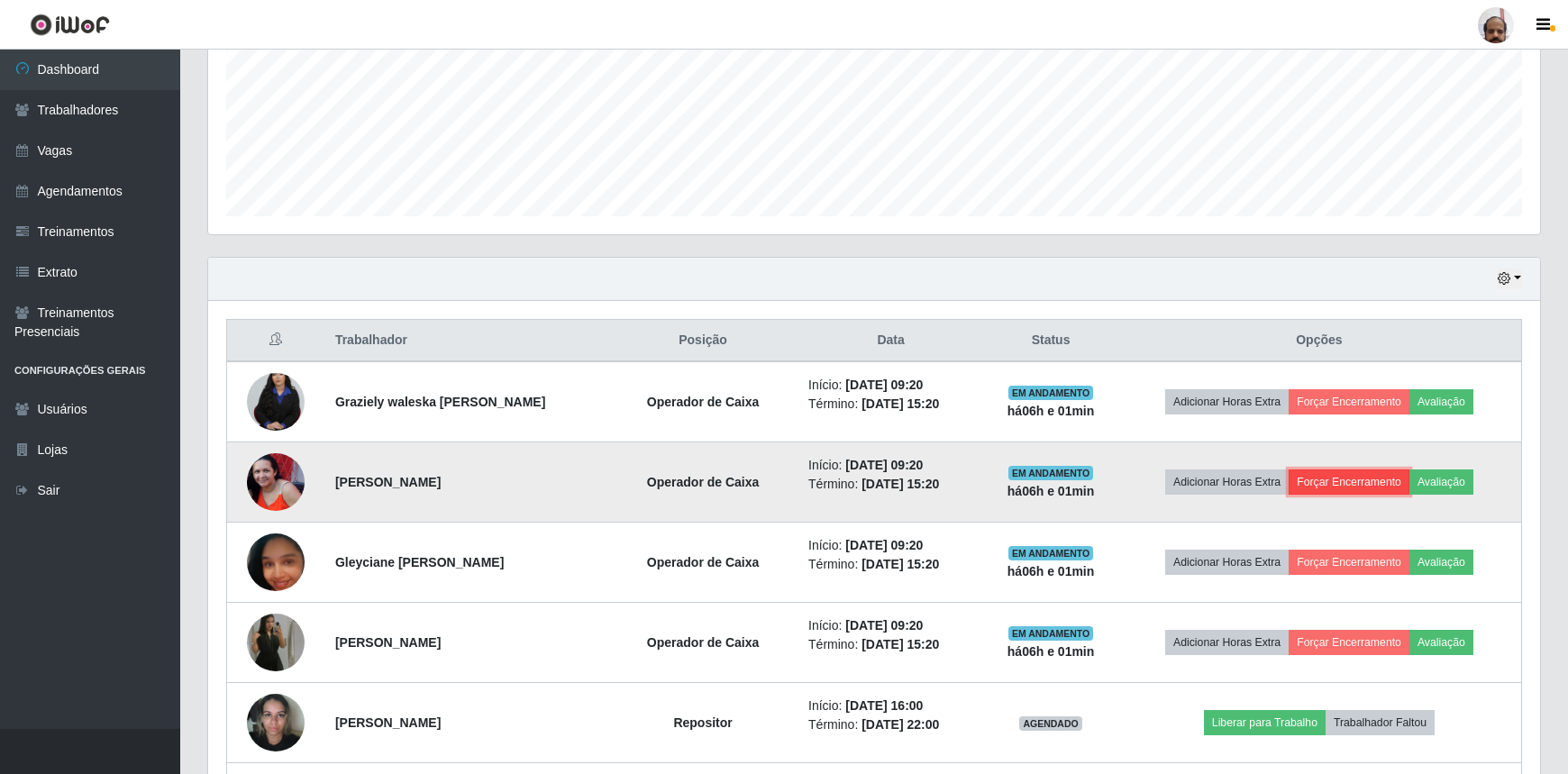
click at [1358, 485] on button "Forçar Encerramento" at bounding box center [1348, 481] width 120 height 25
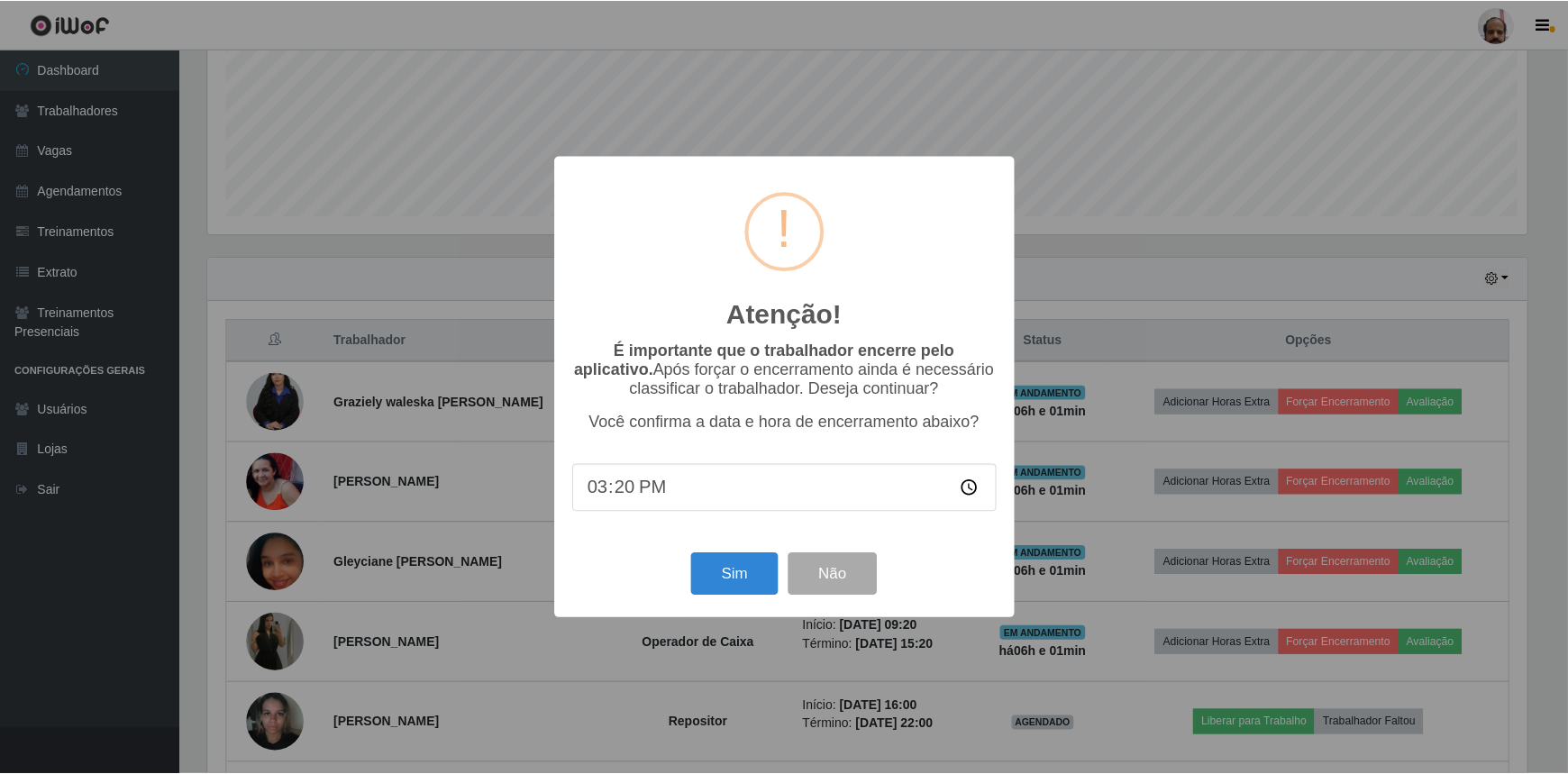
scroll to position [374, 1323]
drag, startPoint x: 717, startPoint y: 575, endPoint x: 719, endPoint y: 585, distance: 10.2
click at [718, 575] on button "Sim" at bounding box center [736, 574] width 88 height 42
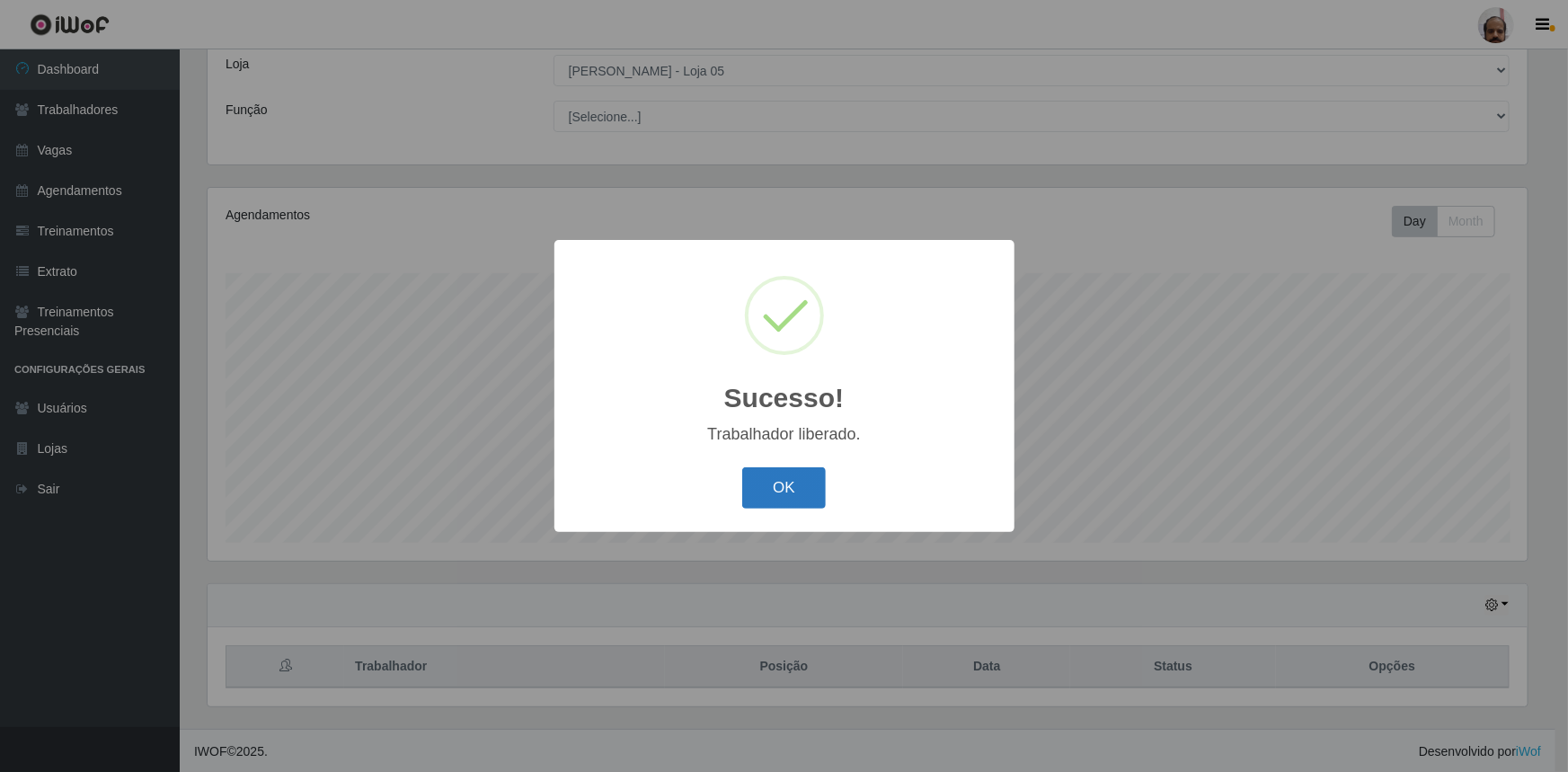
click at [796, 495] on button "OK" at bounding box center [784, 488] width 84 height 42
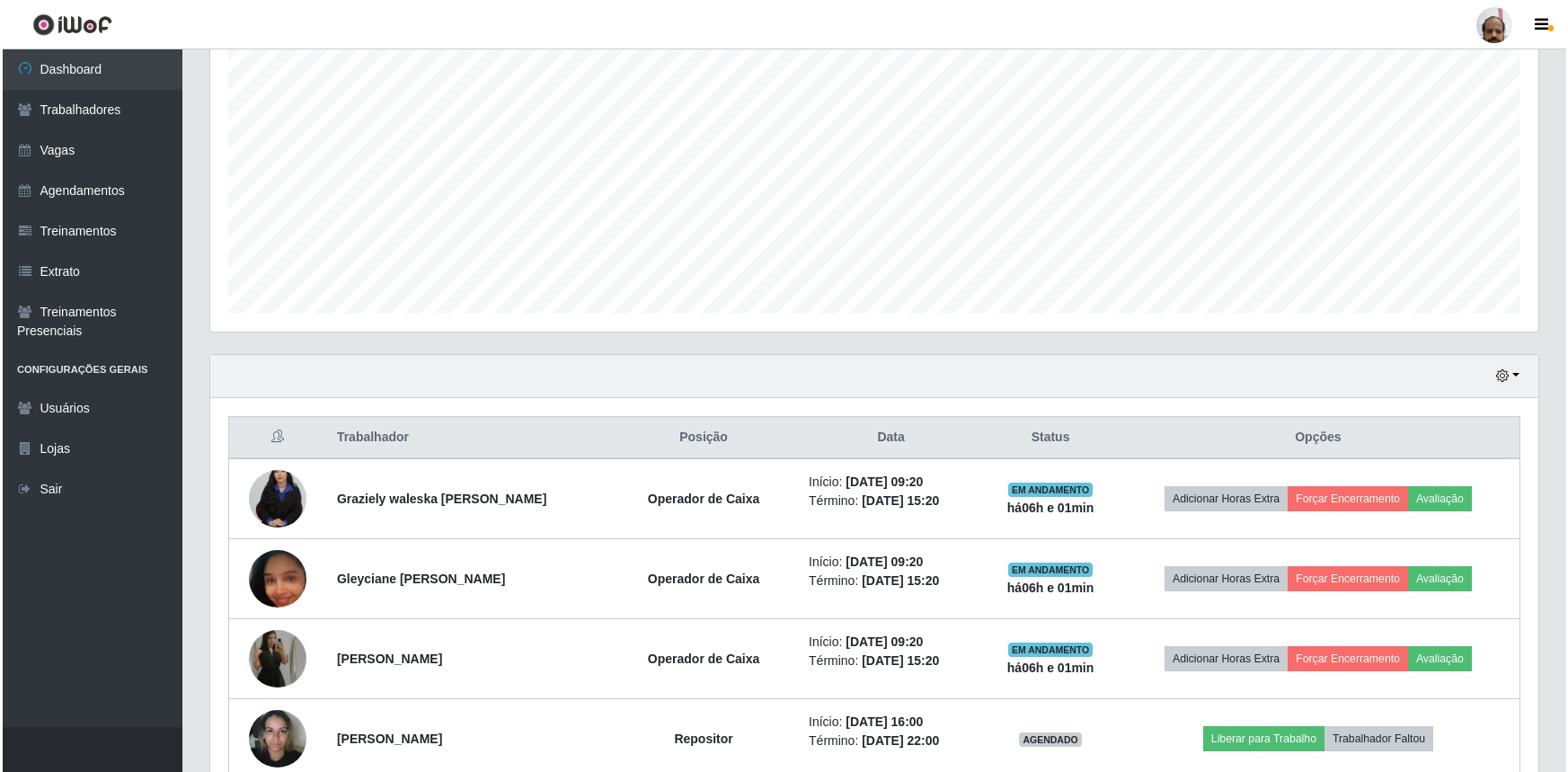
scroll to position [426, 0]
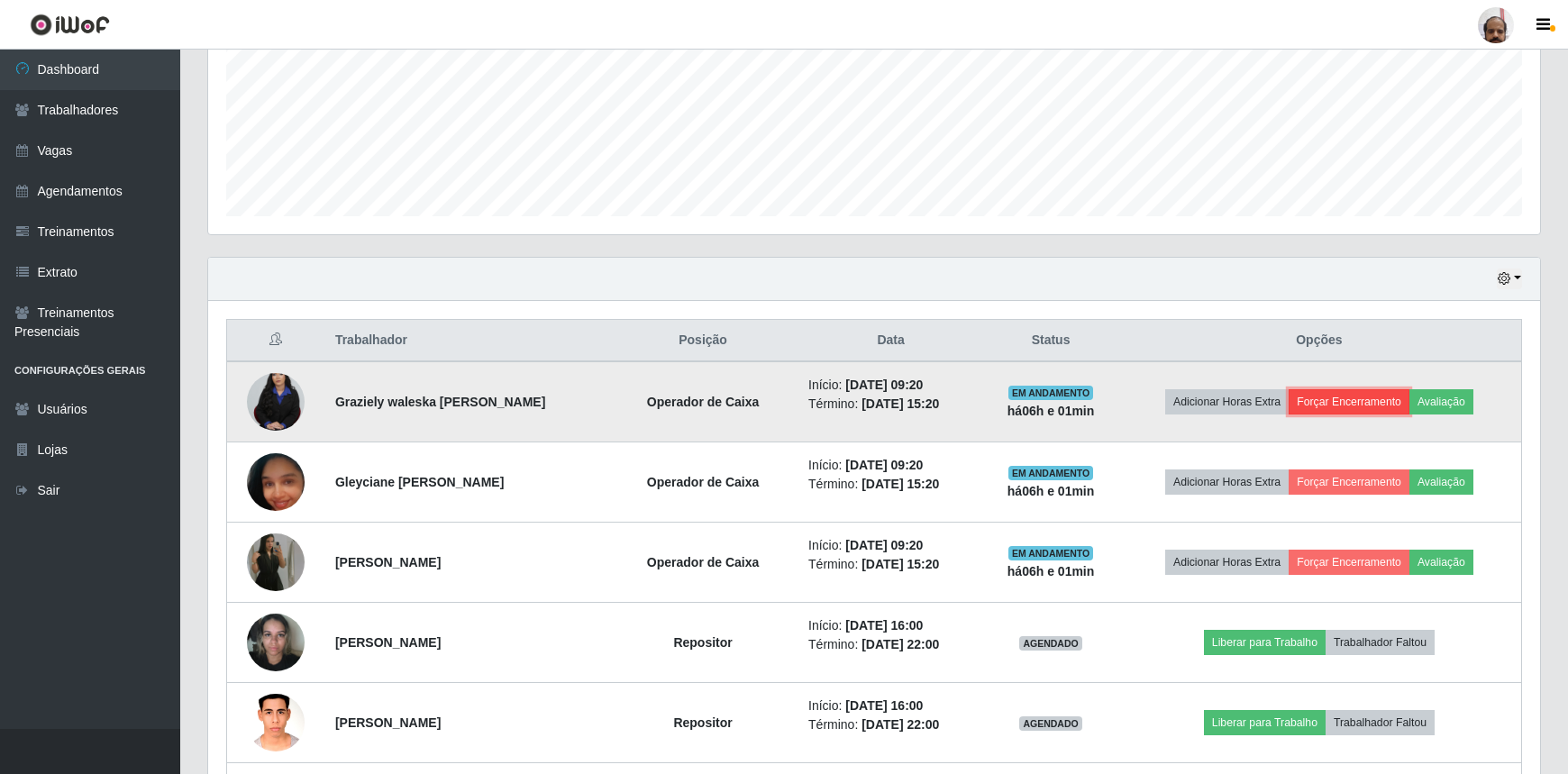
click at [1353, 398] on button "Forçar Encerramento" at bounding box center [1348, 401] width 120 height 25
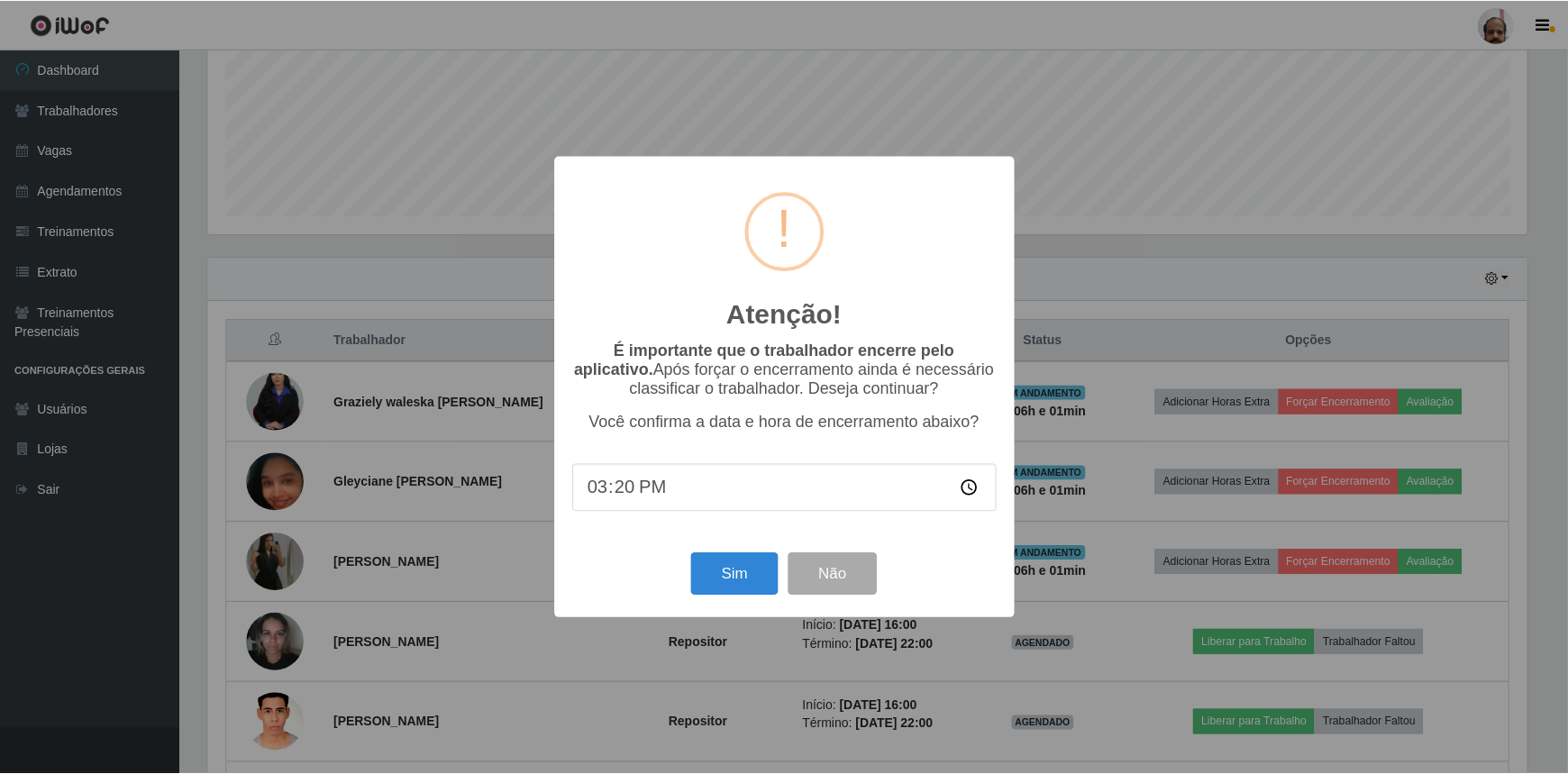
scroll to position [374, 1323]
click at [738, 576] on button "Sim" at bounding box center [736, 574] width 88 height 42
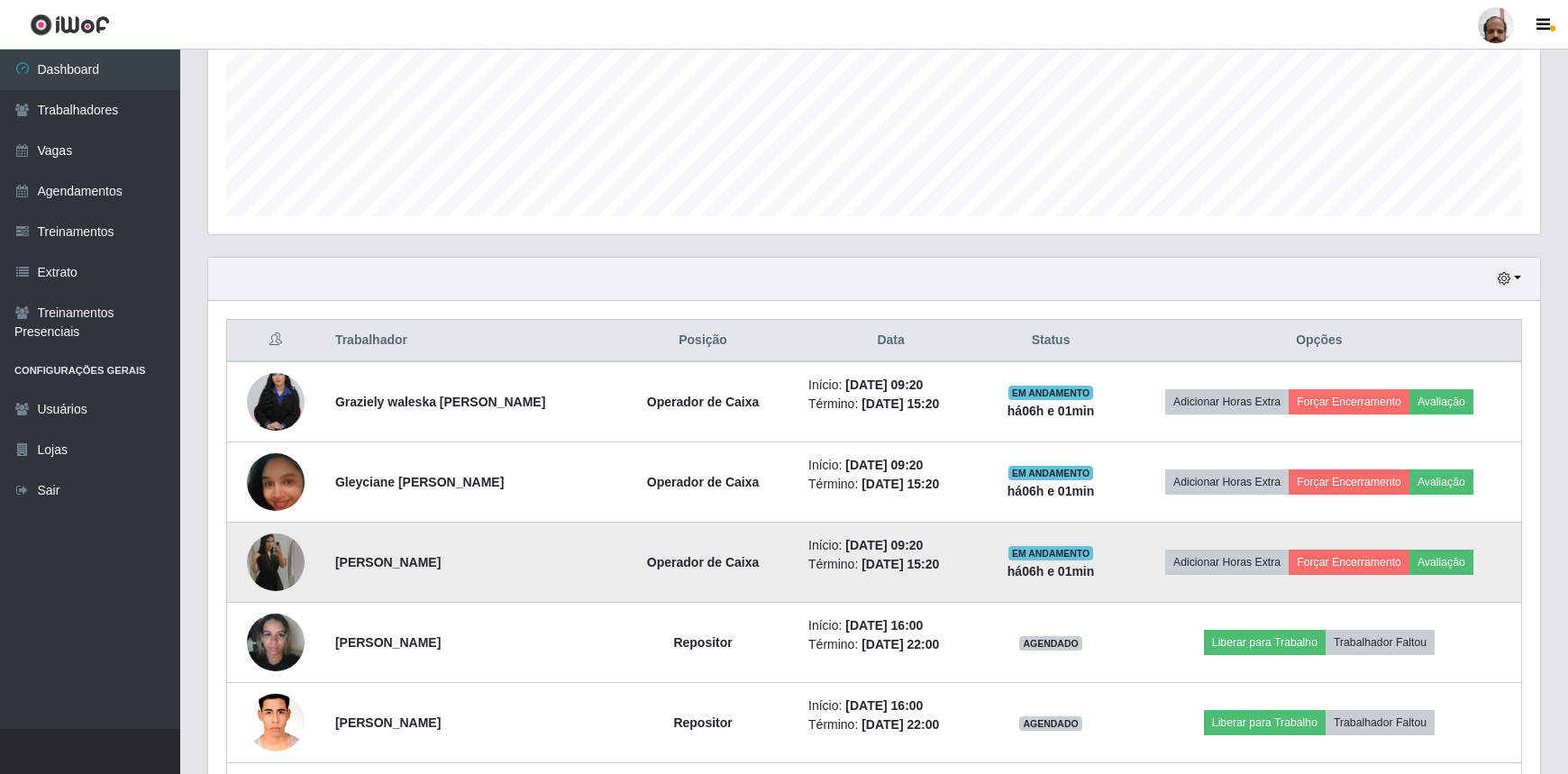
scroll to position [0, 0]
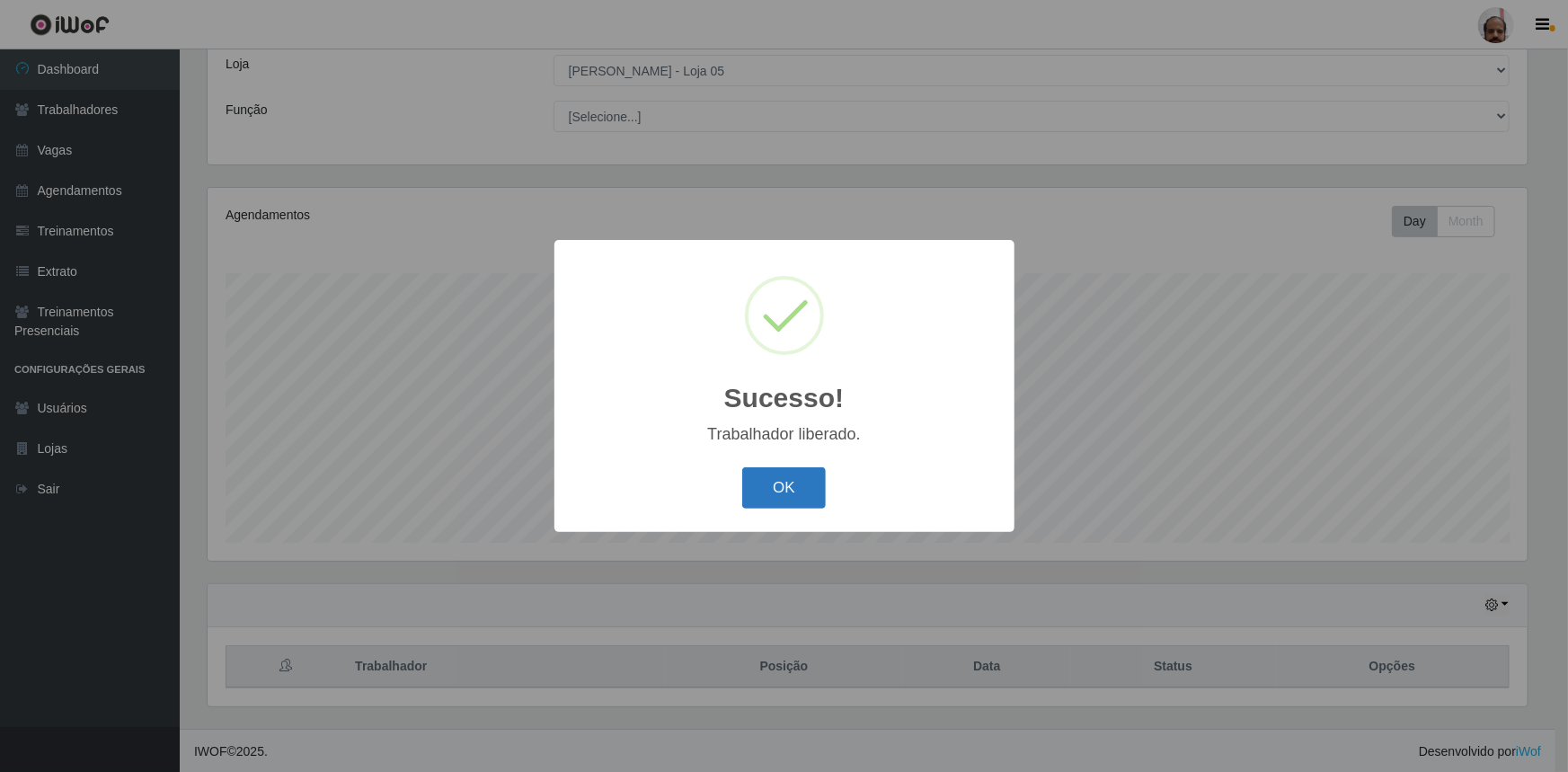
click at [774, 498] on button "OK" at bounding box center [784, 488] width 84 height 42
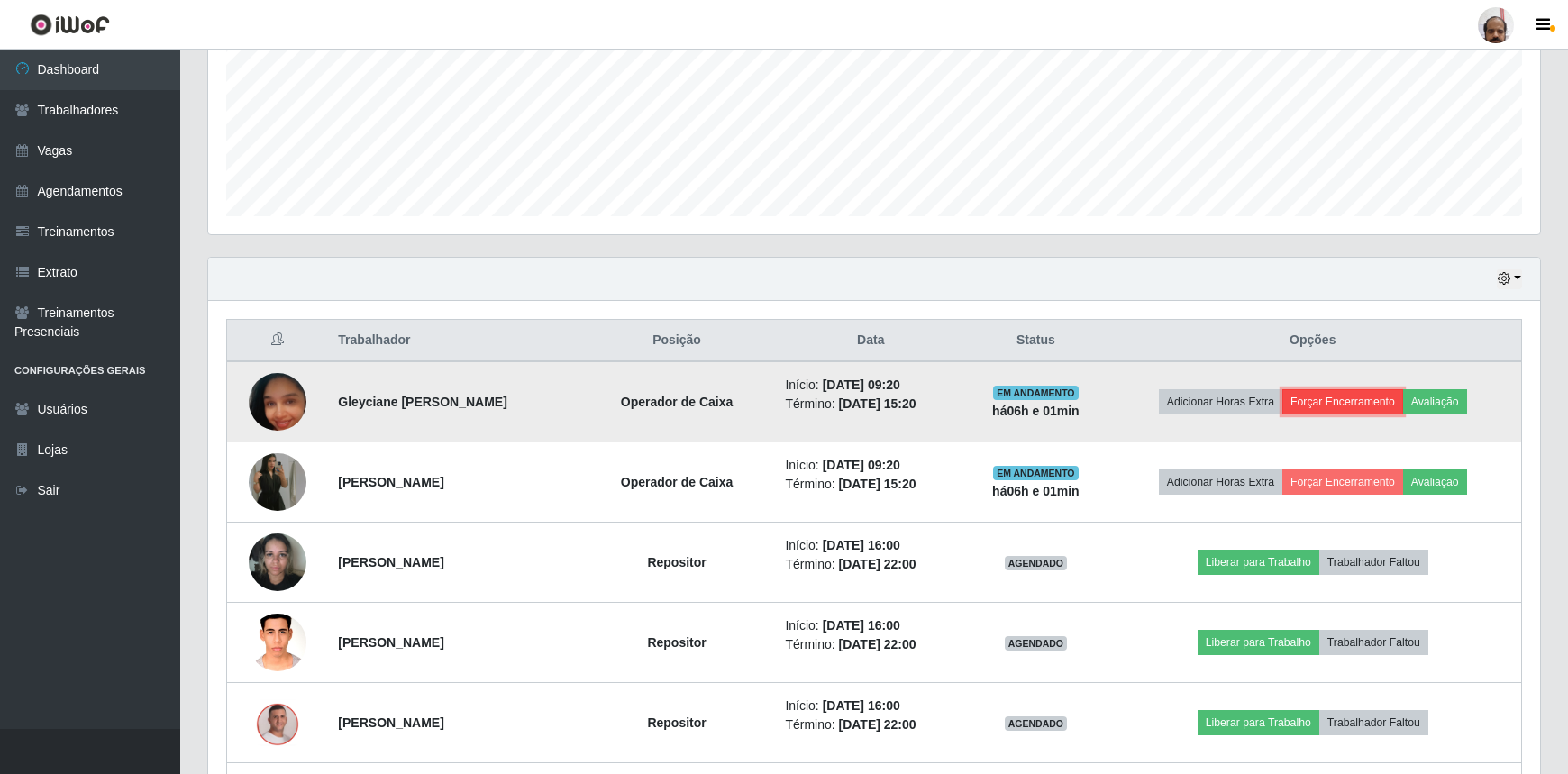
click at [1347, 390] on button "Forçar Encerramento" at bounding box center [1342, 401] width 120 height 25
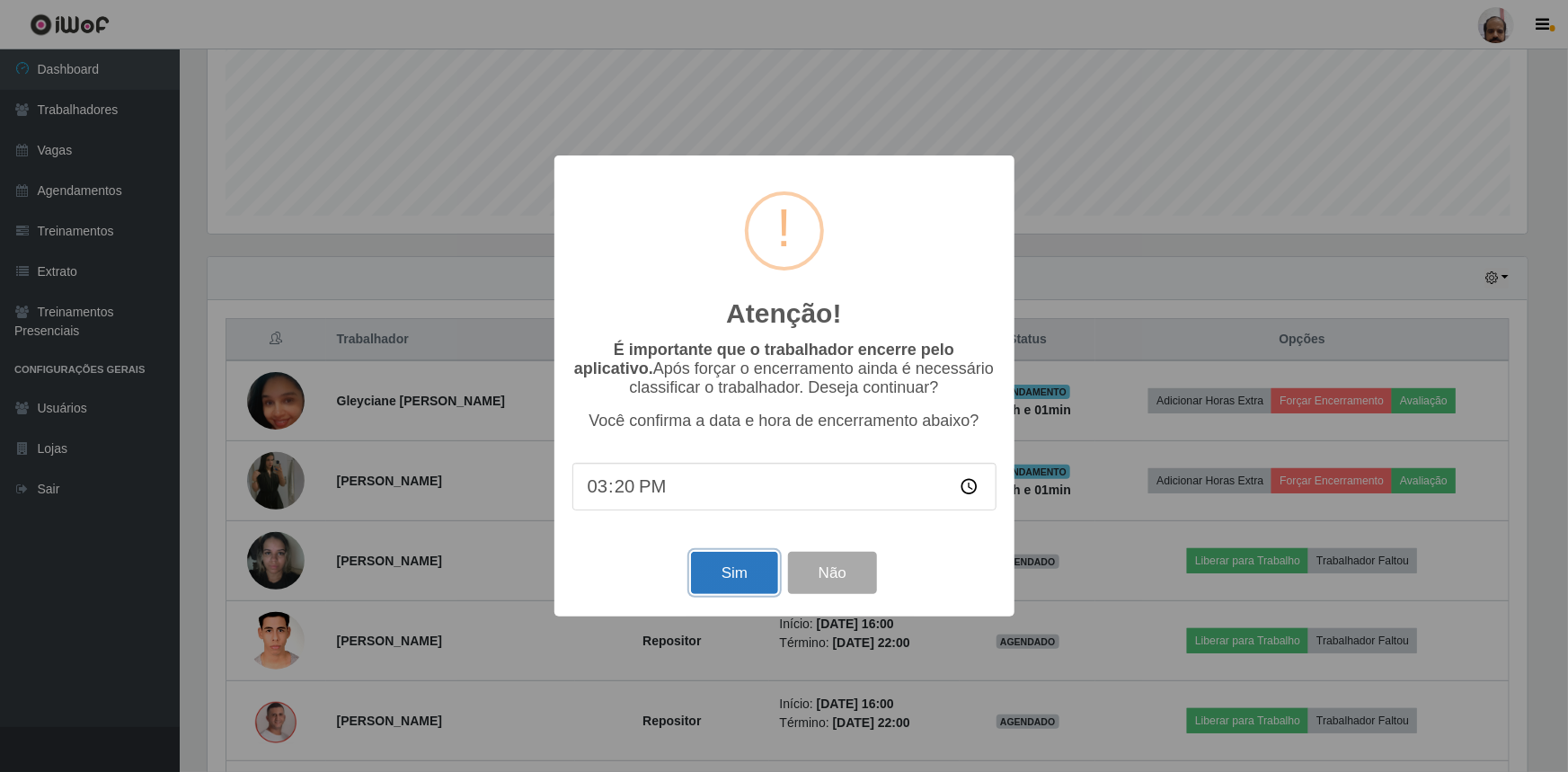
click at [763, 588] on button "Sim" at bounding box center [734, 572] width 87 height 42
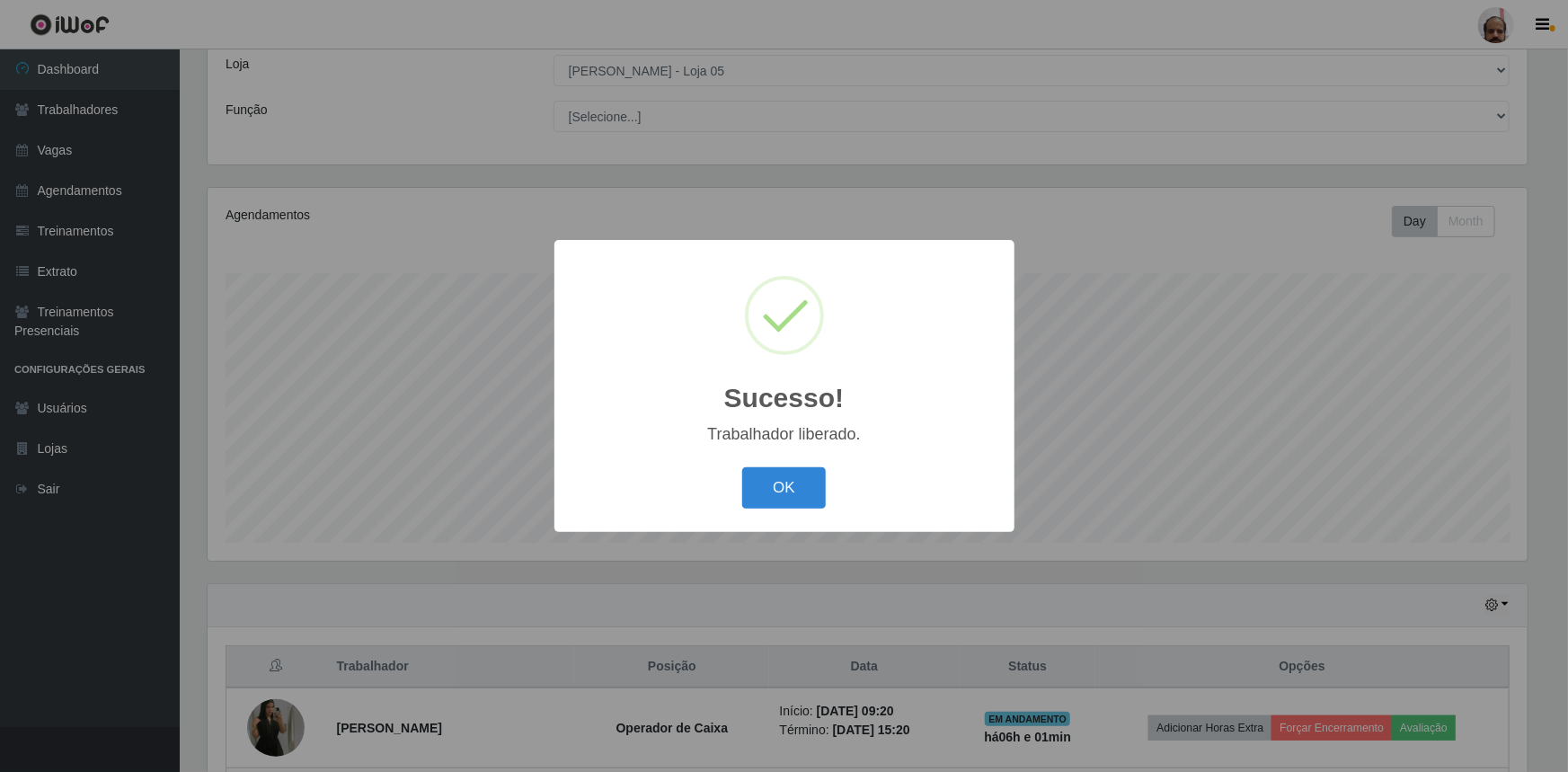
click at [826, 485] on div "OK Cancel" at bounding box center [785, 487] width 425 height 51
click at [788, 501] on button "OK" at bounding box center [784, 488] width 84 height 42
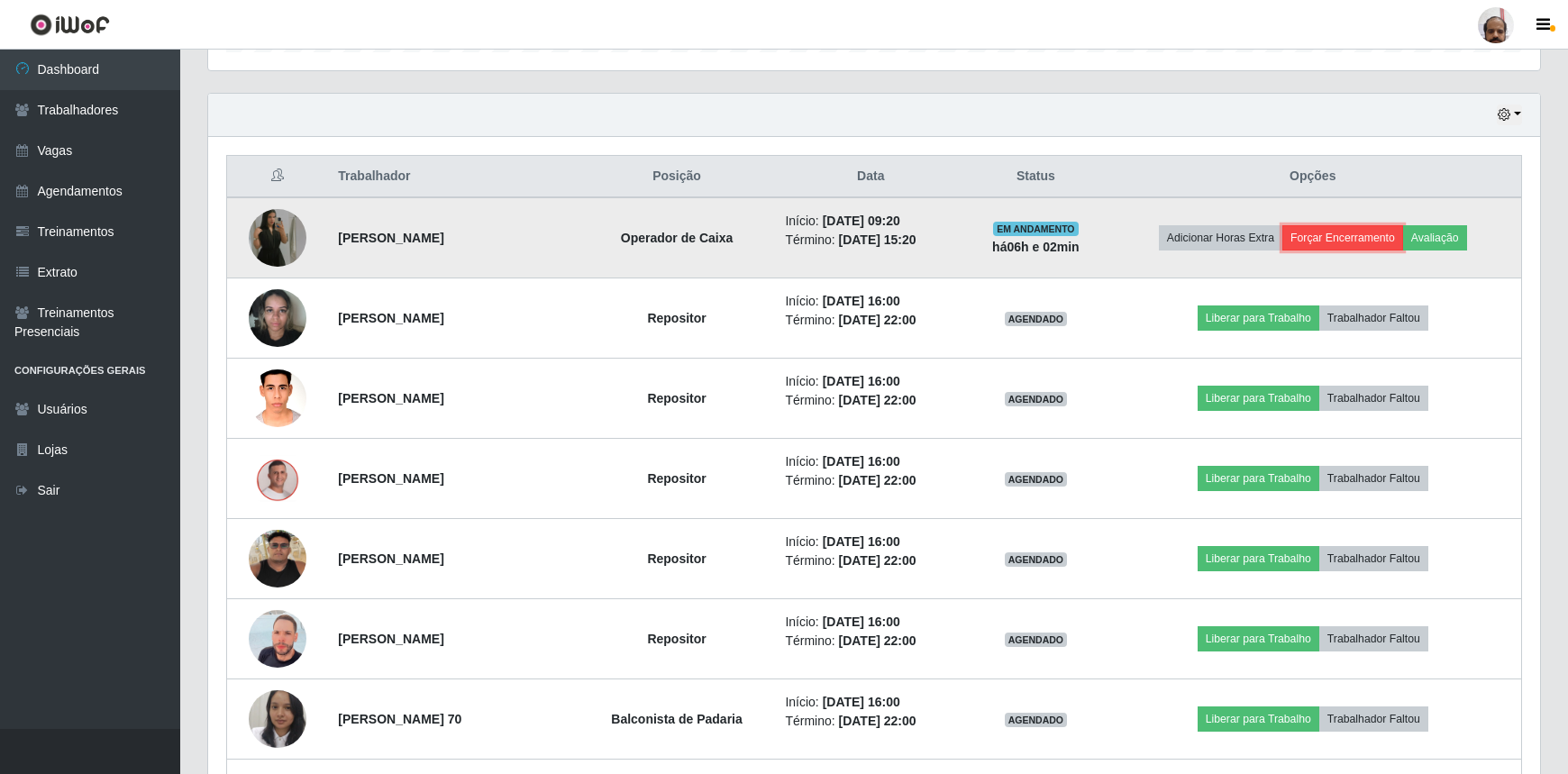
click at [1366, 227] on button "Forçar Encerramento" at bounding box center [1342, 238] width 120 height 25
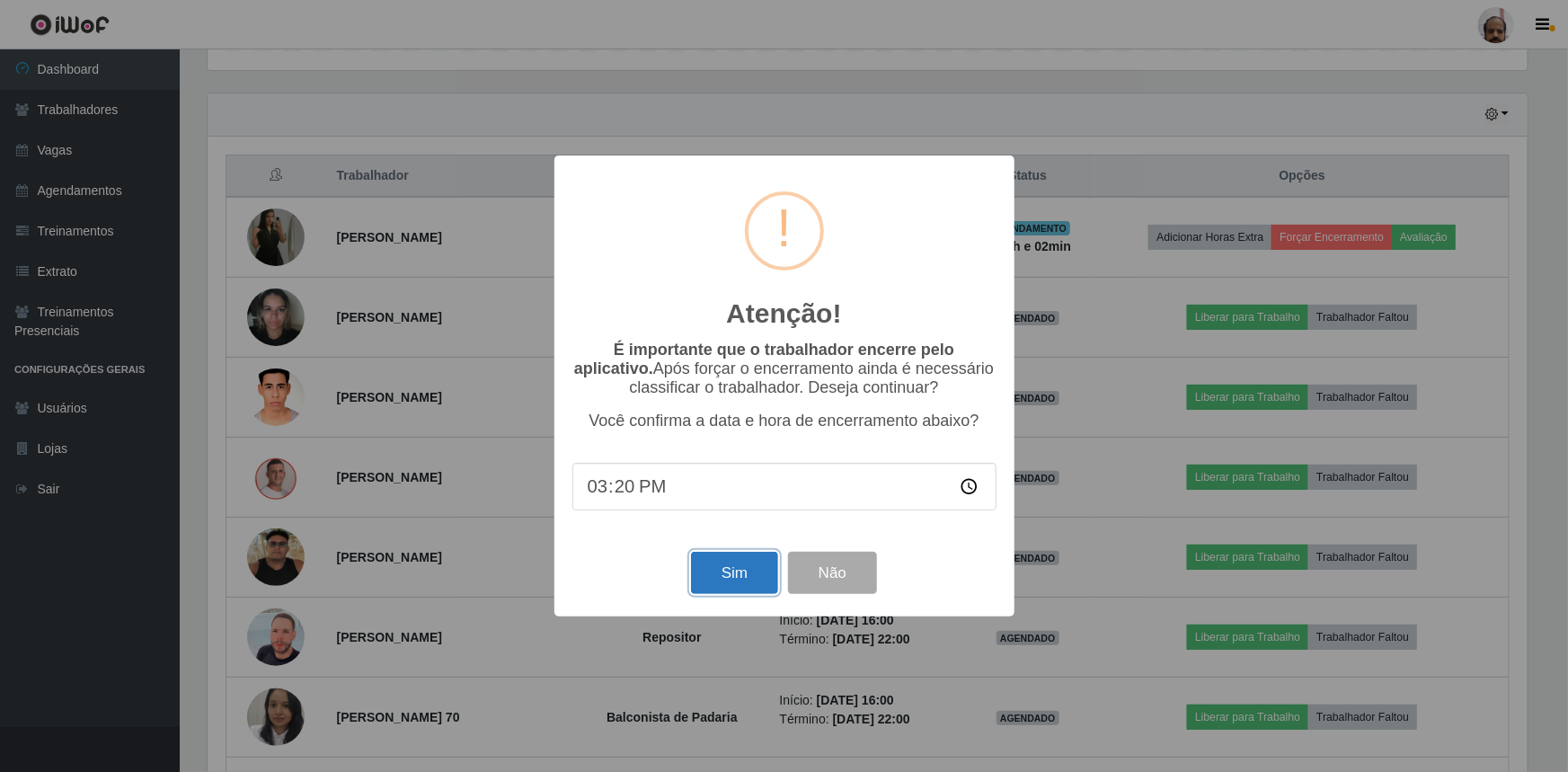
click at [733, 574] on button "Sim" at bounding box center [734, 572] width 87 height 42
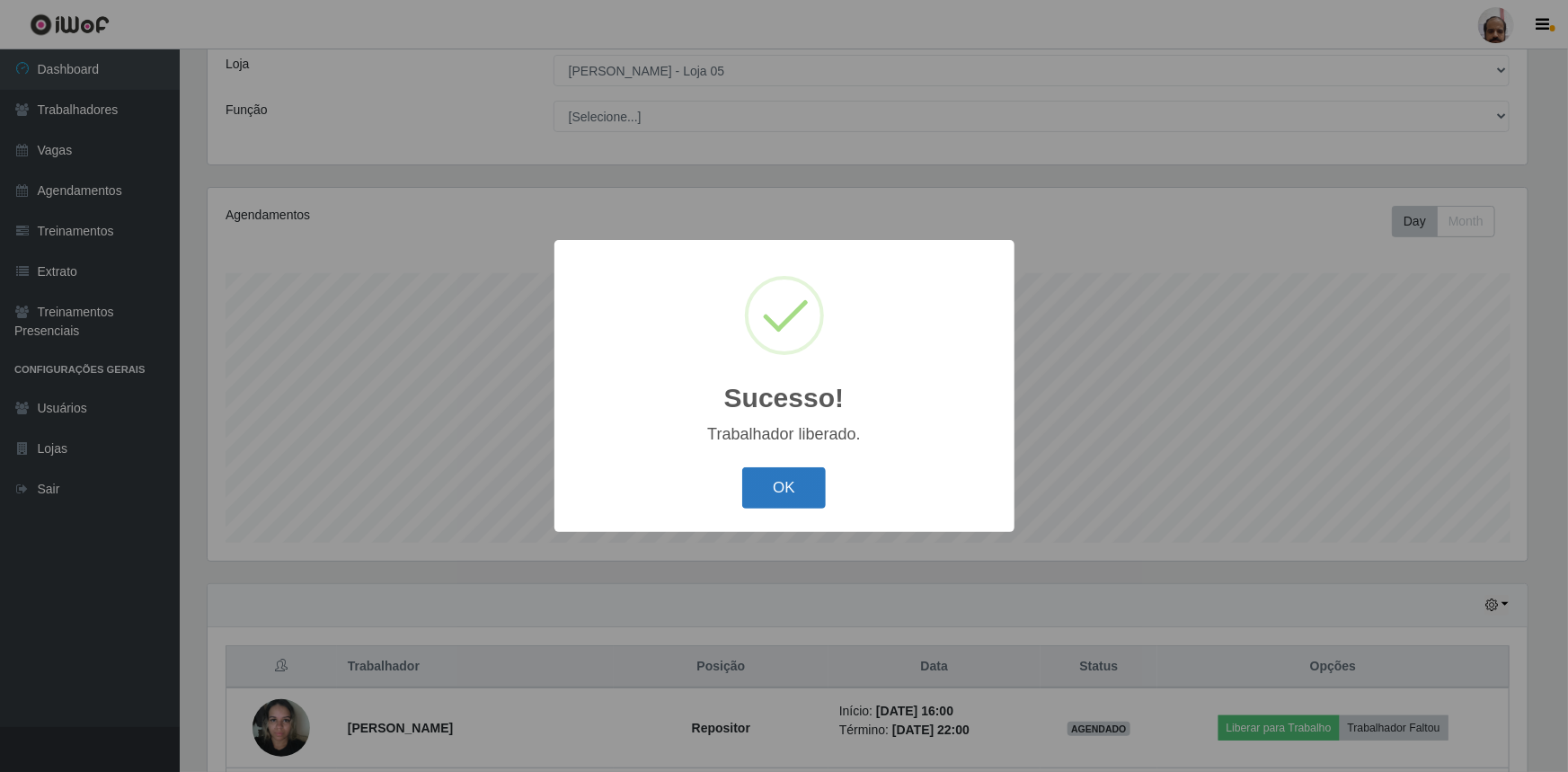
click at [786, 487] on button "OK" at bounding box center [784, 488] width 84 height 42
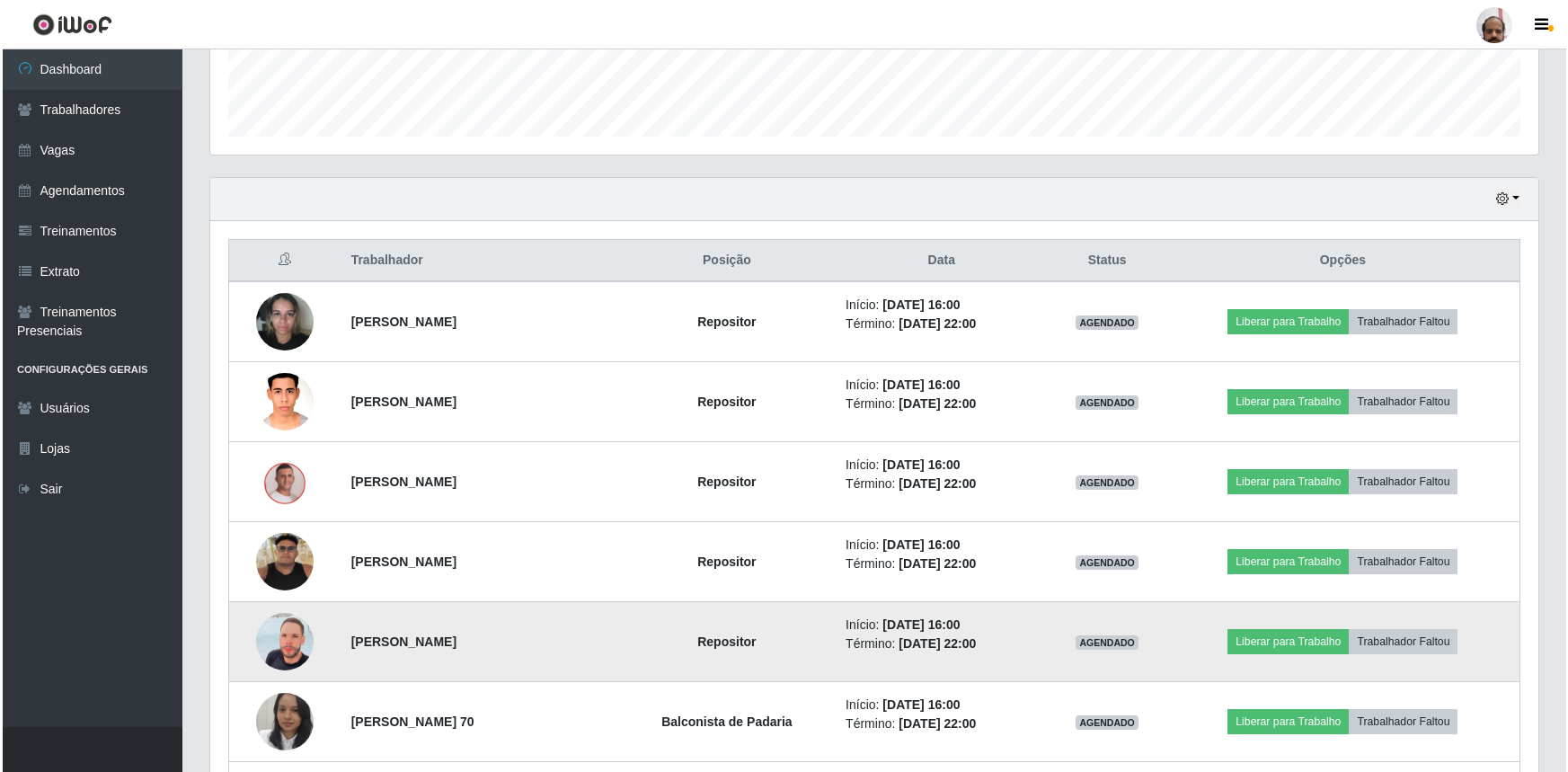
scroll to position [477, 0]
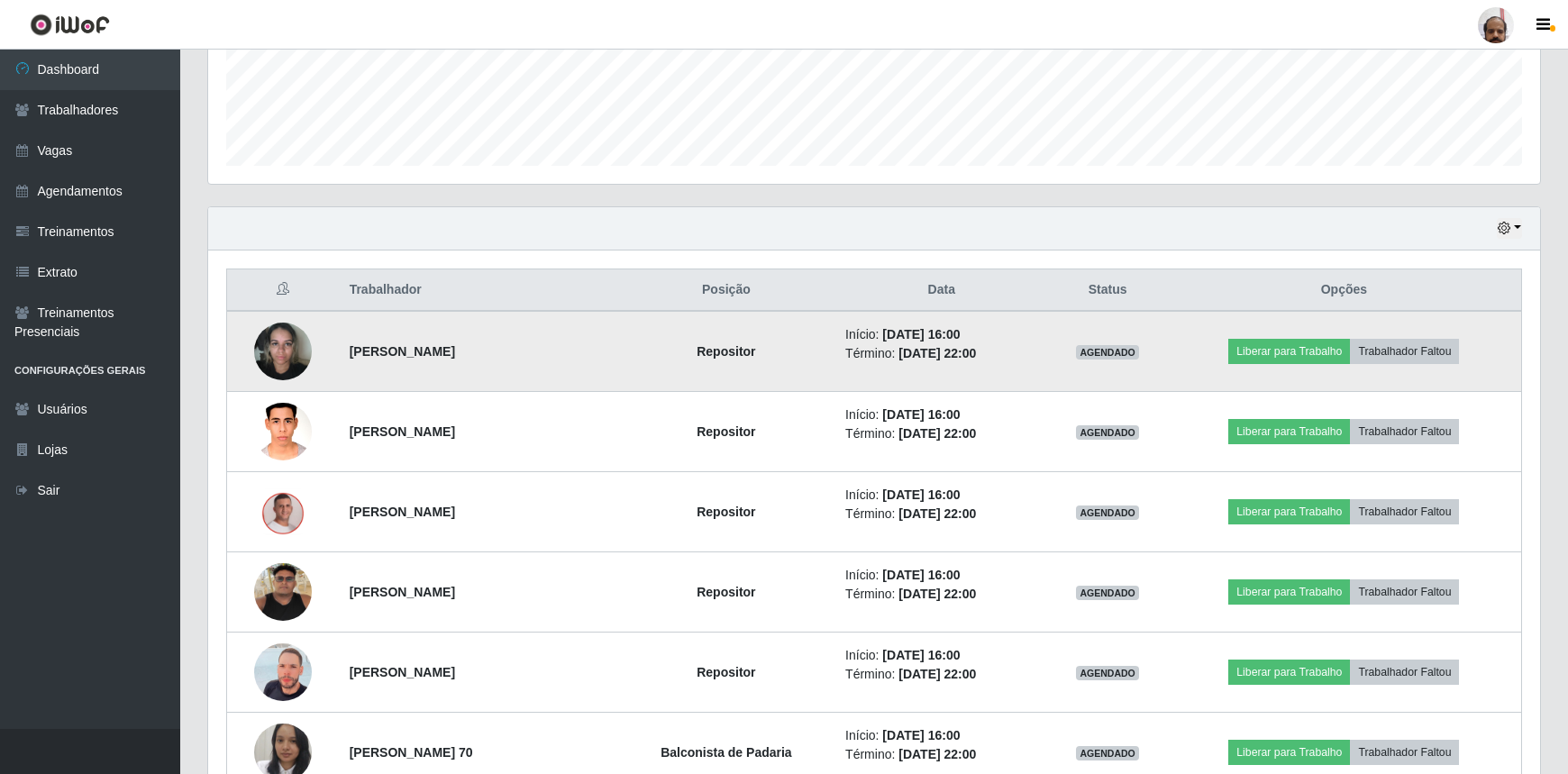
click at [257, 339] on img at bounding box center [283, 351] width 58 height 77
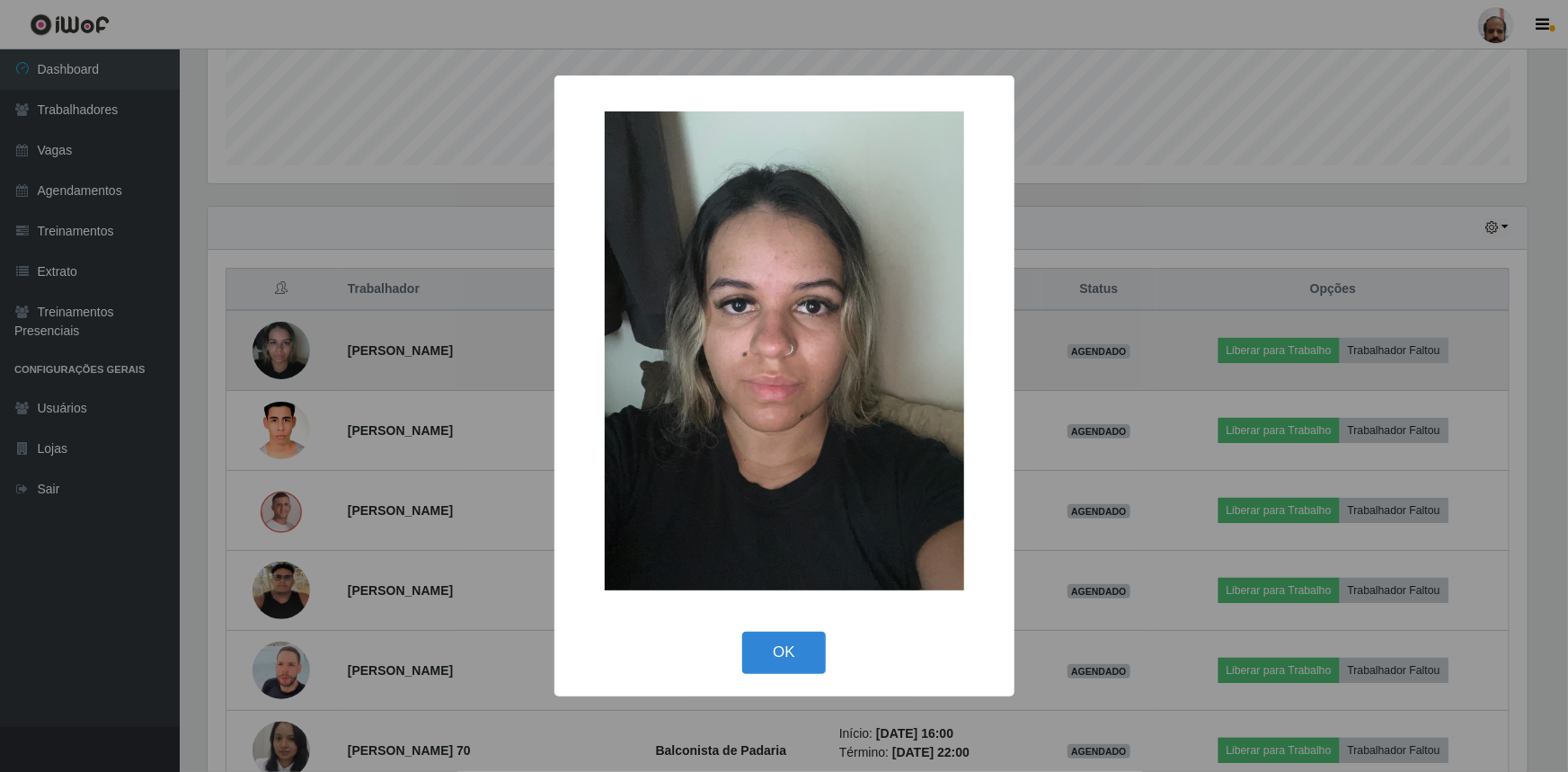
click at [257, 338] on div "× OK Cancel" at bounding box center [784, 386] width 1568 height 772
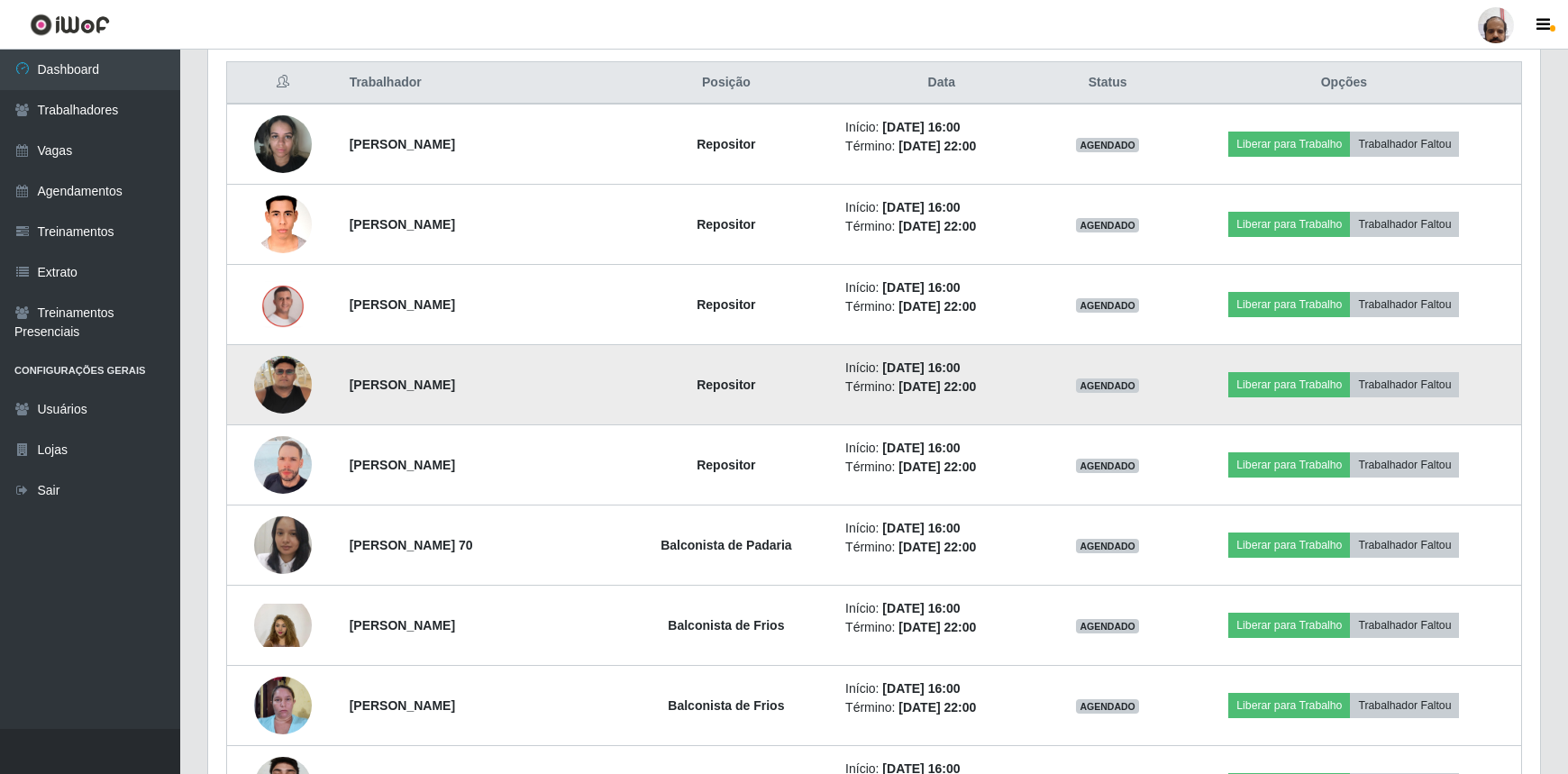
scroll to position [724, 0]
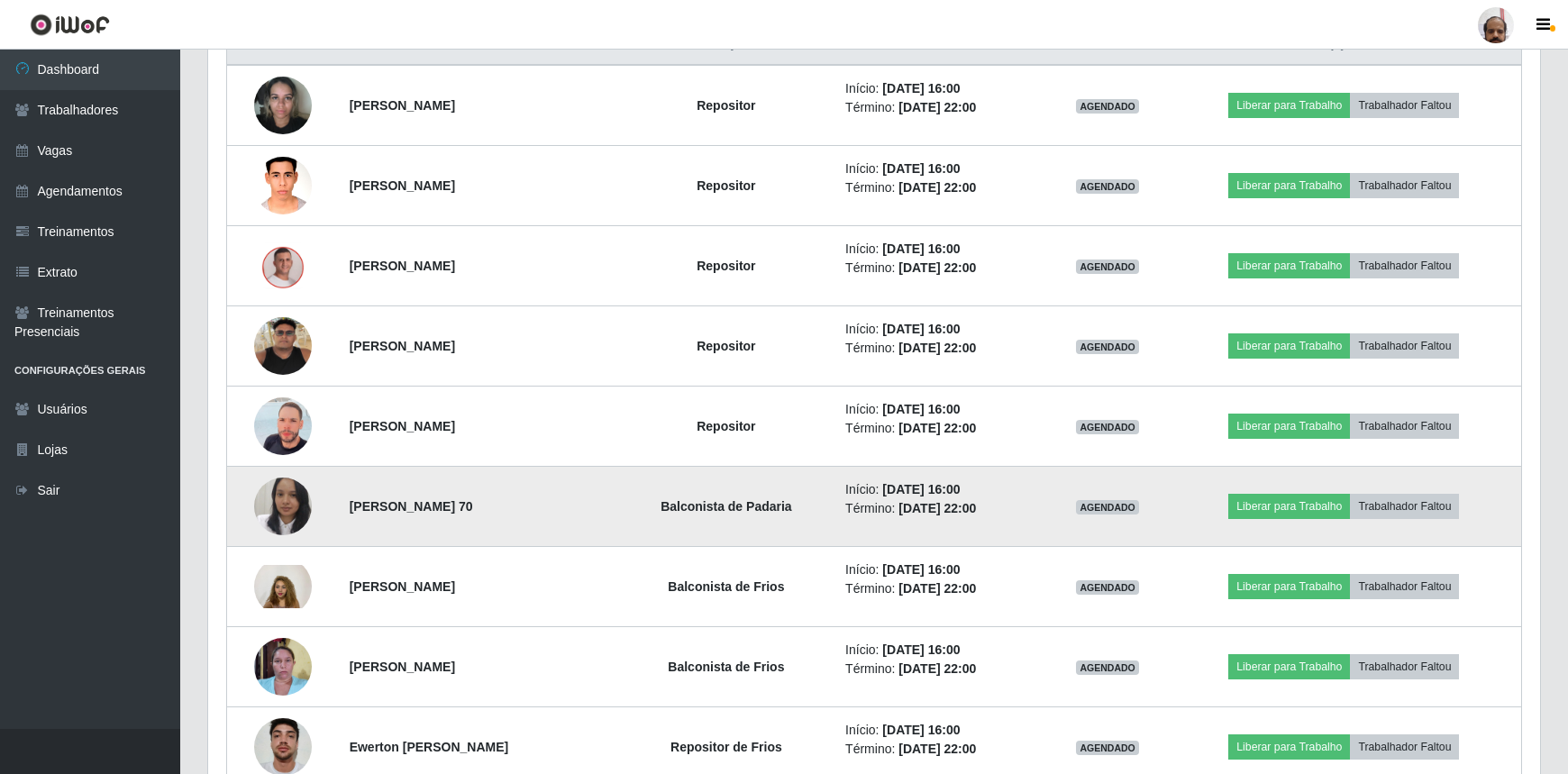
click at [292, 507] on img at bounding box center [283, 505] width 58 height 72
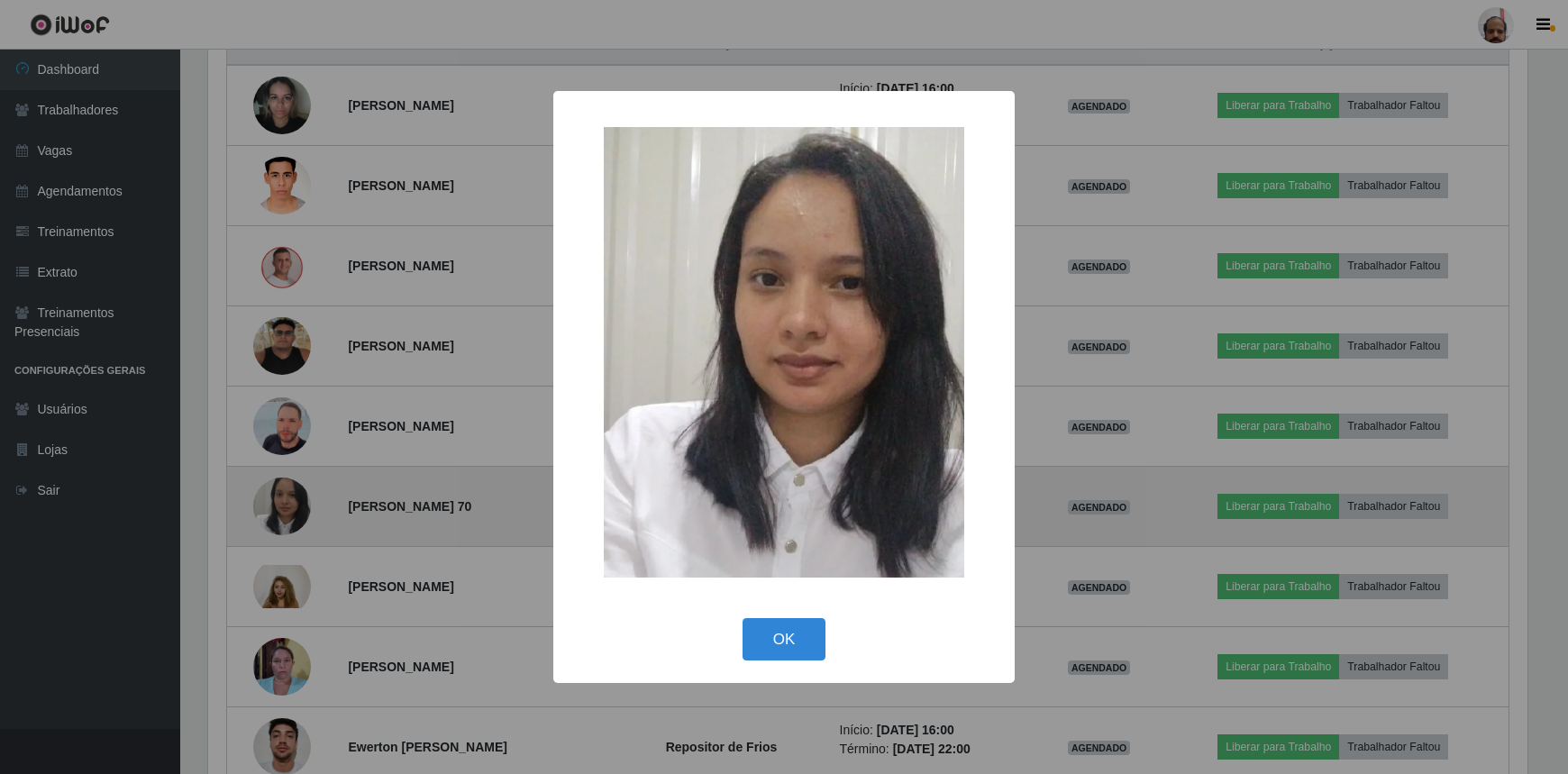
scroll to position [374, 1323]
click at [291, 507] on div "× OK Cancel" at bounding box center [786, 387] width 1572 height 774
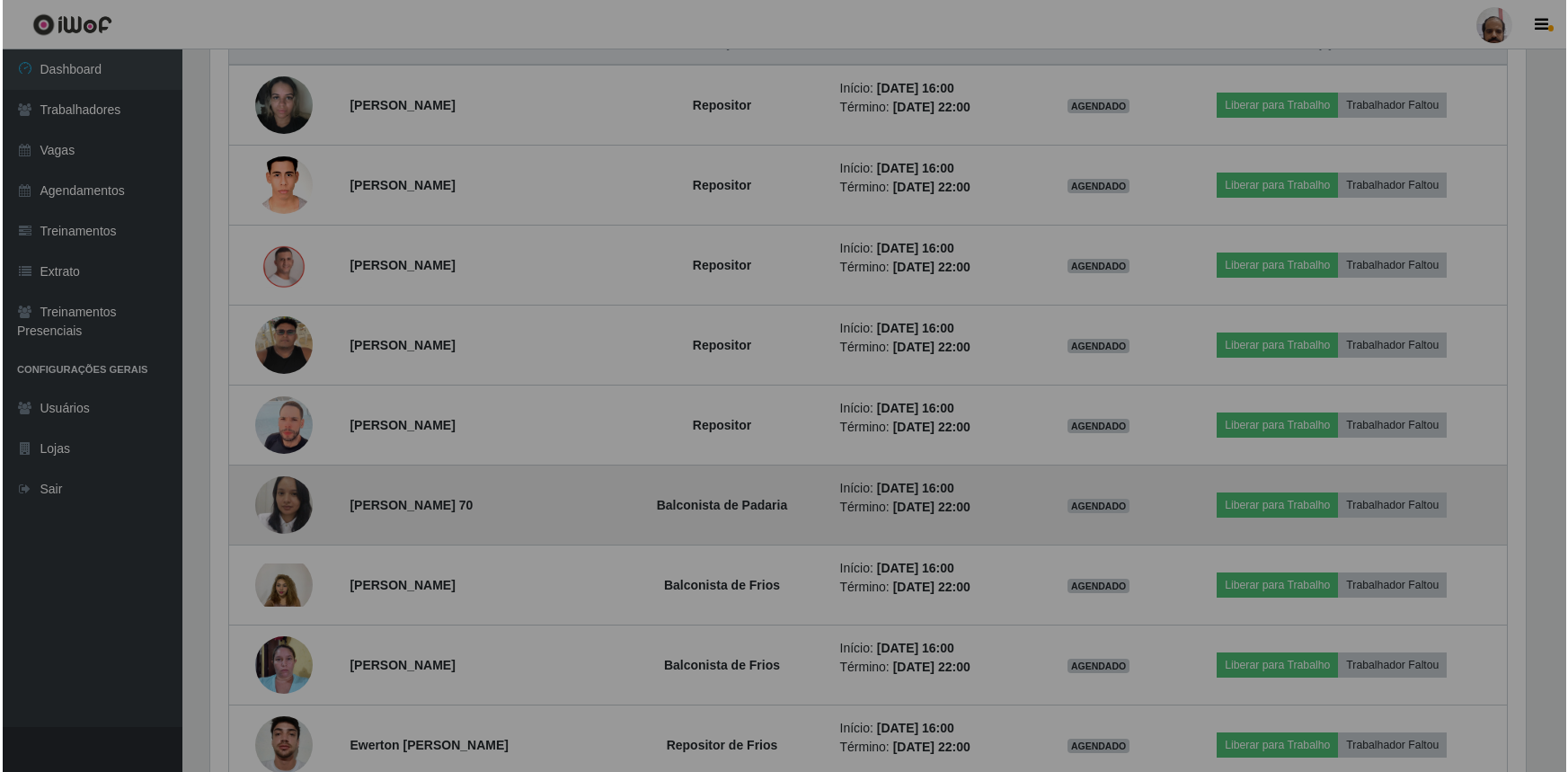
scroll to position [373, 1329]
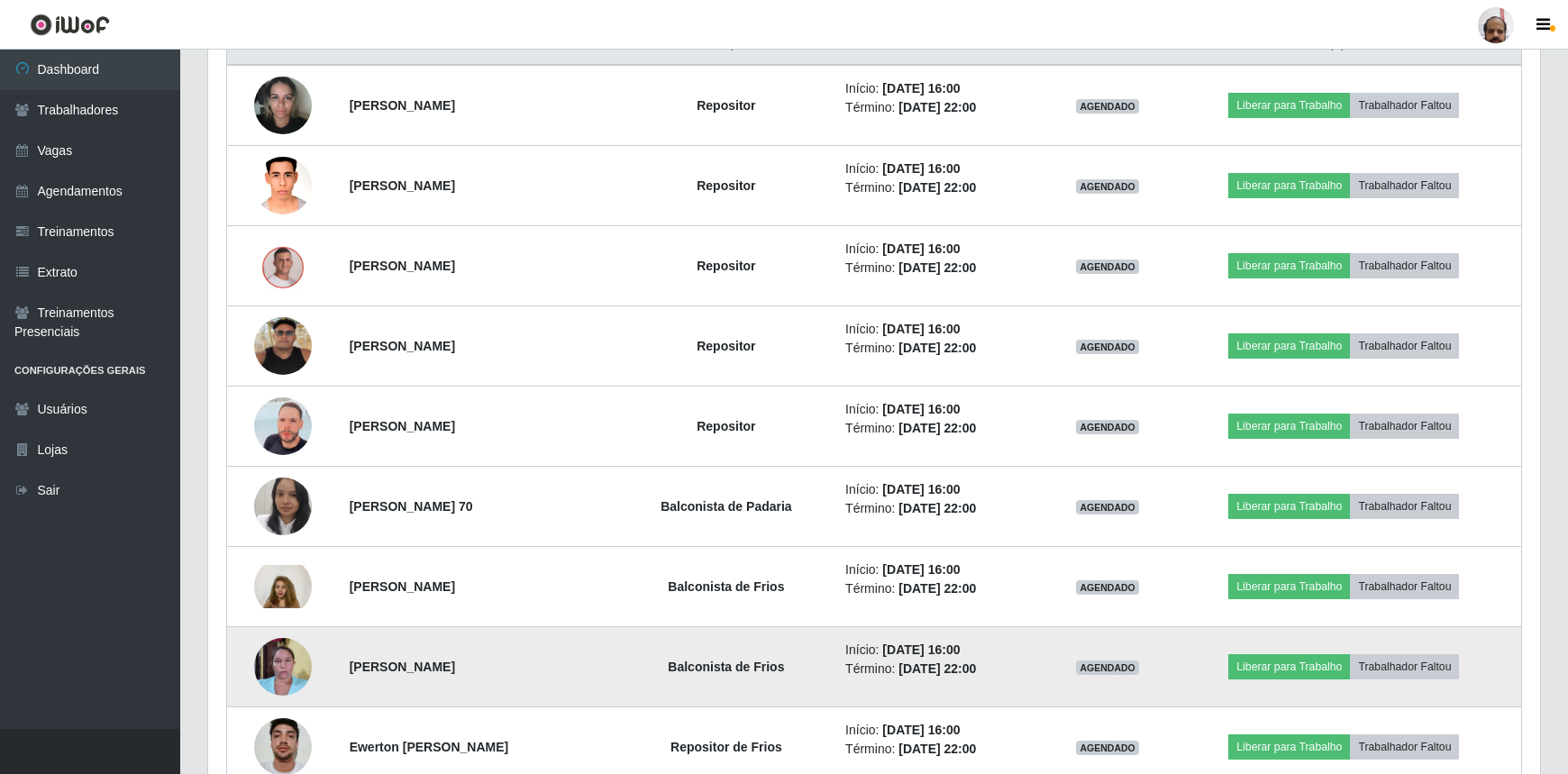
click at [254, 664] on img at bounding box center [283, 666] width 58 height 77
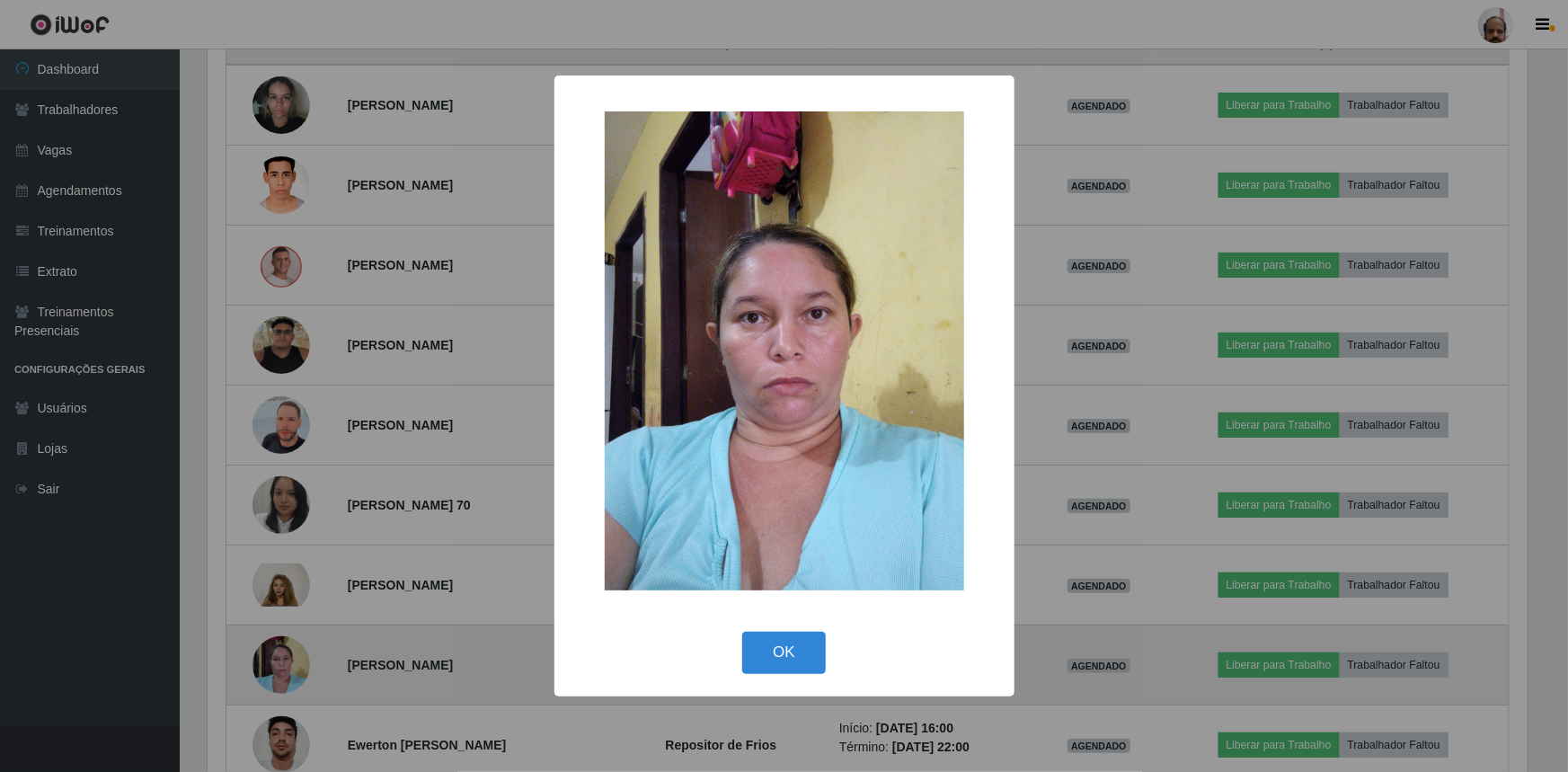
click at [254, 663] on div "× OK Cancel" at bounding box center [784, 386] width 1568 height 772
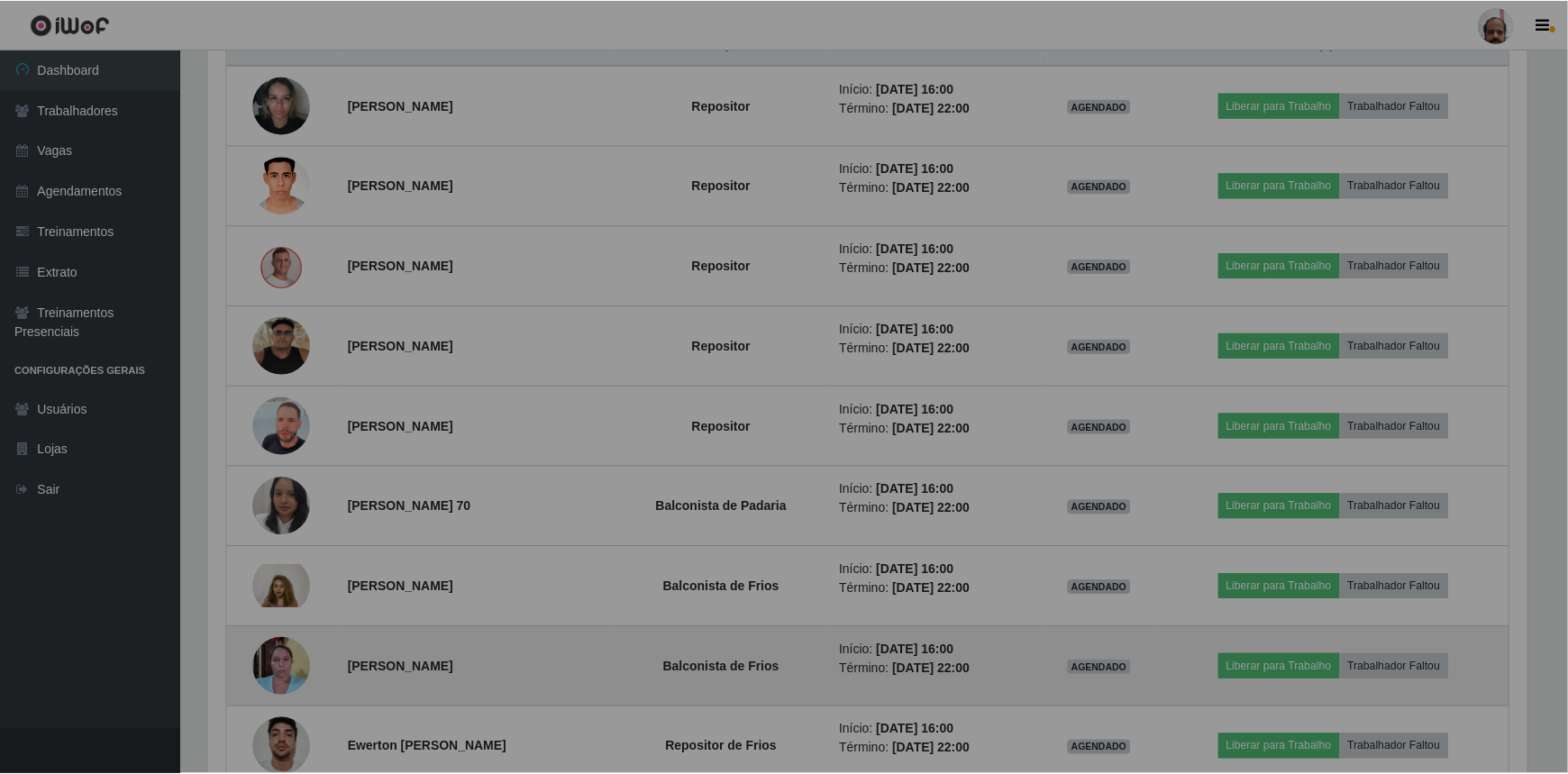
scroll to position [374, 1332]
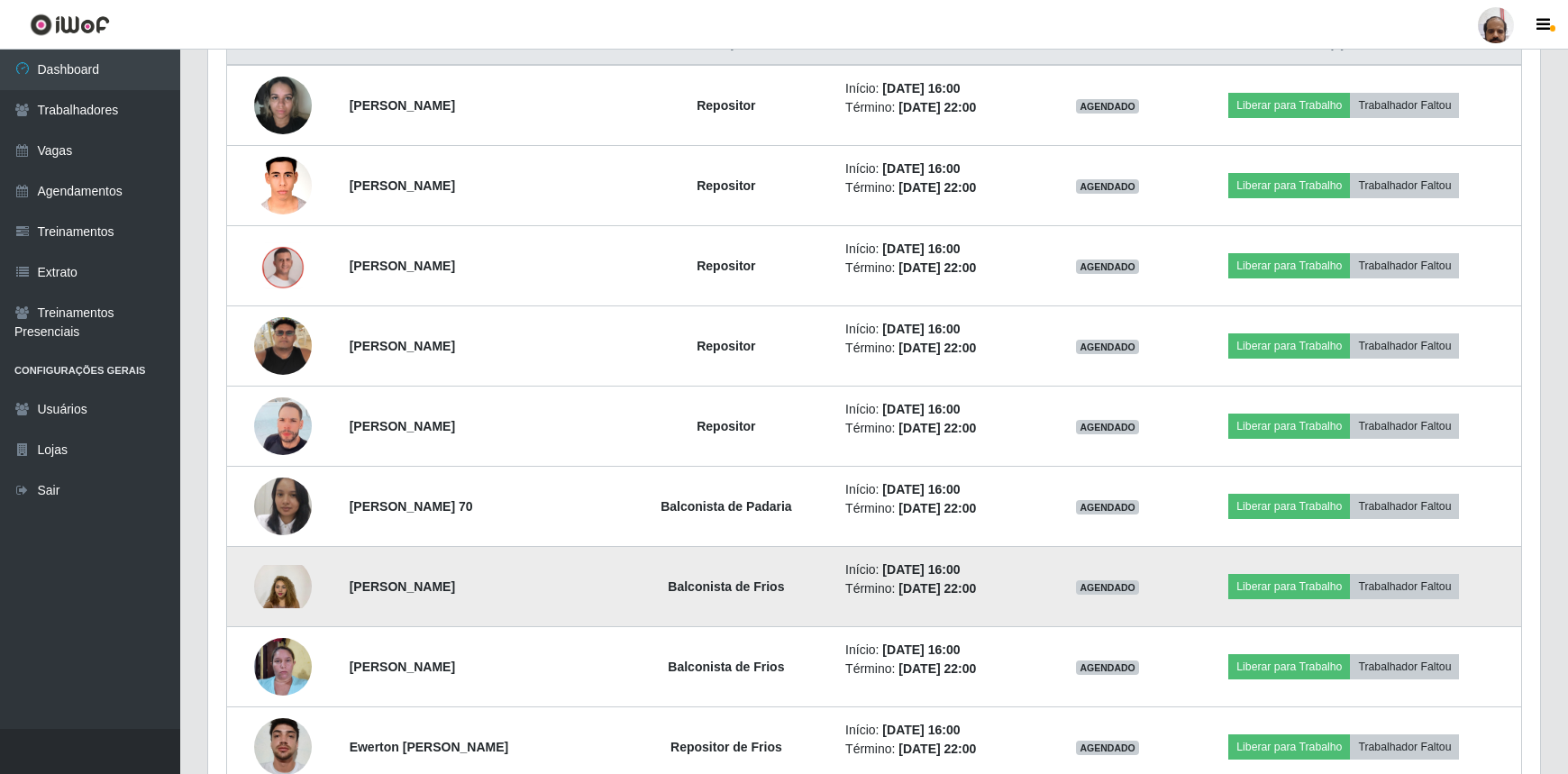
click at [275, 594] on img at bounding box center [283, 586] width 58 height 43
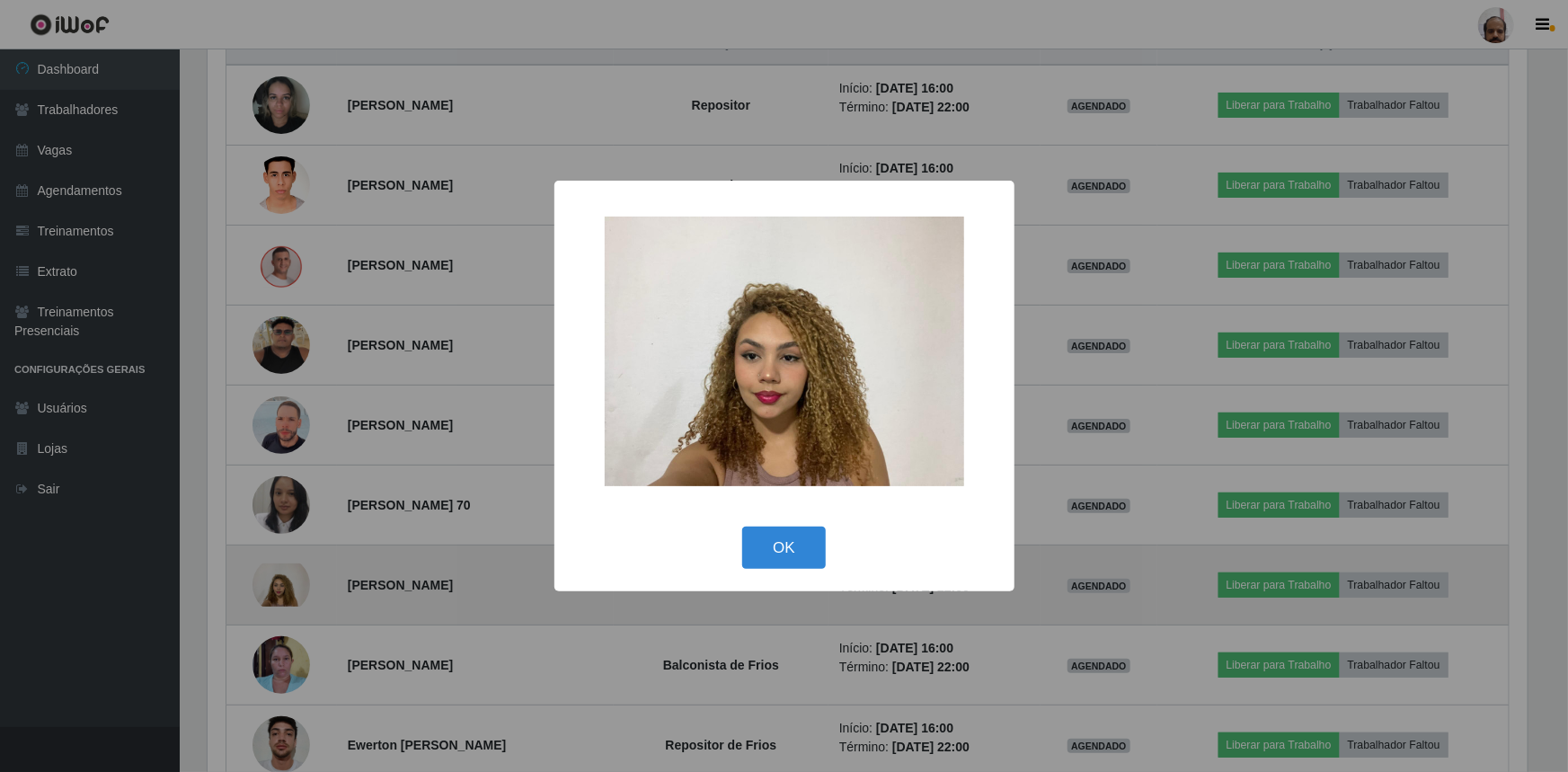
click at [275, 592] on div "× OK Cancel" at bounding box center [784, 386] width 1568 height 772
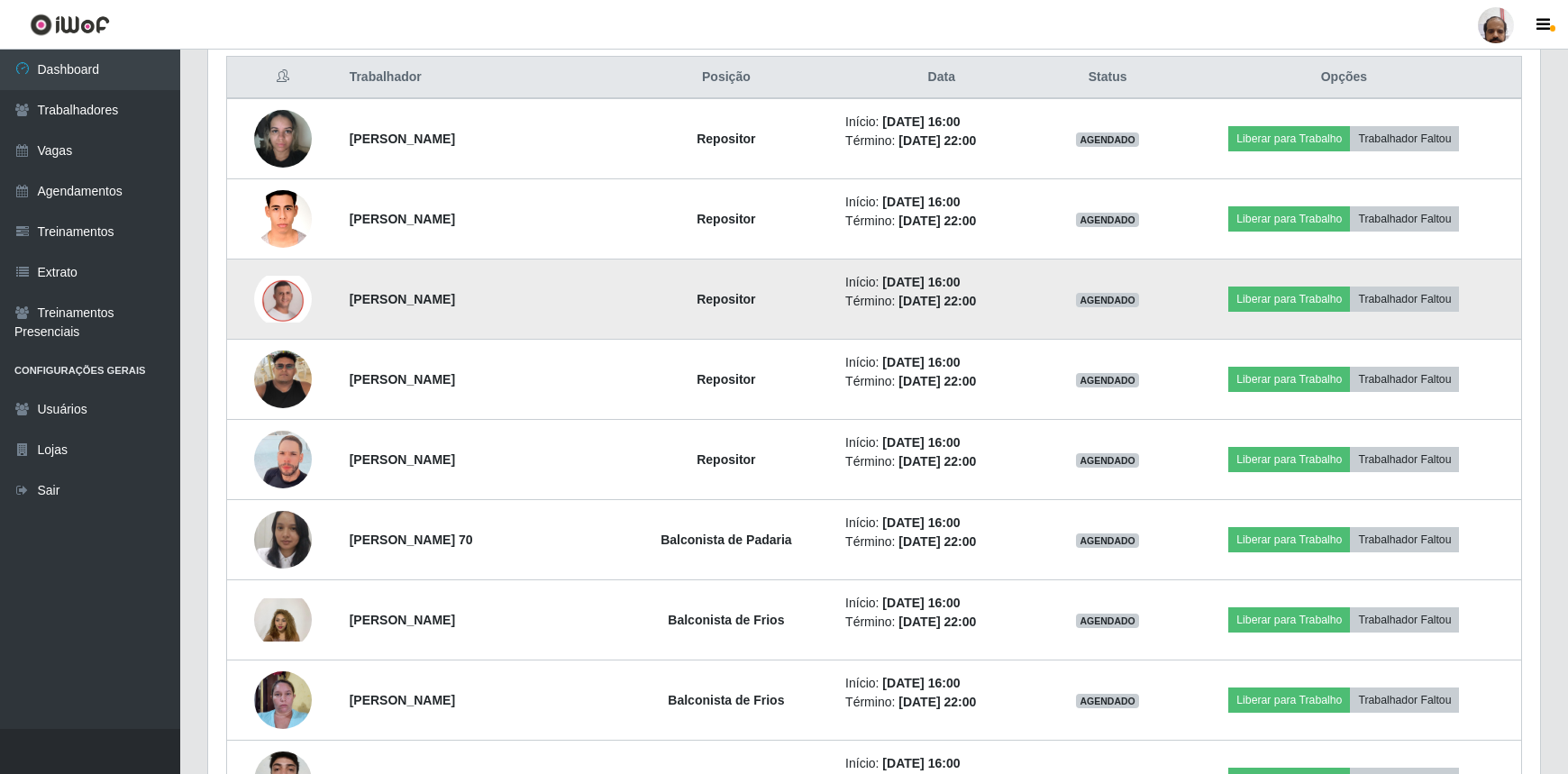
scroll to position [724, 0]
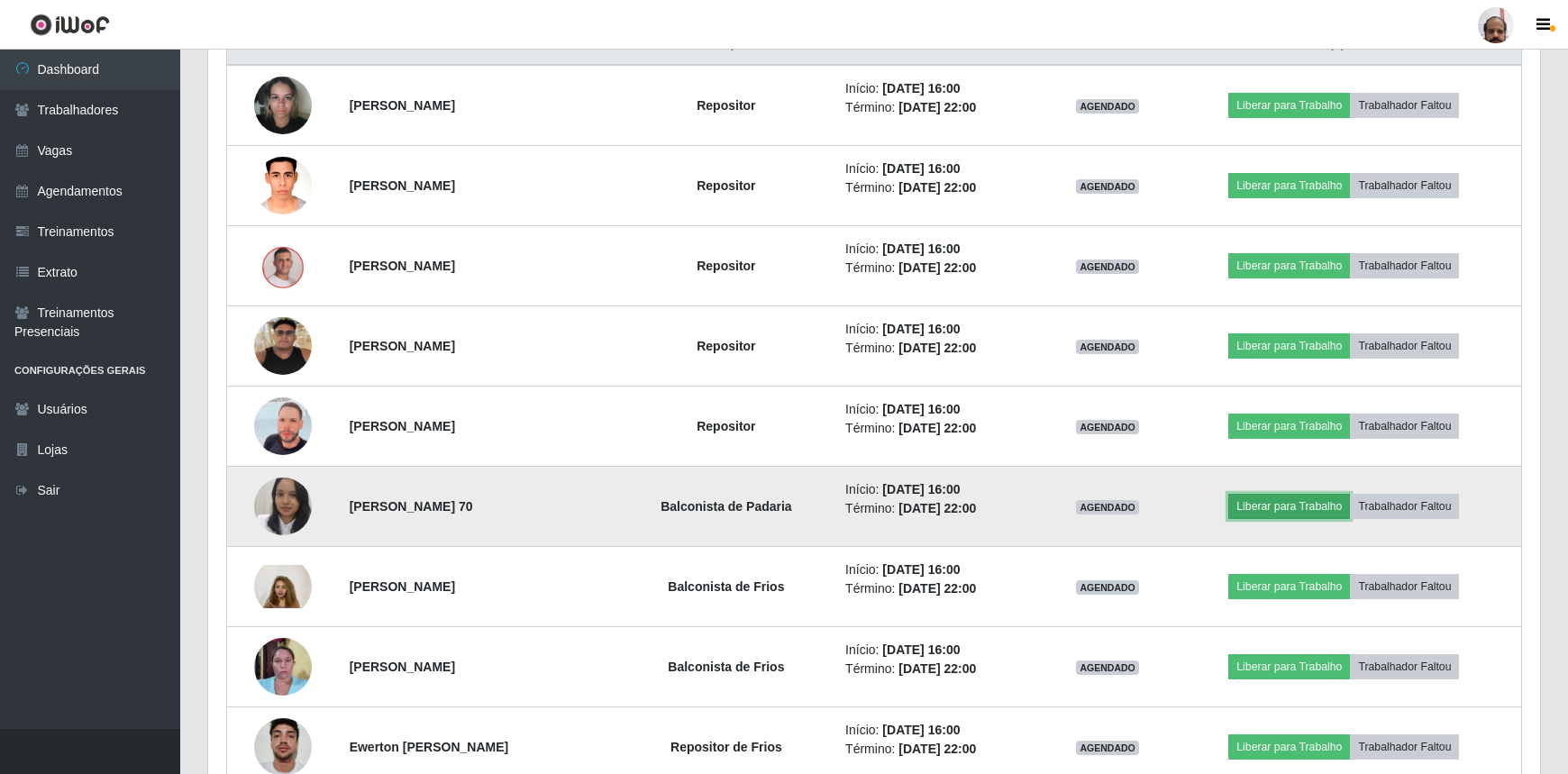
click at [1316, 506] on button "Liberar para Trabalho" at bounding box center [1289, 506] width 121 height 25
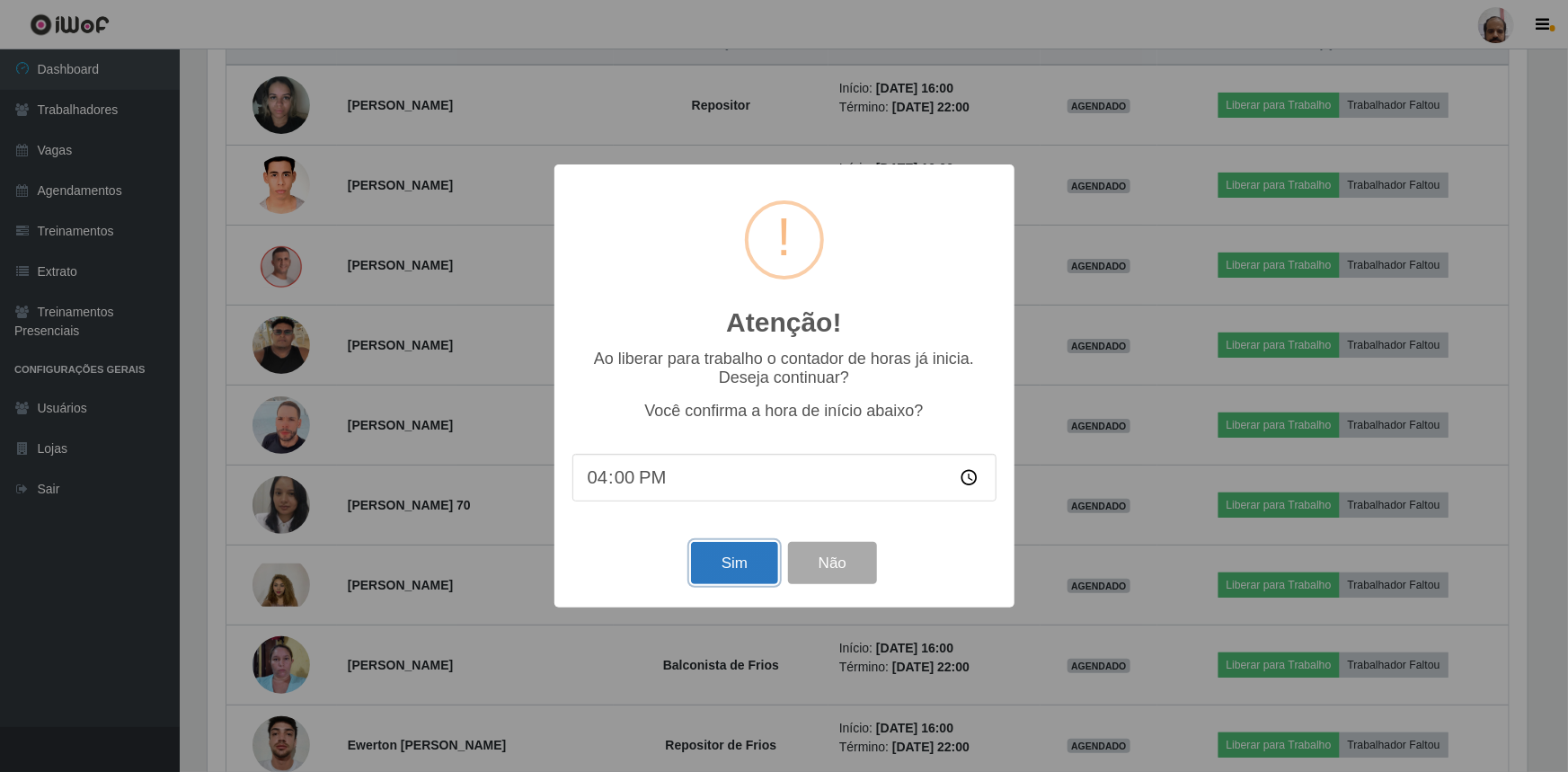
click at [739, 554] on button "Sim" at bounding box center [734, 563] width 87 height 42
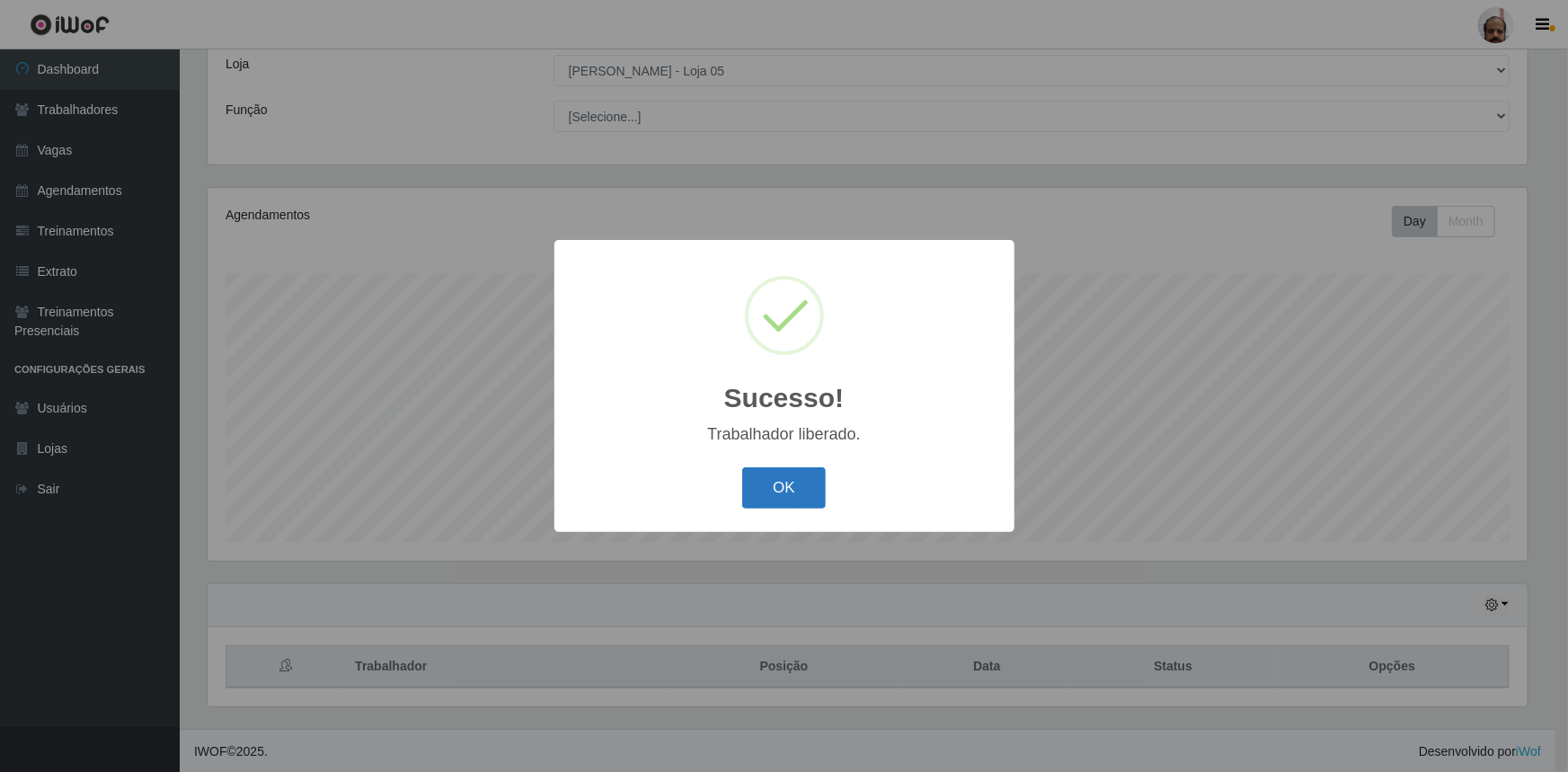
click at [772, 495] on button "OK" at bounding box center [784, 488] width 84 height 42
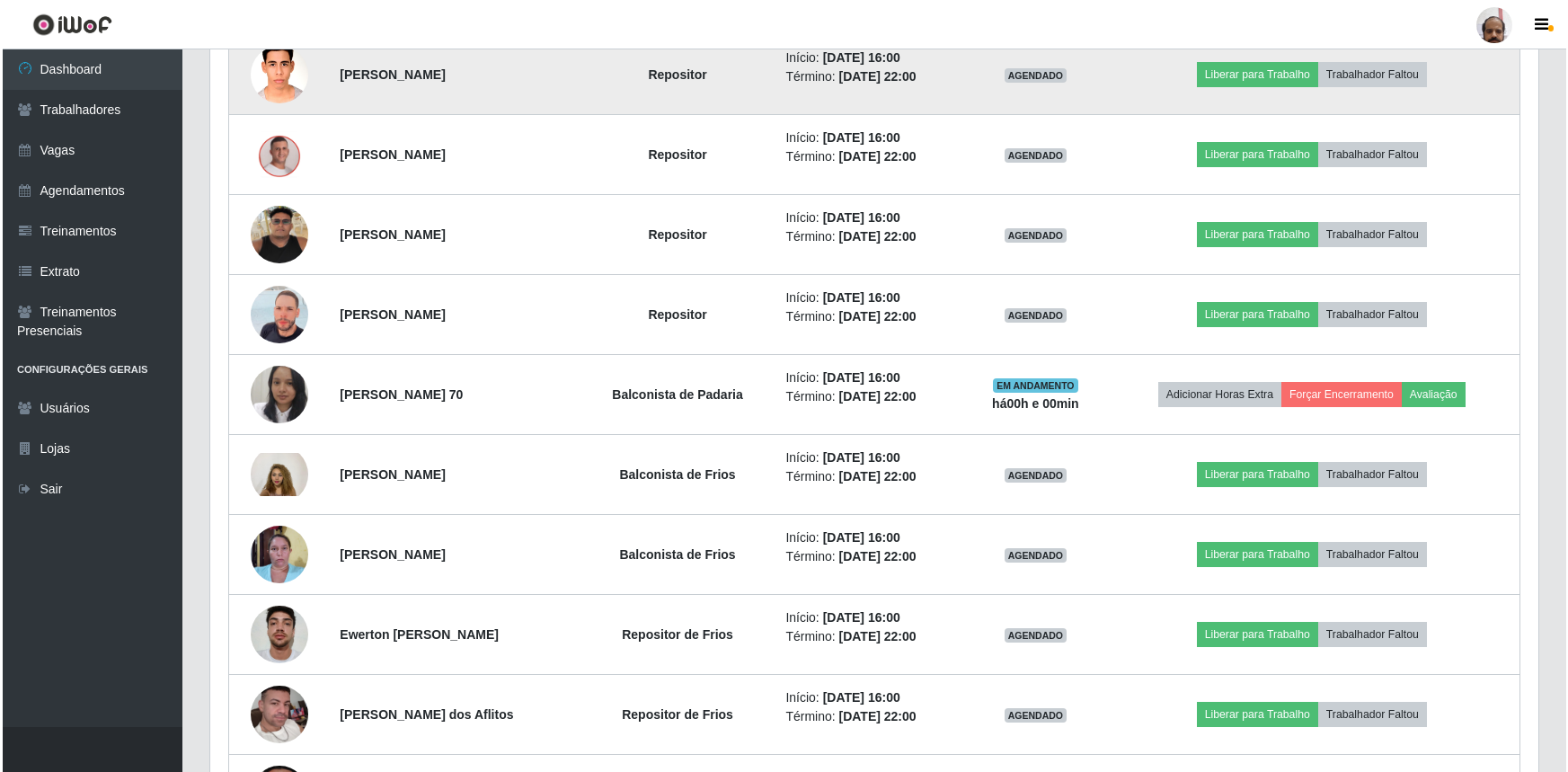
scroll to position [835, 0]
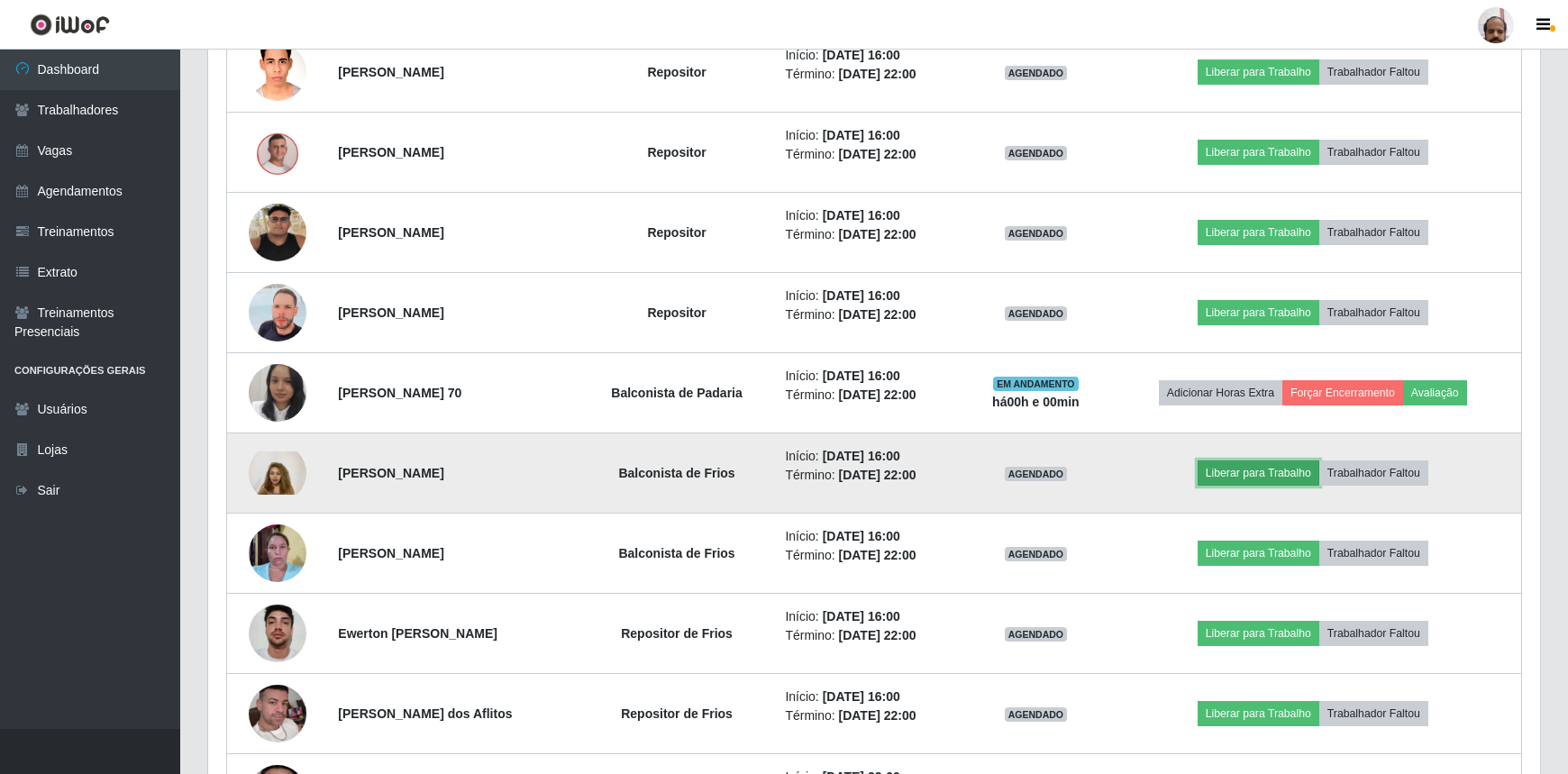
click at [1255, 479] on button "Liberar para Trabalho" at bounding box center [1258, 473] width 121 height 25
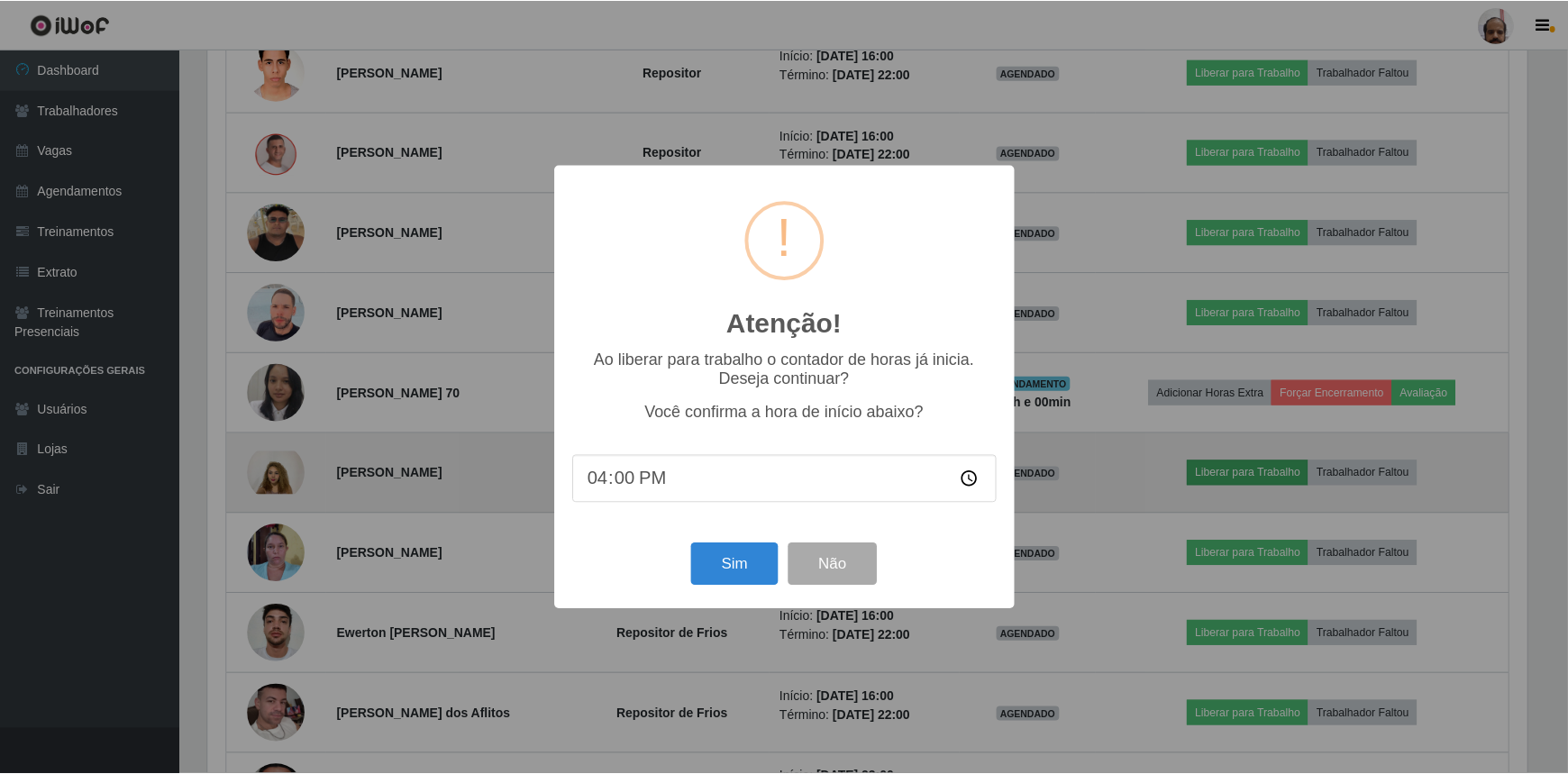
scroll to position [374, 1323]
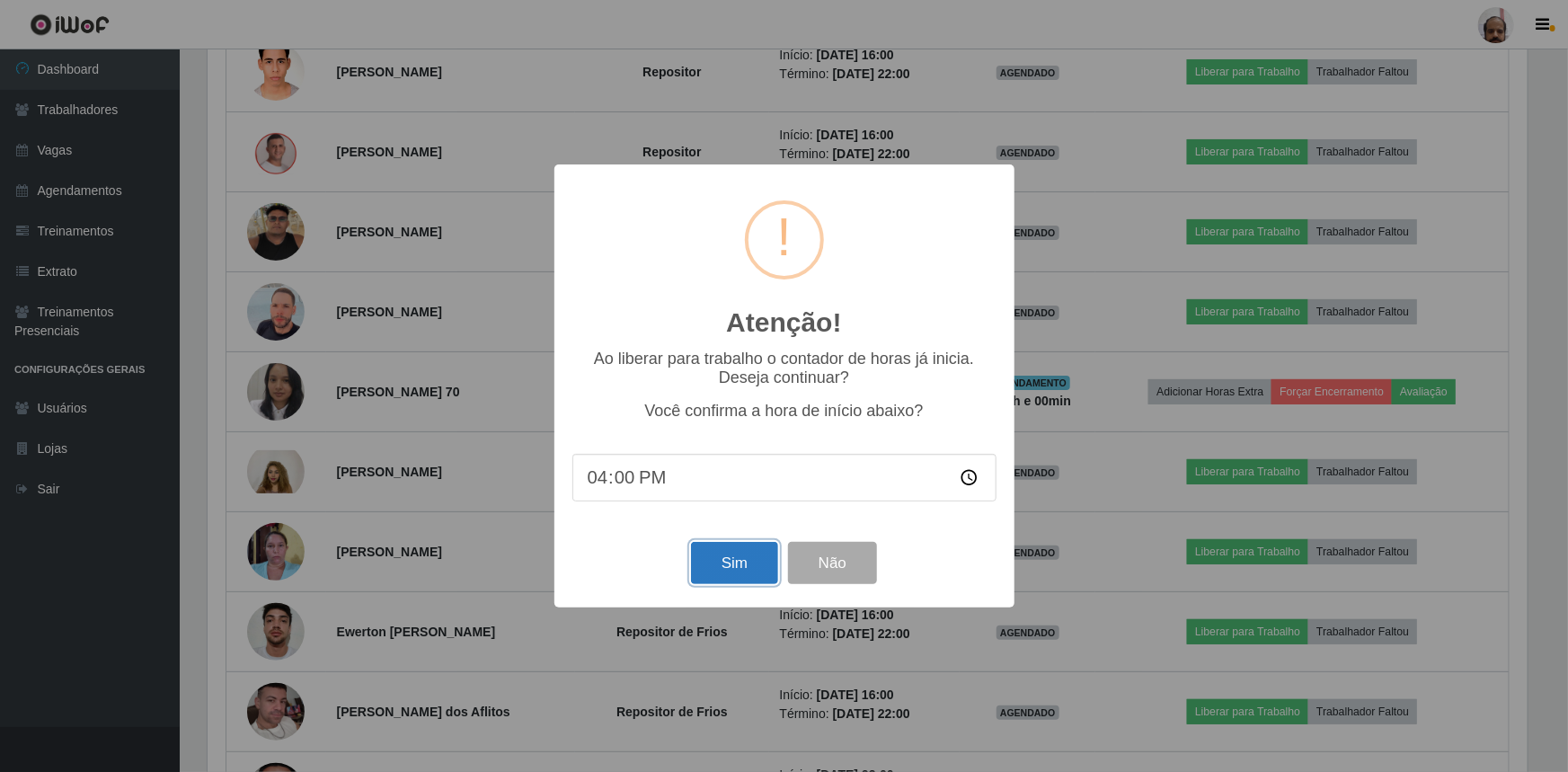
click at [731, 566] on button "Sim" at bounding box center [734, 563] width 87 height 42
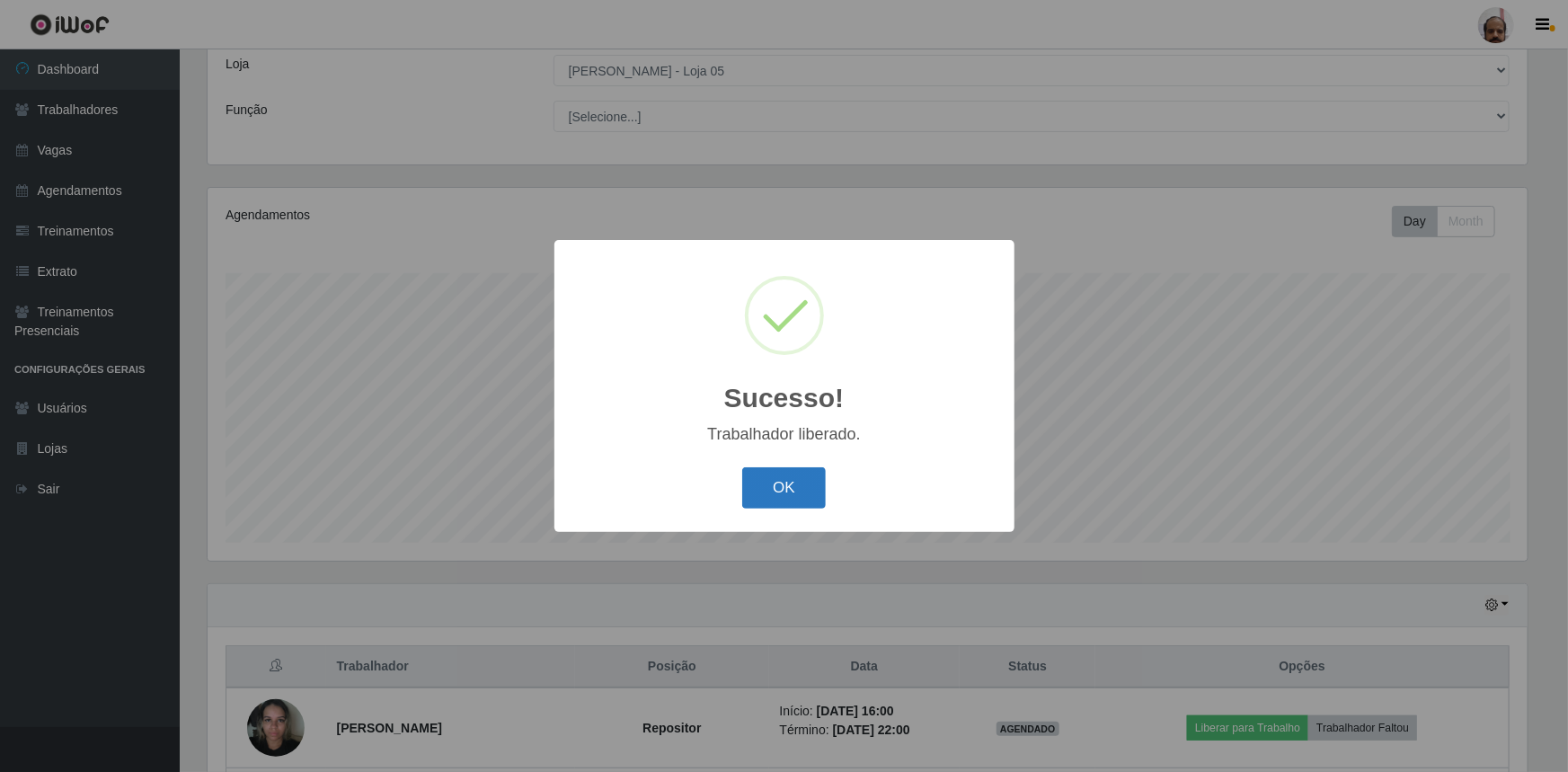
click at [768, 495] on button "OK" at bounding box center [784, 488] width 84 height 42
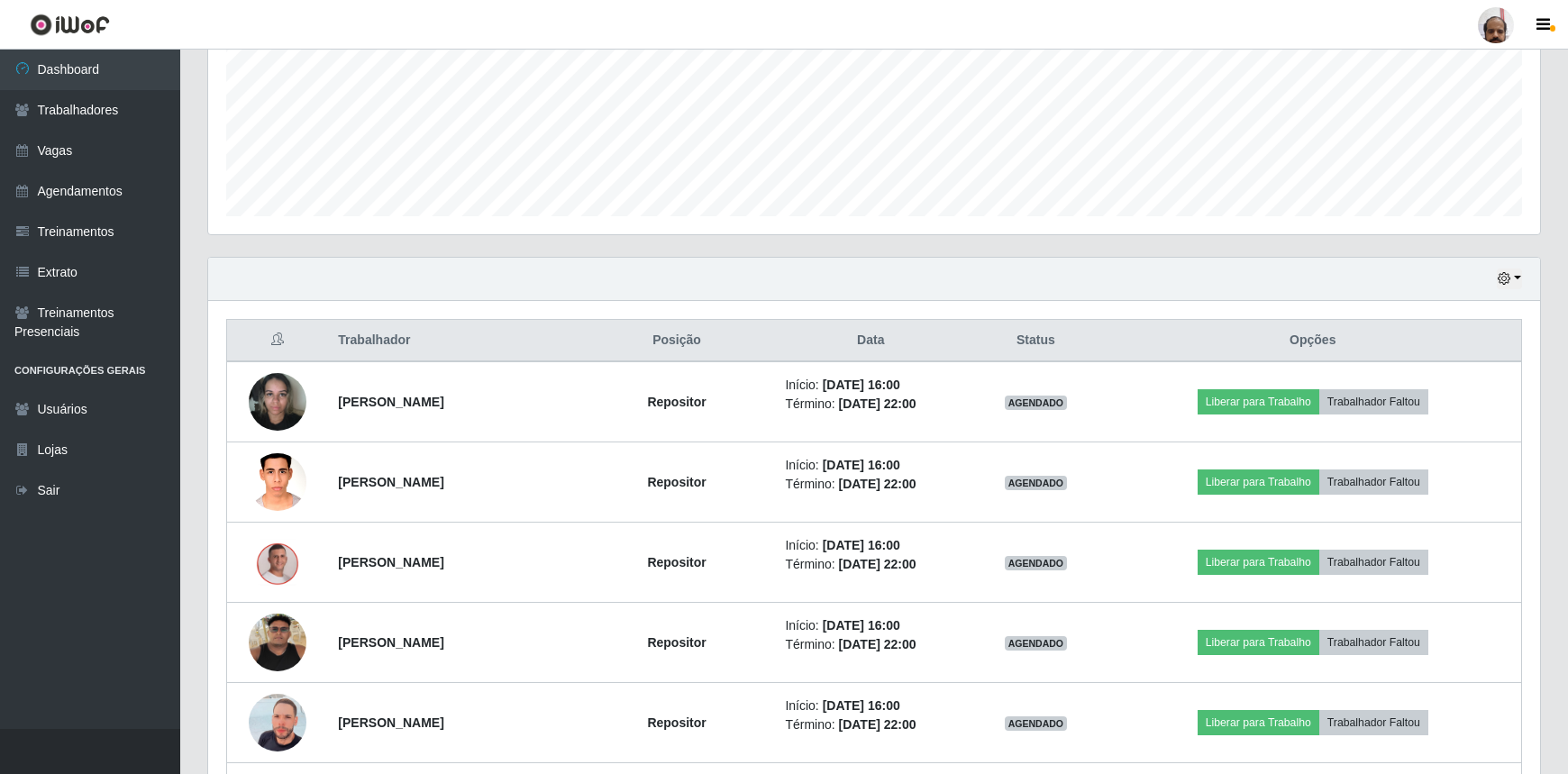
scroll to position [756, 0]
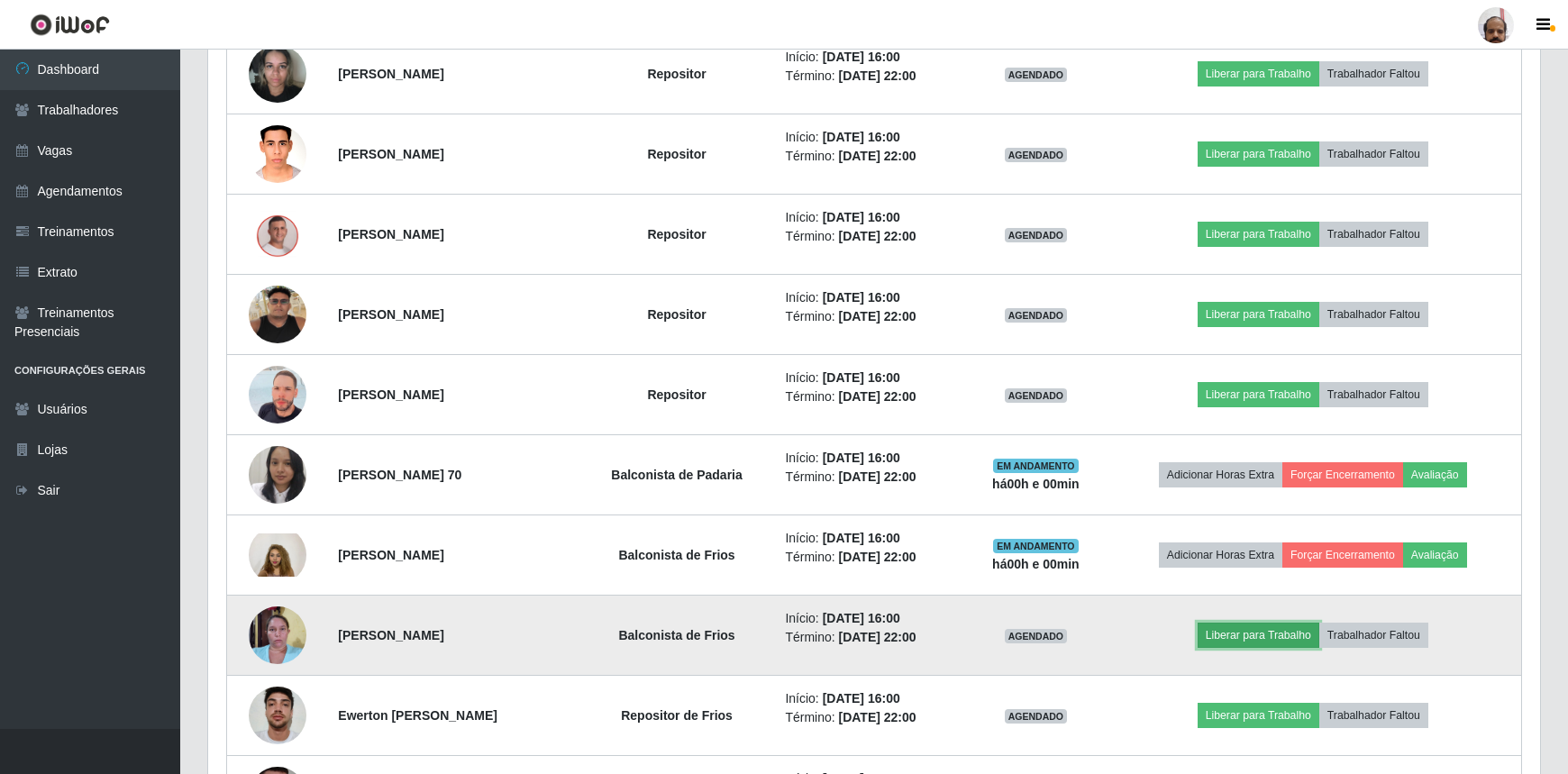
click at [1265, 631] on button "Liberar para Trabalho" at bounding box center [1258, 634] width 121 height 25
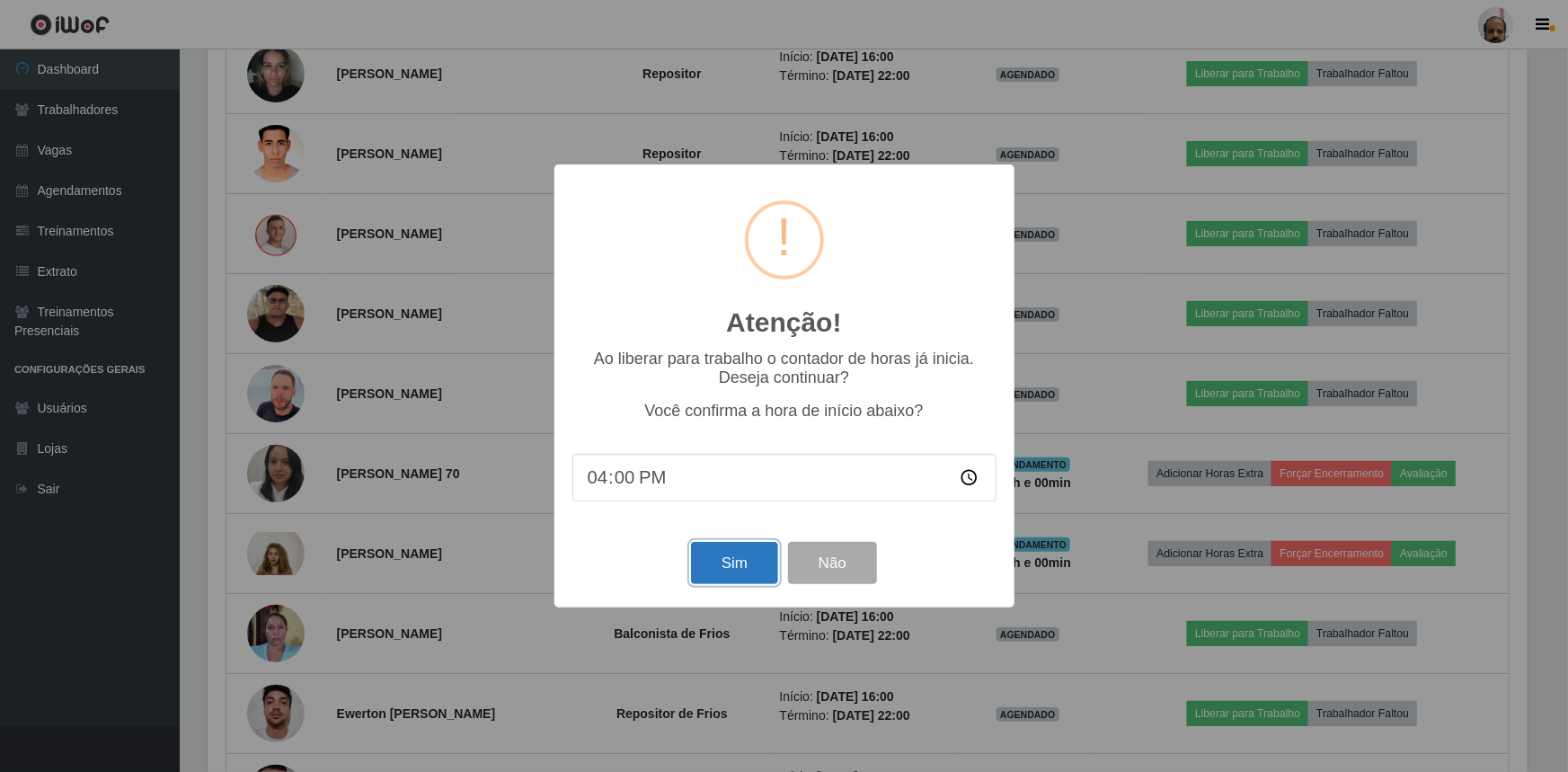
click at [743, 573] on button "Sim" at bounding box center [734, 563] width 87 height 42
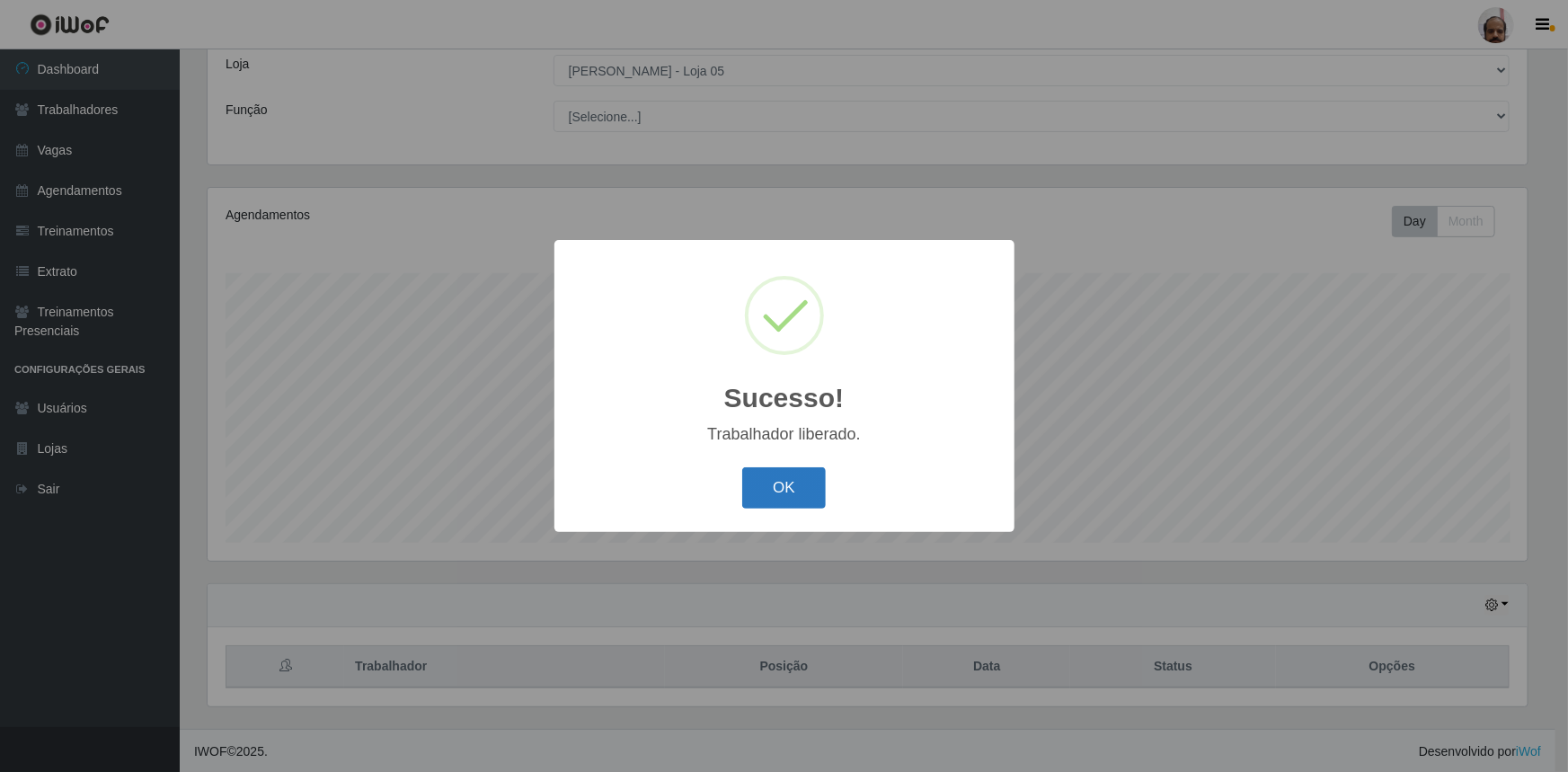
click at [784, 469] on button "OK" at bounding box center [784, 488] width 84 height 42
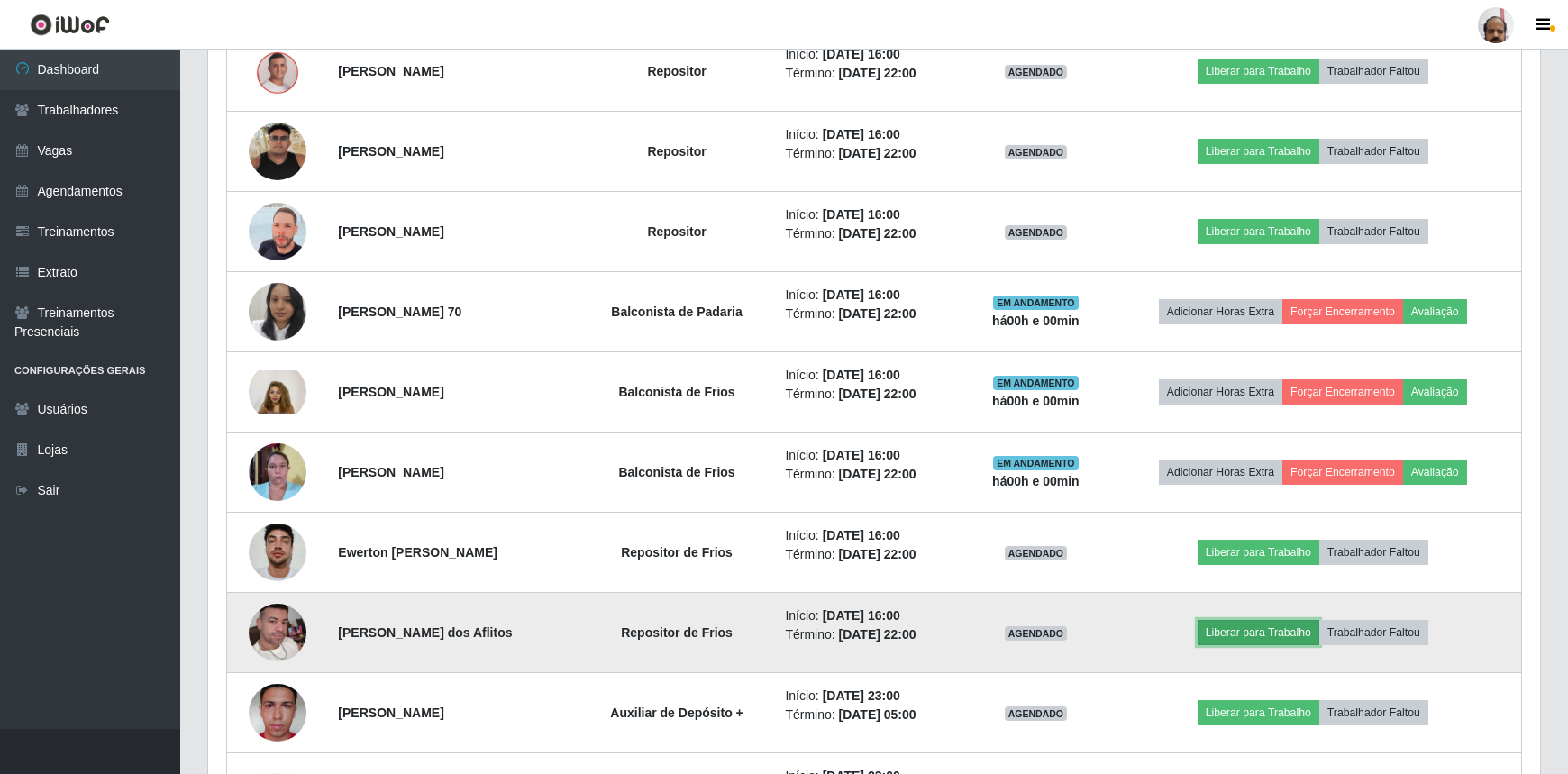
click at [1296, 621] on button "Liberar para Trabalho" at bounding box center [1258, 632] width 121 height 25
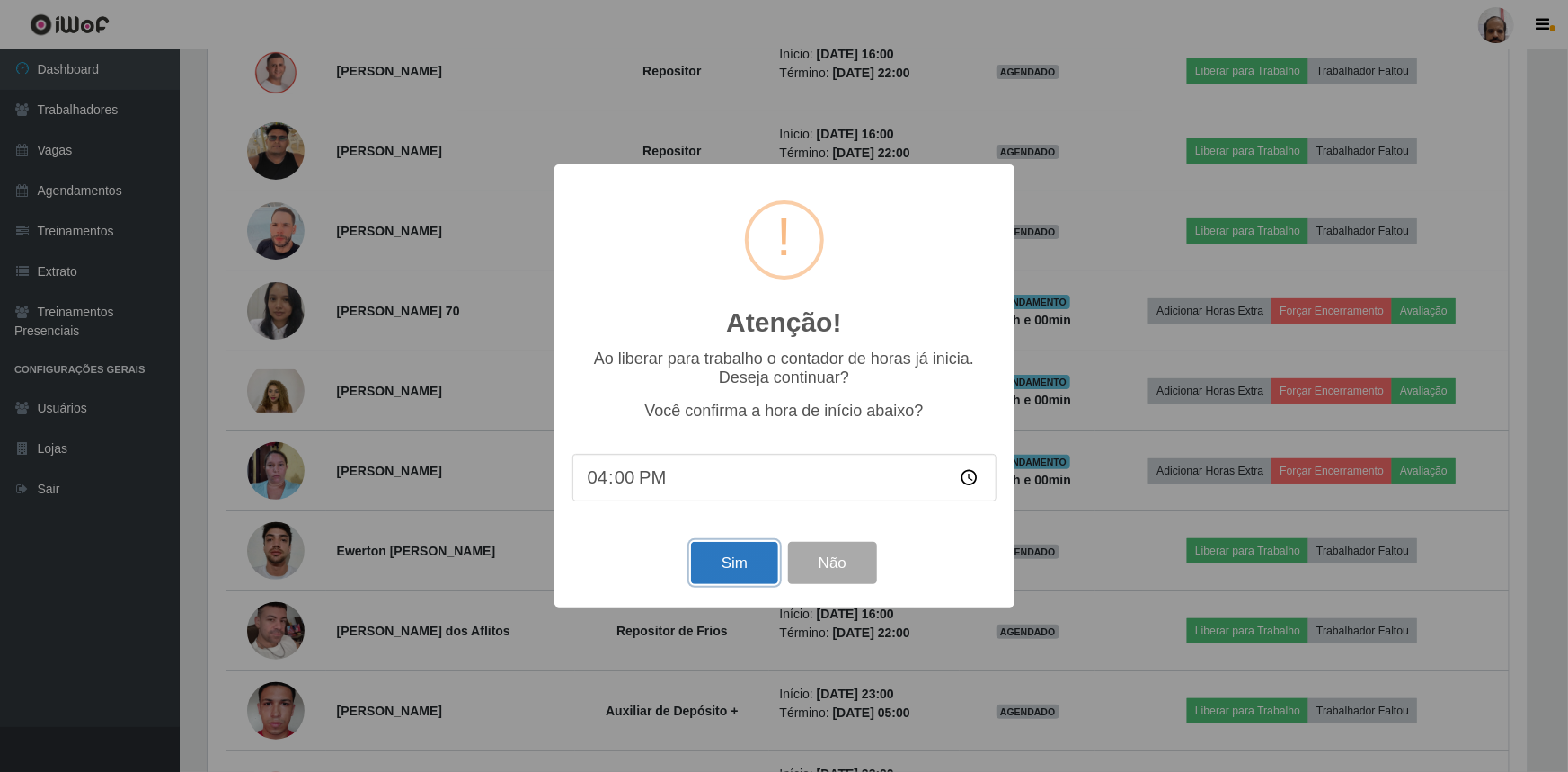
click at [749, 566] on button "Sim" at bounding box center [734, 563] width 87 height 42
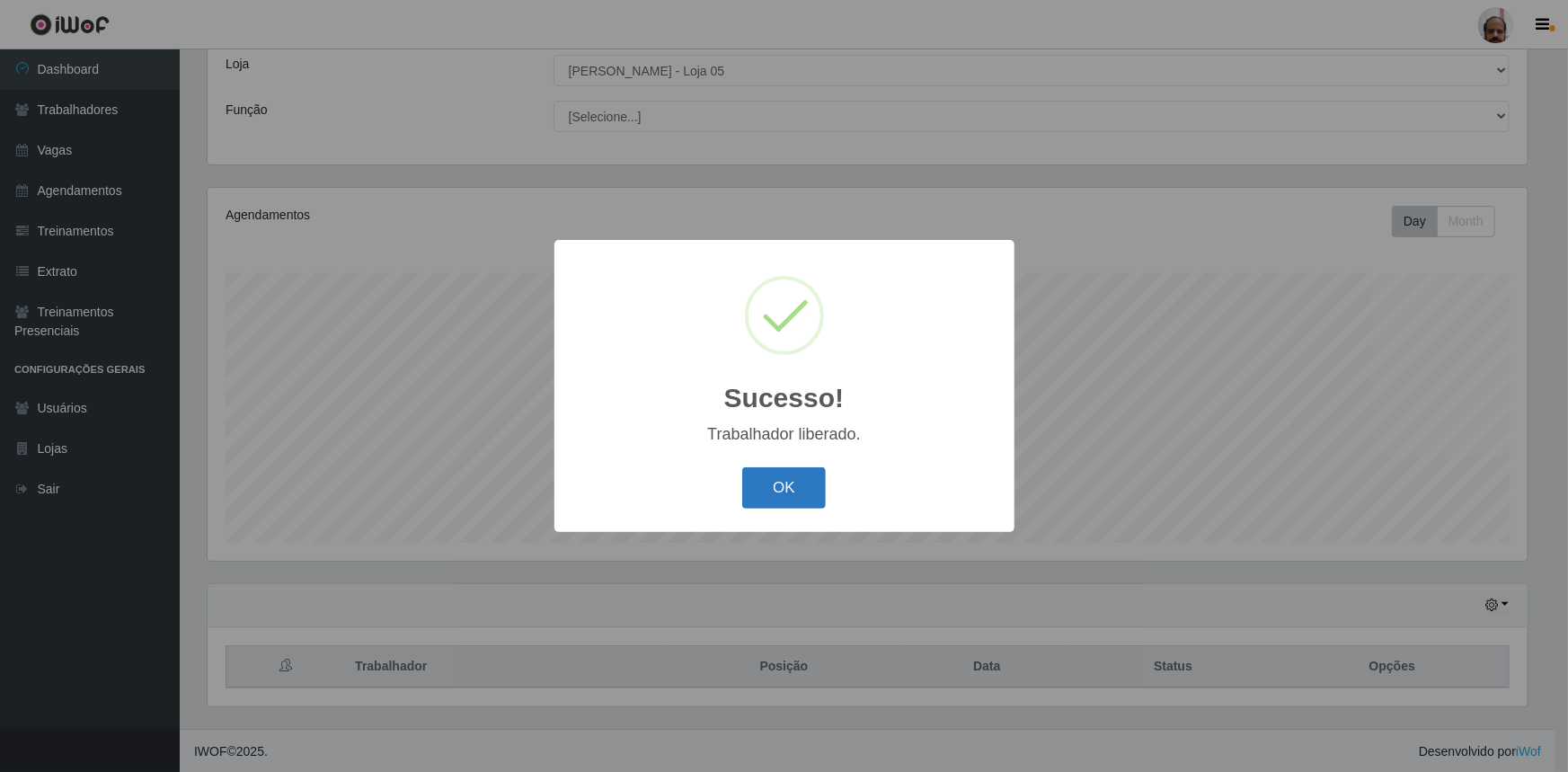
click at [788, 498] on button "OK" at bounding box center [784, 488] width 84 height 42
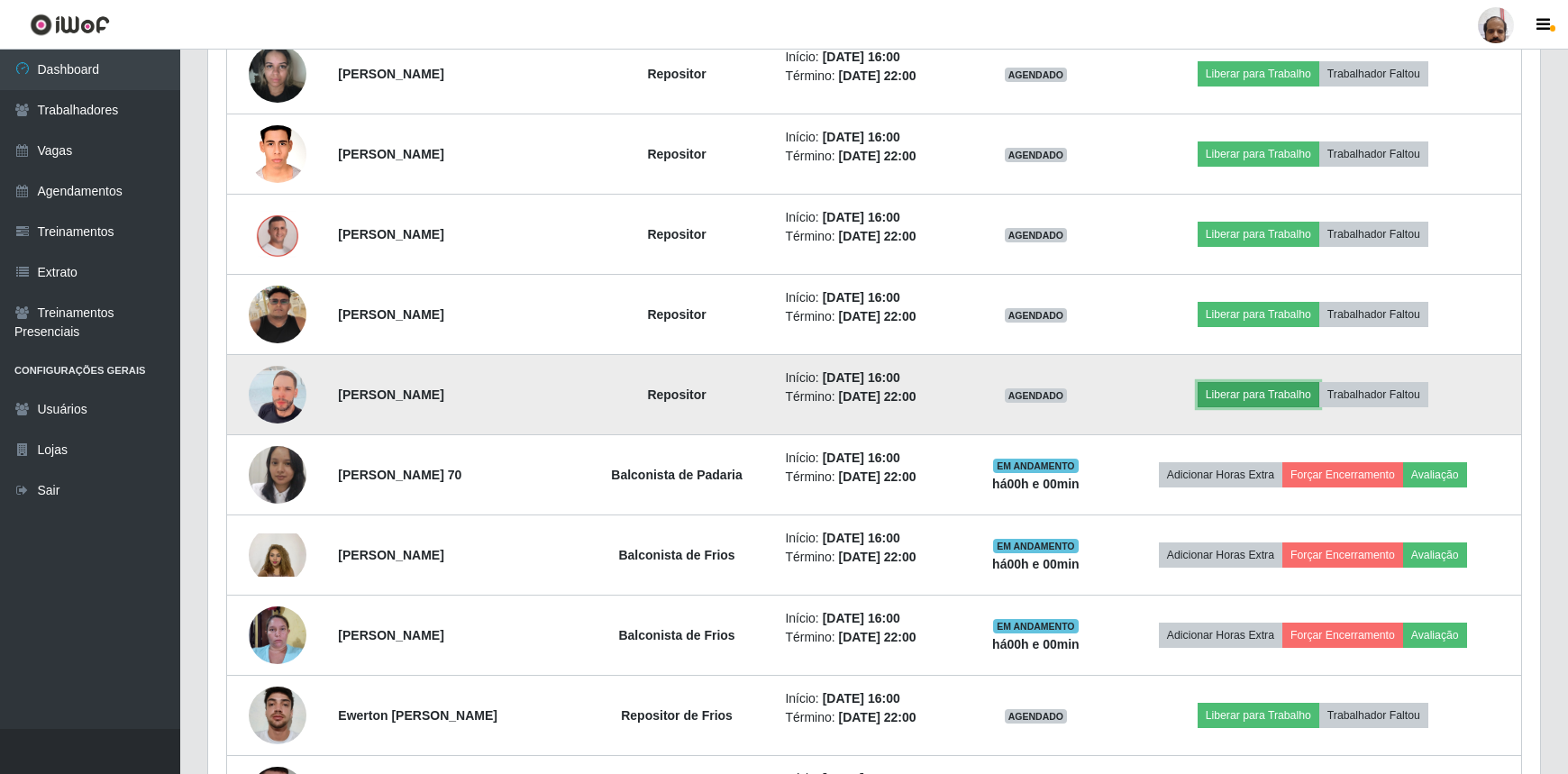
click at [1263, 387] on button "Liberar para Trabalho" at bounding box center [1258, 395] width 121 height 25
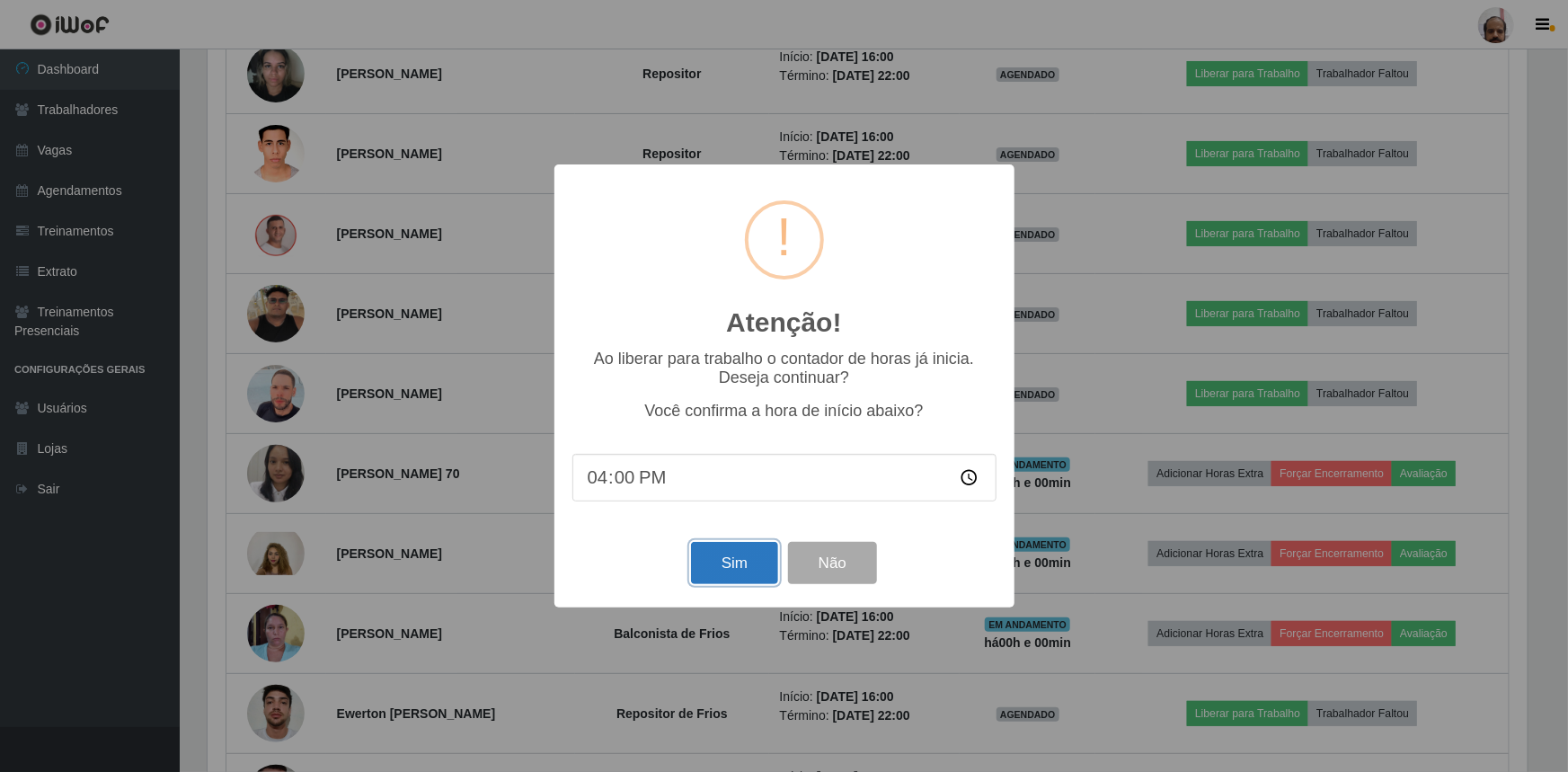
click at [738, 576] on button "Sim" at bounding box center [734, 563] width 87 height 42
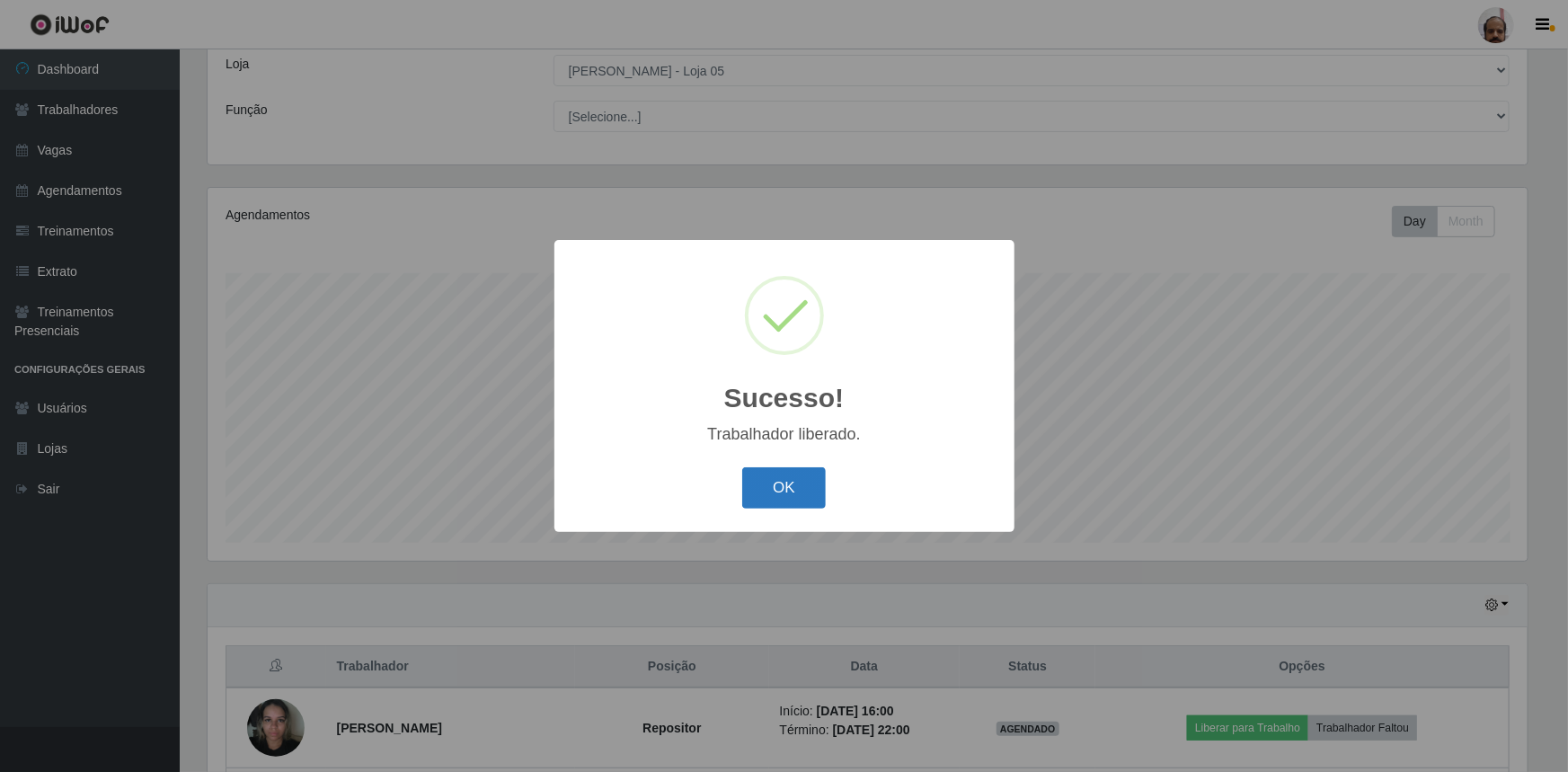
click at [771, 495] on button "OK" at bounding box center [784, 488] width 84 height 42
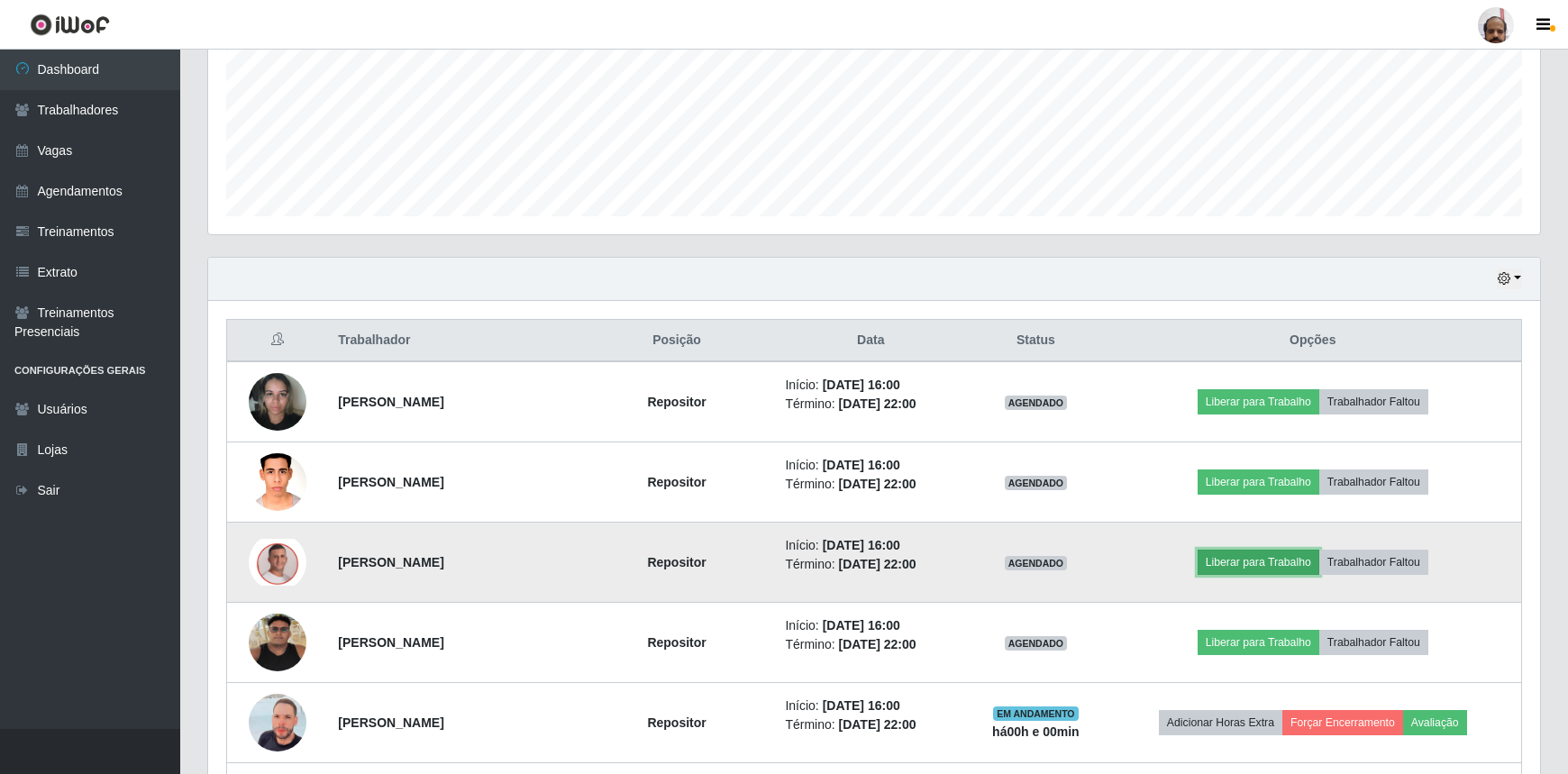
click at [1286, 552] on button "Liberar para Trabalho" at bounding box center [1258, 562] width 121 height 25
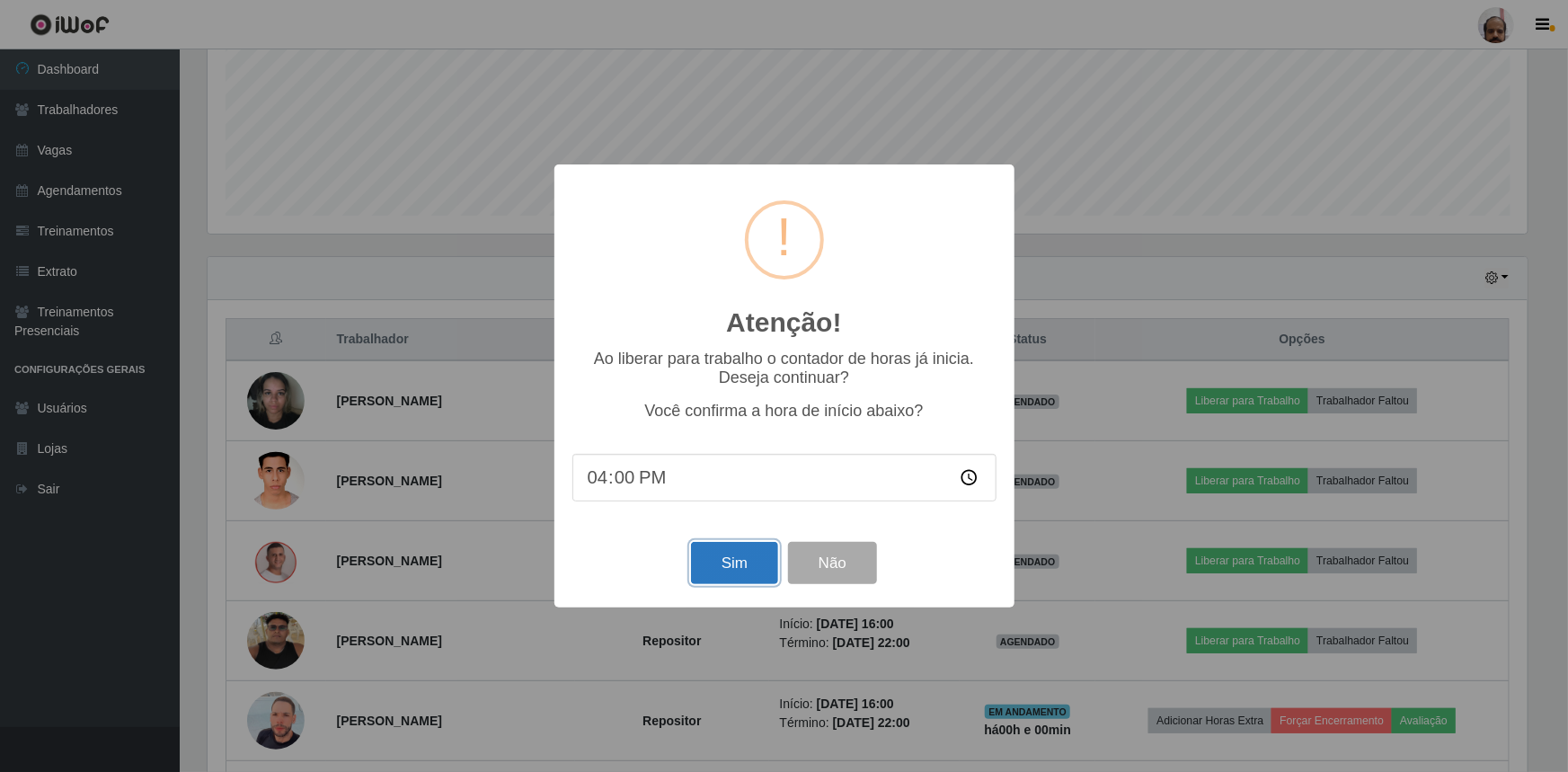
click at [755, 571] on button "Sim" at bounding box center [734, 563] width 87 height 42
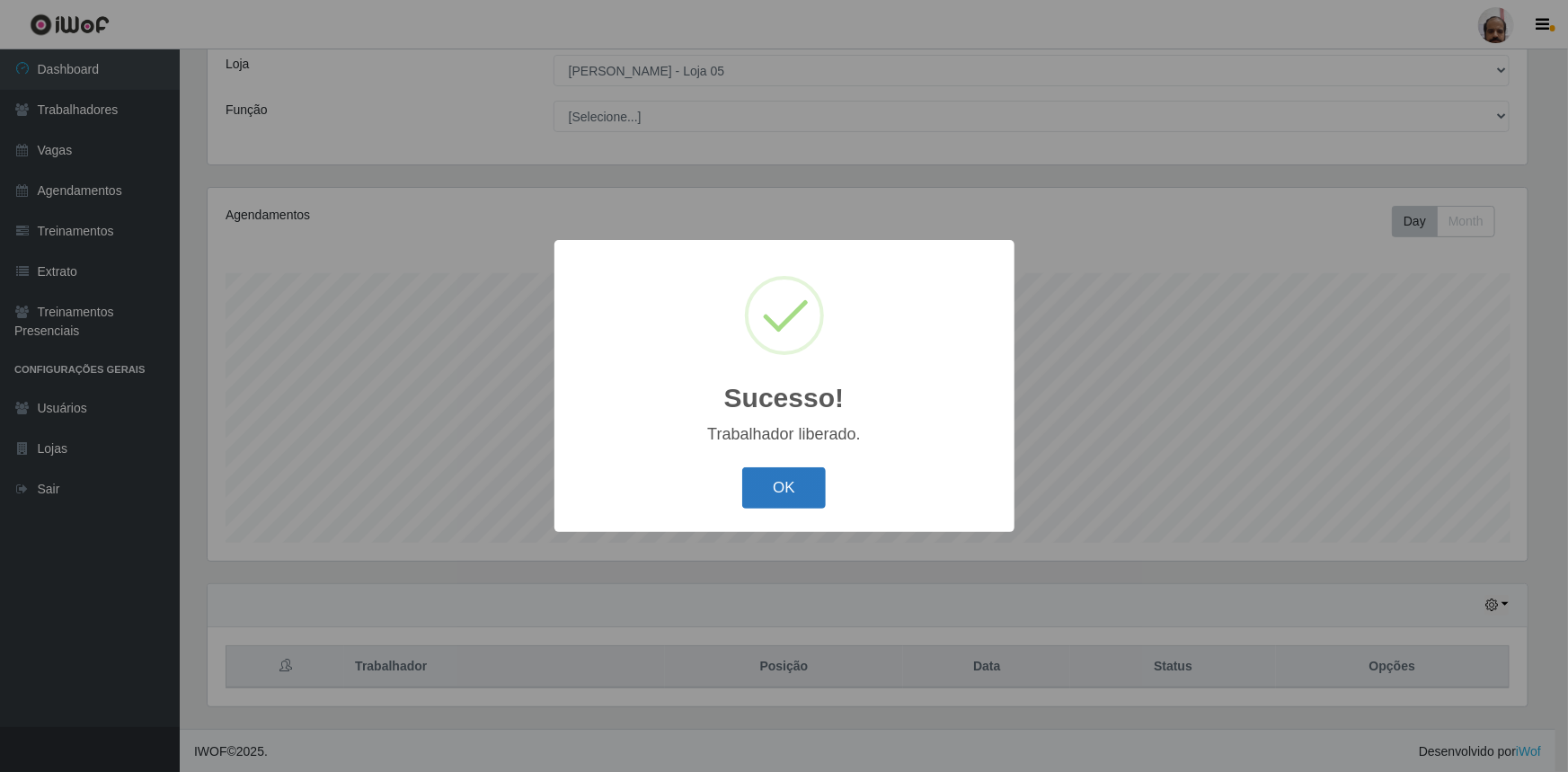
click at [796, 491] on button "OK" at bounding box center [784, 488] width 84 height 42
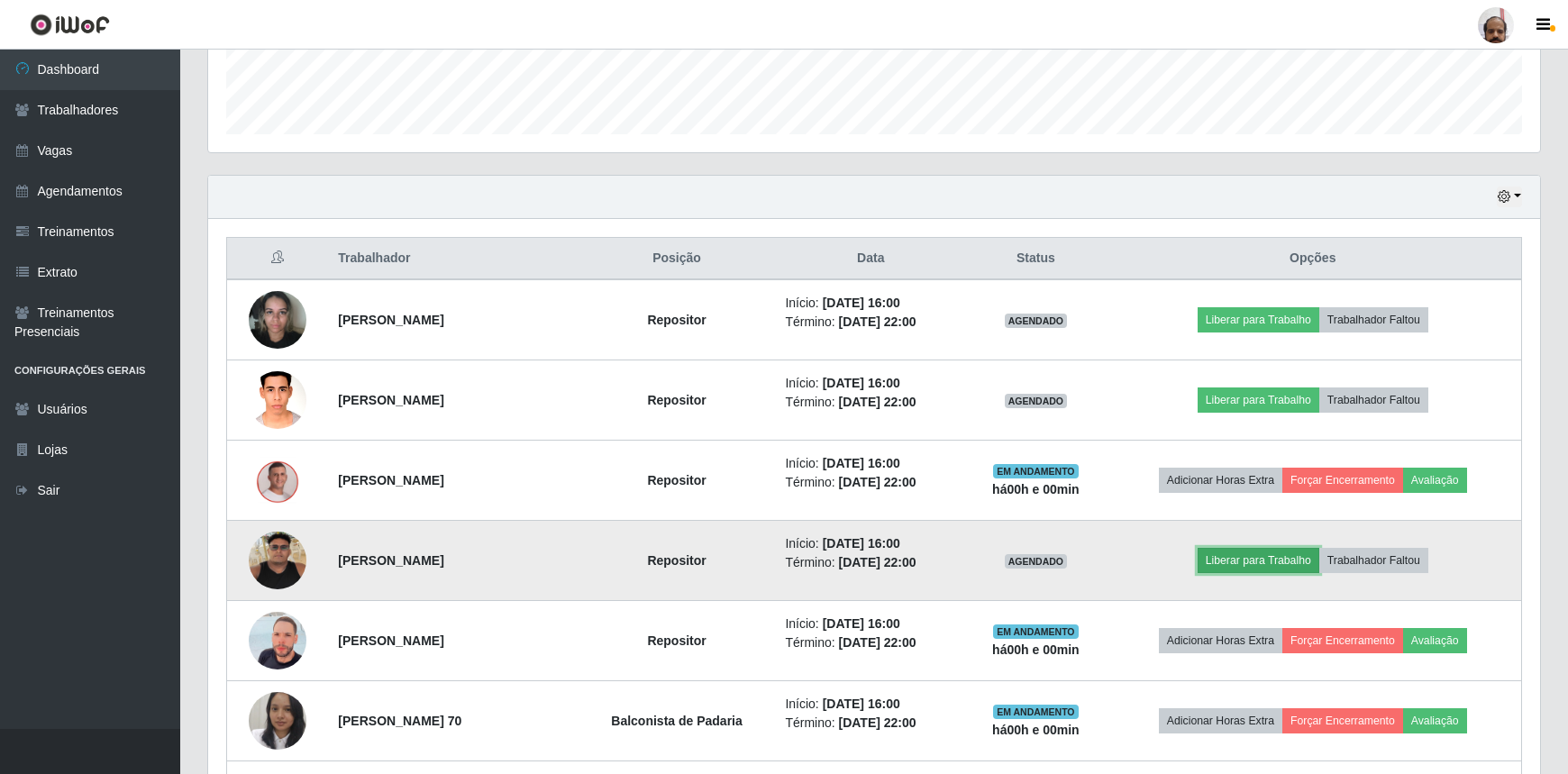
click at [1303, 556] on button "Liberar para Trabalho" at bounding box center [1258, 560] width 121 height 25
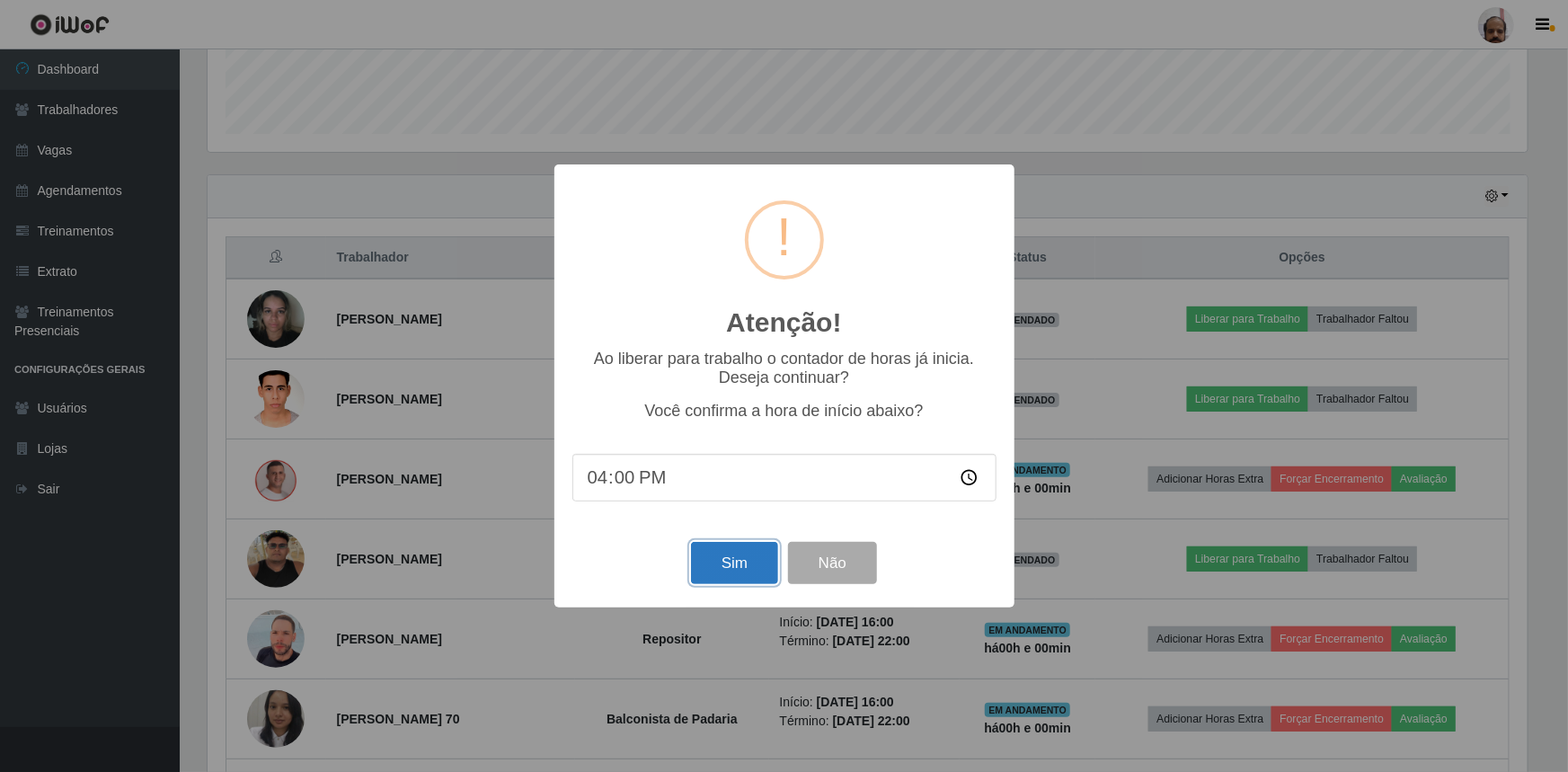
click at [737, 567] on button "Sim" at bounding box center [734, 563] width 87 height 42
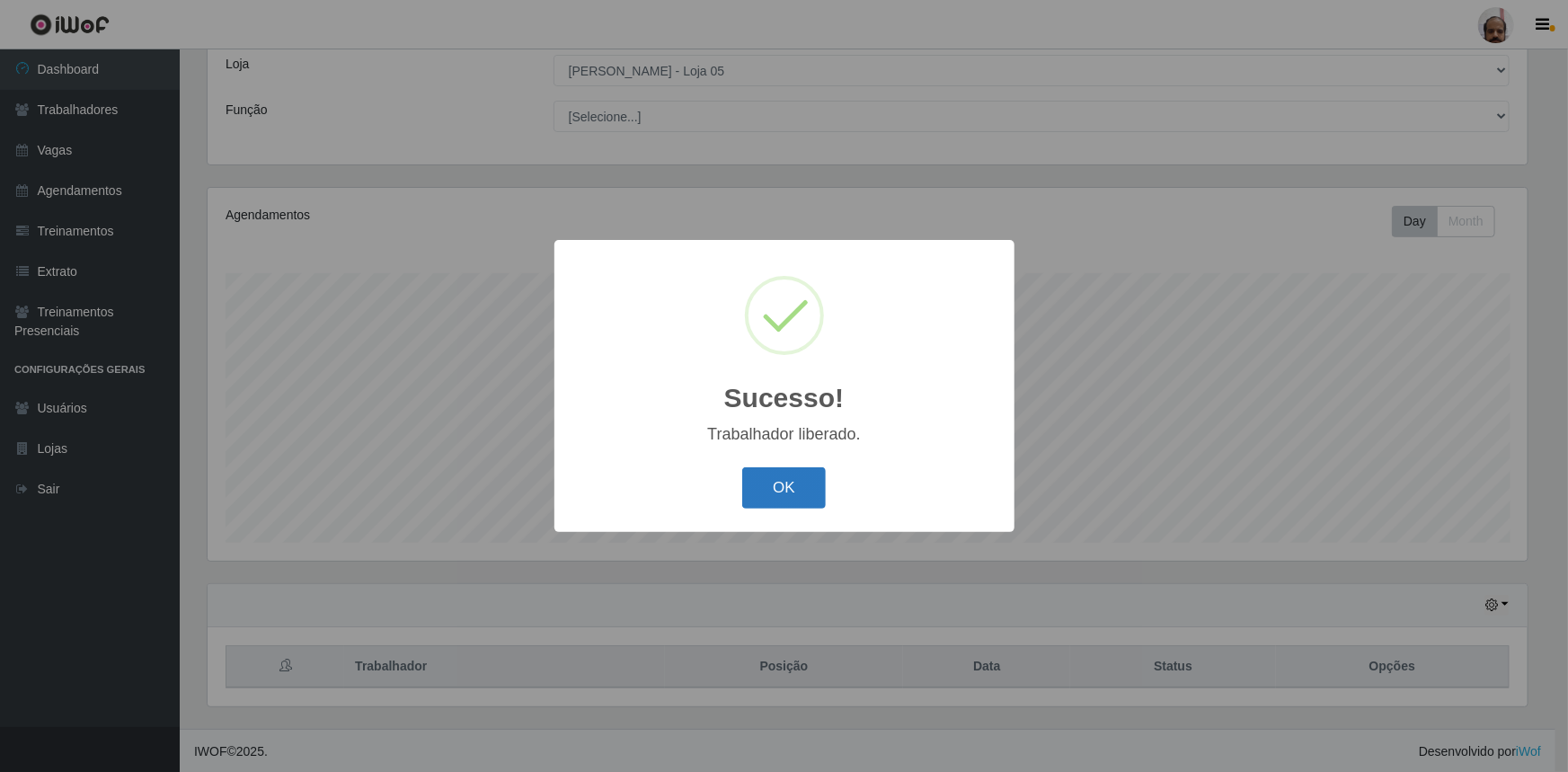
click at [791, 487] on button "OK" at bounding box center [784, 488] width 84 height 42
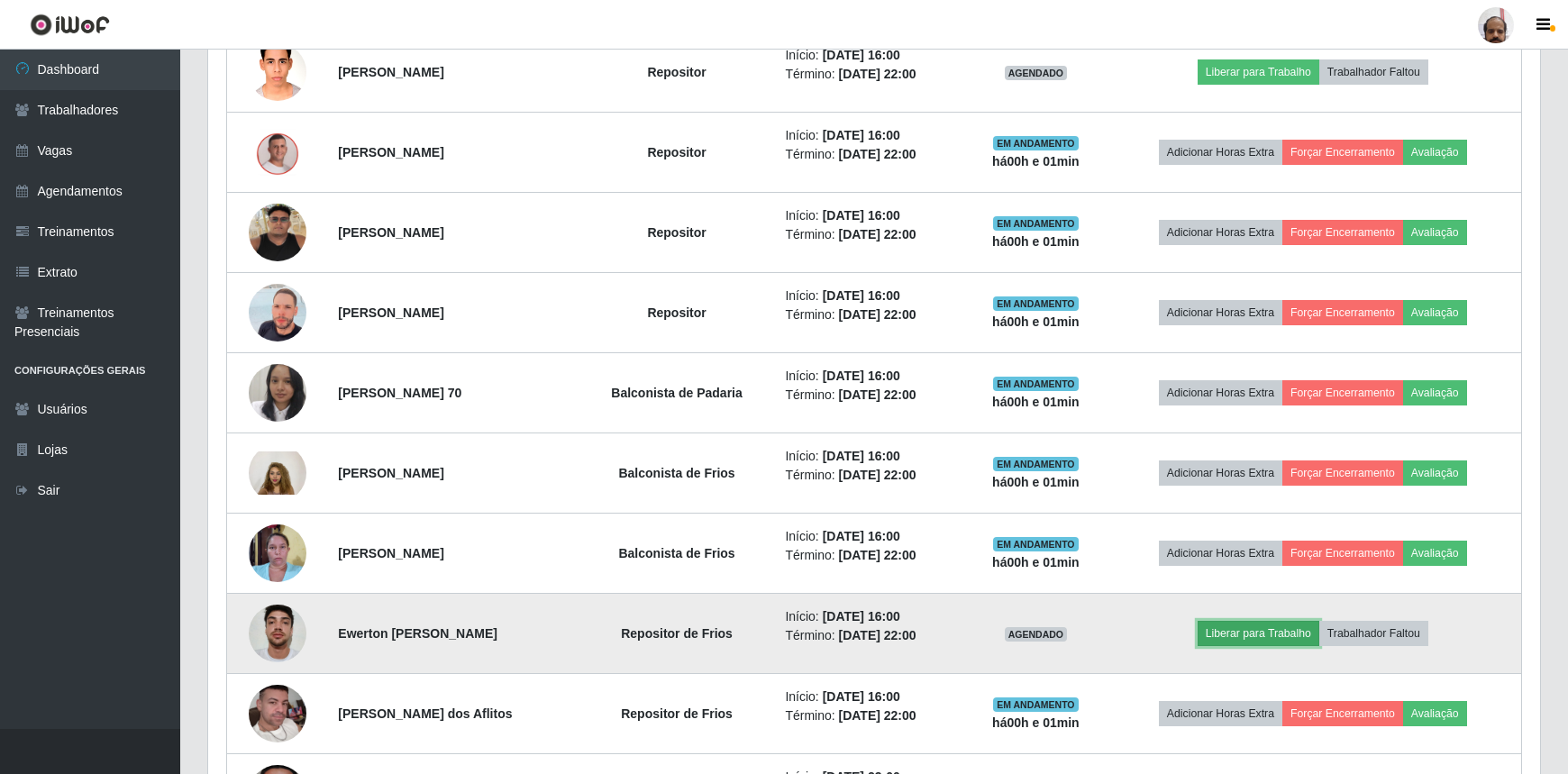
click at [1262, 626] on button "Liberar para Trabalho" at bounding box center [1258, 633] width 121 height 25
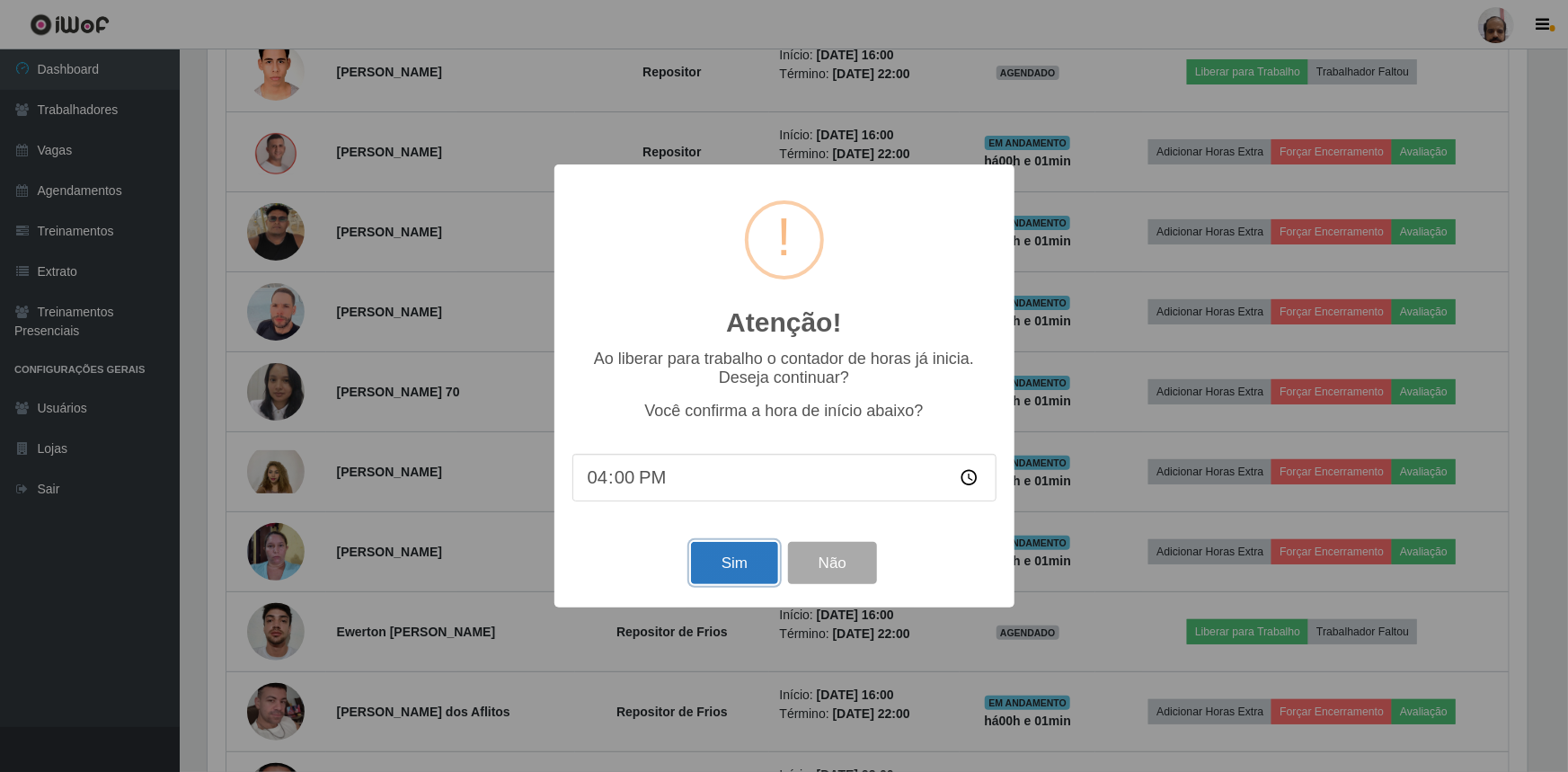
click at [719, 567] on button "Sim" at bounding box center [734, 563] width 87 height 42
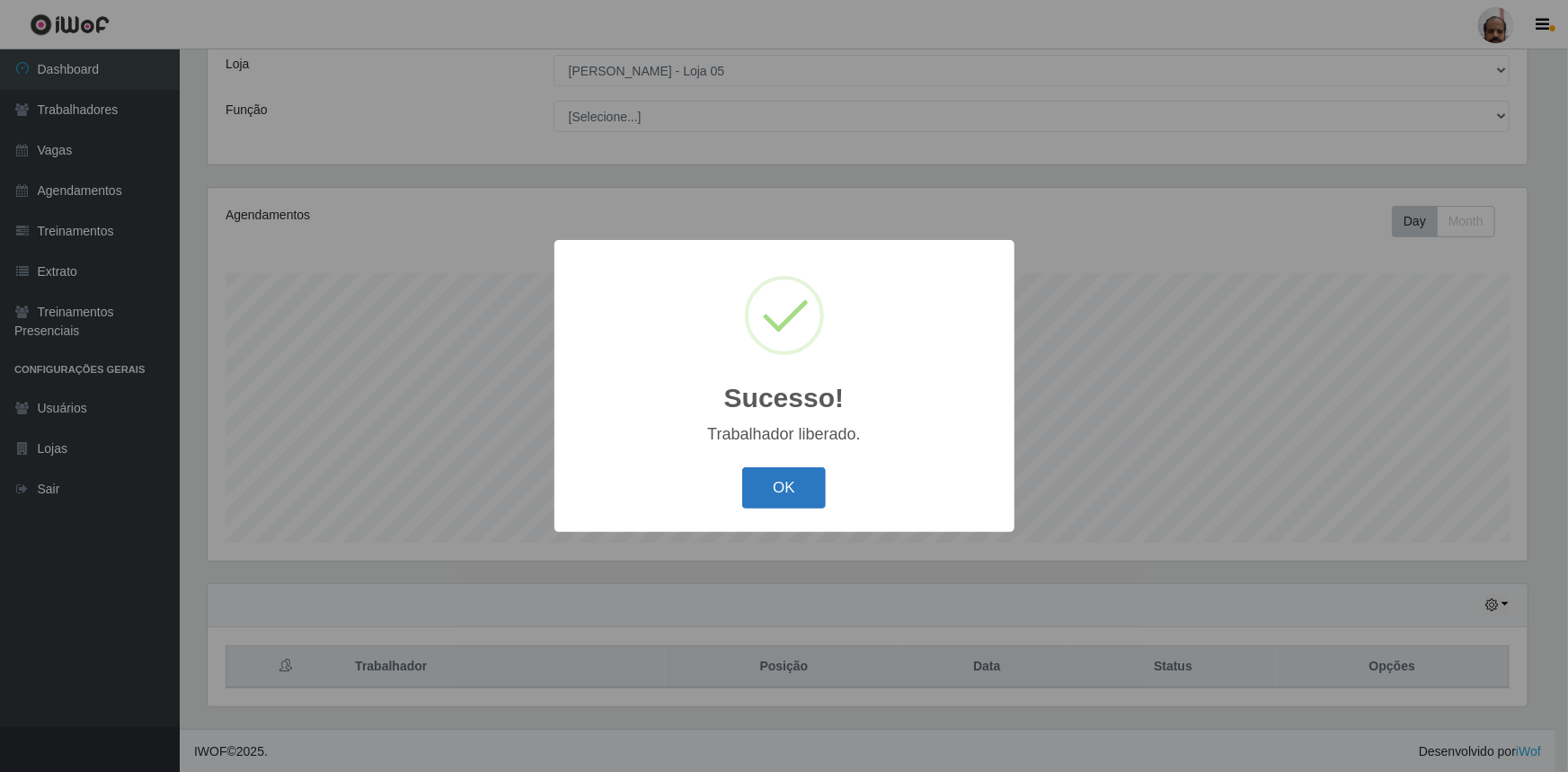
click at [797, 497] on button "OK" at bounding box center [784, 488] width 84 height 42
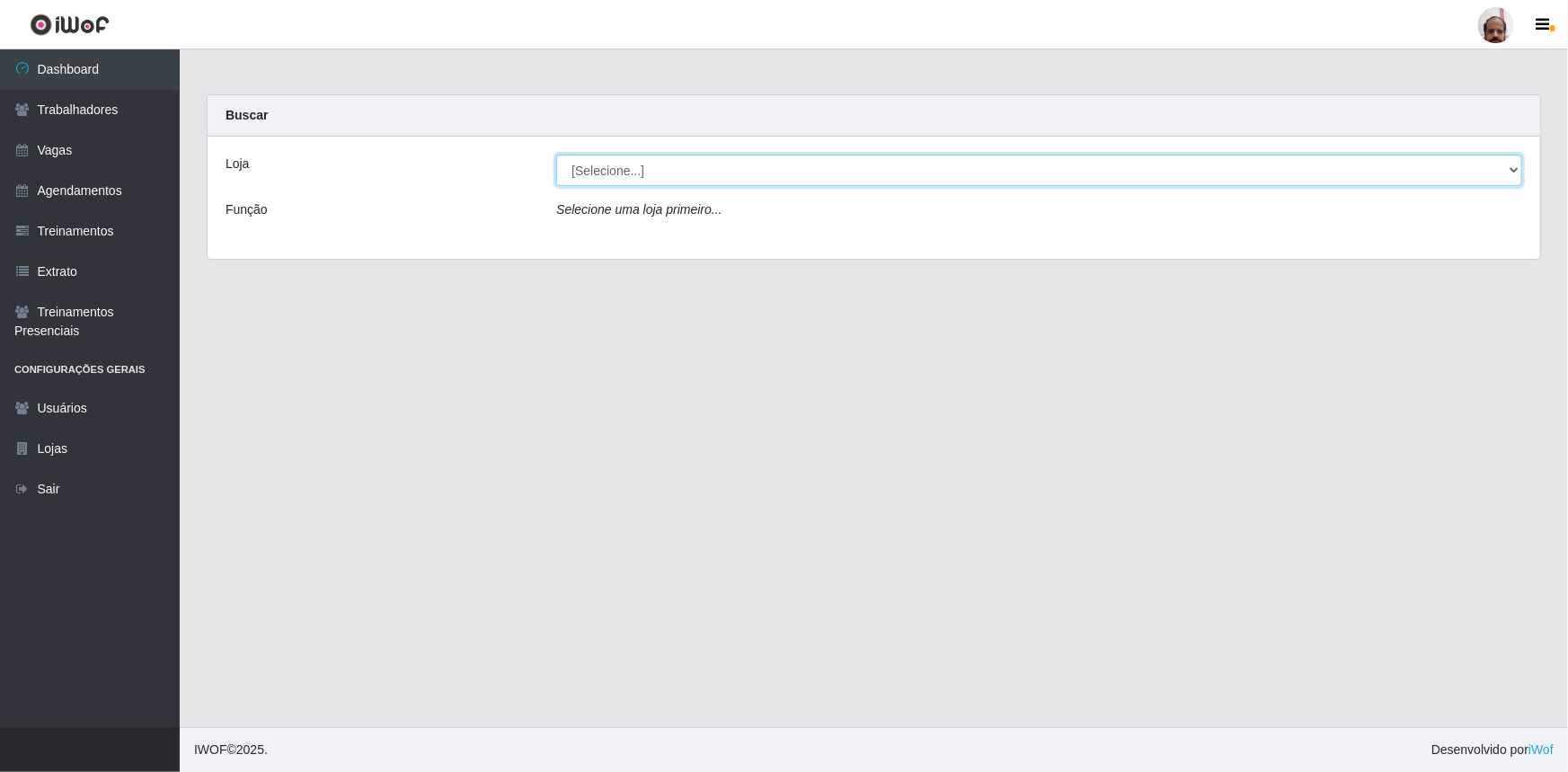
click at [1515, 176] on select "[Selecione...] Mar Vermelho - Loja 05" at bounding box center [1040, 170] width 967 height 32
select select "252"
click at [556, 155] on select "[Selecione...] Mar Vermelho - Loja 05" at bounding box center [1040, 170] width 967 height 32
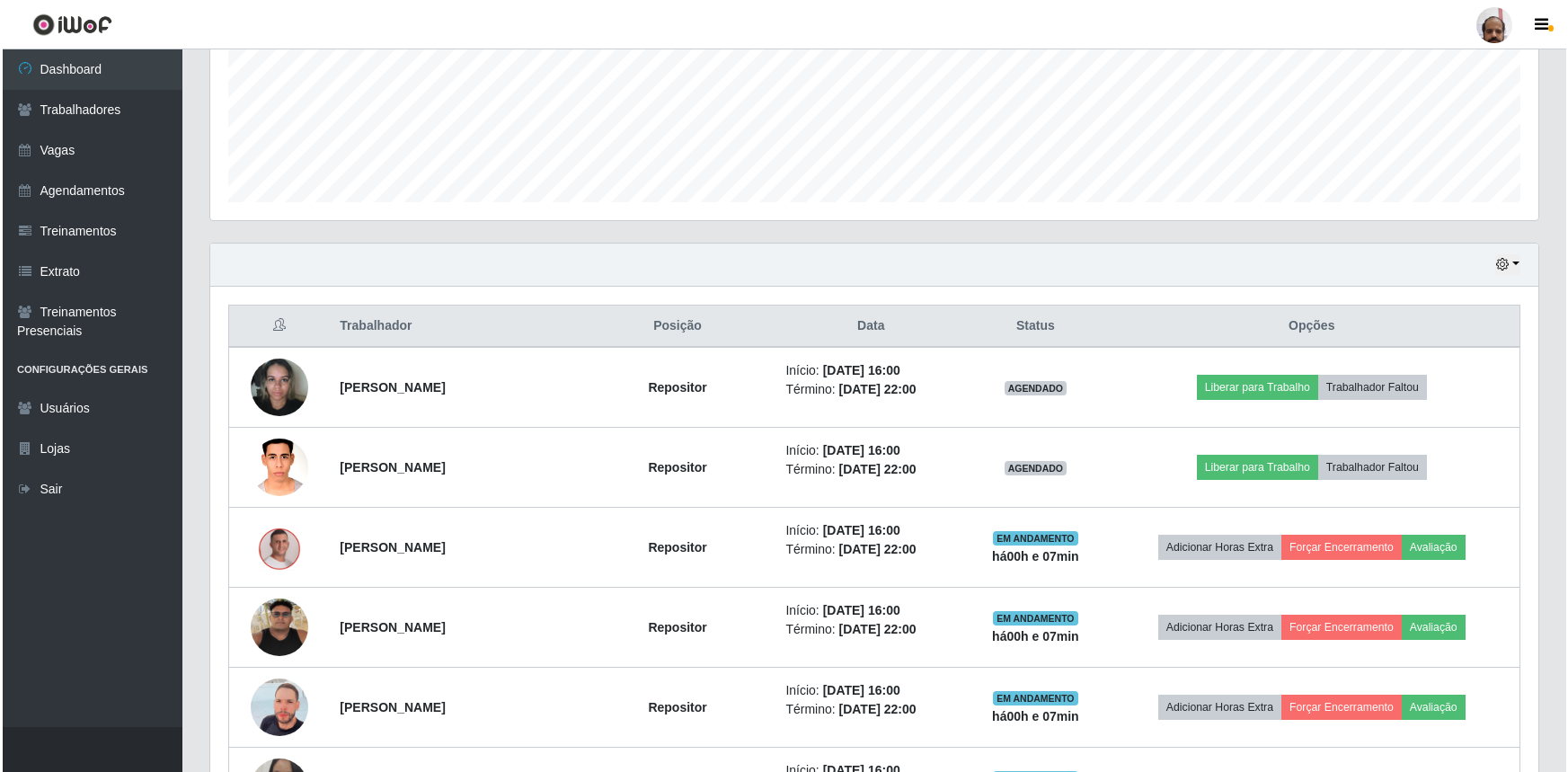
scroll to position [490, 0]
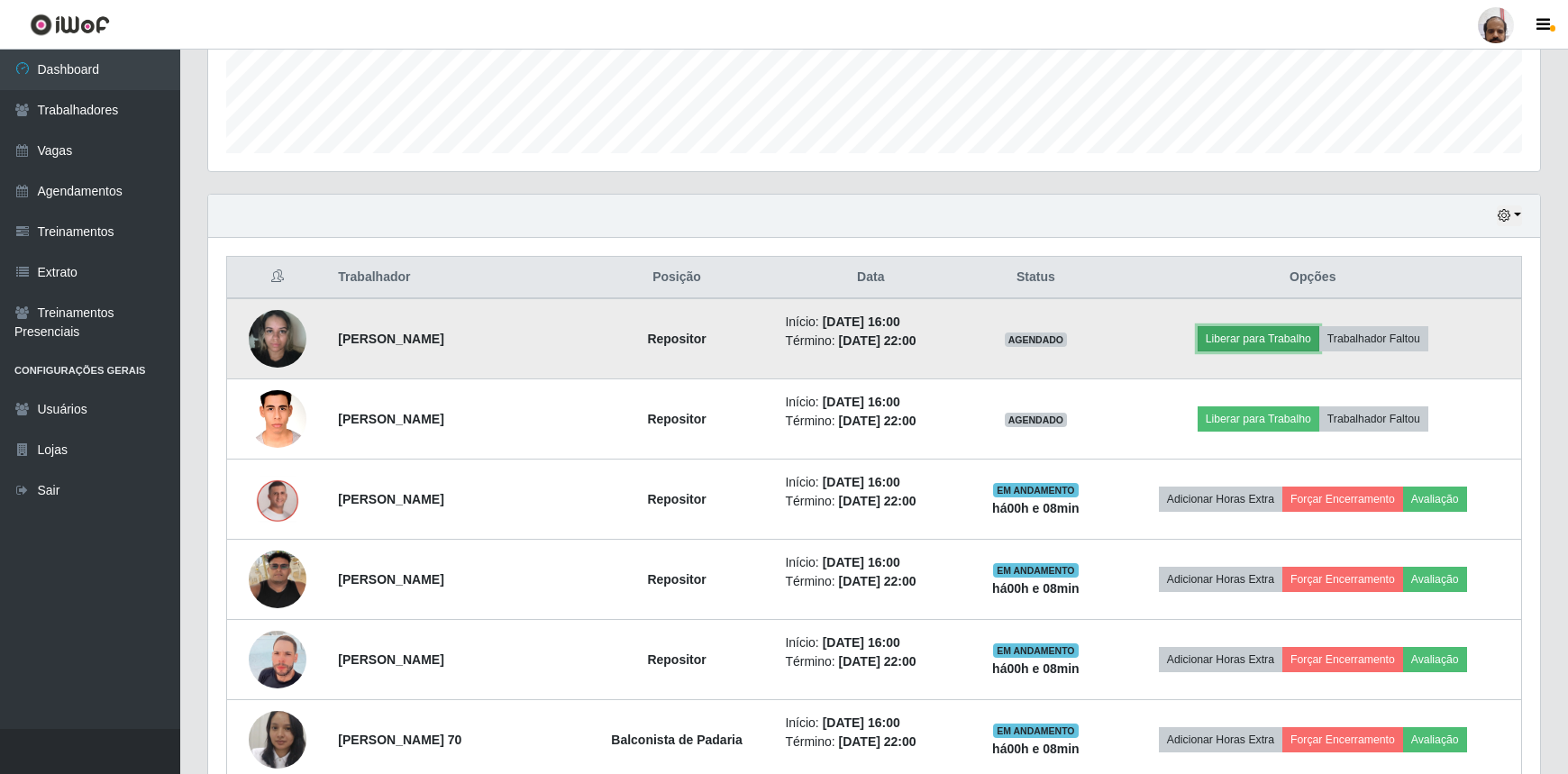
click at [1285, 331] on button "Liberar para Trabalho" at bounding box center [1258, 339] width 121 height 25
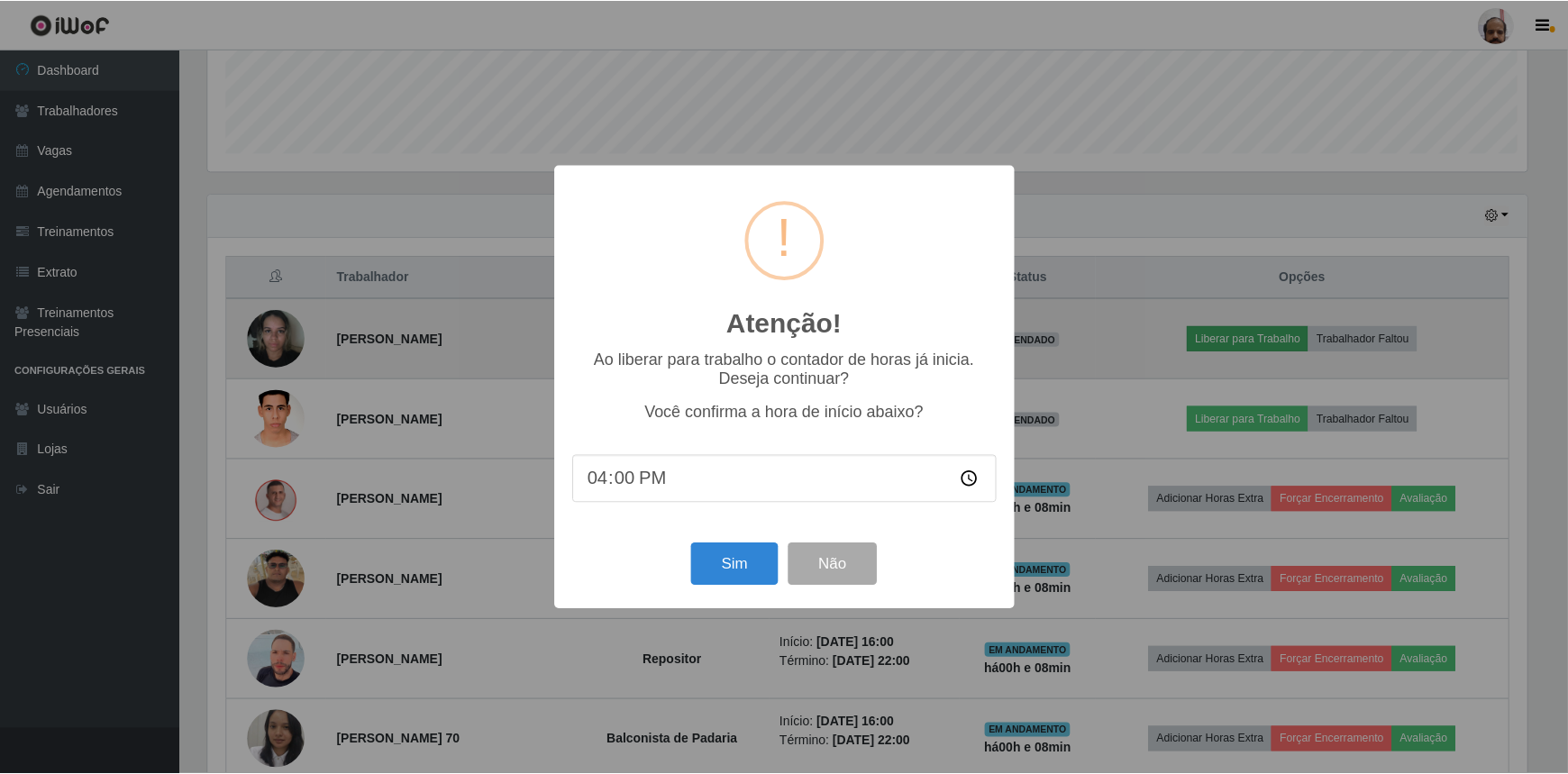
scroll to position [374, 1323]
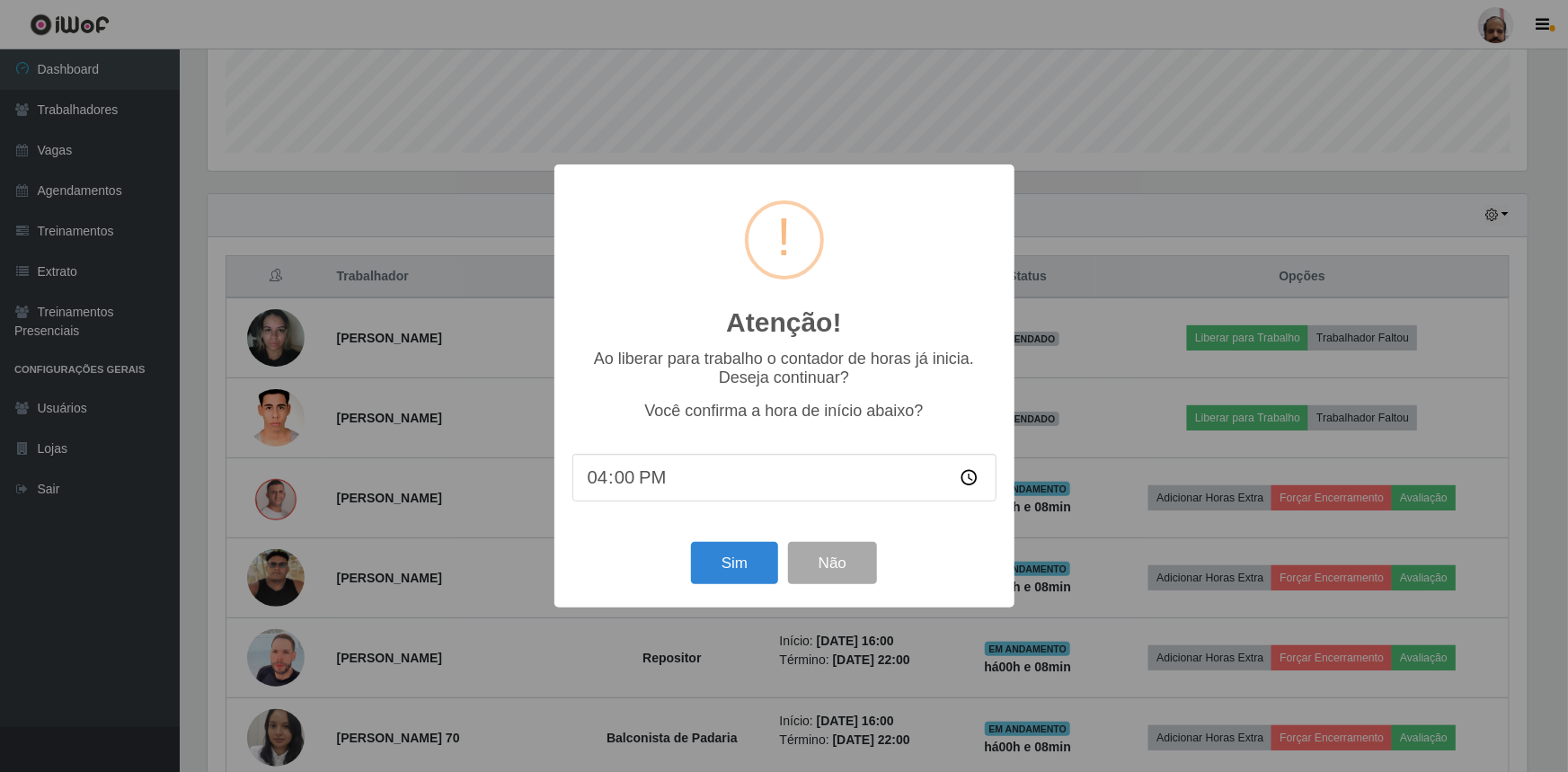
click at [592, 480] on input "16:00" at bounding box center [785, 477] width 425 height 48
click at [716, 578] on button "Sim" at bounding box center [734, 563] width 87 height 42
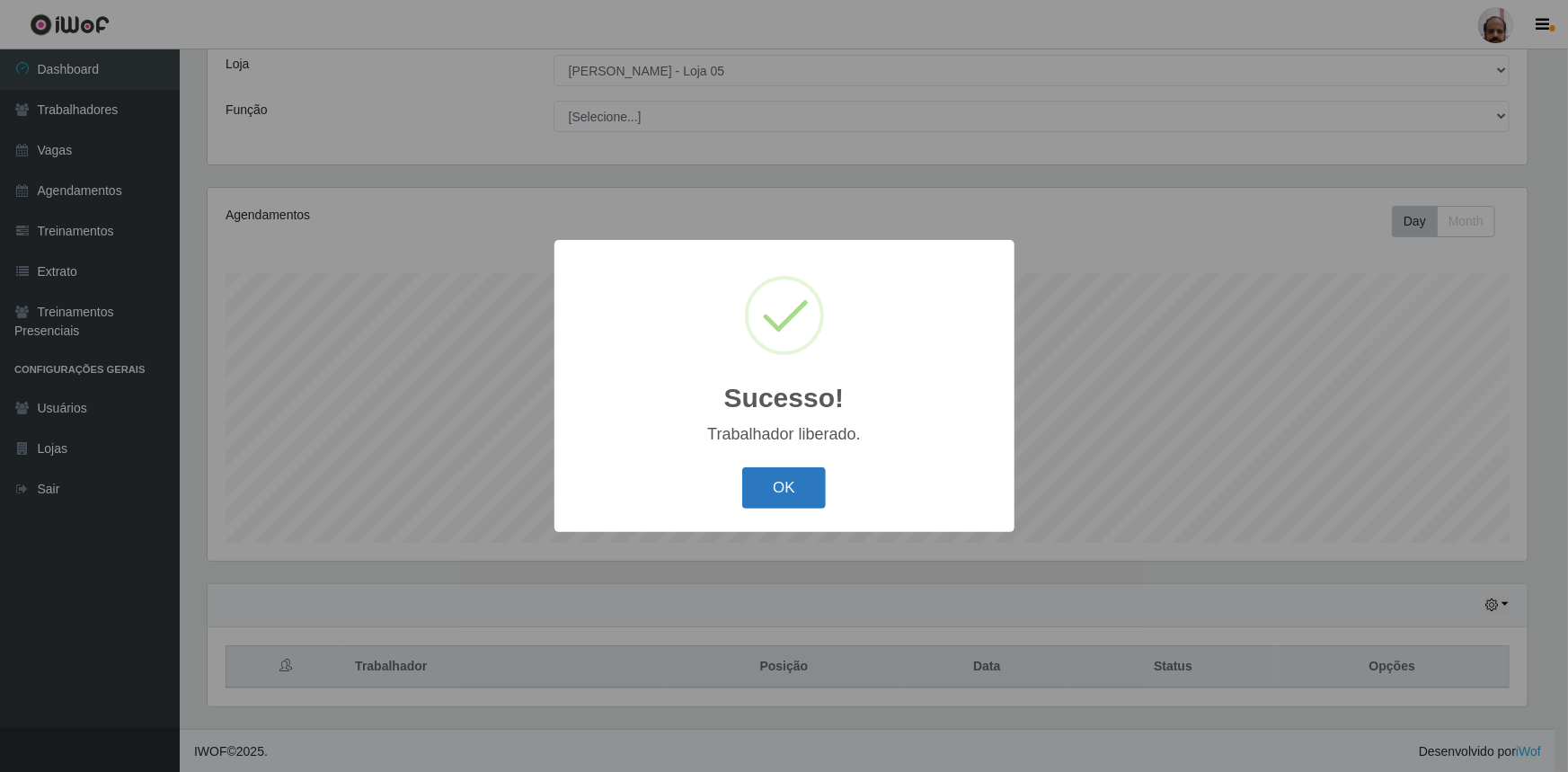
click at [781, 500] on button "OK" at bounding box center [784, 488] width 84 height 42
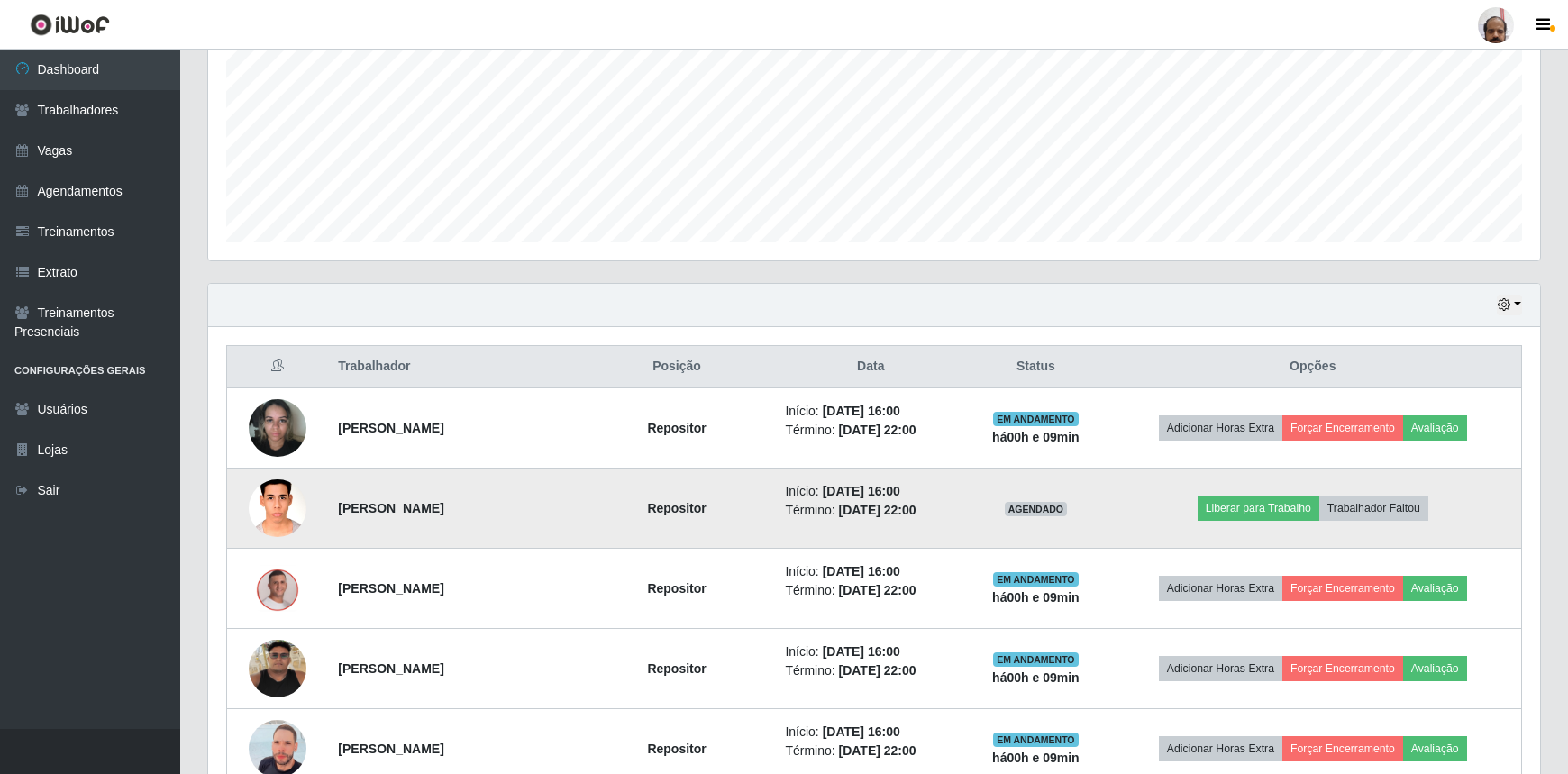
scroll to position [427, 0]
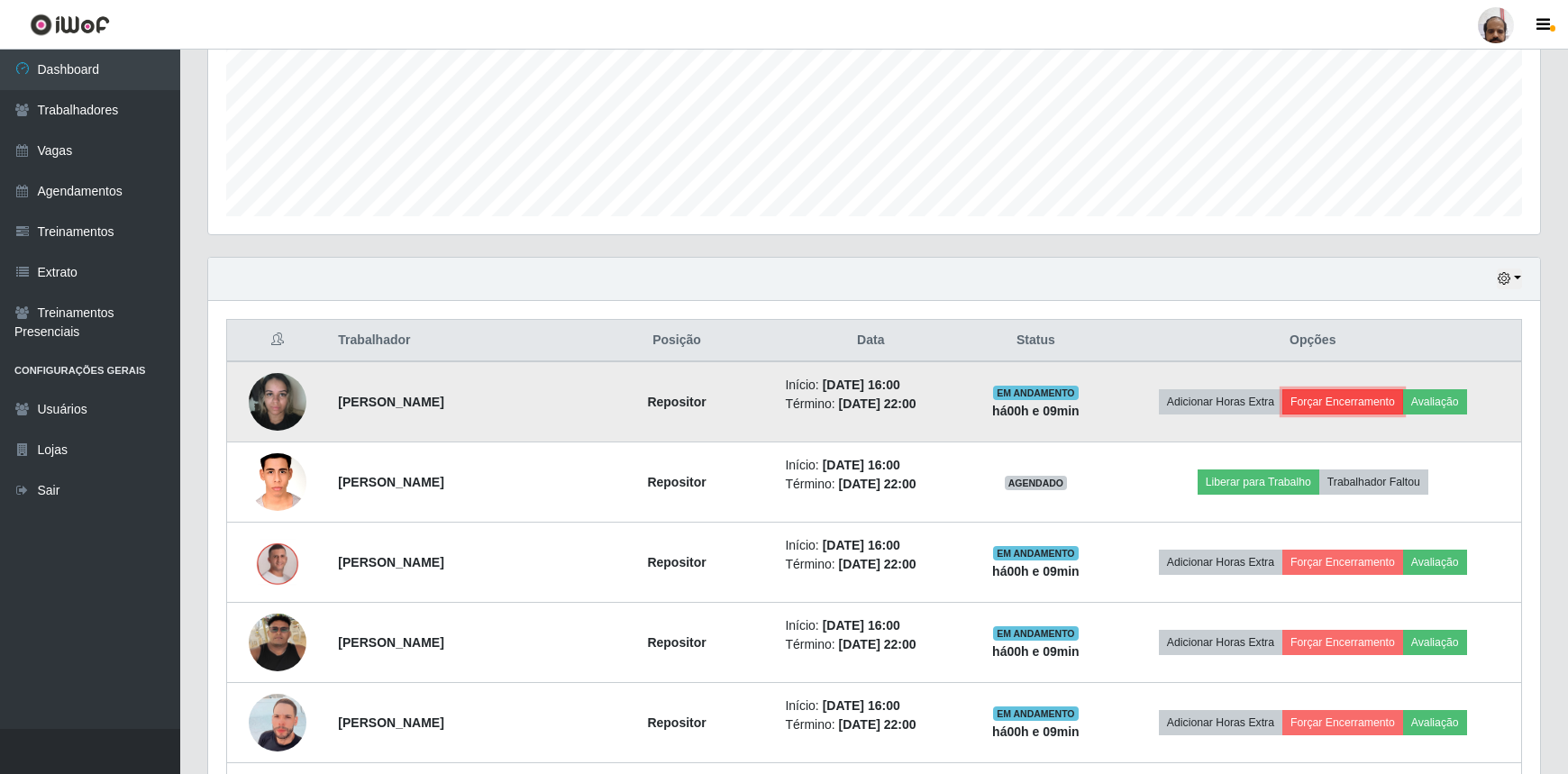
click at [1346, 402] on button "Forçar Encerramento" at bounding box center [1342, 401] width 120 height 25
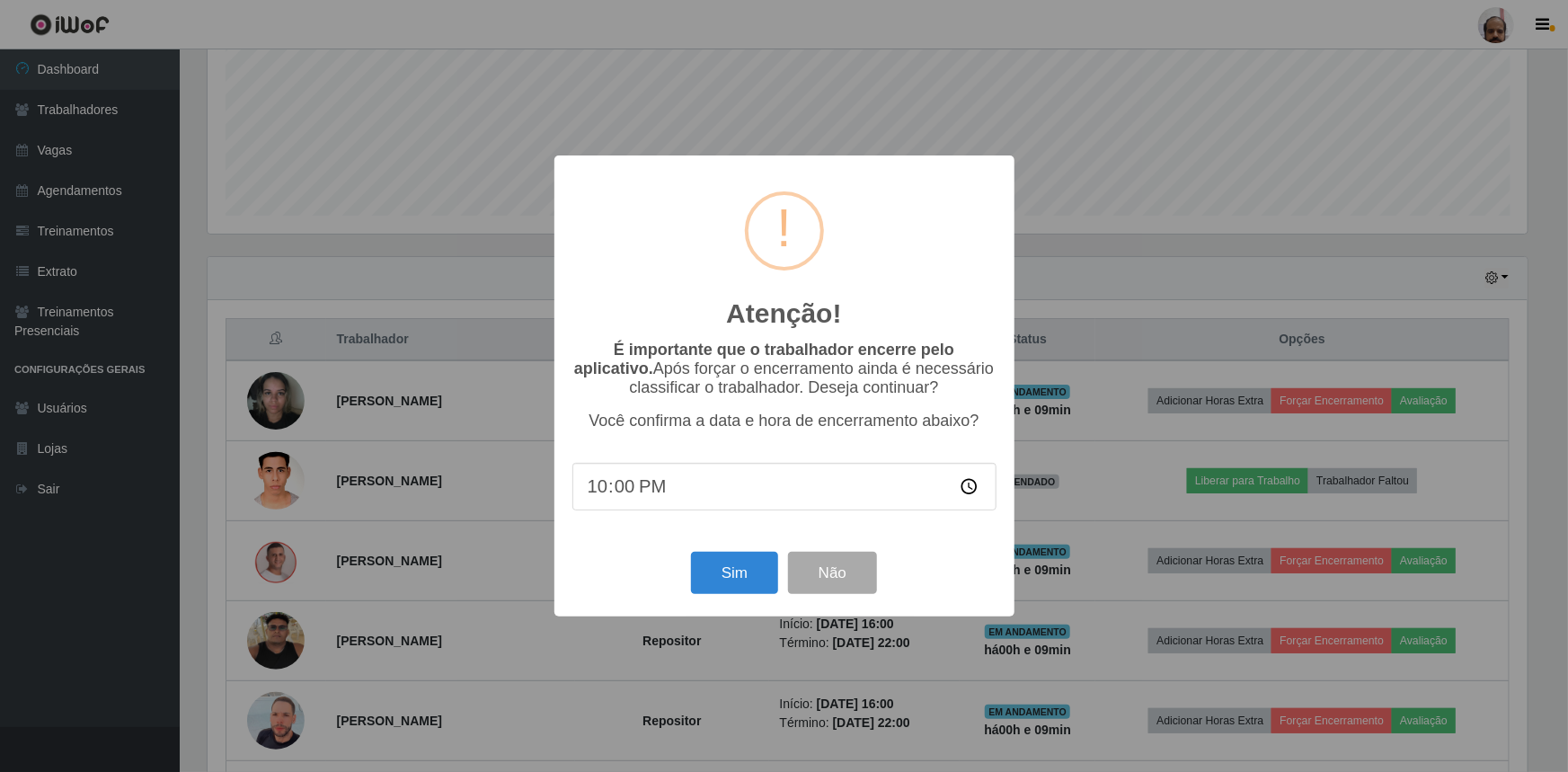
click at [592, 494] on input "22:00" at bounding box center [785, 487] width 425 height 48
type input "16:09"
click at [715, 574] on button "Sim" at bounding box center [734, 572] width 87 height 42
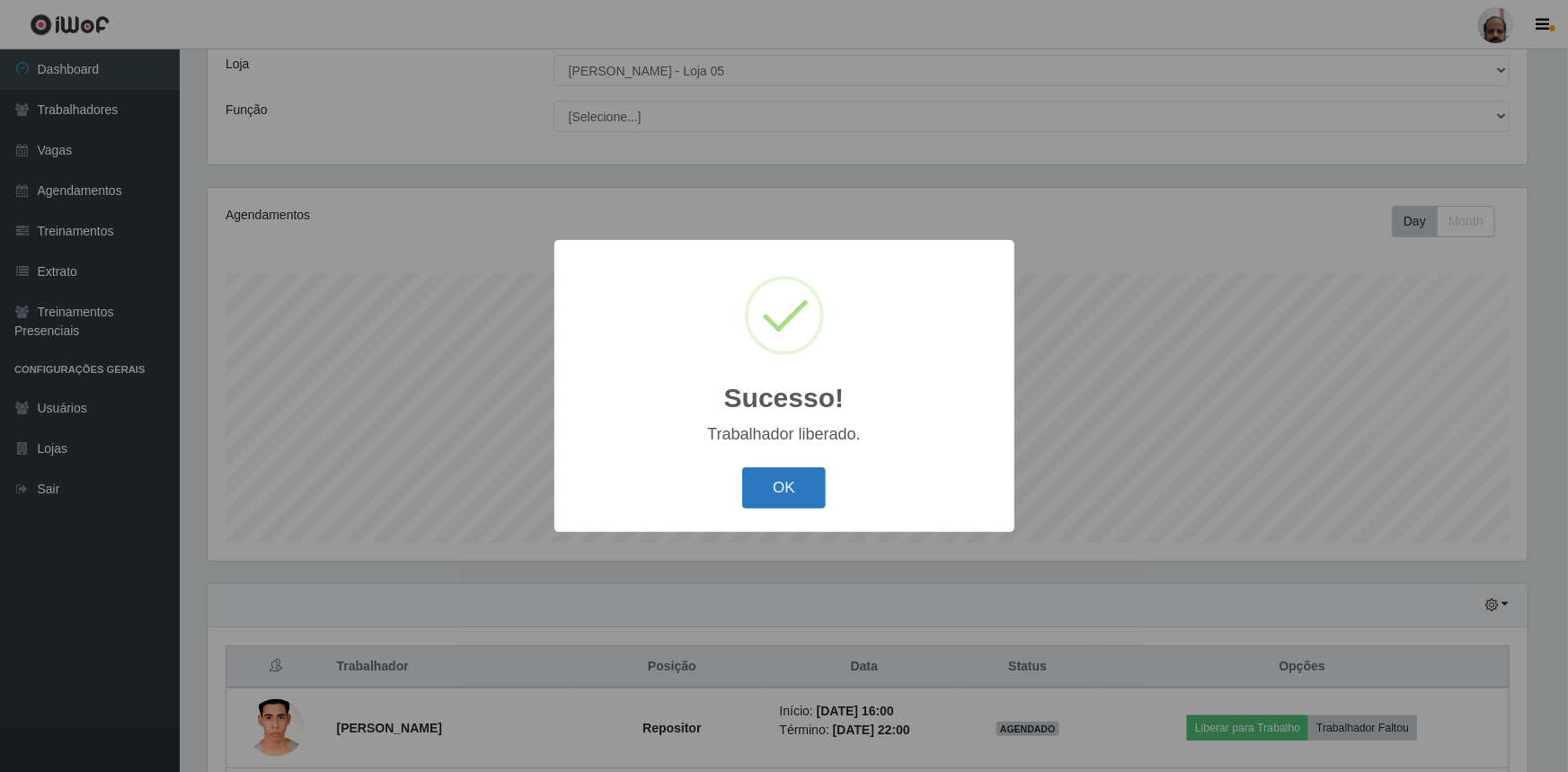
click at [801, 501] on button "OK" at bounding box center [784, 488] width 84 height 42
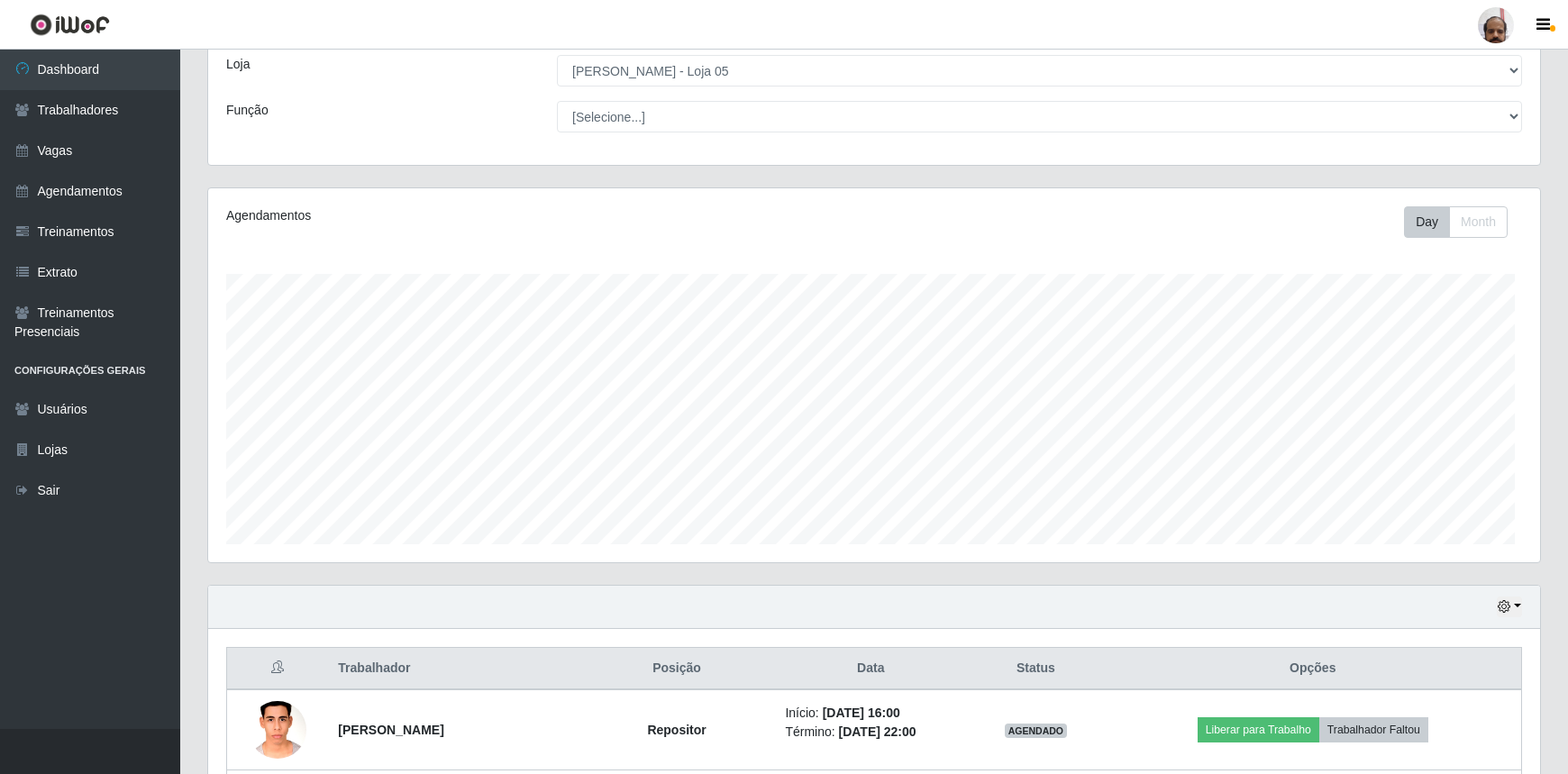
scroll to position [374, 1332]
